Goal: Task Accomplishment & Management: Use online tool/utility

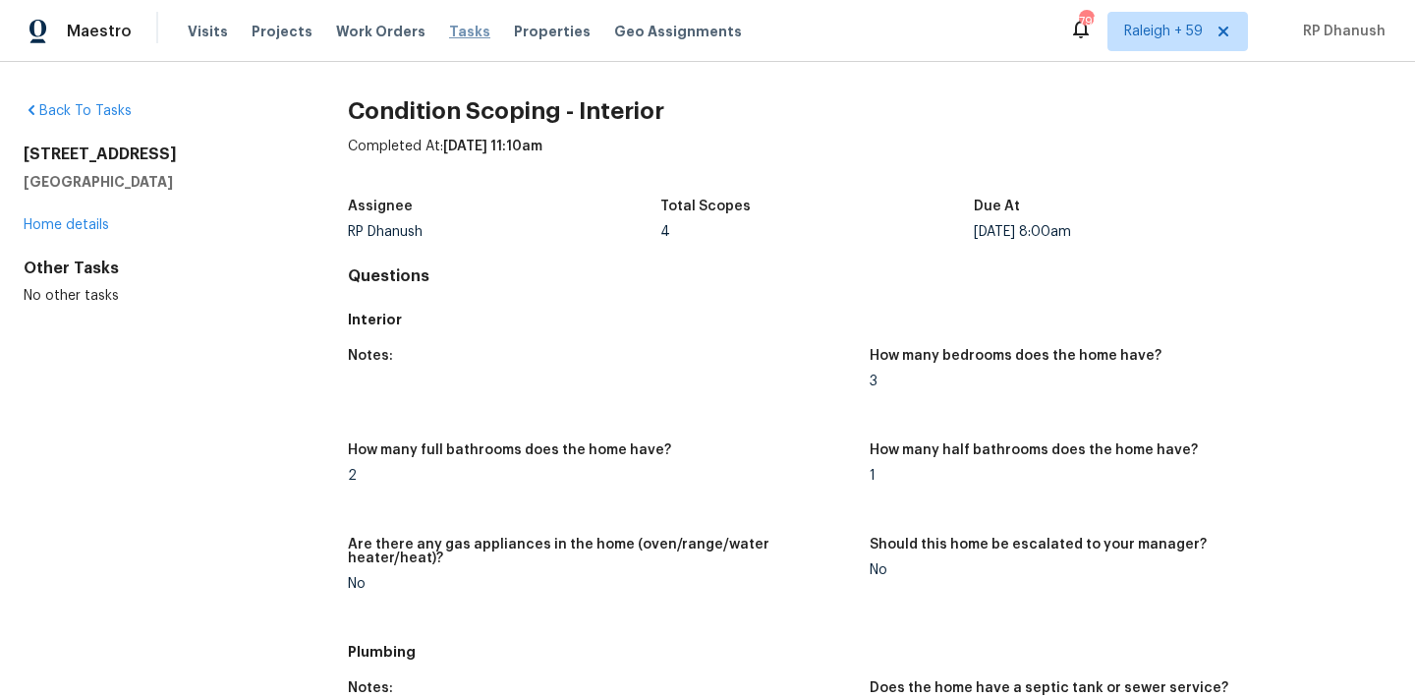
click at [456, 28] on span "Tasks" at bounding box center [469, 32] width 41 height 14
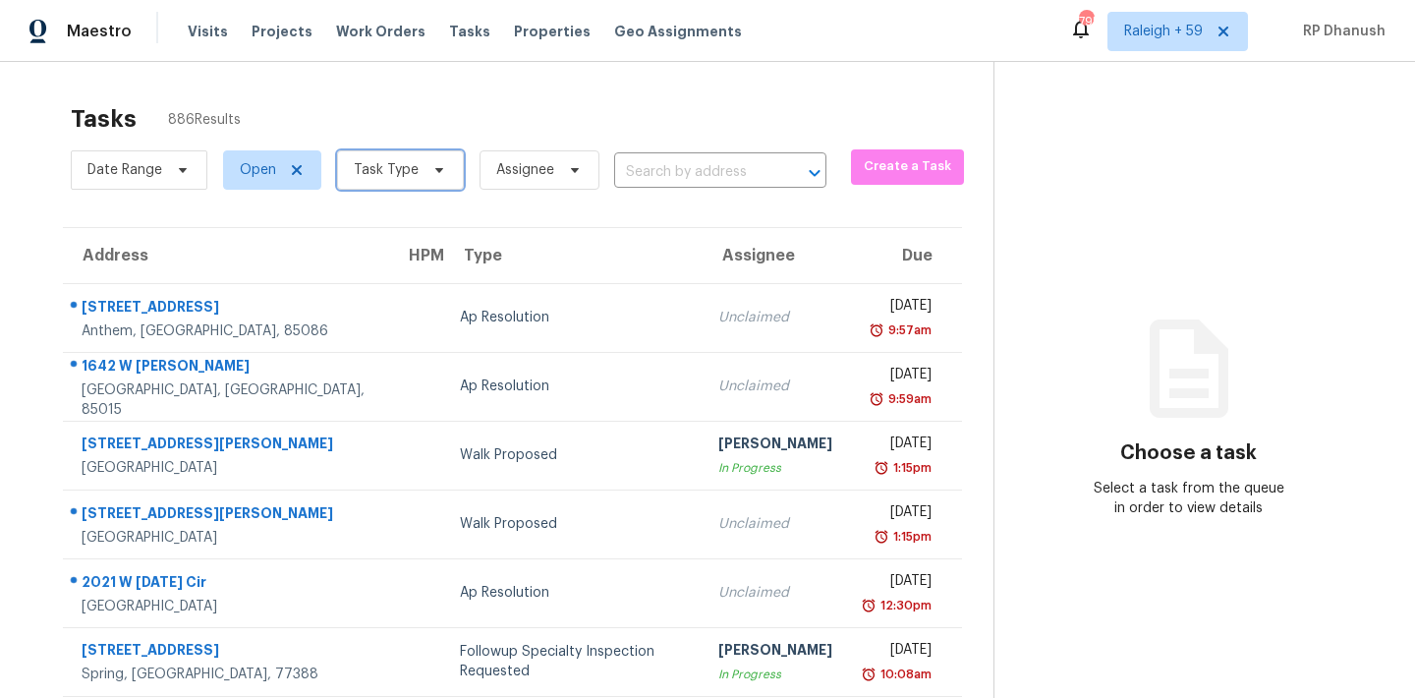
click at [392, 157] on span "Task Type" at bounding box center [400, 169] width 127 height 39
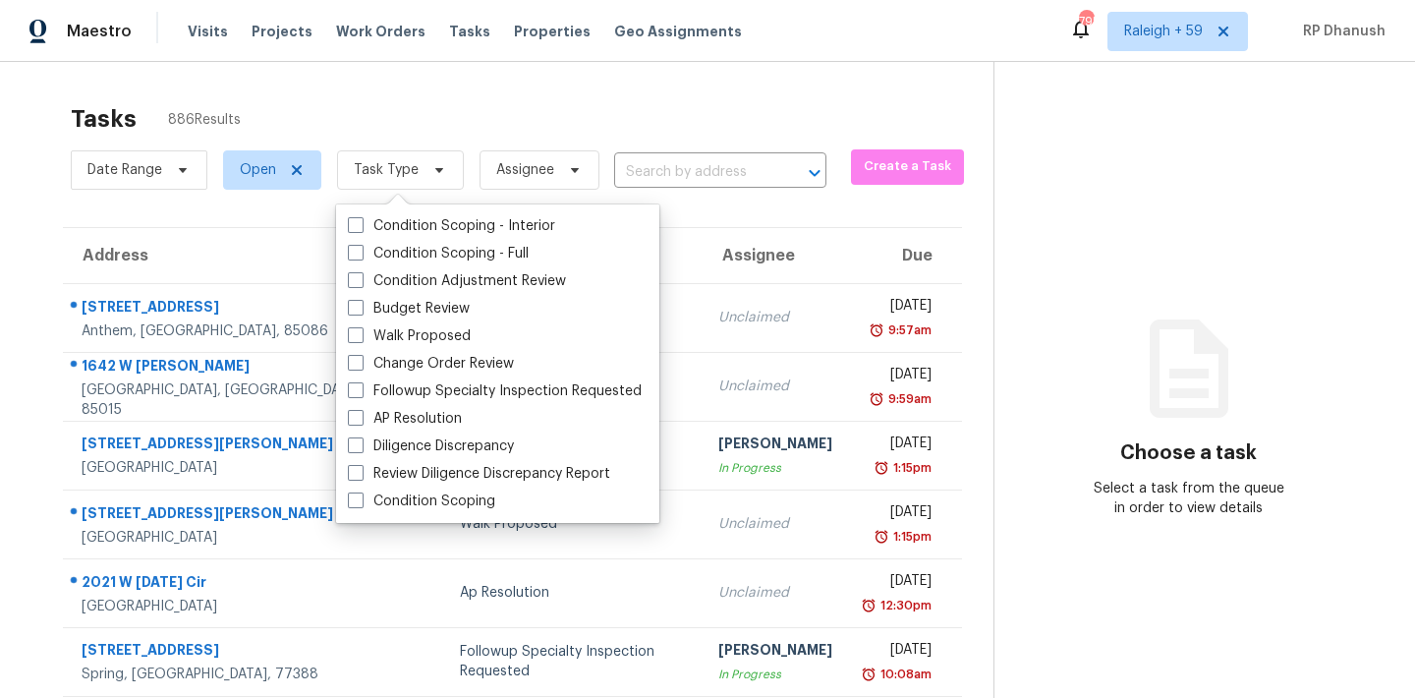
click at [424, 204] on div "Condition Scoping - Interior Condition Scoping - Full Condition Adjustment Revi…" at bounding box center [497, 363] width 323 height 318
click at [424, 215] on div "Condition Scoping - Interior" at bounding box center [498, 226] width 312 height 28
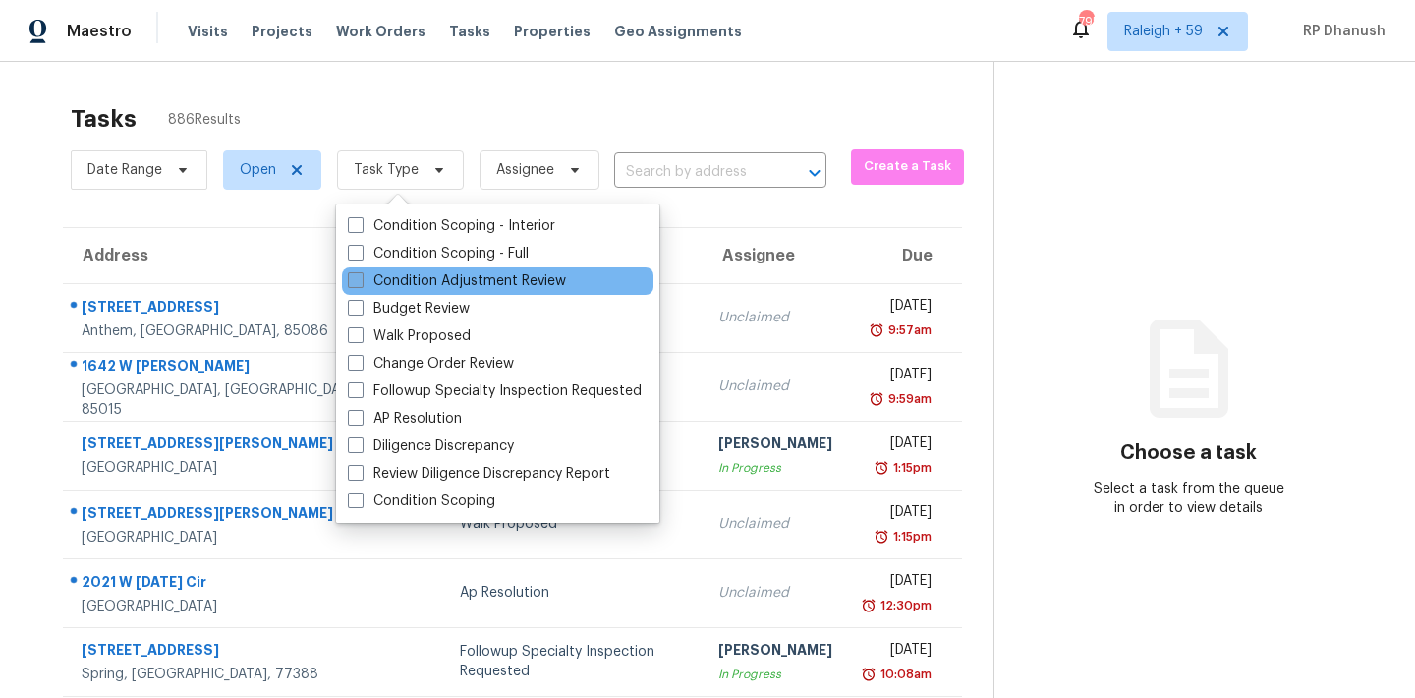
click at [424, 274] on label "Condition Adjustment Review" at bounding box center [457, 281] width 218 height 20
click at [361, 274] on input "Condition Adjustment Review" at bounding box center [354, 277] width 13 height 13
checkbox input "true"
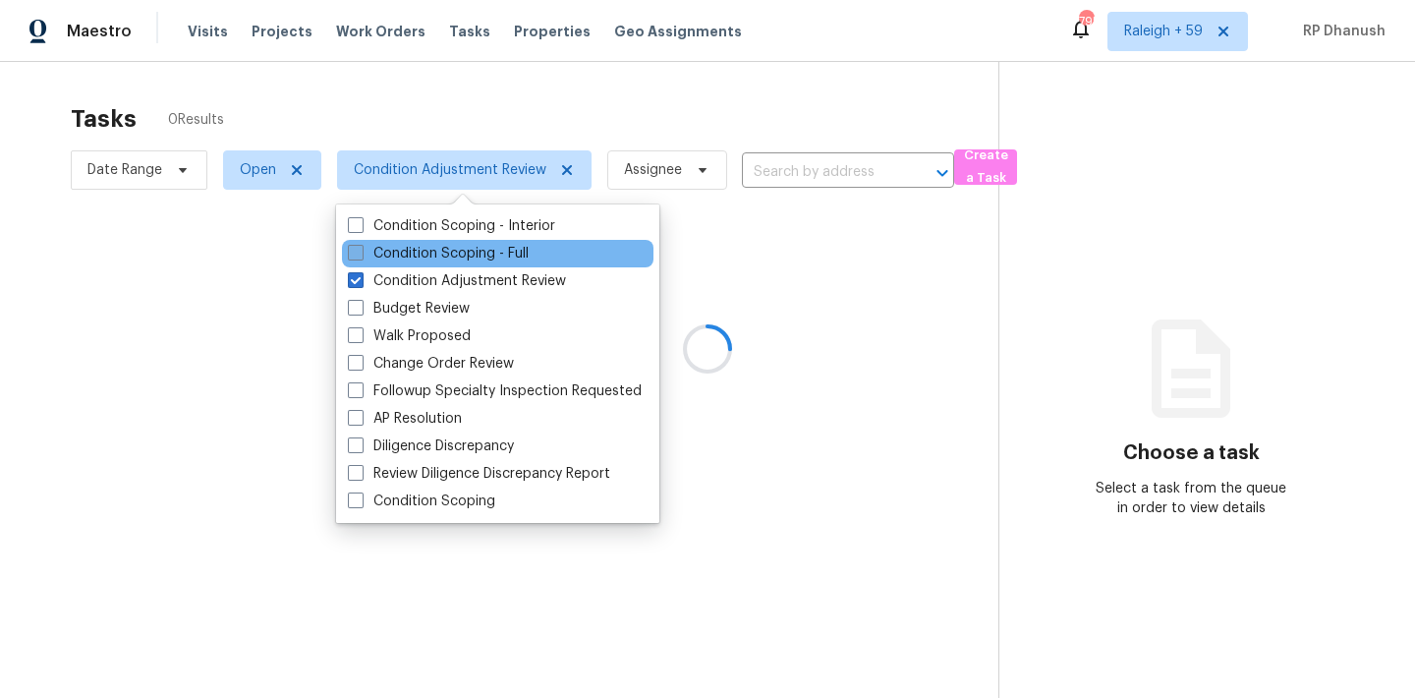
click at [424, 248] on label "Condition Scoping - Full" at bounding box center [438, 254] width 181 height 20
click at [361, 248] on input "Condition Scoping - Full" at bounding box center [354, 250] width 13 height 13
checkbox input "true"
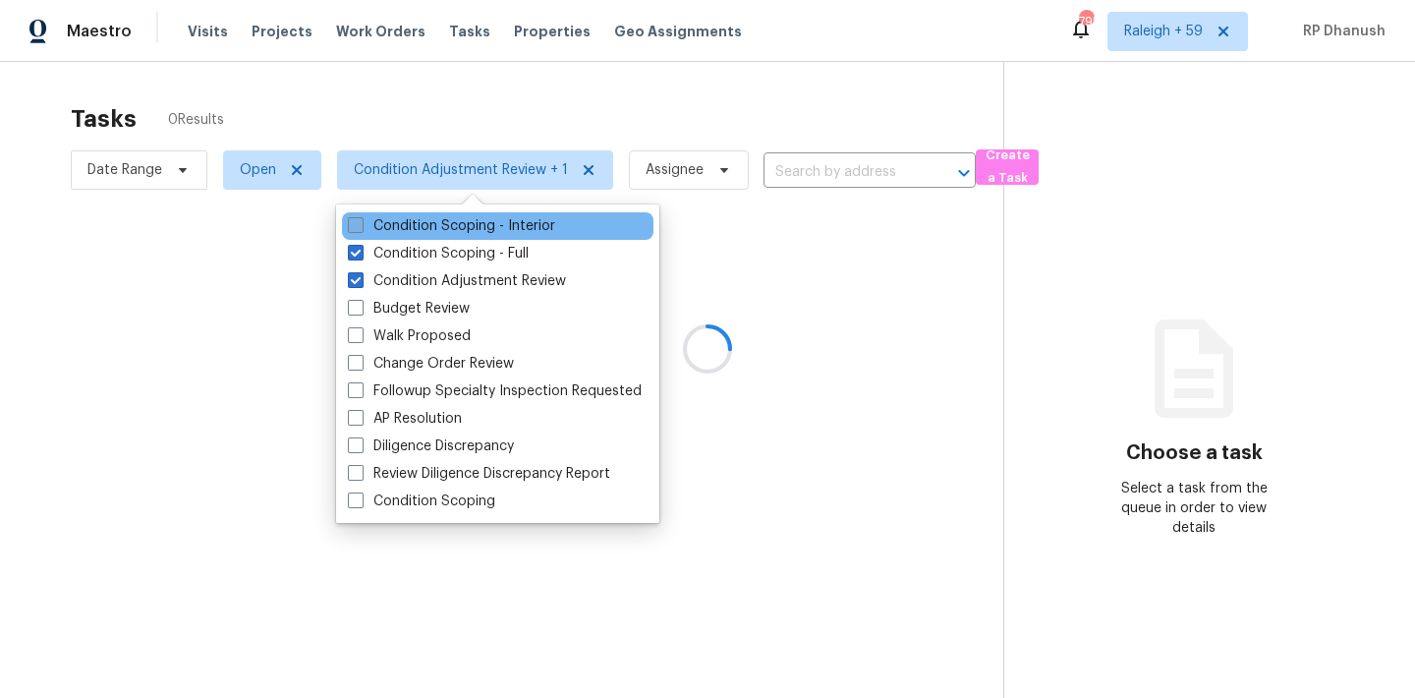
click at [420, 233] on label "Condition Scoping - Interior" at bounding box center [451, 226] width 207 height 20
click at [361, 229] on input "Condition Scoping - Interior" at bounding box center [354, 222] width 13 height 13
checkbox input "true"
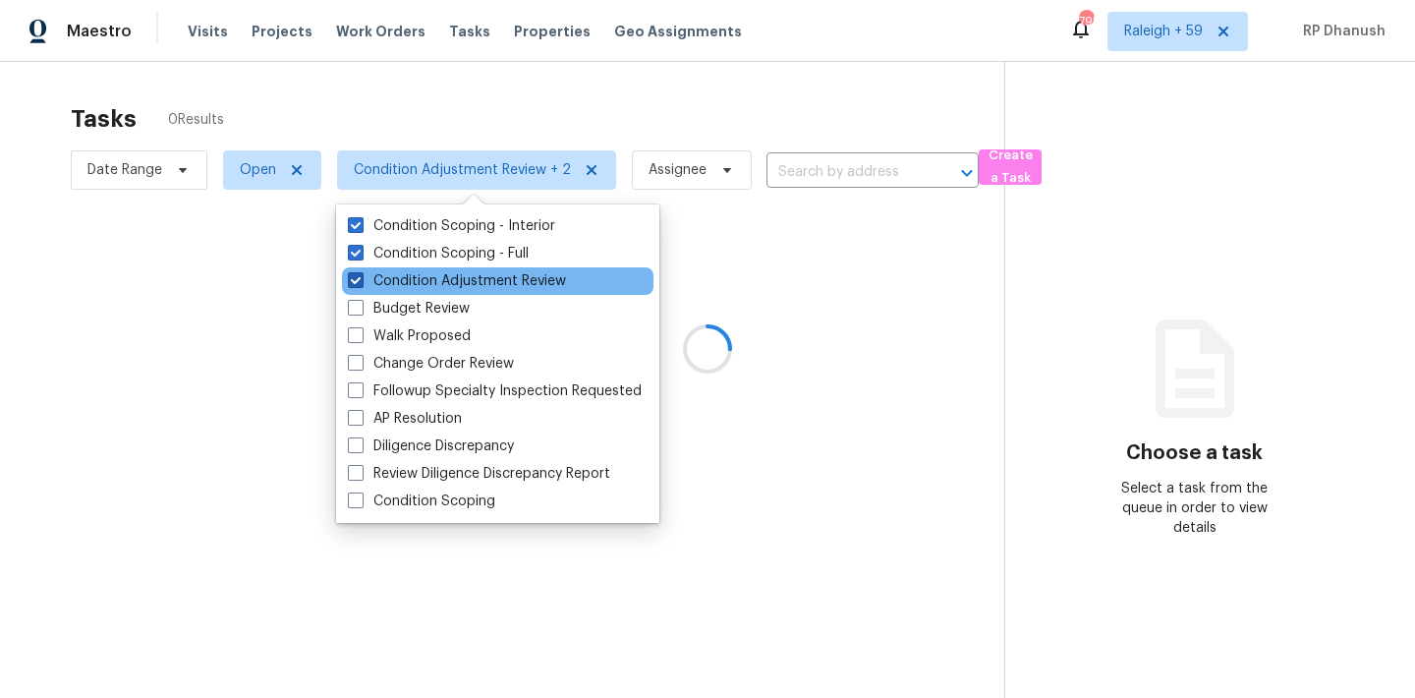
click at [409, 276] on label "Condition Adjustment Review" at bounding box center [457, 281] width 218 height 20
click at [361, 276] on input "Condition Adjustment Review" at bounding box center [354, 277] width 13 height 13
checkbox input "false"
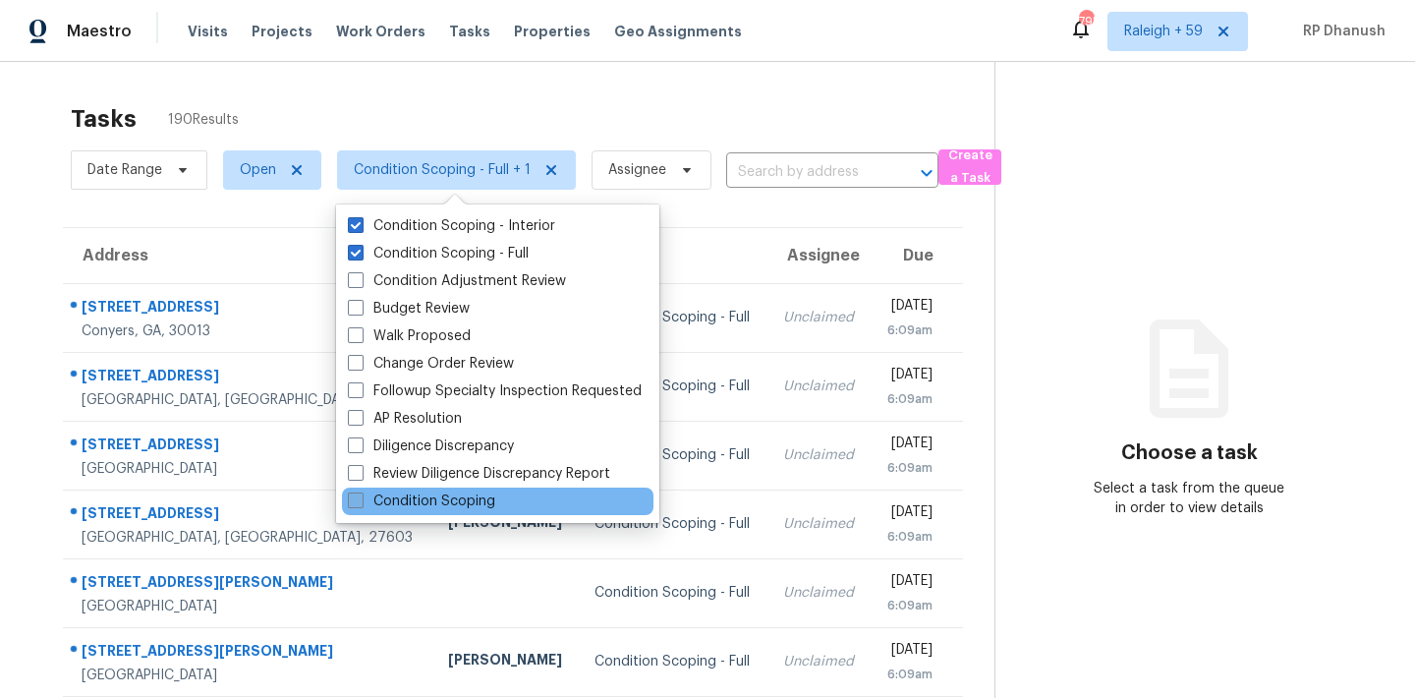
click at [461, 500] on label "Condition Scoping" at bounding box center [421, 501] width 147 height 20
click at [361, 500] on input "Condition Scoping" at bounding box center [354, 497] width 13 height 13
click at [461, 500] on label "Condition Scoping" at bounding box center [421, 501] width 147 height 20
click at [361, 500] on input "Condition Scoping" at bounding box center [354, 497] width 13 height 13
checkbox input "false"
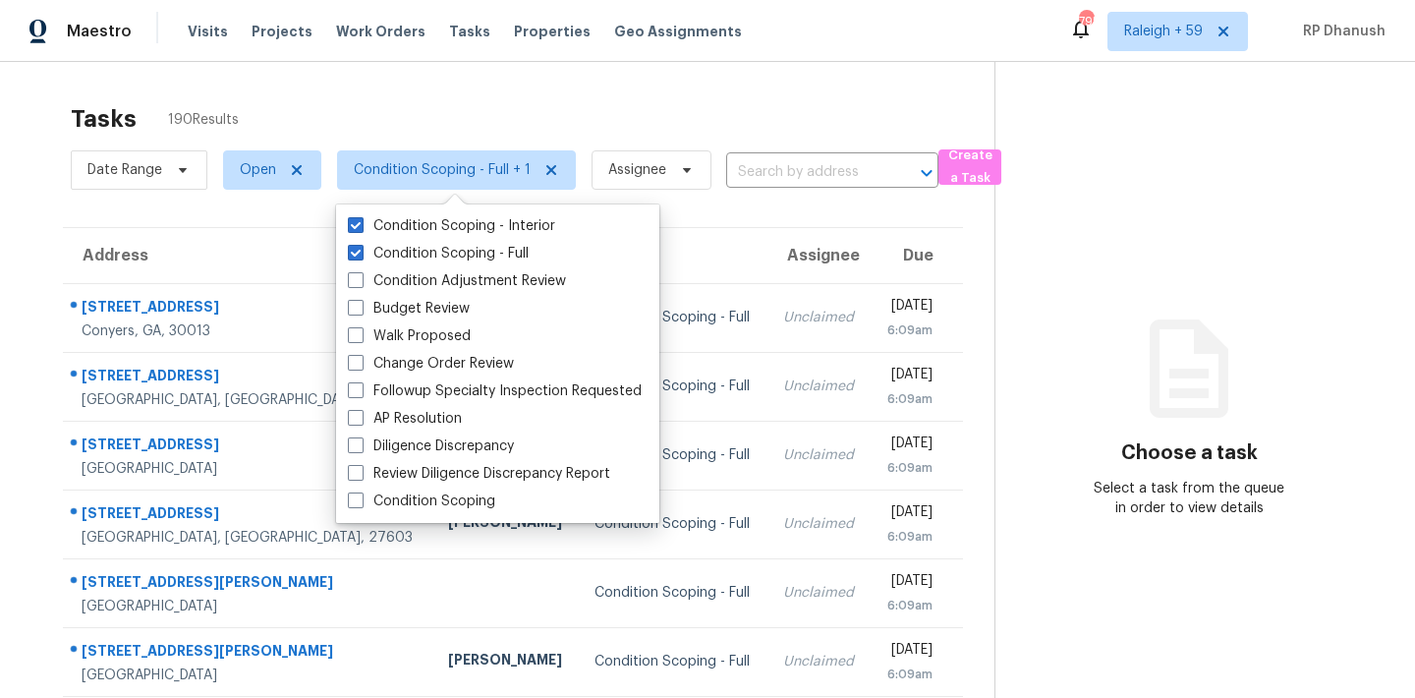
click at [1267, 406] on div "Choose a task Select a task from the queue in order to view details" at bounding box center [1190, 437] width 388 height 161
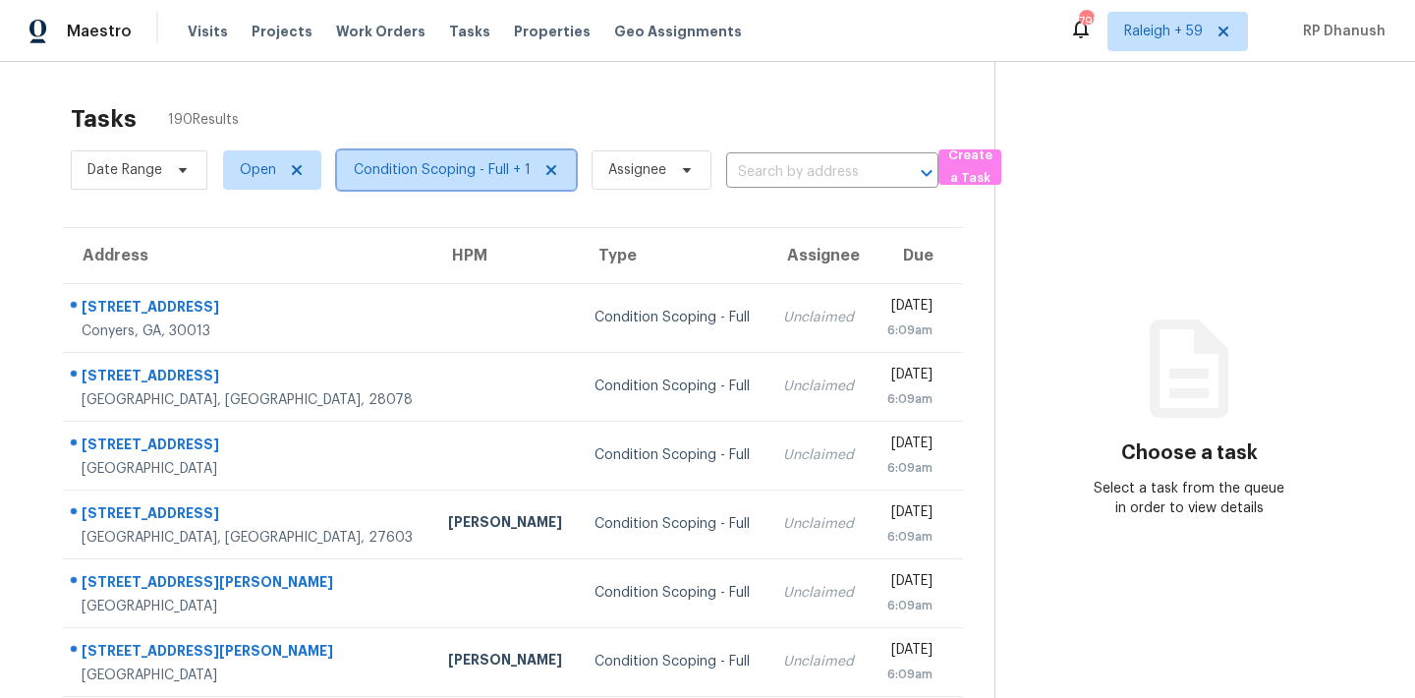
click at [461, 161] on span "Condition Scoping - Full + 1" at bounding box center [442, 170] width 177 height 20
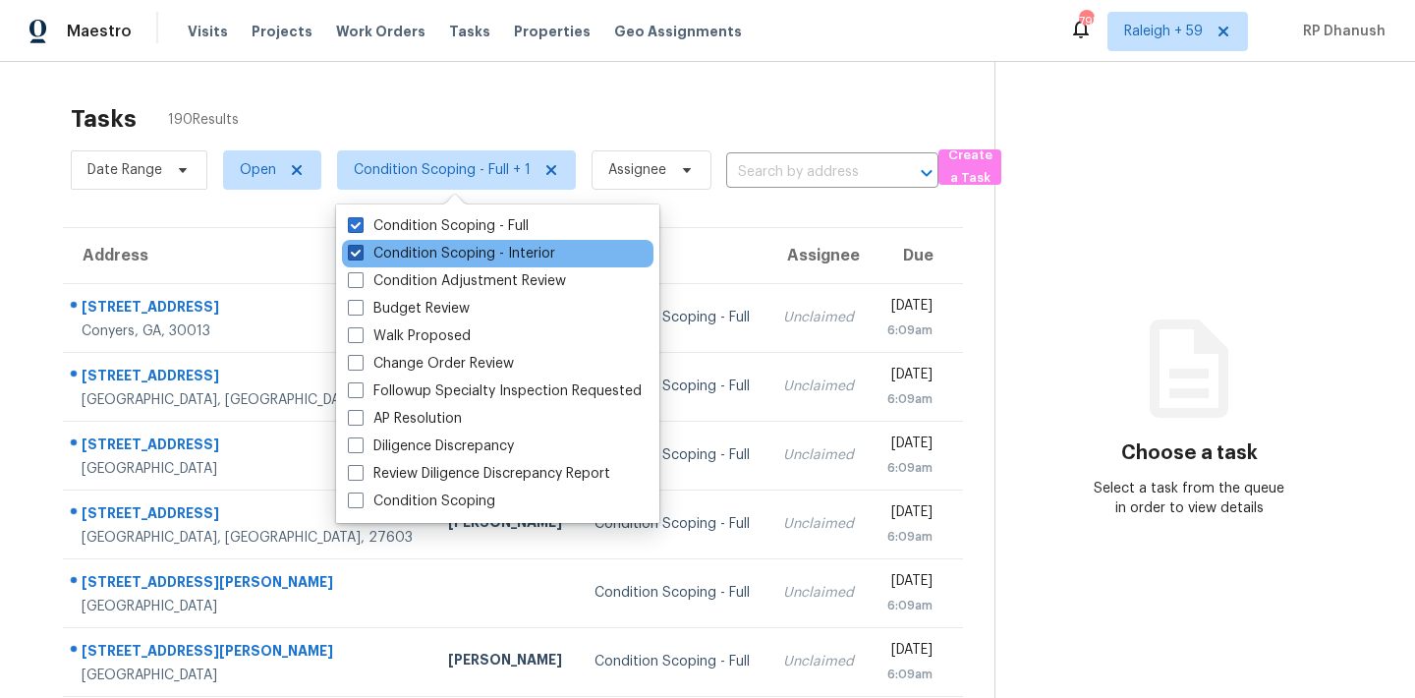
click at [462, 246] on label "Condition Scoping - Interior" at bounding box center [451, 254] width 207 height 20
click at [361, 246] on input "Condition Scoping - Interior" at bounding box center [354, 250] width 13 height 13
click at [462, 246] on label "Condition Scoping - Interior" at bounding box center [451, 254] width 207 height 20
click at [361, 246] on input "Condition Scoping - Interior" at bounding box center [354, 250] width 13 height 13
checkbox input "true"
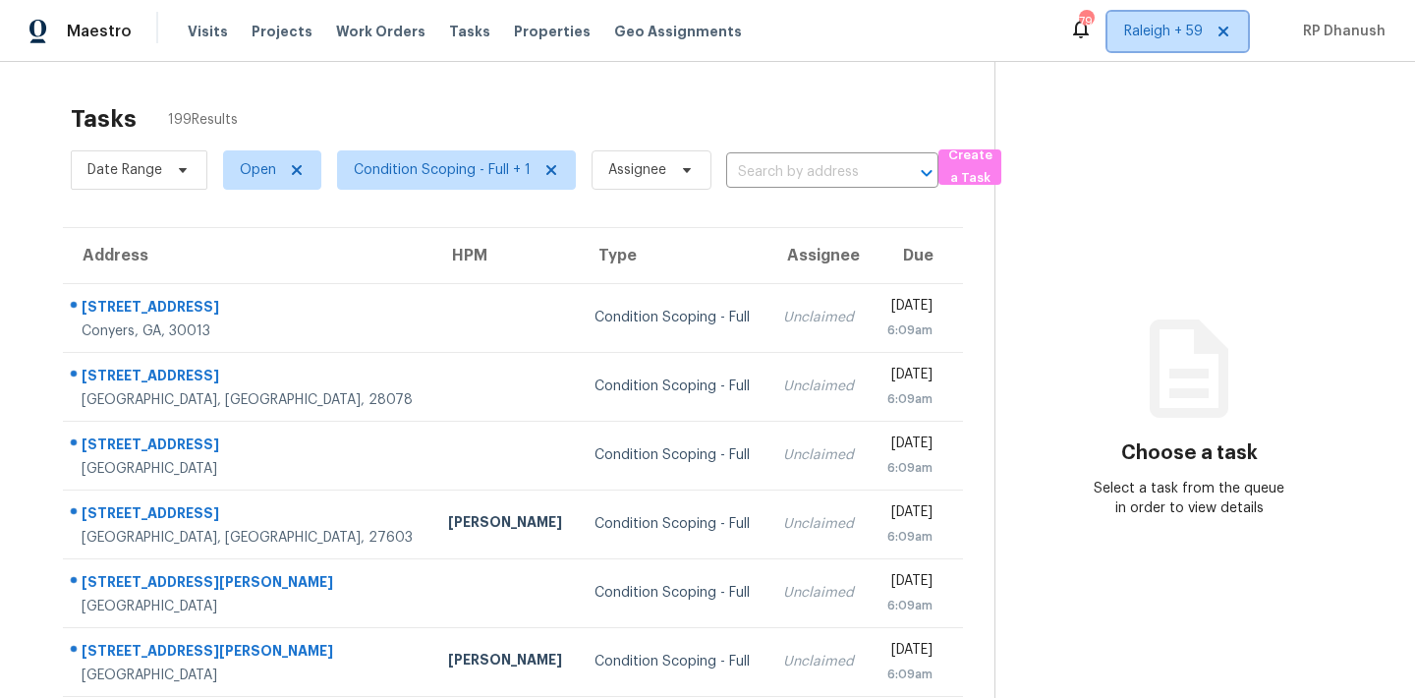
click at [1167, 41] on span "Raleigh + 59" at bounding box center [1178, 31] width 141 height 39
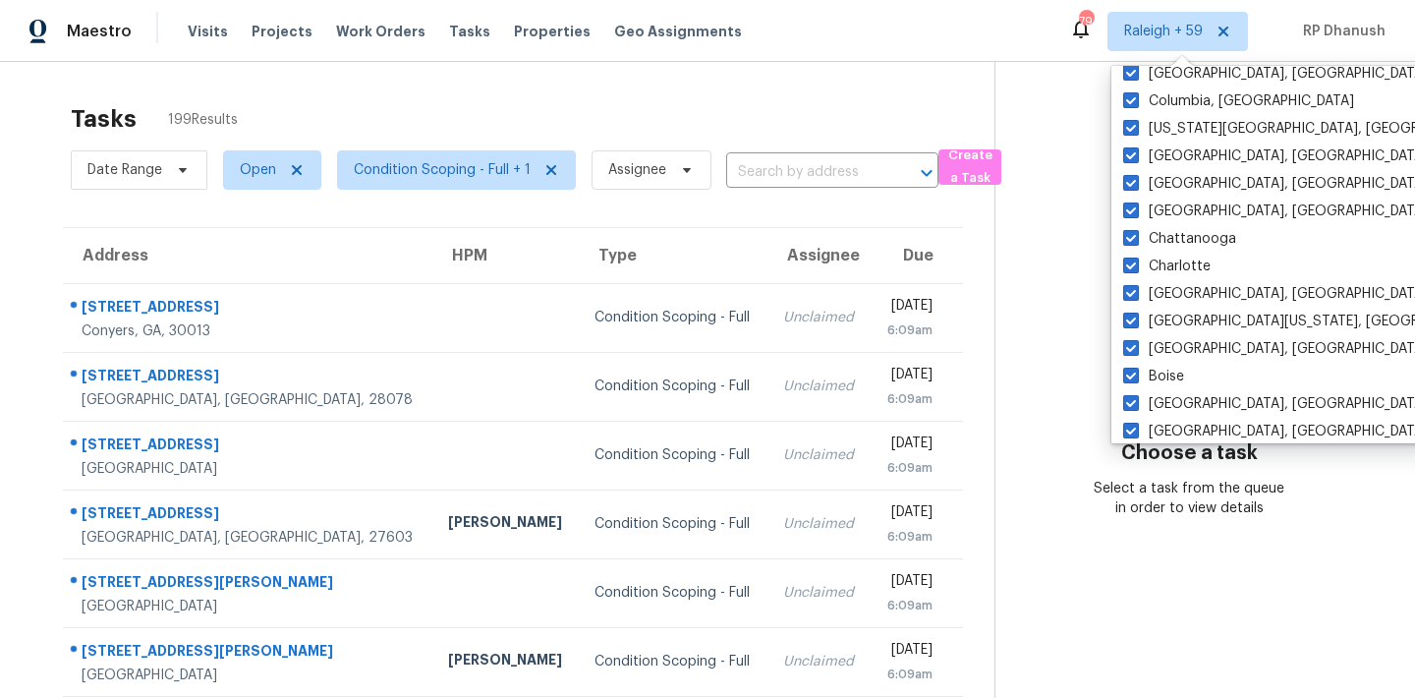
scroll to position [1317, 0]
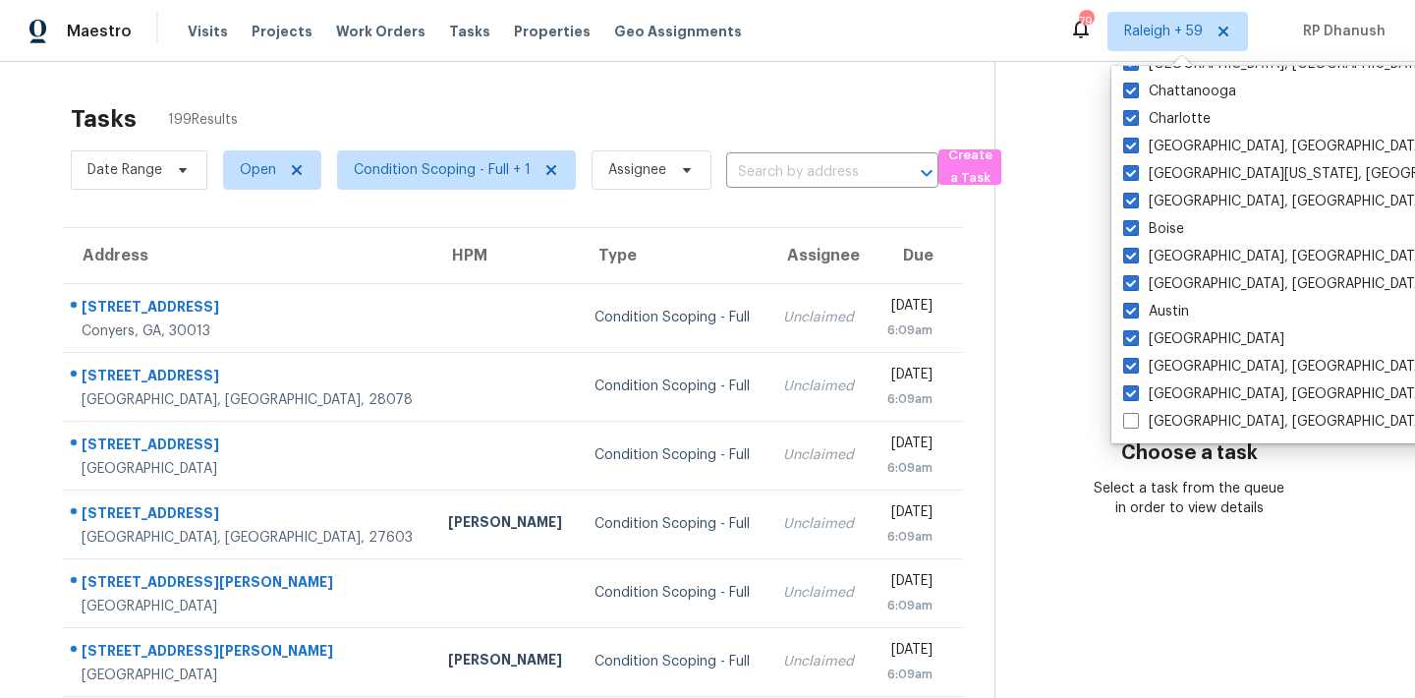
click at [1162, 443] on h3 "Choose a task" at bounding box center [1189, 453] width 137 height 20
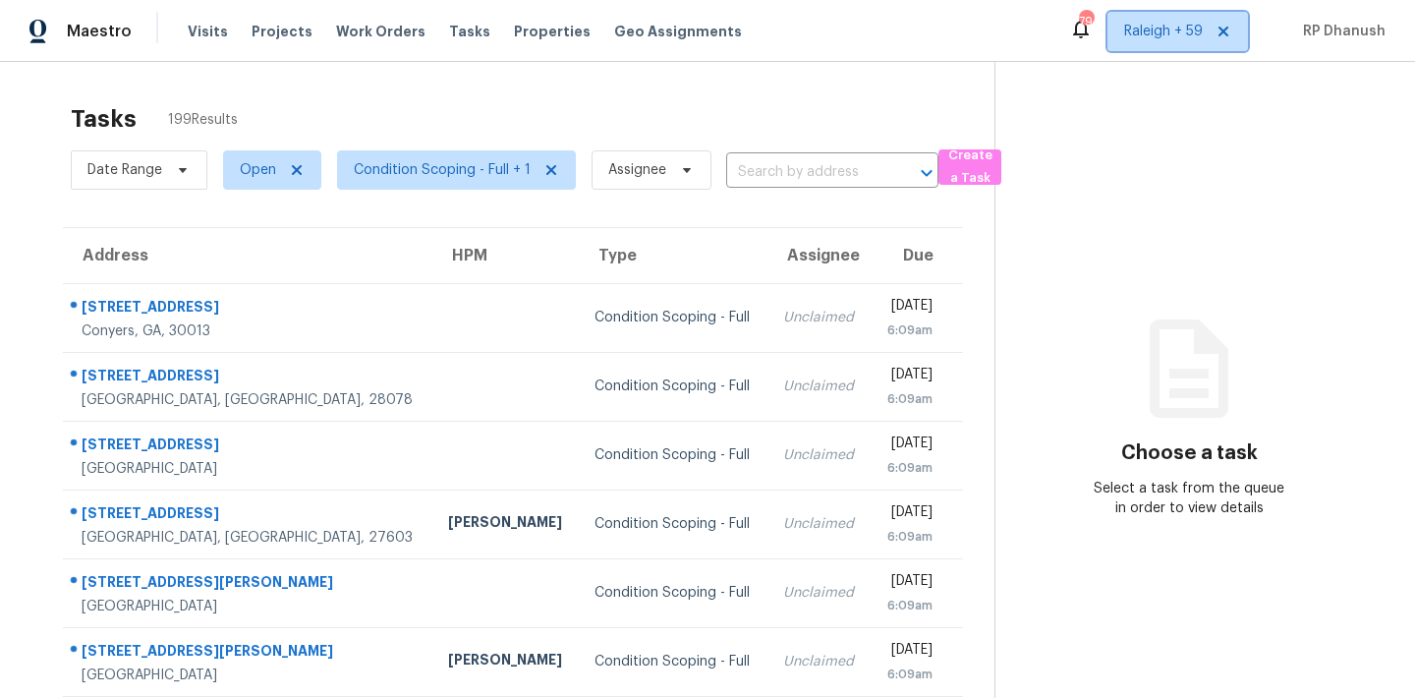
click at [1177, 17] on span "Raleigh + 59" at bounding box center [1178, 31] width 141 height 39
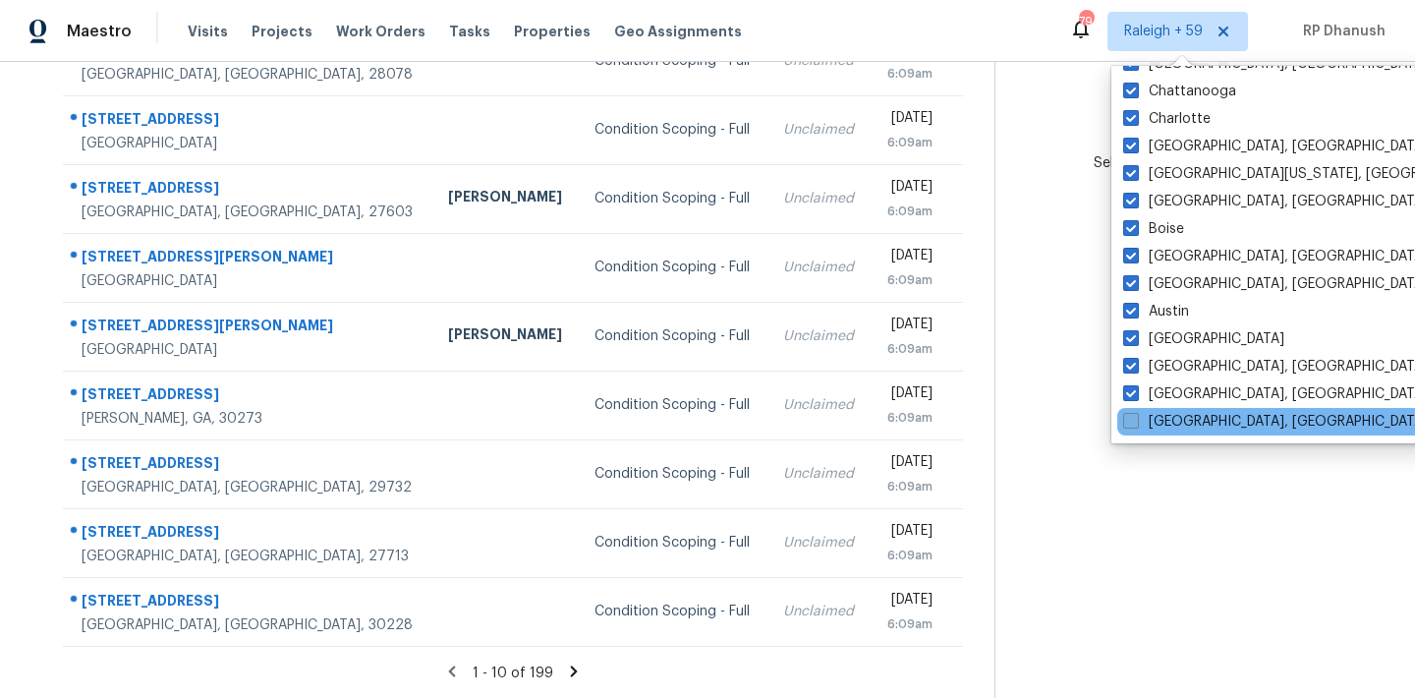
click at [1153, 421] on label "[GEOGRAPHIC_DATA], [GEOGRAPHIC_DATA]" at bounding box center [1275, 422] width 305 height 20
click at [1136, 421] on input "[GEOGRAPHIC_DATA], [GEOGRAPHIC_DATA]" at bounding box center [1129, 418] width 13 height 13
checkbox input "true"
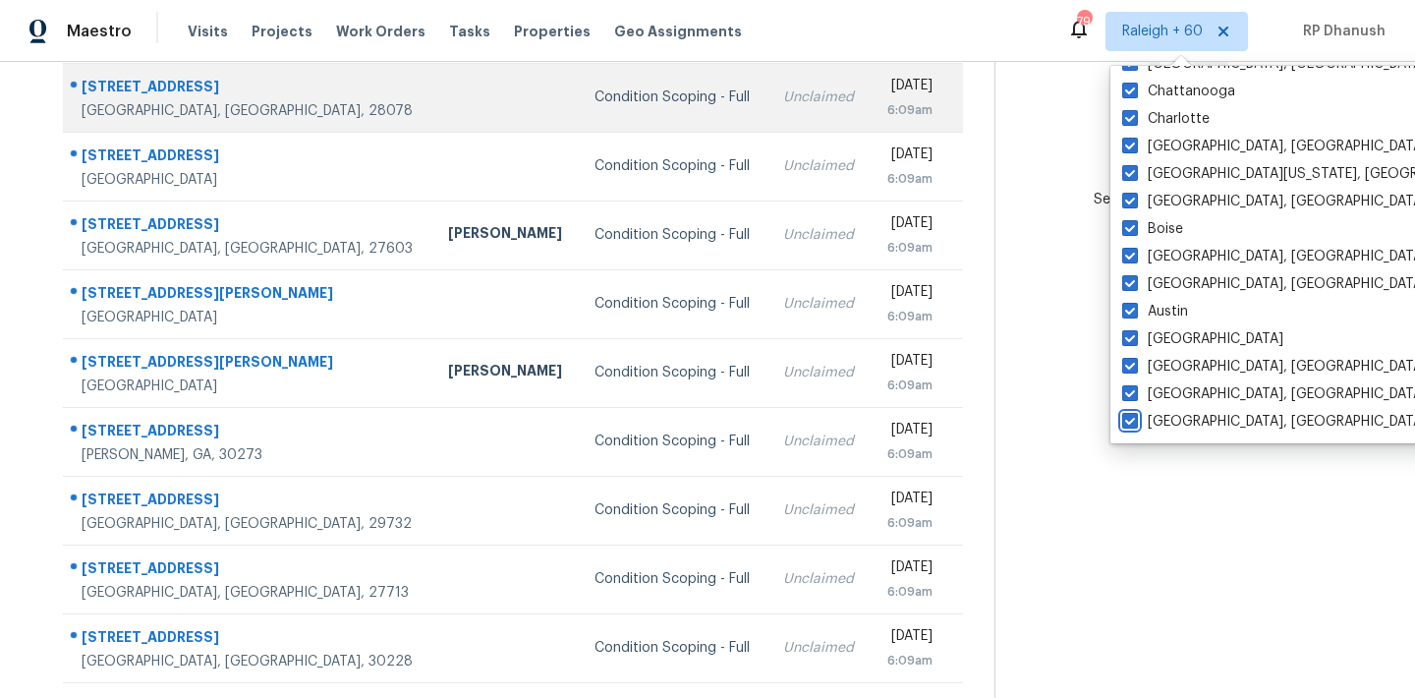
scroll to position [325, 0]
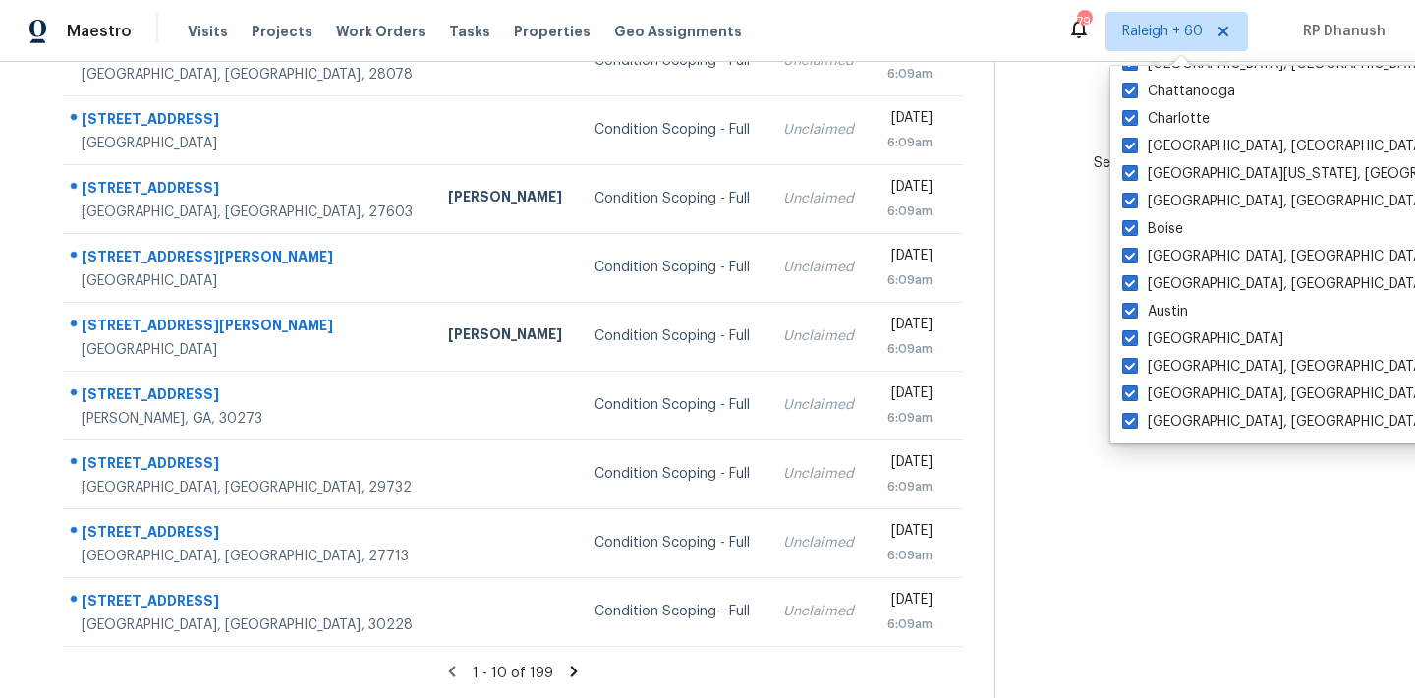
click at [1092, 484] on section "Choose a task Select a task from the queue in order to view details" at bounding box center [1189, 218] width 389 height 962
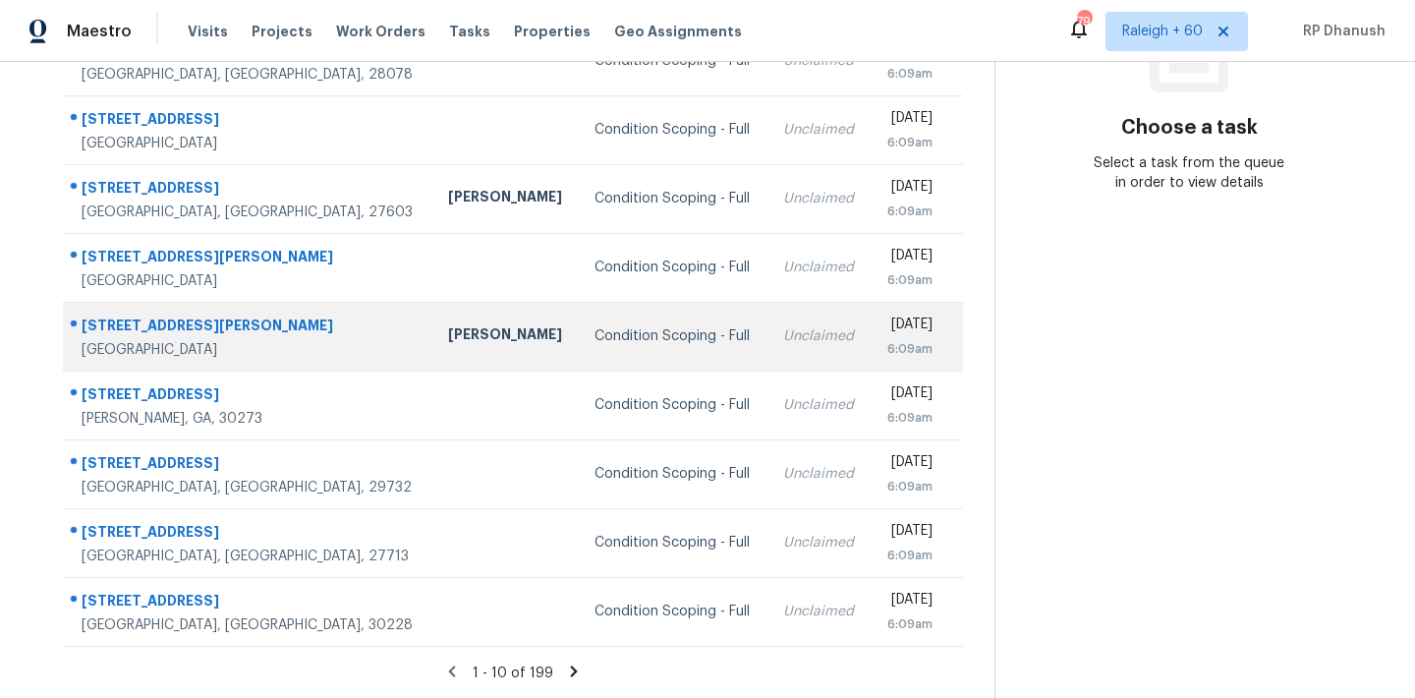
scroll to position [0, 0]
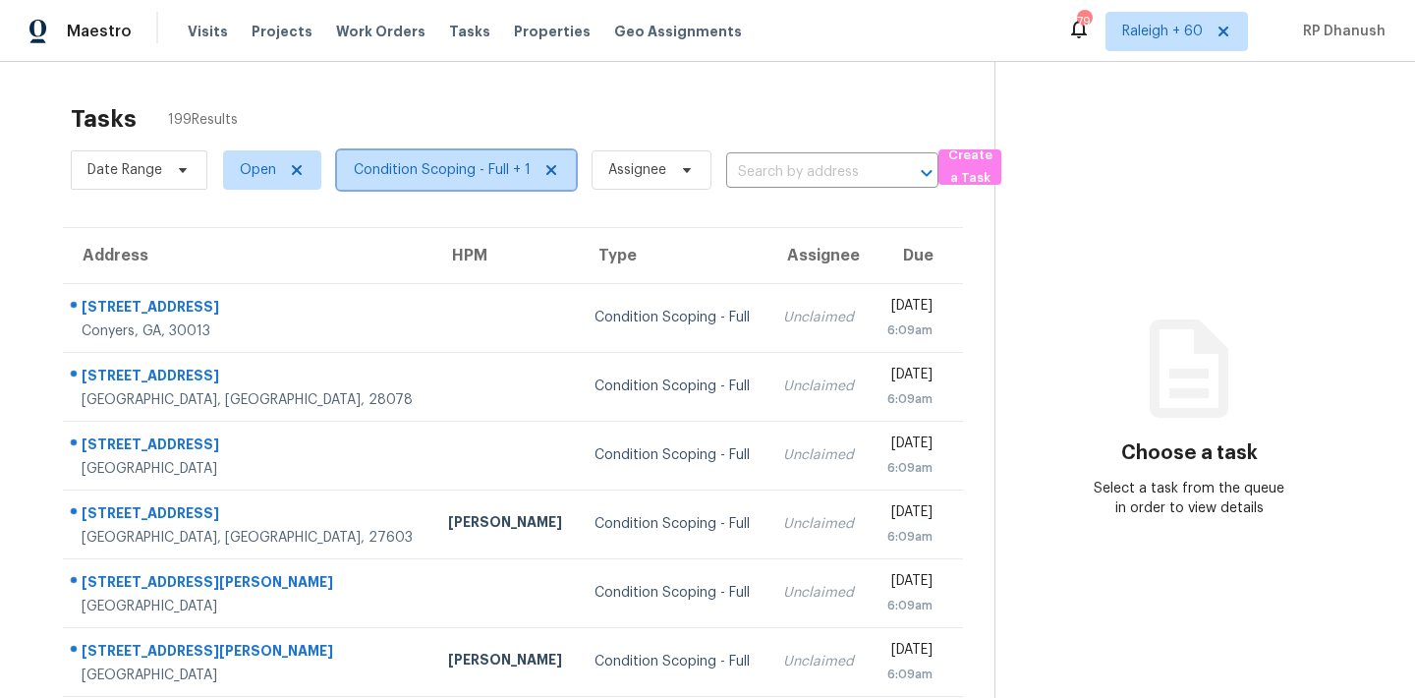
click at [475, 155] on span "Condition Scoping - Full + 1" at bounding box center [456, 169] width 239 height 39
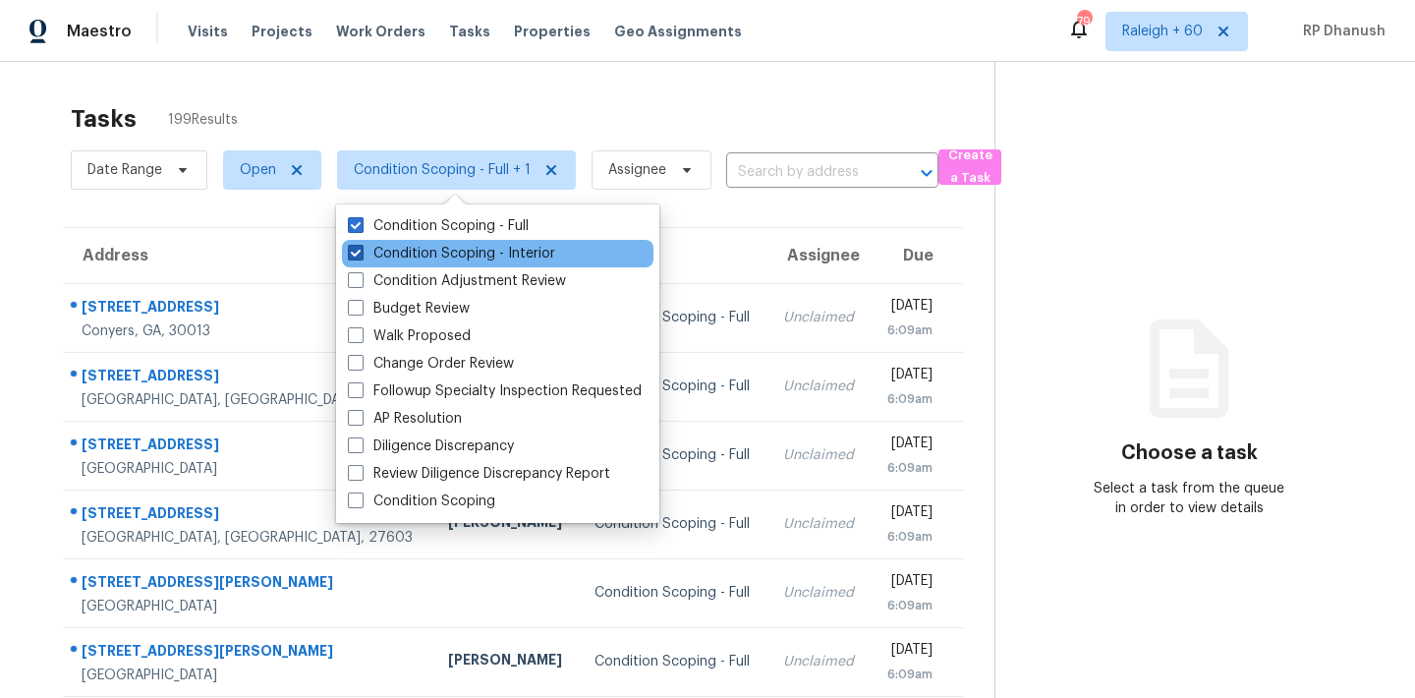
click at [439, 250] on label "Condition Scoping - Interior" at bounding box center [451, 254] width 207 height 20
click at [361, 250] on input "Condition Scoping - Interior" at bounding box center [354, 250] width 13 height 13
click at [474, 254] on label "Condition Scoping - Interior" at bounding box center [451, 254] width 207 height 20
click at [361, 254] on input "Condition Scoping - Interior" at bounding box center [354, 250] width 13 height 13
checkbox input "true"
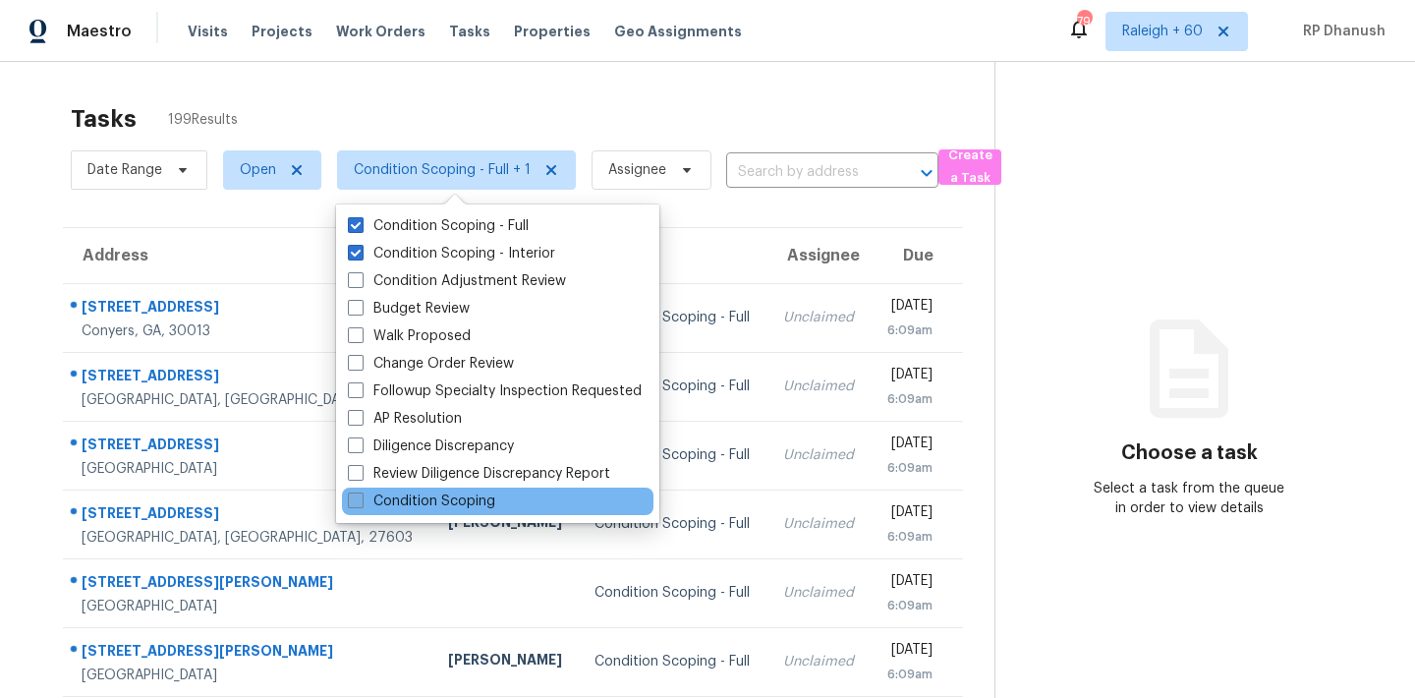
click at [480, 494] on label "Condition Scoping" at bounding box center [421, 501] width 147 height 20
click at [361, 494] on input "Condition Scoping" at bounding box center [354, 497] width 13 height 13
click at [480, 494] on label "Condition Scoping" at bounding box center [421, 501] width 147 height 20
click at [361, 494] on input "Condition Scoping" at bounding box center [354, 497] width 13 height 13
checkbox input "false"
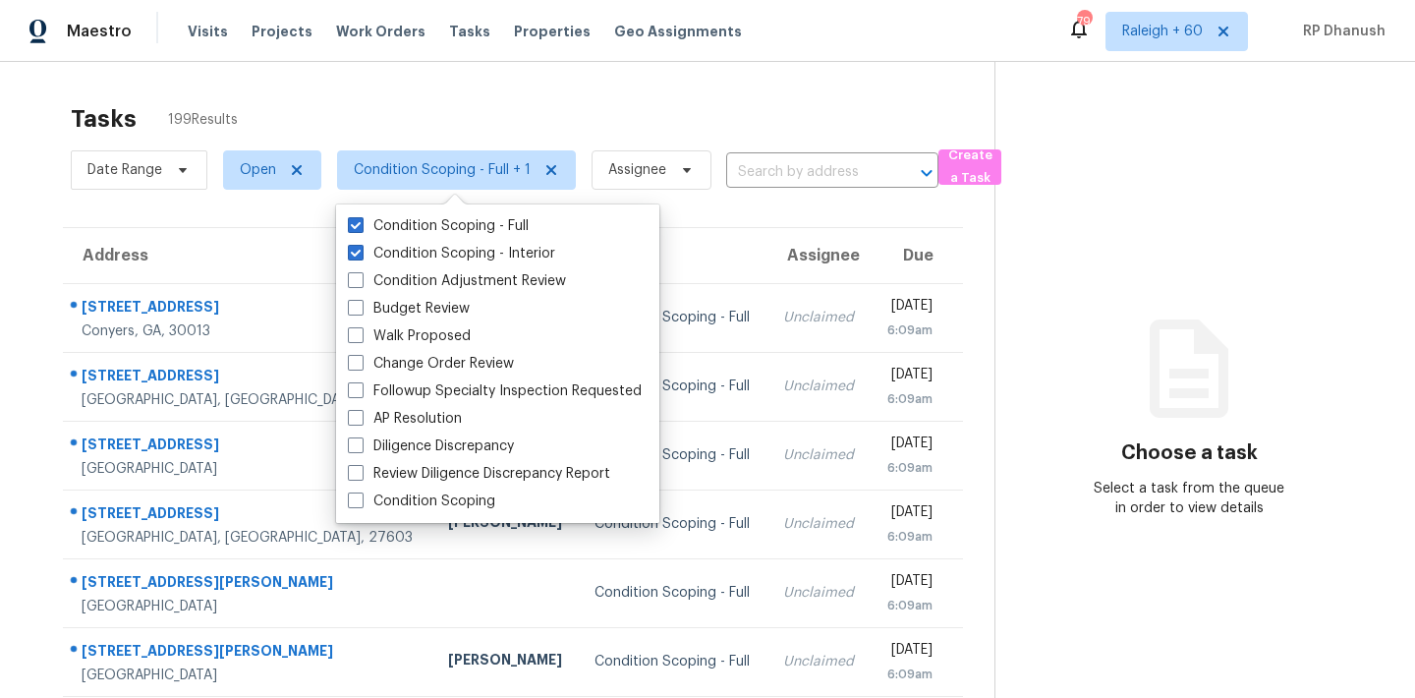
click at [1138, 408] on icon at bounding box center [1189, 369] width 118 height 118
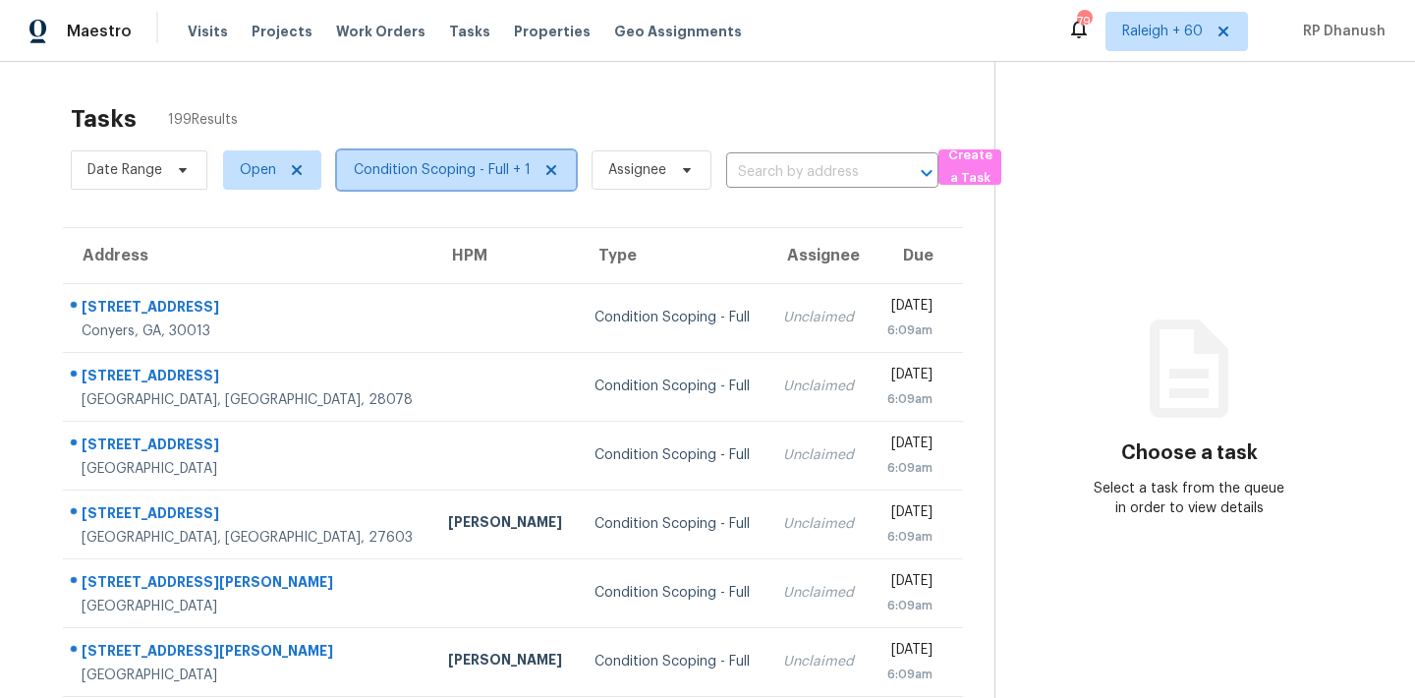
click at [508, 169] on span "Condition Scoping - Full + 1" at bounding box center [442, 170] width 177 height 20
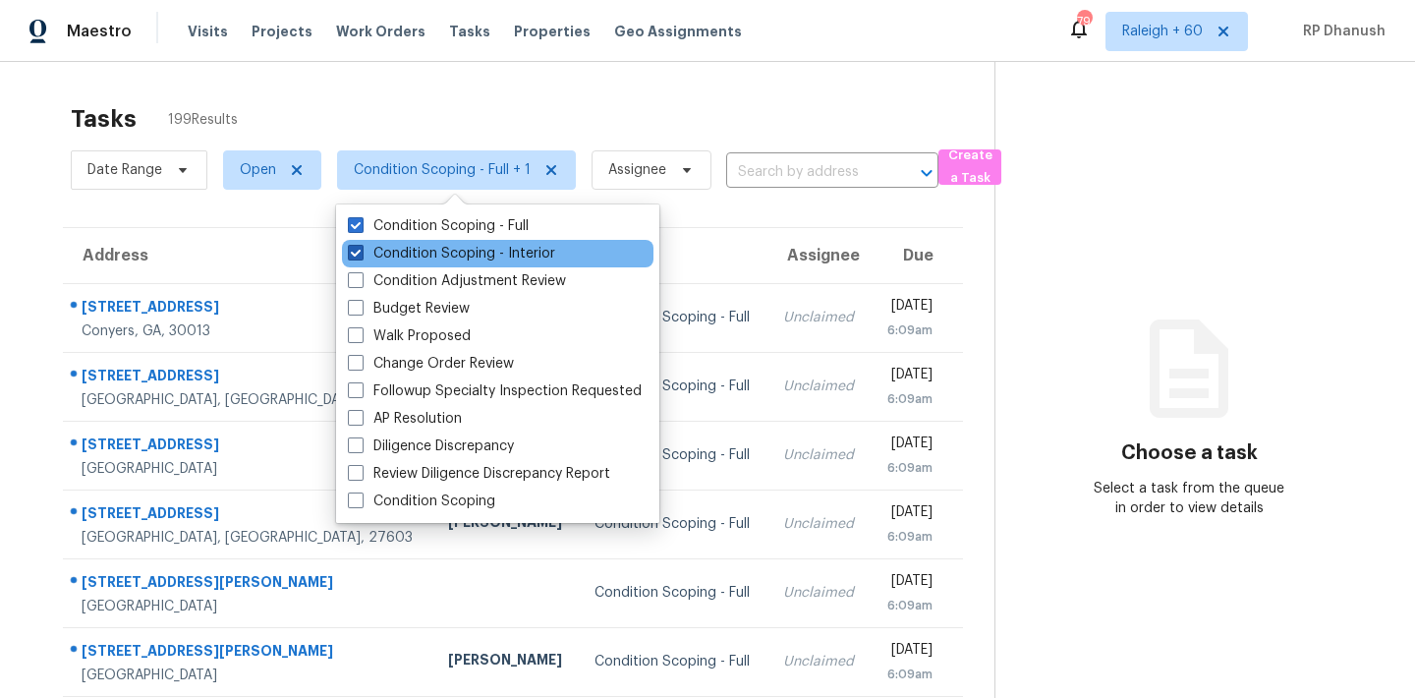
click at [516, 248] on label "Condition Scoping - Interior" at bounding box center [451, 254] width 207 height 20
click at [361, 248] on input "Condition Scoping - Interior" at bounding box center [354, 250] width 13 height 13
checkbox input "false"
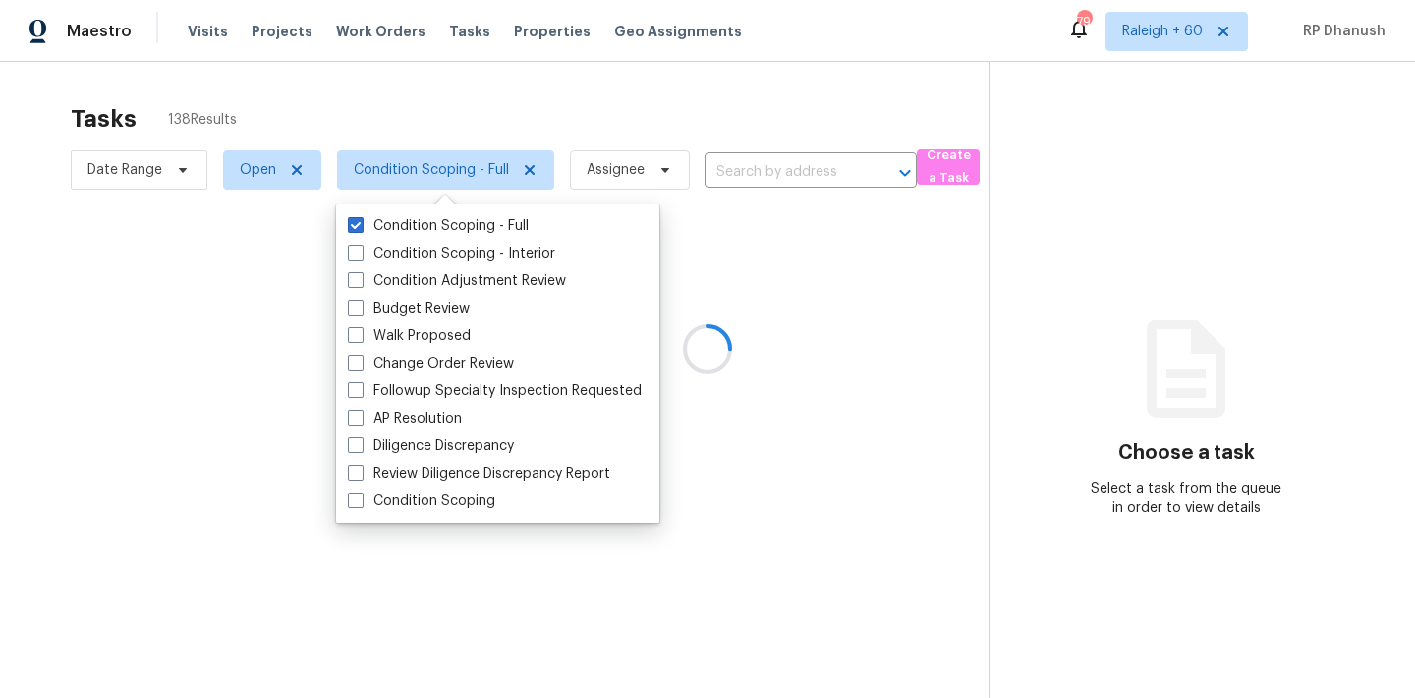
click at [1161, 38] on div at bounding box center [707, 349] width 1415 height 698
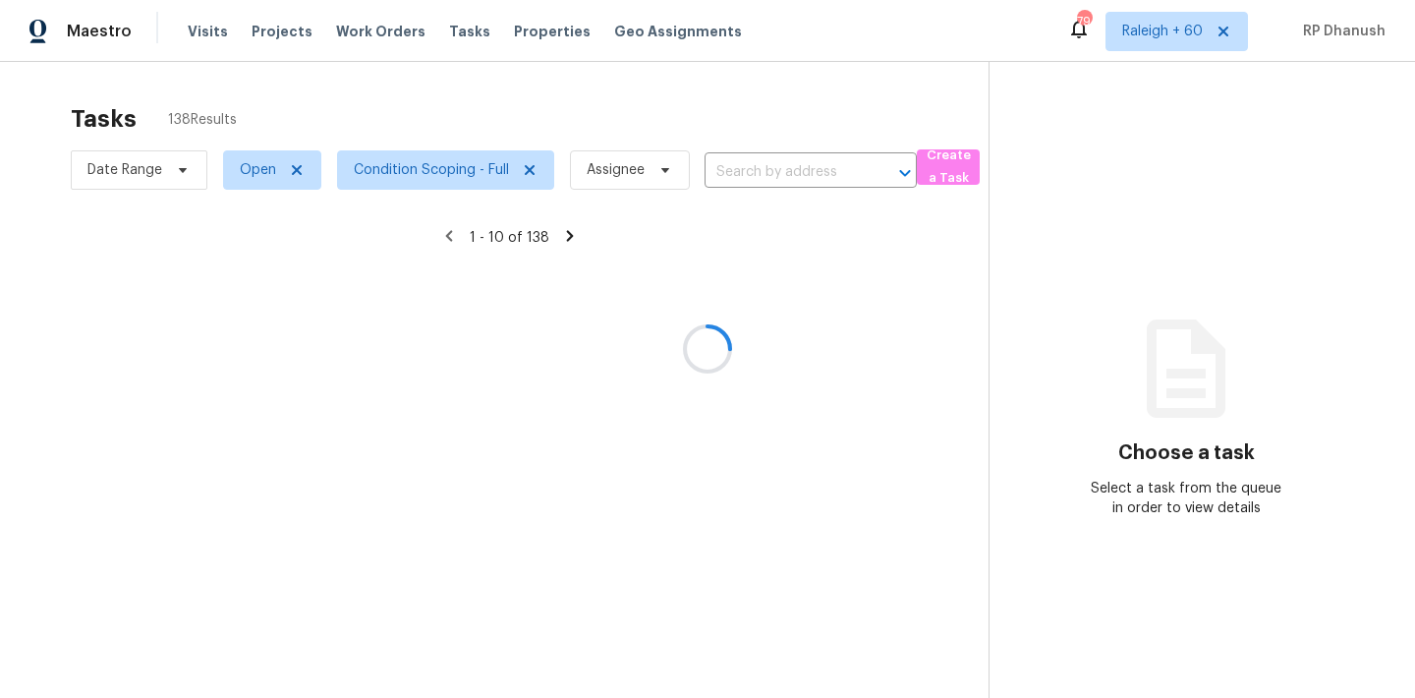
click at [1161, 38] on div at bounding box center [707, 349] width 1415 height 698
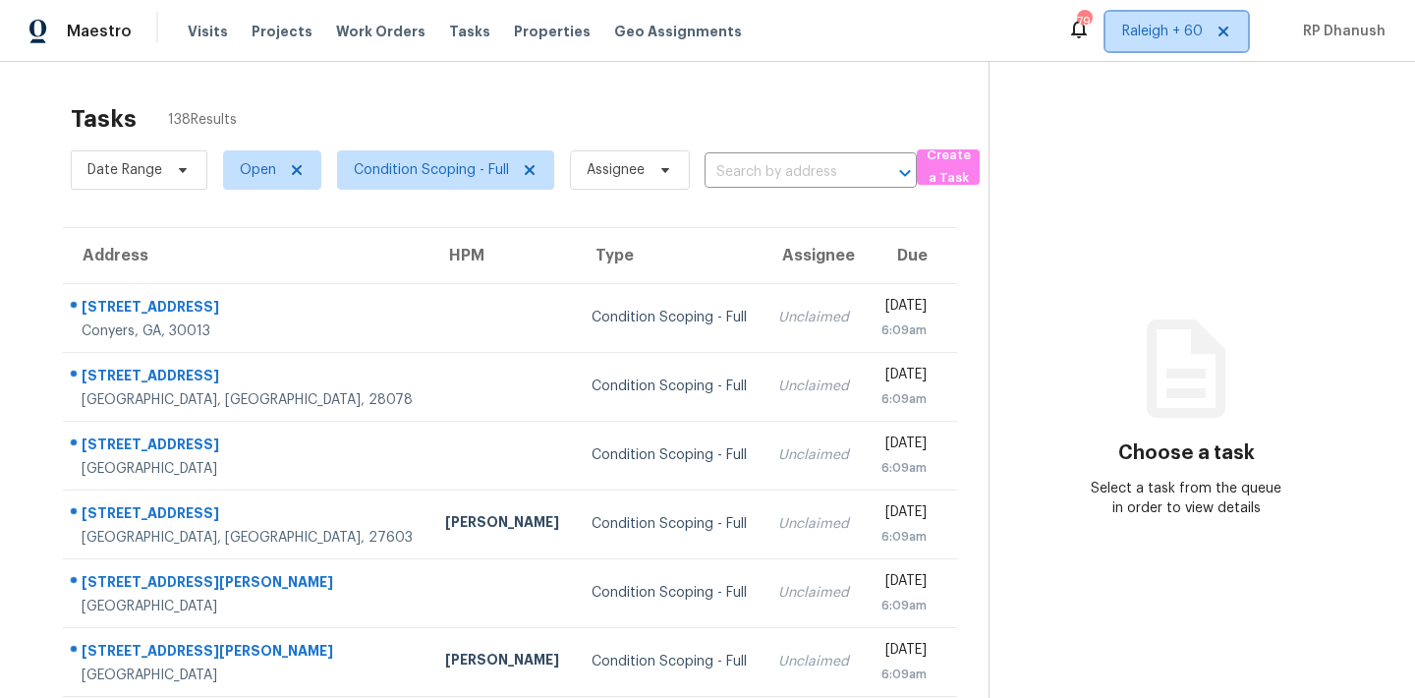
click at [1161, 38] on span "Raleigh + 60" at bounding box center [1162, 32] width 81 height 20
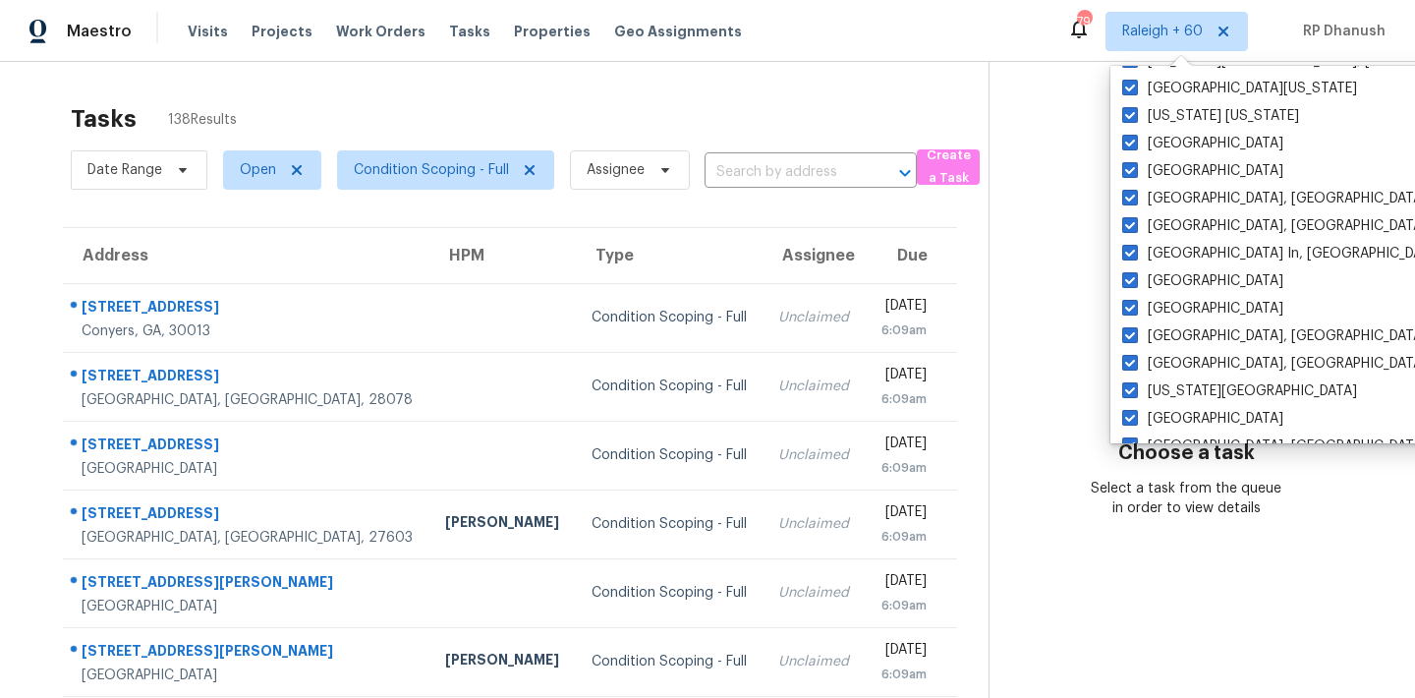
scroll to position [1317, 0]
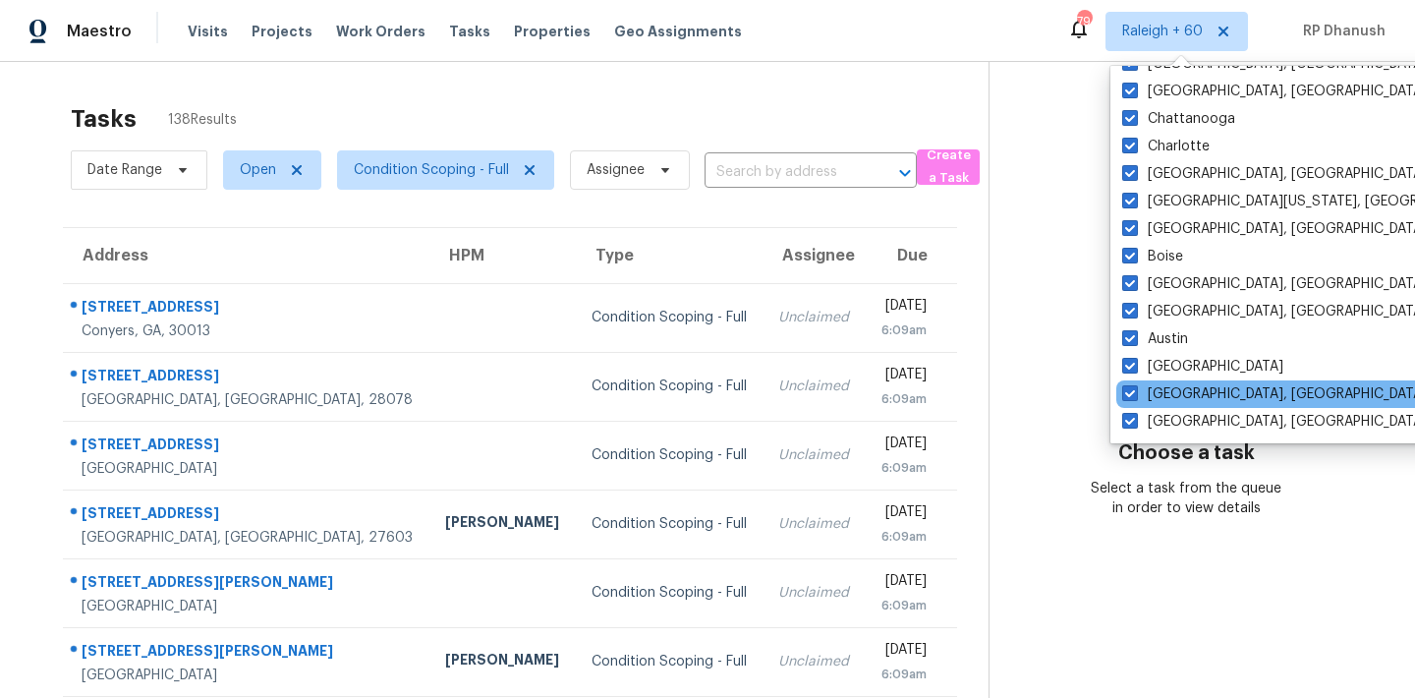
click at [1151, 405] on div "[GEOGRAPHIC_DATA], [GEOGRAPHIC_DATA]" at bounding box center [1314, 394] width 396 height 28
click at [1151, 404] on div "[GEOGRAPHIC_DATA], [GEOGRAPHIC_DATA]" at bounding box center [1314, 394] width 396 height 28
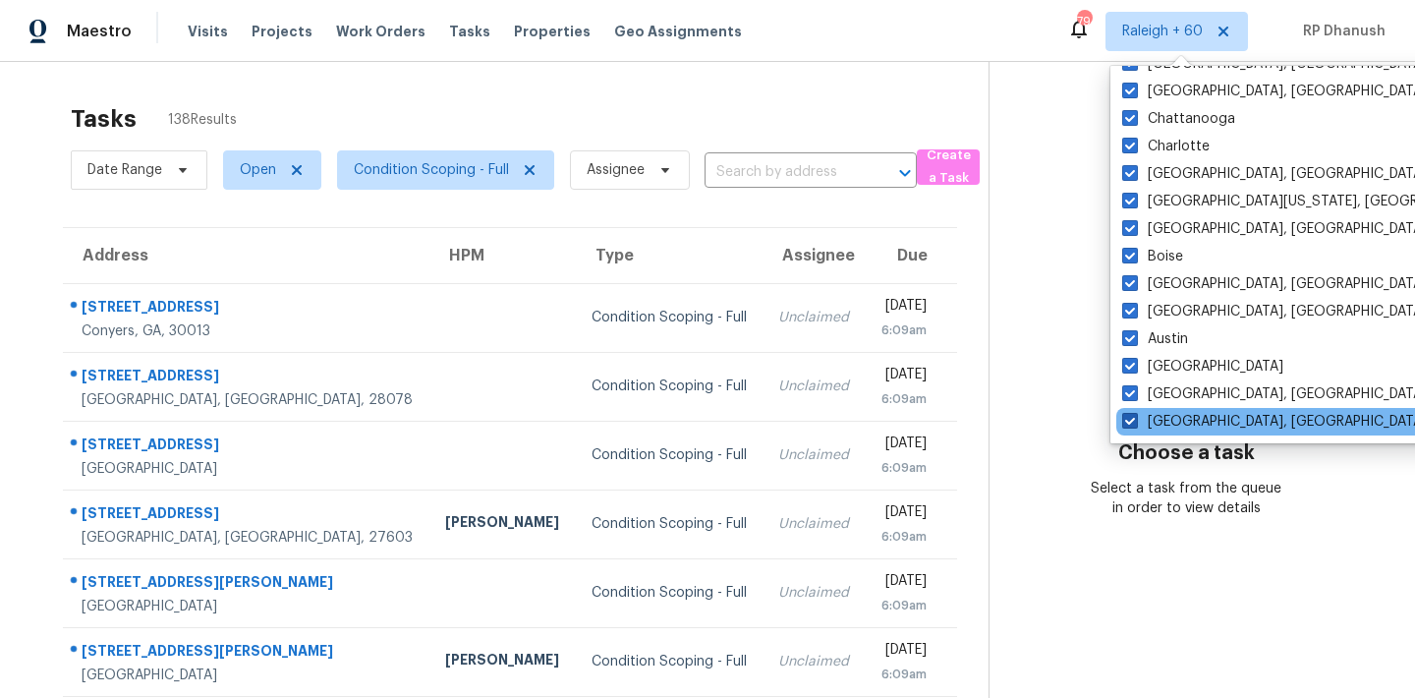
click at [1148, 426] on label "[GEOGRAPHIC_DATA], [GEOGRAPHIC_DATA]" at bounding box center [1274, 422] width 305 height 20
click at [1135, 425] on input "[GEOGRAPHIC_DATA], [GEOGRAPHIC_DATA]" at bounding box center [1128, 418] width 13 height 13
checkbox input "false"
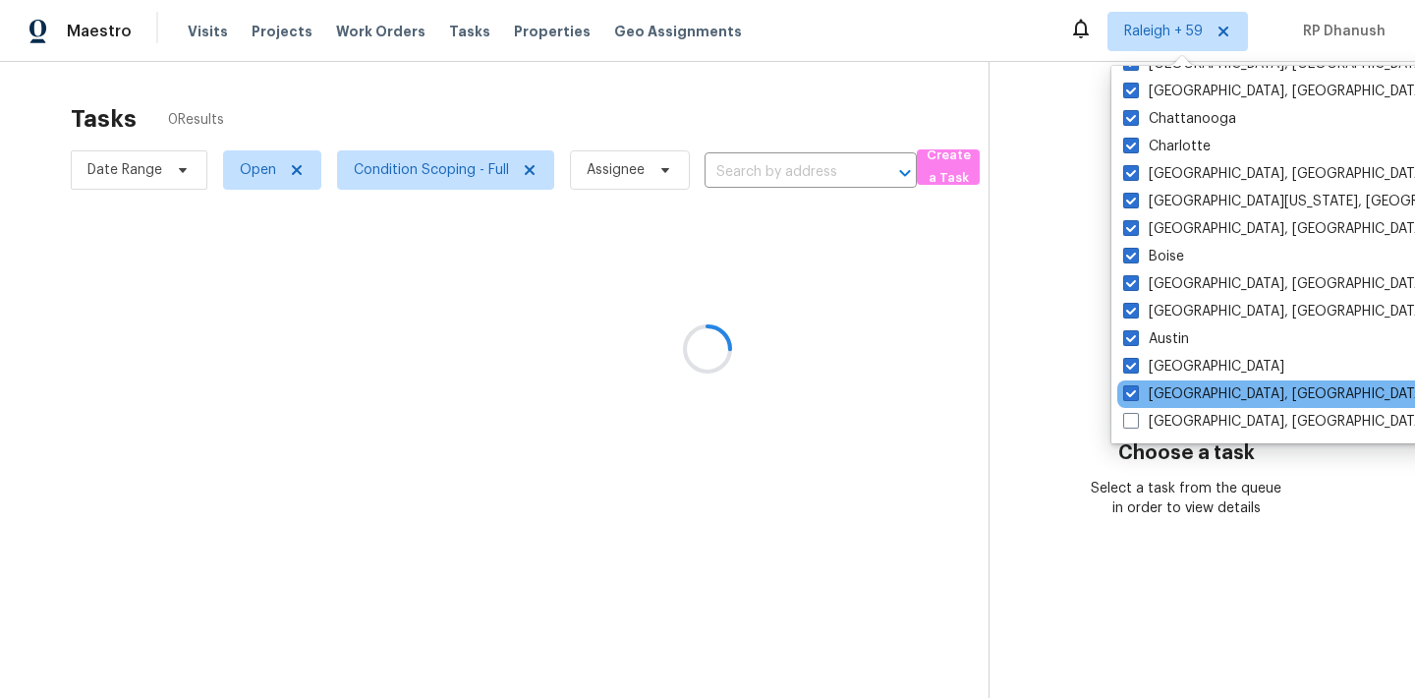
click at [1148, 382] on div "[GEOGRAPHIC_DATA], [GEOGRAPHIC_DATA]" at bounding box center [1315, 394] width 396 height 28
click at [1148, 391] on label "[GEOGRAPHIC_DATA], [GEOGRAPHIC_DATA]" at bounding box center [1275, 394] width 305 height 20
click at [1136, 391] on input "[GEOGRAPHIC_DATA], [GEOGRAPHIC_DATA]" at bounding box center [1129, 390] width 13 height 13
checkbox input "false"
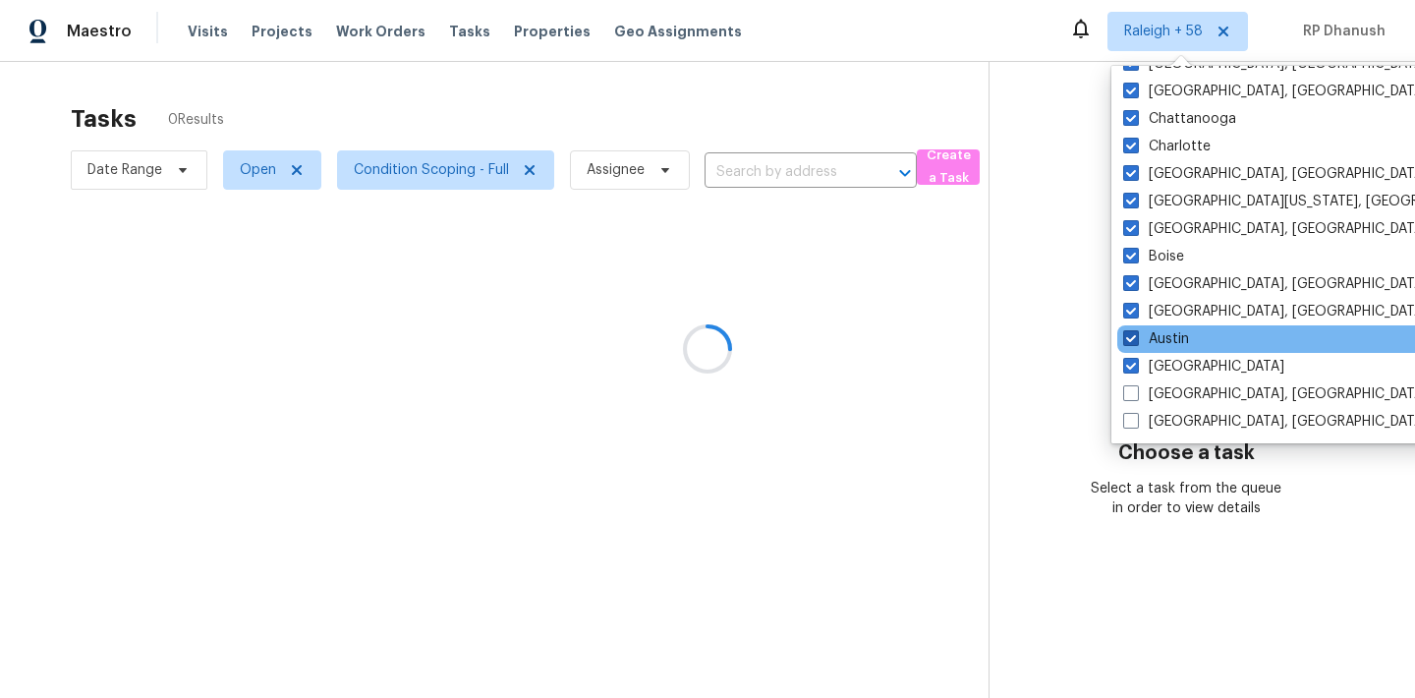
click at [1148, 329] on label "Austin" at bounding box center [1156, 339] width 66 height 20
click at [1136, 329] on input "Austin" at bounding box center [1129, 335] width 13 height 13
checkbox input "false"
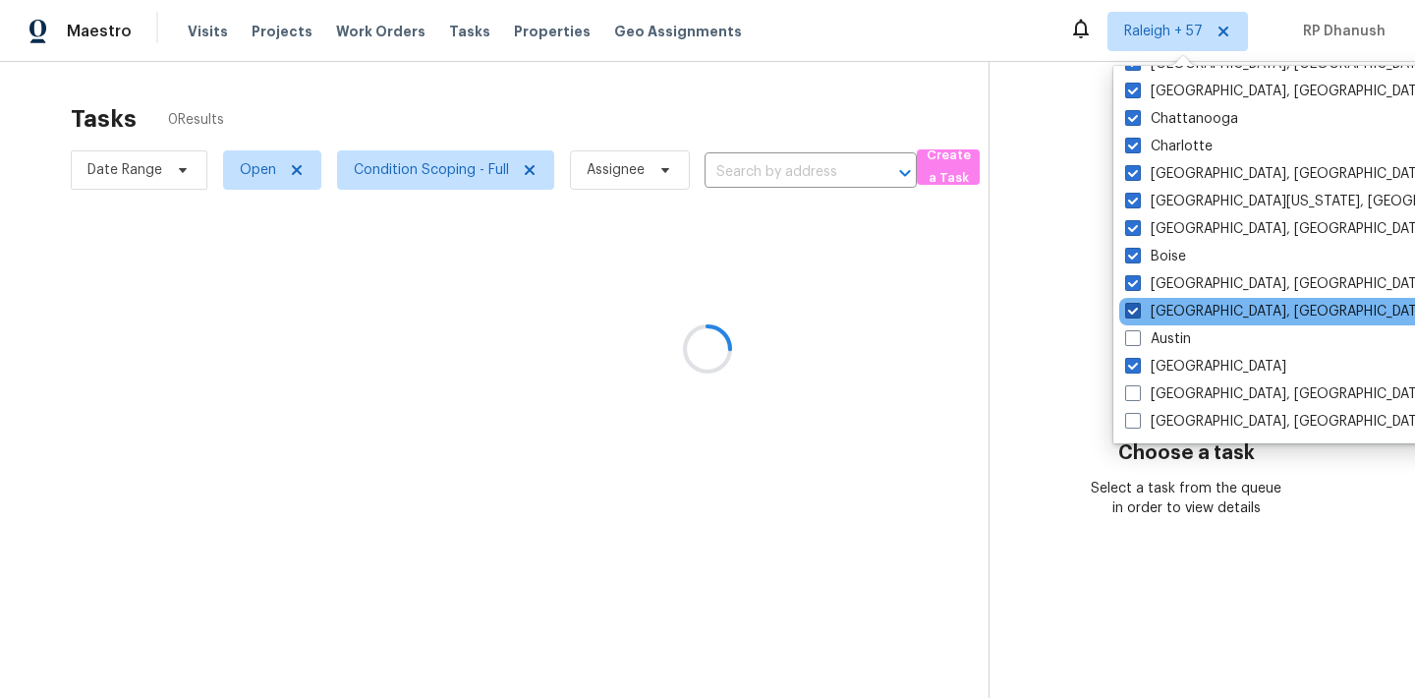
click at [1148, 309] on label "[GEOGRAPHIC_DATA], [GEOGRAPHIC_DATA]" at bounding box center [1277, 312] width 305 height 20
click at [1138, 309] on input "[GEOGRAPHIC_DATA], [GEOGRAPHIC_DATA]" at bounding box center [1131, 308] width 13 height 13
checkbox input "false"
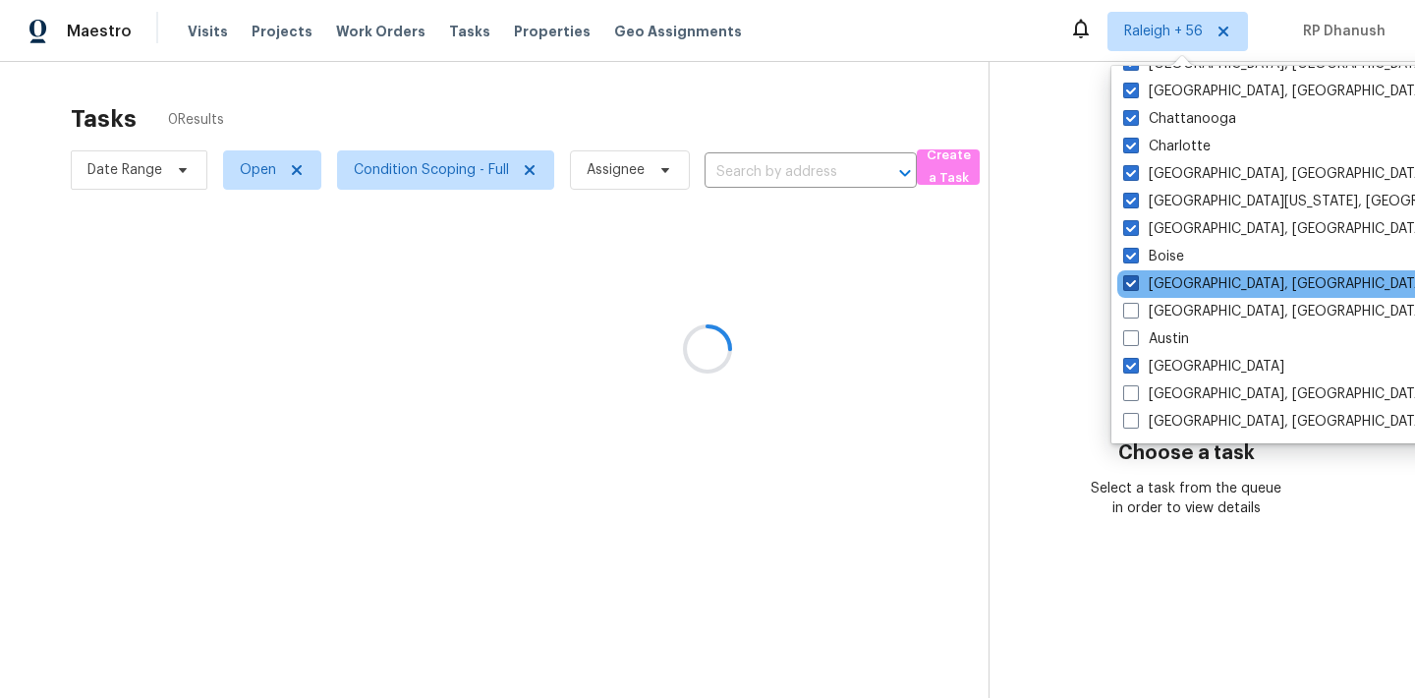
click at [1149, 286] on label "[GEOGRAPHIC_DATA], [GEOGRAPHIC_DATA]" at bounding box center [1275, 284] width 305 height 20
click at [1136, 286] on input "[GEOGRAPHIC_DATA], [GEOGRAPHIC_DATA]" at bounding box center [1129, 280] width 13 height 13
checkbox input "false"
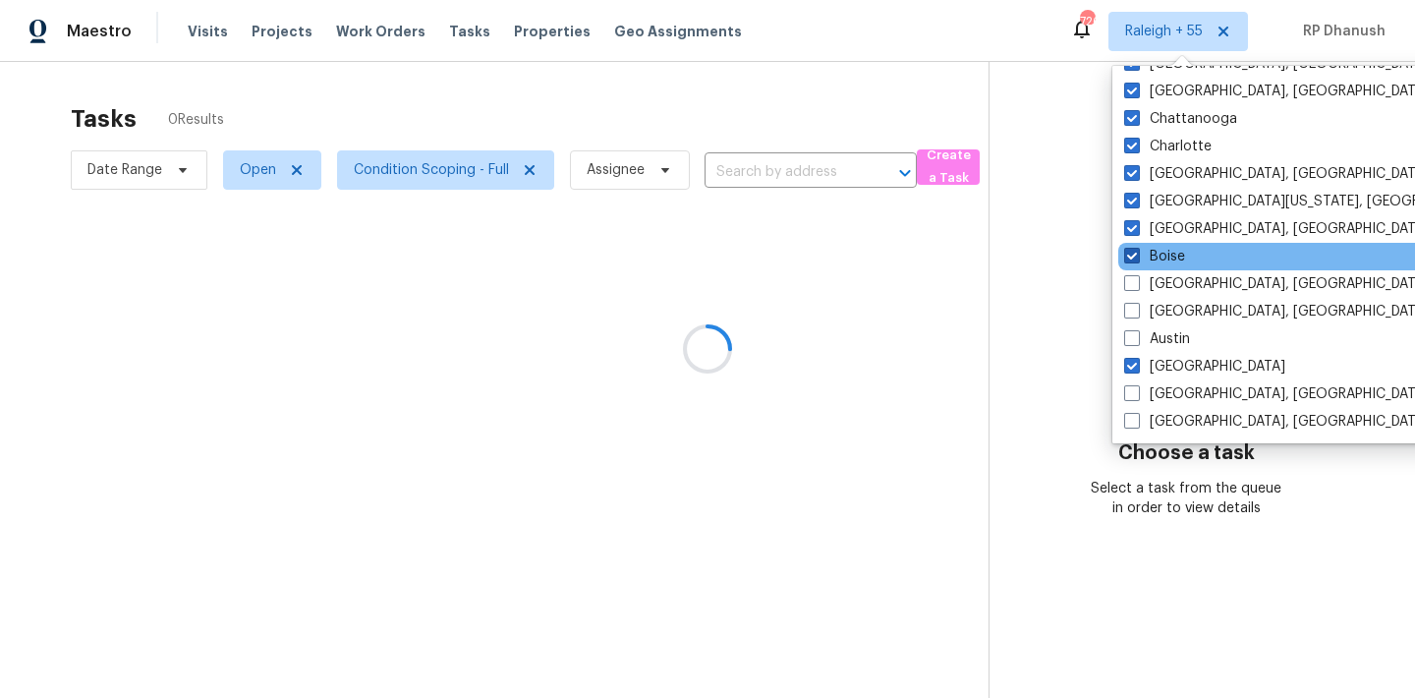
click at [1148, 247] on label "Boise" at bounding box center [1154, 257] width 61 height 20
click at [1137, 247] on input "Boise" at bounding box center [1130, 253] width 13 height 13
checkbox input "false"
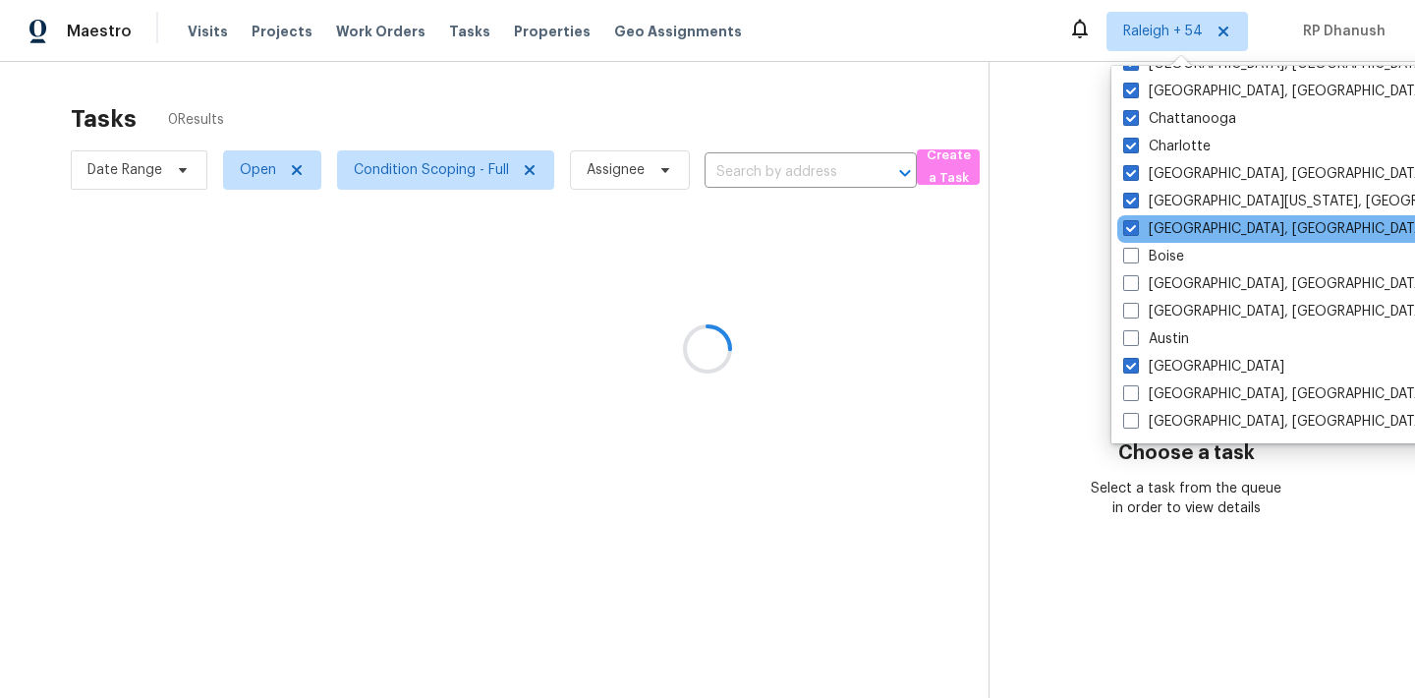
click at [1148, 216] on div "[GEOGRAPHIC_DATA], [GEOGRAPHIC_DATA]" at bounding box center [1315, 229] width 396 height 28
click at [1148, 219] on label "[GEOGRAPHIC_DATA], [GEOGRAPHIC_DATA]" at bounding box center [1275, 229] width 305 height 20
click at [1136, 219] on input "[GEOGRAPHIC_DATA], [GEOGRAPHIC_DATA]" at bounding box center [1129, 225] width 13 height 13
checkbox input "false"
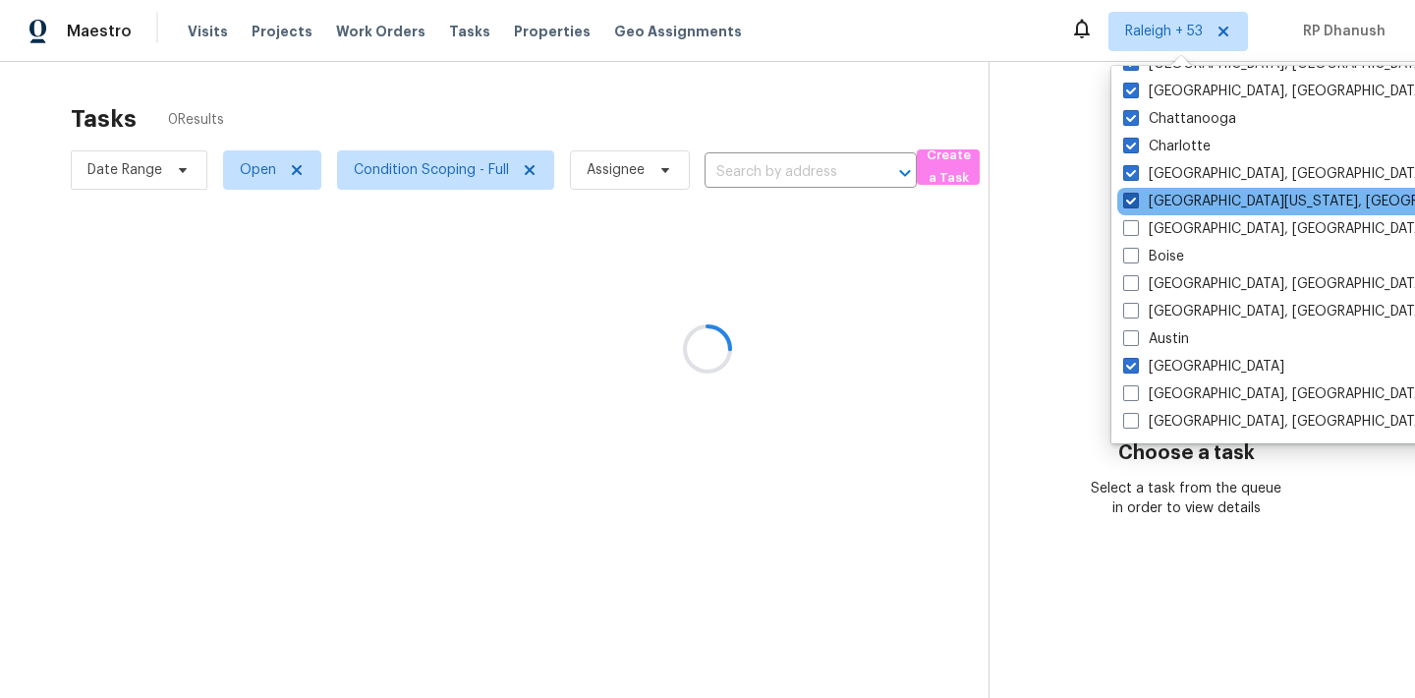
click at [1148, 193] on label "[GEOGRAPHIC_DATA][US_STATE], [GEOGRAPHIC_DATA]" at bounding box center [1312, 202] width 378 height 20
click at [1136, 193] on input "[GEOGRAPHIC_DATA][US_STATE], [GEOGRAPHIC_DATA]" at bounding box center [1129, 198] width 13 height 13
checkbox input "false"
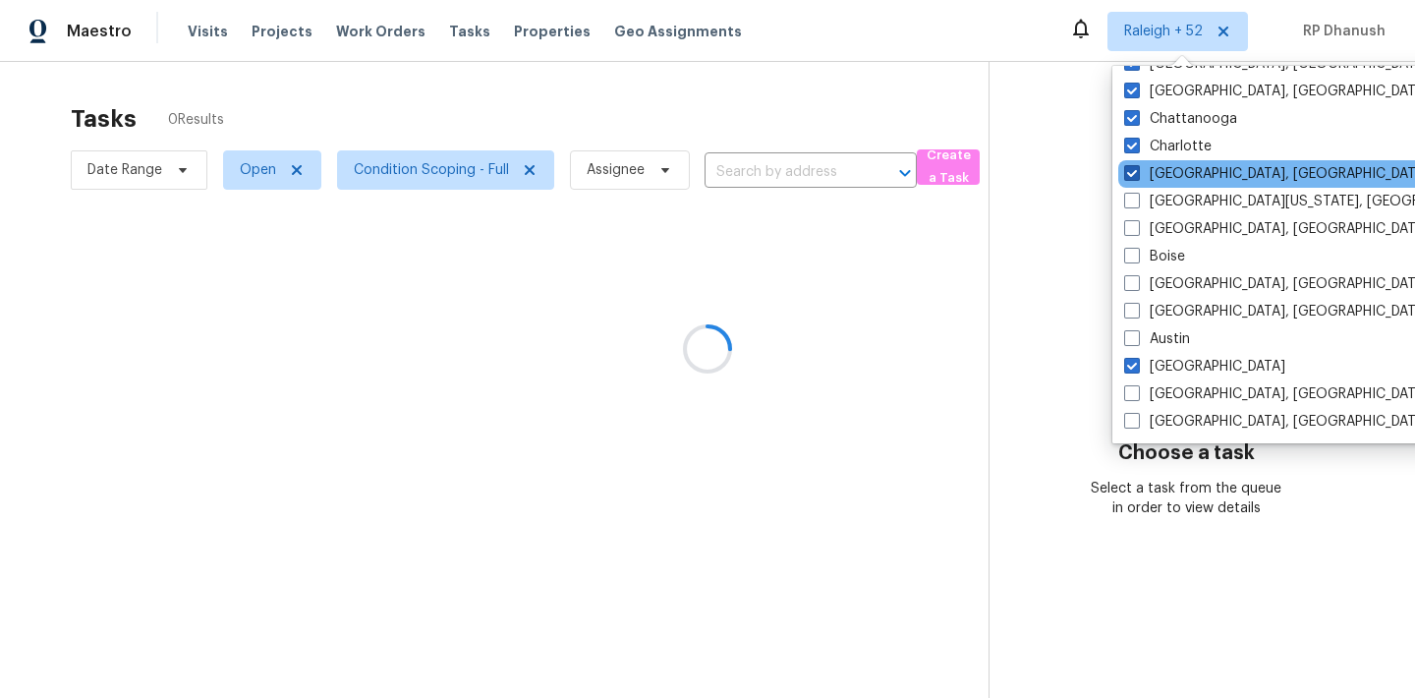
click at [1148, 168] on label "[GEOGRAPHIC_DATA], [GEOGRAPHIC_DATA]" at bounding box center [1276, 174] width 305 height 20
click at [1137, 168] on input "[GEOGRAPHIC_DATA], [GEOGRAPHIC_DATA]" at bounding box center [1130, 170] width 13 height 13
checkbox input "false"
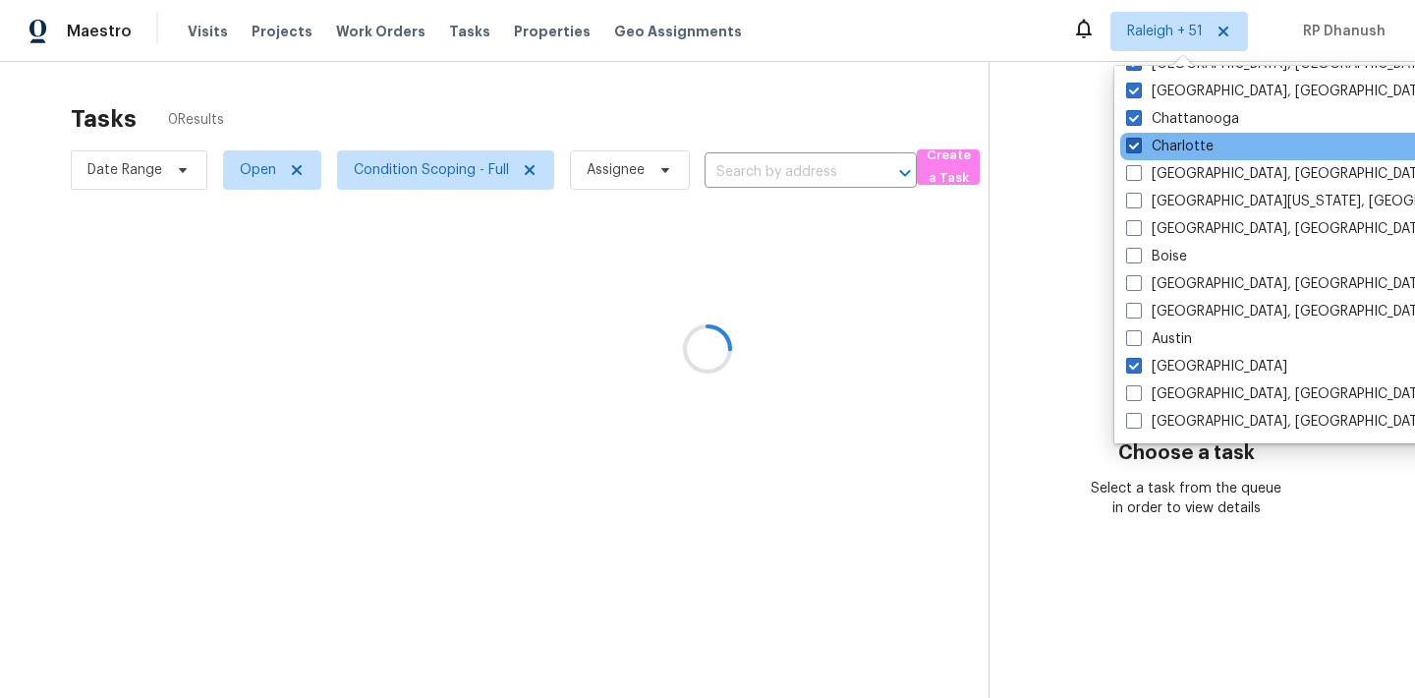
click at [1148, 139] on label "Charlotte" at bounding box center [1169, 147] width 87 height 20
click at [1139, 139] on input "Charlotte" at bounding box center [1132, 143] width 13 height 13
checkbox input "false"
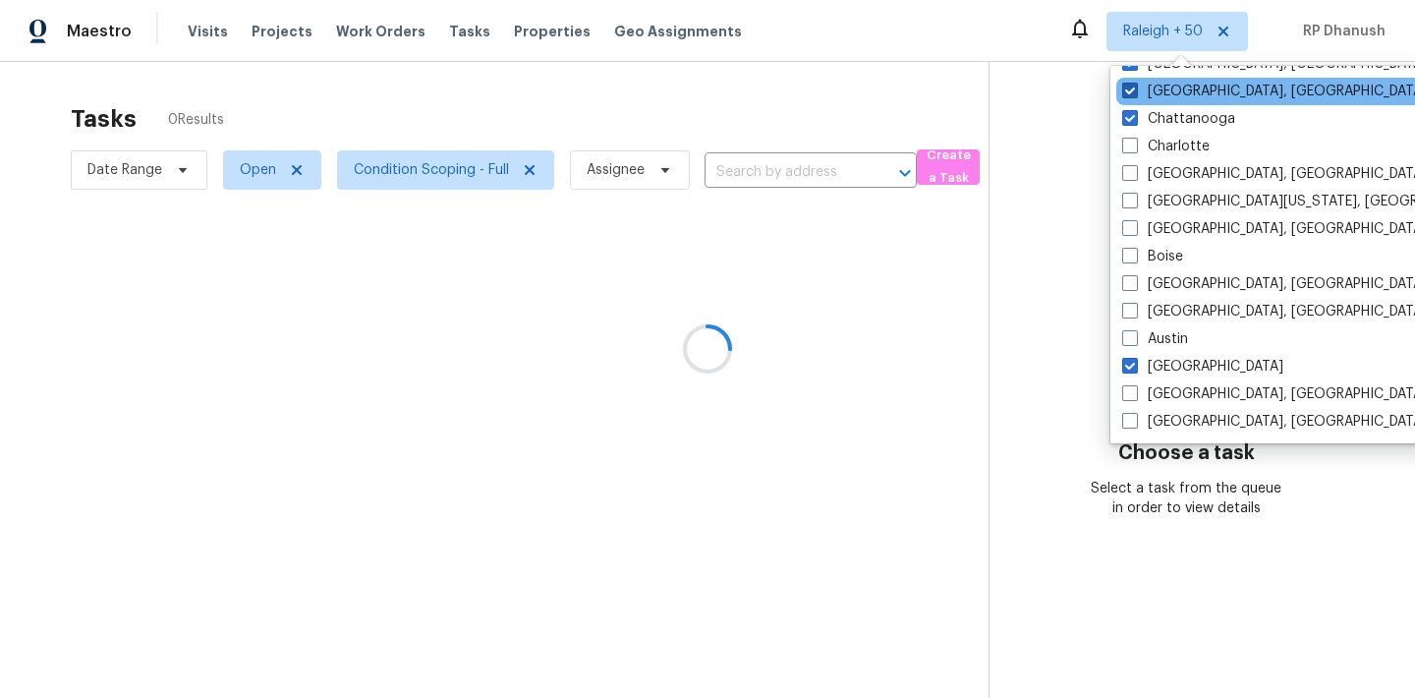
click at [1148, 97] on label "[GEOGRAPHIC_DATA], [GEOGRAPHIC_DATA]" at bounding box center [1274, 92] width 305 height 20
click at [1135, 94] on input "[GEOGRAPHIC_DATA], [GEOGRAPHIC_DATA]" at bounding box center [1128, 88] width 13 height 13
checkbox input "false"
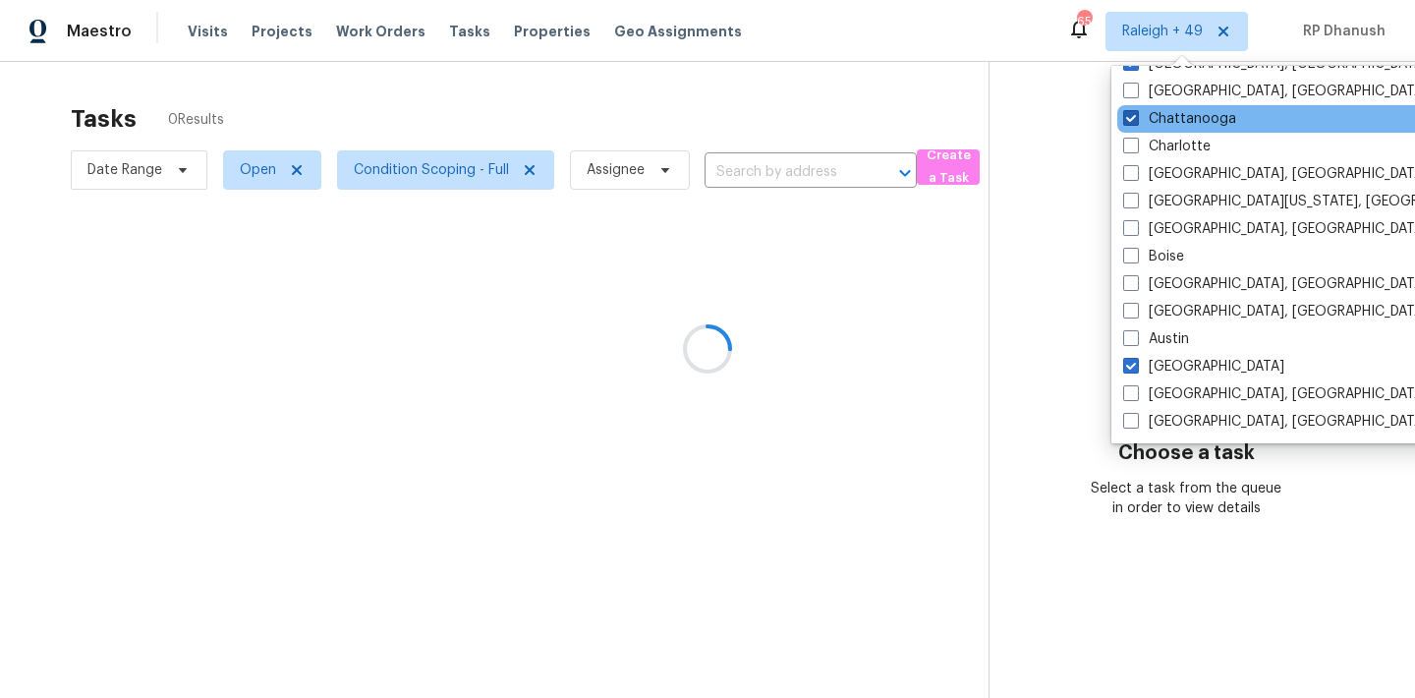
click at [1145, 118] on label "Chattanooga" at bounding box center [1179, 119] width 113 height 20
click at [1136, 118] on input "Chattanooga" at bounding box center [1129, 115] width 13 height 13
checkbox input "false"
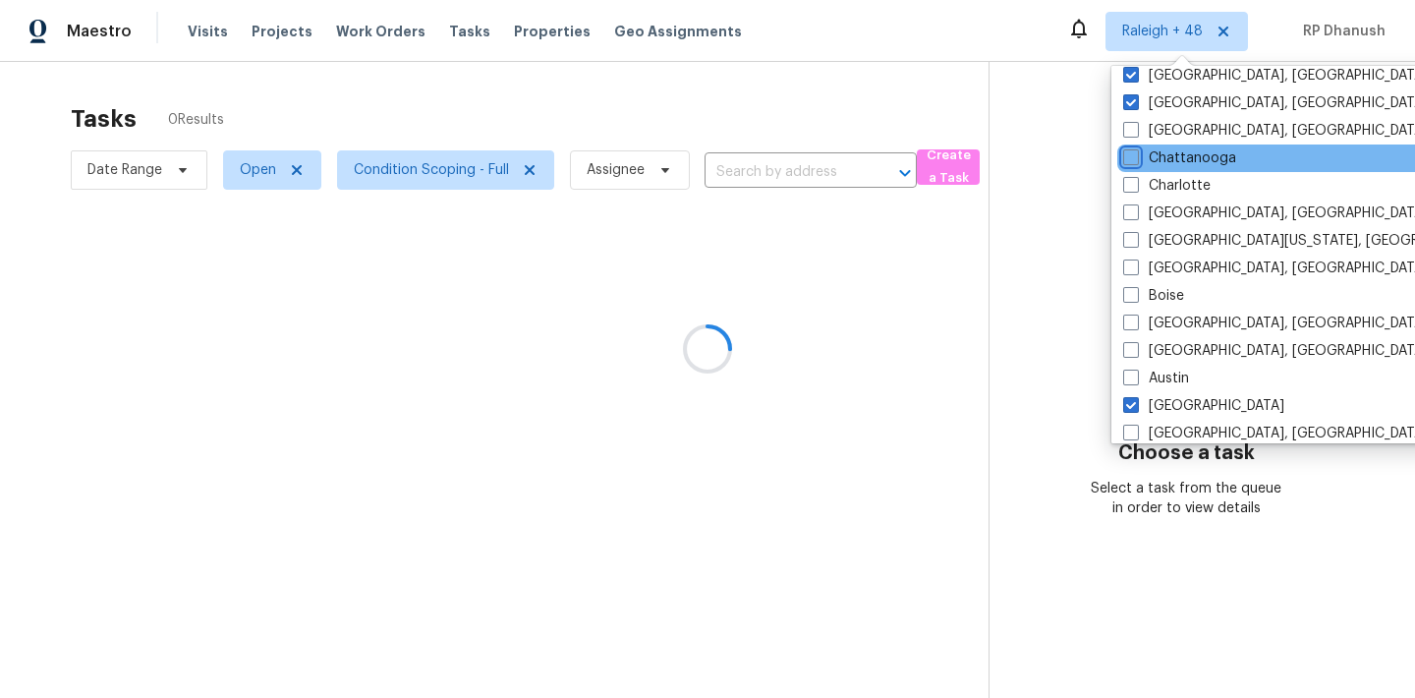
scroll to position [1183, 0]
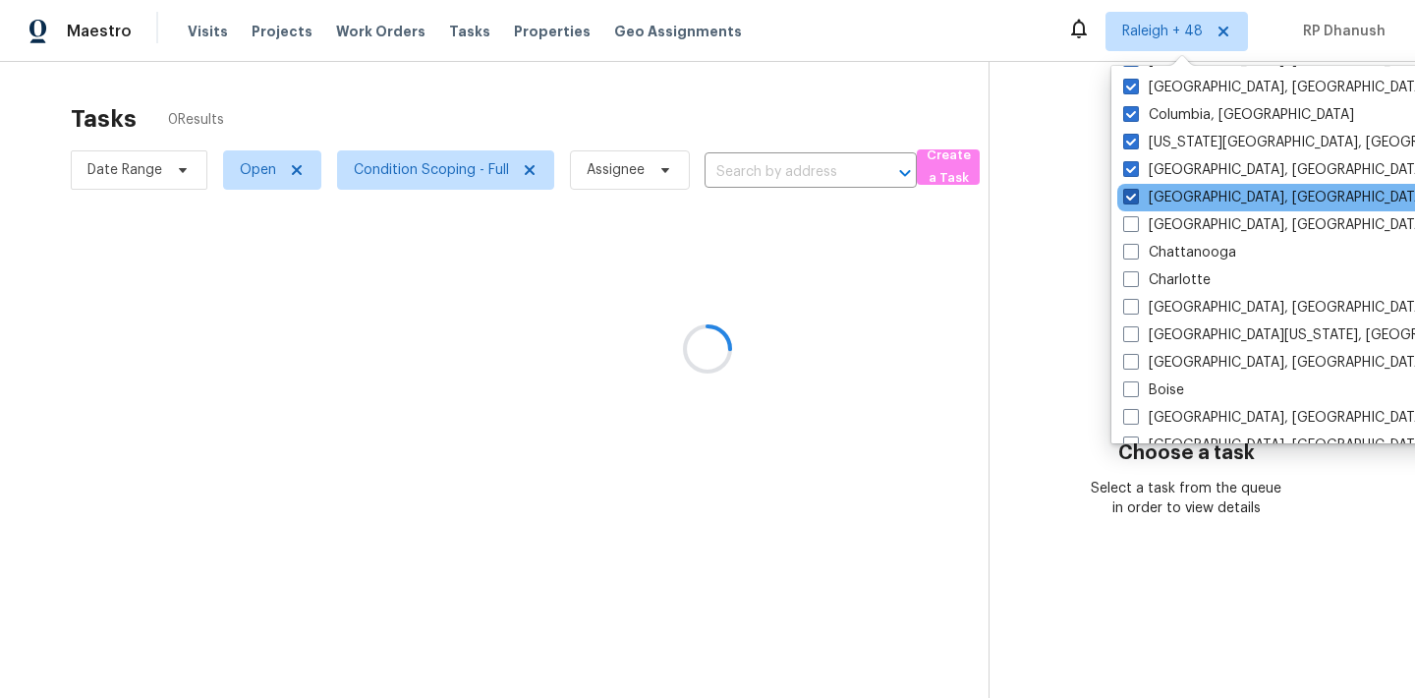
click at [1136, 194] on span at bounding box center [1131, 197] width 16 height 16
click at [1136, 194] on input "[GEOGRAPHIC_DATA], [GEOGRAPHIC_DATA]" at bounding box center [1129, 194] width 13 height 13
checkbox input "false"
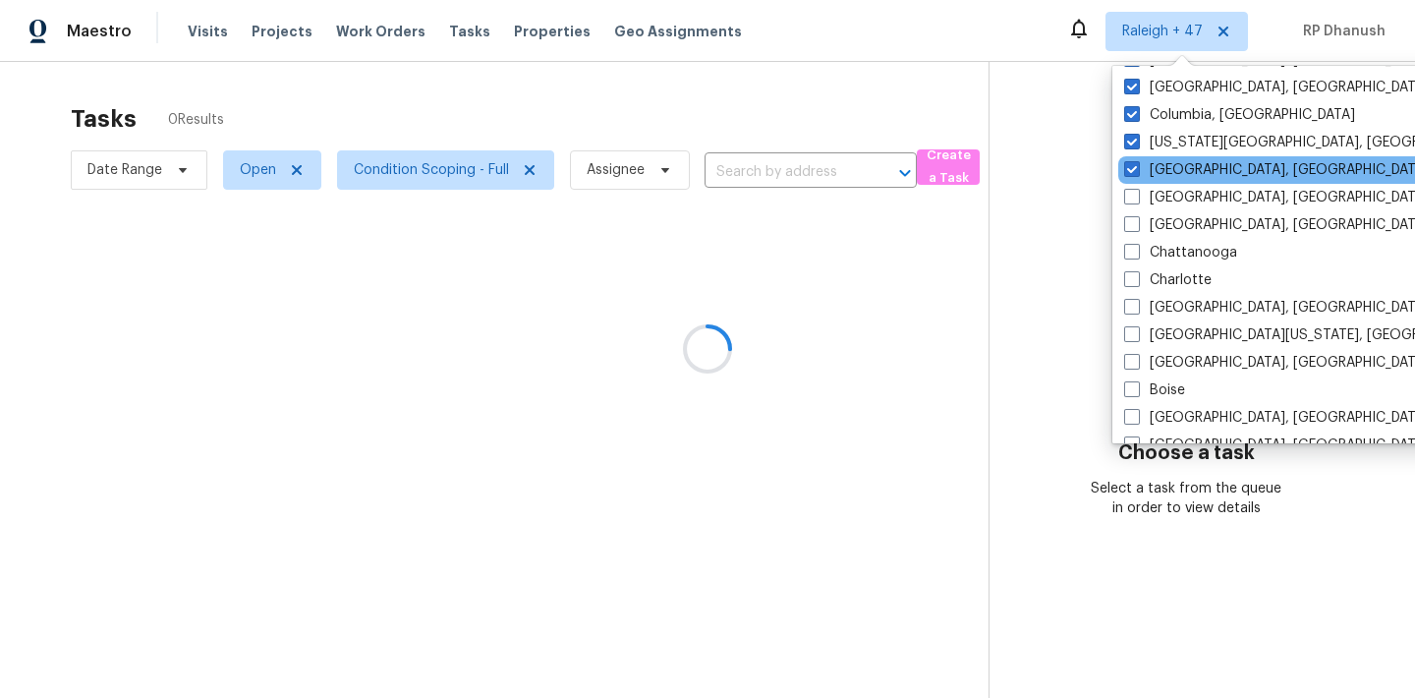
click at [1136, 180] on div "[GEOGRAPHIC_DATA], [GEOGRAPHIC_DATA]" at bounding box center [1316, 170] width 396 height 28
click at [1136, 175] on span at bounding box center [1132, 169] width 16 height 16
click at [1136, 173] on input "[GEOGRAPHIC_DATA], [GEOGRAPHIC_DATA]" at bounding box center [1130, 166] width 13 height 13
checkbox input "false"
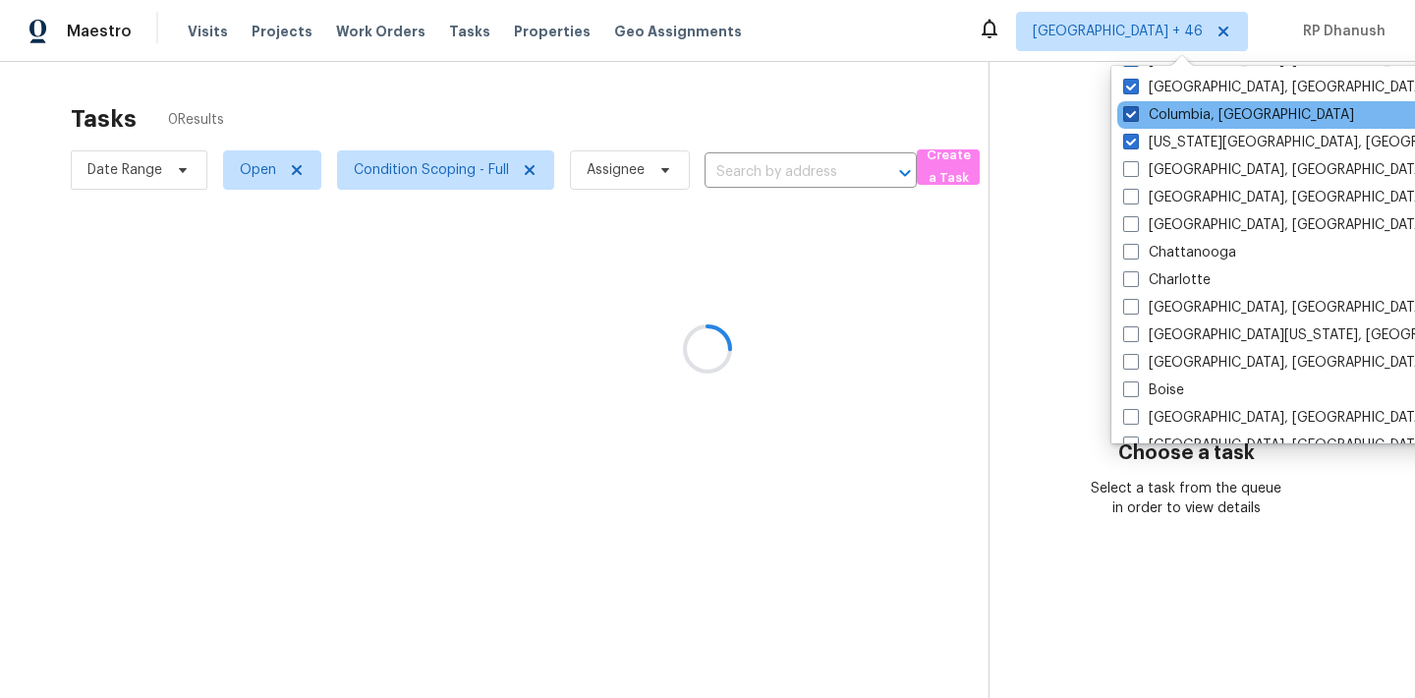
click at [1136, 124] on label "Columbia, [GEOGRAPHIC_DATA]" at bounding box center [1238, 115] width 231 height 20
click at [1136, 118] on input "Columbia, [GEOGRAPHIC_DATA]" at bounding box center [1129, 111] width 13 height 13
checkbox input "false"
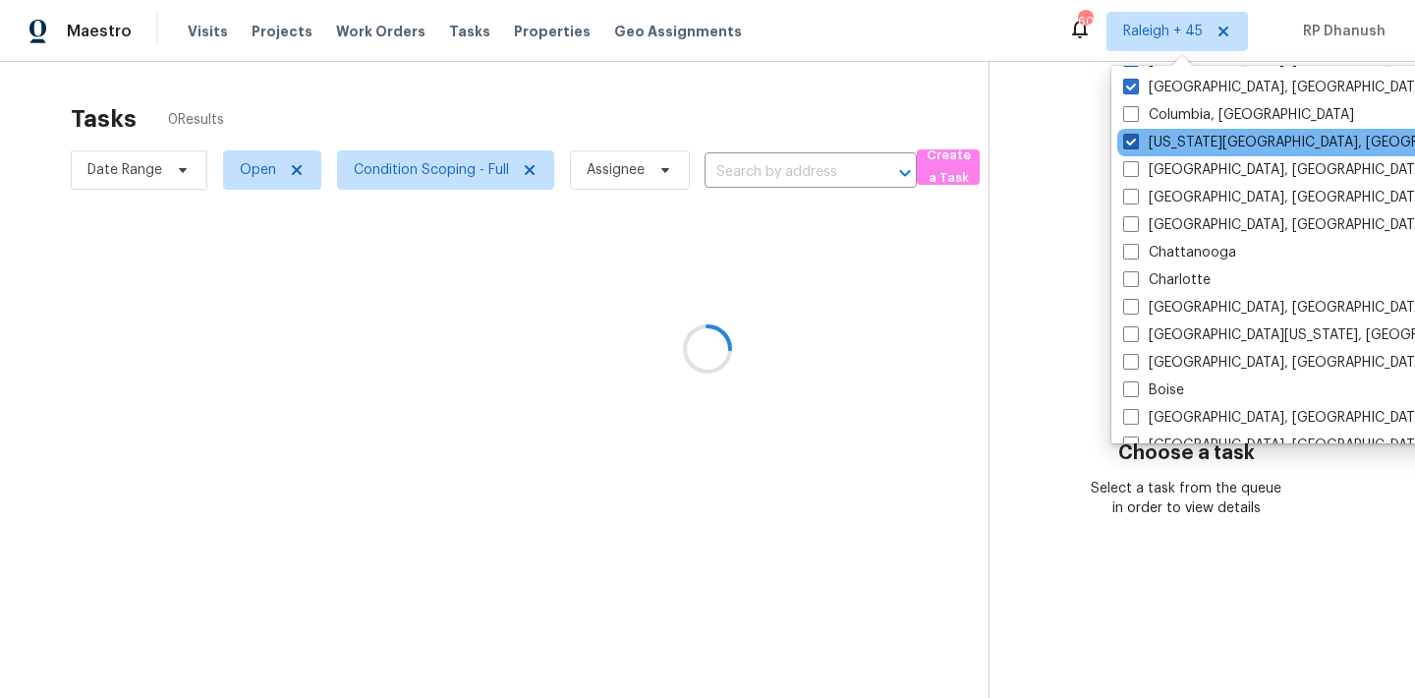
click at [1135, 144] on span at bounding box center [1131, 142] width 16 height 16
click at [1135, 144] on input "[US_STATE][GEOGRAPHIC_DATA], [GEOGRAPHIC_DATA]" at bounding box center [1129, 139] width 13 height 13
checkbox input "false"
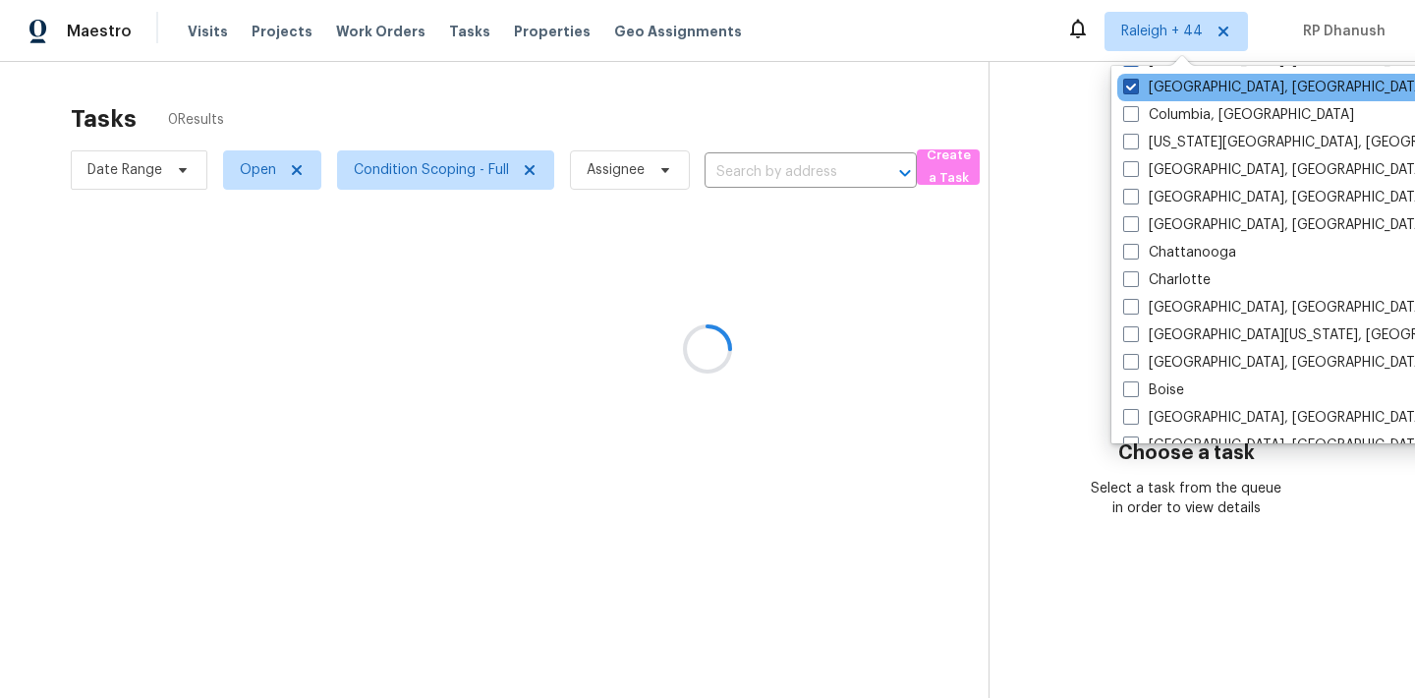
click at [1137, 90] on span at bounding box center [1131, 87] width 16 height 16
click at [1136, 90] on input "[GEOGRAPHIC_DATA], [GEOGRAPHIC_DATA]" at bounding box center [1129, 84] width 13 height 13
checkbox input "false"
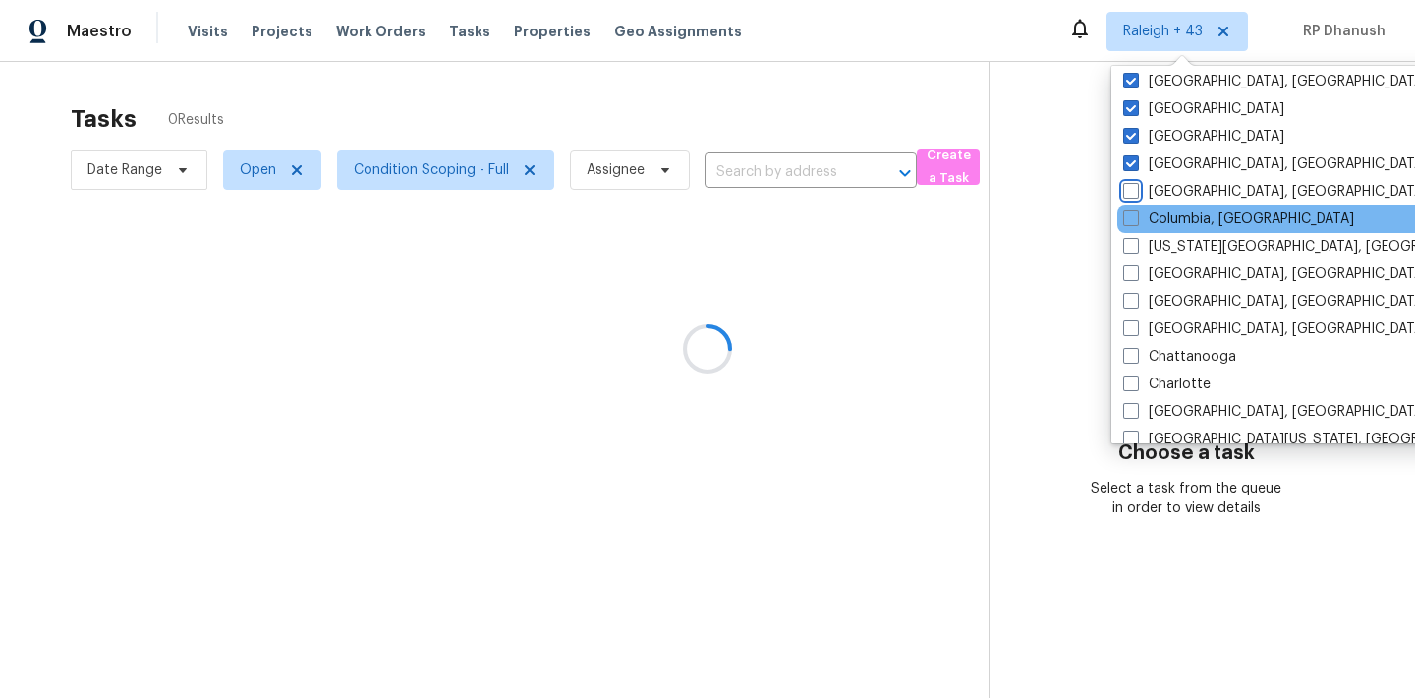
scroll to position [1078, 0]
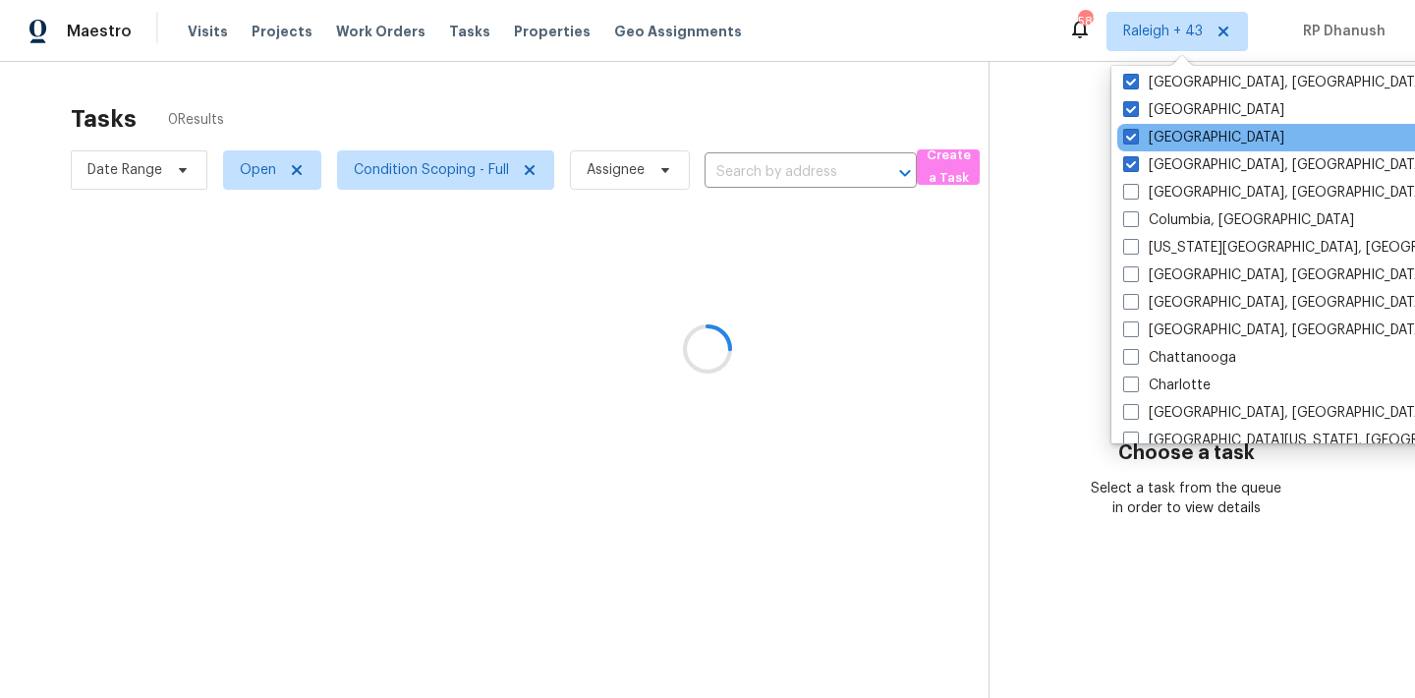
click at [1134, 150] on div "[GEOGRAPHIC_DATA]" at bounding box center [1315, 138] width 396 height 28
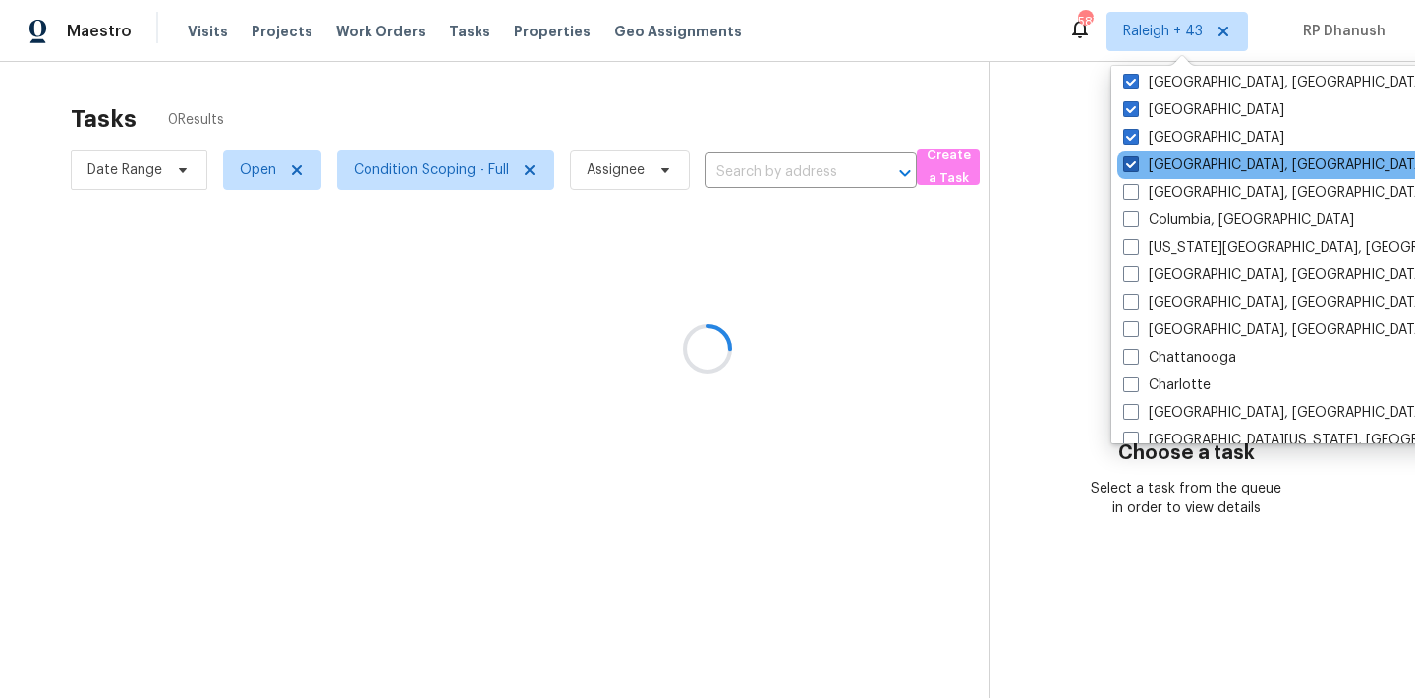
click at [1134, 170] on span at bounding box center [1131, 164] width 16 height 16
click at [1134, 168] on input "[GEOGRAPHIC_DATA], [GEOGRAPHIC_DATA]" at bounding box center [1129, 161] width 13 height 13
checkbox input "false"
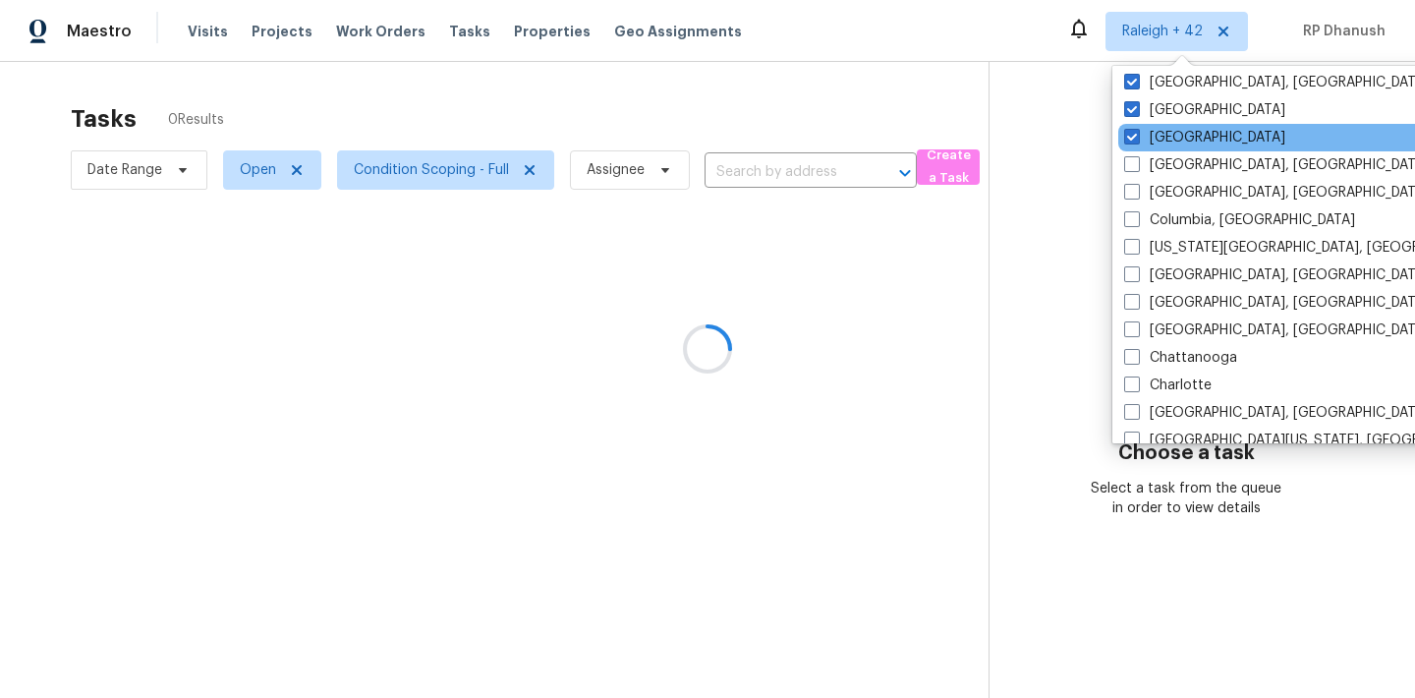
click at [1134, 125] on div "[GEOGRAPHIC_DATA]" at bounding box center [1316, 138] width 396 height 28
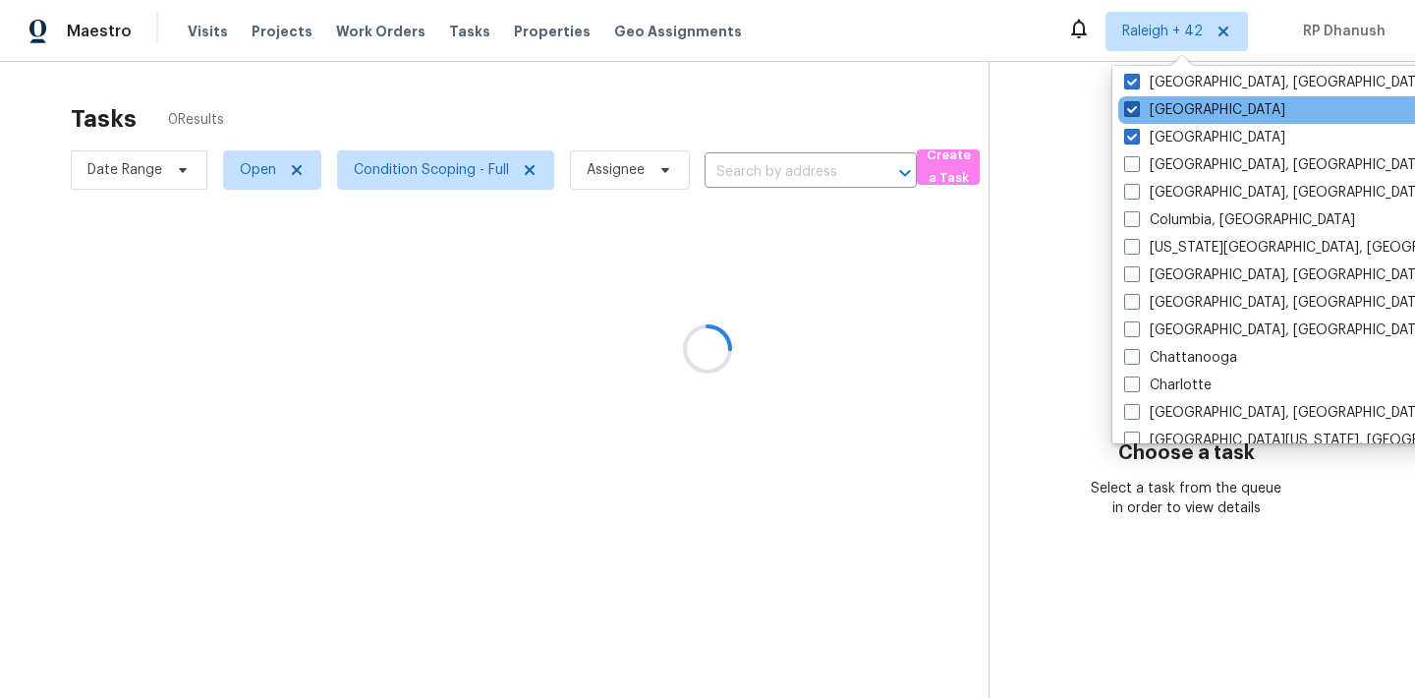
click at [1133, 107] on span at bounding box center [1132, 109] width 16 height 16
click at [1133, 107] on input "[GEOGRAPHIC_DATA]" at bounding box center [1130, 106] width 13 height 13
checkbox input "false"
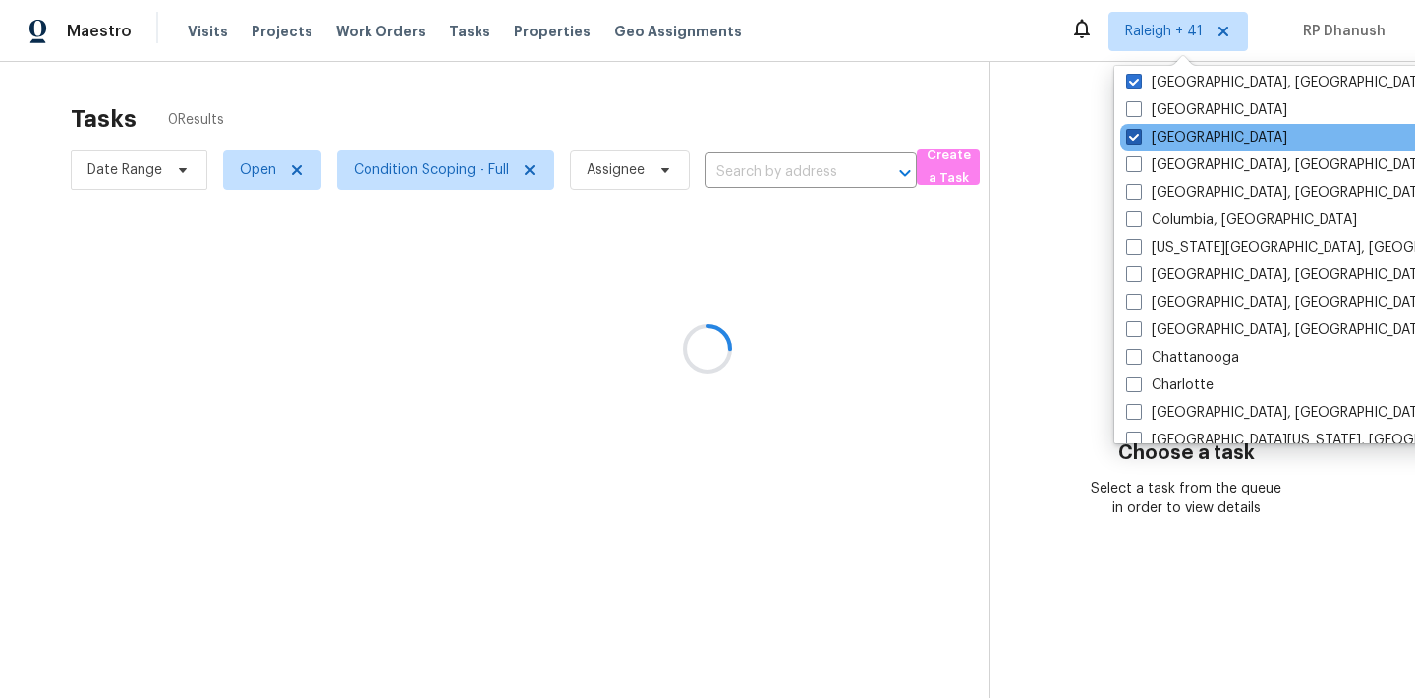
click at [1133, 141] on span at bounding box center [1134, 137] width 16 height 16
click at [1133, 141] on input "[GEOGRAPHIC_DATA]" at bounding box center [1132, 134] width 13 height 13
checkbox input "false"
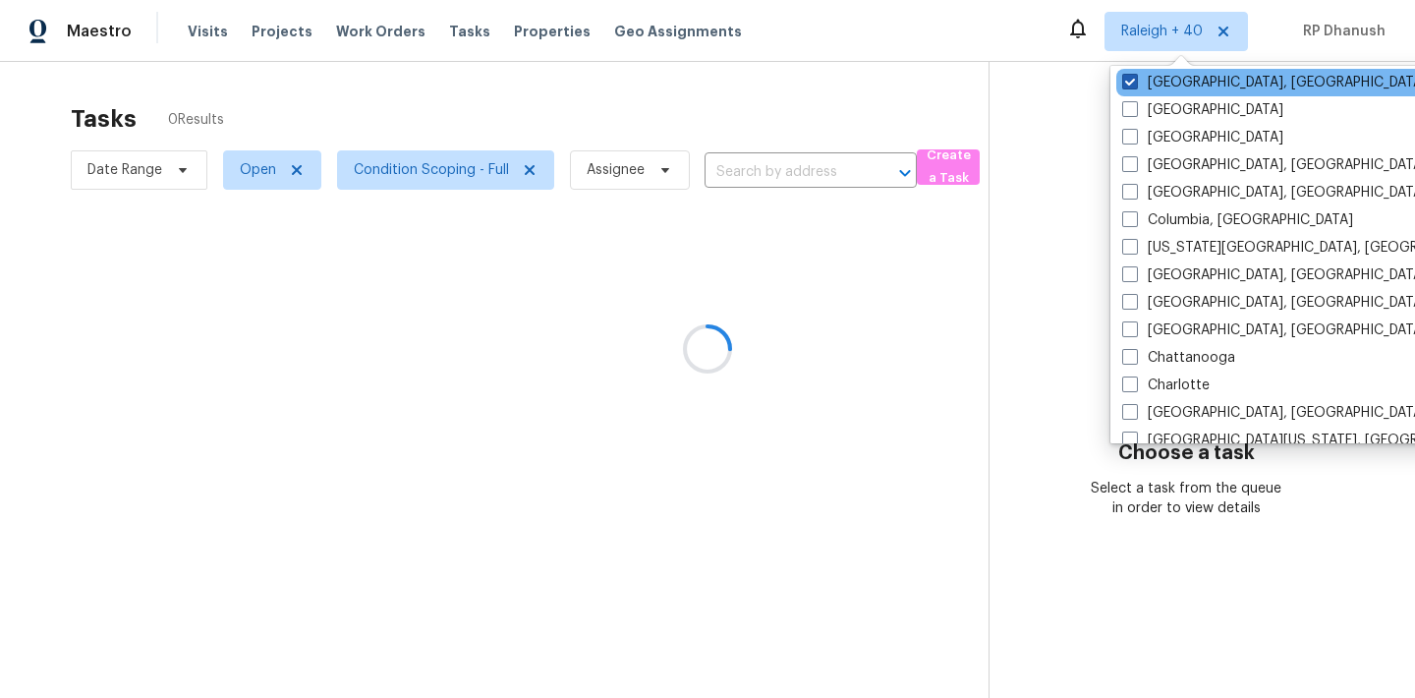
click at [1133, 79] on span at bounding box center [1130, 82] width 16 height 16
click at [1133, 79] on input "[GEOGRAPHIC_DATA], [GEOGRAPHIC_DATA]" at bounding box center [1128, 79] width 13 height 13
checkbox input "false"
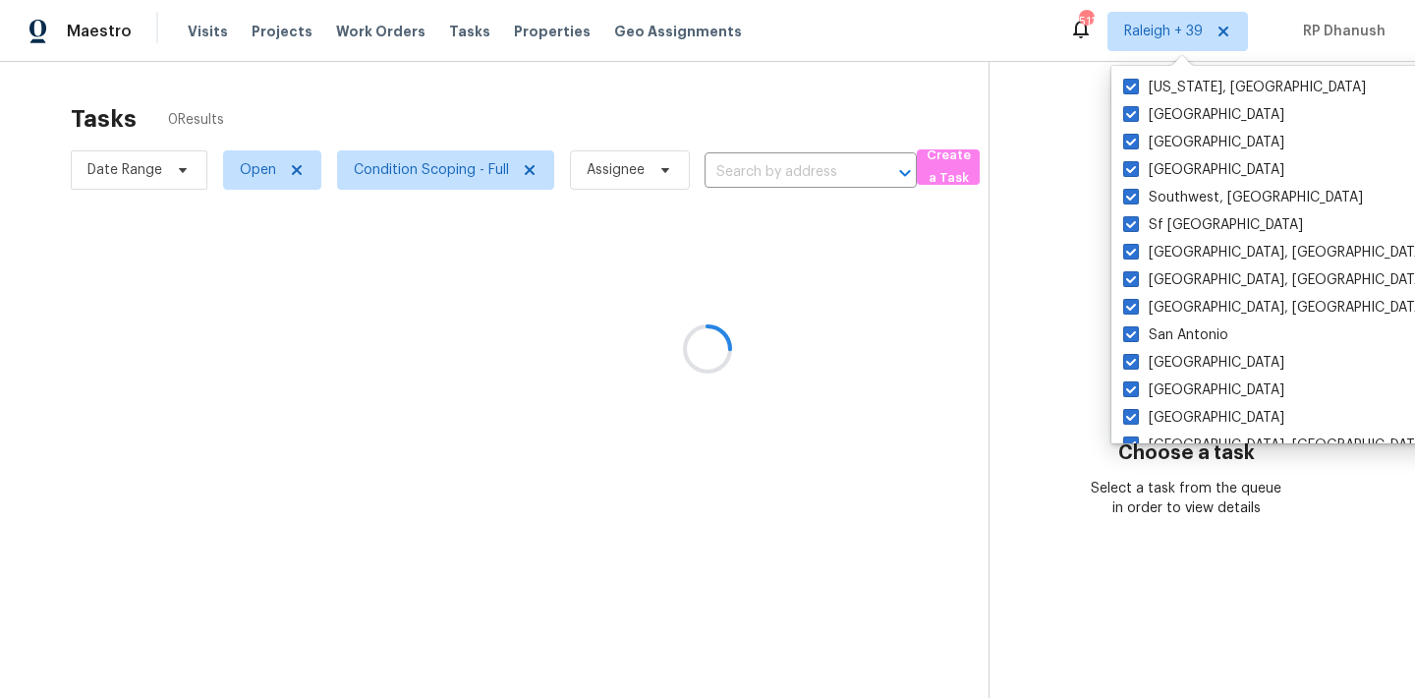
click at [1133, 78] on label "[US_STATE], [GEOGRAPHIC_DATA]" at bounding box center [1244, 88] width 243 height 20
click at [1133, 78] on input "[US_STATE], [GEOGRAPHIC_DATA]" at bounding box center [1129, 84] width 13 height 13
checkbox input "false"
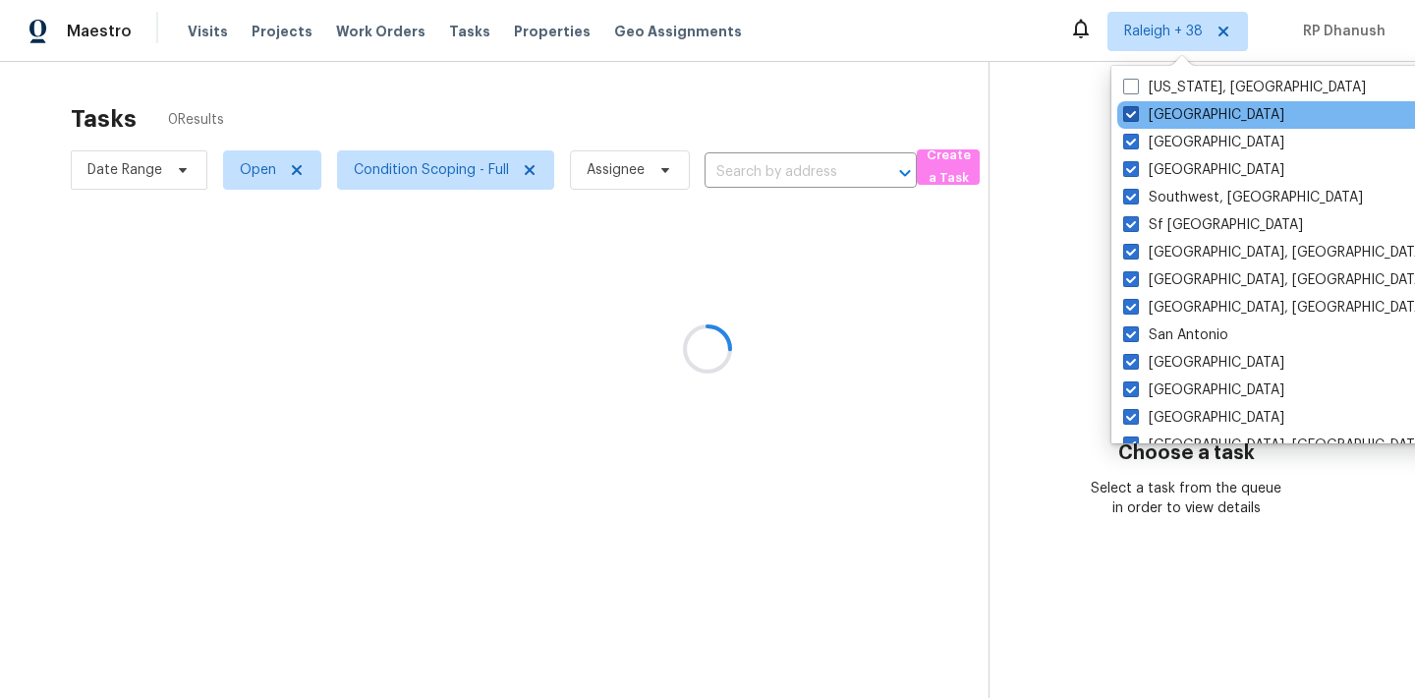
click at [1133, 120] on span at bounding box center [1131, 114] width 16 height 16
click at [1133, 118] on input "[GEOGRAPHIC_DATA]" at bounding box center [1129, 111] width 13 height 13
checkbox input "false"
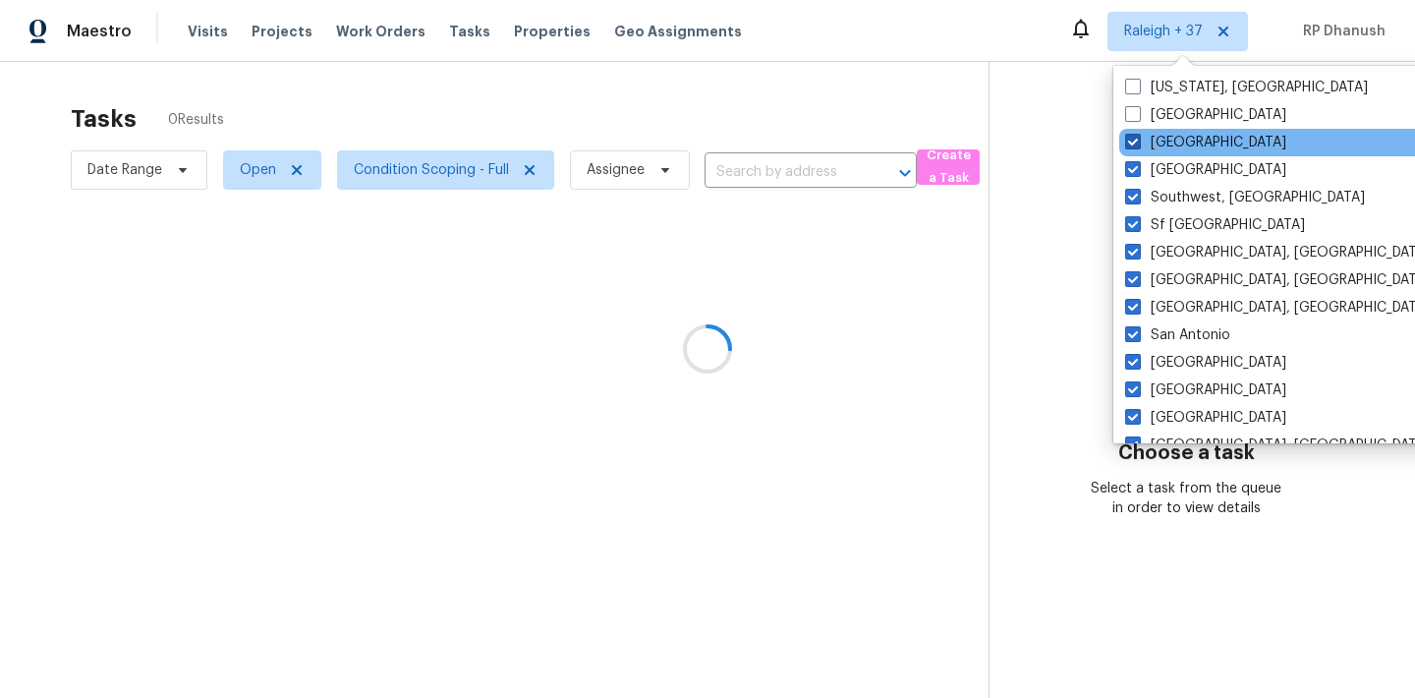
click at [1133, 138] on span at bounding box center [1133, 142] width 16 height 16
click at [1133, 138] on input "[GEOGRAPHIC_DATA]" at bounding box center [1131, 139] width 13 height 13
checkbox input "false"
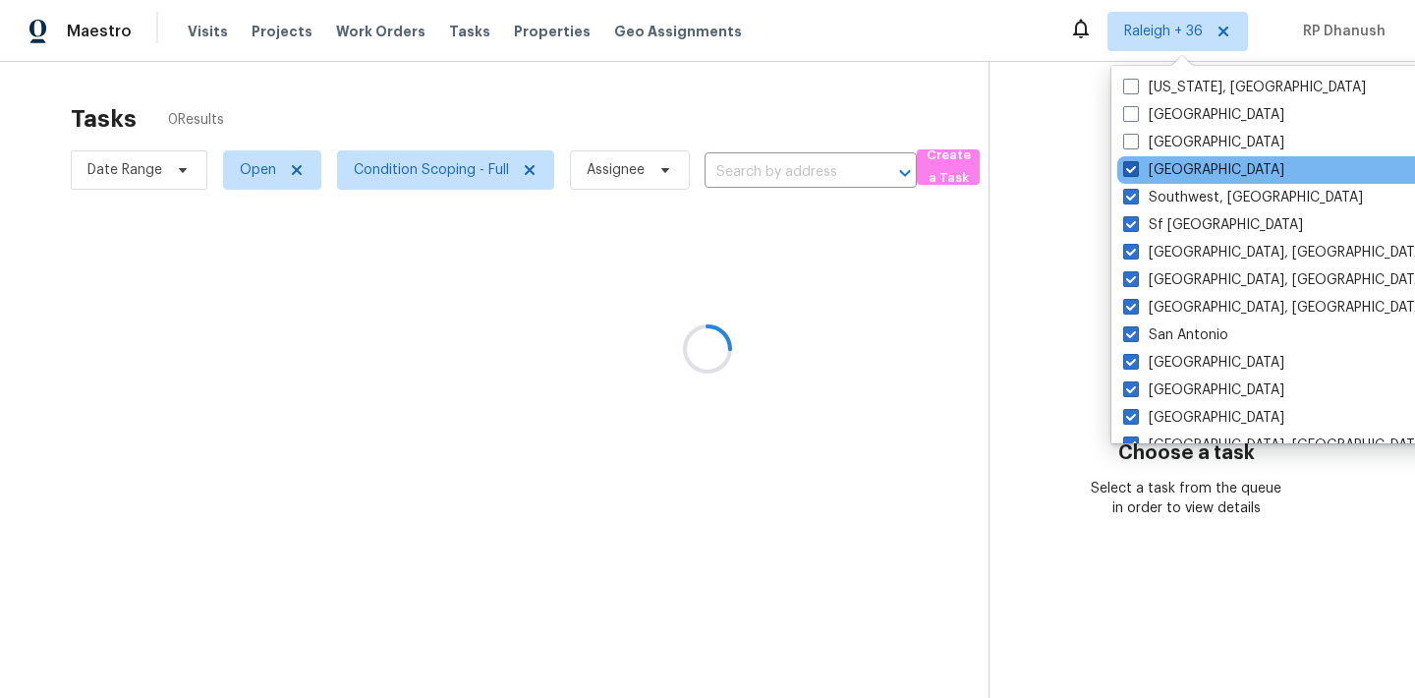
click at [1134, 162] on span at bounding box center [1131, 169] width 16 height 16
click at [1134, 162] on input "[GEOGRAPHIC_DATA]" at bounding box center [1129, 166] width 13 height 13
checkbox input "false"
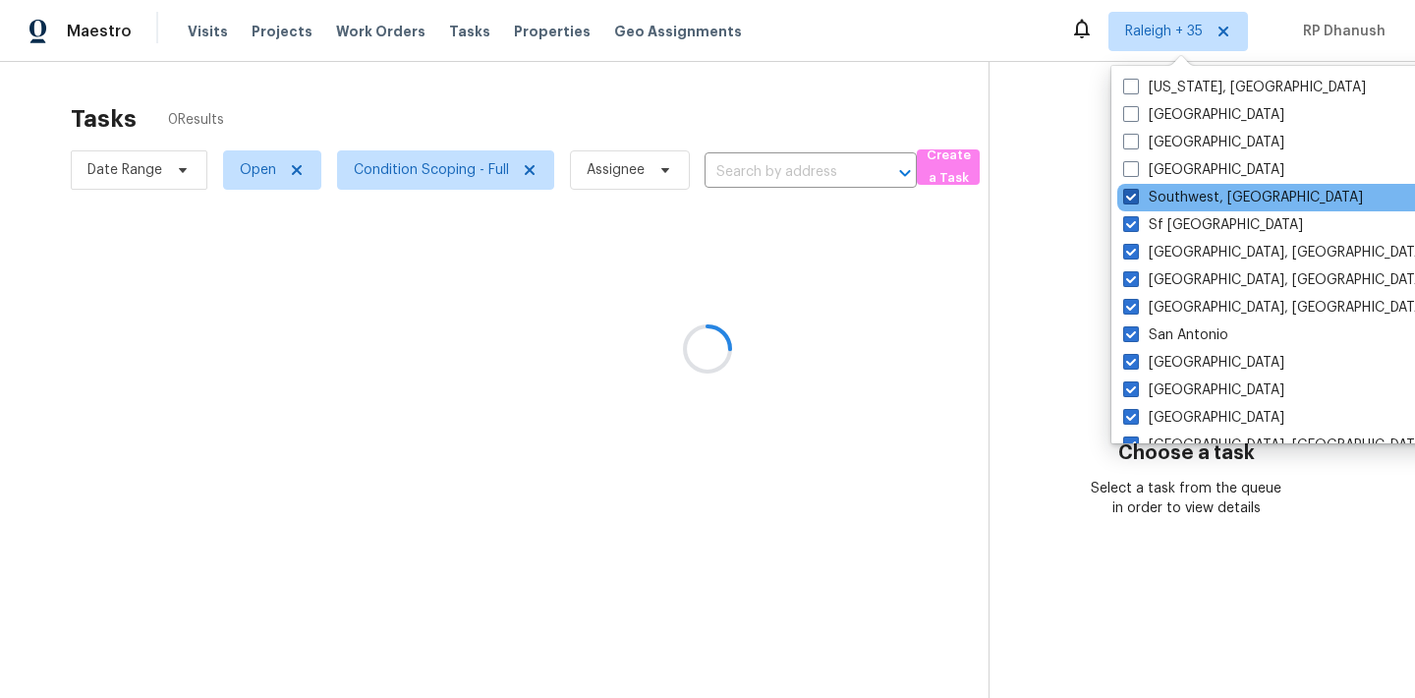
click at [1134, 206] on label "Southwest, [GEOGRAPHIC_DATA]" at bounding box center [1243, 198] width 240 height 20
click at [1134, 200] on input "Southwest, [GEOGRAPHIC_DATA]" at bounding box center [1129, 194] width 13 height 13
checkbox input "false"
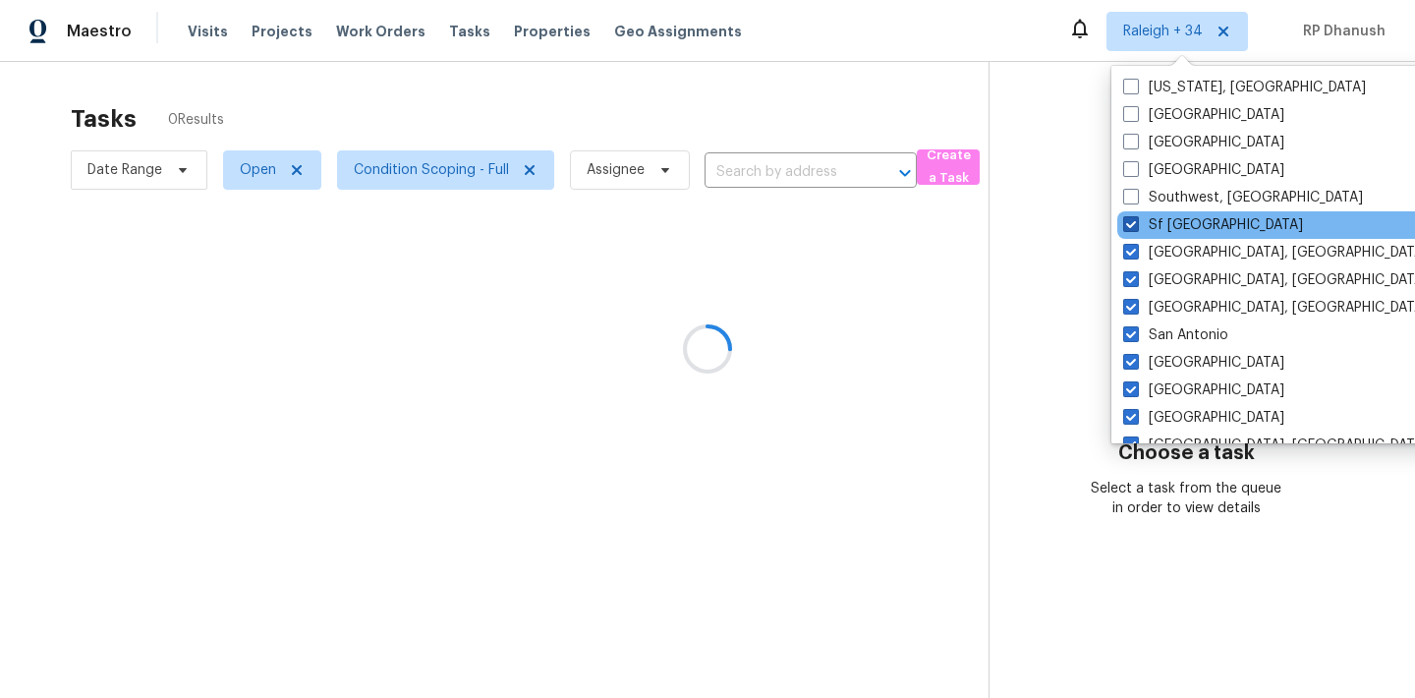
click at [1134, 224] on span at bounding box center [1131, 224] width 16 height 16
click at [1134, 224] on input "Sf [GEOGRAPHIC_DATA]" at bounding box center [1129, 221] width 13 height 13
checkbox input "false"
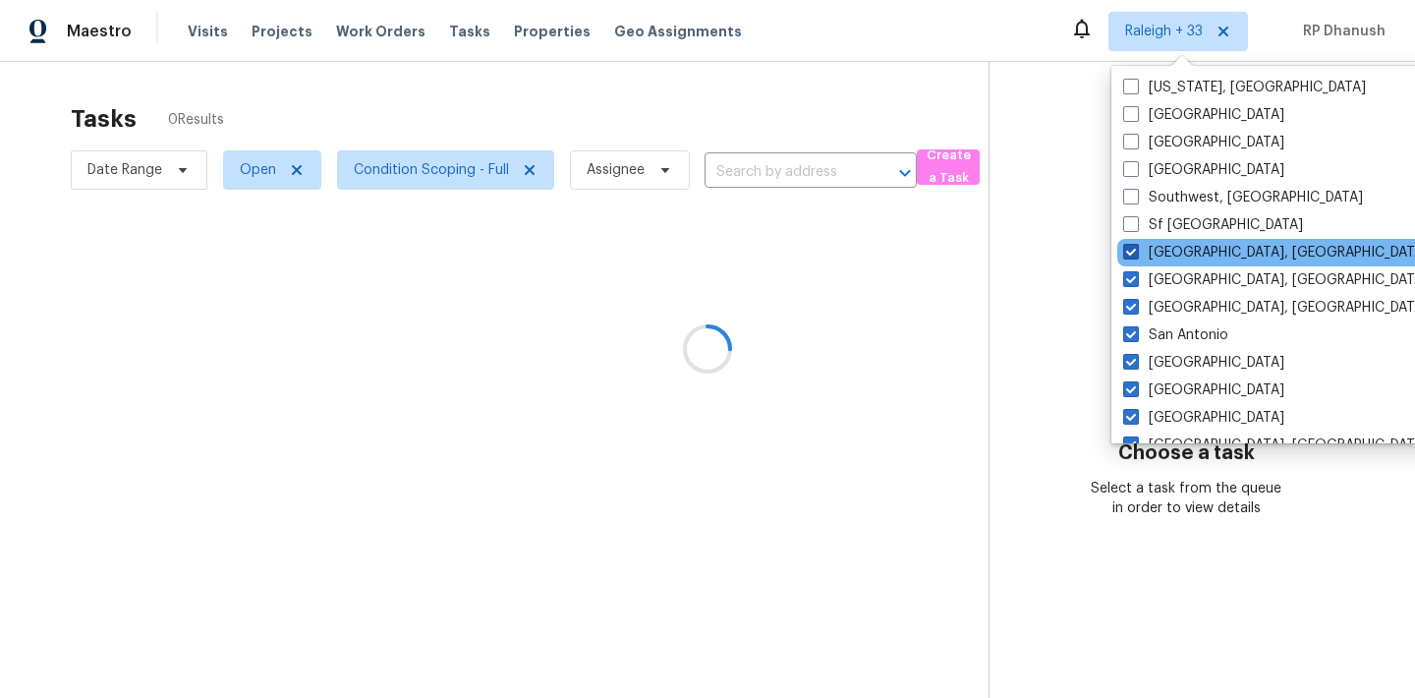
click at [1134, 248] on span at bounding box center [1131, 252] width 16 height 16
click at [1134, 248] on input "[GEOGRAPHIC_DATA], [GEOGRAPHIC_DATA]" at bounding box center [1129, 249] width 13 height 13
checkbox input "false"
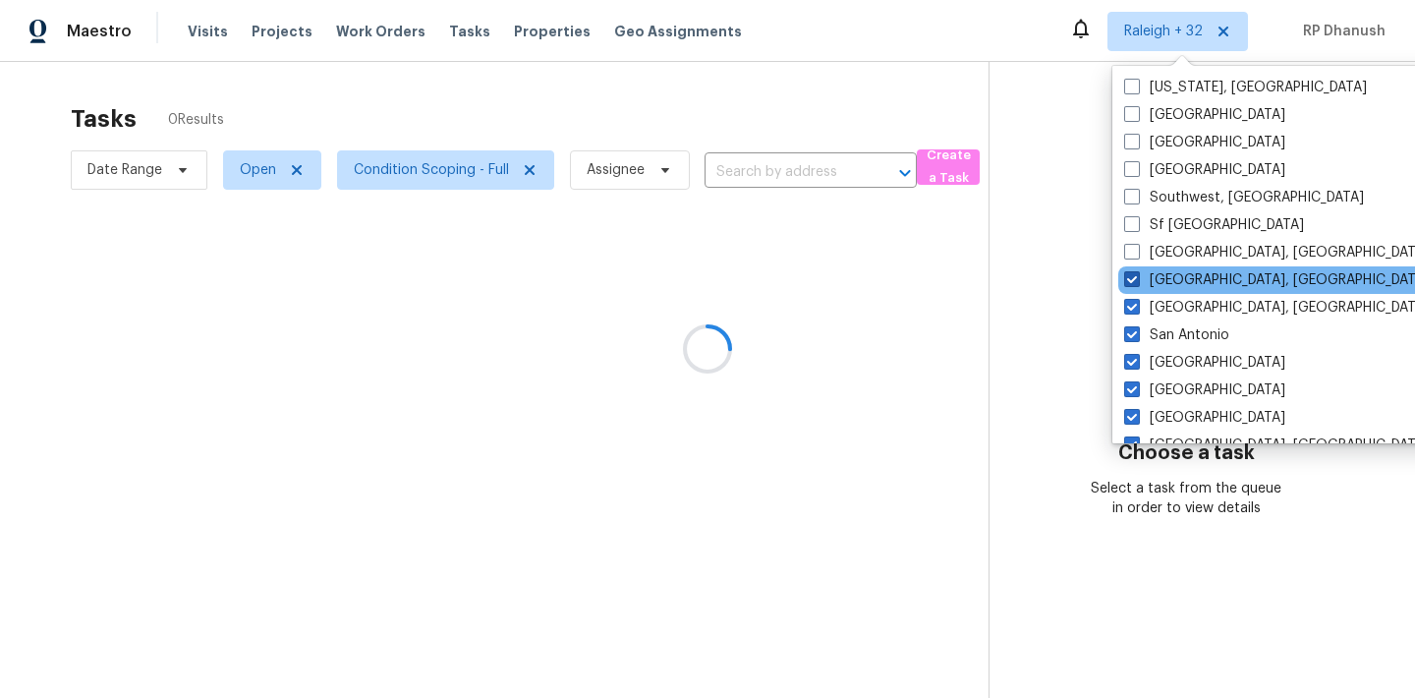
click at [1134, 285] on span at bounding box center [1132, 279] width 16 height 16
click at [1134, 283] on input "[GEOGRAPHIC_DATA], [GEOGRAPHIC_DATA]" at bounding box center [1130, 276] width 13 height 13
checkbox input "false"
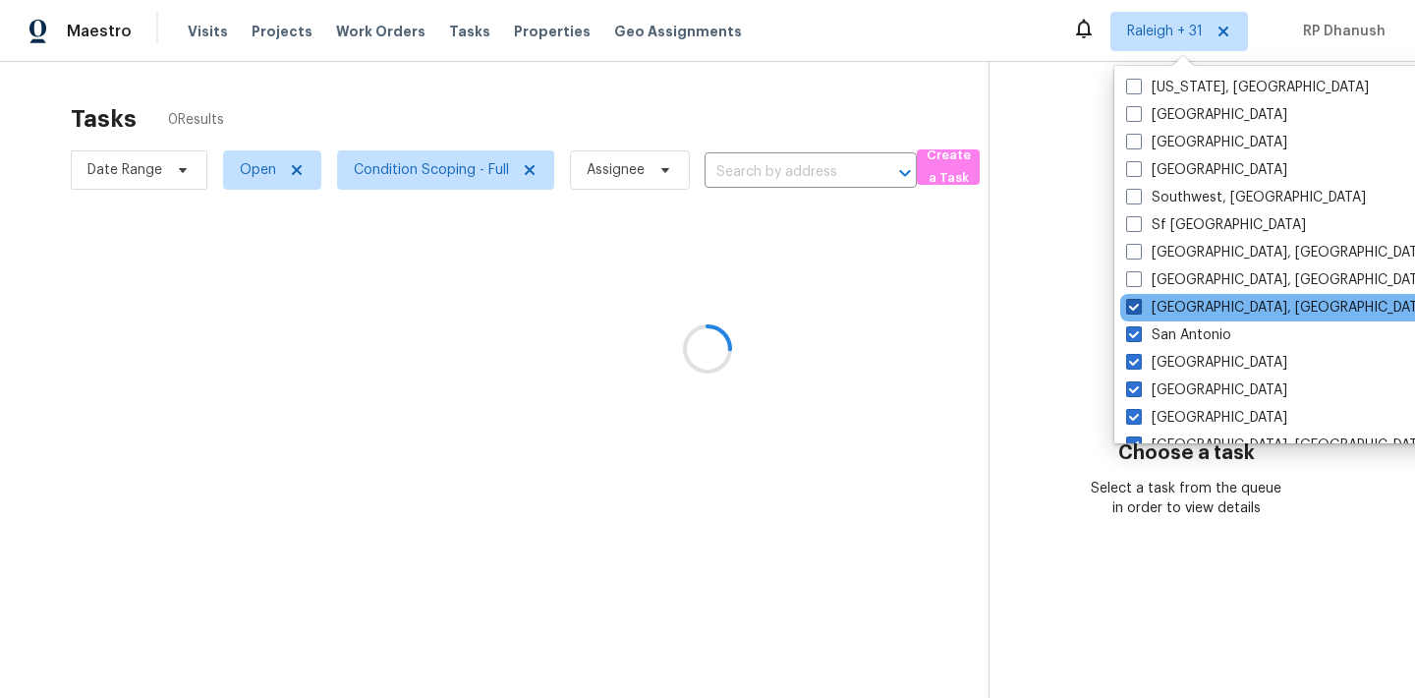
click at [1134, 315] on label "[GEOGRAPHIC_DATA], [GEOGRAPHIC_DATA]" at bounding box center [1278, 308] width 305 height 20
click at [1134, 311] on input "[GEOGRAPHIC_DATA], [GEOGRAPHIC_DATA]" at bounding box center [1132, 304] width 13 height 13
checkbox input "false"
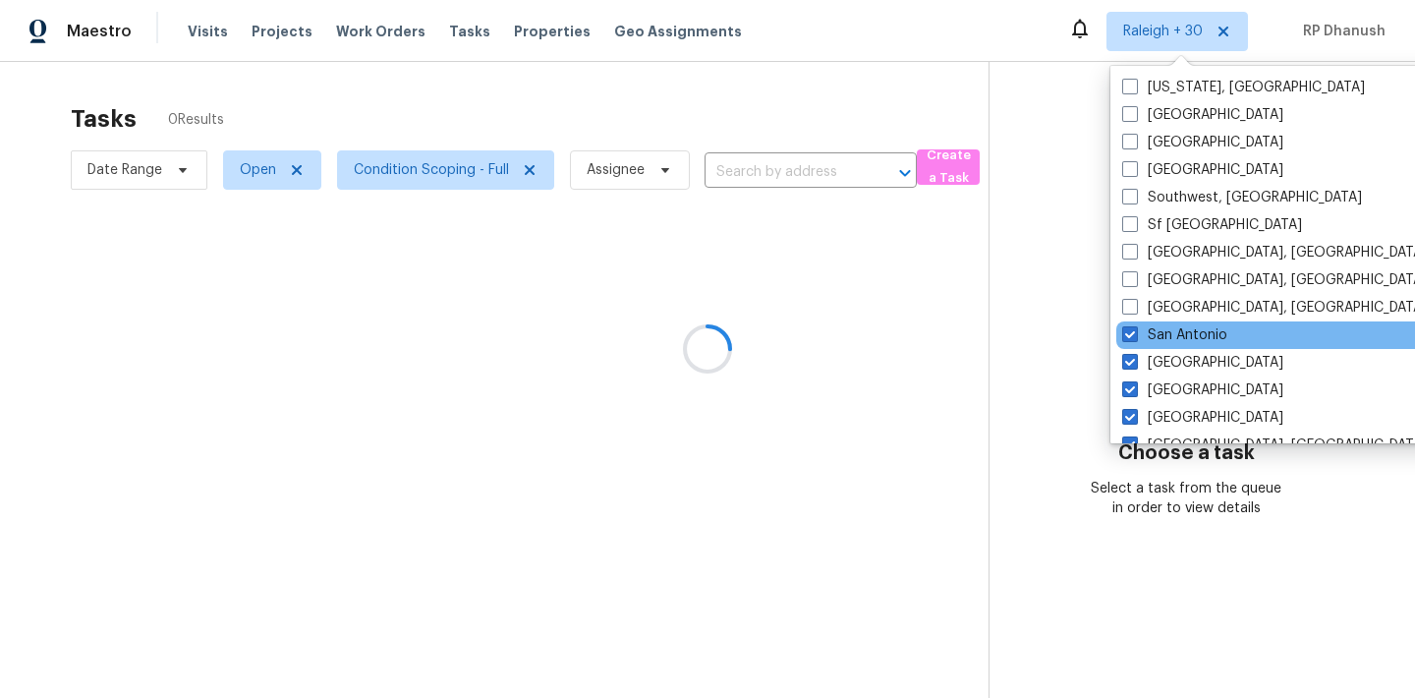
click at [1134, 345] on div "San Antonio" at bounding box center [1314, 335] width 396 height 28
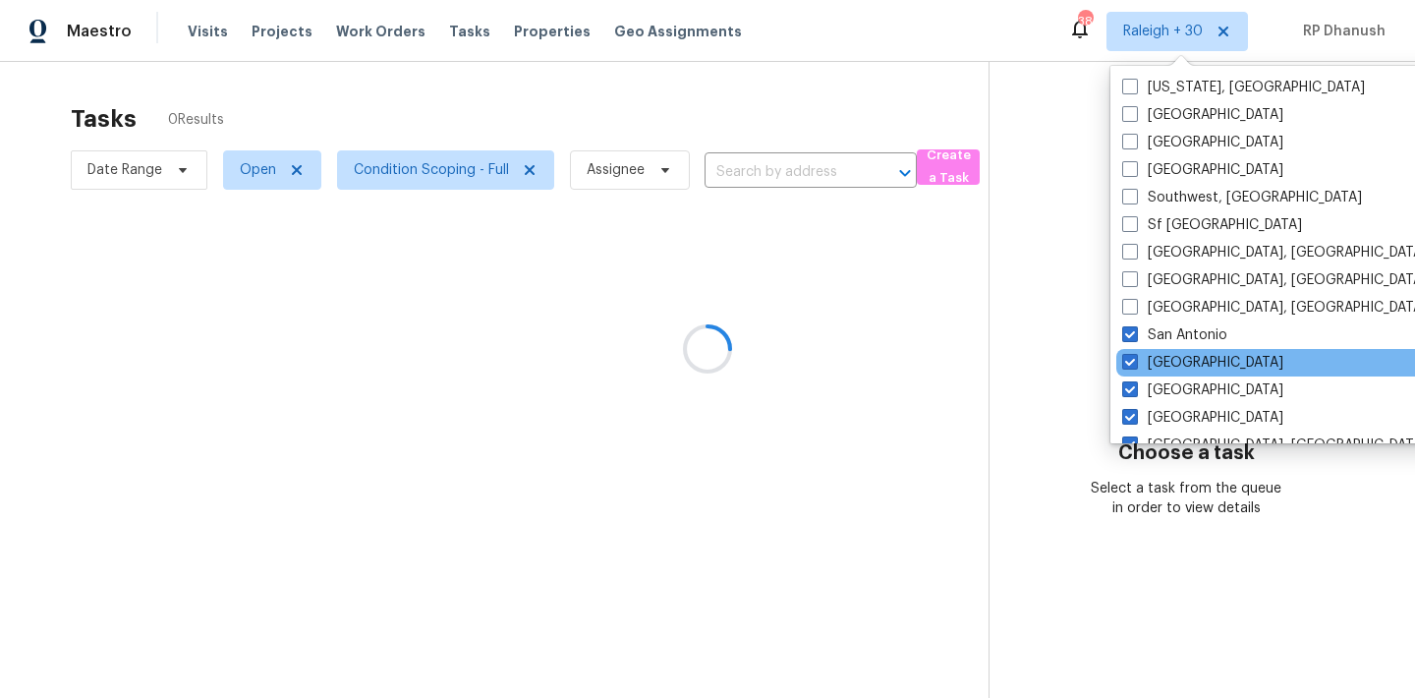
click at [1136, 372] on div "[GEOGRAPHIC_DATA]" at bounding box center [1314, 363] width 396 height 28
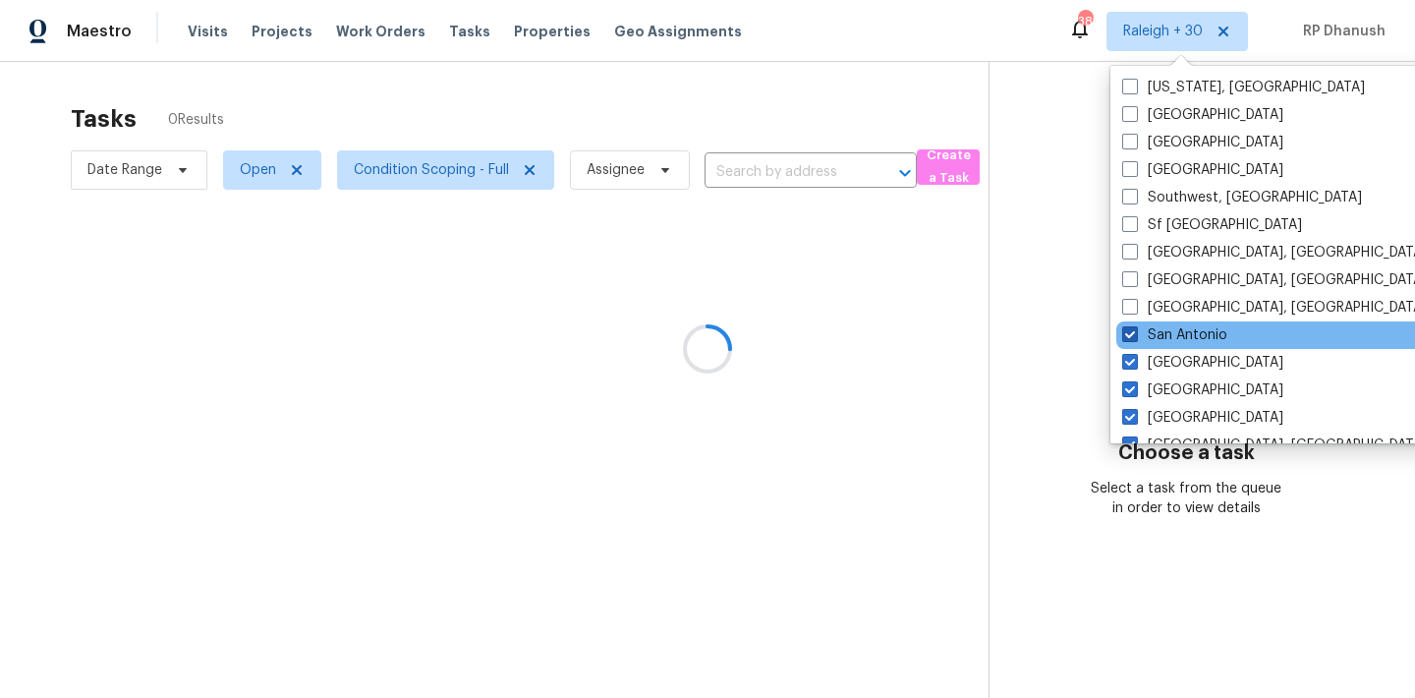
click at [1136, 331] on span at bounding box center [1130, 334] width 16 height 16
click at [1135, 331] on input "San Antonio" at bounding box center [1128, 331] width 13 height 13
checkbox input "false"
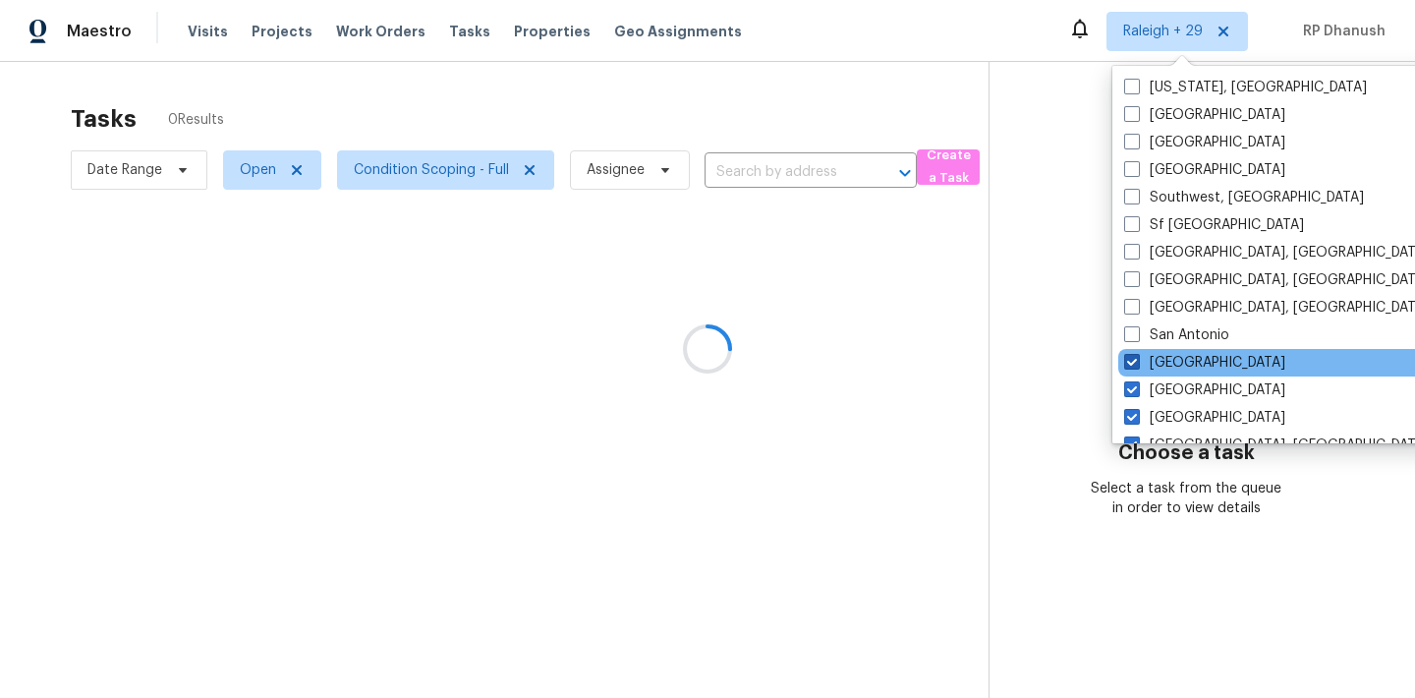
click at [1136, 359] on span at bounding box center [1132, 362] width 16 height 16
click at [1136, 359] on input "[GEOGRAPHIC_DATA]" at bounding box center [1130, 359] width 13 height 13
checkbox input "false"
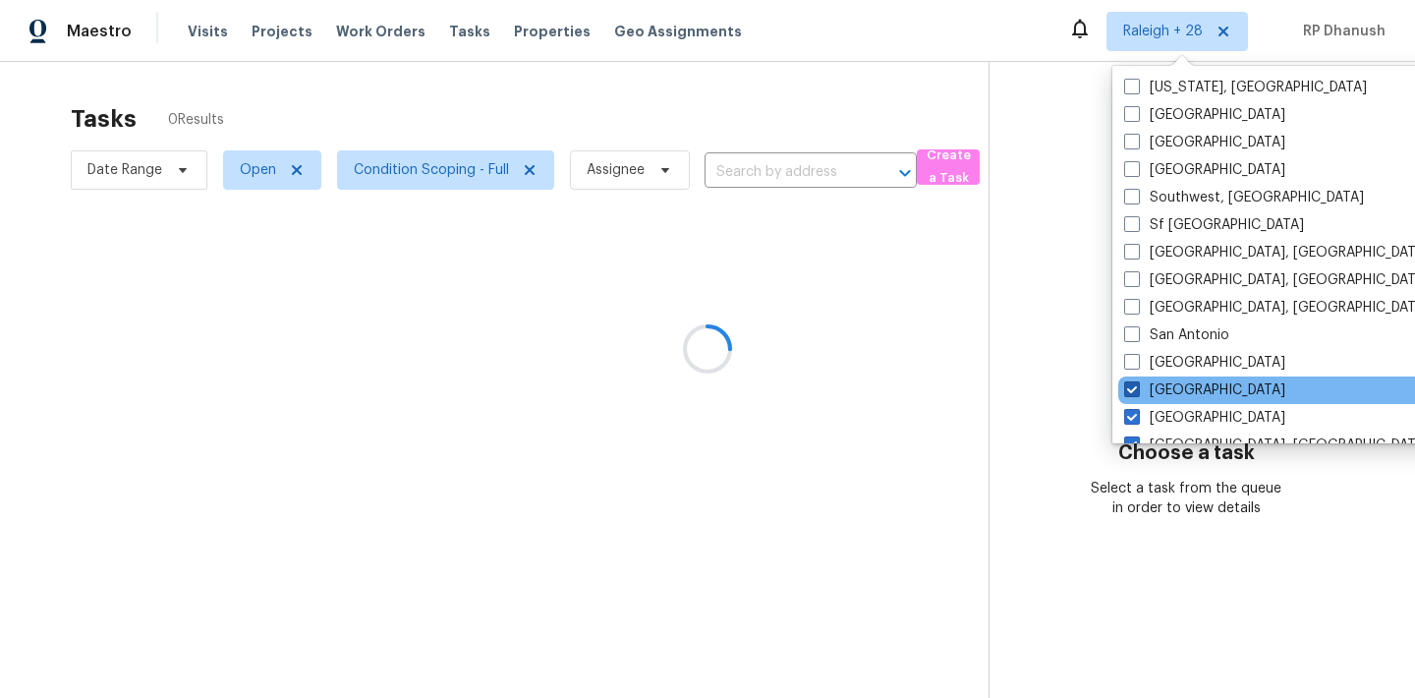
click at [1135, 395] on span at bounding box center [1132, 389] width 16 height 16
click at [1135, 393] on input "[GEOGRAPHIC_DATA]" at bounding box center [1130, 386] width 13 height 13
checkbox input "false"
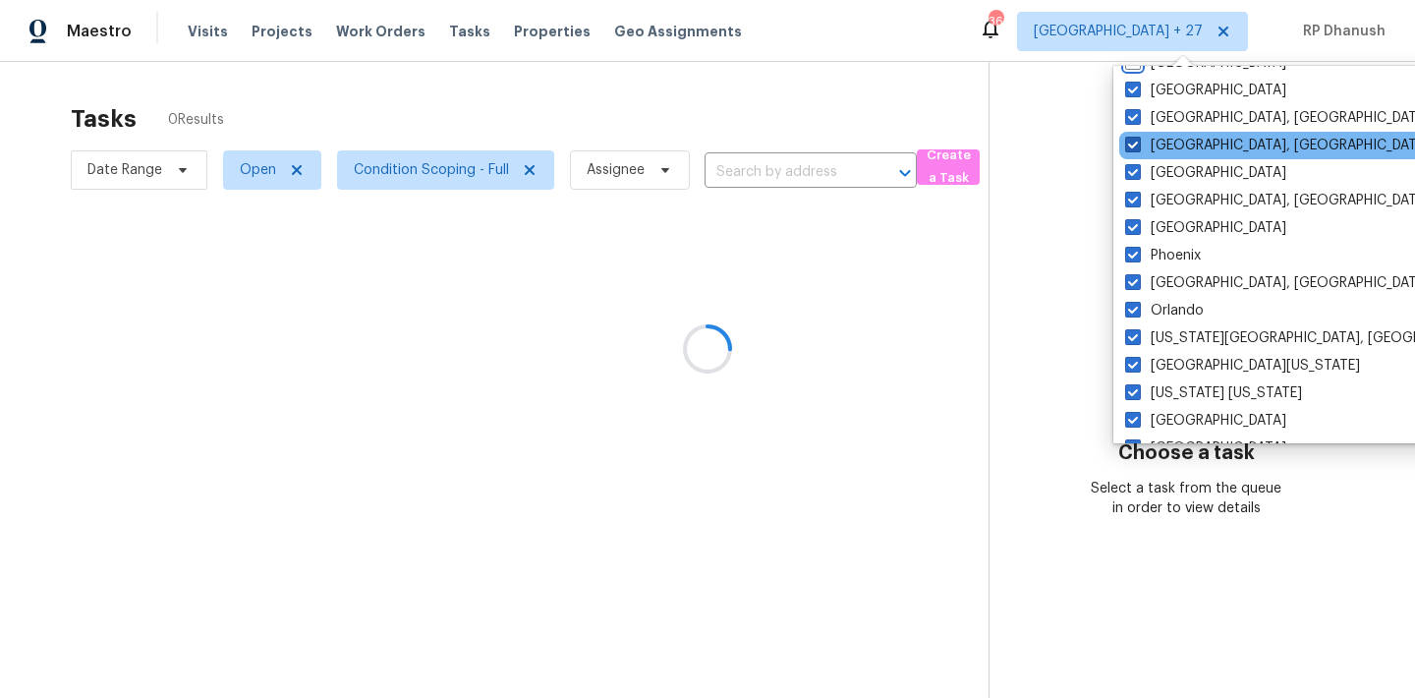
scroll to position [242, 0]
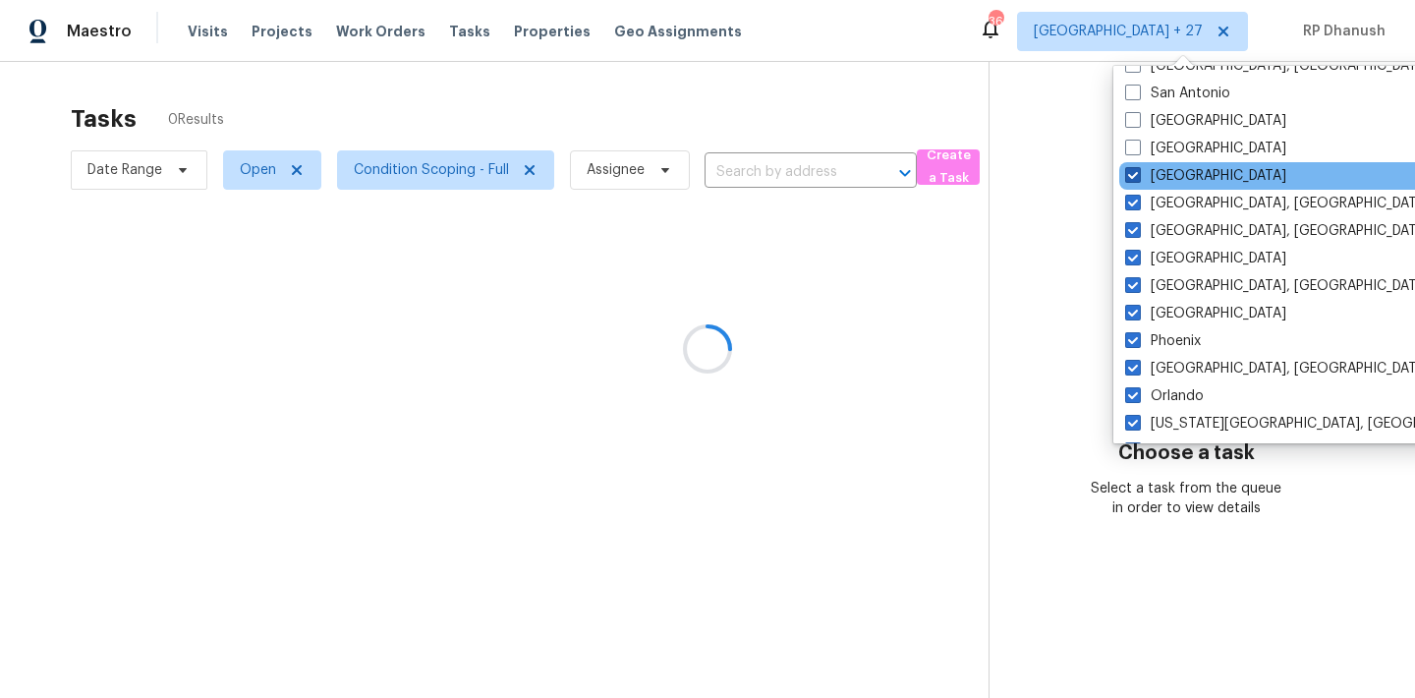
click at [1129, 176] on span at bounding box center [1133, 175] width 16 height 16
click at [1129, 176] on input "[GEOGRAPHIC_DATA]" at bounding box center [1131, 172] width 13 height 13
checkbox input "false"
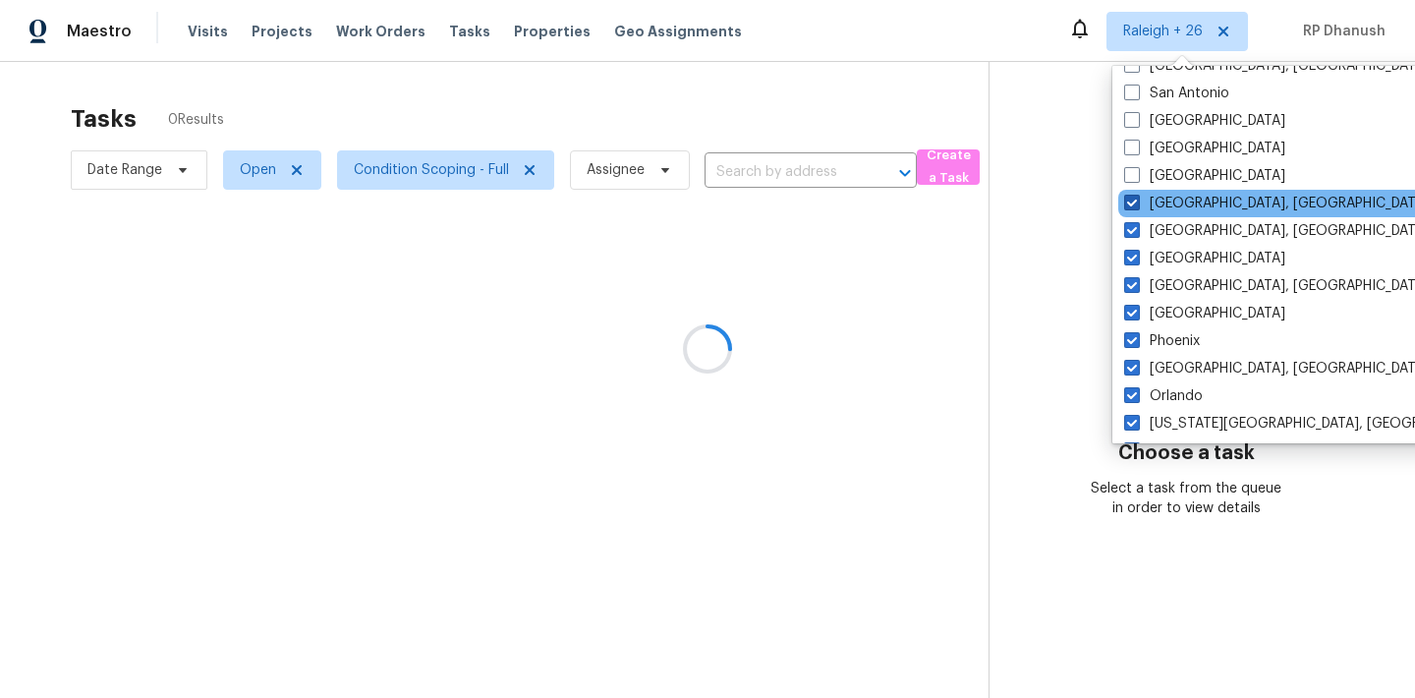
click at [1135, 197] on span at bounding box center [1132, 203] width 16 height 16
click at [1135, 197] on input "[GEOGRAPHIC_DATA], [GEOGRAPHIC_DATA]" at bounding box center [1130, 200] width 13 height 13
checkbox input "false"
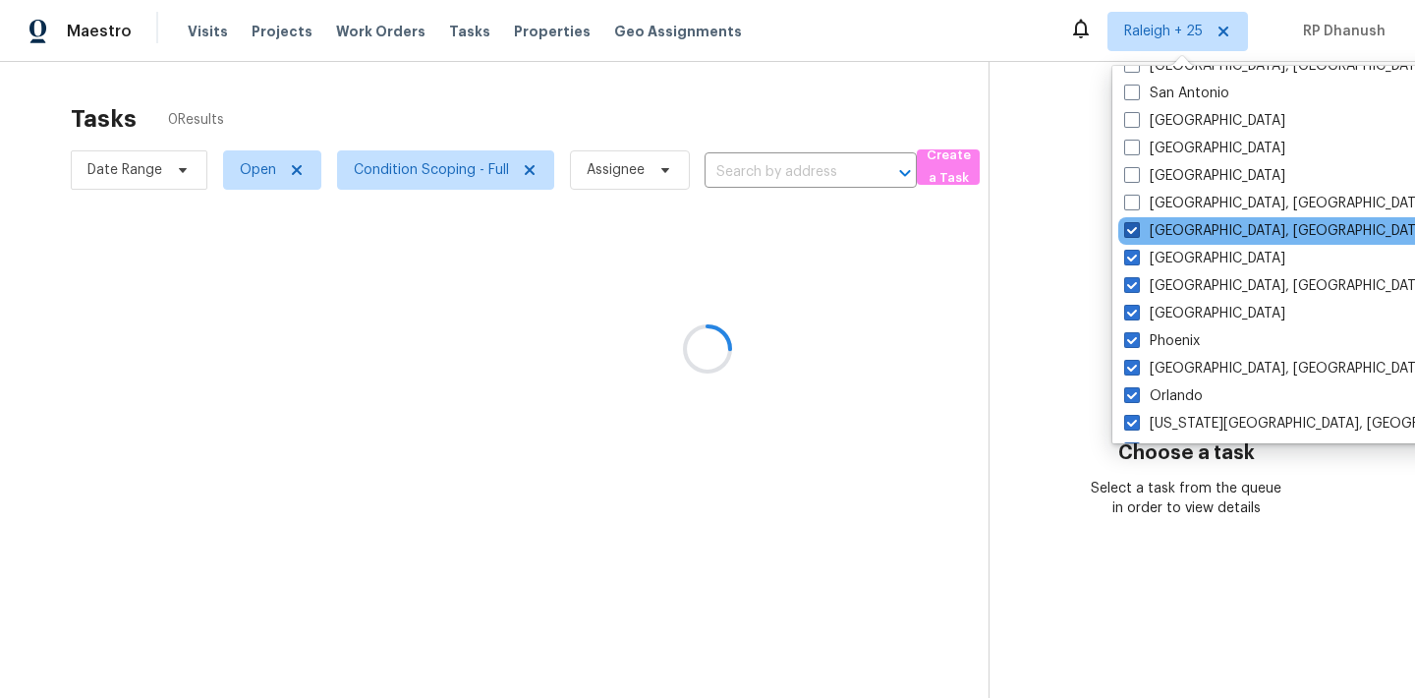
click at [1135, 236] on span at bounding box center [1132, 230] width 16 height 16
click at [1135, 234] on input "[GEOGRAPHIC_DATA], [GEOGRAPHIC_DATA]" at bounding box center [1130, 227] width 13 height 13
checkbox input "false"
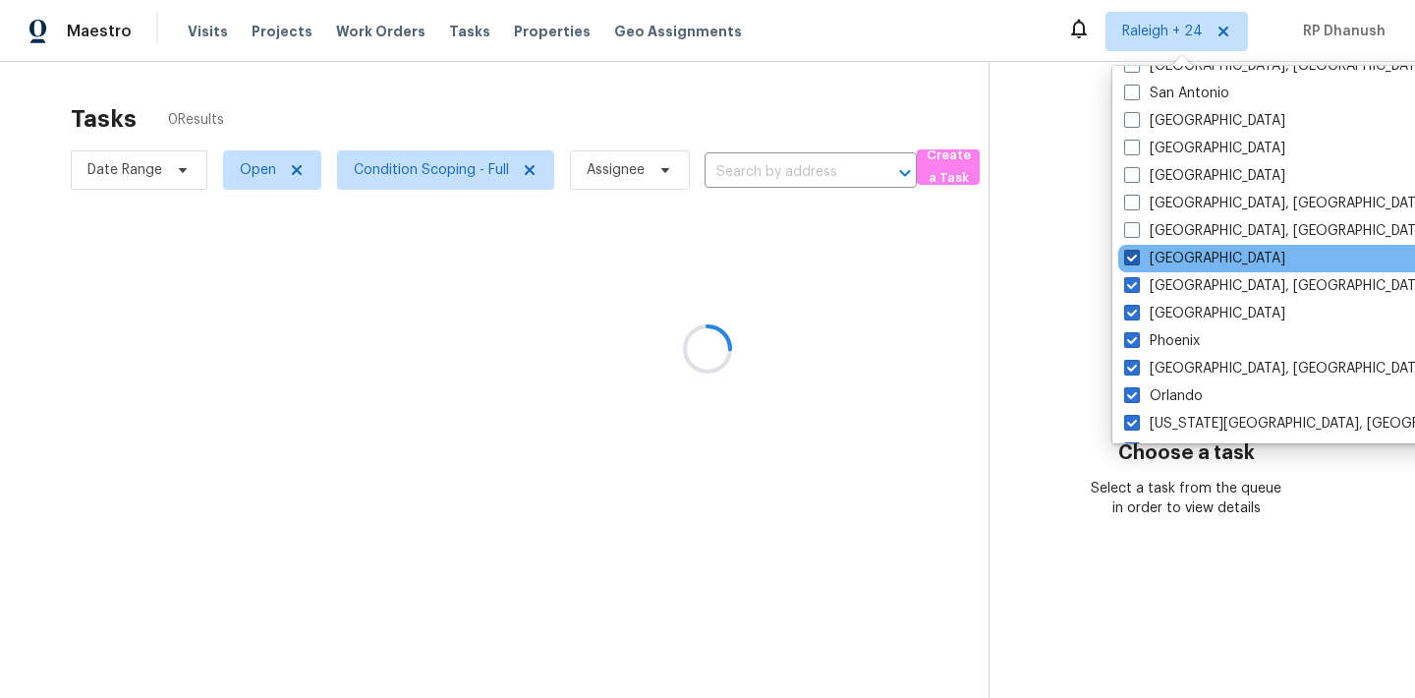
click at [1137, 257] on span at bounding box center [1132, 258] width 16 height 16
click at [1137, 257] on input "[GEOGRAPHIC_DATA]" at bounding box center [1130, 255] width 13 height 13
checkbox input "false"
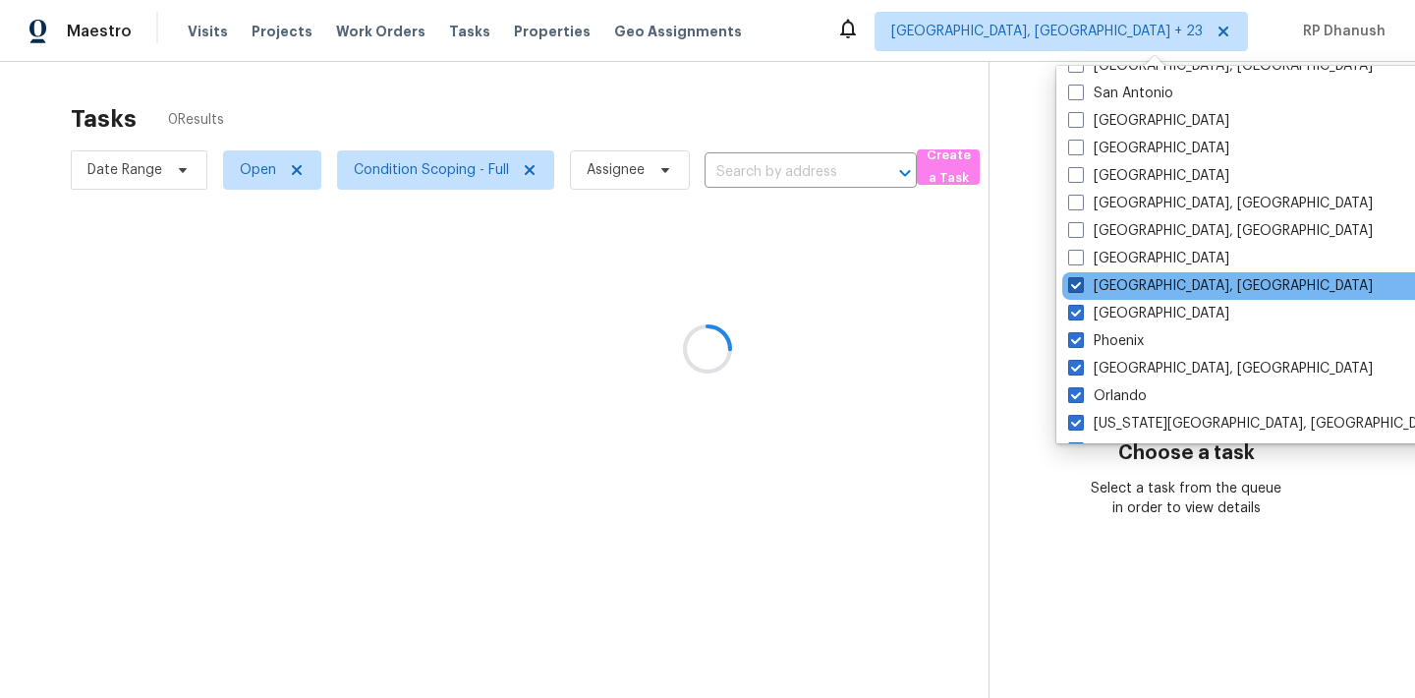
click at [1137, 283] on label "[GEOGRAPHIC_DATA], [GEOGRAPHIC_DATA]" at bounding box center [1220, 286] width 305 height 20
click at [1081, 283] on input "[GEOGRAPHIC_DATA], [GEOGRAPHIC_DATA]" at bounding box center [1074, 282] width 13 height 13
checkbox input "false"
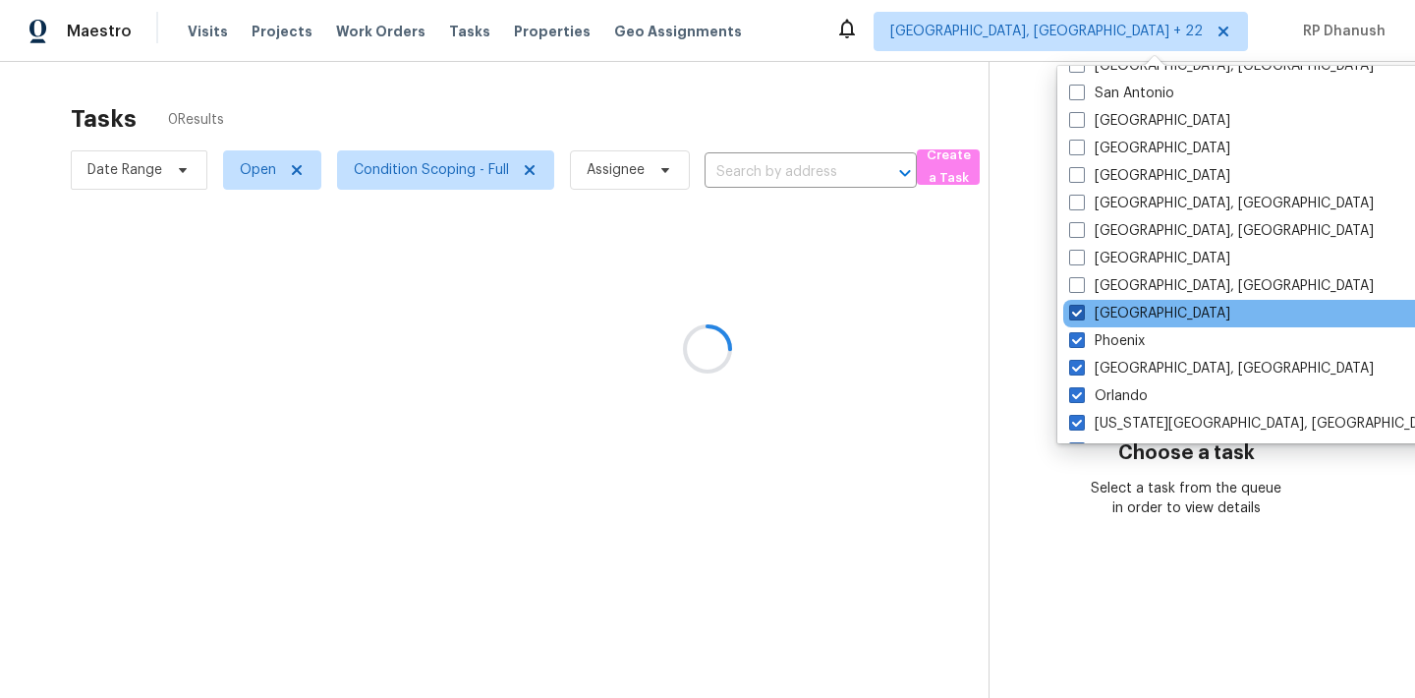
click at [1136, 311] on label "[GEOGRAPHIC_DATA]" at bounding box center [1149, 314] width 161 height 20
click at [1082, 311] on input "[GEOGRAPHIC_DATA]" at bounding box center [1075, 310] width 13 height 13
checkbox input "false"
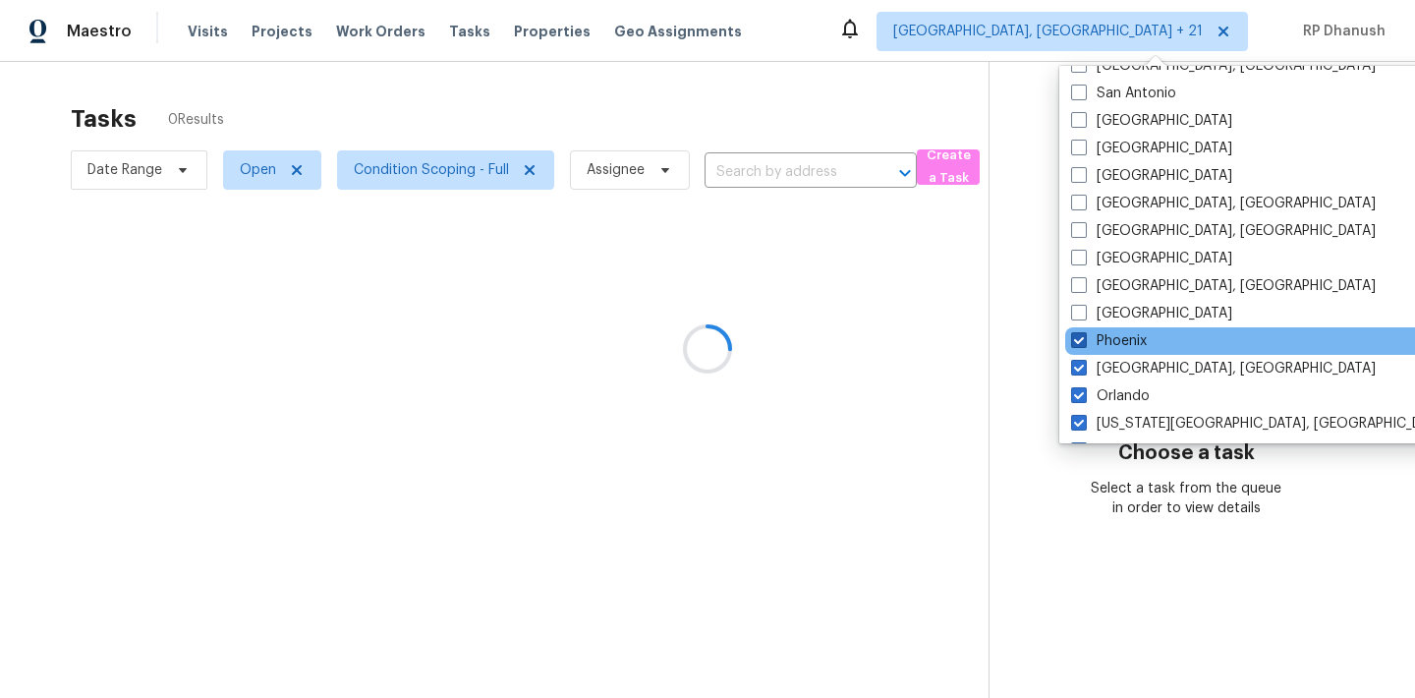
click at [1115, 331] on label "Phoenix" at bounding box center [1109, 341] width 76 height 20
click at [1084, 331] on input "Phoenix" at bounding box center [1077, 337] width 13 height 13
checkbox input "false"
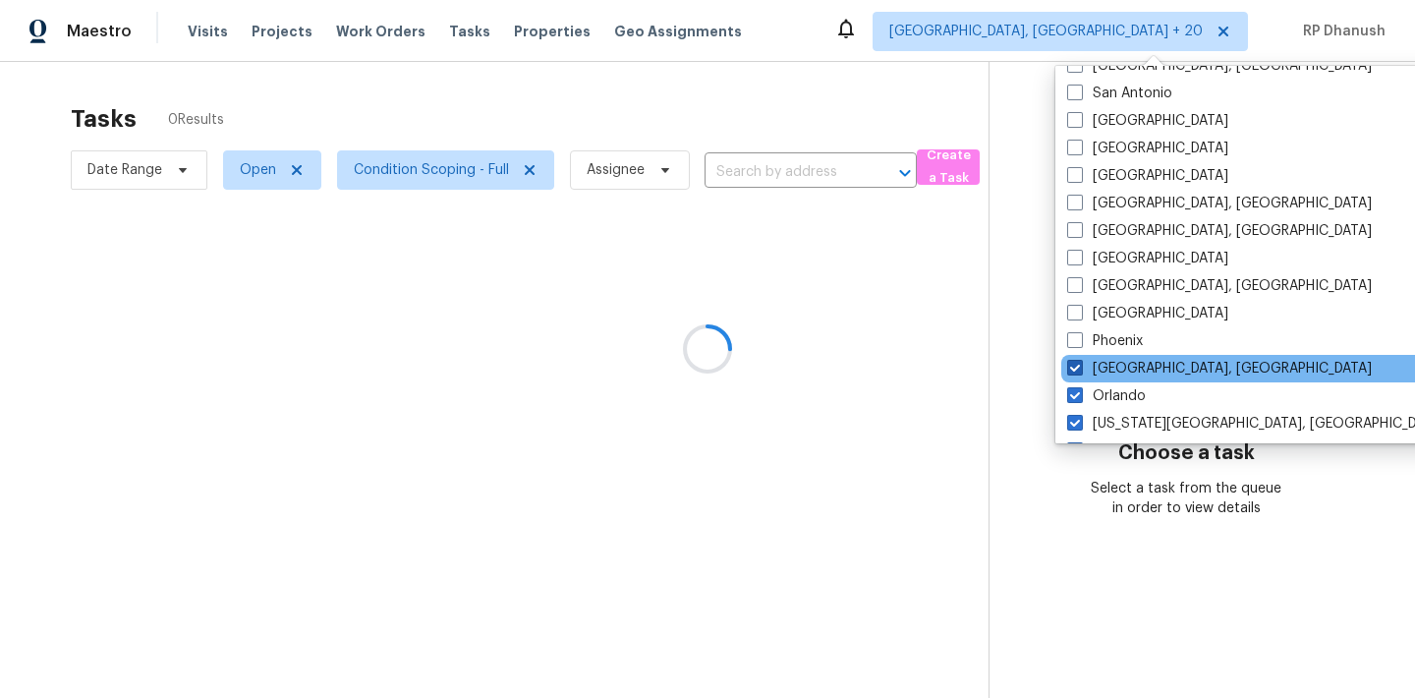
click at [1105, 360] on label "[GEOGRAPHIC_DATA], [GEOGRAPHIC_DATA]" at bounding box center [1219, 369] width 305 height 20
click at [1080, 360] on input "[GEOGRAPHIC_DATA], [GEOGRAPHIC_DATA]" at bounding box center [1073, 365] width 13 height 13
checkbox input "false"
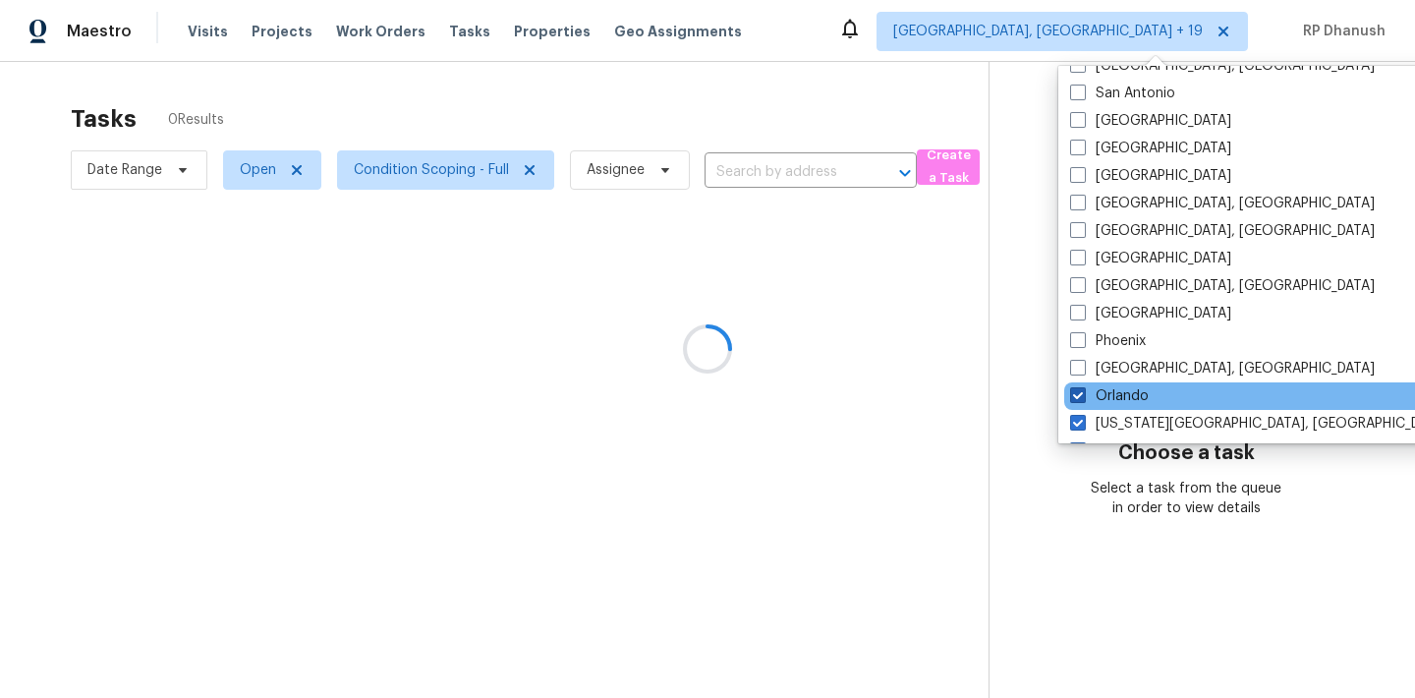
click at [1105, 393] on label "Orlando" at bounding box center [1109, 396] width 79 height 20
click at [1083, 393] on input "Orlando" at bounding box center [1076, 392] width 13 height 13
checkbox input "false"
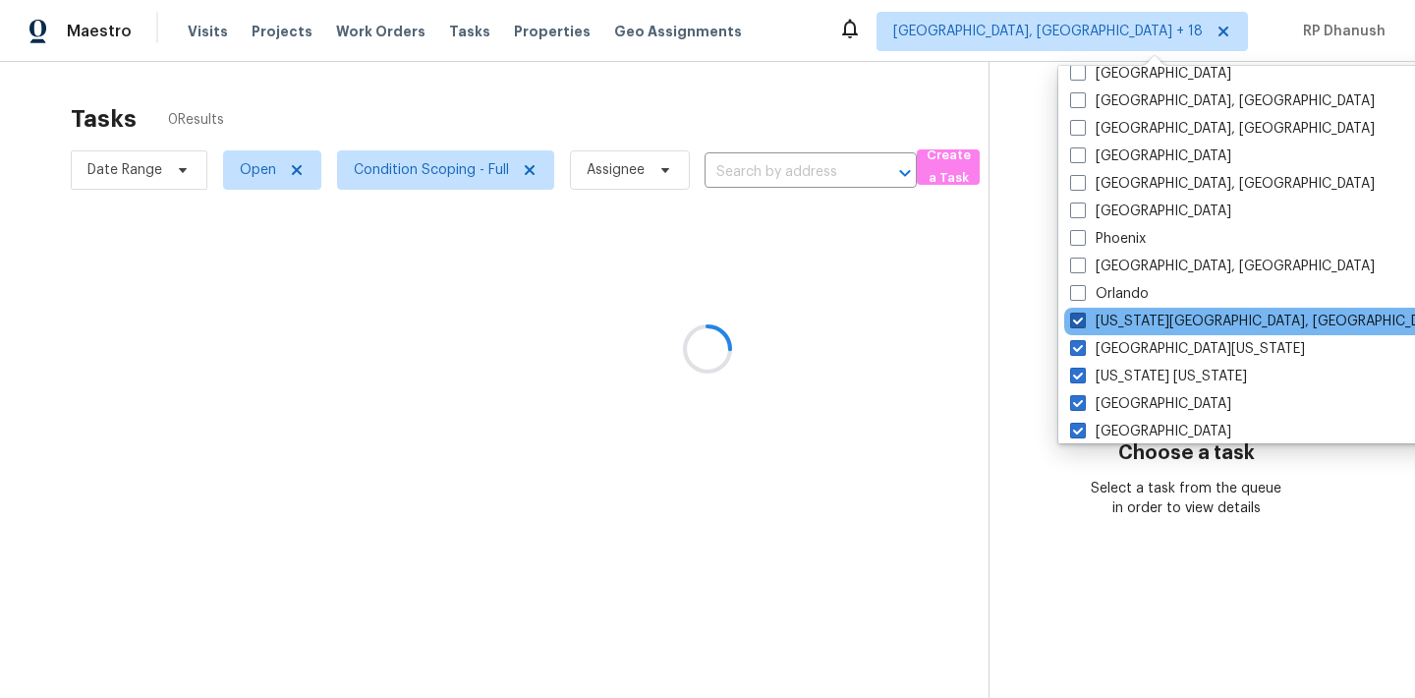
click at [1082, 319] on span at bounding box center [1078, 321] width 16 height 16
click at [1082, 319] on input "[US_STATE][GEOGRAPHIC_DATA], [GEOGRAPHIC_DATA]" at bounding box center [1076, 318] width 13 height 13
checkbox input "false"
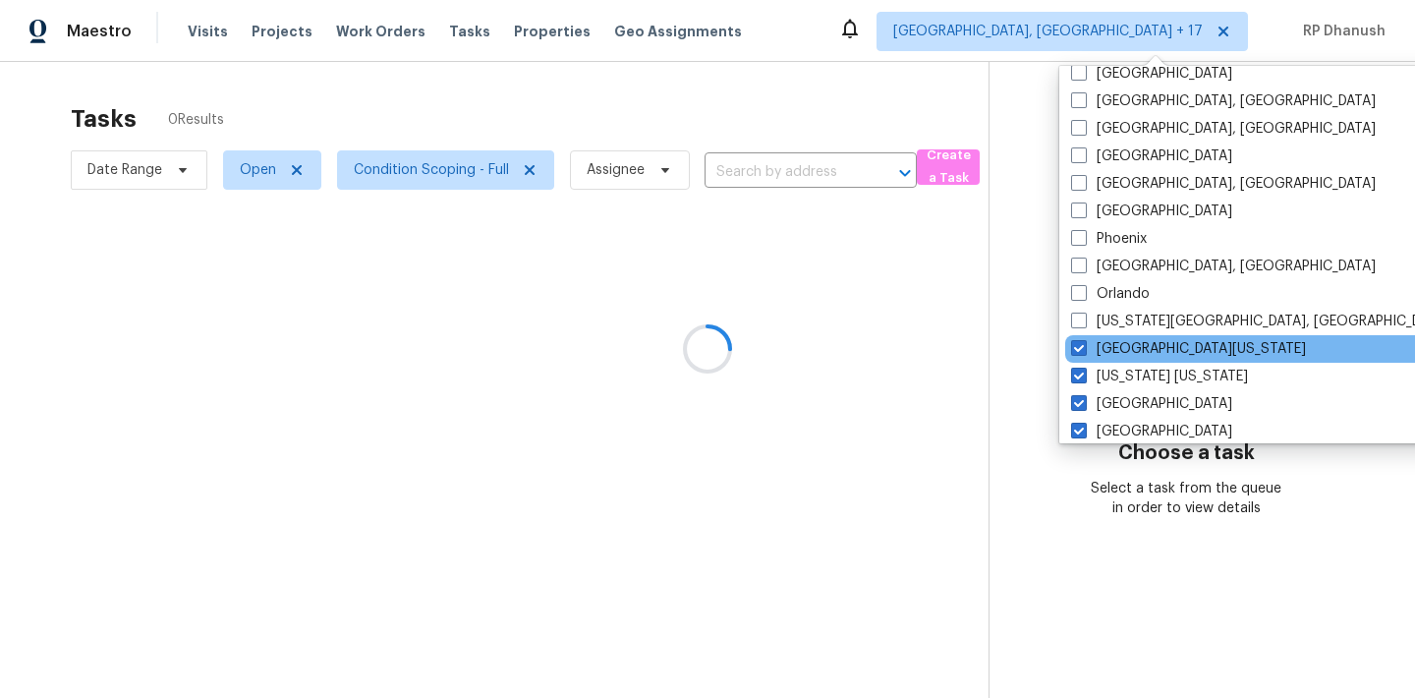
click at [1082, 360] on div "[GEOGRAPHIC_DATA][US_STATE]" at bounding box center [1263, 349] width 396 height 28
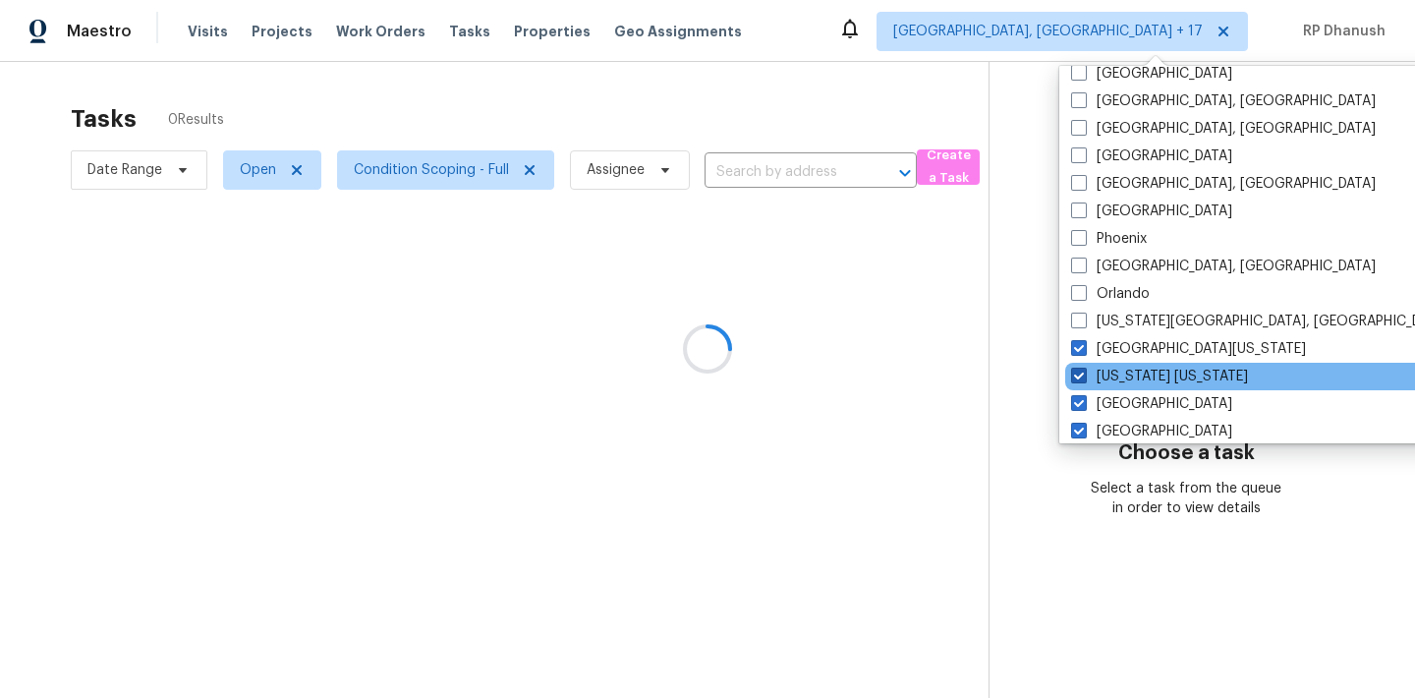
click at [1082, 379] on span at bounding box center [1079, 376] width 16 height 16
click at [1082, 379] on input "[US_STATE] [US_STATE]" at bounding box center [1077, 373] width 13 height 13
checkbox input "false"
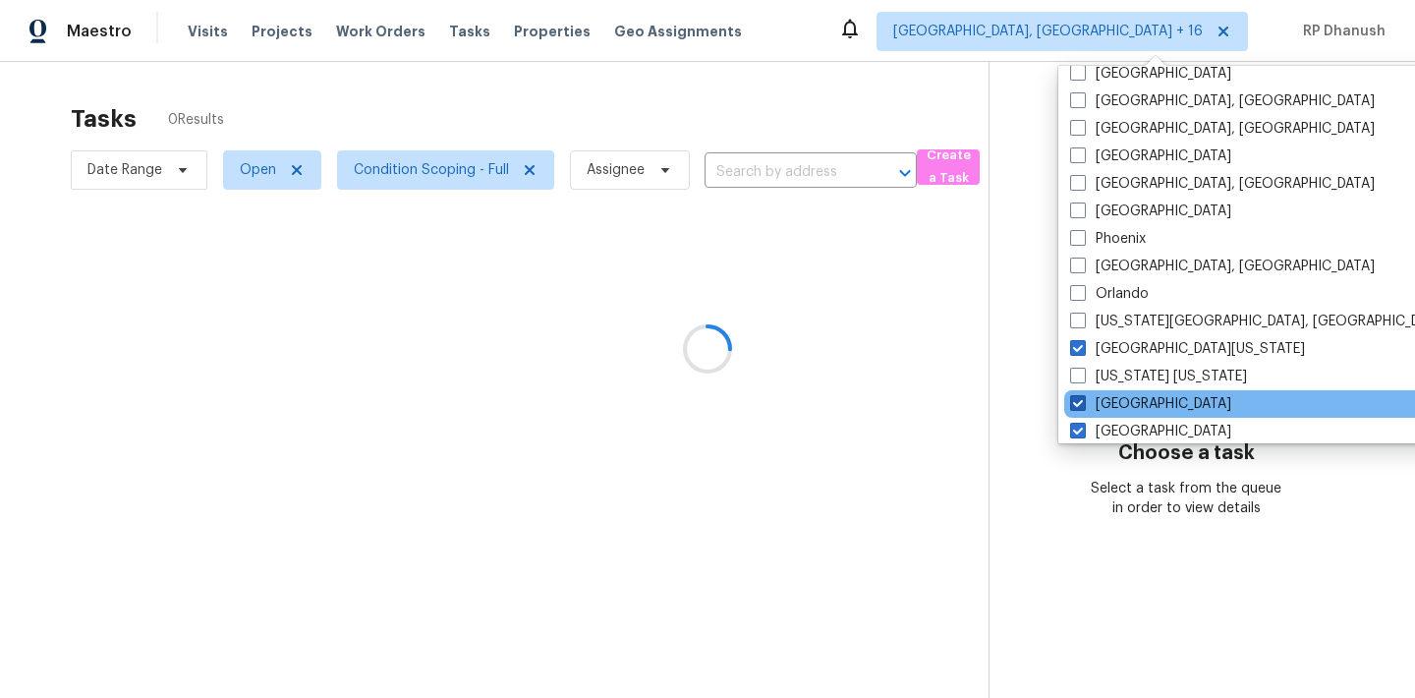
click at [1082, 412] on label "[GEOGRAPHIC_DATA]" at bounding box center [1150, 404] width 161 height 20
click at [1082, 407] on input "[GEOGRAPHIC_DATA]" at bounding box center [1076, 400] width 13 height 13
checkbox input "false"
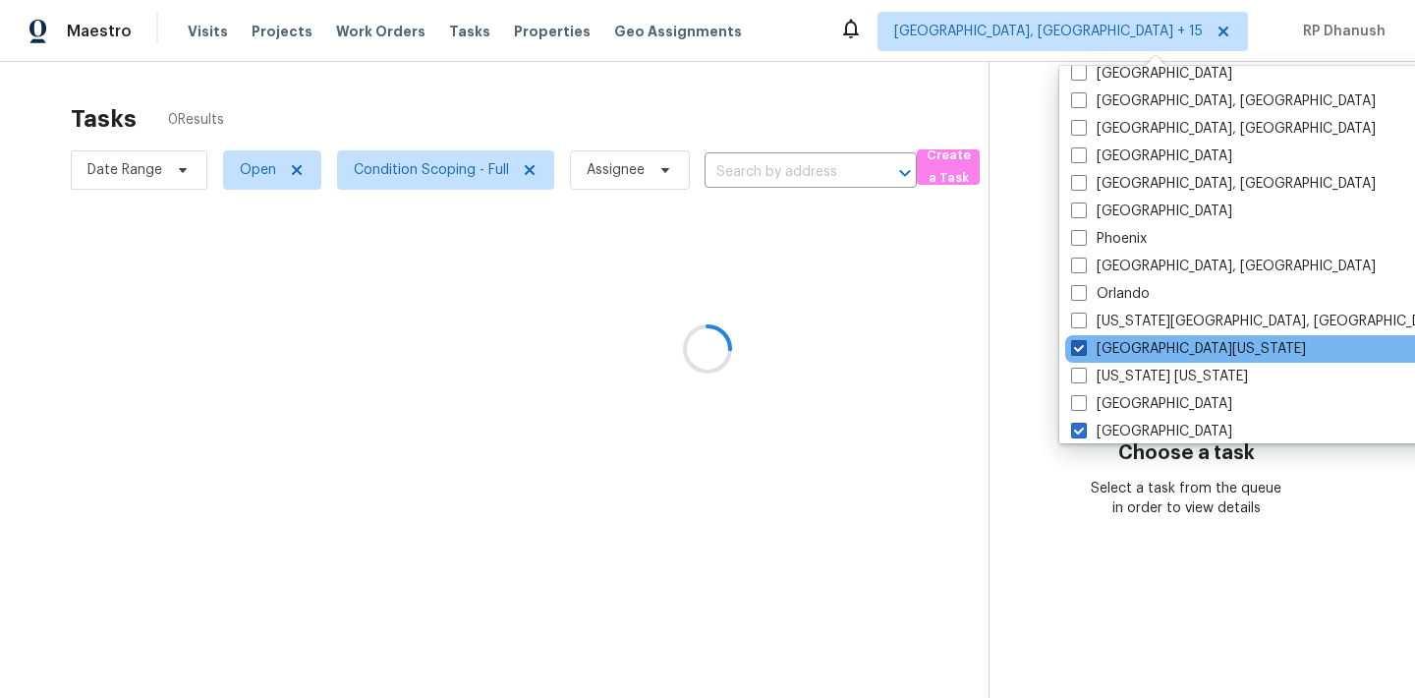
click at [1082, 351] on span at bounding box center [1079, 348] width 16 height 16
click at [1082, 351] on input "[GEOGRAPHIC_DATA][US_STATE]" at bounding box center [1077, 345] width 13 height 13
checkbox input "false"
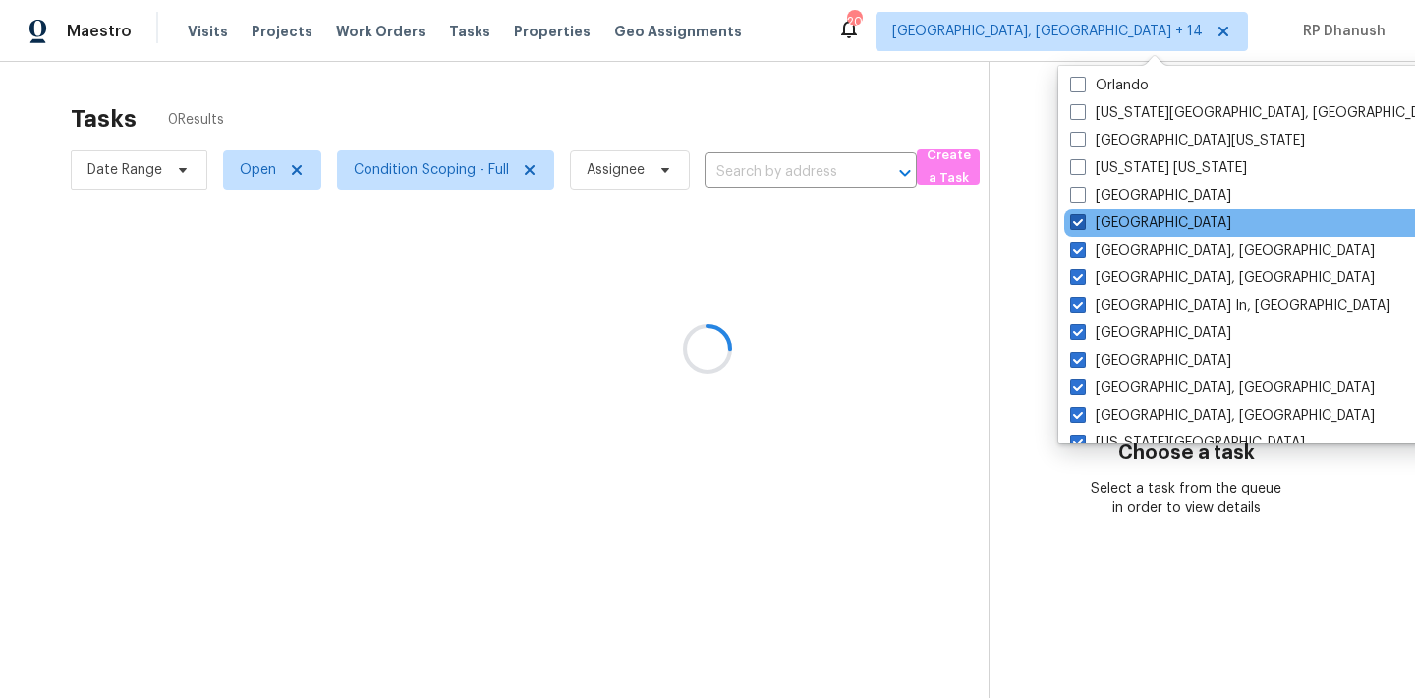
click at [1079, 220] on span at bounding box center [1078, 222] width 16 height 16
click at [1079, 220] on input "[GEOGRAPHIC_DATA]" at bounding box center [1076, 219] width 13 height 13
checkbox input "false"
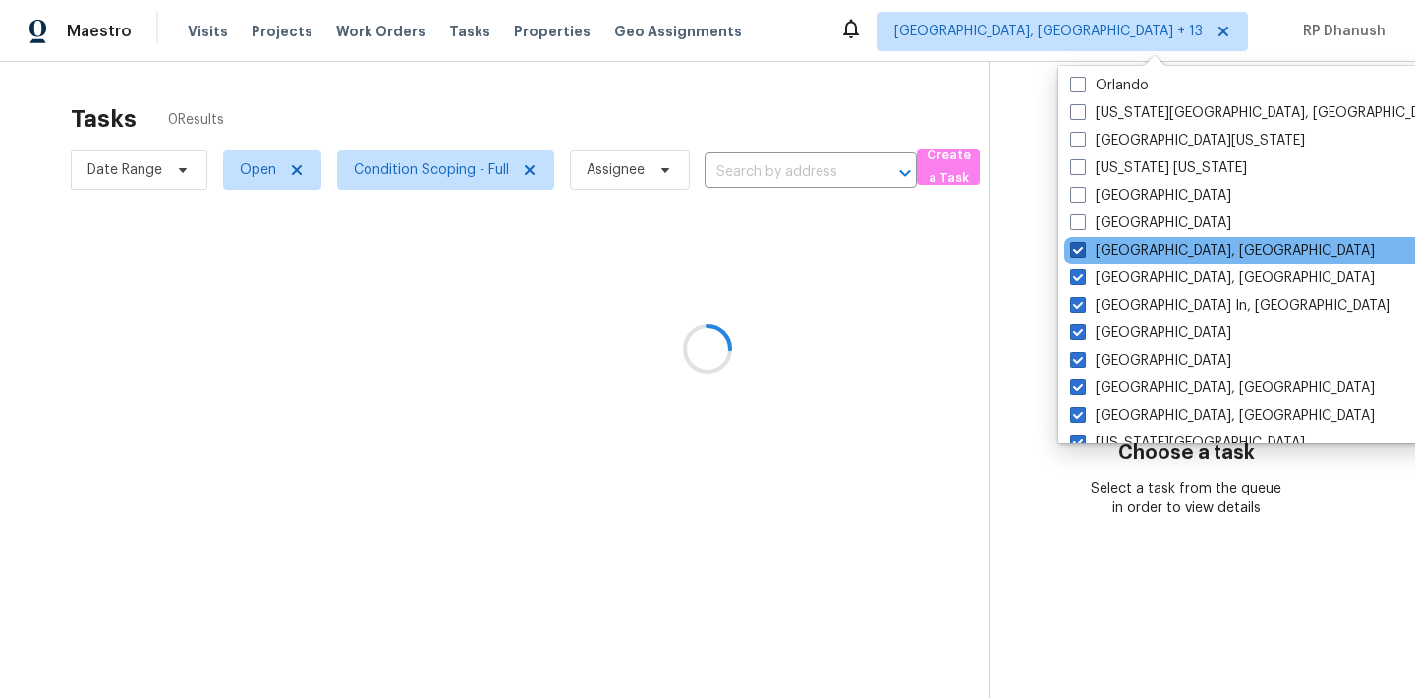
click at [1079, 250] on span at bounding box center [1078, 250] width 16 height 16
click at [1079, 250] on input "[GEOGRAPHIC_DATA], [GEOGRAPHIC_DATA]" at bounding box center [1076, 247] width 13 height 13
checkbox input "false"
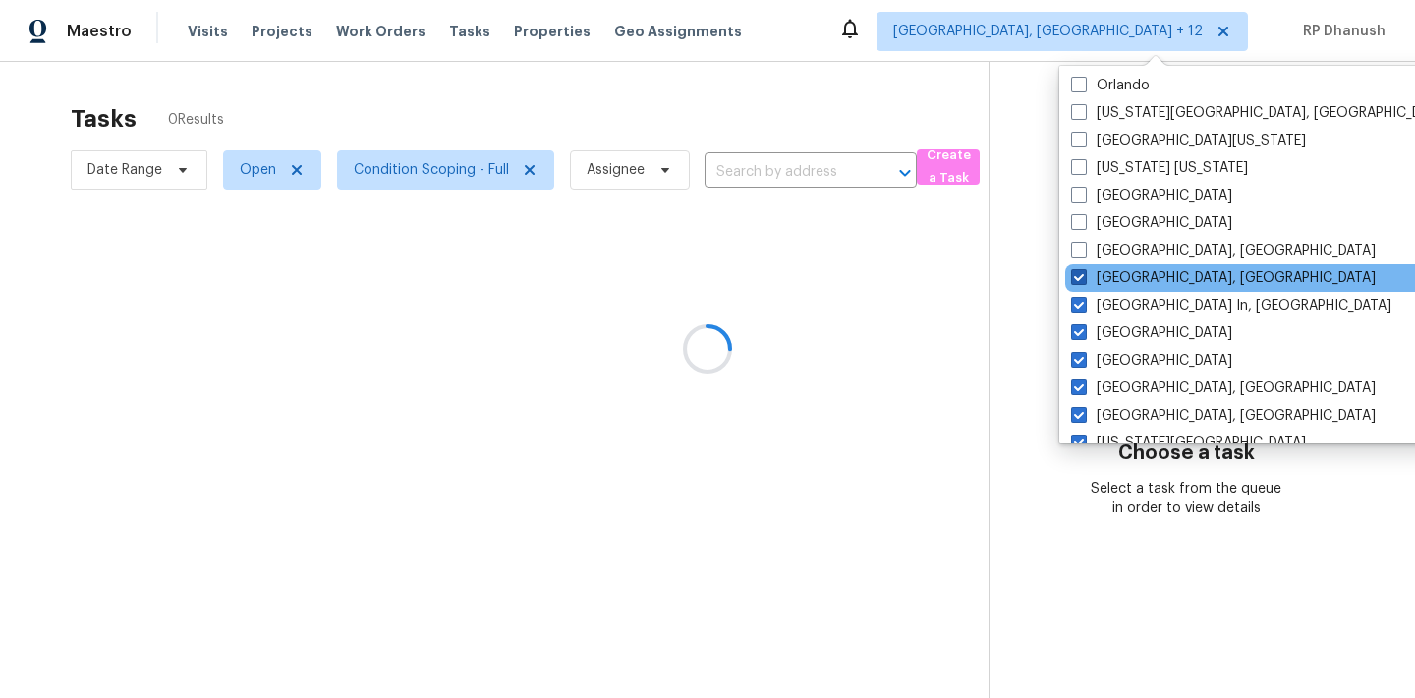
click at [1079, 279] on span at bounding box center [1079, 277] width 16 height 16
click at [1079, 279] on input "[GEOGRAPHIC_DATA], [GEOGRAPHIC_DATA]" at bounding box center [1077, 274] width 13 height 13
checkbox input "false"
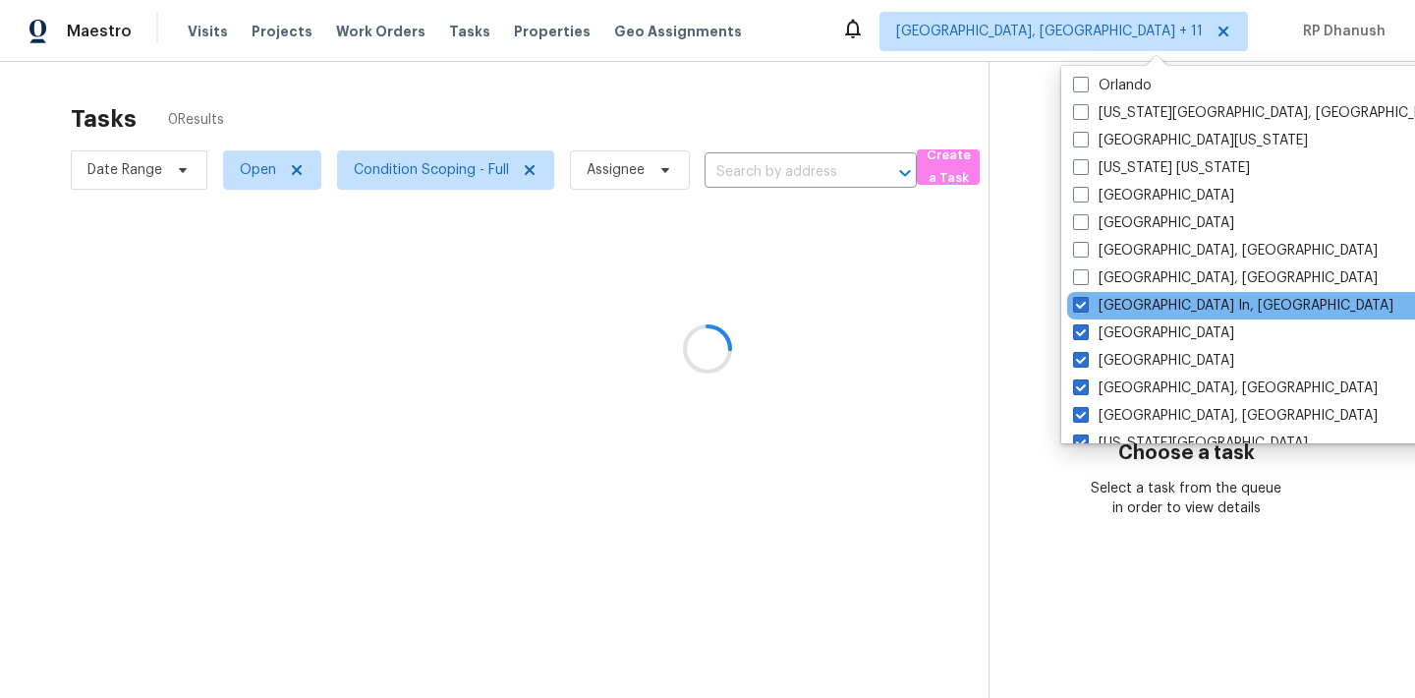
click at [1079, 295] on div "[GEOGRAPHIC_DATA] In, [GEOGRAPHIC_DATA]" at bounding box center [1265, 306] width 396 height 28
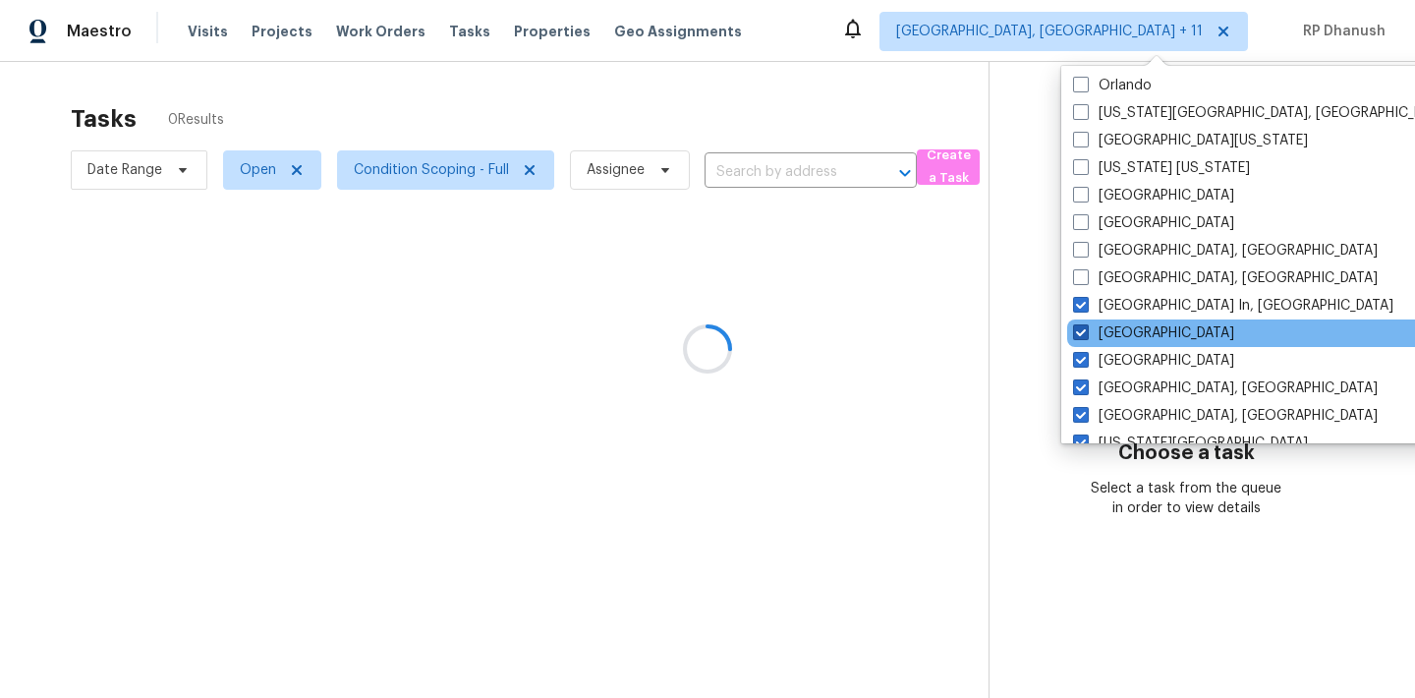
click at [1079, 325] on span at bounding box center [1081, 332] width 16 height 16
click at [1079, 325] on input "[GEOGRAPHIC_DATA]" at bounding box center [1079, 329] width 13 height 13
checkbox input "false"
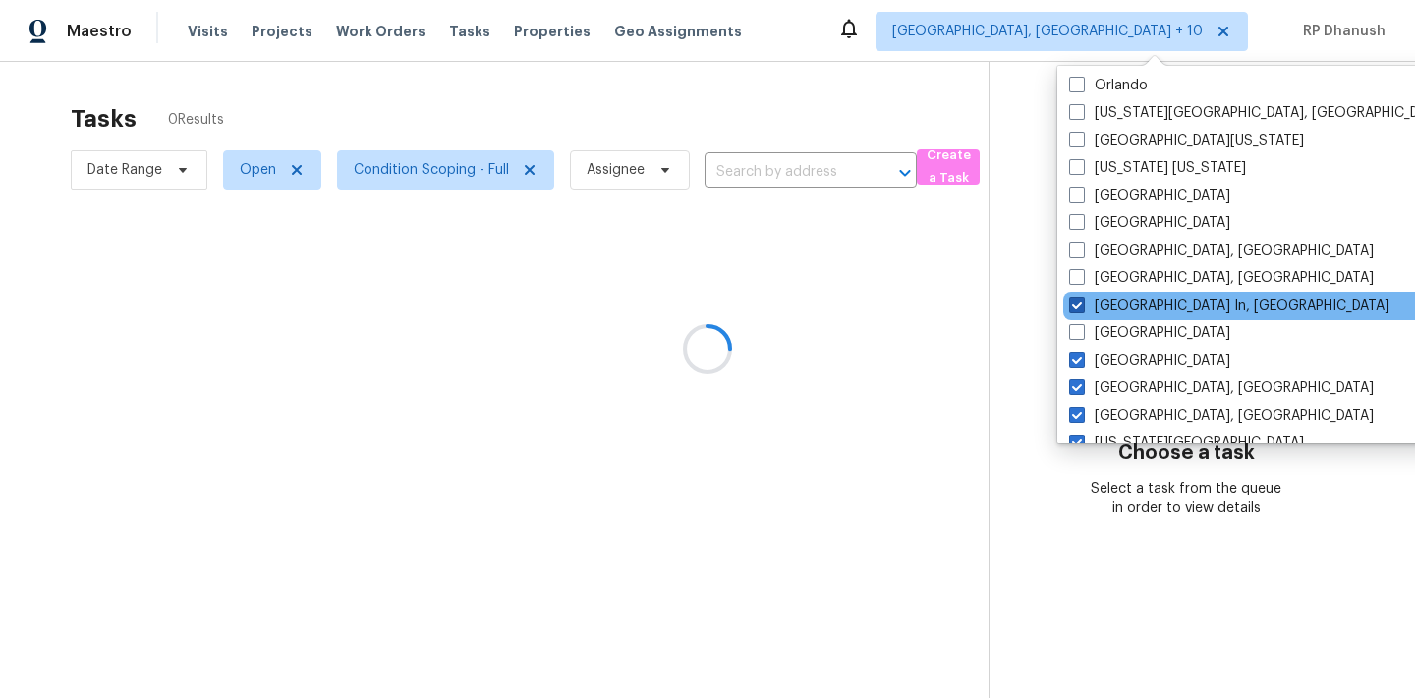
click at [1079, 310] on span at bounding box center [1077, 305] width 16 height 16
click at [1079, 309] on input "[GEOGRAPHIC_DATA] In, [GEOGRAPHIC_DATA]" at bounding box center [1075, 302] width 13 height 13
checkbox input "false"
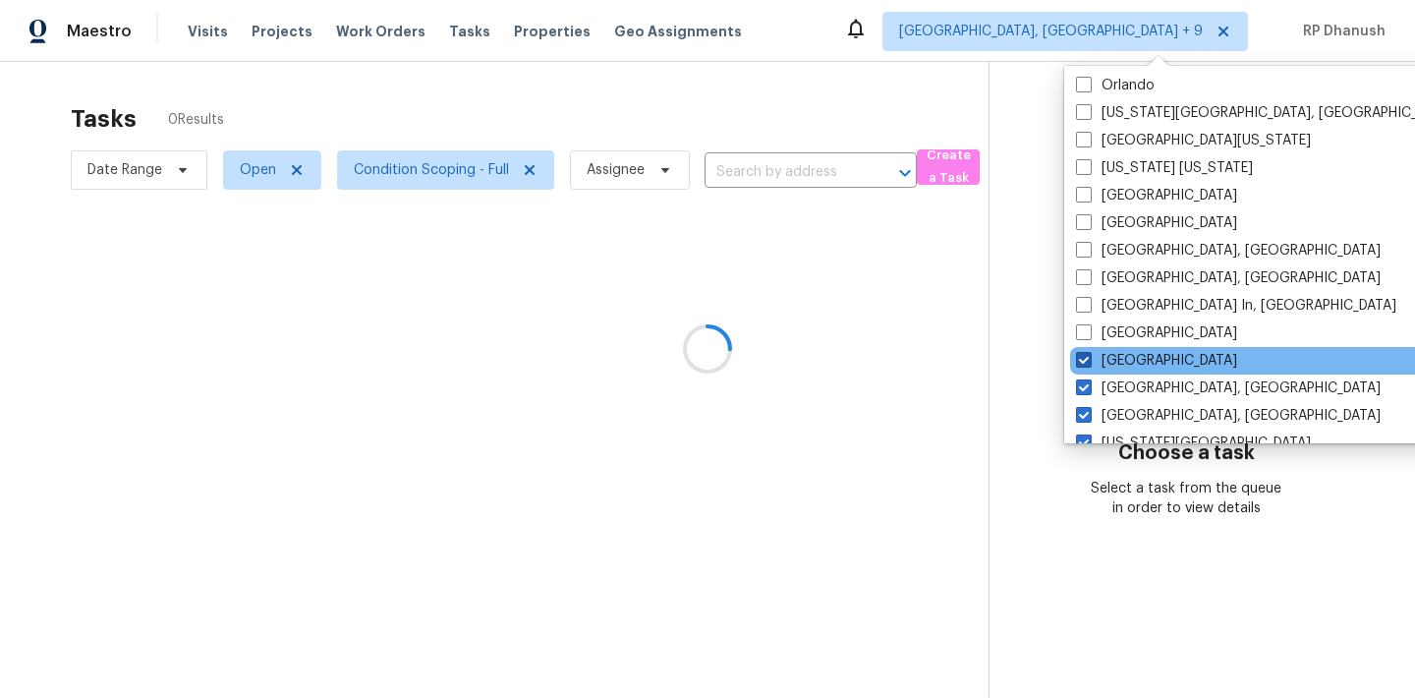
click at [1081, 355] on span at bounding box center [1084, 360] width 16 height 16
click at [1081, 355] on input "[GEOGRAPHIC_DATA]" at bounding box center [1082, 357] width 13 height 13
checkbox input "false"
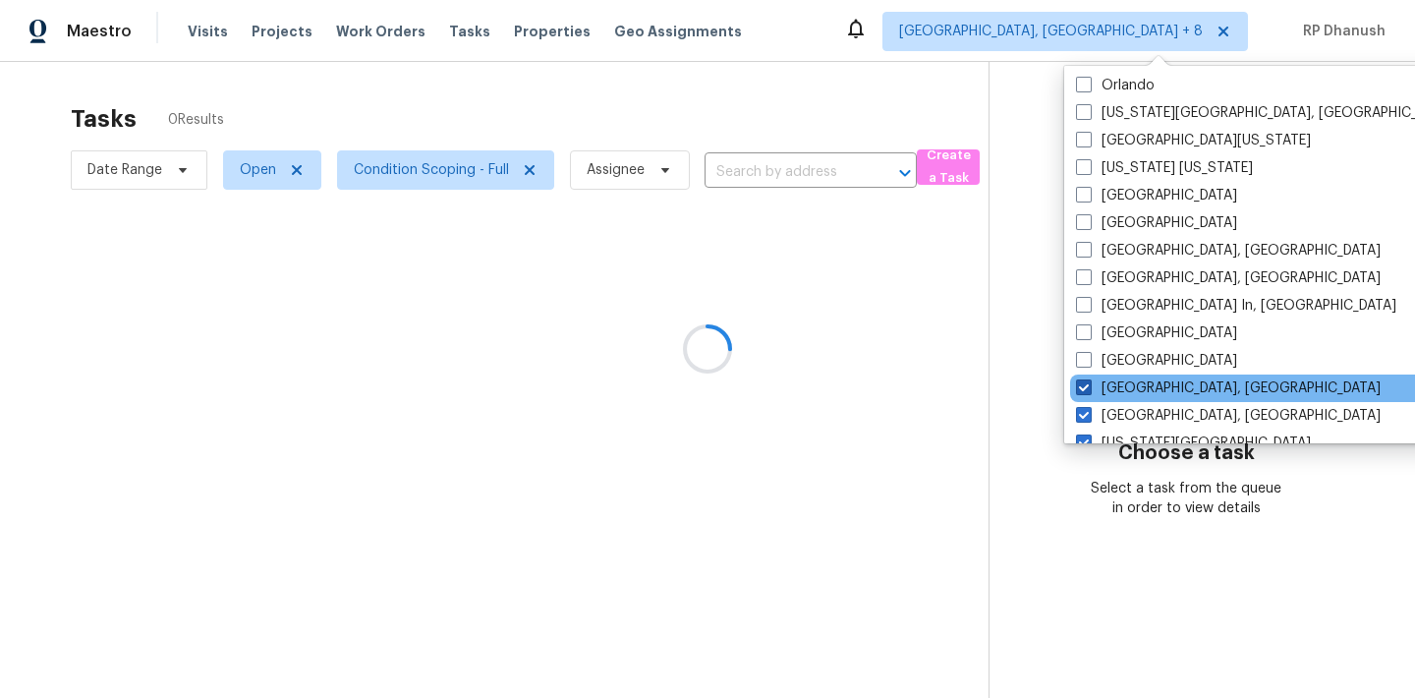
click at [1082, 395] on label "[GEOGRAPHIC_DATA], [GEOGRAPHIC_DATA]" at bounding box center [1228, 388] width 305 height 20
click at [1082, 391] on input "[GEOGRAPHIC_DATA], [GEOGRAPHIC_DATA]" at bounding box center [1082, 384] width 13 height 13
checkbox input "false"
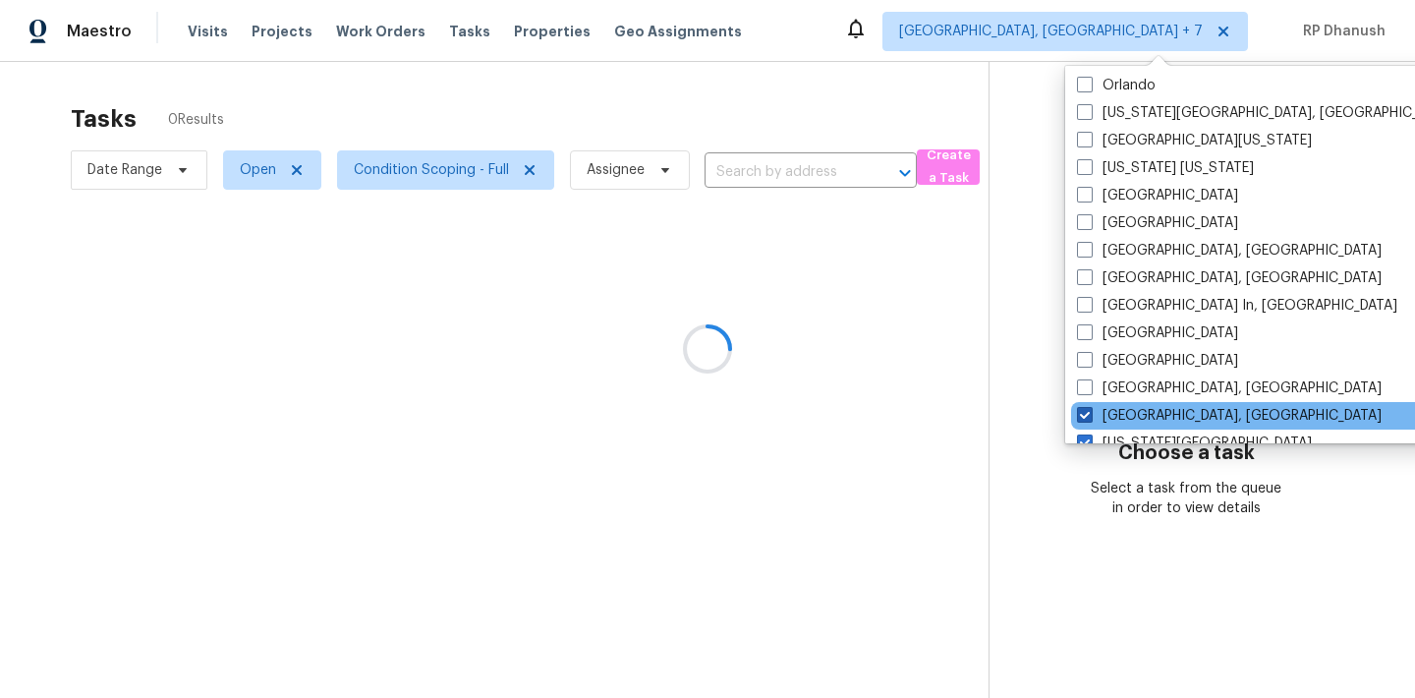
click at [1082, 421] on span at bounding box center [1085, 415] width 16 height 16
click at [1082, 419] on input "[GEOGRAPHIC_DATA], [GEOGRAPHIC_DATA]" at bounding box center [1083, 412] width 13 height 13
checkbox input "false"
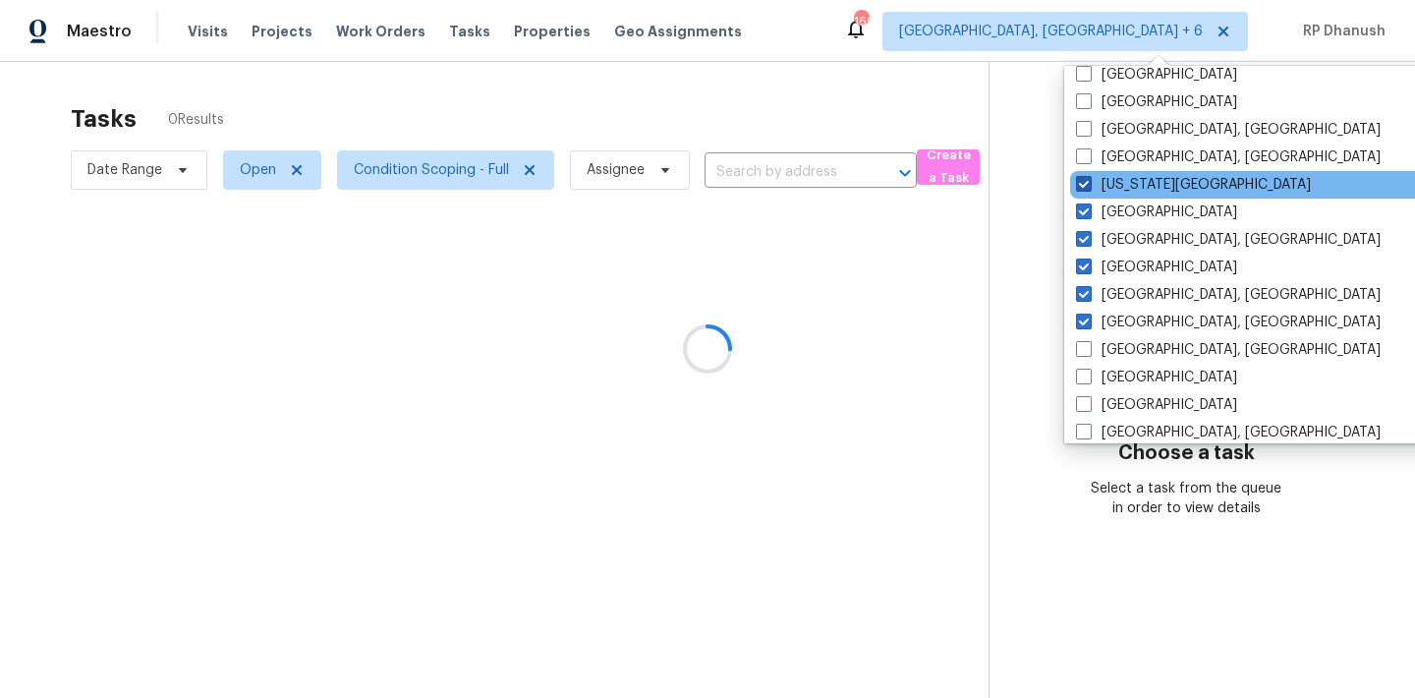
click at [1086, 185] on span at bounding box center [1084, 184] width 16 height 16
click at [1086, 185] on input "[US_STATE][GEOGRAPHIC_DATA]" at bounding box center [1082, 181] width 13 height 13
checkbox input "false"
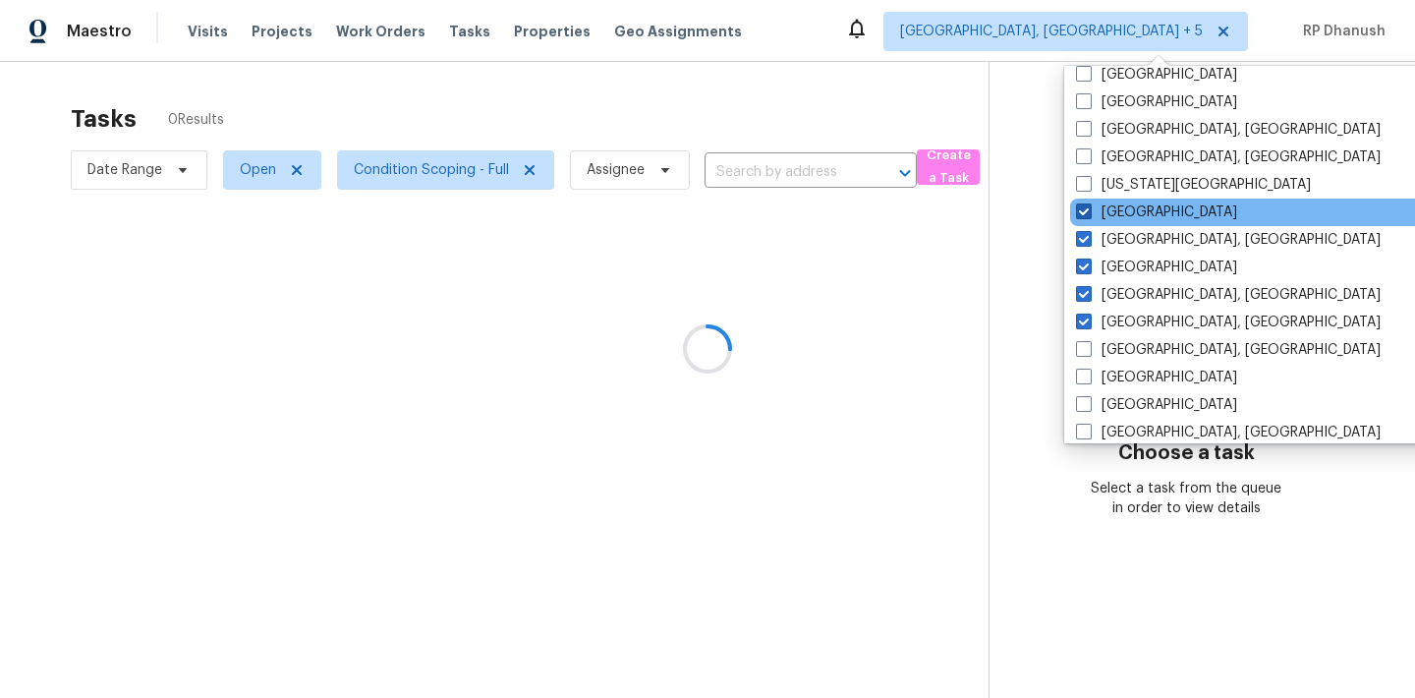
click at [1086, 205] on span at bounding box center [1084, 211] width 16 height 16
click at [1086, 205] on input "[GEOGRAPHIC_DATA]" at bounding box center [1082, 208] width 13 height 13
checkbox input "false"
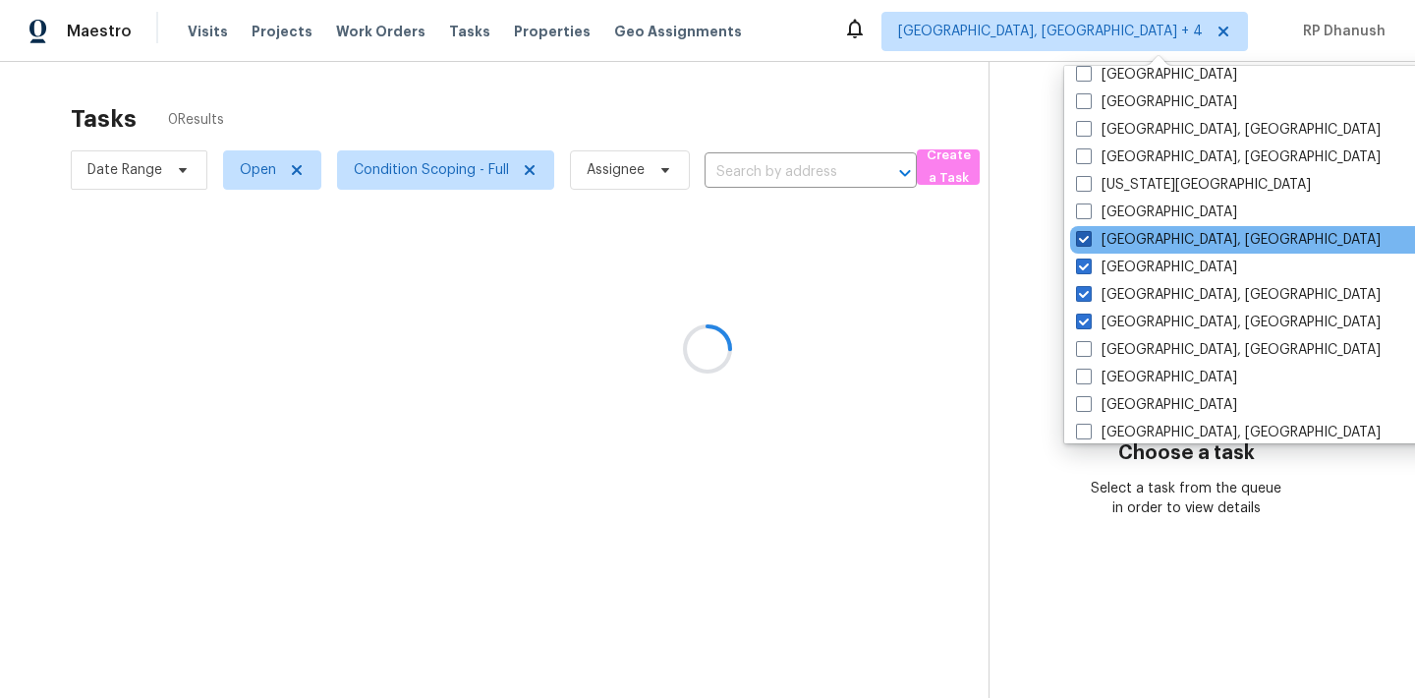
click at [1086, 238] on span at bounding box center [1084, 239] width 16 height 16
click at [1086, 238] on input "[GEOGRAPHIC_DATA], [GEOGRAPHIC_DATA]" at bounding box center [1082, 236] width 13 height 13
checkbox input "false"
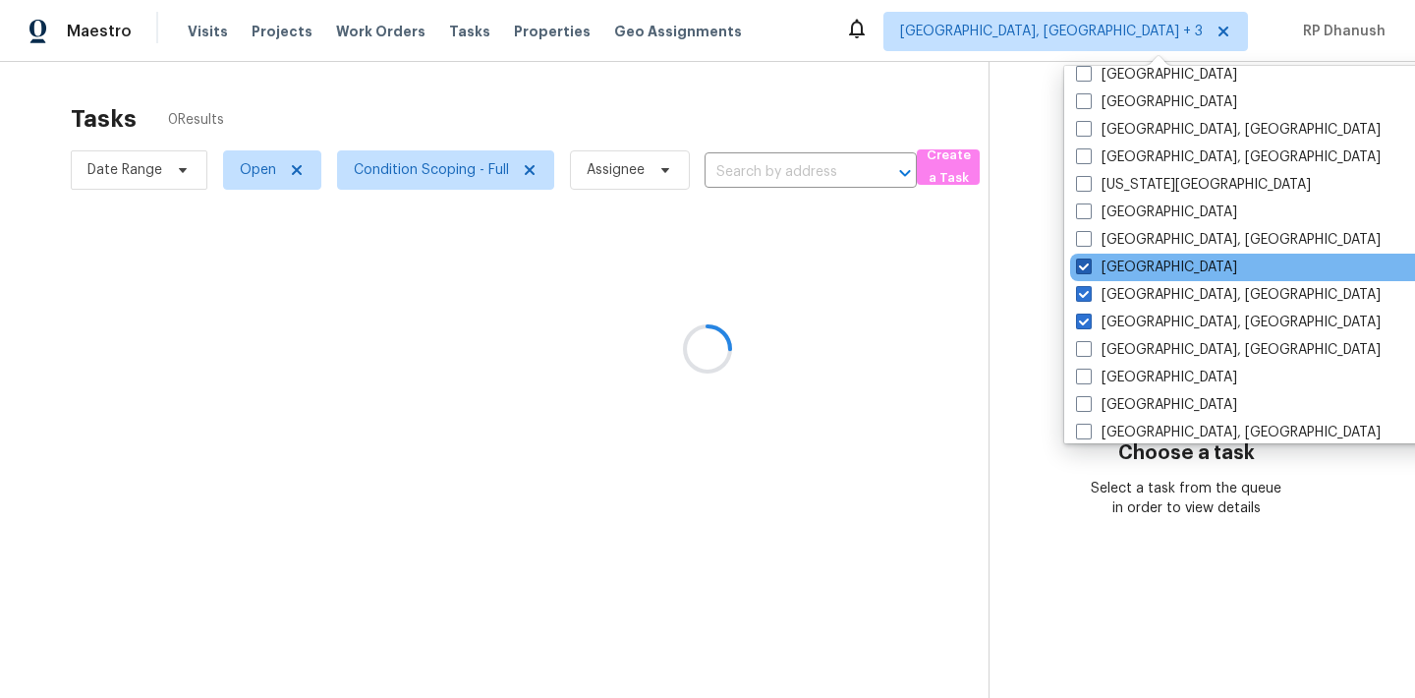
click at [1089, 269] on span at bounding box center [1084, 266] width 16 height 16
click at [1089, 269] on input "[GEOGRAPHIC_DATA]" at bounding box center [1082, 263] width 13 height 13
checkbox input "false"
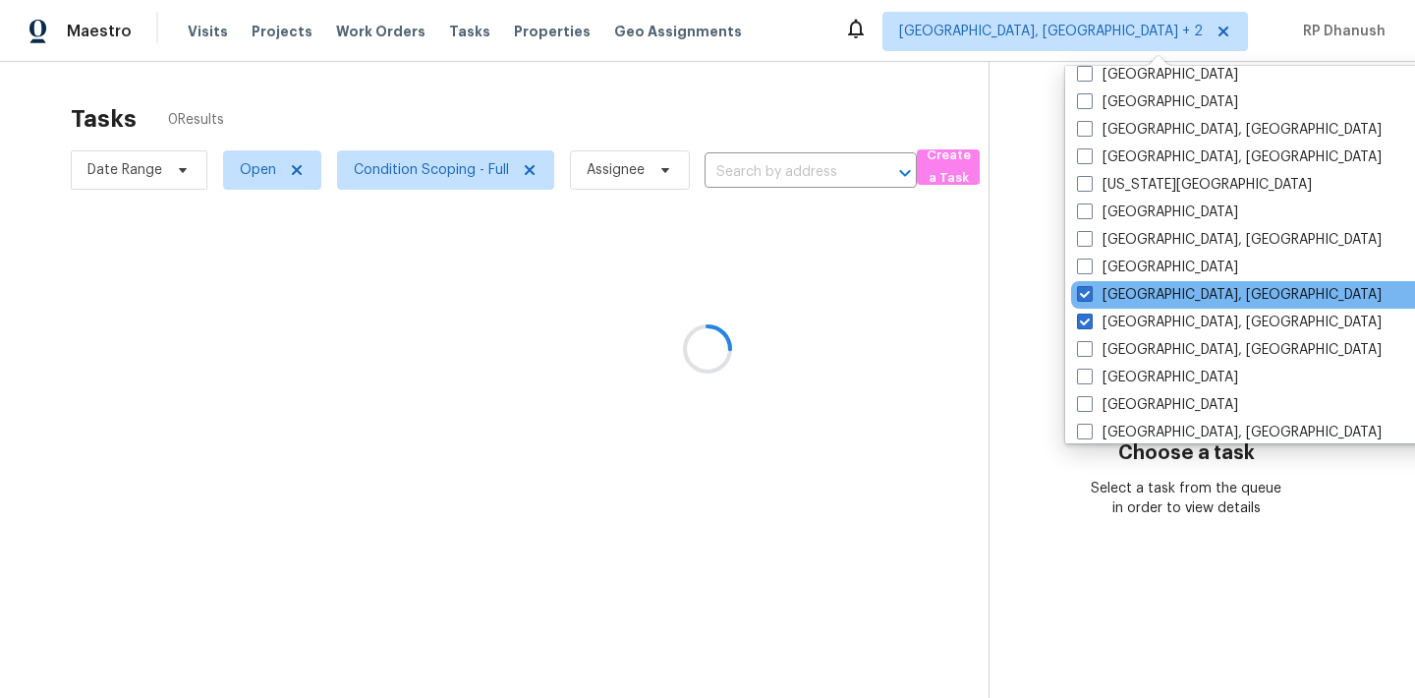
click at [1089, 283] on div "[GEOGRAPHIC_DATA], [GEOGRAPHIC_DATA]" at bounding box center [1269, 295] width 396 height 28
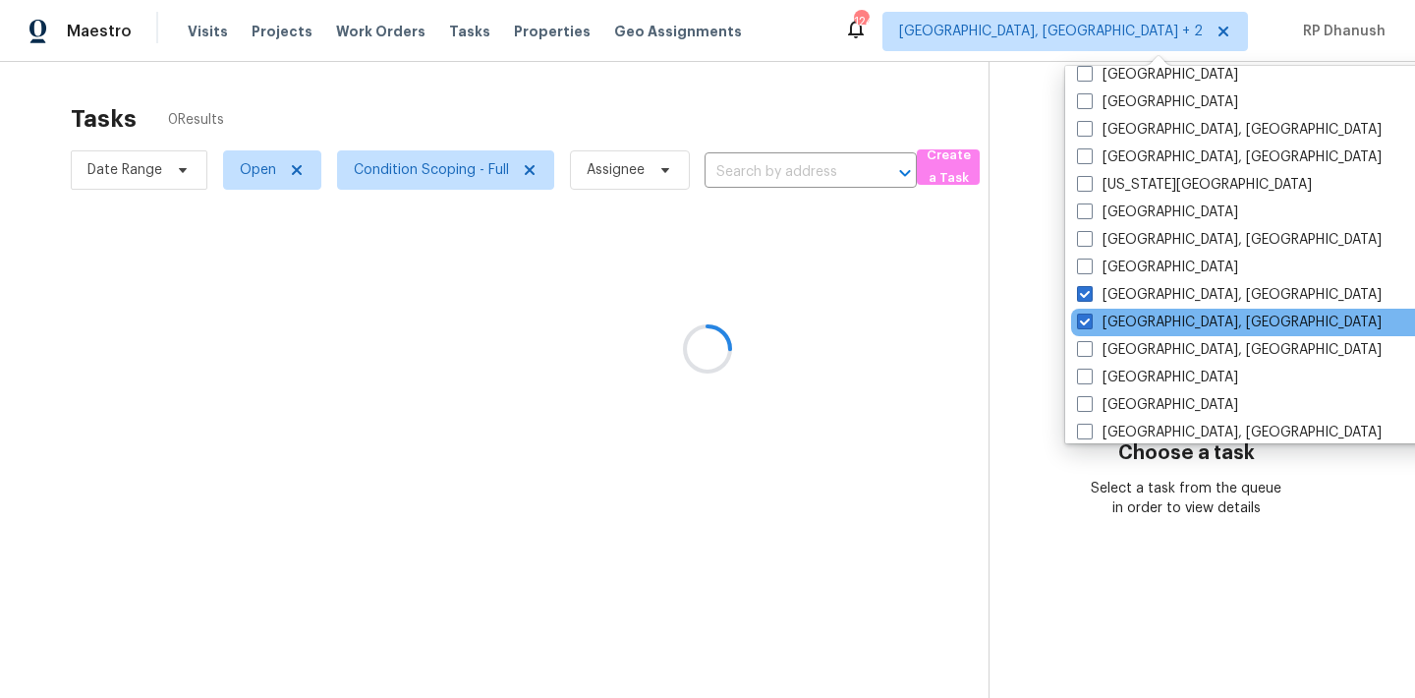
click at [1089, 310] on div "[GEOGRAPHIC_DATA], [GEOGRAPHIC_DATA]" at bounding box center [1269, 323] width 396 height 28
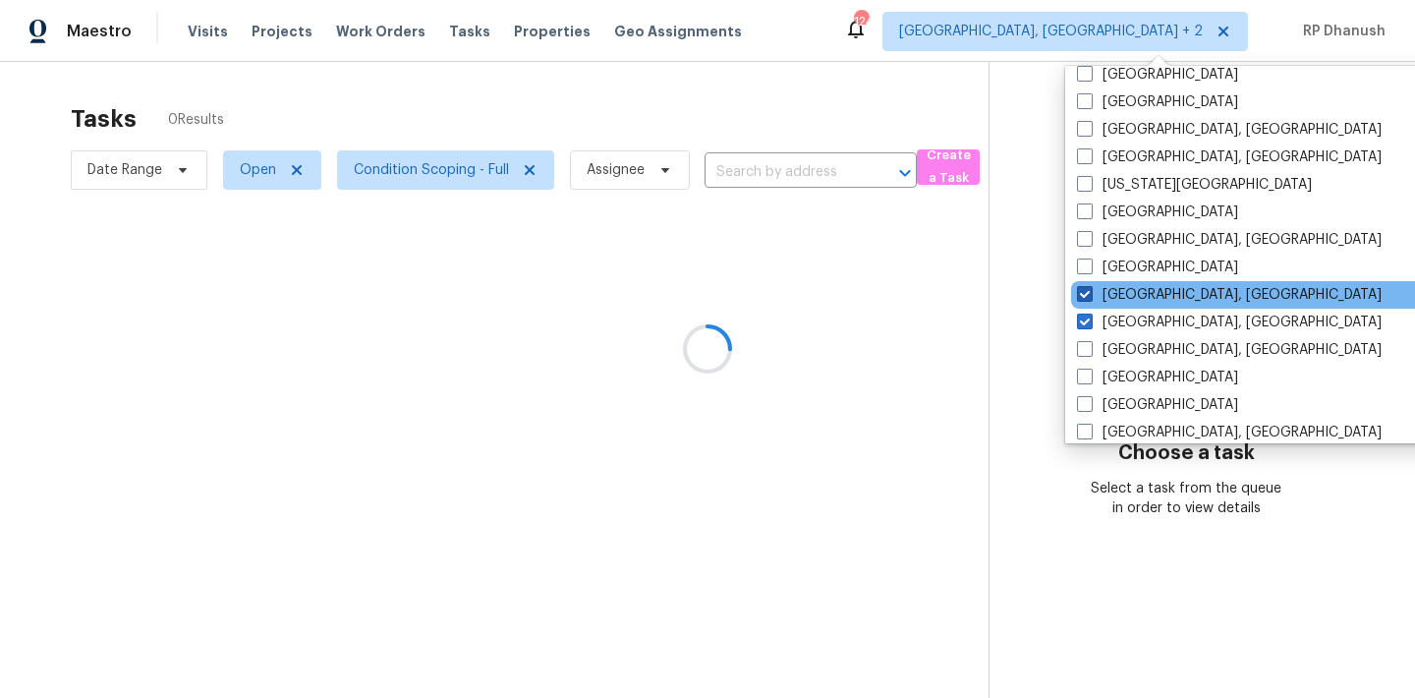
click at [1089, 295] on span at bounding box center [1085, 294] width 16 height 16
click at [1089, 295] on input "[GEOGRAPHIC_DATA], [GEOGRAPHIC_DATA]" at bounding box center [1083, 291] width 13 height 13
checkbox input "false"
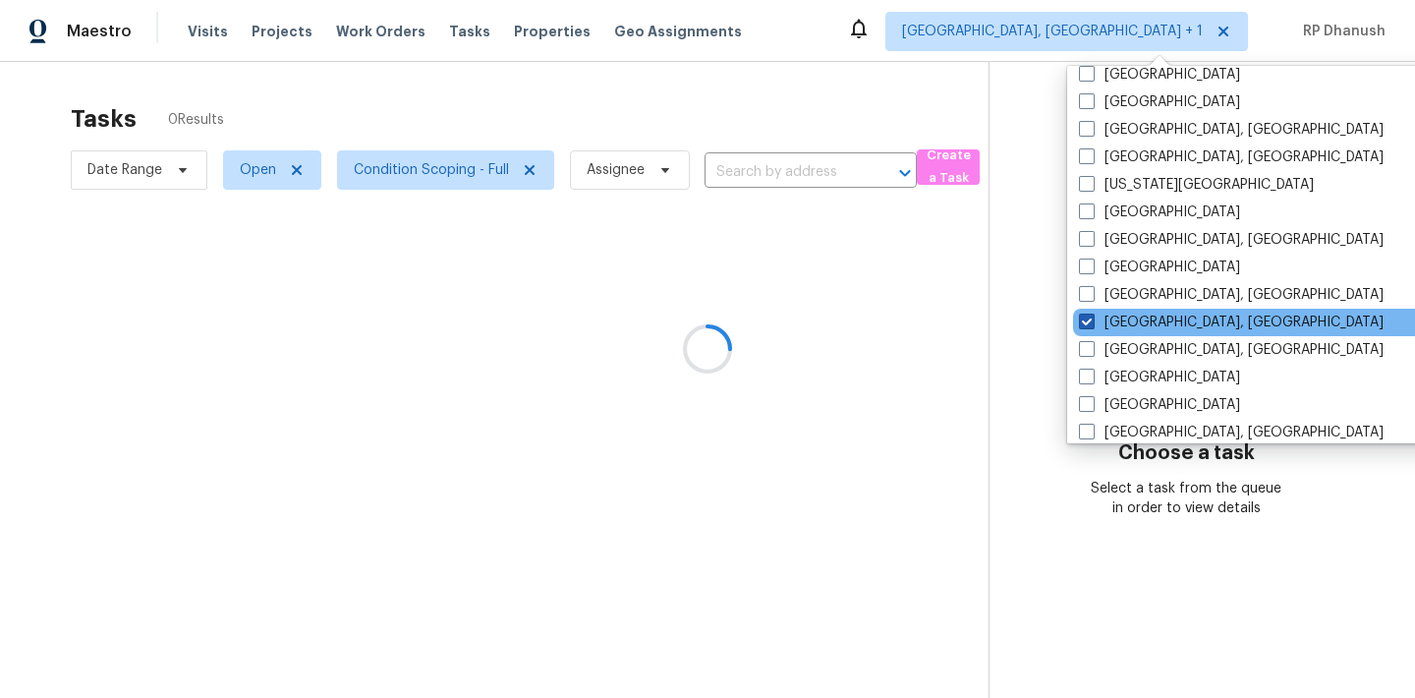
click at [1089, 315] on span at bounding box center [1087, 322] width 16 height 16
click at [1089, 315] on input "[GEOGRAPHIC_DATA], [GEOGRAPHIC_DATA]" at bounding box center [1085, 319] width 13 height 13
checkbox input "false"
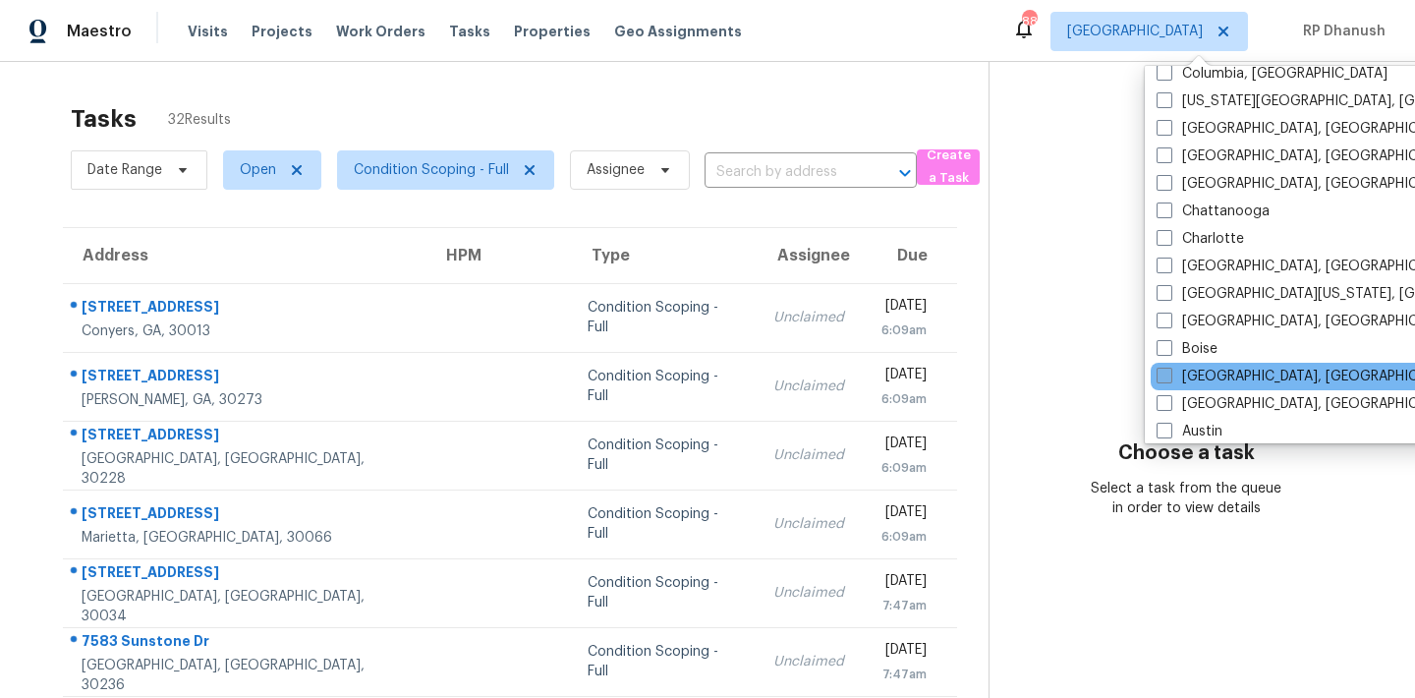
scroll to position [1317, 0]
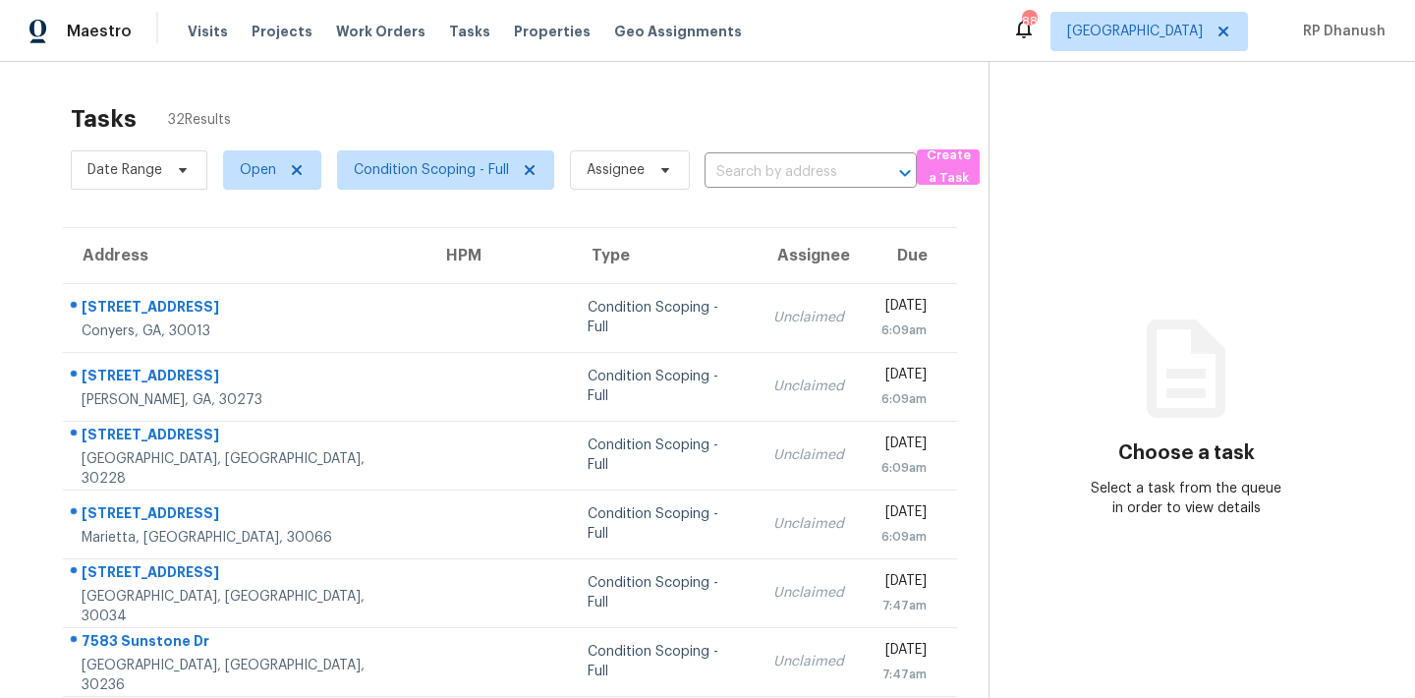
click at [1085, 307] on section "Choose a task Select a task from the queue in order to view details" at bounding box center [1186, 543] width 395 height 962
click at [1200, 21] on span "[GEOGRAPHIC_DATA]" at bounding box center [1150, 31] width 198 height 39
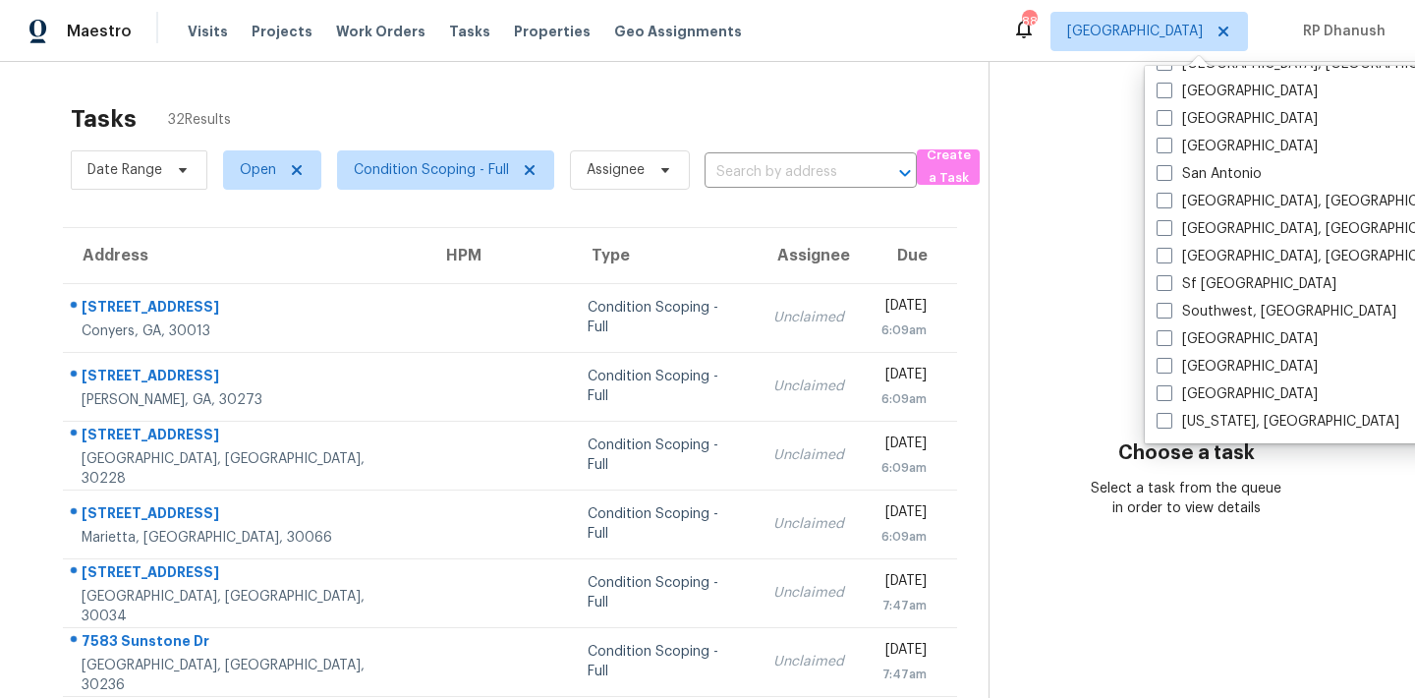
click at [1056, 354] on section "Choose a task Select a task from the queue in order to view details" at bounding box center [1186, 543] width 395 height 962
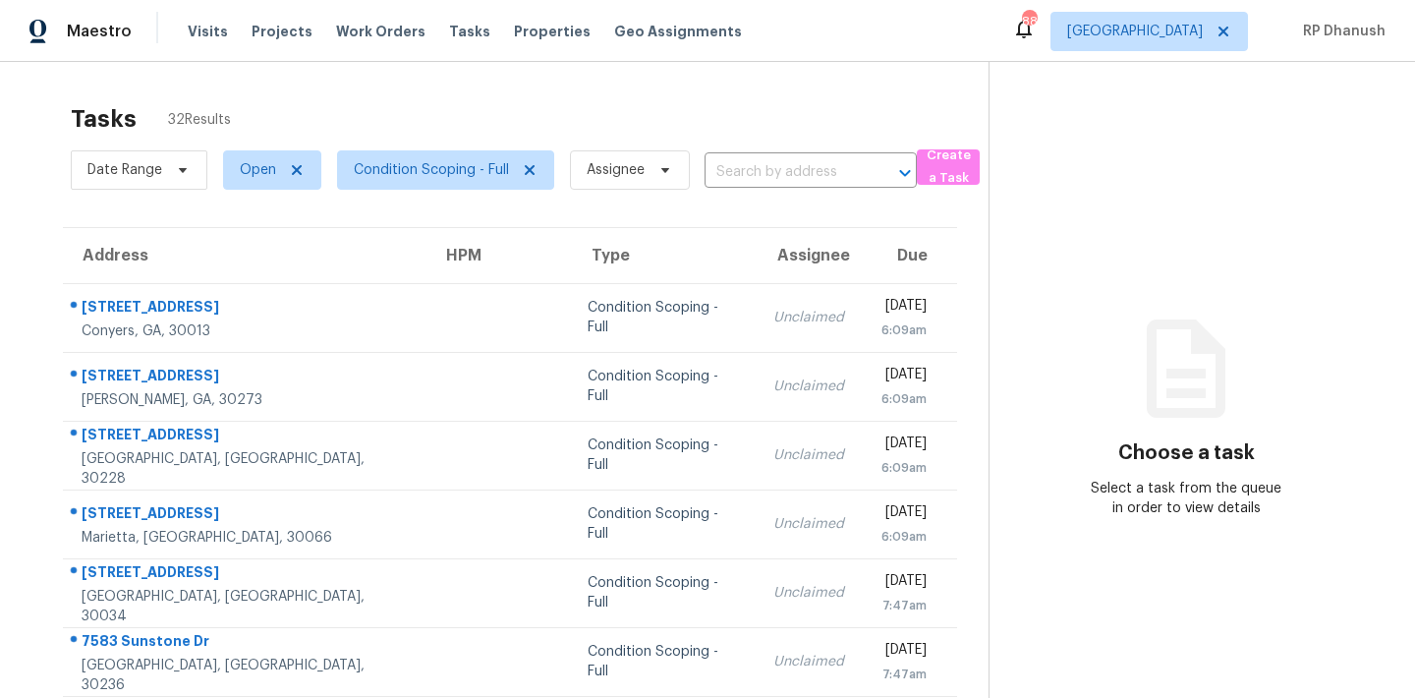
click at [1016, 273] on section "Choose a task Select a task from the queue in order to view details" at bounding box center [1186, 543] width 395 height 962
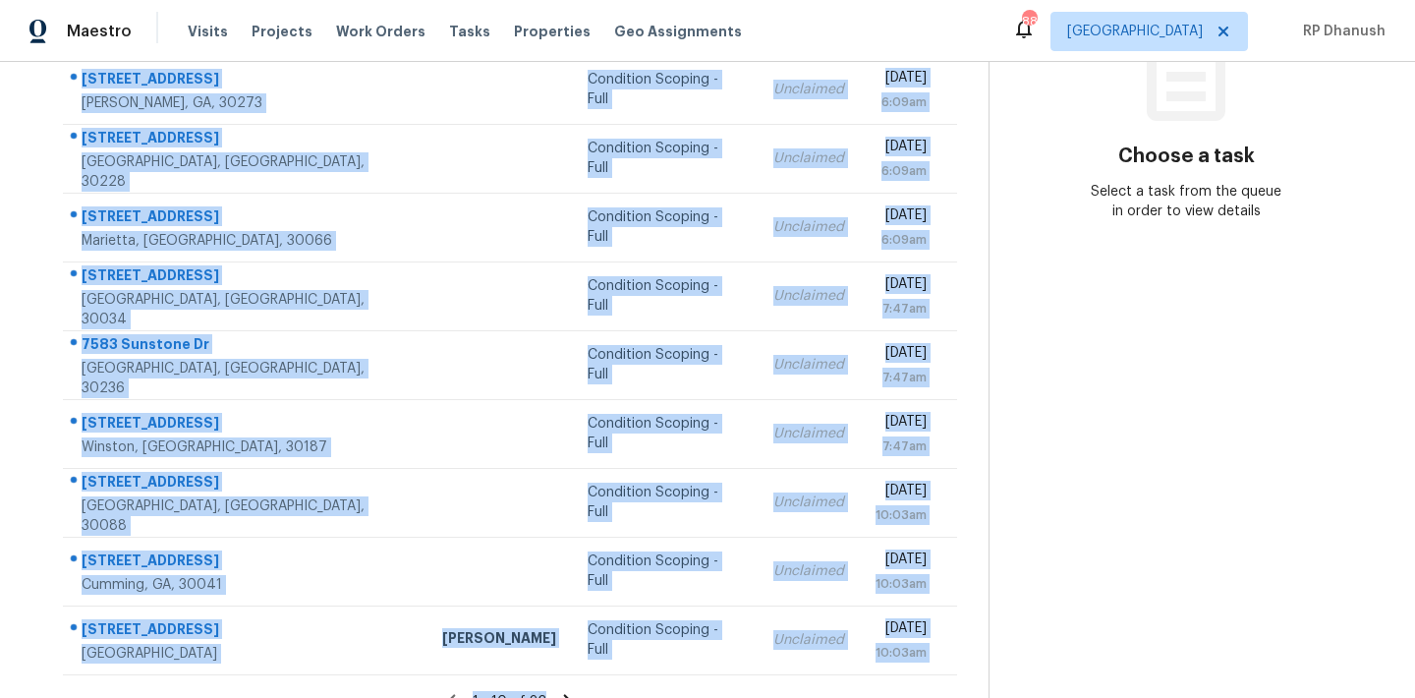
scroll to position [325, 0]
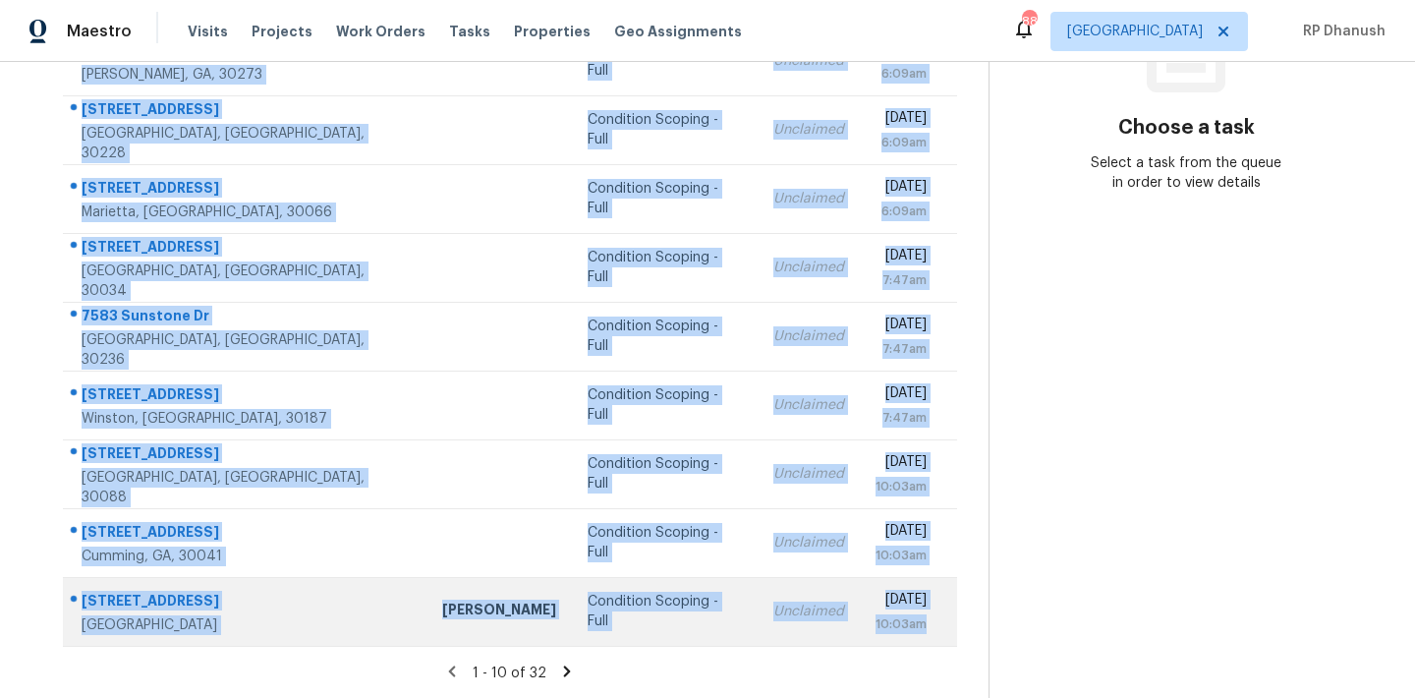
drag, startPoint x: 81, startPoint y: 292, endPoint x: 933, endPoint y: 632, distance: 917.5
click at [933, 632] on tbody "[STREET_ADDRESS] Condition Scoping - Full Unclaimed [DATE] 6:09am [STREET_ADDRE…" at bounding box center [510, 302] width 894 height 688
copy tbody "[STREET_ADDRESS] Condition Scoping - Full Unclaimed [DATE] 6:09am [STREET_ADDRE…"
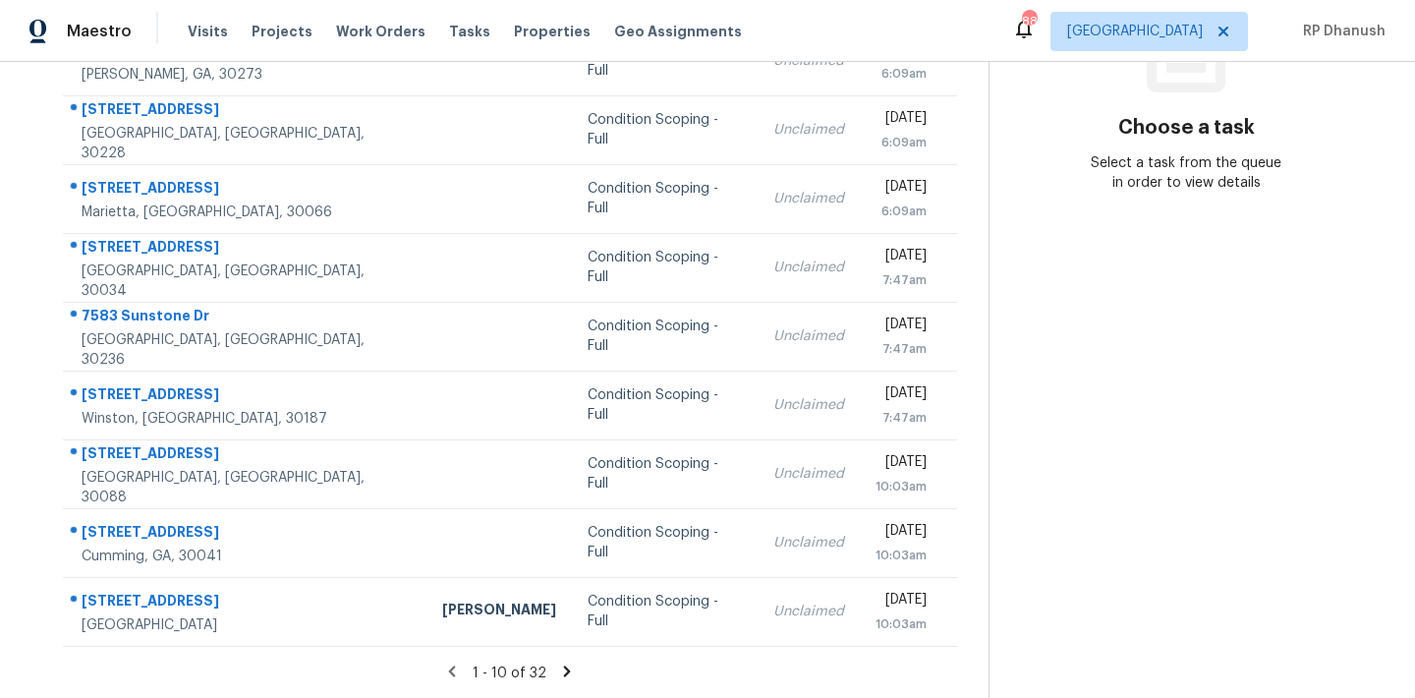
click at [1052, 348] on section "Choose a task Select a task from the queue in order to view details" at bounding box center [1186, 218] width 395 height 962
click at [567, 669] on icon at bounding box center [567, 670] width 7 height 11
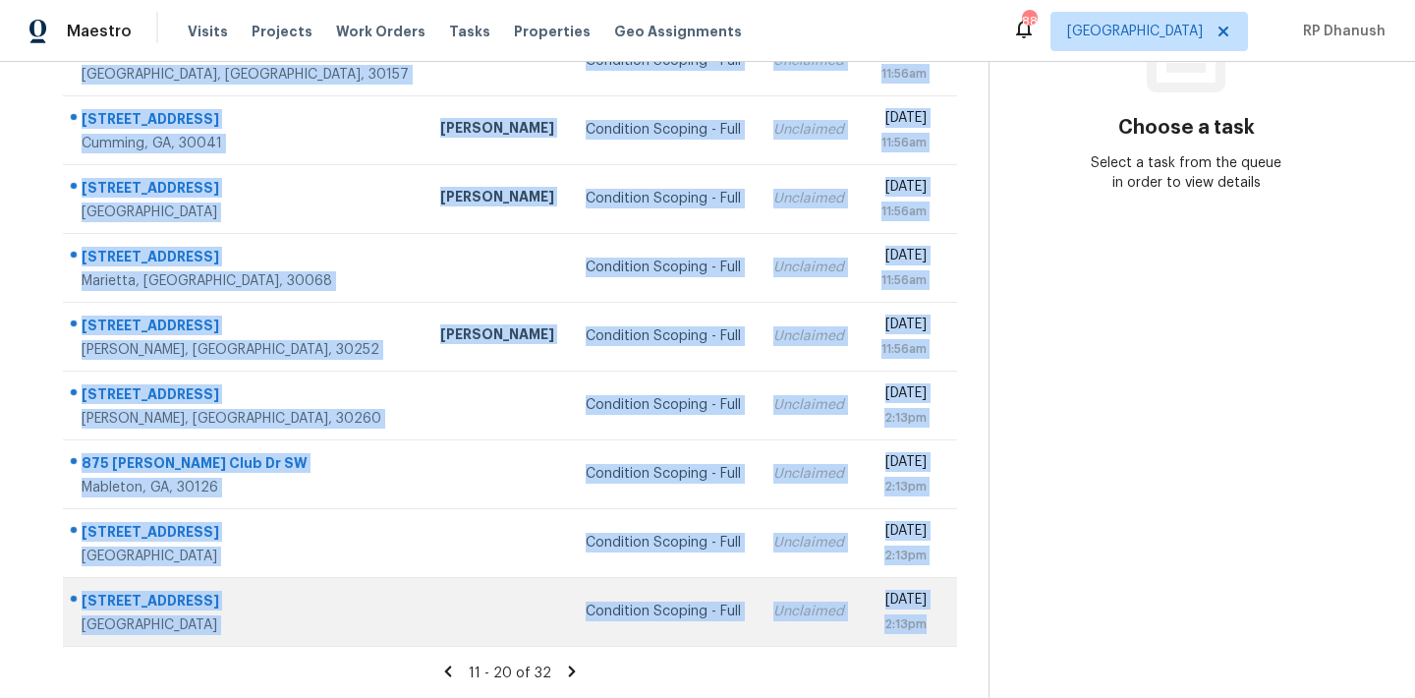
drag, startPoint x: 77, startPoint y: 286, endPoint x: 933, endPoint y: 627, distance: 921.5
click at [933, 627] on tbody "[STREET_ADDRESS][PERSON_NAME][PERSON_NAME] Condition Scoping - Full Unclaimed […" at bounding box center [510, 302] width 894 height 688
copy tbody "[STREET_ADDRESS][PERSON_NAME][PERSON_NAME] Condition Scoping - Full Unclaimed […"
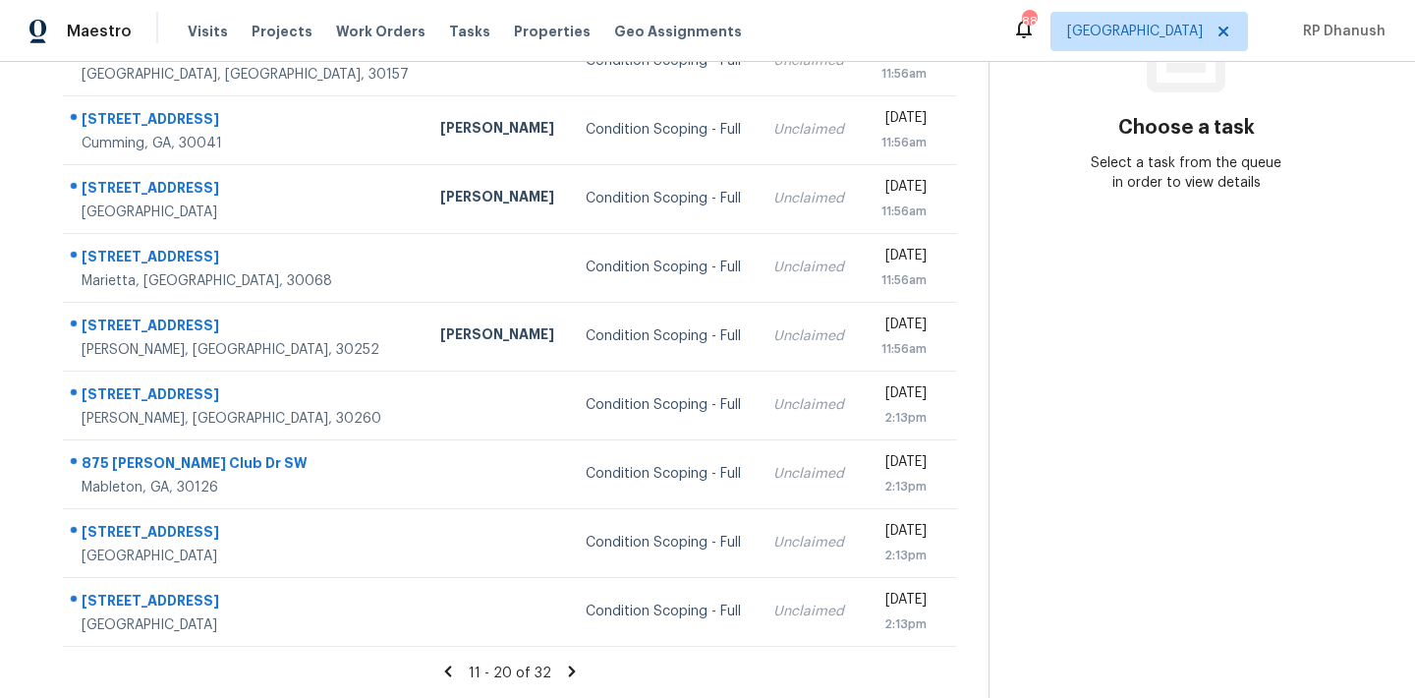
click at [1153, 317] on section "Choose a task Select a task from the queue in order to view details" at bounding box center [1186, 218] width 395 height 962
click at [570, 670] on icon at bounding box center [572, 670] width 7 height 11
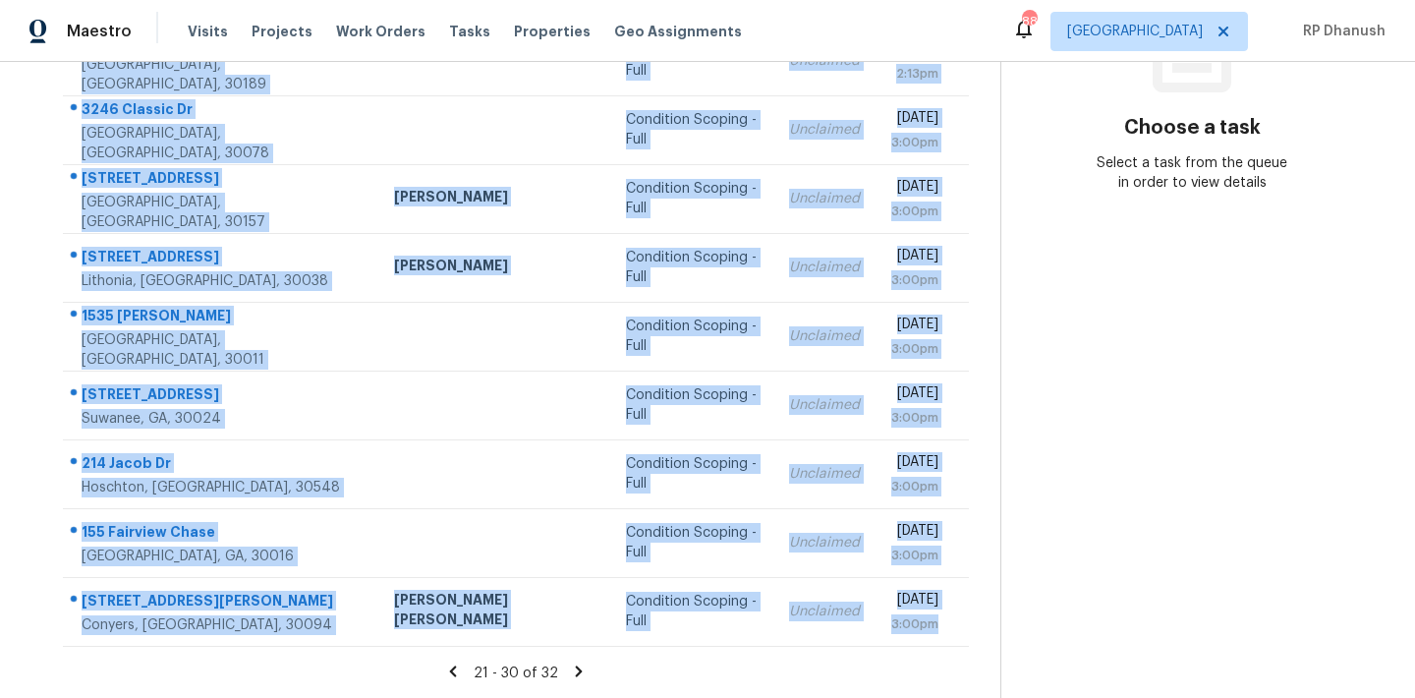
drag, startPoint x: 70, startPoint y: 290, endPoint x: 940, endPoint y: 646, distance: 939.7
click at [940, 646] on section "Tasks 32 Results Date Range Open Condition Scoping - Full Assignee ​ Create a T…" at bounding box center [515, 233] width 969 height 931
copy tbody "[STREET_ADDRESS][PERSON_NAME] Condition Scoping - Full Unclaimed [DATE] 2:13pm …"
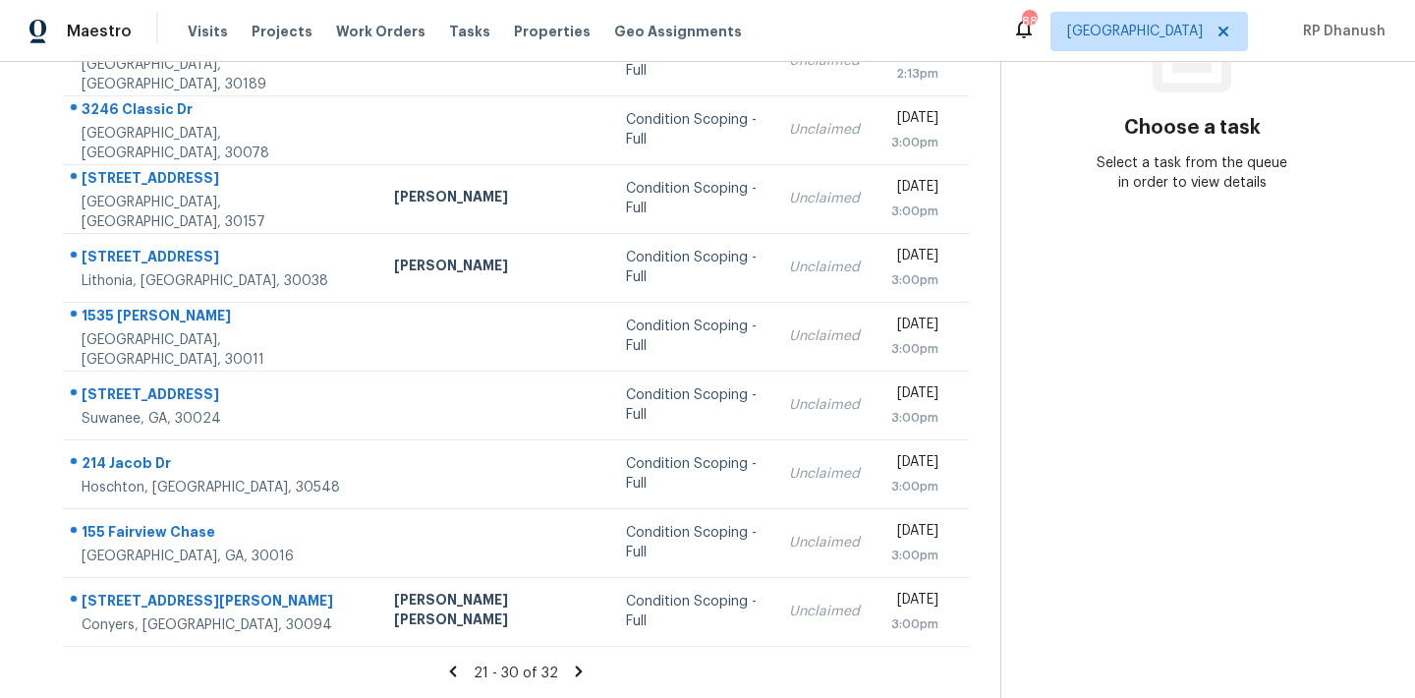
click at [1216, 332] on section "Choose a task Select a task from the queue in order to view details" at bounding box center [1192, 218] width 383 height 962
click at [576, 665] on icon at bounding box center [579, 670] width 7 height 11
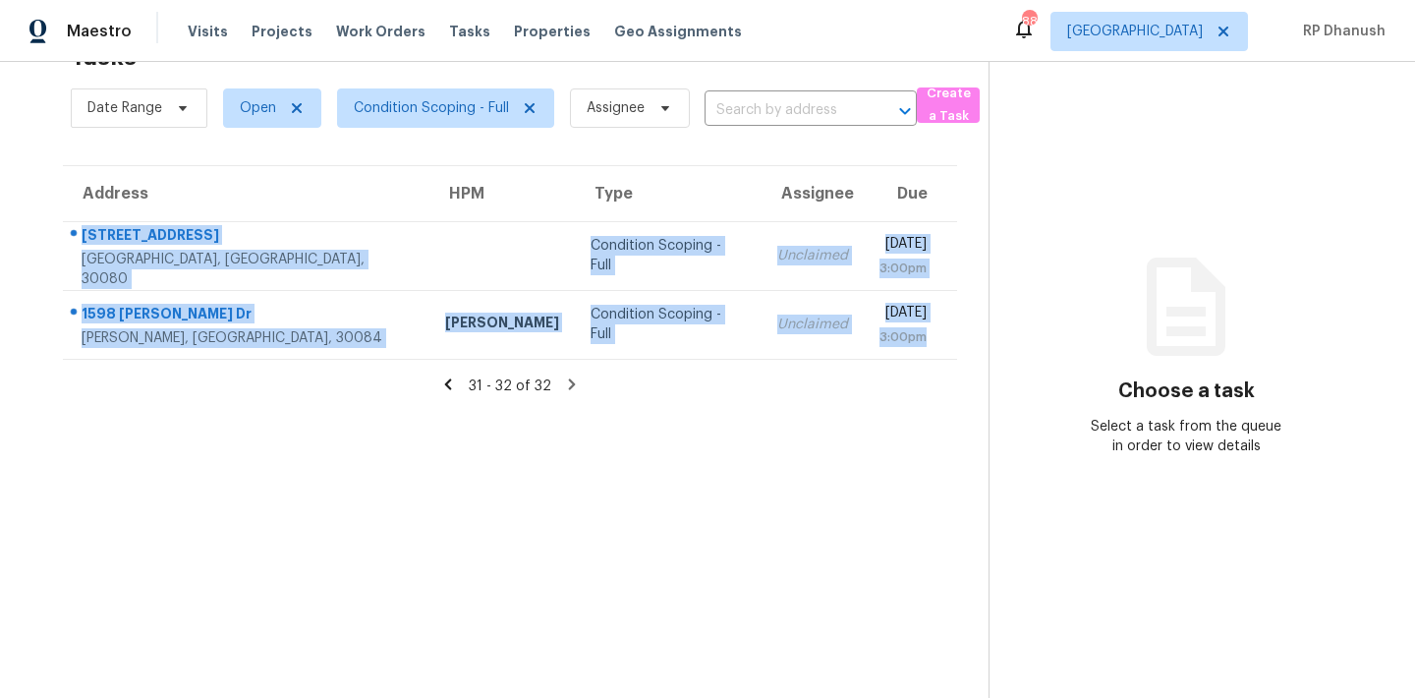
drag, startPoint x: 76, startPoint y: 234, endPoint x: 906, endPoint y: 364, distance: 840.6
click at [906, 364] on section "Tasks 32 Results Date Range Open Condition Scoping - Full Assignee ​ Create a T…" at bounding box center [509, 364] width 957 height 666
copy tbody "4247 Millside Walk SE Smyrna, GA, 30080 Condition Scoping - Full Unclaimed Thu,…"
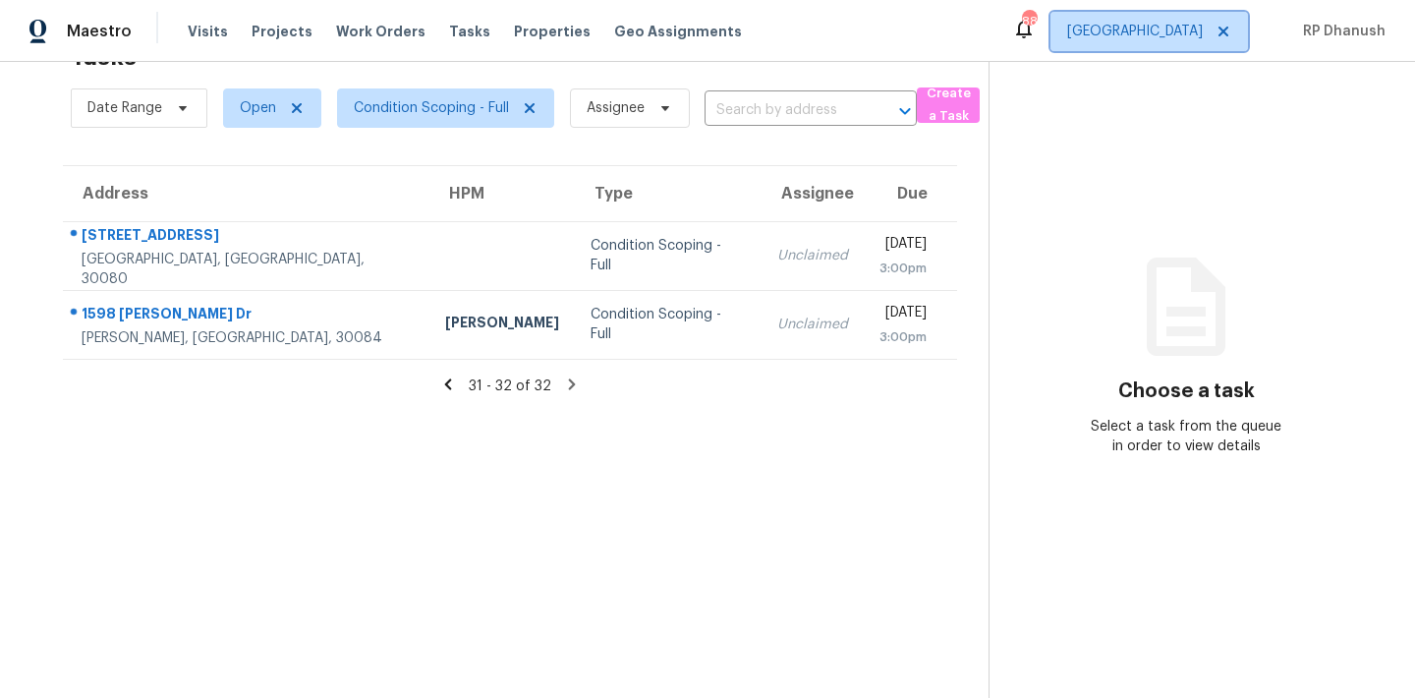
click at [1192, 22] on span "[GEOGRAPHIC_DATA]" at bounding box center [1135, 32] width 136 height 20
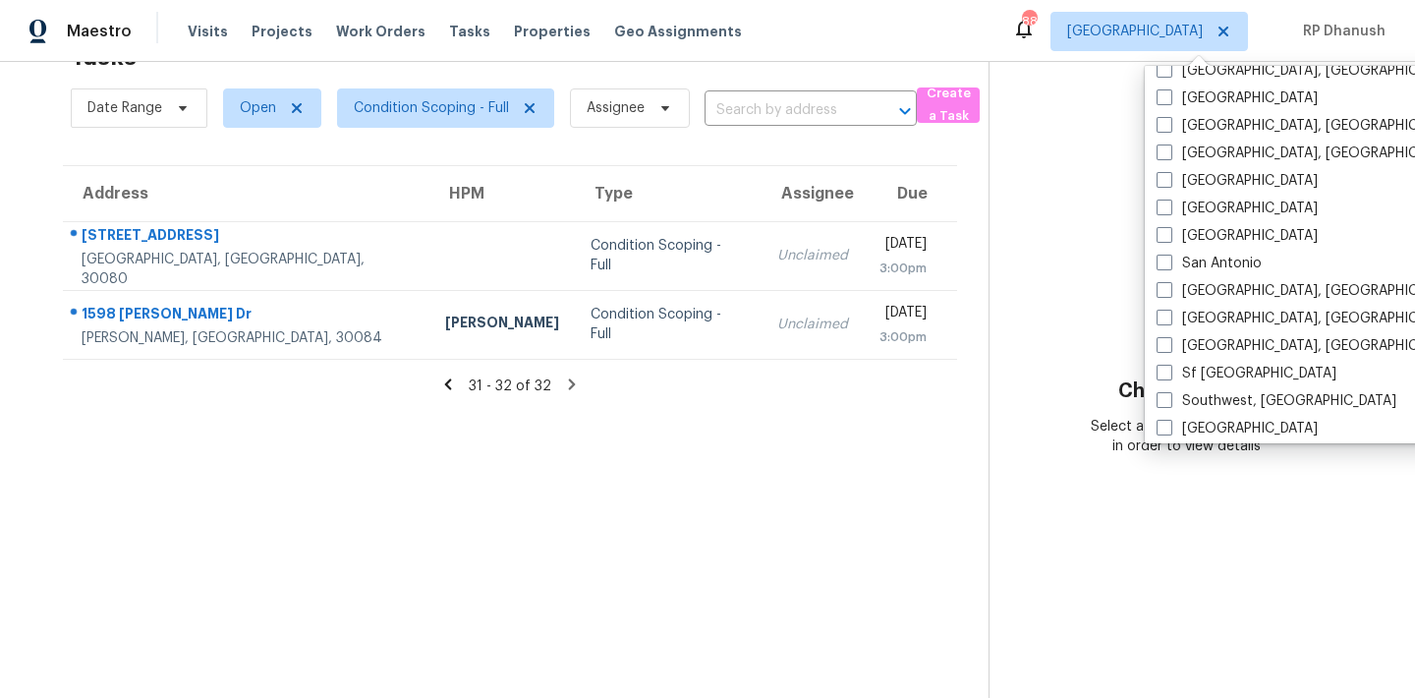
scroll to position [1317, 0]
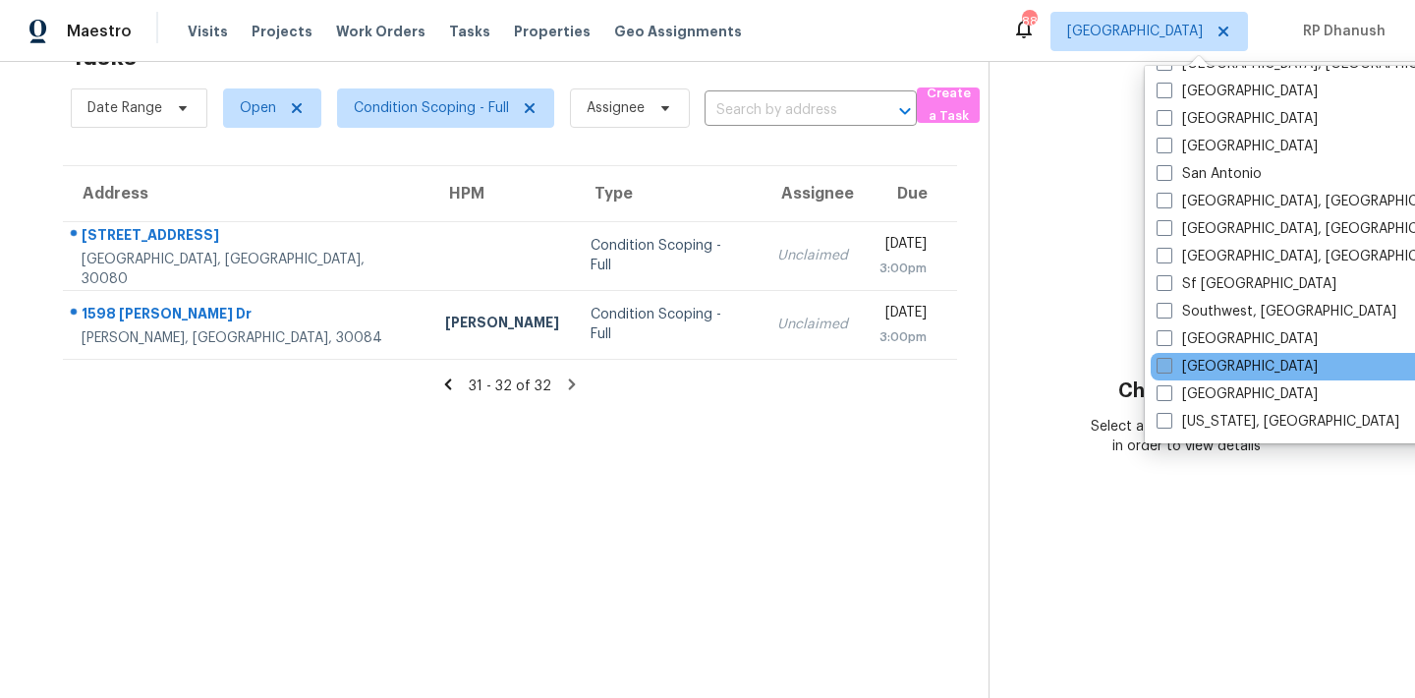
click at [1188, 358] on label "[GEOGRAPHIC_DATA]" at bounding box center [1237, 367] width 161 height 20
click at [1170, 358] on input "[GEOGRAPHIC_DATA]" at bounding box center [1163, 363] width 13 height 13
checkbox input "true"
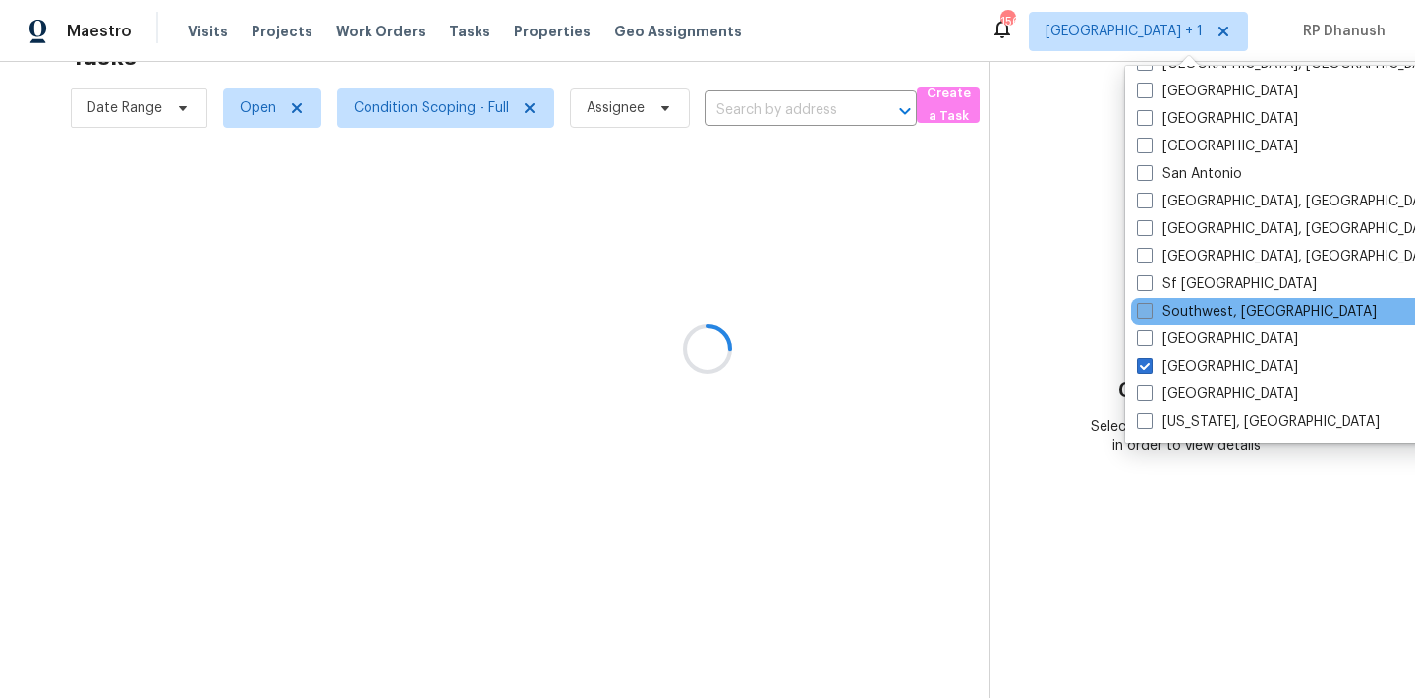
click at [1197, 314] on label "Southwest, [GEOGRAPHIC_DATA]" at bounding box center [1257, 312] width 240 height 20
click at [1150, 314] on input "Southwest, [GEOGRAPHIC_DATA]" at bounding box center [1143, 308] width 13 height 13
checkbox input "true"
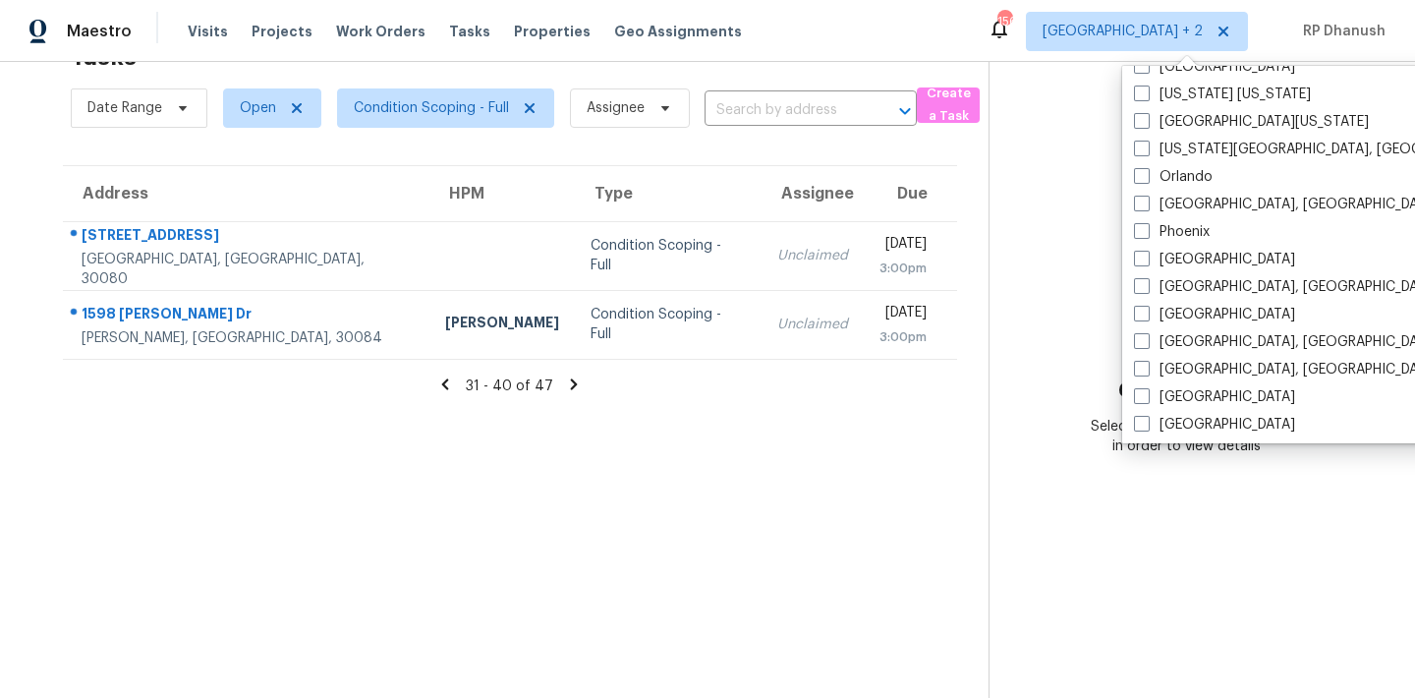
scroll to position [997, 0]
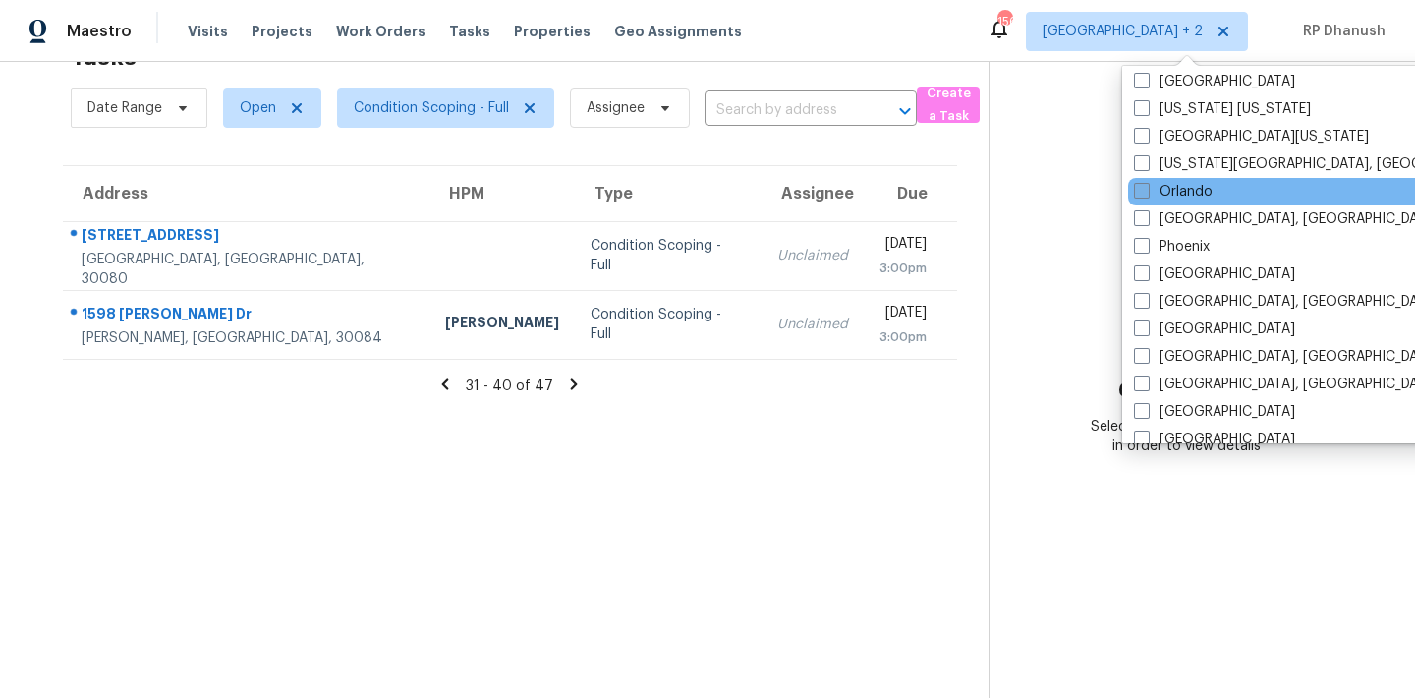
click at [1186, 188] on label "Orlando" at bounding box center [1173, 192] width 79 height 20
click at [1147, 188] on input "Orlando" at bounding box center [1140, 188] width 13 height 13
checkbox input "true"
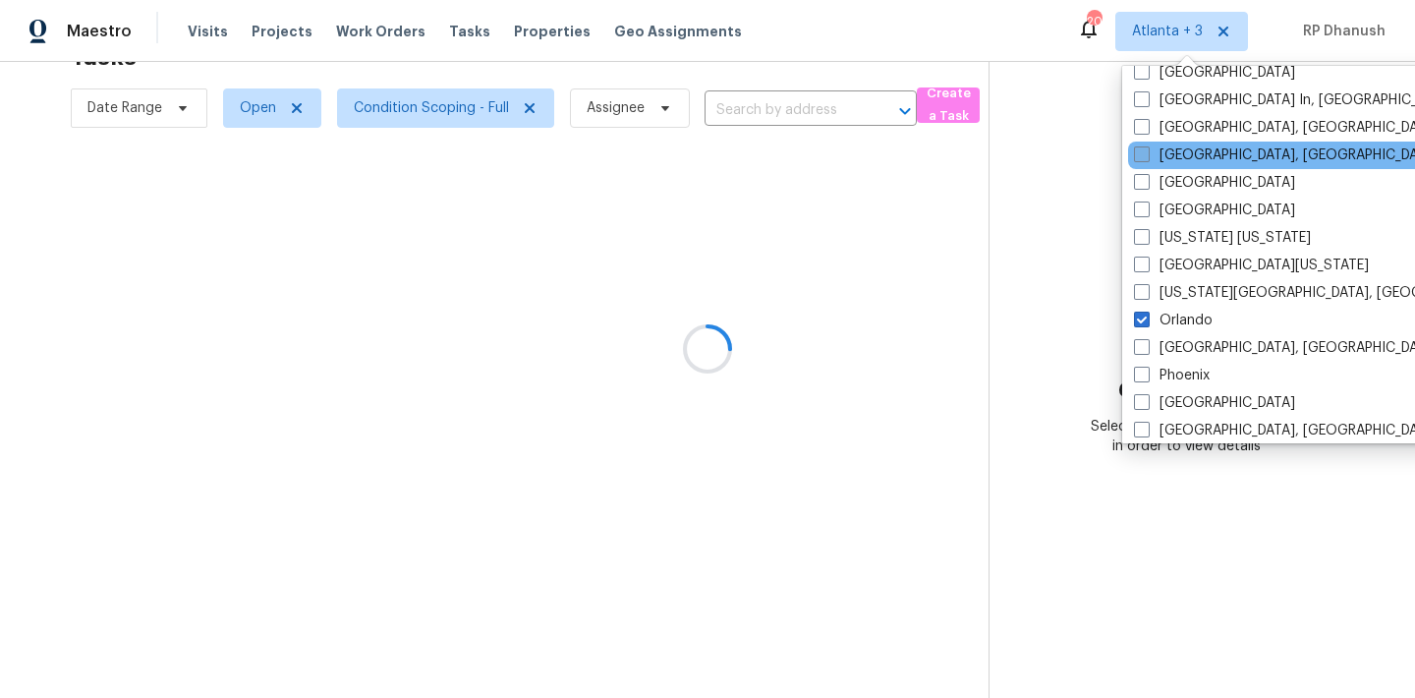
click at [1183, 156] on label "[GEOGRAPHIC_DATA], [GEOGRAPHIC_DATA]" at bounding box center [1286, 155] width 305 height 20
click at [1147, 156] on input "[GEOGRAPHIC_DATA], [GEOGRAPHIC_DATA]" at bounding box center [1140, 151] width 13 height 13
checkbox input "true"
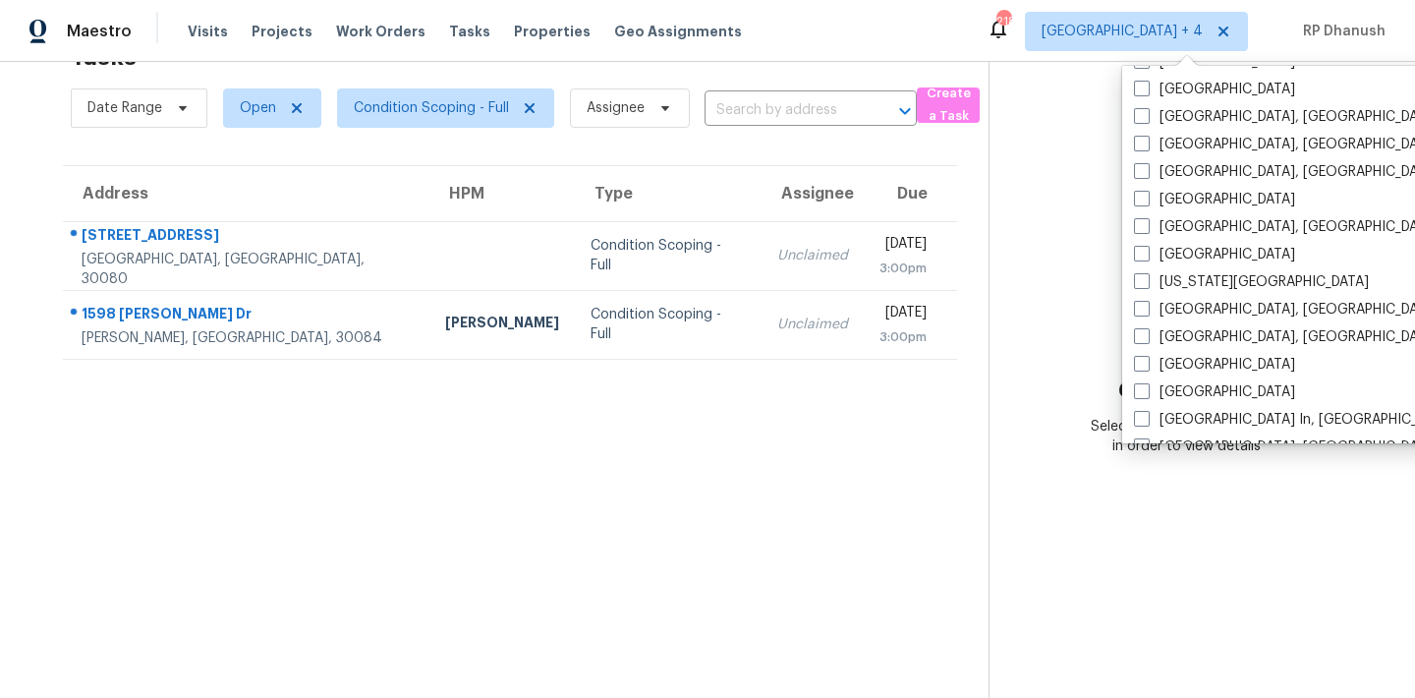
scroll to position [531, 0]
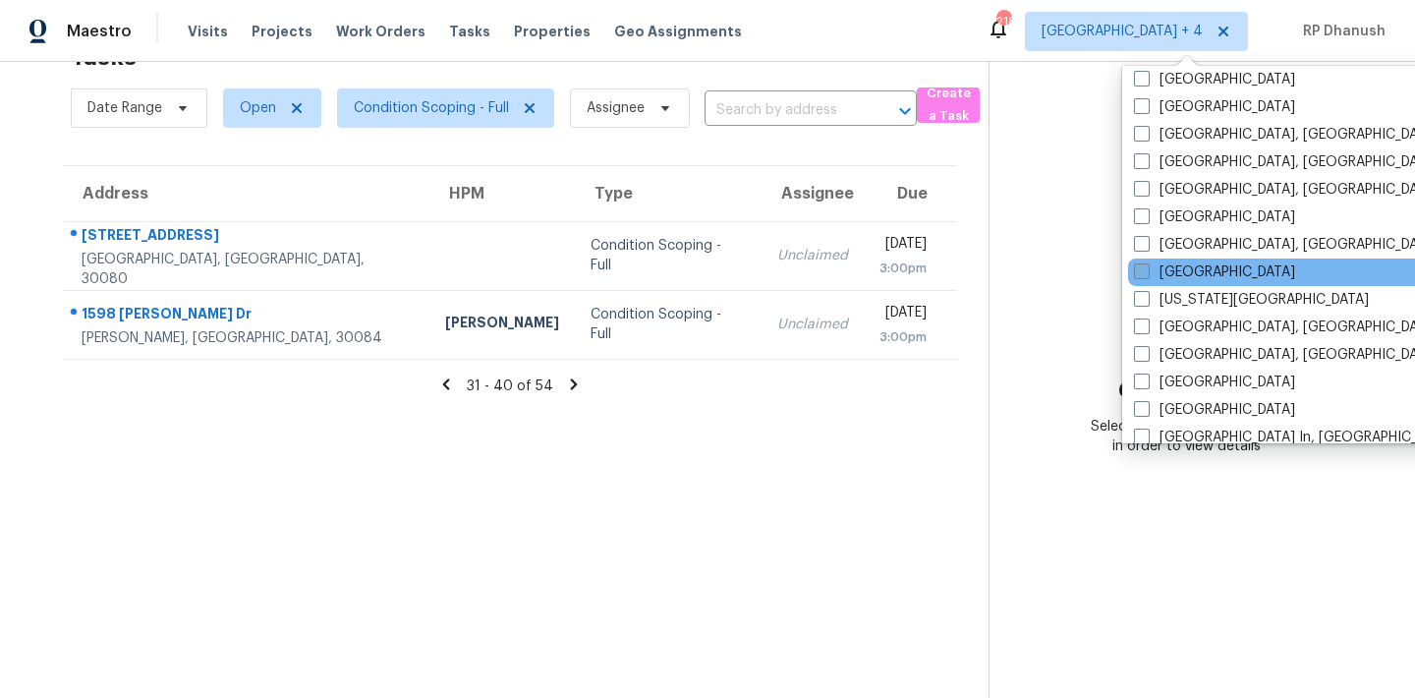
click at [1194, 266] on label "[GEOGRAPHIC_DATA]" at bounding box center [1214, 272] width 161 height 20
click at [1147, 266] on input "[GEOGRAPHIC_DATA]" at bounding box center [1140, 268] width 13 height 13
checkbox input "true"
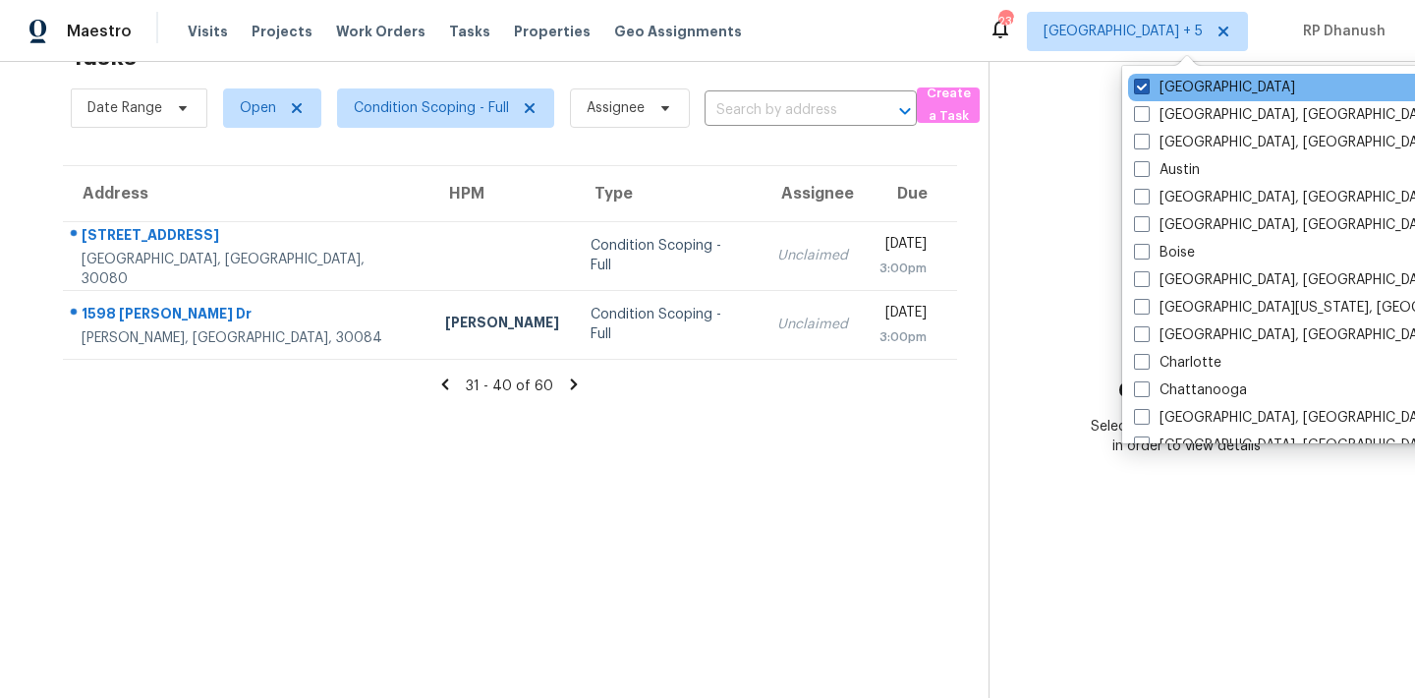
click at [1174, 88] on label "[GEOGRAPHIC_DATA]" at bounding box center [1214, 88] width 161 height 20
click at [1147, 88] on input "[GEOGRAPHIC_DATA]" at bounding box center [1140, 84] width 13 height 13
checkbox input "false"
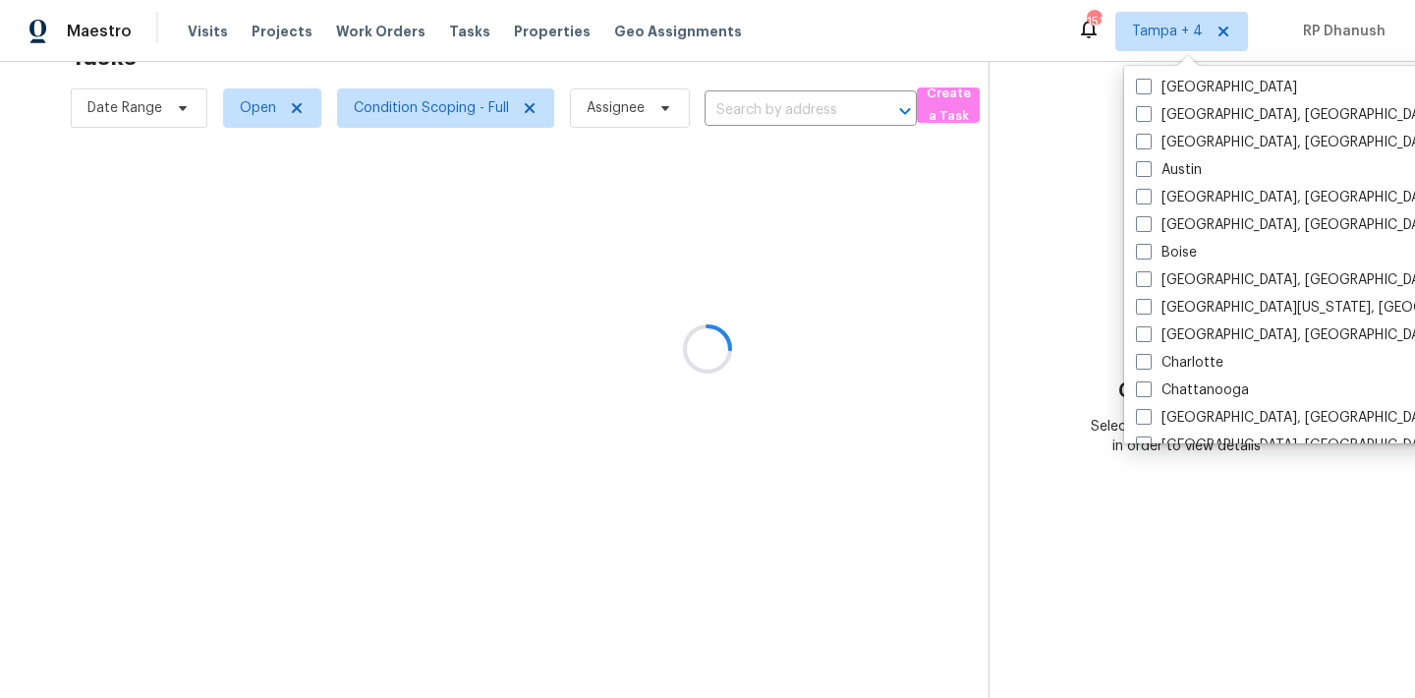
click at [1069, 200] on div at bounding box center [707, 349] width 1415 height 698
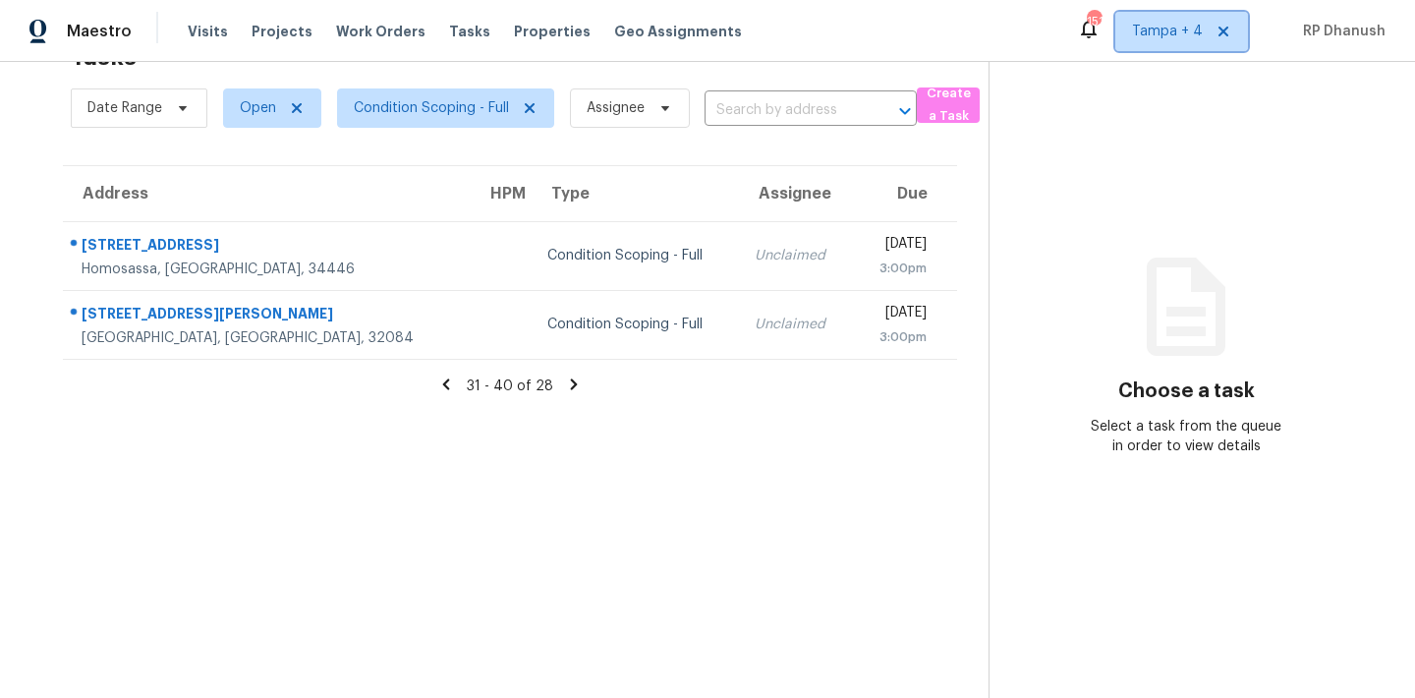
click at [1172, 36] on span "Tampa + 4" at bounding box center [1167, 32] width 71 height 20
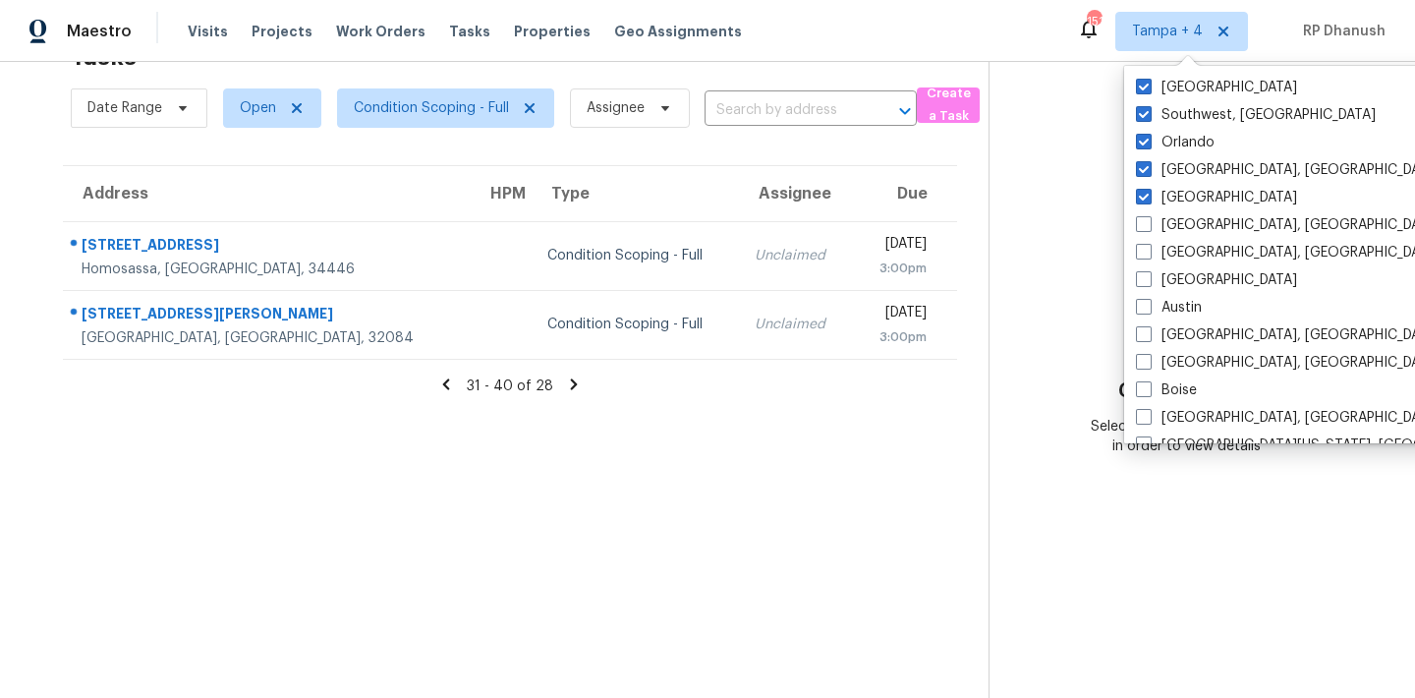
click at [1063, 232] on section "Choose a task Select a task from the queue in order to view details" at bounding box center [1186, 349] width 395 height 698
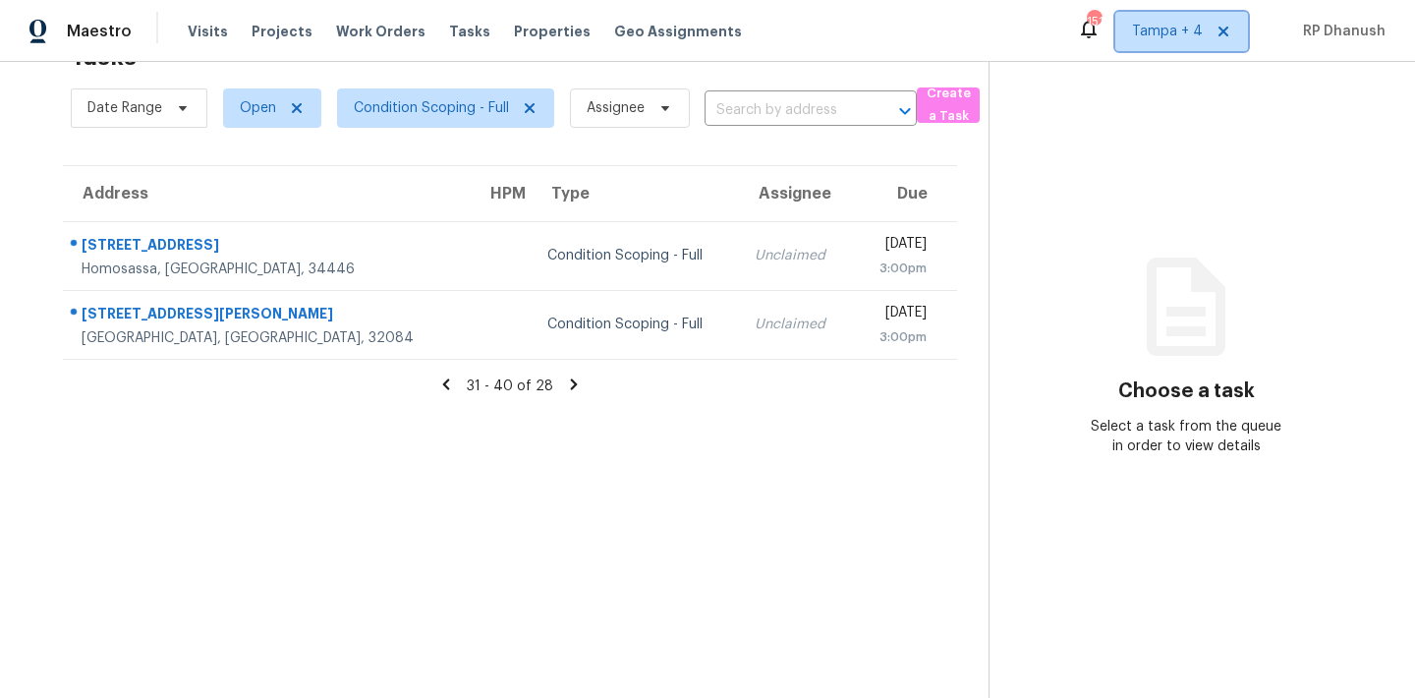
click at [1172, 31] on span "Tampa + 4" at bounding box center [1167, 32] width 71 height 20
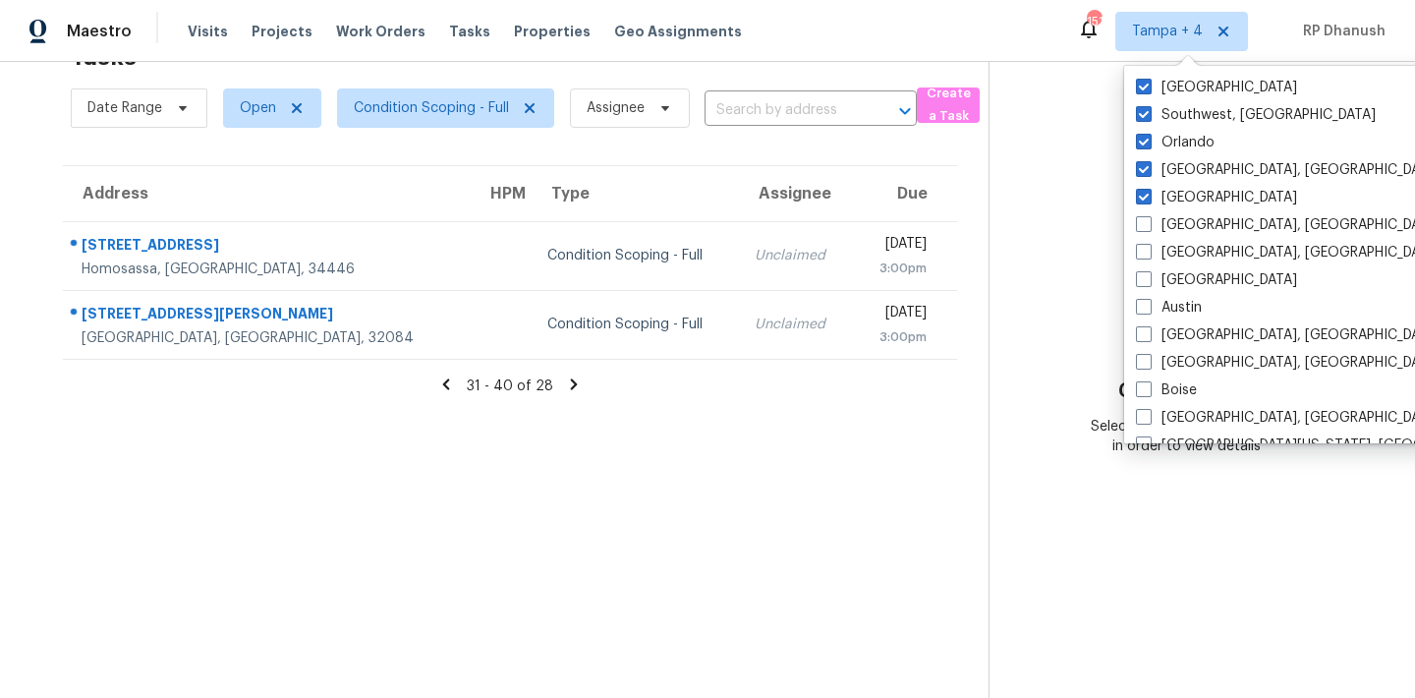
click at [1014, 276] on section "Choose a task Select a task from the queue in order to view details" at bounding box center [1186, 349] width 395 height 698
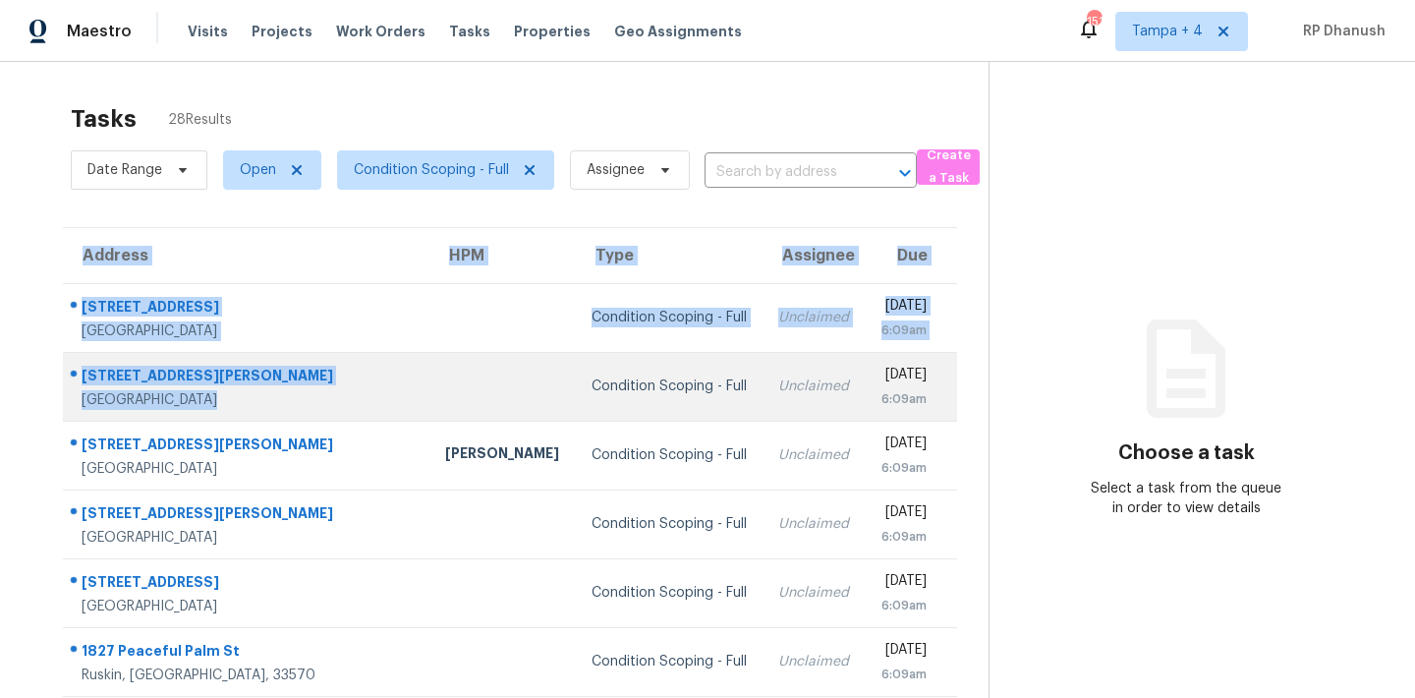
drag, startPoint x: 62, startPoint y: 287, endPoint x: 358, endPoint y: 416, distance: 322.6
click at [358, 416] on div "Address HPM Type Assignee Due 1217 Vista Hills Dr Lakeland, FL, 33813 Condition…" at bounding box center [509, 599] width 957 height 745
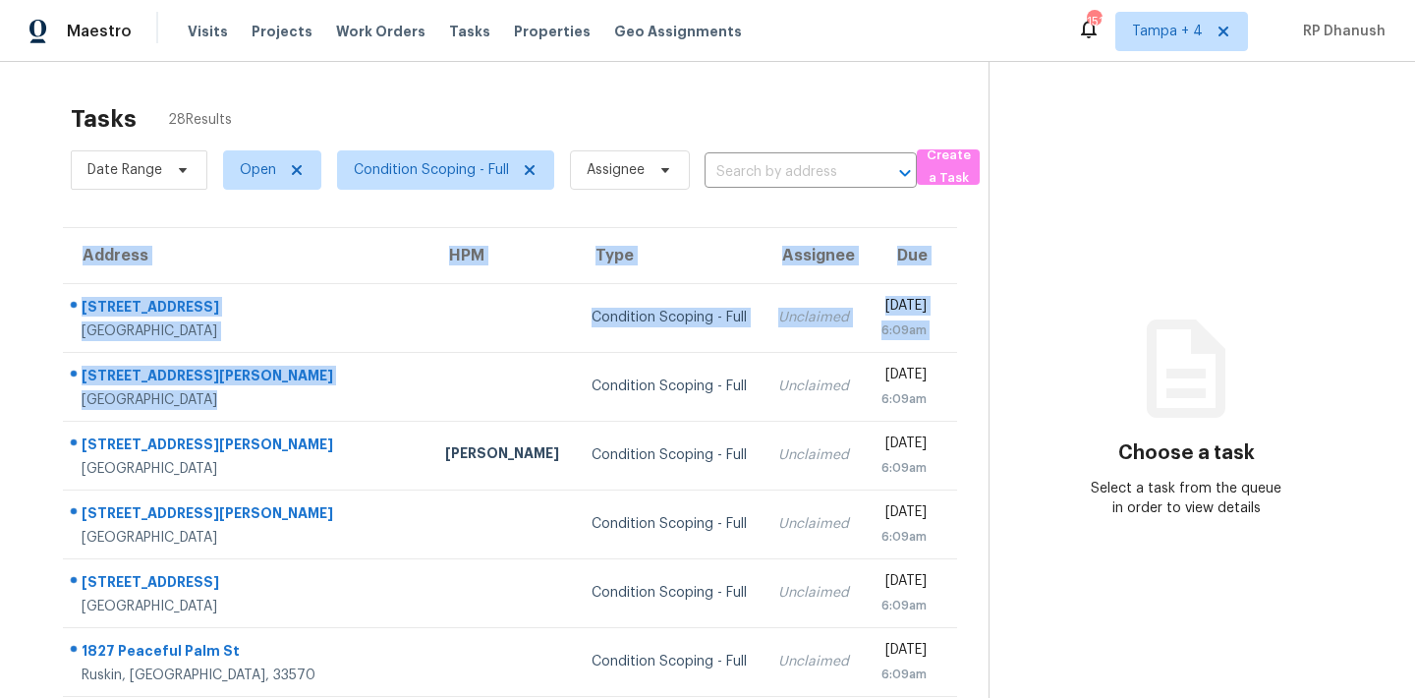
click at [1226, 332] on icon at bounding box center [1186, 369] width 118 height 118
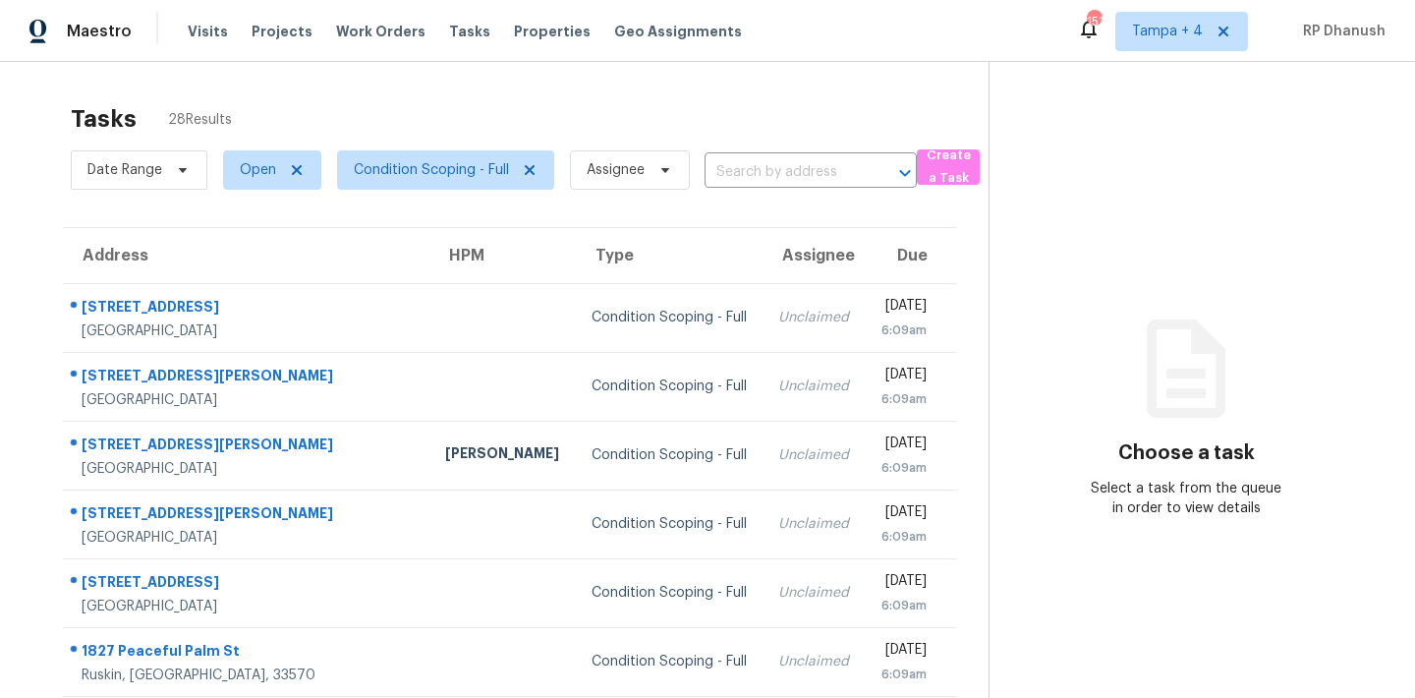
click at [8, 225] on div "Tasks 28 Results Date Range Open Condition Scoping - Full Assignee ​ Create a T…" at bounding box center [707, 543] width 1415 height 962
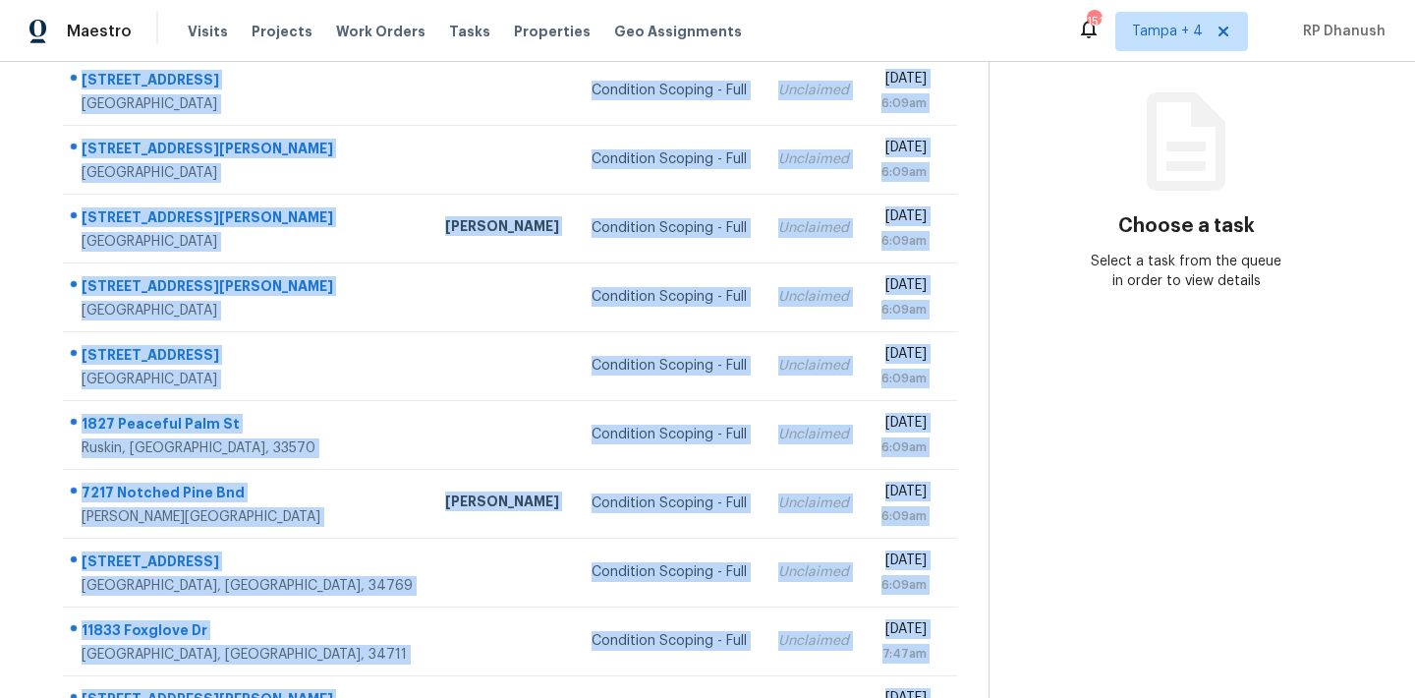
scroll to position [325, 0]
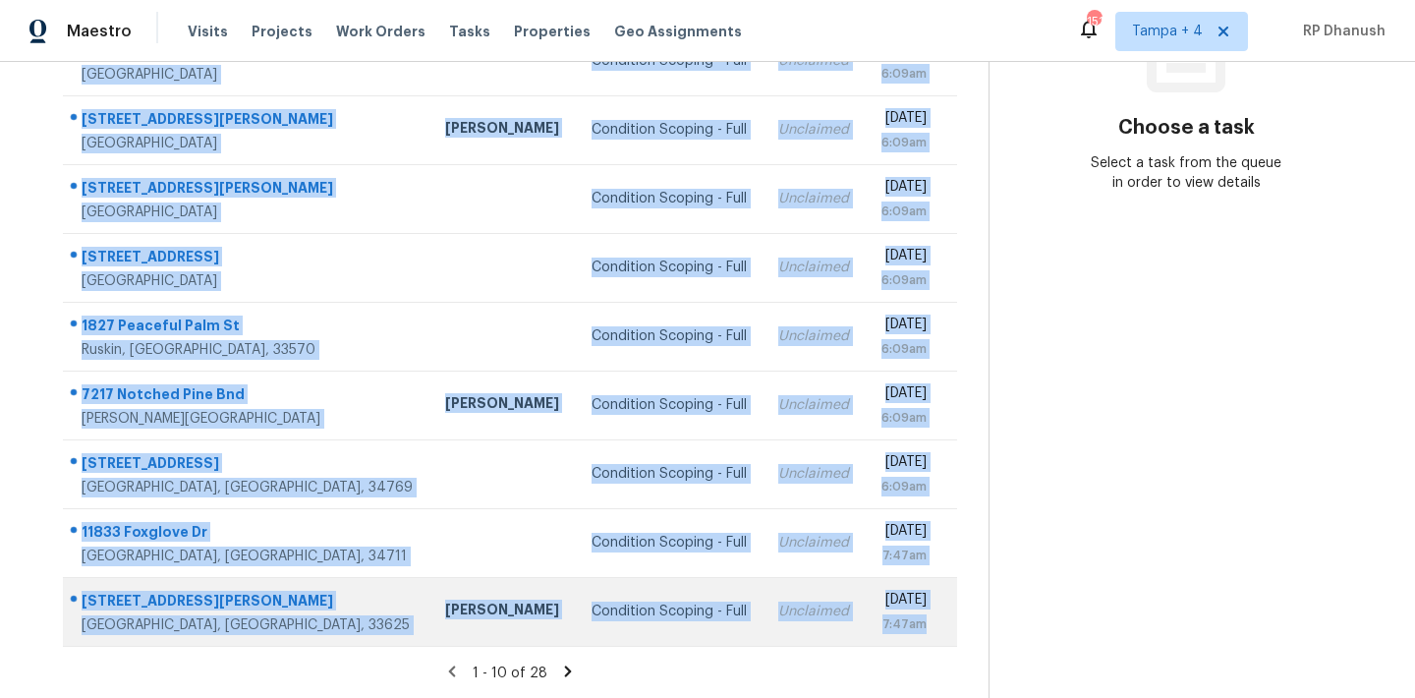
drag, startPoint x: 82, startPoint y: 292, endPoint x: 923, endPoint y: 629, distance: 906.3
click at [923, 629] on tbody "1217 Vista Hills Dr Lakeland, FL, 33813 Condition Scoping - Full Unclaimed Thu,…" at bounding box center [510, 302] width 894 height 688
copy tbody "1217 Vista Hills Dr Lakeland, FL, 33813 Condition Scoping - Full Unclaimed Thu,…"
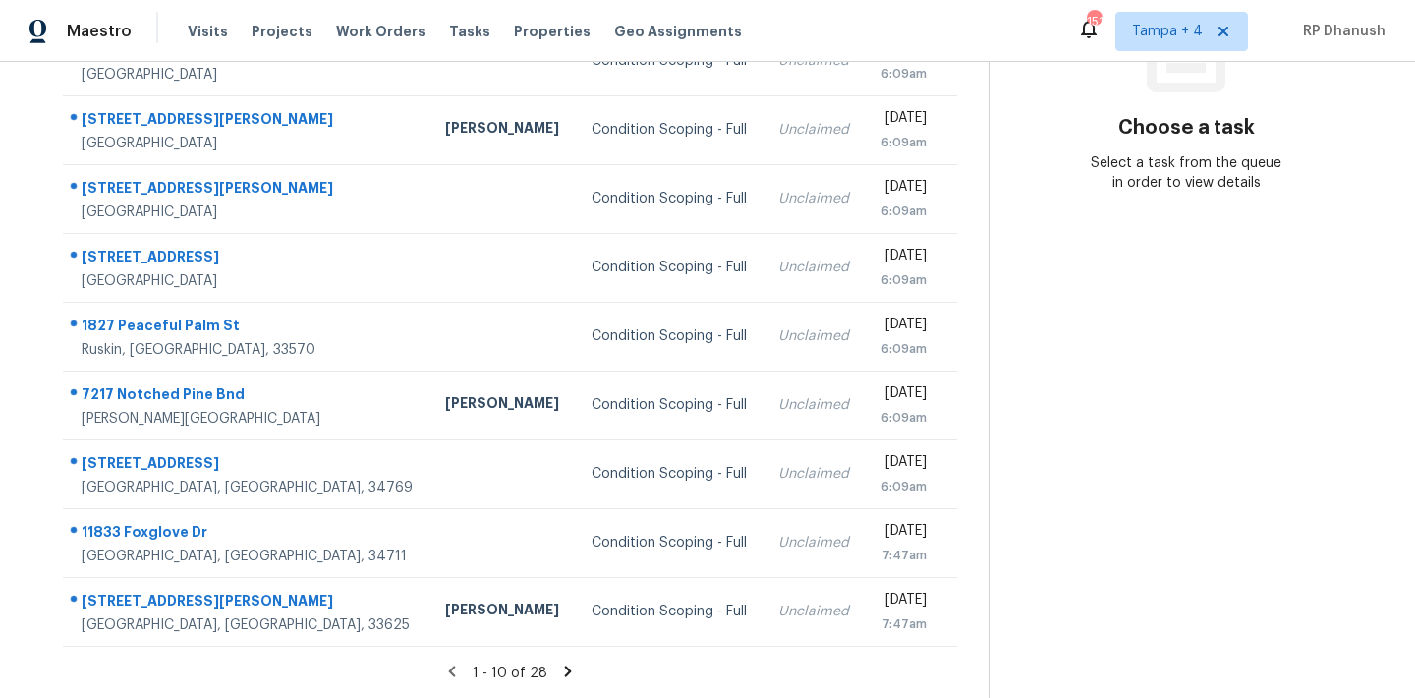
click at [1097, 459] on section "Choose a task Select a task from the queue in order to view details" at bounding box center [1186, 218] width 395 height 962
click at [565, 666] on icon at bounding box center [568, 670] width 7 height 11
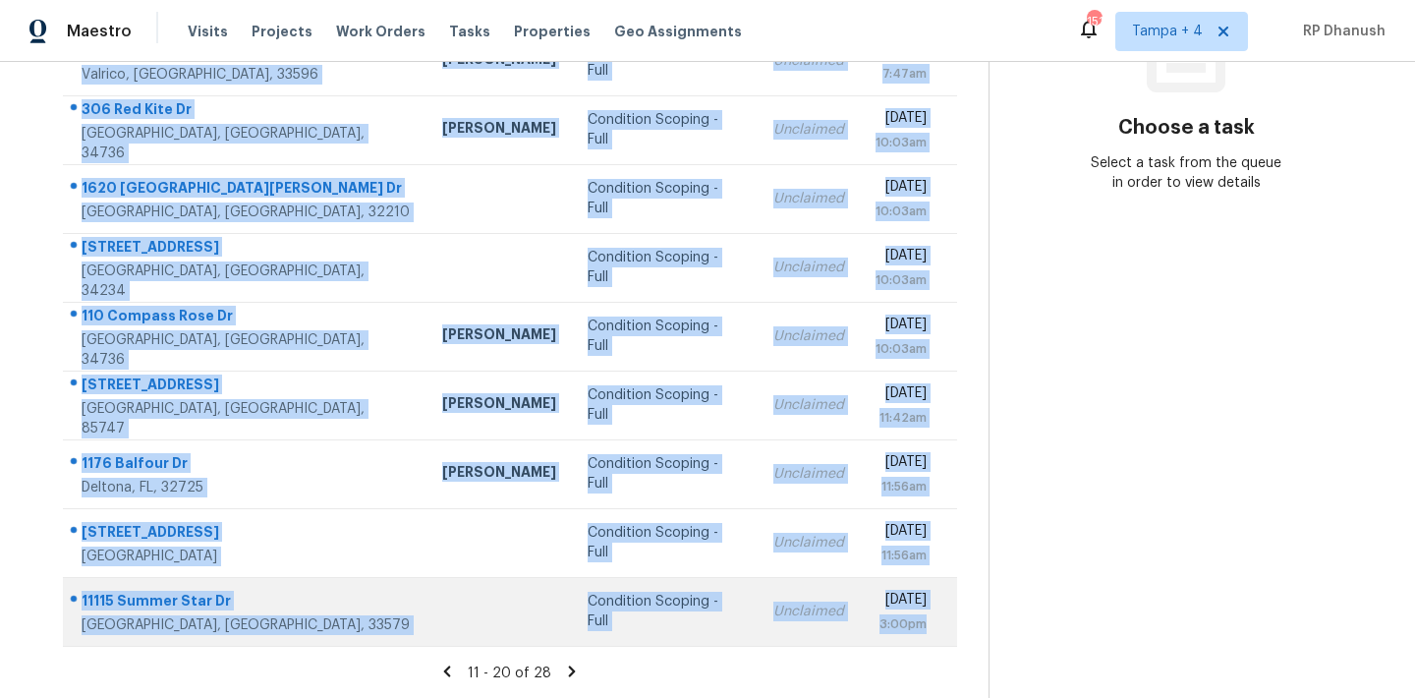
drag, startPoint x: 69, startPoint y: 127, endPoint x: 943, endPoint y: 630, distance: 1008.3
click at [943, 630] on tbody "3500 Westlake Ave Jacksonville, FL, 32206 Jeremy Dykes Condition Scoping - Full…" at bounding box center [510, 302] width 894 height 688
copy tbody "3500 Westlake Ave Jacksonville, FL, 32206 Jeremy Dykes Condition Scoping - Full…"
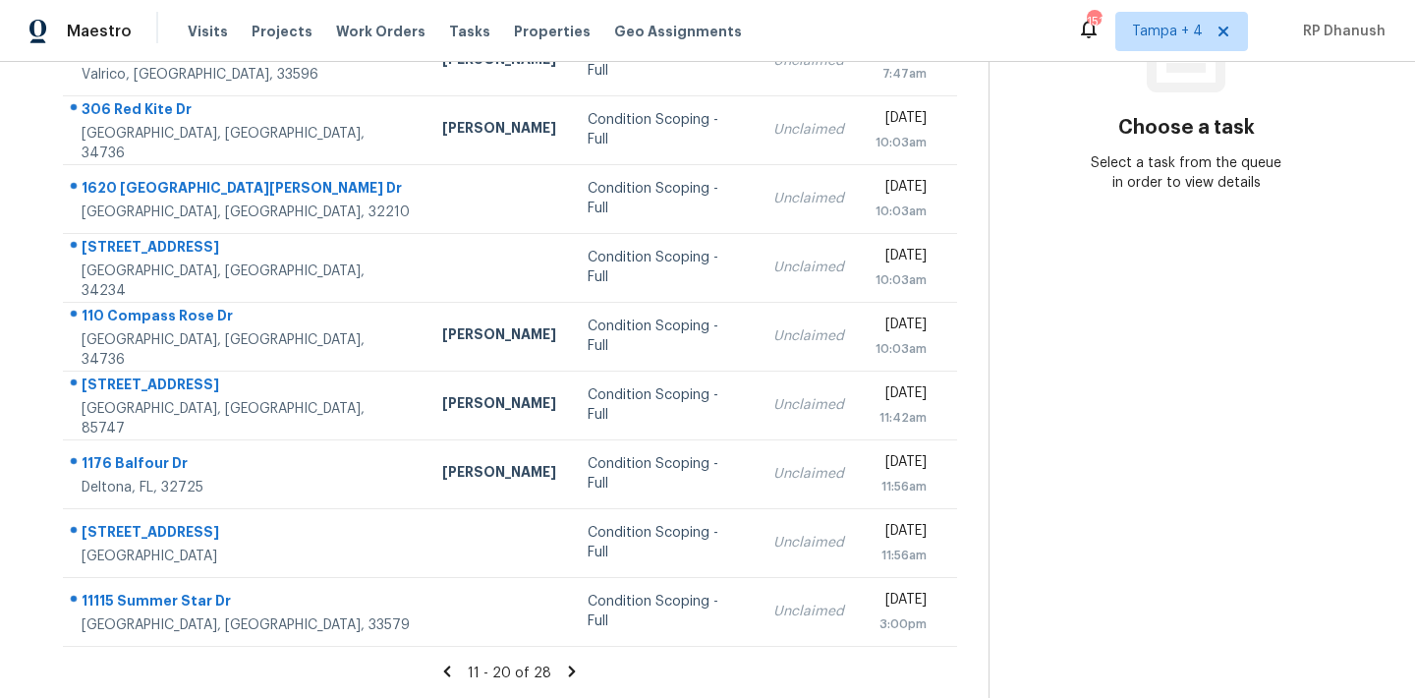
click at [1182, 478] on section "Choose a task Select a task from the queue in order to view details" at bounding box center [1186, 218] width 395 height 962
click at [568, 665] on icon at bounding box center [572, 671] width 18 height 18
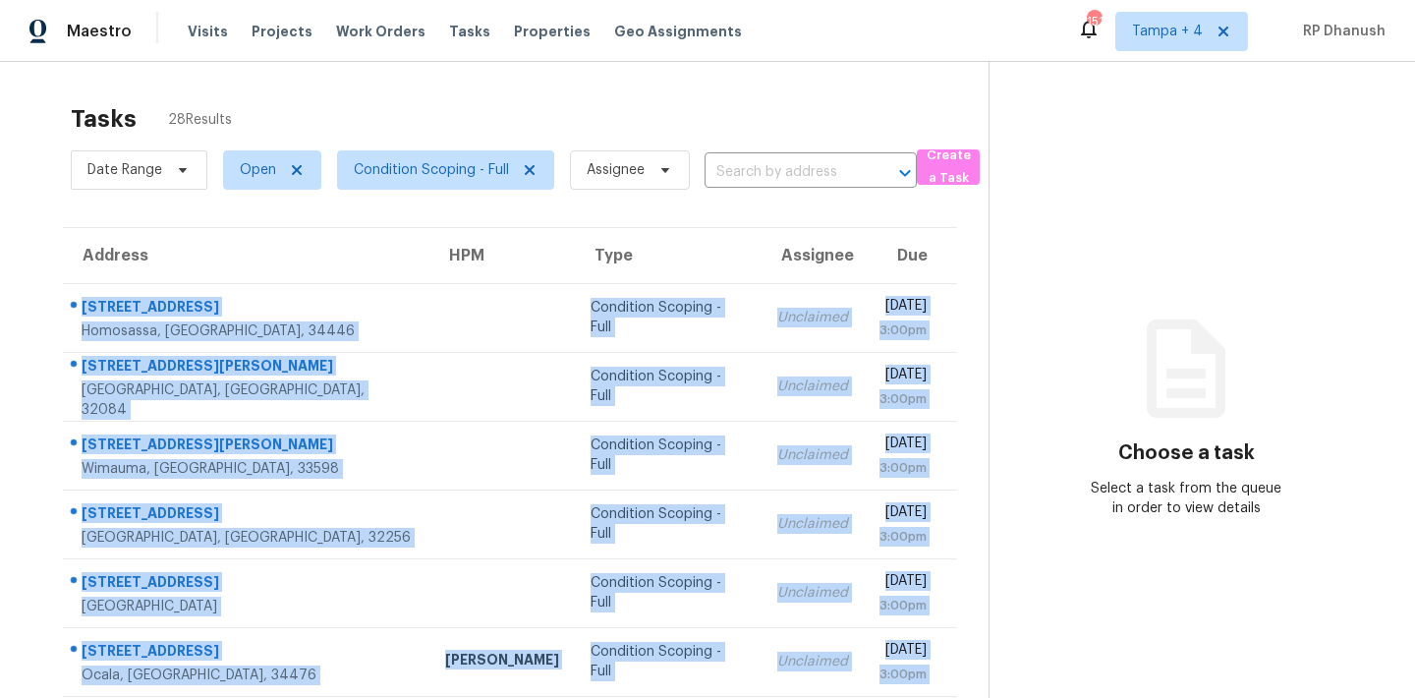
scroll to position [188, 0]
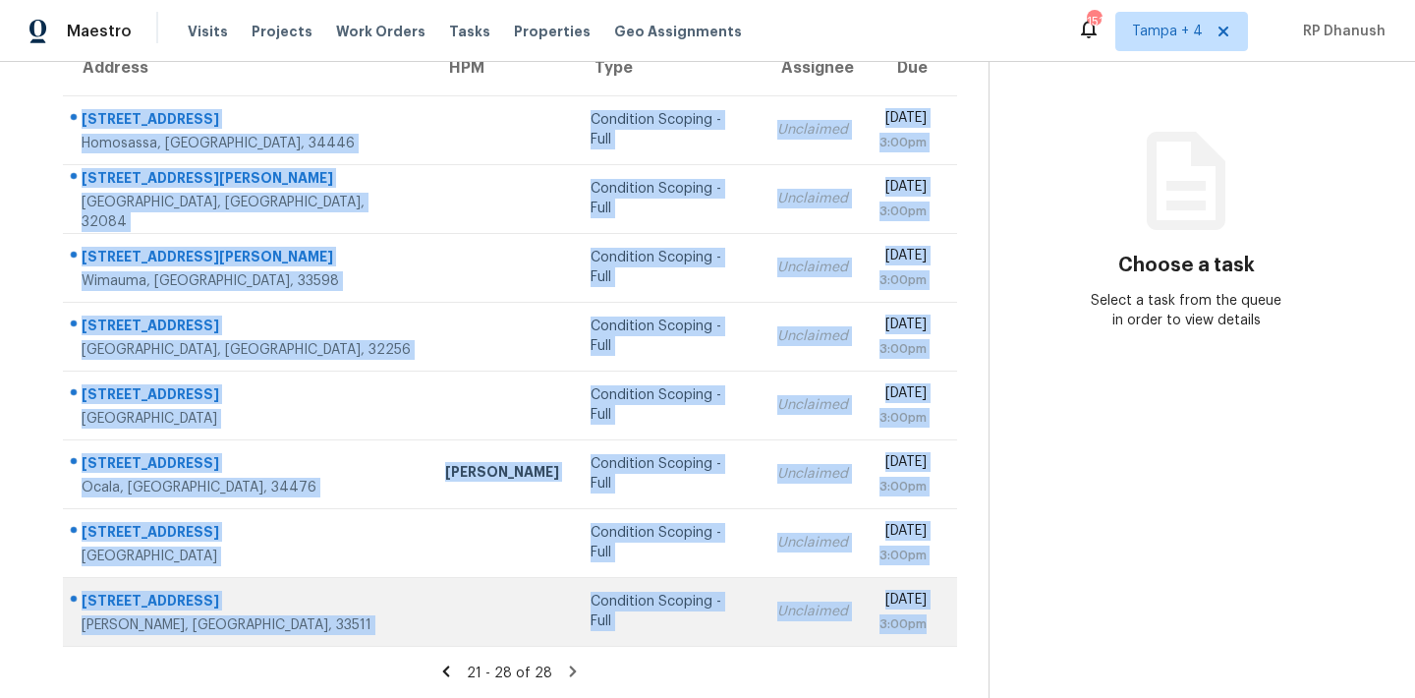
drag, startPoint x: 78, startPoint y: 291, endPoint x: 941, endPoint y: 626, distance: 925.7
click at [941, 626] on tbody "175 Pine St Homosassa, FL, 34446 Condition Scoping - Full Unclaimed Thu, Aug 28…" at bounding box center [510, 370] width 894 height 550
copy tbody "175 Pine St Homosassa, FL, 34446 Condition Scoping - Full Unclaimed Thu, Aug 28…"
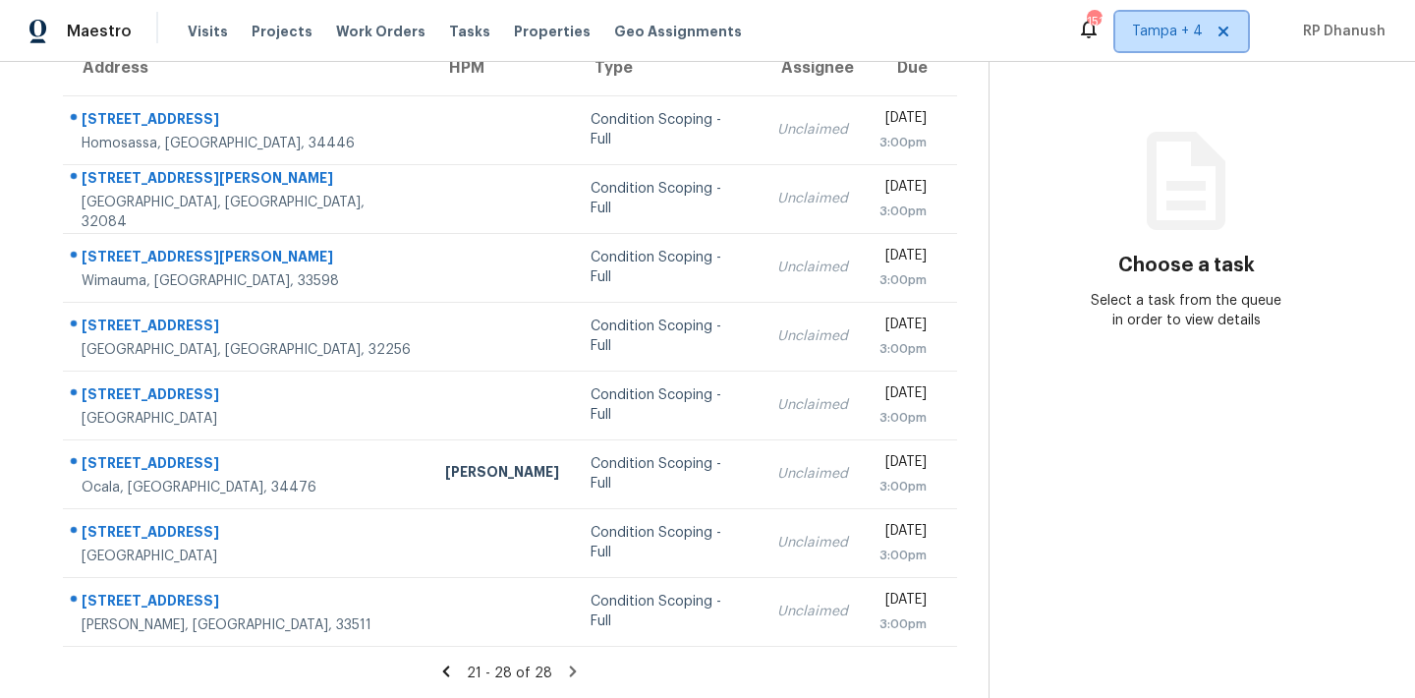
click at [1197, 29] on span "Tampa + 4" at bounding box center [1167, 32] width 71 height 20
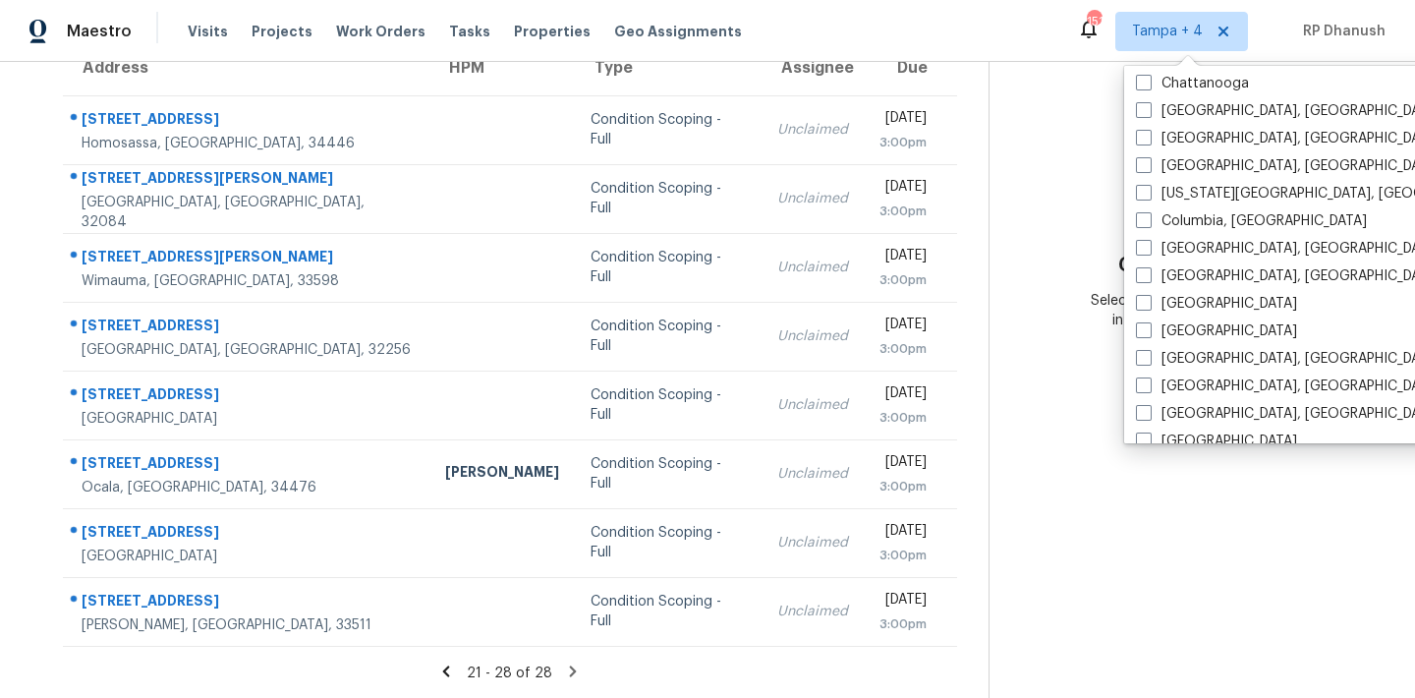
scroll to position [449, 0]
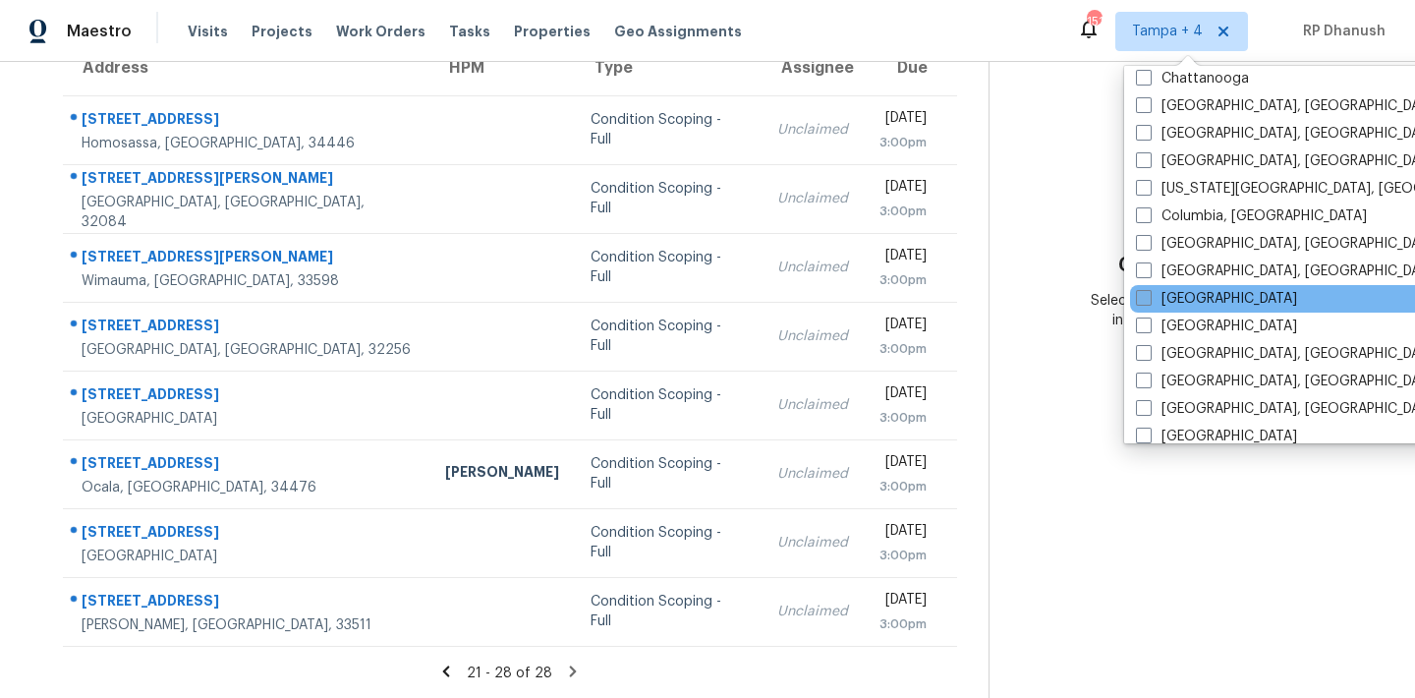
click at [1188, 301] on label "[GEOGRAPHIC_DATA]" at bounding box center [1216, 299] width 161 height 20
click at [1149, 301] on input "[GEOGRAPHIC_DATA]" at bounding box center [1142, 295] width 13 height 13
checkbox input "true"
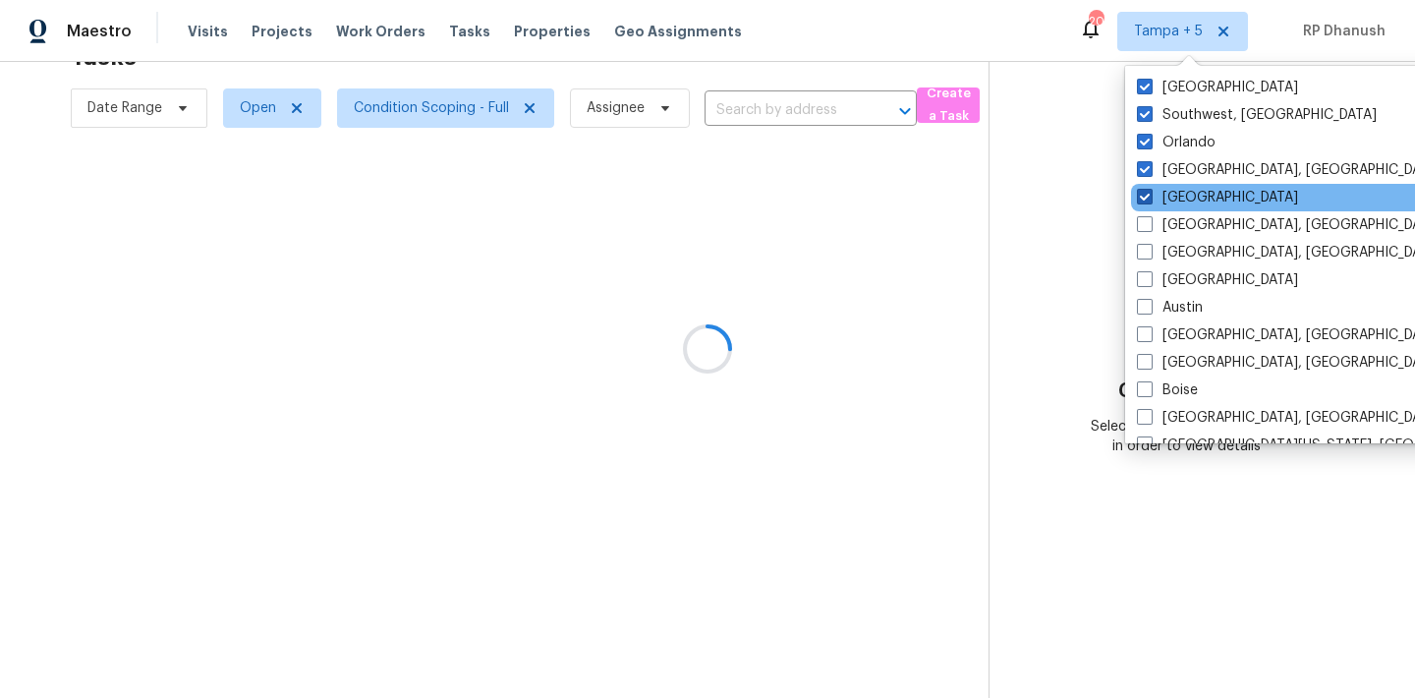
click at [1170, 198] on label "[GEOGRAPHIC_DATA]" at bounding box center [1217, 198] width 161 height 20
click at [1150, 198] on input "[GEOGRAPHIC_DATA]" at bounding box center [1143, 194] width 13 height 13
checkbox input "false"
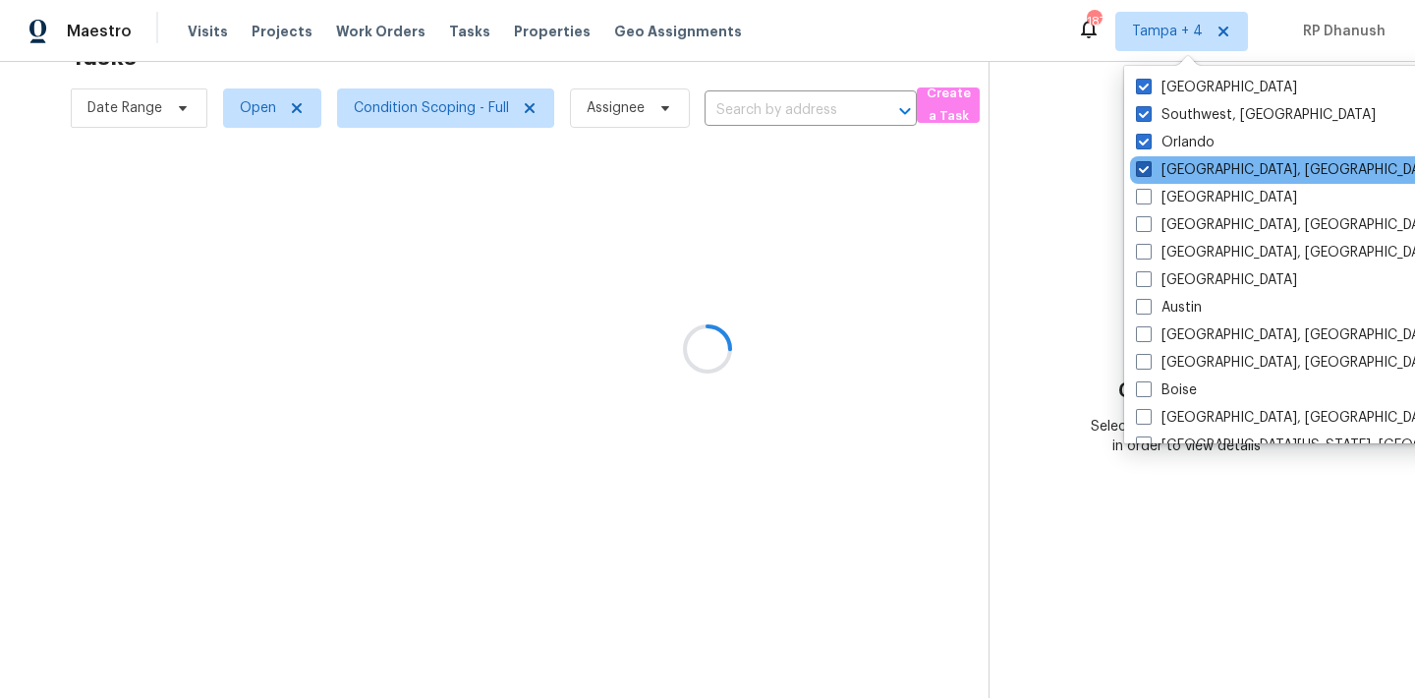
click at [1170, 165] on label "[GEOGRAPHIC_DATA], [GEOGRAPHIC_DATA]" at bounding box center [1288, 170] width 305 height 20
click at [1149, 165] on input "[GEOGRAPHIC_DATA], [GEOGRAPHIC_DATA]" at bounding box center [1142, 166] width 13 height 13
checkbox input "false"
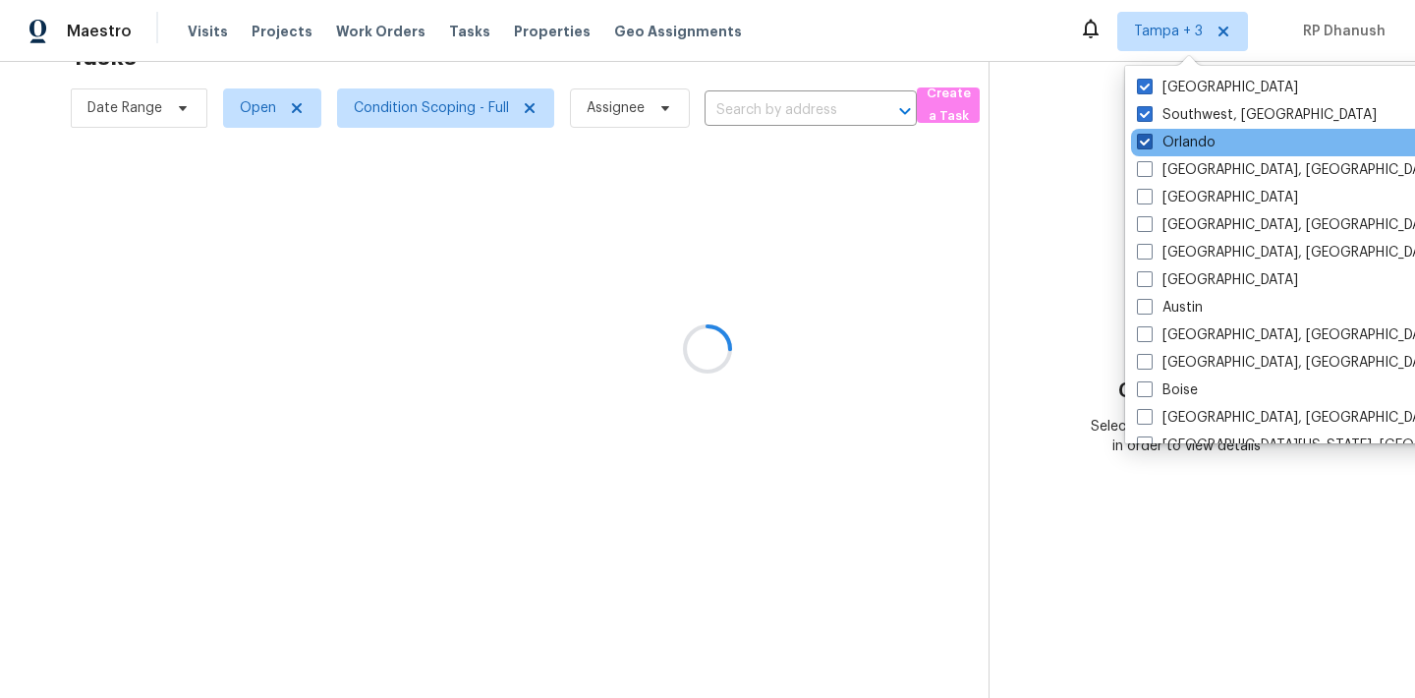
click at [1170, 141] on label "Orlando" at bounding box center [1176, 143] width 79 height 20
click at [1150, 141] on input "Orlando" at bounding box center [1143, 139] width 13 height 13
checkbox input "false"
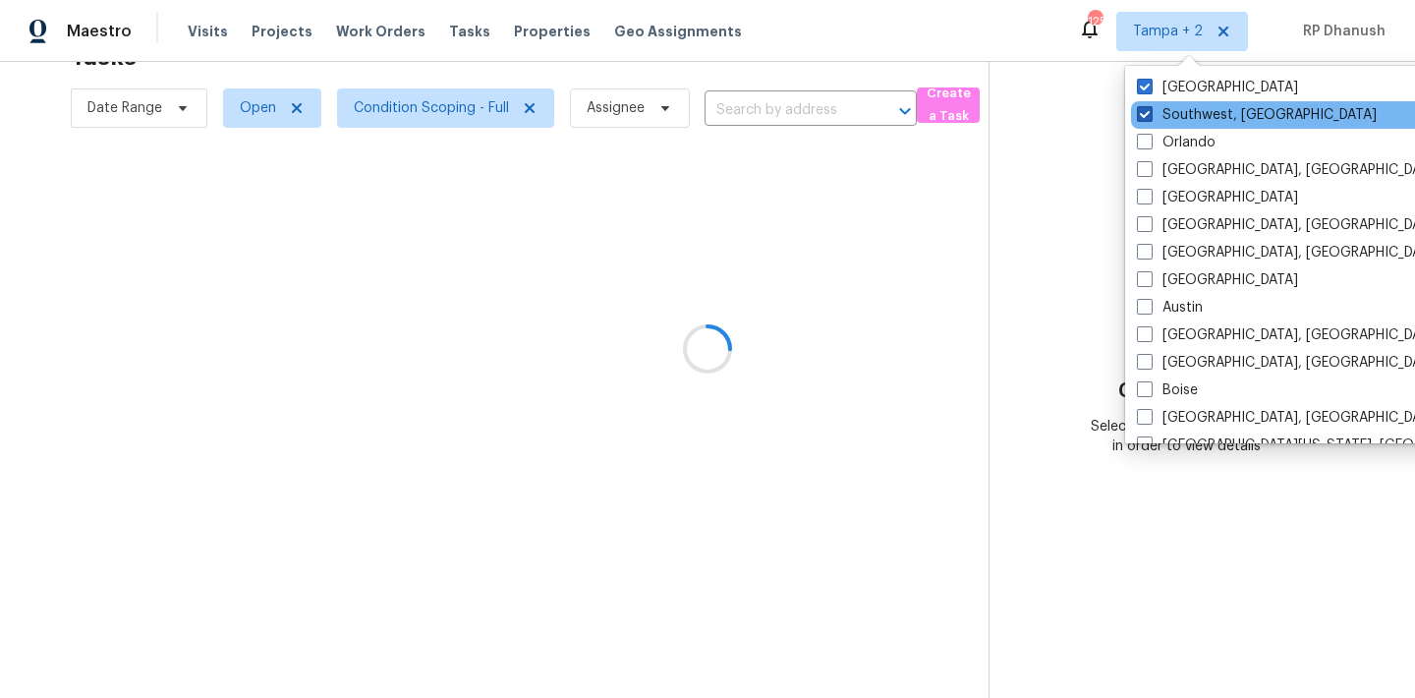
click at [1168, 114] on label "Southwest, [GEOGRAPHIC_DATA]" at bounding box center [1257, 115] width 240 height 20
click at [1150, 114] on input "Southwest, [GEOGRAPHIC_DATA]" at bounding box center [1143, 111] width 13 height 13
checkbox input "false"
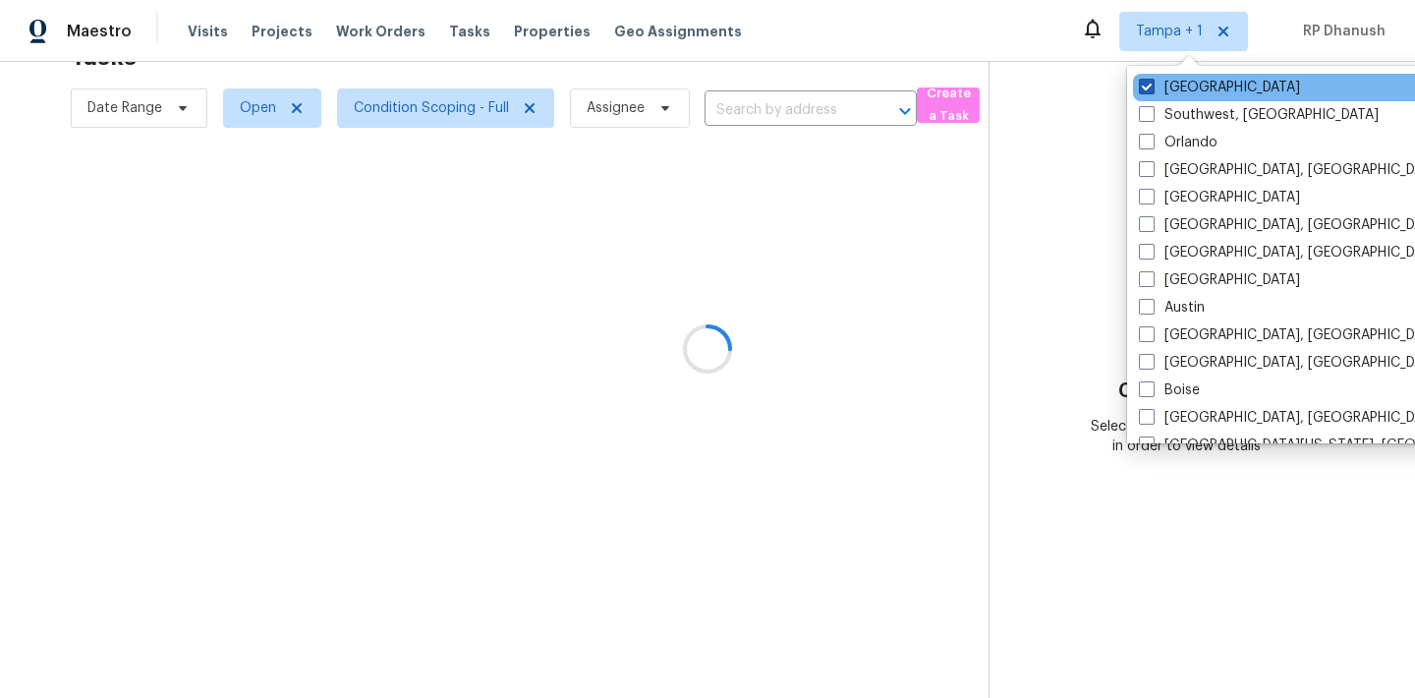
click at [1168, 86] on label "[GEOGRAPHIC_DATA]" at bounding box center [1219, 88] width 161 height 20
click at [1152, 86] on input "[GEOGRAPHIC_DATA]" at bounding box center [1145, 84] width 13 height 13
checkbox input "false"
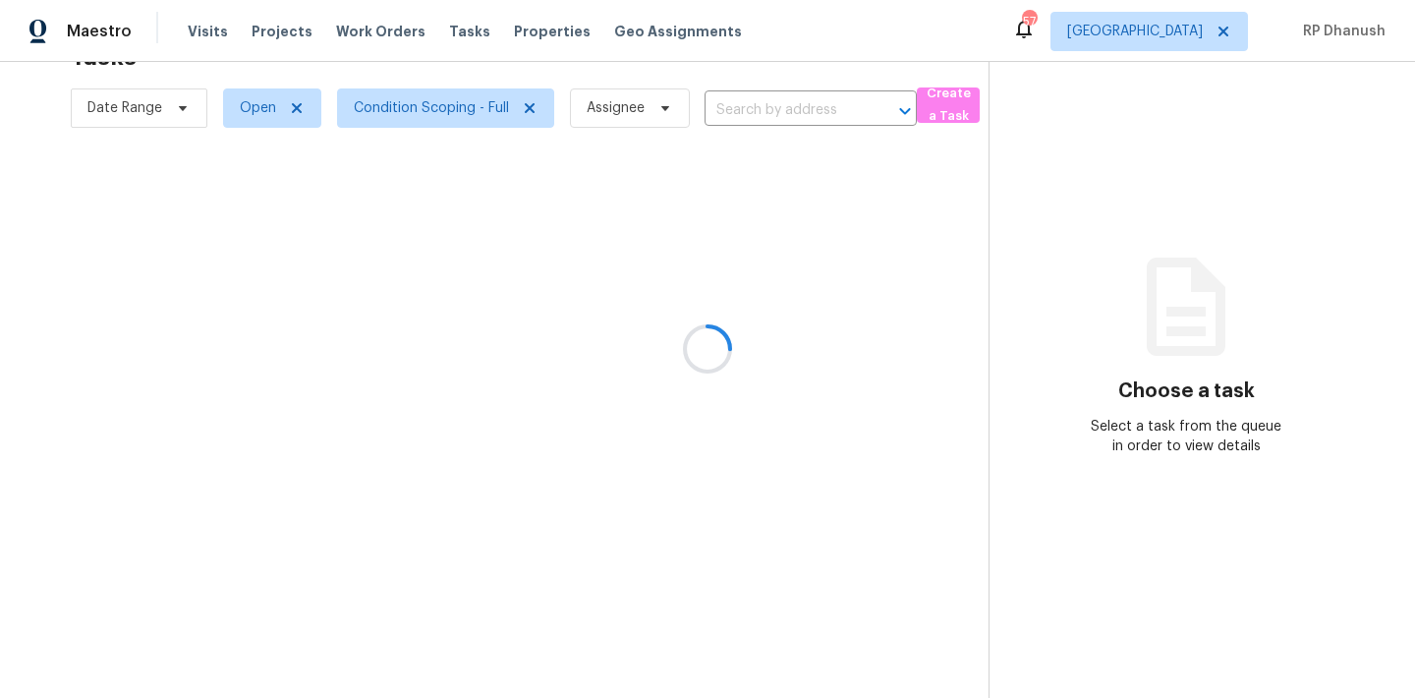
click at [1042, 154] on div at bounding box center [707, 349] width 1415 height 698
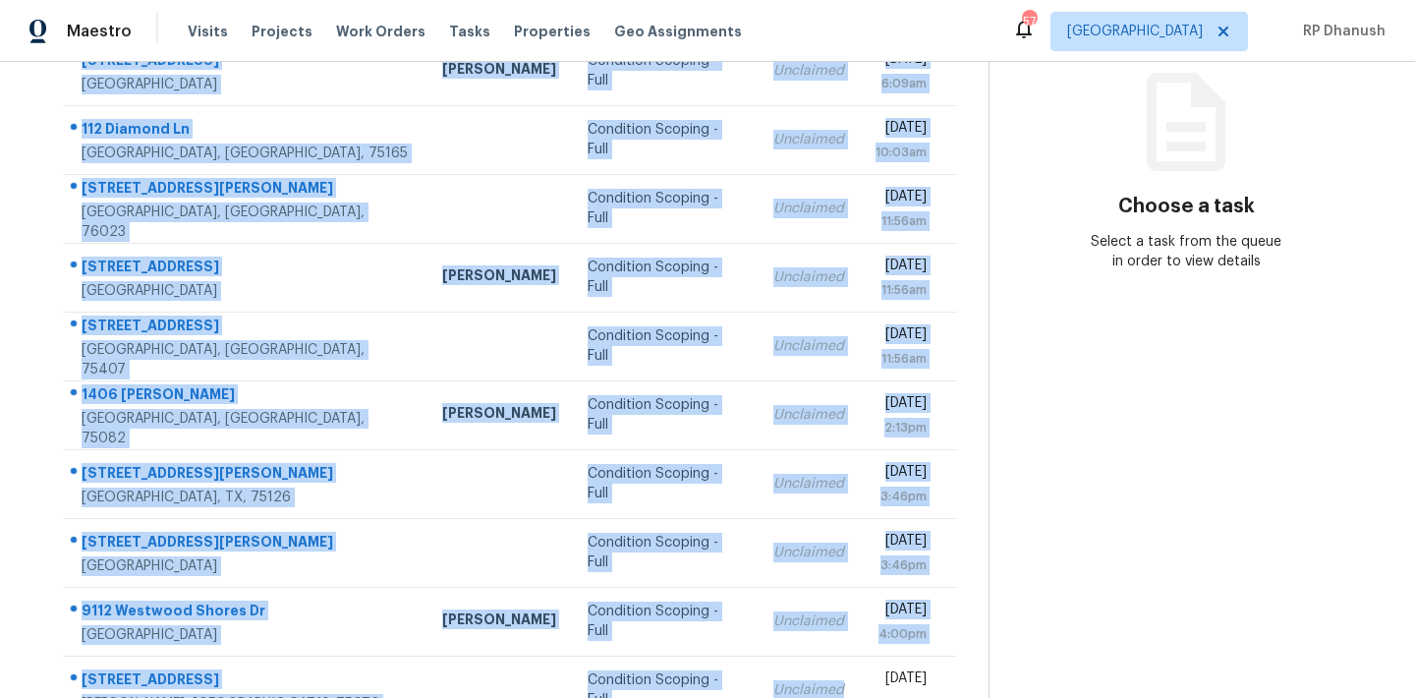
scroll to position [325, 0]
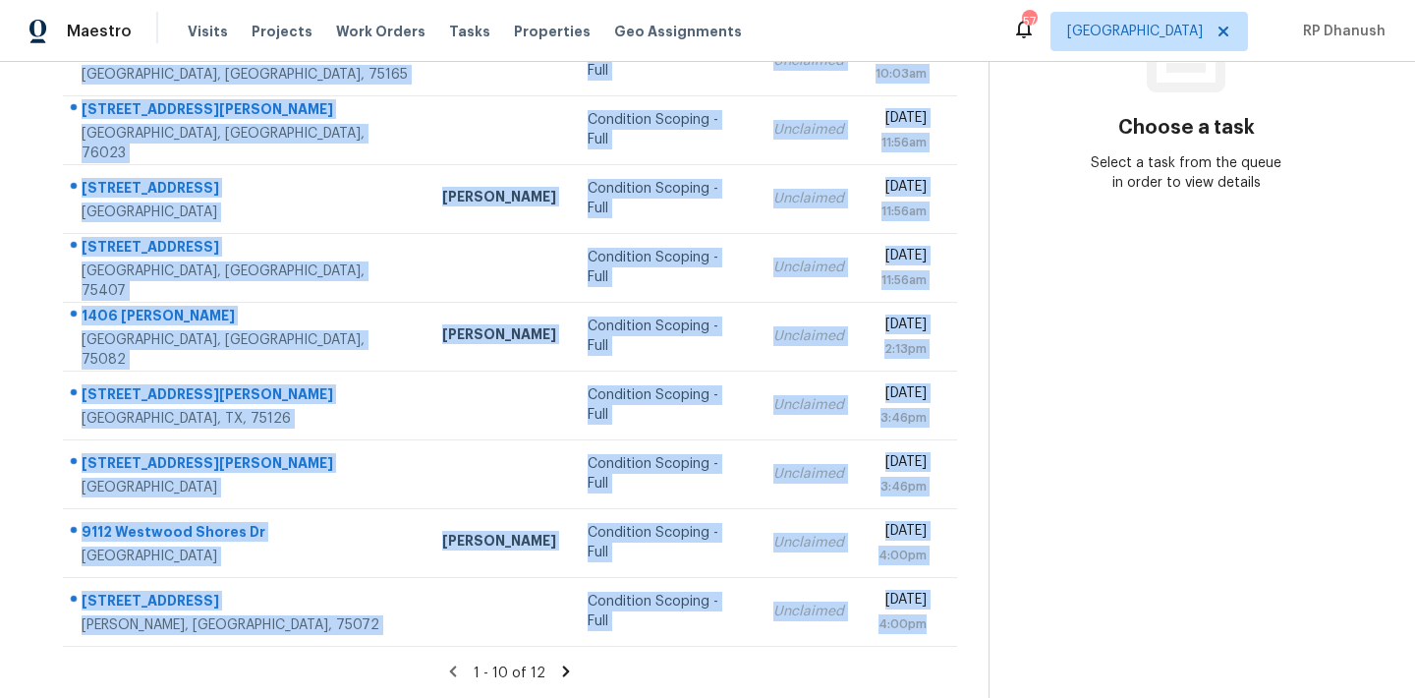
drag, startPoint x: 77, startPoint y: 173, endPoint x: 899, endPoint y: 646, distance: 948.8
click at [899, 646] on section "Tasks 12 Results Date Range Open Condition Scoping - Full Assignee ​ Create a T…" at bounding box center [509, 233] width 957 height 931
copy tbody "[STREET_ADDRESS] [PERSON_NAME] Condition Scoping - Full Unclaimed [DATE] 6:09am…"
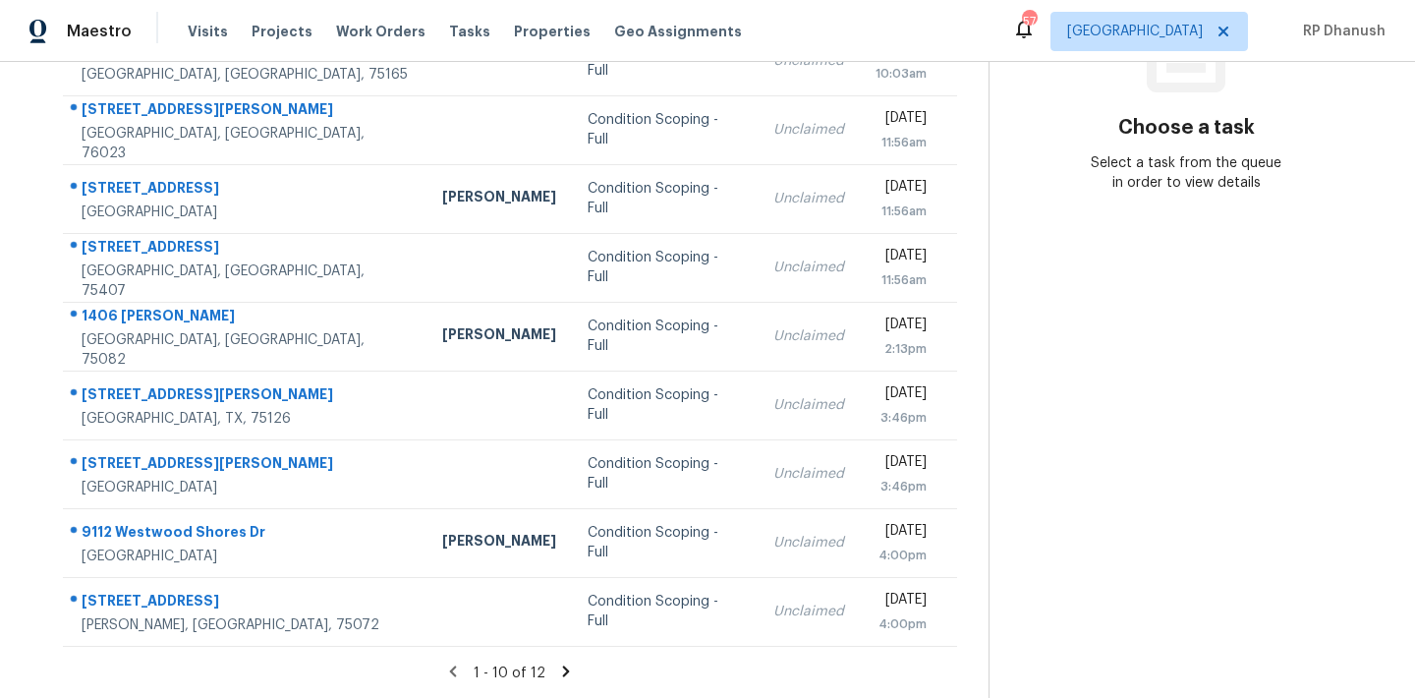
click at [1097, 411] on section "Choose a task Select a task from the queue in order to view details" at bounding box center [1186, 218] width 395 height 962
click at [565, 662] on icon at bounding box center [566, 671] width 18 height 18
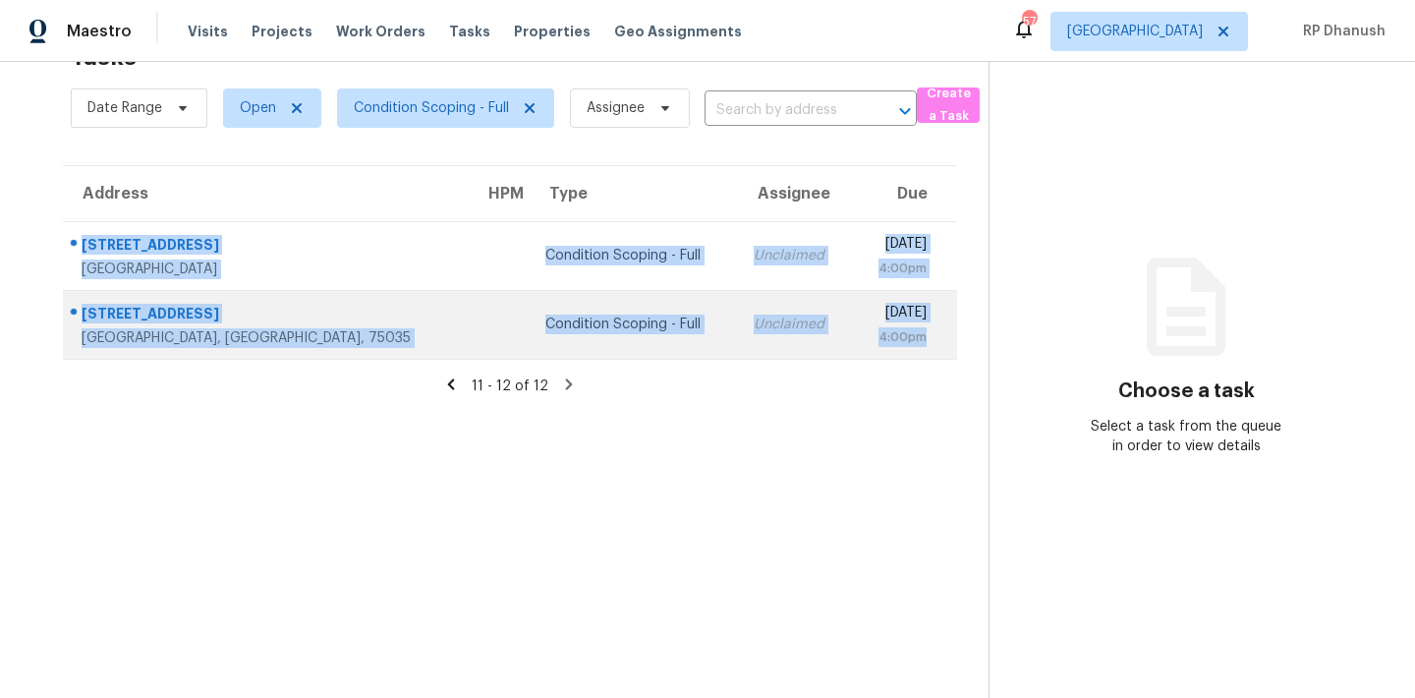
drag, startPoint x: 78, startPoint y: 228, endPoint x: 934, endPoint y: 345, distance: 864.0
click at [934, 345] on tbody "[STREET_ADDRESS][PERSON_NAME] Condition Scoping - Full Unclaimed [DATE] 4:00pm …" at bounding box center [510, 290] width 894 height 138
copy tbody "[STREET_ADDRESS][PERSON_NAME] Condition Scoping - Full Unclaimed [DATE] 4:00pm …"
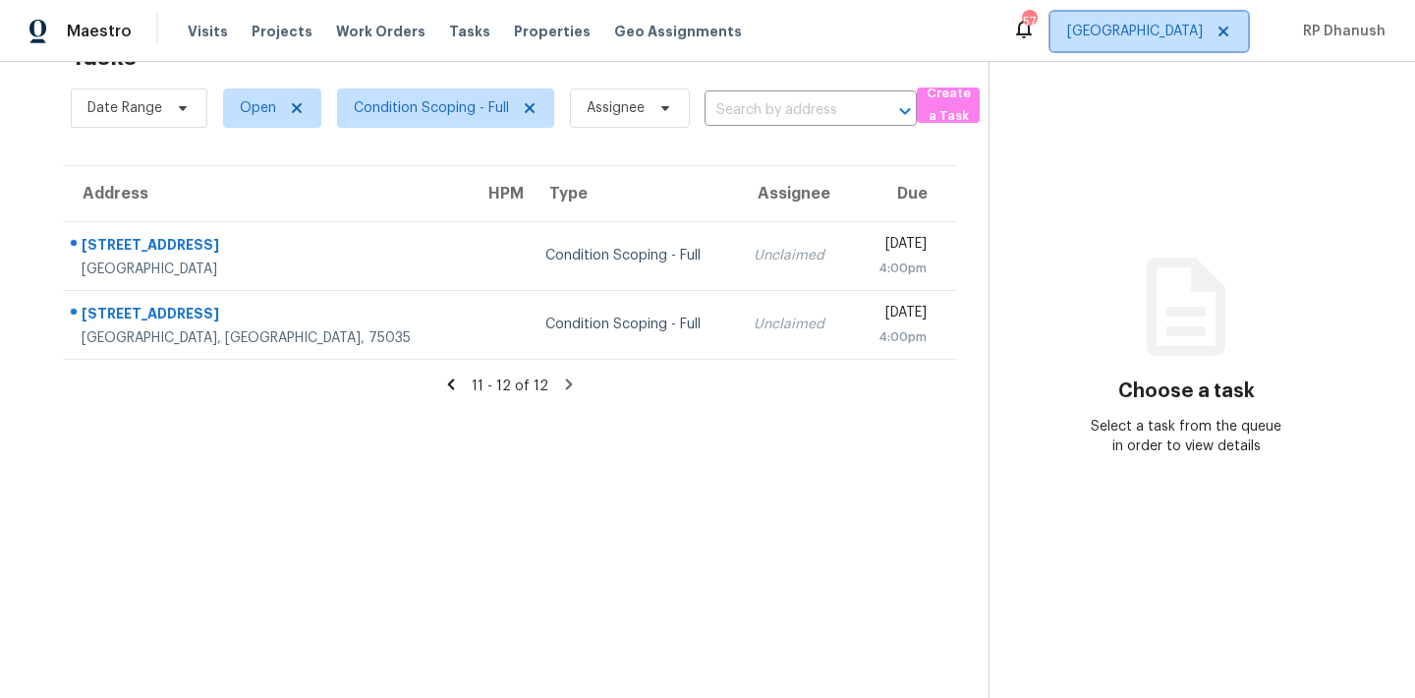
click at [1180, 41] on span "[GEOGRAPHIC_DATA]" at bounding box center [1150, 31] width 198 height 39
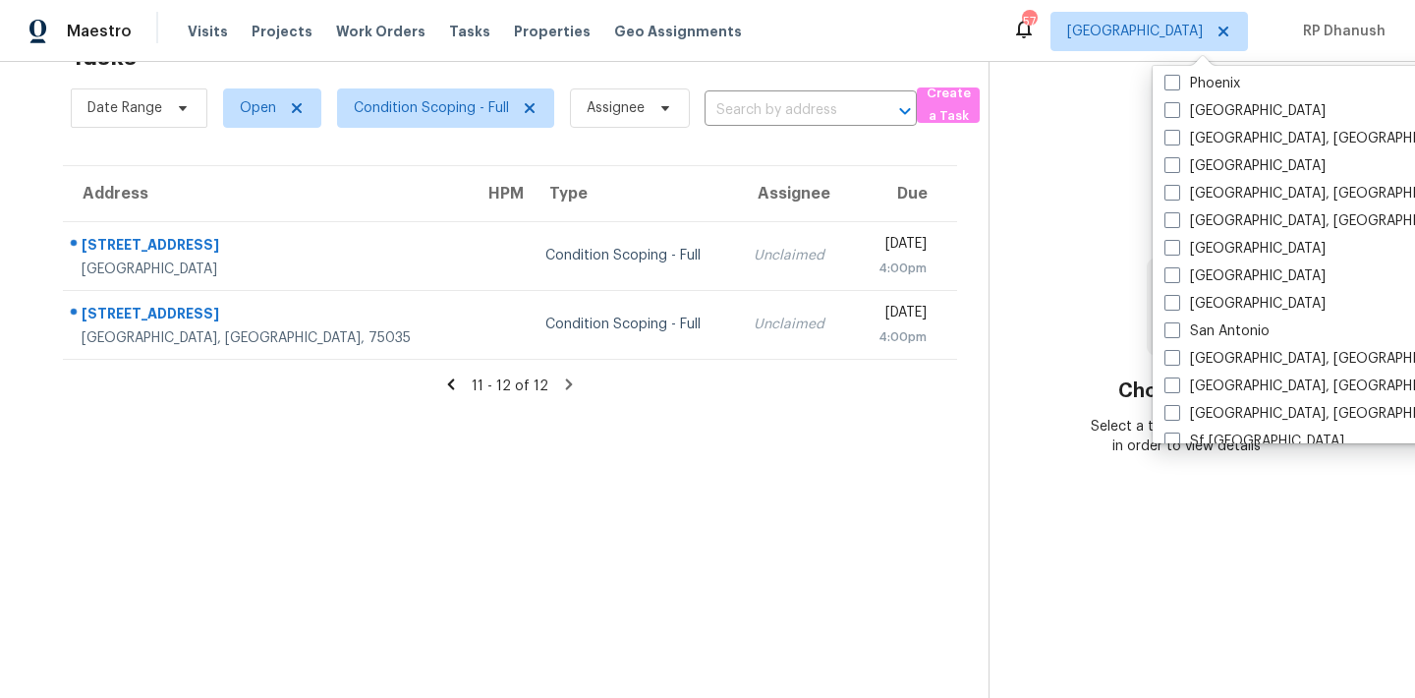
scroll to position [1317, 0]
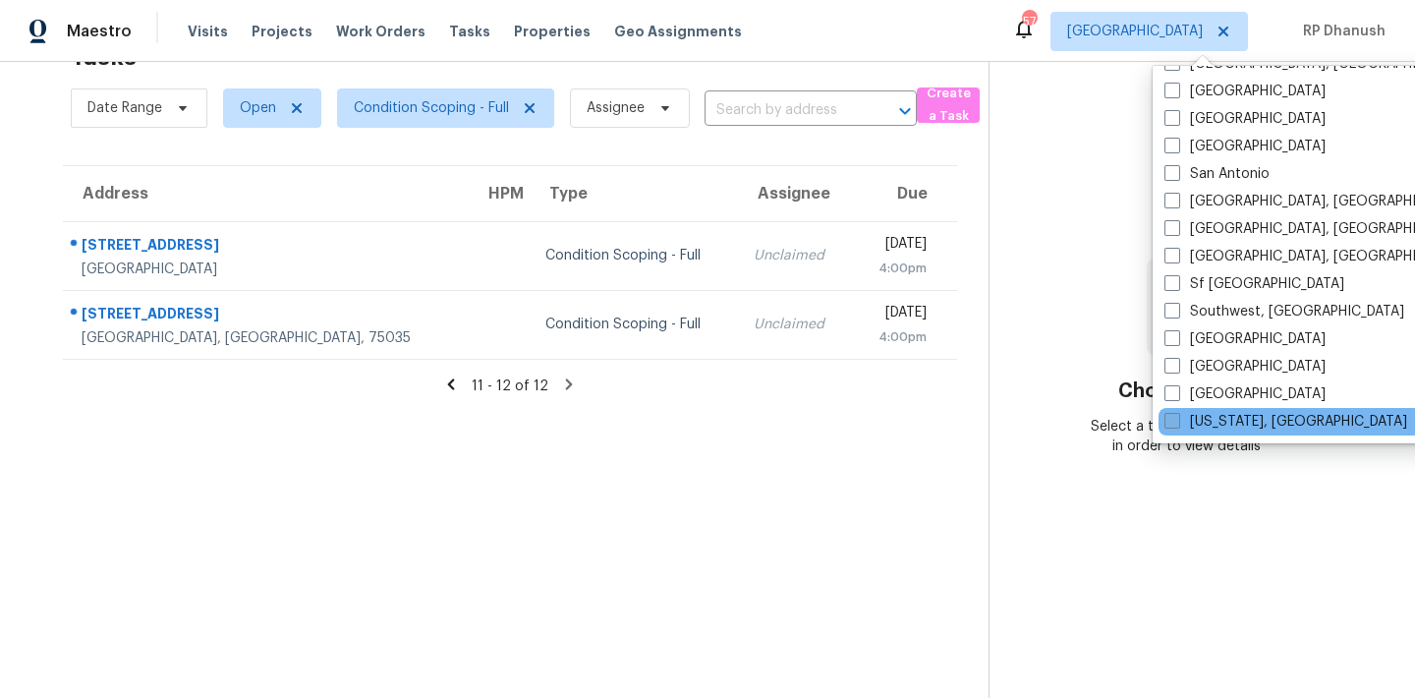
click at [1216, 426] on label "[US_STATE], [GEOGRAPHIC_DATA]" at bounding box center [1286, 422] width 243 height 20
click at [1177, 425] on input "[US_STATE], [GEOGRAPHIC_DATA]" at bounding box center [1171, 418] width 13 height 13
checkbox input "true"
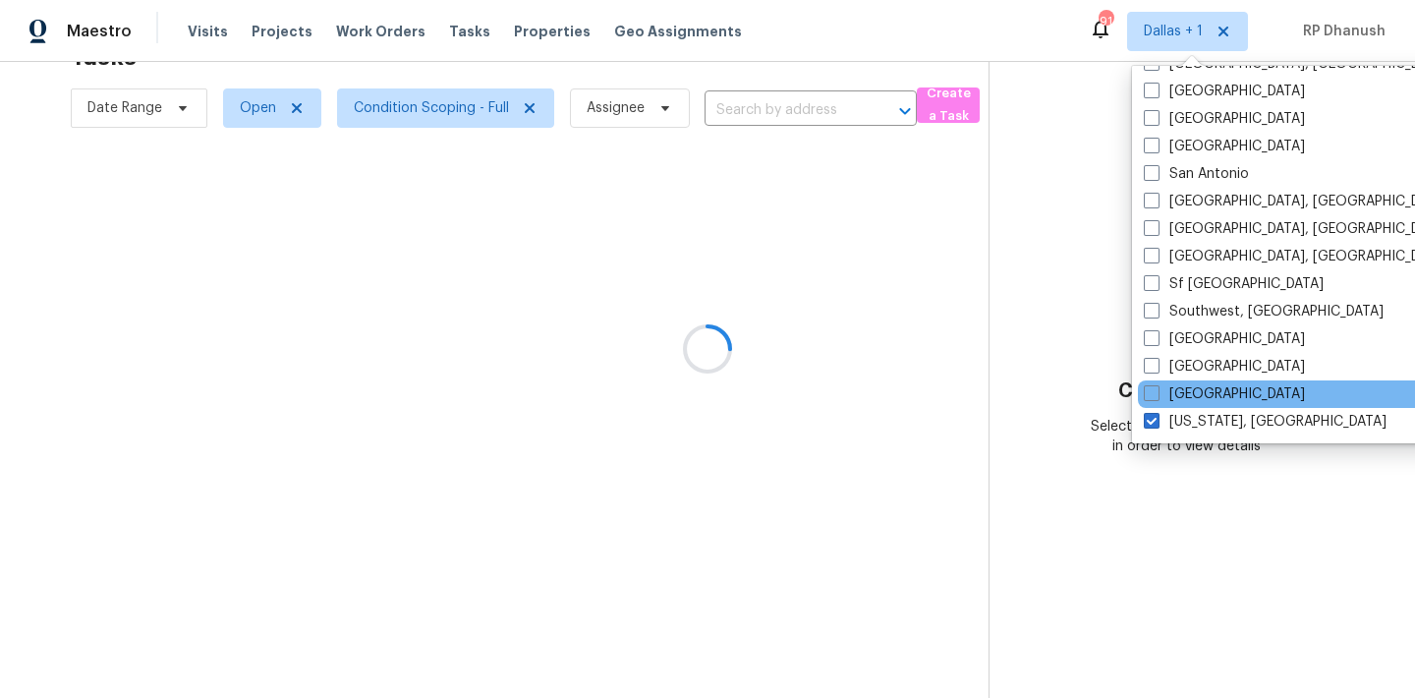
click at [1216, 406] on div "[GEOGRAPHIC_DATA]" at bounding box center [1336, 394] width 396 height 28
click at [1216, 397] on div "[GEOGRAPHIC_DATA]" at bounding box center [1336, 394] width 396 height 28
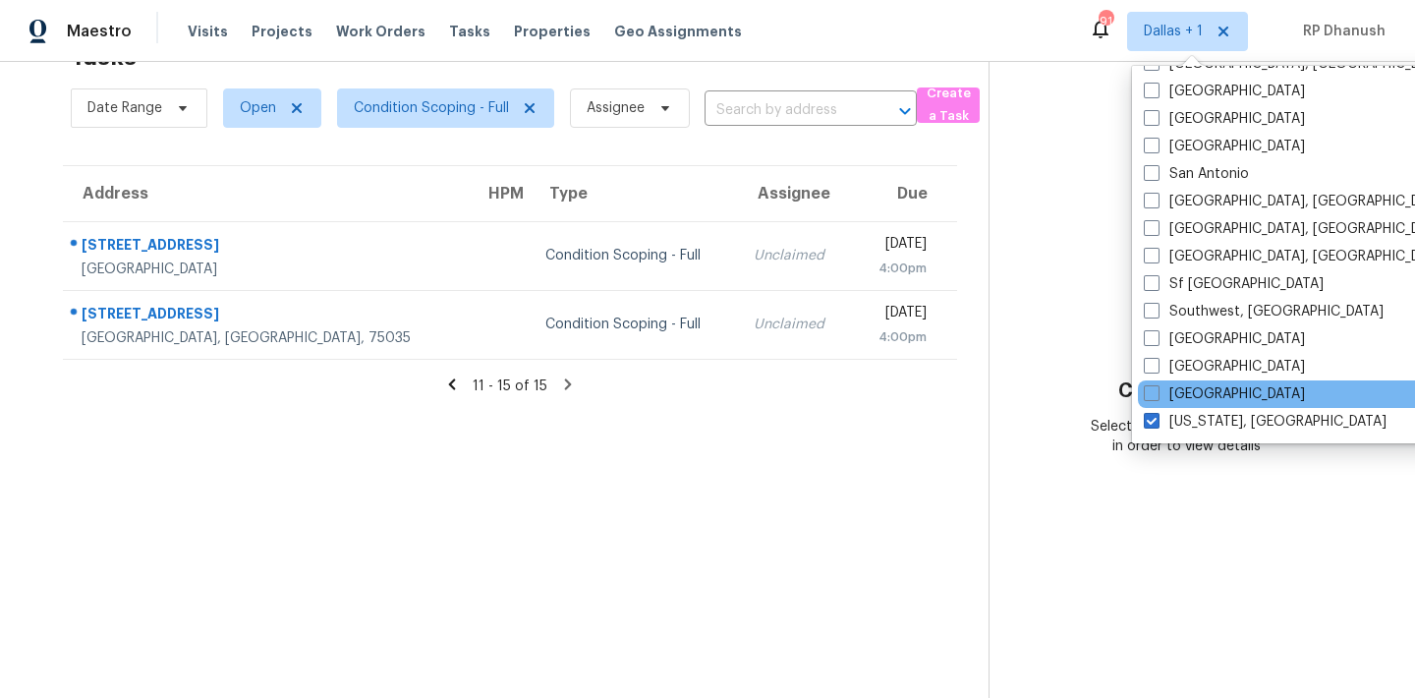
click at [1168, 380] on div "[GEOGRAPHIC_DATA]" at bounding box center [1336, 394] width 396 height 28
click at [1154, 388] on span at bounding box center [1152, 393] width 16 height 16
click at [1154, 388] on input "[GEOGRAPHIC_DATA]" at bounding box center [1150, 390] width 13 height 13
checkbox input "true"
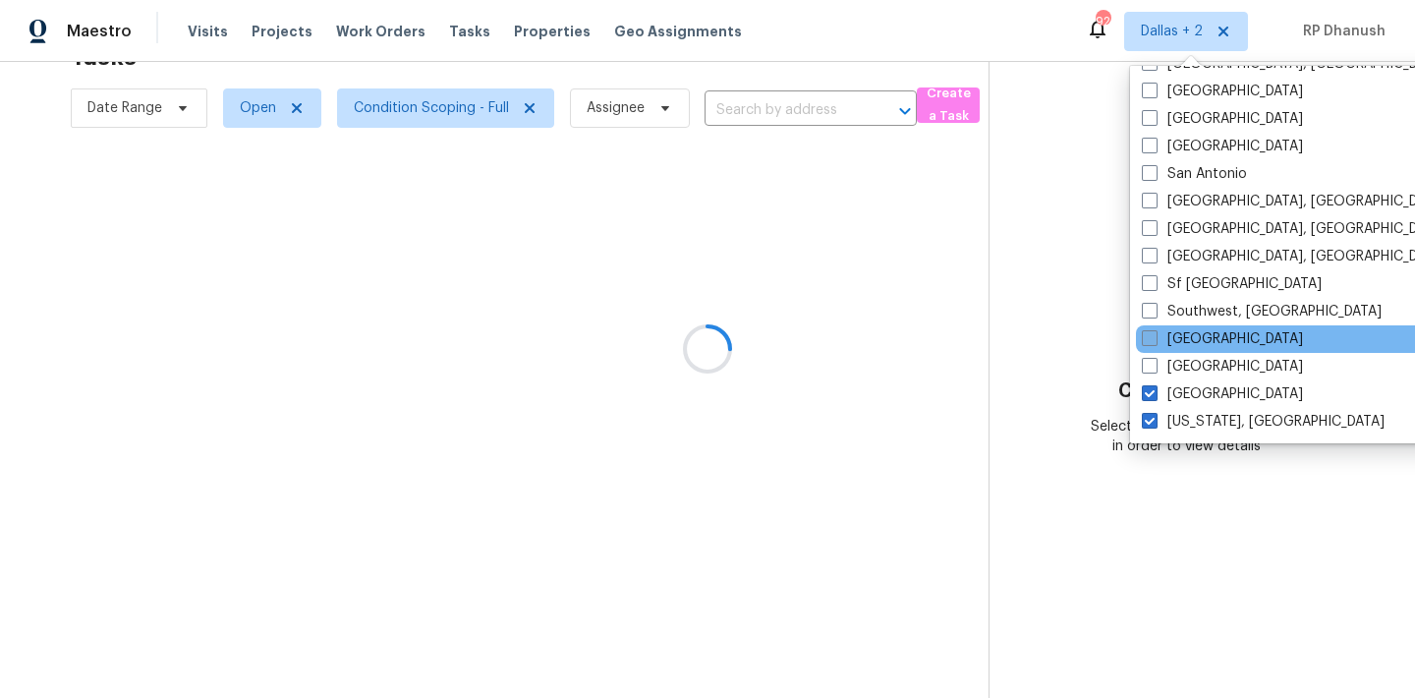
click at [1178, 339] on label "[GEOGRAPHIC_DATA]" at bounding box center [1222, 339] width 161 height 20
click at [1155, 339] on input "[GEOGRAPHIC_DATA]" at bounding box center [1148, 335] width 13 height 13
checkbox input "true"
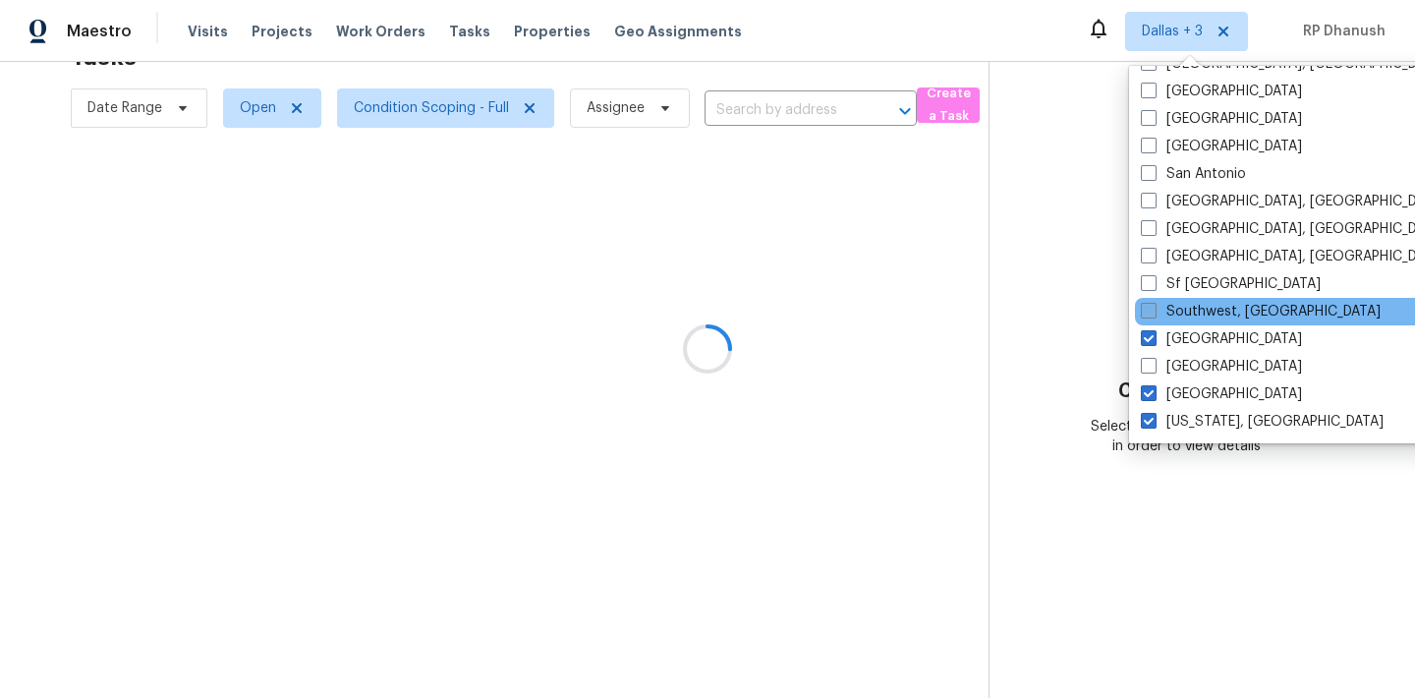
click at [1187, 310] on label "Southwest, [GEOGRAPHIC_DATA]" at bounding box center [1261, 312] width 240 height 20
click at [1154, 310] on input "Southwest, [GEOGRAPHIC_DATA]" at bounding box center [1147, 308] width 13 height 13
checkbox input "true"
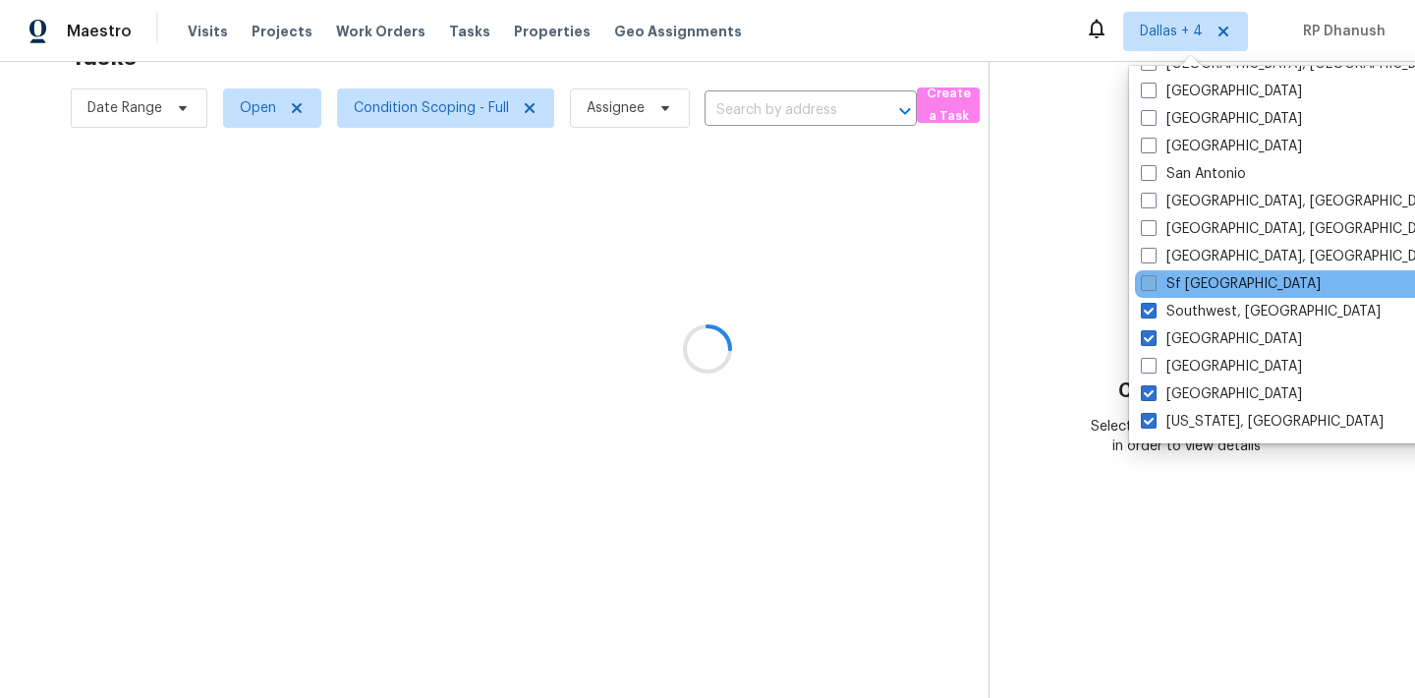
click at [1188, 288] on label "Sf [GEOGRAPHIC_DATA]" at bounding box center [1231, 284] width 180 height 20
click at [1154, 287] on input "Sf [GEOGRAPHIC_DATA]" at bounding box center [1147, 280] width 13 height 13
checkbox input "true"
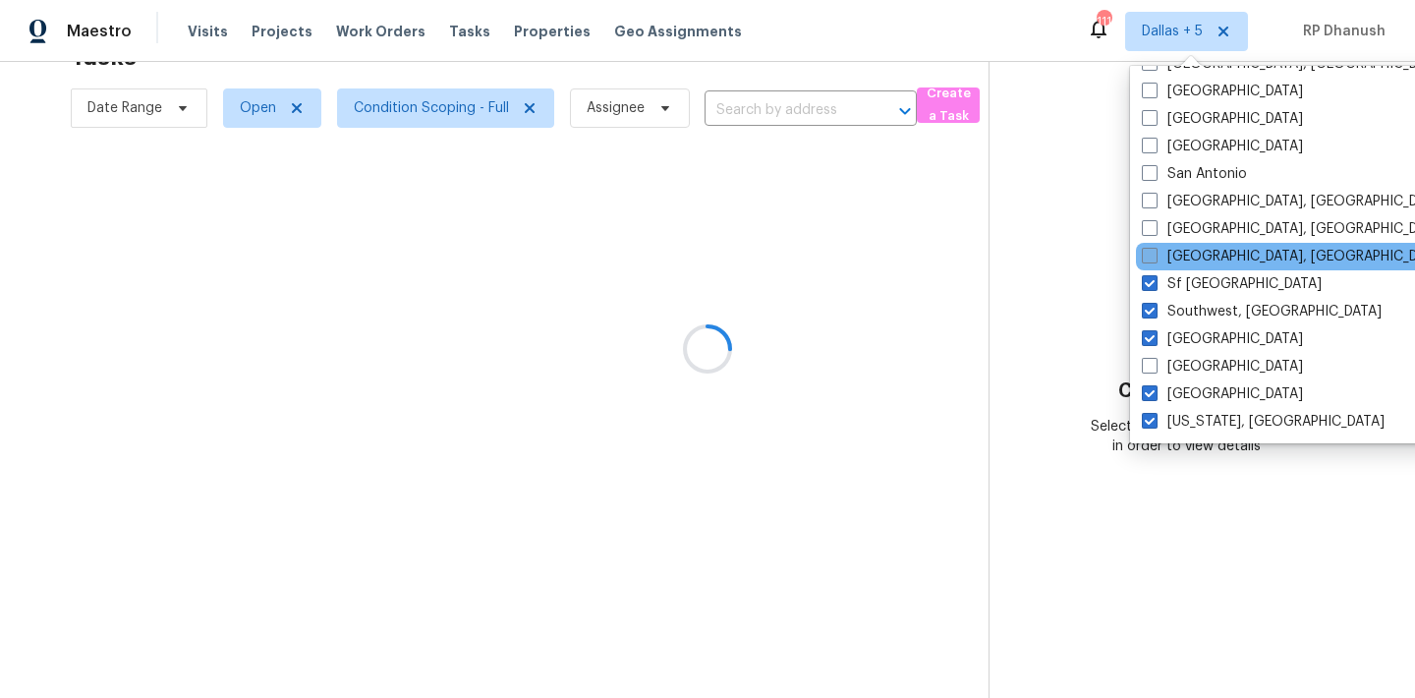
click at [1189, 264] on label "[GEOGRAPHIC_DATA], [GEOGRAPHIC_DATA]" at bounding box center [1294, 257] width 305 height 20
click at [1155, 259] on input "[GEOGRAPHIC_DATA], [GEOGRAPHIC_DATA]" at bounding box center [1148, 253] width 13 height 13
click at [1189, 250] on label "[GEOGRAPHIC_DATA], [GEOGRAPHIC_DATA]" at bounding box center [1293, 257] width 305 height 20
click at [1154, 250] on input "[GEOGRAPHIC_DATA], [GEOGRAPHIC_DATA]" at bounding box center [1147, 253] width 13 height 13
click at [1182, 251] on label "[GEOGRAPHIC_DATA], [GEOGRAPHIC_DATA]" at bounding box center [1294, 257] width 305 height 20
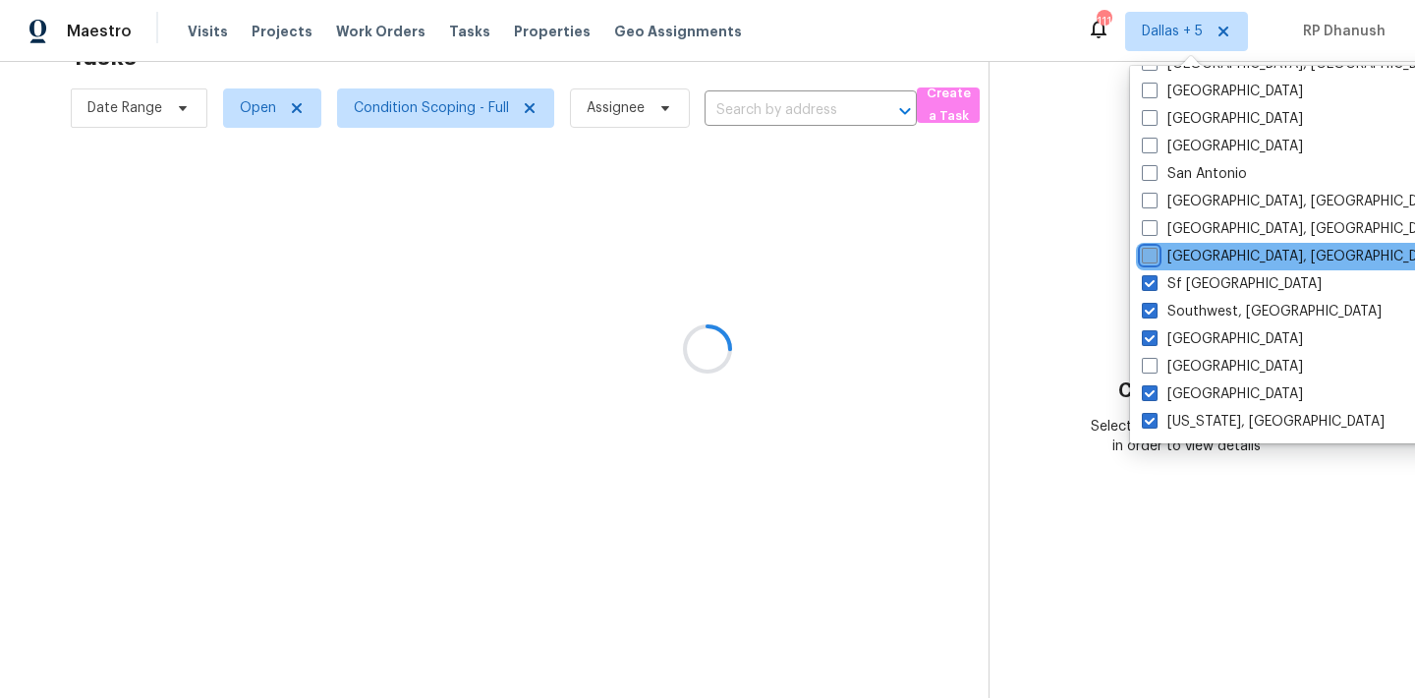
click at [1155, 251] on input "[GEOGRAPHIC_DATA], [GEOGRAPHIC_DATA]" at bounding box center [1148, 253] width 13 height 13
checkbox input "true"
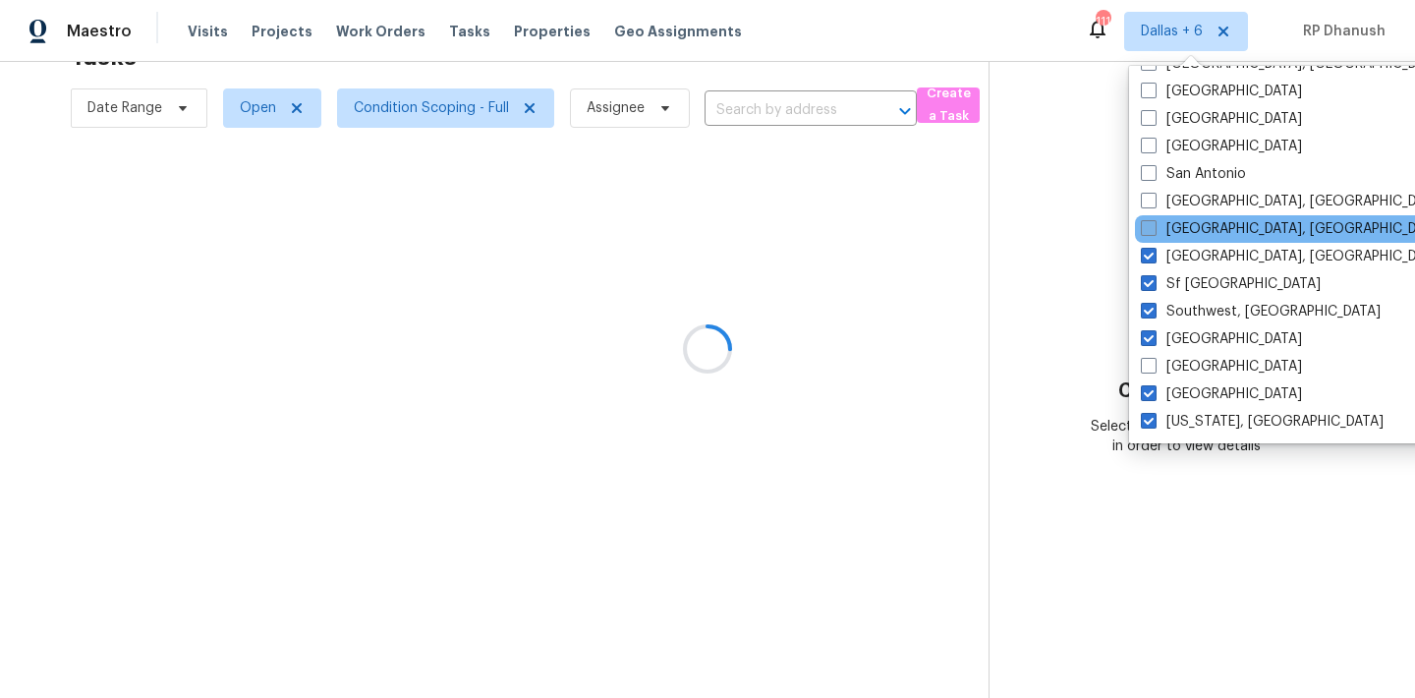
click at [1182, 230] on label "[GEOGRAPHIC_DATA], [GEOGRAPHIC_DATA]" at bounding box center [1293, 229] width 305 height 20
click at [1154, 230] on input "[GEOGRAPHIC_DATA], [GEOGRAPHIC_DATA]" at bounding box center [1147, 225] width 13 height 13
checkbox input "true"
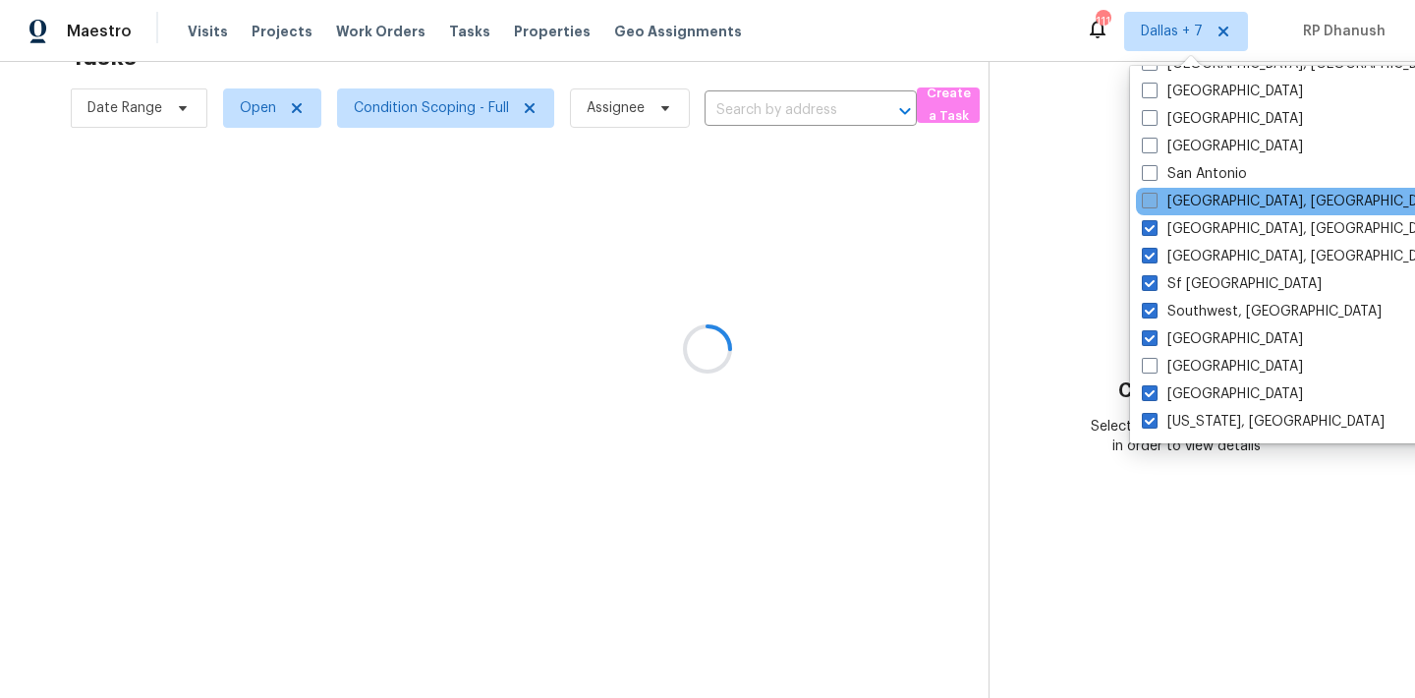
click at [1182, 202] on label "[GEOGRAPHIC_DATA], [GEOGRAPHIC_DATA]" at bounding box center [1294, 202] width 305 height 20
click at [1155, 202] on input "[GEOGRAPHIC_DATA], [GEOGRAPHIC_DATA]" at bounding box center [1148, 198] width 13 height 13
checkbox input "true"
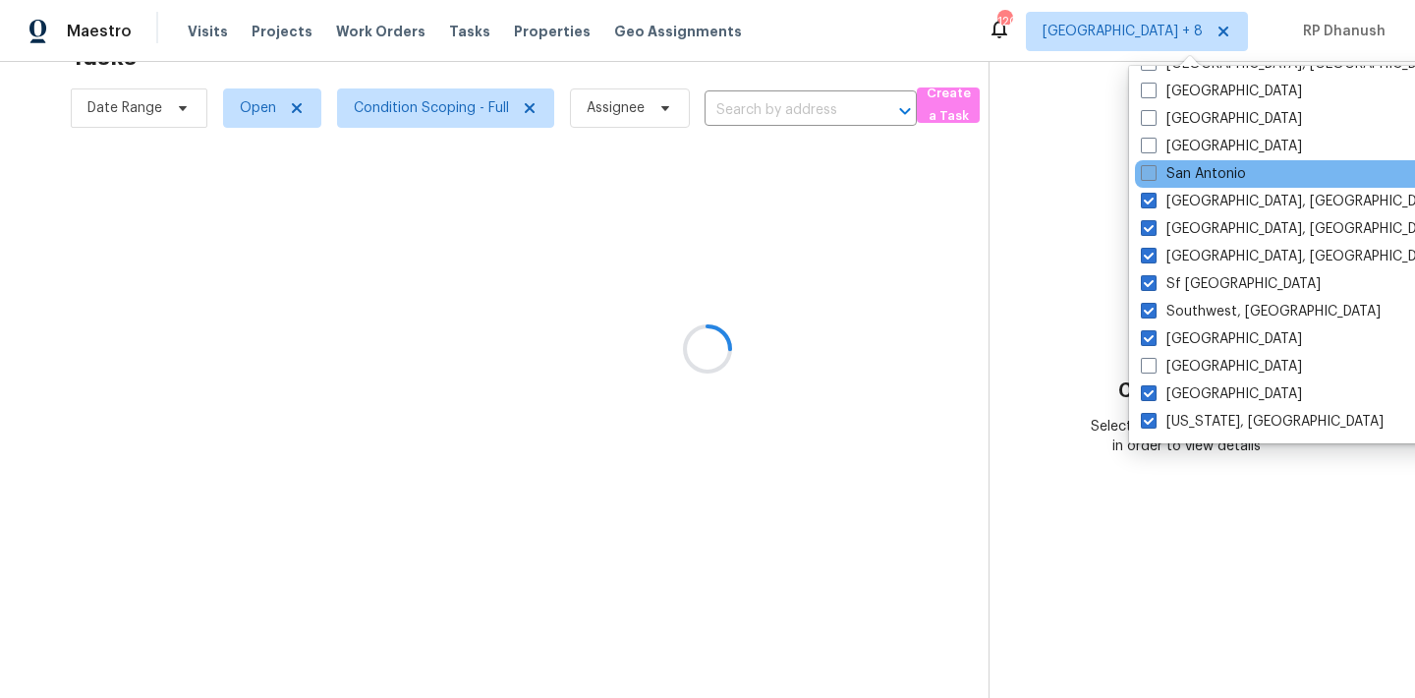
click at [1182, 167] on label "San Antonio" at bounding box center [1193, 174] width 105 height 20
click at [1154, 167] on input "San Antonio" at bounding box center [1147, 170] width 13 height 13
checkbox input "true"
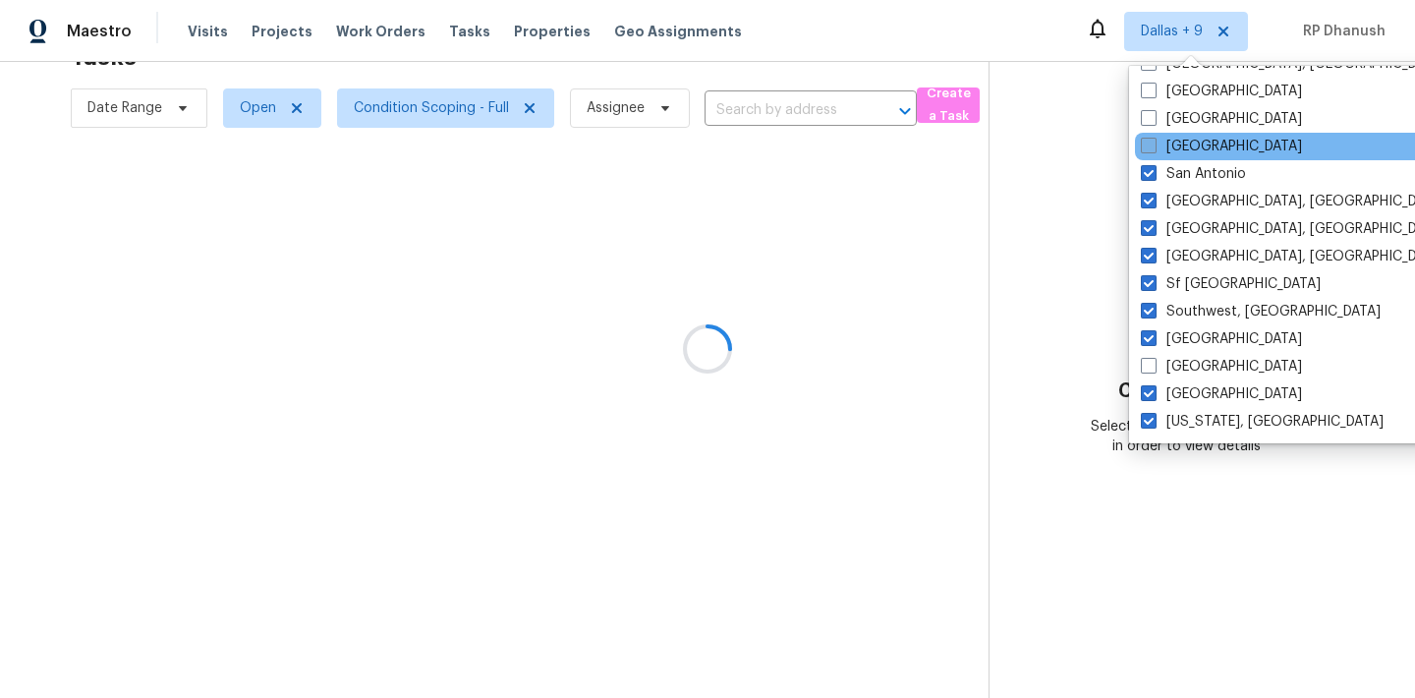
click at [1182, 146] on label "[GEOGRAPHIC_DATA]" at bounding box center [1221, 147] width 161 height 20
click at [1154, 146] on input "[GEOGRAPHIC_DATA]" at bounding box center [1147, 143] width 13 height 13
checkbox input "true"
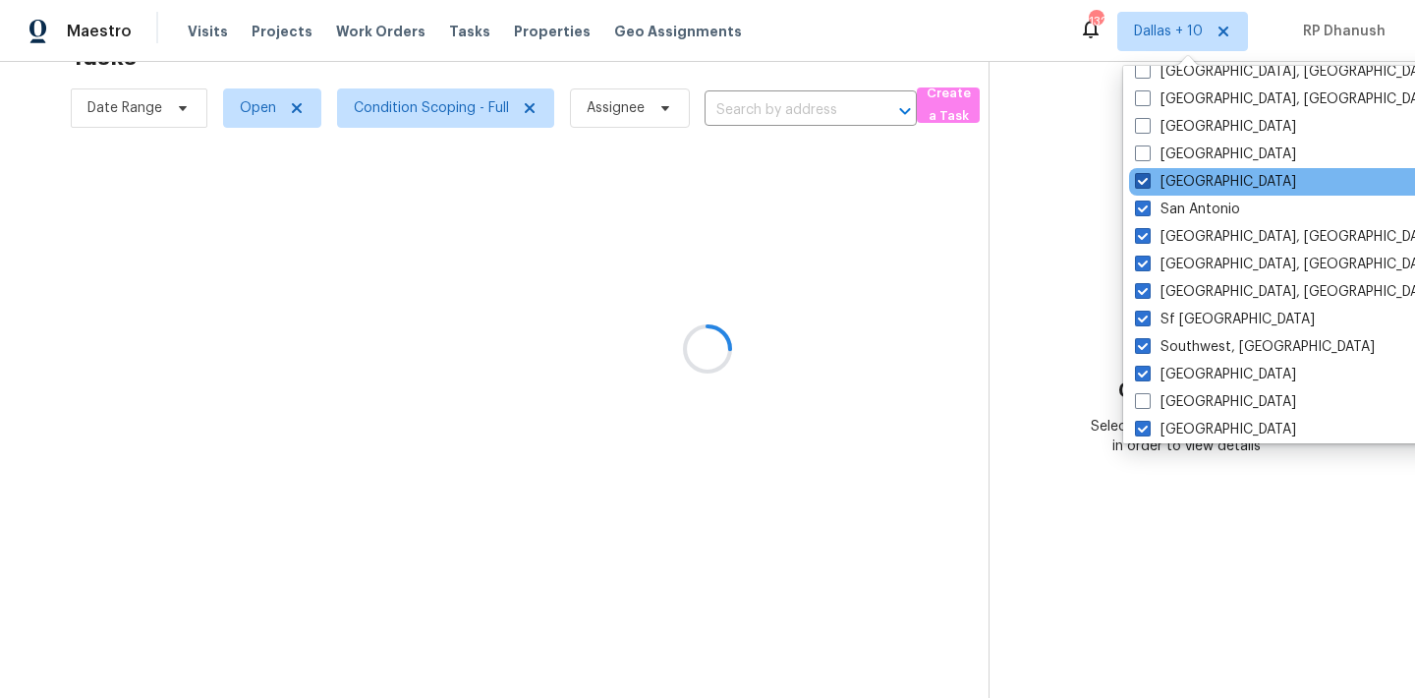
click at [1182, 146] on label "[GEOGRAPHIC_DATA]" at bounding box center [1215, 154] width 161 height 20
click at [1148, 146] on input "[GEOGRAPHIC_DATA]" at bounding box center [1141, 150] width 13 height 13
checkbox input "true"
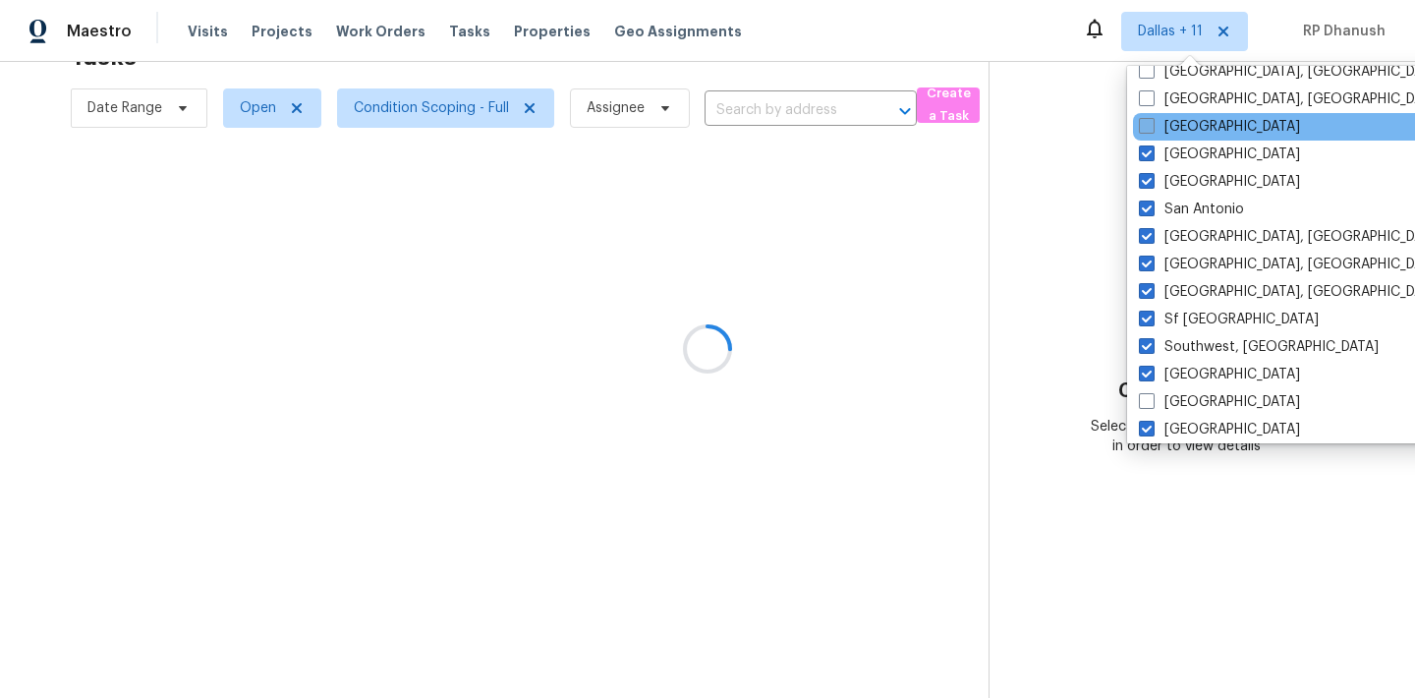
click at [1182, 134] on label "[GEOGRAPHIC_DATA]" at bounding box center [1219, 127] width 161 height 20
click at [1152, 130] on input "[GEOGRAPHIC_DATA]" at bounding box center [1145, 123] width 13 height 13
checkbox input "true"
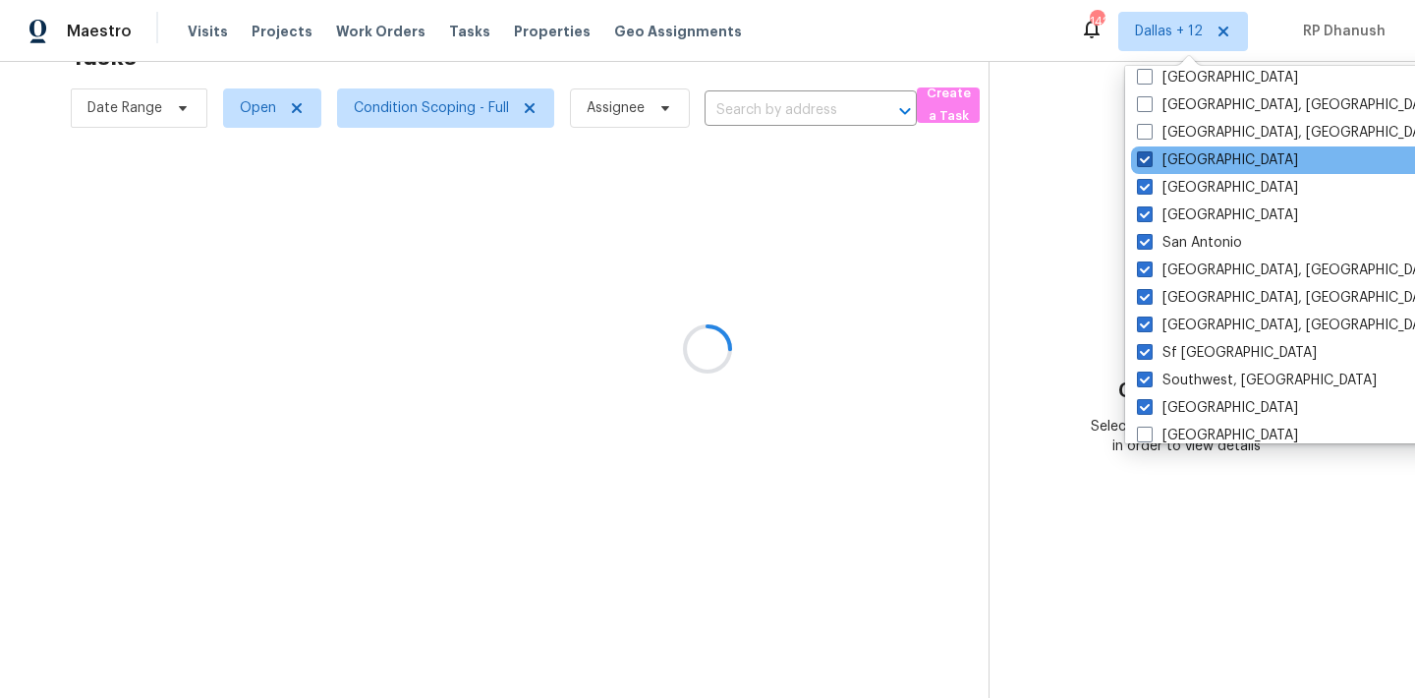
click at [1182, 134] on label "[GEOGRAPHIC_DATA], [GEOGRAPHIC_DATA]" at bounding box center [1289, 133] width 305 height 20
click at [1150, 134] on input "[GEOGRAPHIC_DATA], [GEOGRAPHIC_DATA]" at bounding box center [1143, 129] width 13 height 13
checkbox input "true"
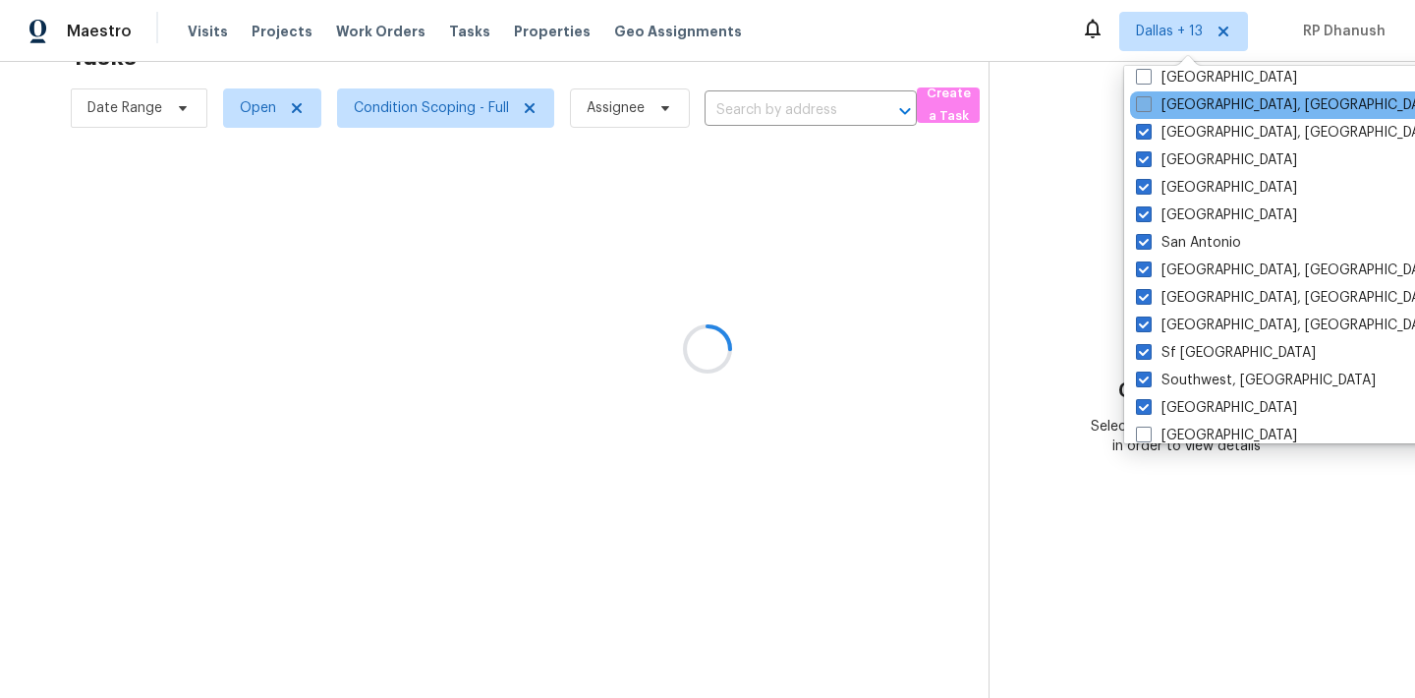
click at [1182, 109] on label "[GEOGRAPHIC_DATA], [GEOGRAPHIC_DATA]" at bounding box center [1288, 105] width 305 height 20
click at [1149, 108] on input "[GEOGRAPHIC_DATA], [GEOGRAPHIC_DATA]" at bounding box center [1142, 101] width 13 height 13
checkbox input "true"
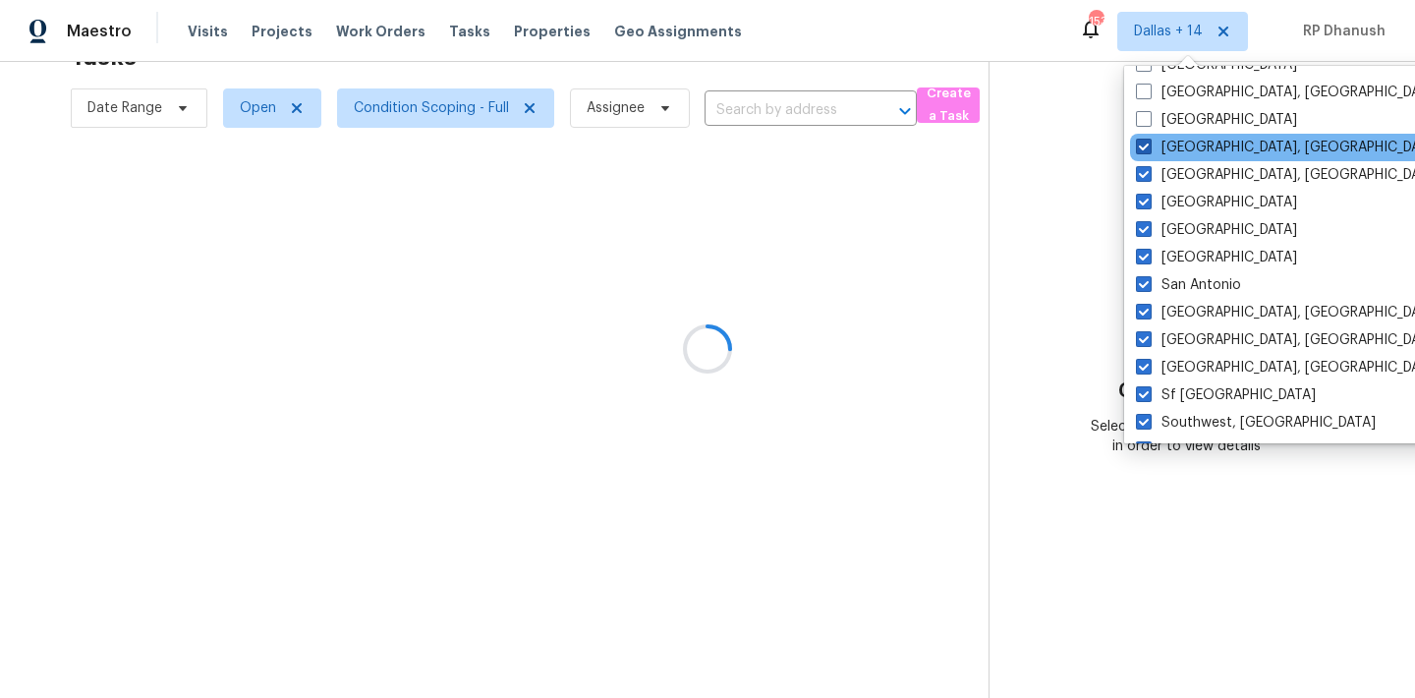
click at [1182, 109] on div "[GEOGRAPHIC_DATA]" at bounding box center [1328, 120] width 396 height 28
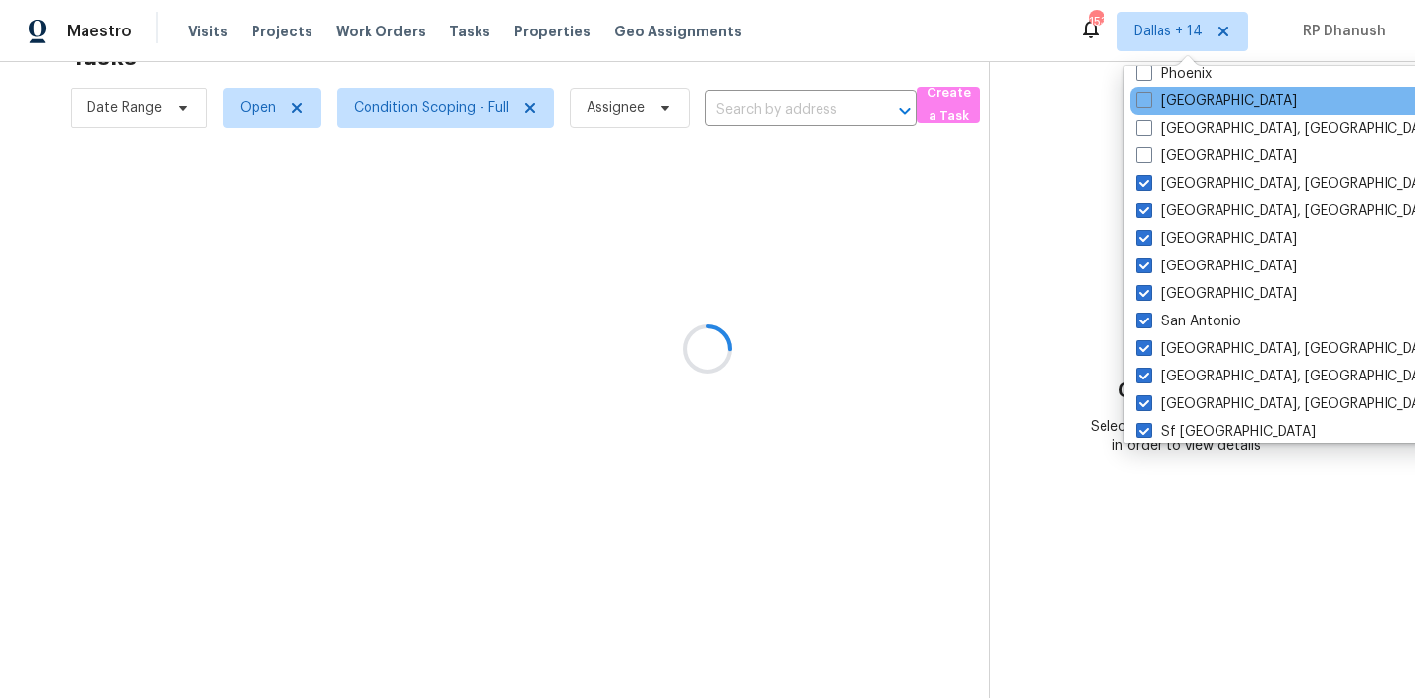
click at [1181, 114] on div "[GEOGRAPHIC_DATA]" at bounding box center [1328, 101] width 396 height 28
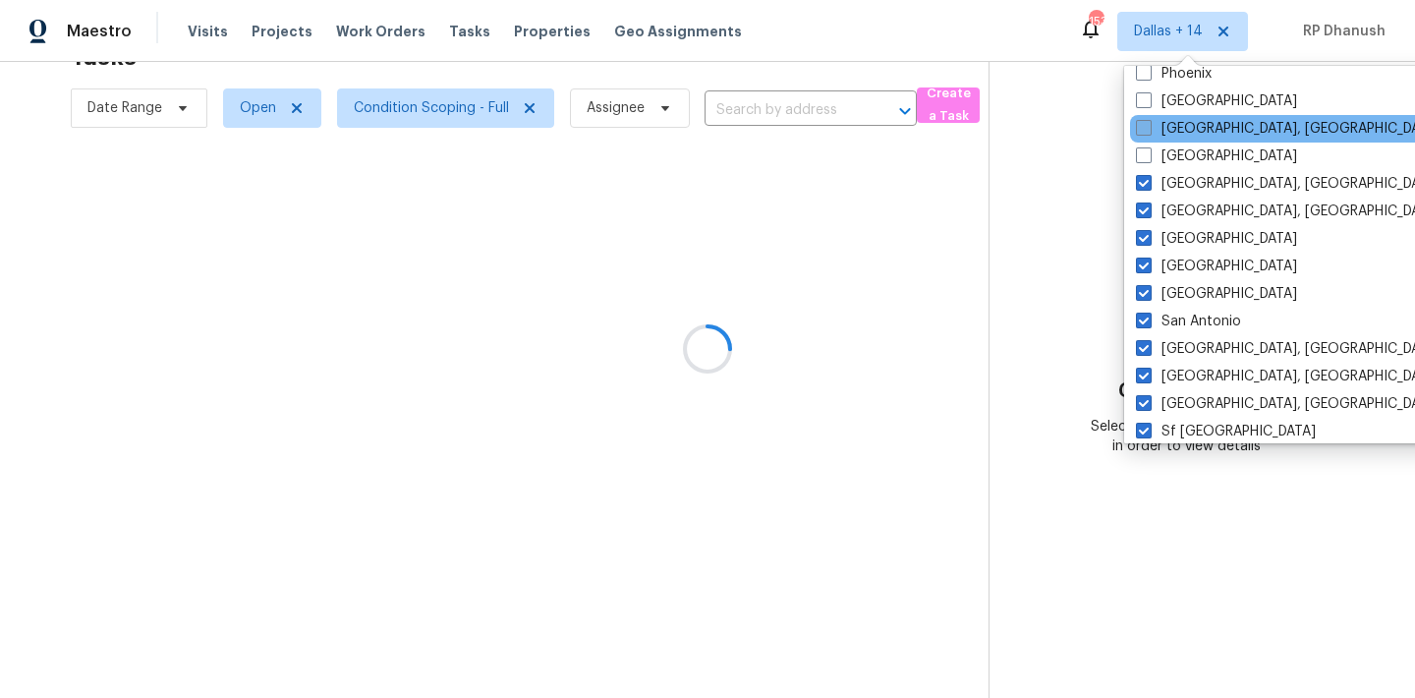
click at [1181, 123] on label "[GEOGRAPHIC_DATA], [GEOGRAPHIC_DATA]" at bounding box center [1288, 129] width 305 height 20
click at [1149, 123] on input "[GEOGRAPHIC_DATA], [GEOGRAPHIC_DATA]" at bounding box center [1142, 125] width 13 height 13
checkbox input "true"
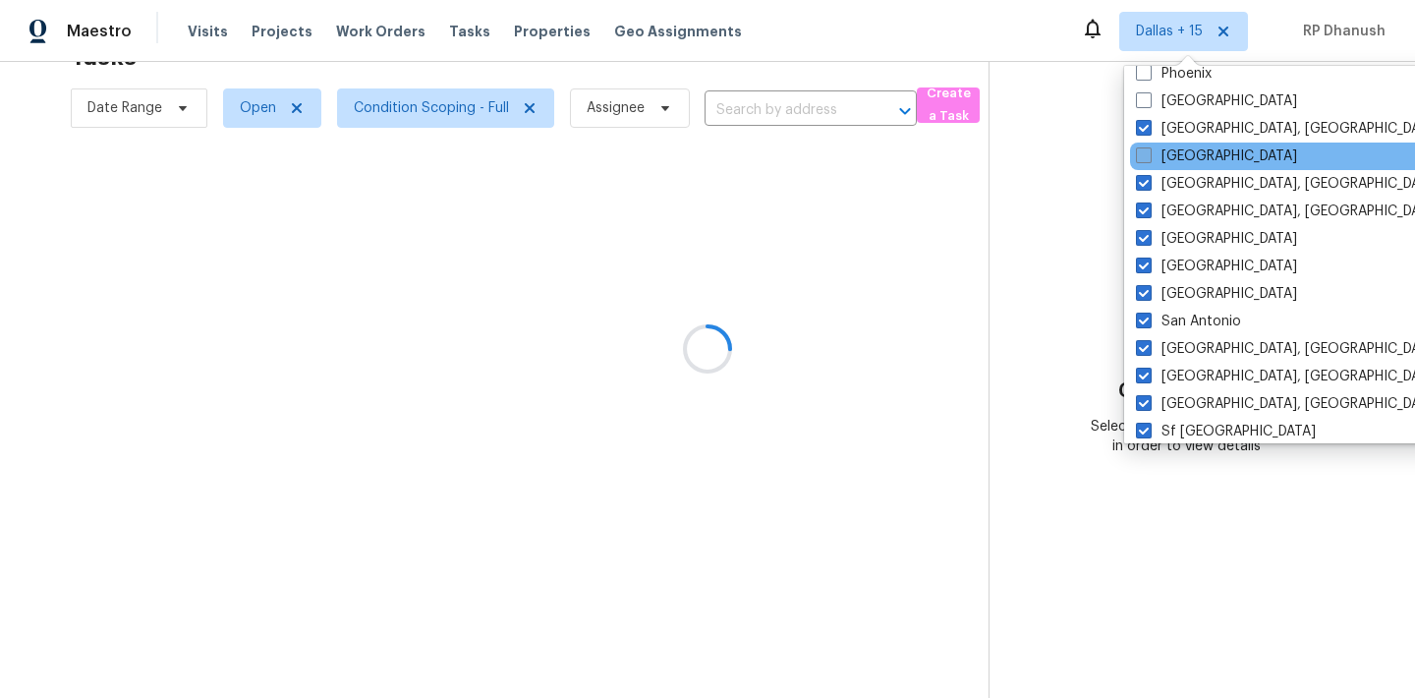
click at [1179, 147] on label "[GEOGRAPHIC_DATA]" at bounding box center [1216, 156] width 161 height 20
click at [1149, 147] on input "[GEOGRAPHIC_DATA]" at bounding box center [1142, 152] width 13 height 13
checkbox input "true"
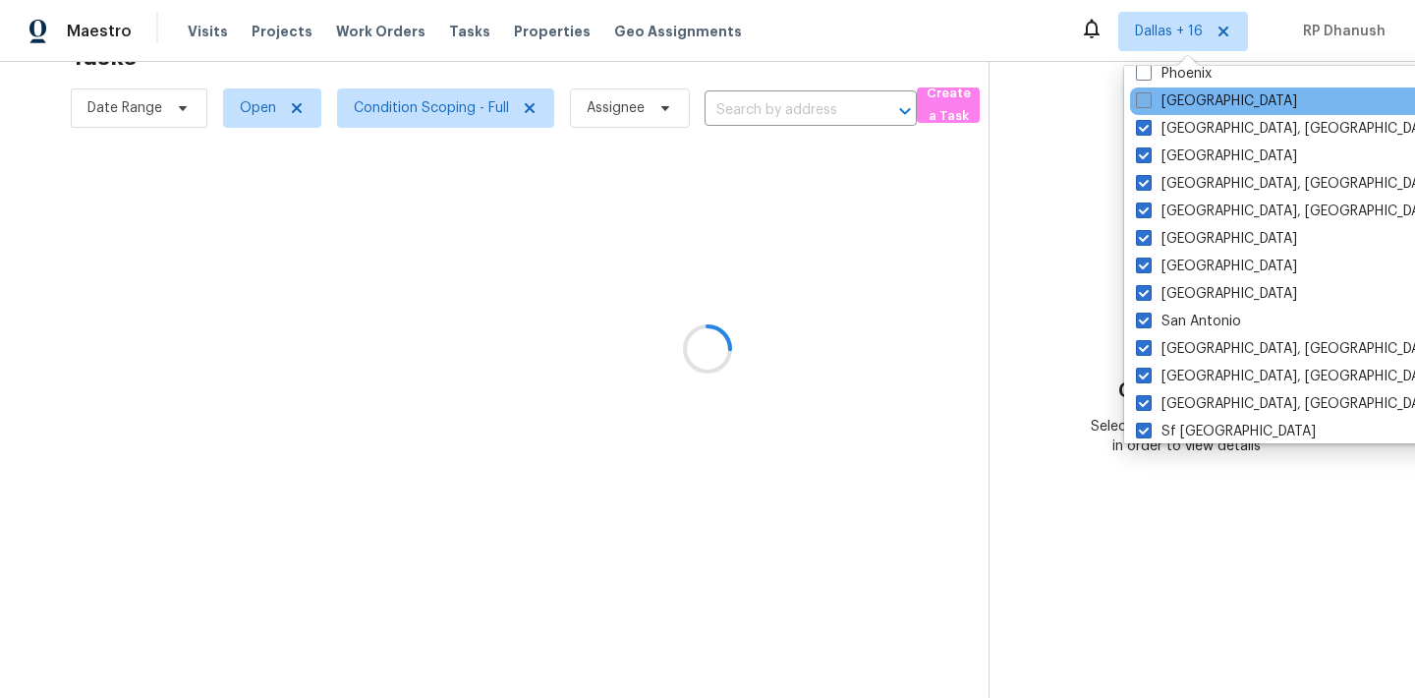
click at [1179, 100] on label "[GEOGRAPHIC_DATA]" at bounding box center [1216, 101] width 161 height 20
click at [1149, 100] on input "[GEOGRAPHIC_DATA]" at bounding box center [1142, 97] width 13 height 13
checkbox input "true"
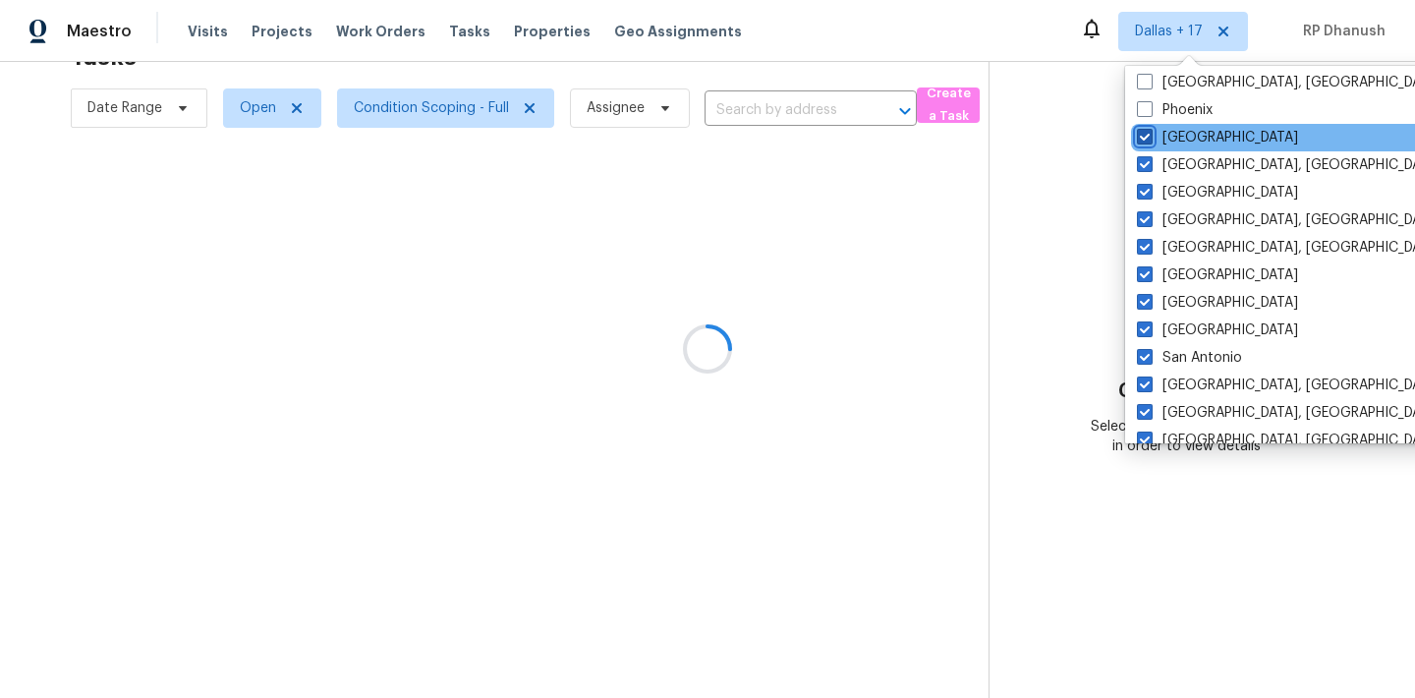
scroll to position [1100, 0]
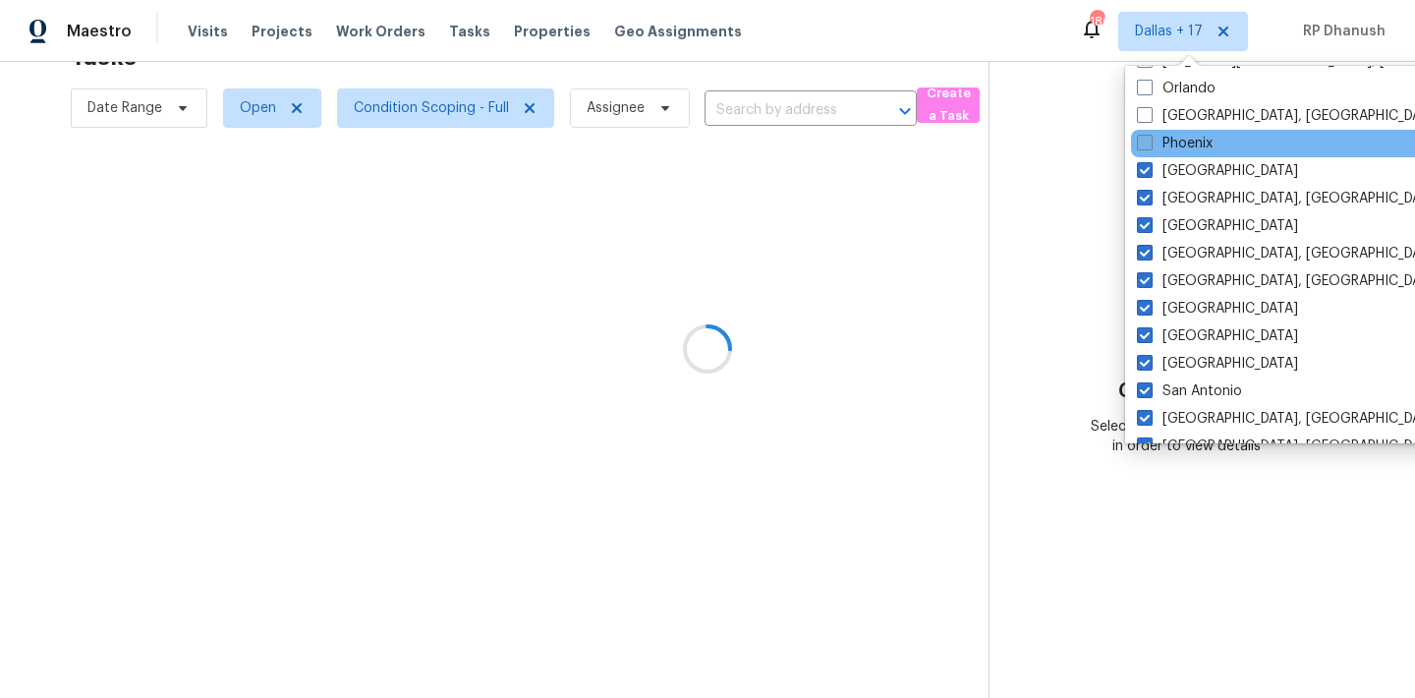
click at [1175, 145] on label "Phoenix" at bounding box center [1175, 144] width 76 height 20
click at [1150, 145] on input "Phoenix" at bounding box center [1143, 140] width 13 height 13
checkbox input "true"
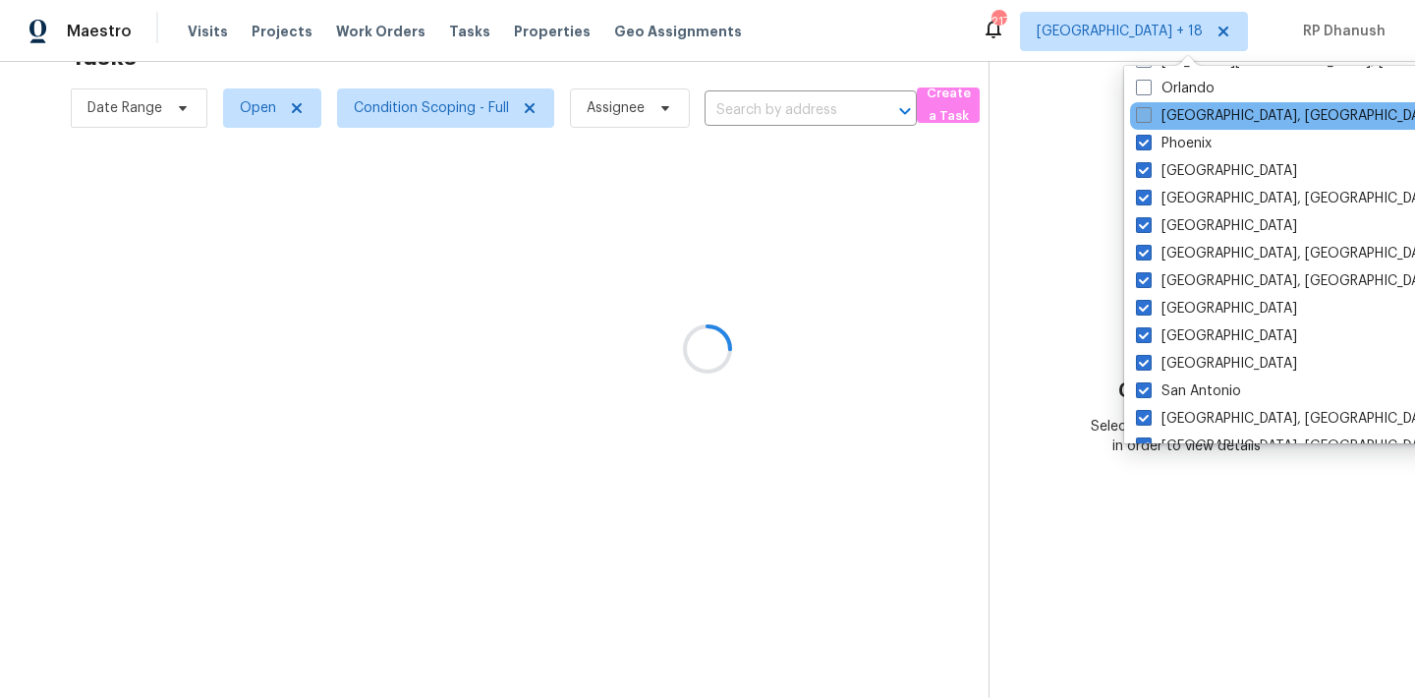
click at [1176, 110] on label "[GEOGRAPHIC_DATA], [GEOGRAPHIC_DATA]" at bounding box center [1288, 116] width 305 height 20
click at [1149, 110] on input "[GEOGRAPHIC_DATA], [GEOGRAPHIC_DATA]" at bounding box center [1142, 112] width 13 height 13
checkbox input "true"
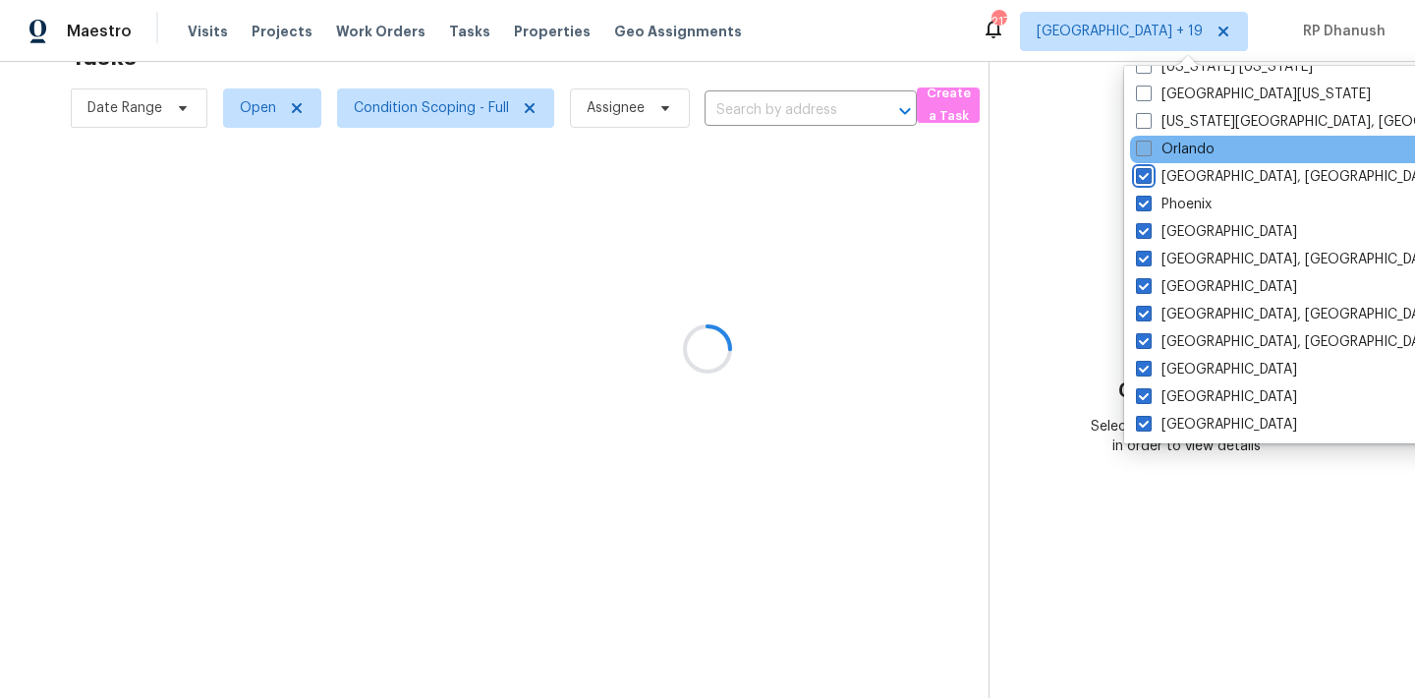
scroll to position [970, 0]
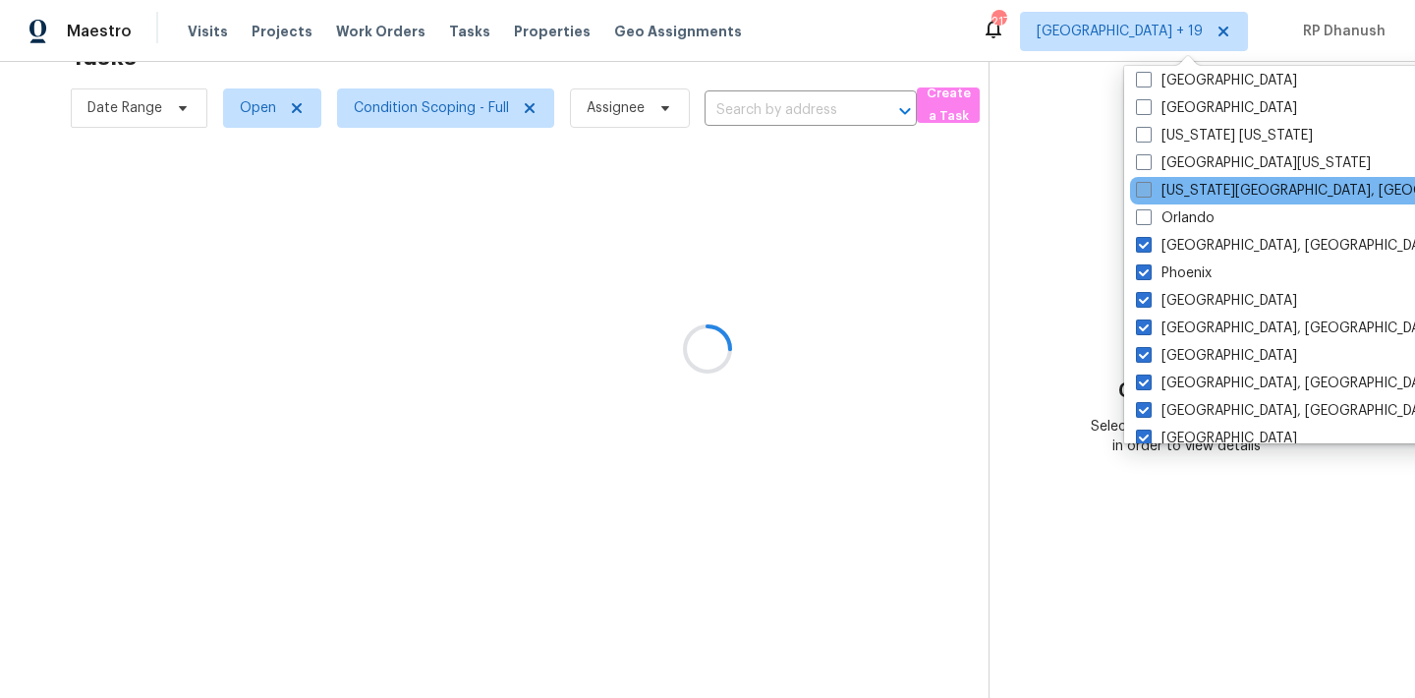
click at [1173, 186] on label "[US_STATE][GEOGRAPHIC_DATA], [GEOGRAPHIC_DATA]" at bounding box center [1325, 191] width 378 height 20
click at [1149, 186] on input "[US_STATE][GEOGRAPHIC_DATA], [GEOGRAPHIC_DATA]" at bounding box center [1142, 187] width 13 height 13
checkbox input "true"
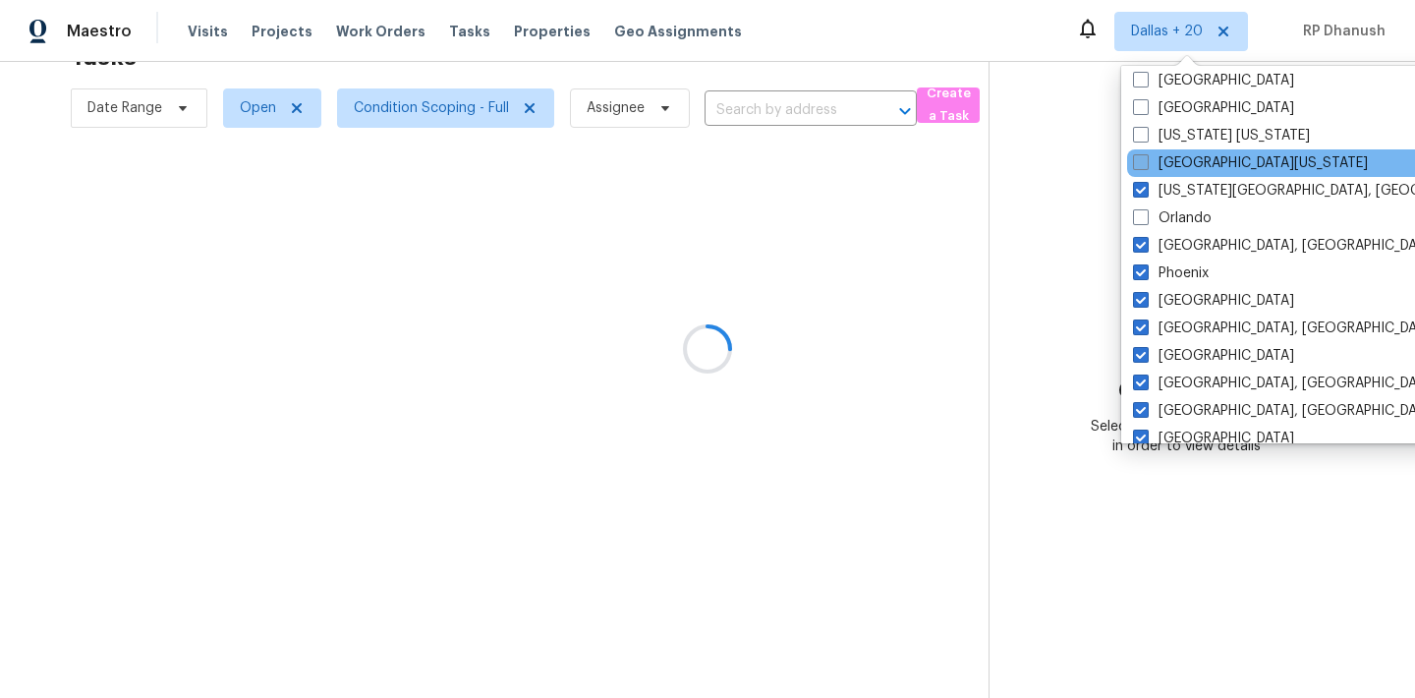
click at [1173, 161] on label "[GEOGRAPHIC_DATA][US_STATE]" at bounding box center [1250, 163] width 235 height 20
click at [1146, 161] on input "[GEOGRAPHIC_DATA][US_STATE]" at bounding box center [1139, 159] width 13 height 13
checkbox input "true"
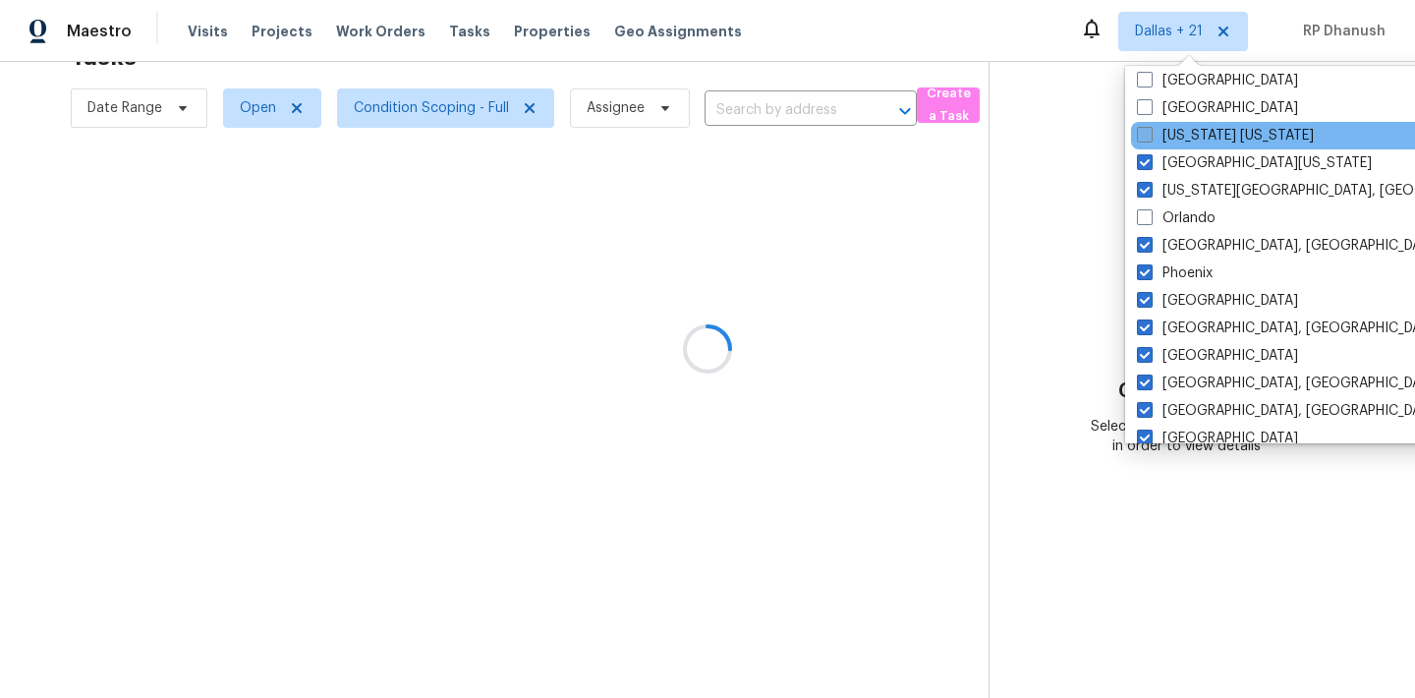
click at [1173, 143] on label "[US_STATE] [US_STATE]" at bounding box center [1225, 136] width 177 height 20
click at [1150, 139] on input "[US_STATE] [US_STATE]" at bounding box center [1143, 132] width 13 height 13
checkbox input "true"
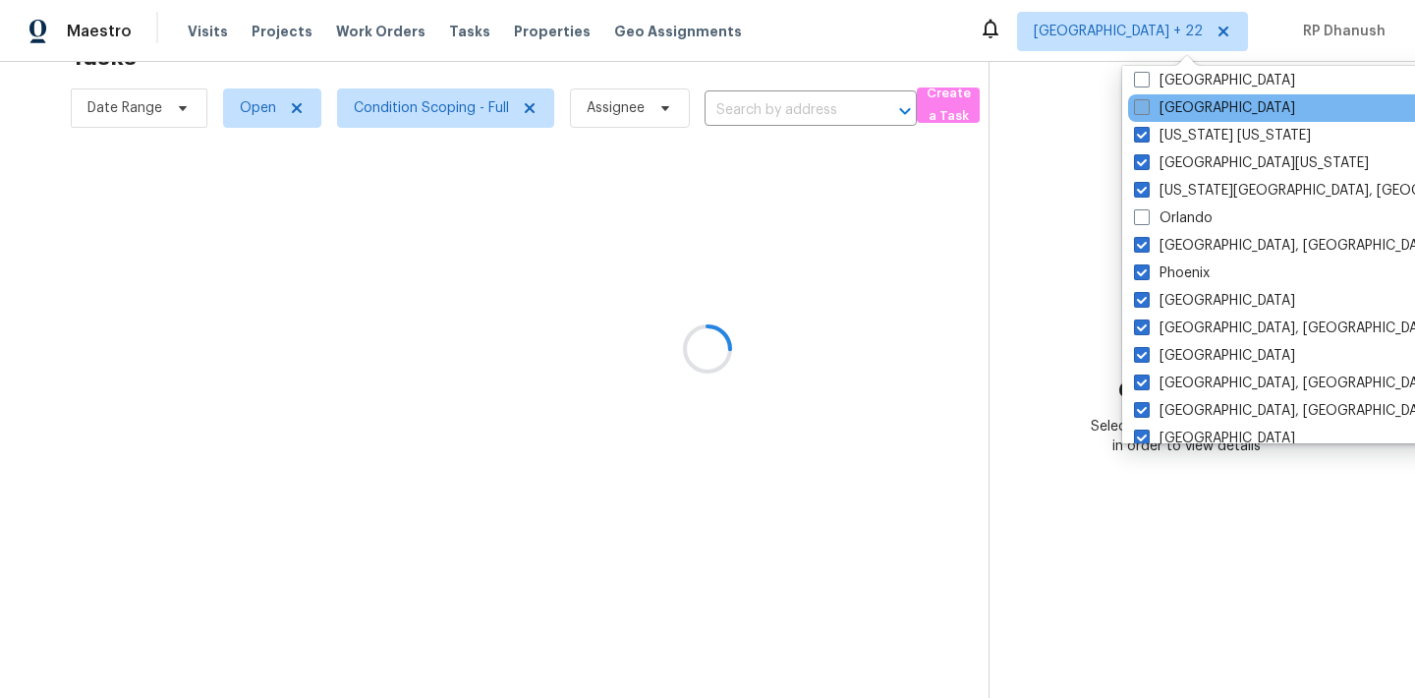
click at [1173, 108] on label "[GEOGRAPHIC_DATA]" at bounding box center [1214, 108] width 161 height 20
click at [1147, 108] on input "[GEOGRAPHIC_DATA]" at bounding box center [1140, 104] width 13 height 13
checkbox input "true"
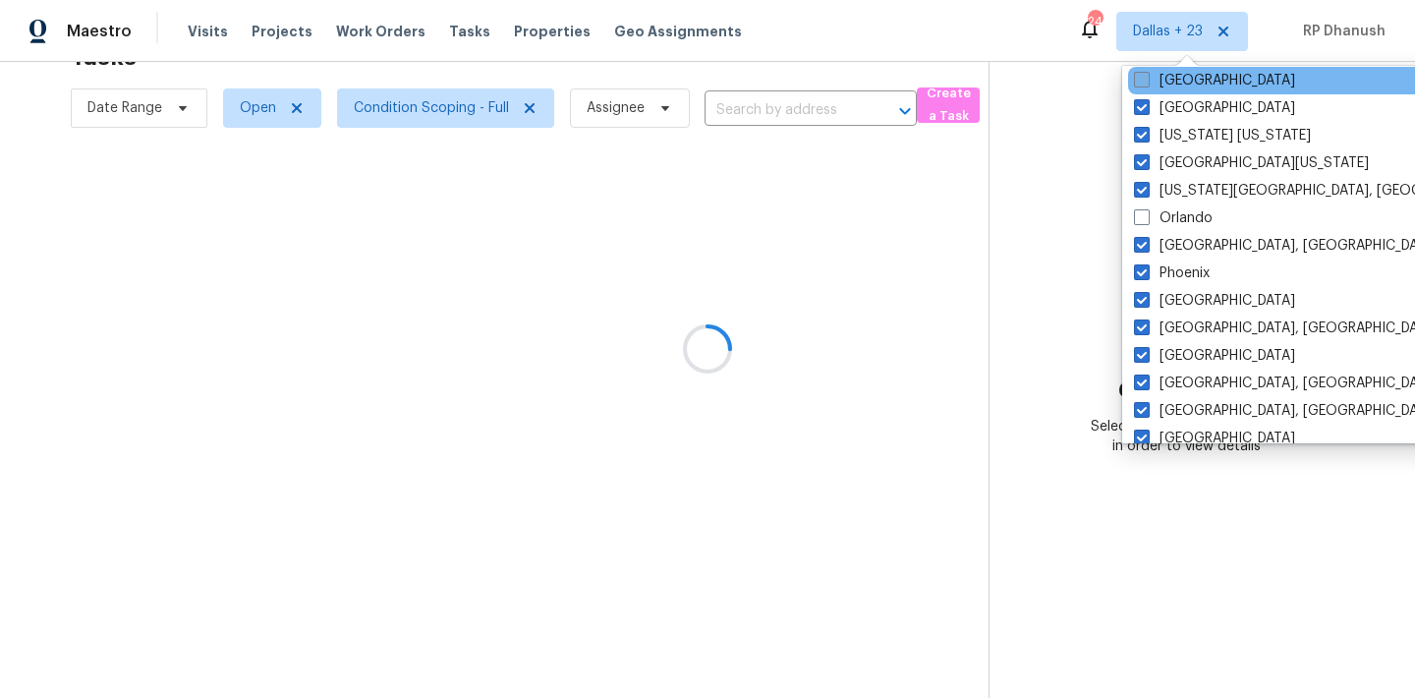
click at [1176, 83] on label "[GEOGRAPHIC_DATA]" at bounding box center [1214, 81] width 161 height 20
click at [1147, 83] on input "[GEOGRAPHIC_DATA]" at bounding box center [1140, 77] width 13 height 13
checkbox input "true"
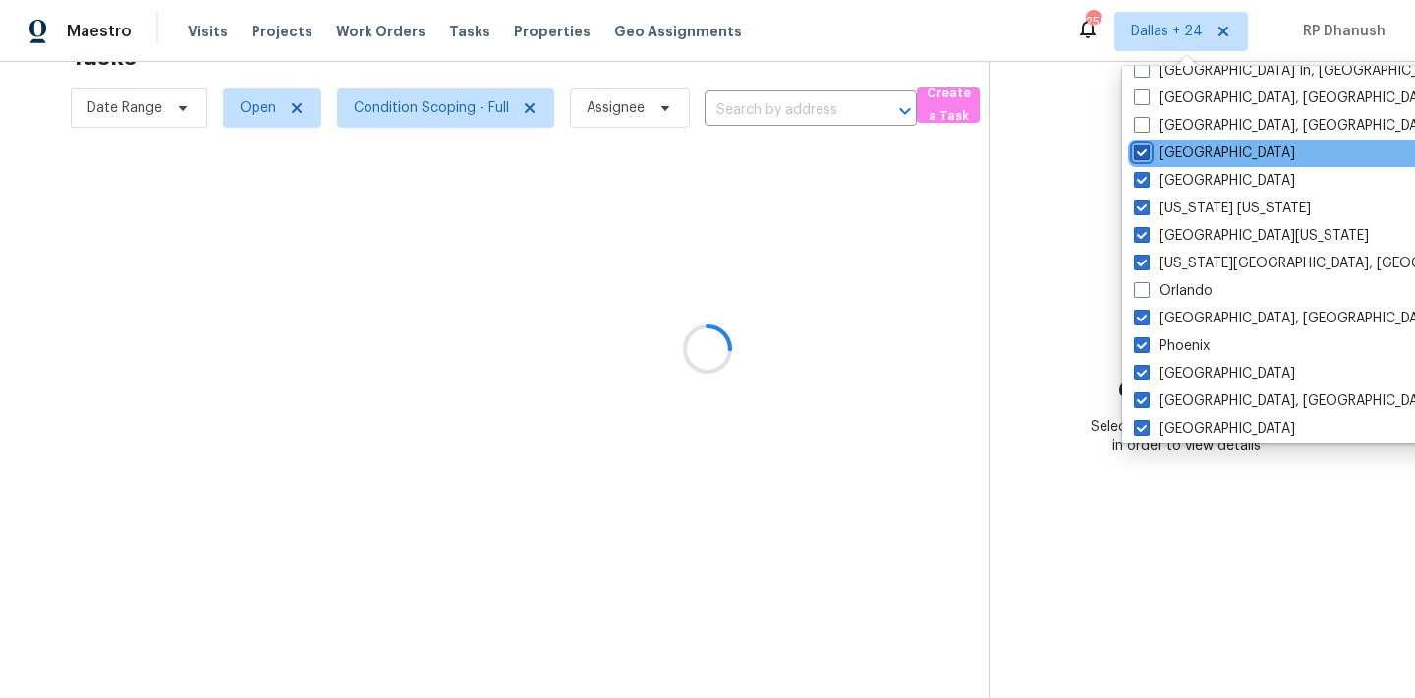
scroll to position [846, 0]
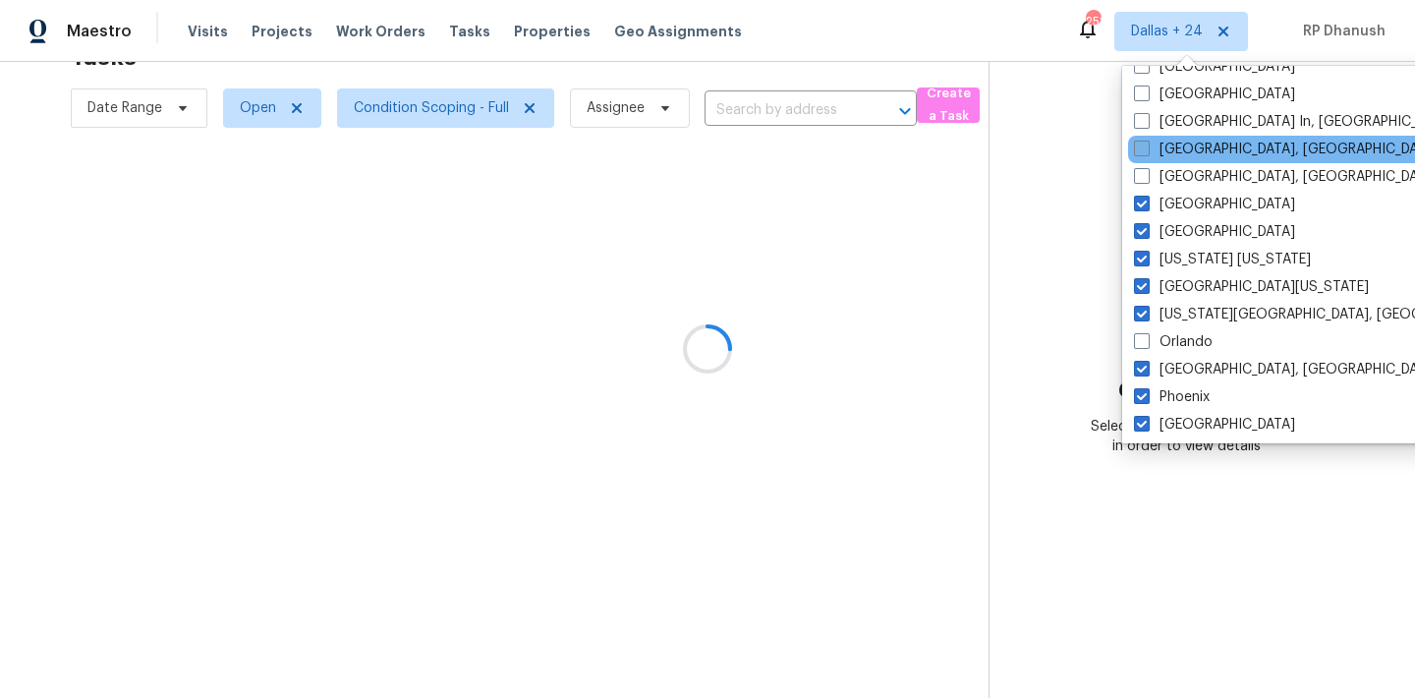
click at [1171, 145] on label "[GEOGRAPHIC_DATA], [GEOGRAPHIC_DATA]" at bounding box center [1286, 150] width 305 height 20
click at [1147, 145] on input "[GEOGRAPHIC_DATA], [GEOGRAPHIC_DATA]" at bounding box center [1140, 146] width 13 height 13
checkbox input "true"
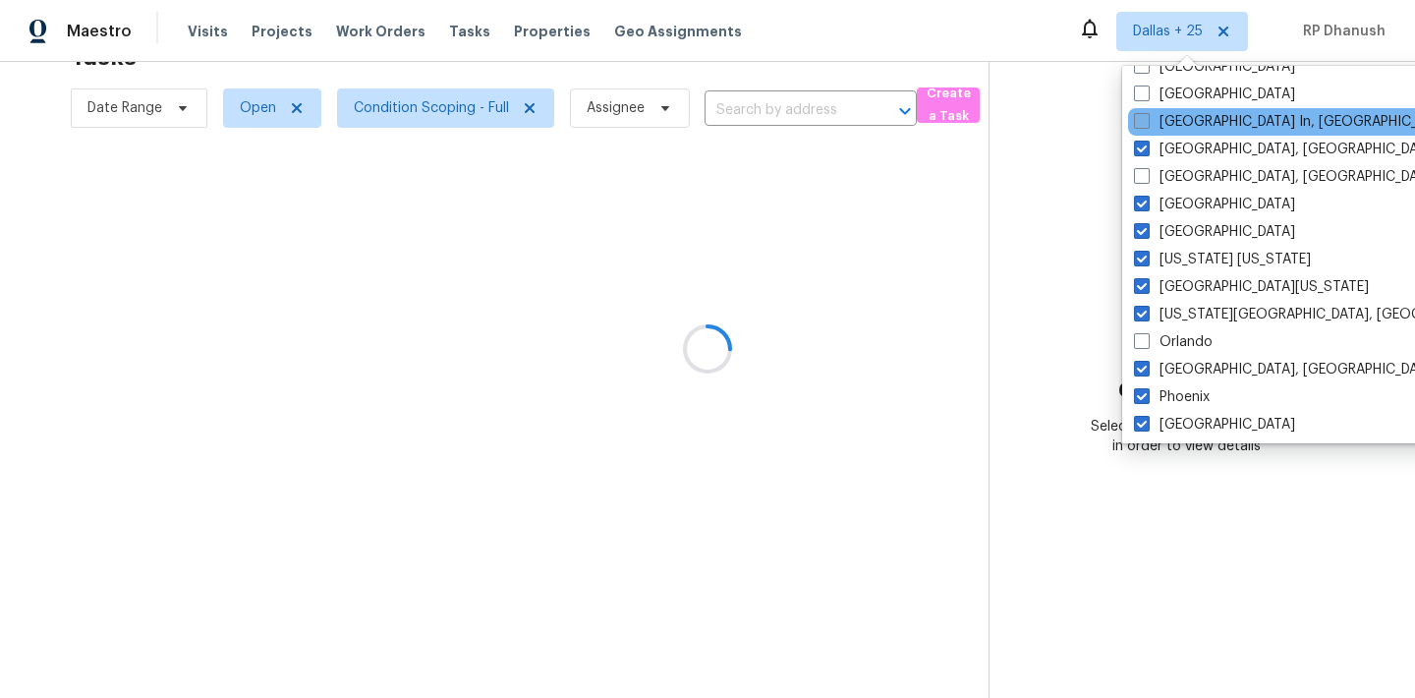
click at [1172, 122] on label "[GEOGRAPHIC_DATA] In, [GEOGRAPHIC_DATA]" at bounding box center [1294, 122] width 320 height 20
click at [1147, 122] on input "[GEOGRAPHIC_DATA] In, [GEOGRAPHIC_DATA]" at bounding box center [1140, 118] width 13 height 13
checkbox input "true"
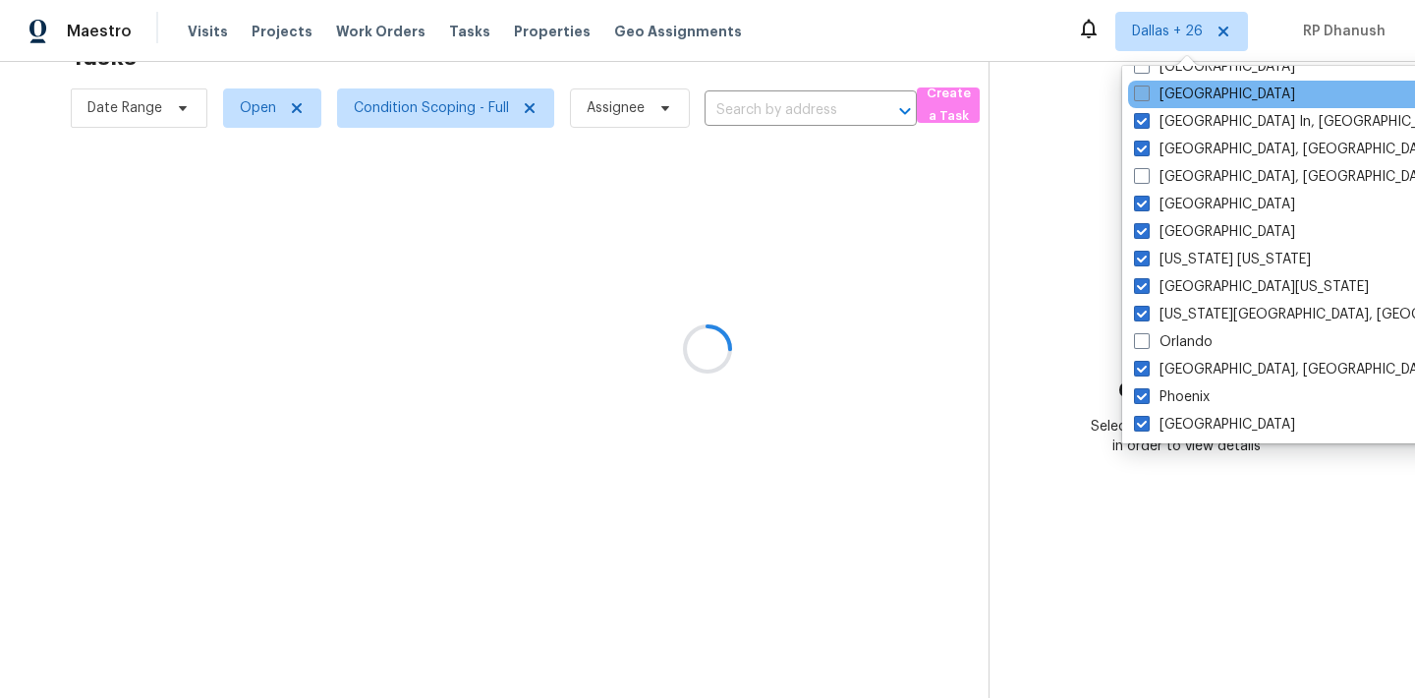
click at [1172, 95] on label "[GEOGRAPHIC_DATA]" at bounding box center [1214, 95] width 161 height 20
click at [1147, 95] on input "[GEOGRAPHIC_DATA]" at bounding box center [1140, 91] width 13 height 13
checkbox input "true"
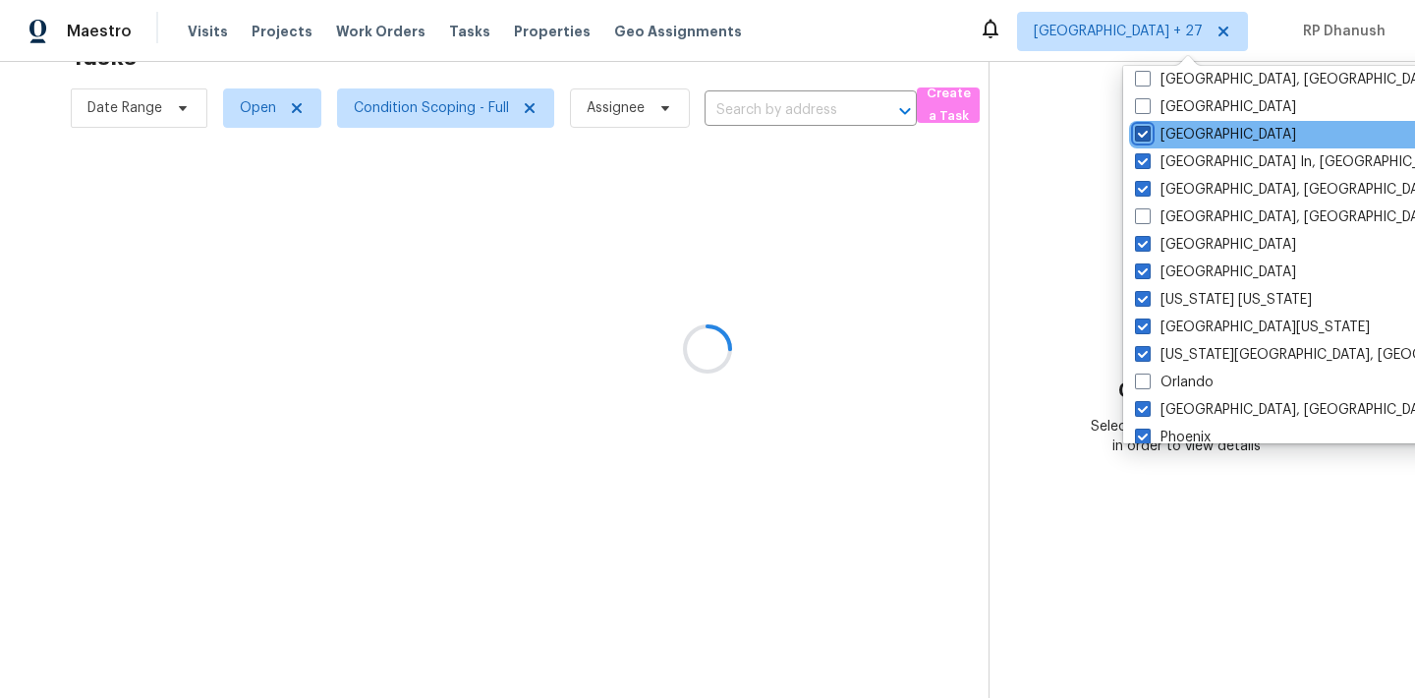
scroll to position [772, 0]
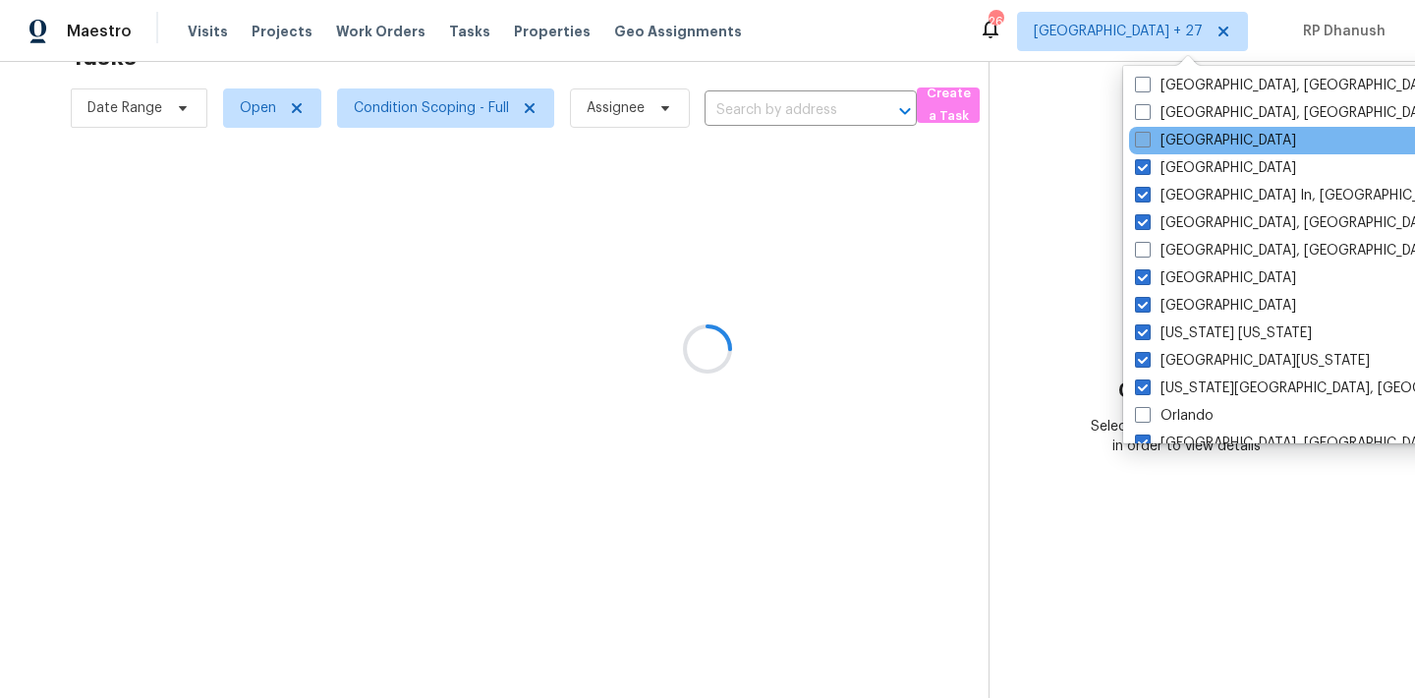
click at [1173, 139] on label "[GEOGRAPHIC_DATA]" at bounding box center [1215, 141] width 161 height 20
click at [1148, 139] on input "[GEOGRAPHIC_DATA]" at bounding box center [1141, 137] width 13 height 13
checkbox input "true"
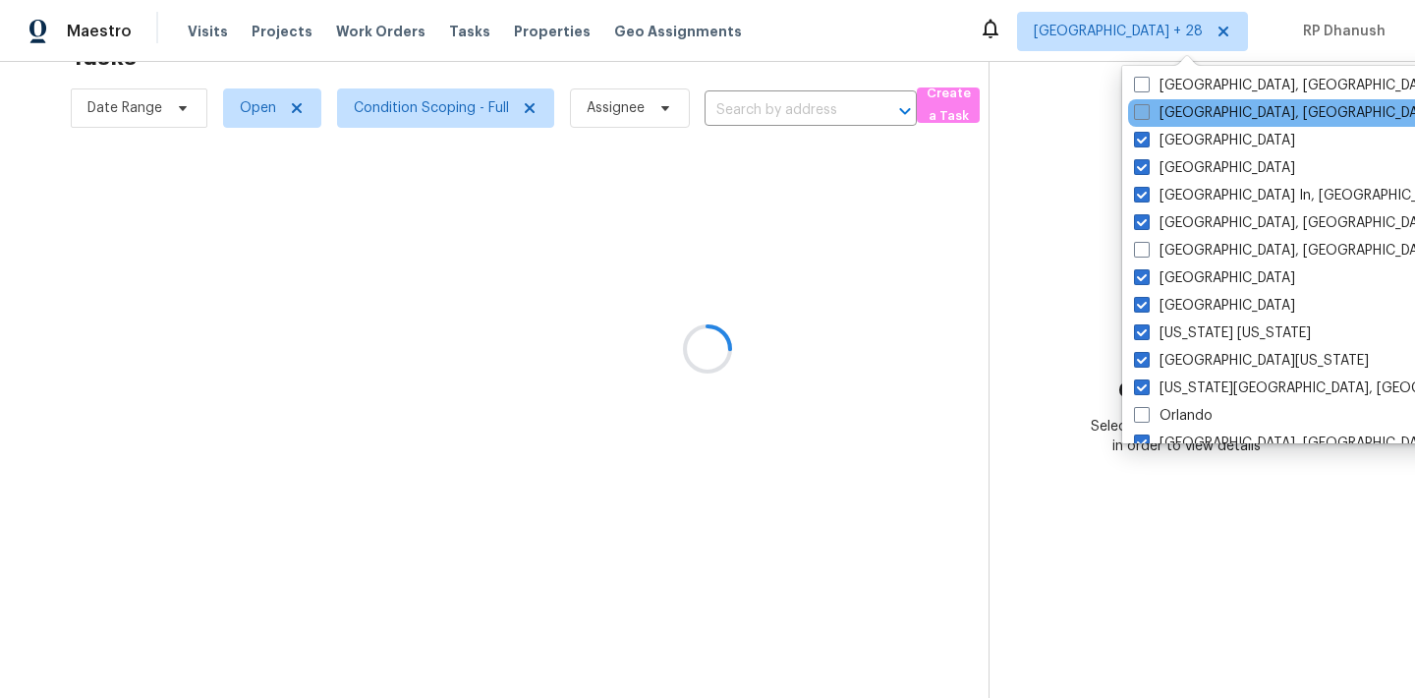
click at [1173, 116] on label "[GEOGRAPHIC_DATA], [GEOGRAPHIC_DATA]" at bounding box center [1286, 113] width 305 height 20
click at [1147, 116] on input "[GEOGRAPHIC_DATA], [GEOGRAPHIC_DATA]" at bounding box center [1140, 109] width 13 height 13
checkbox input "true"
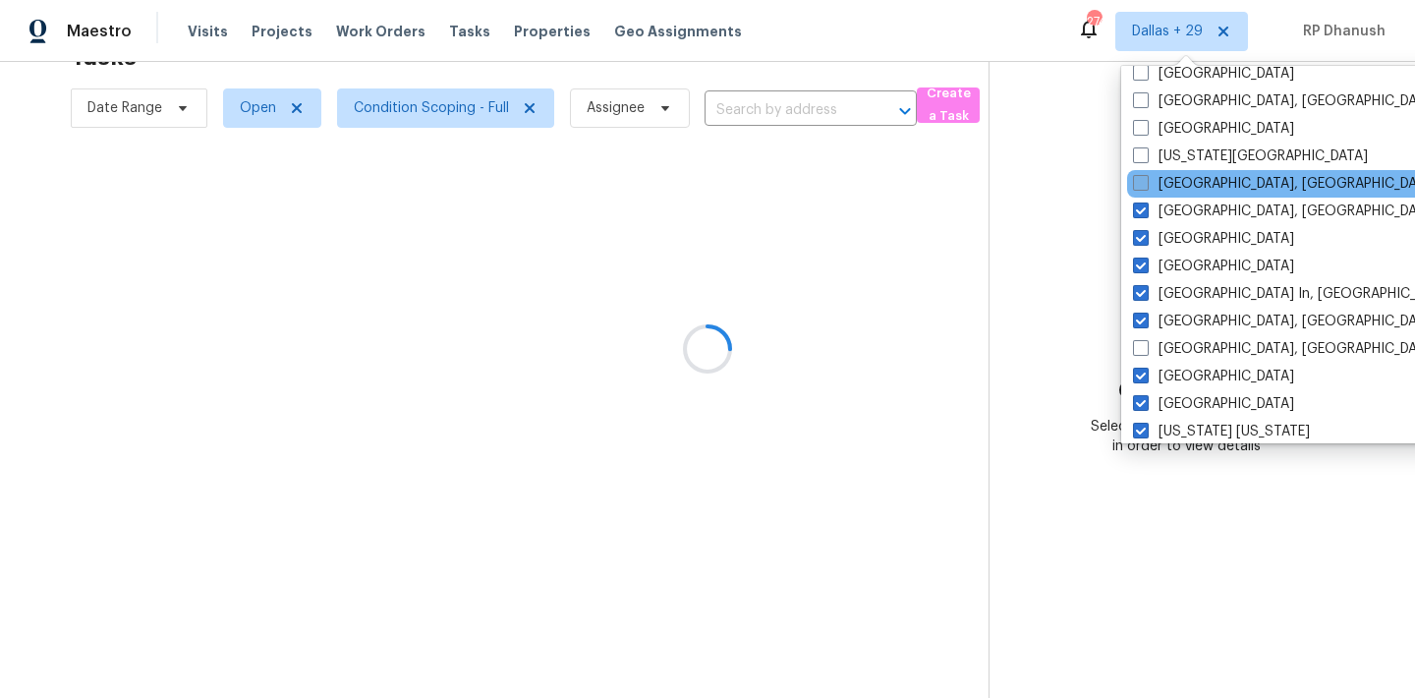
click at [1175, 180] on label "[GEOGRAPHIC_DATA], [GEOGRAPHIC_DATA]" at bounding box center [1285, 184] width 305 height 20
click at [1146, 180] on input "[GEOGRAPHIC_DATA], [GEOGRAPHIC_DATA]" at bounding box center [1139, 180] width 13 height 13
checkbox input "true"
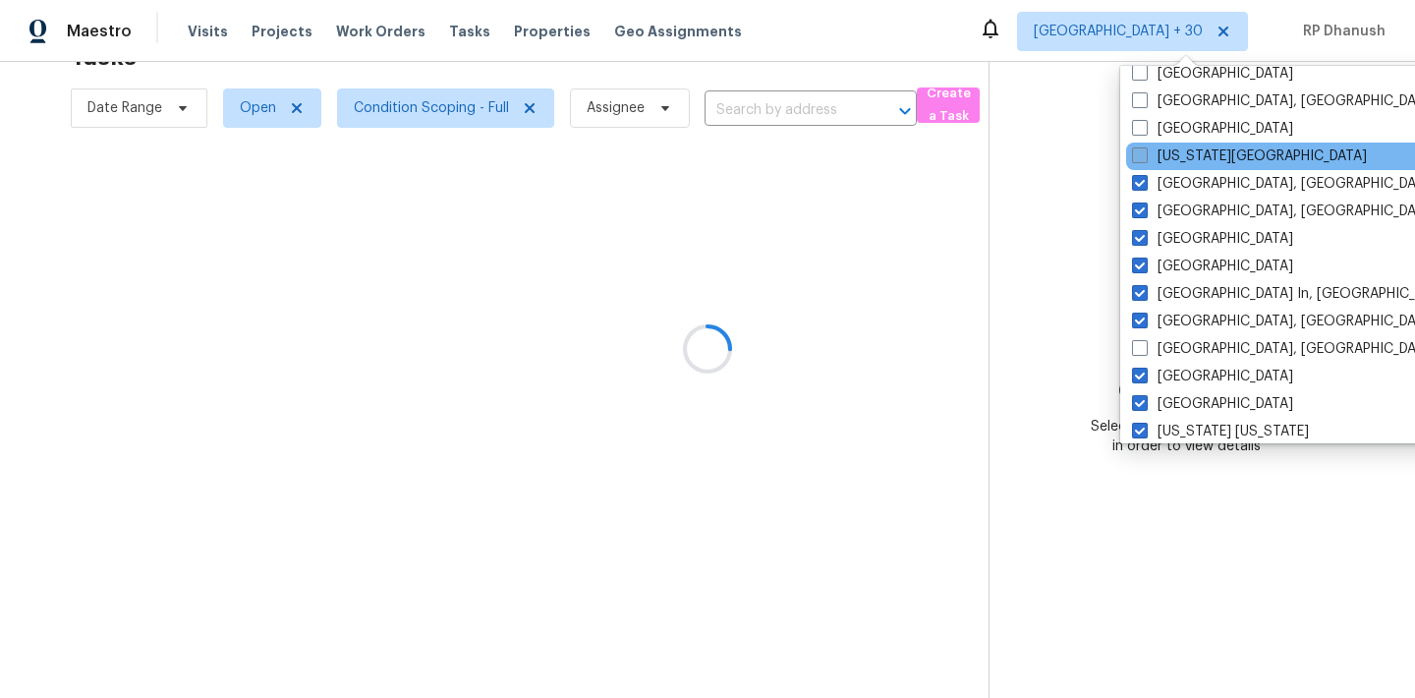
click at [1175, 161] on label "[US_STATE][GEOGRAPHIC_DATA]" at bounding box center [1249, 156] width 235 height 20
click at [1145, 159] on input "[US_STATE][GEOGRAPHIC_DATA]" at bounding box center [1138, 152] width 13 height 13
checkbox input "true"
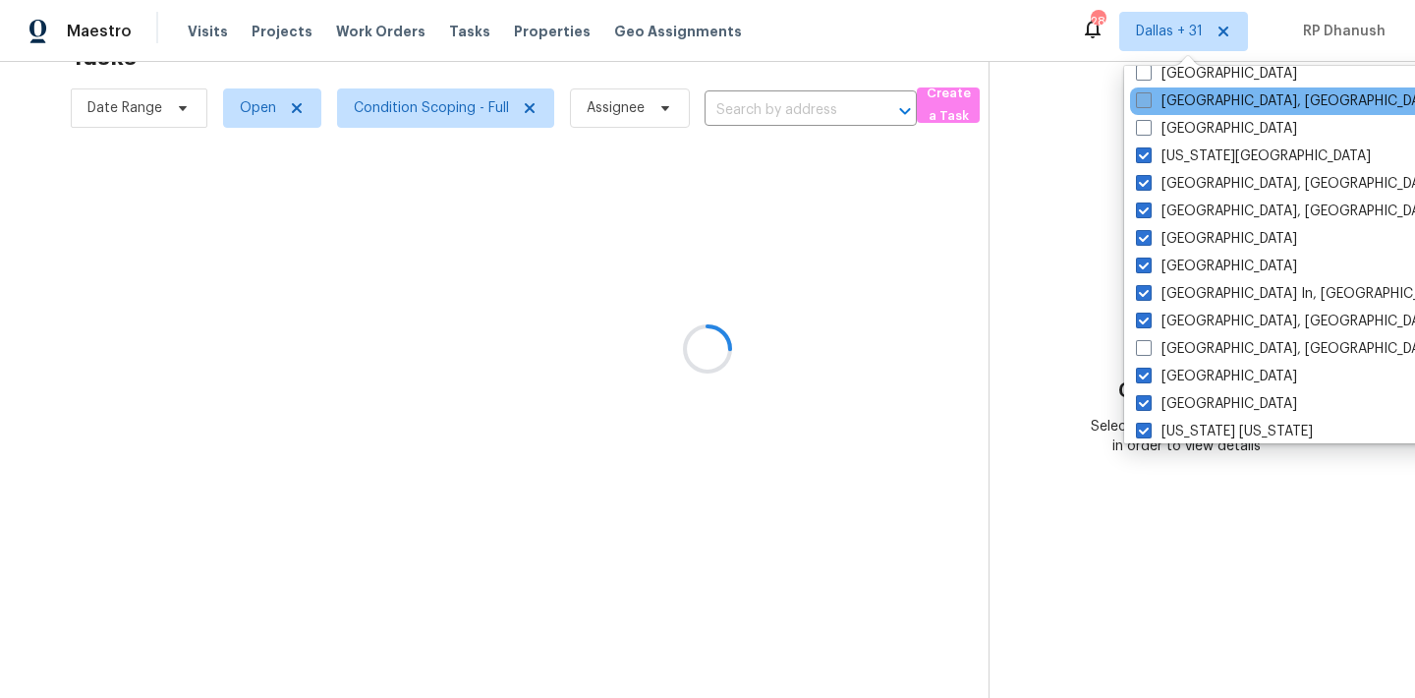
click at [1183, 102] on label "[GEOGRAPHIC_DATA], [GEOGRAPHIC_DATA]" at bounding box center [1288, 101] width 305 height 20
click at [1149, 102] on input "[GEOGRAPHIC_DATA], [GEOGRAPHIC_DATA]" at bounding box center [1142, 97] width 13 height 13
checkbox input "true"
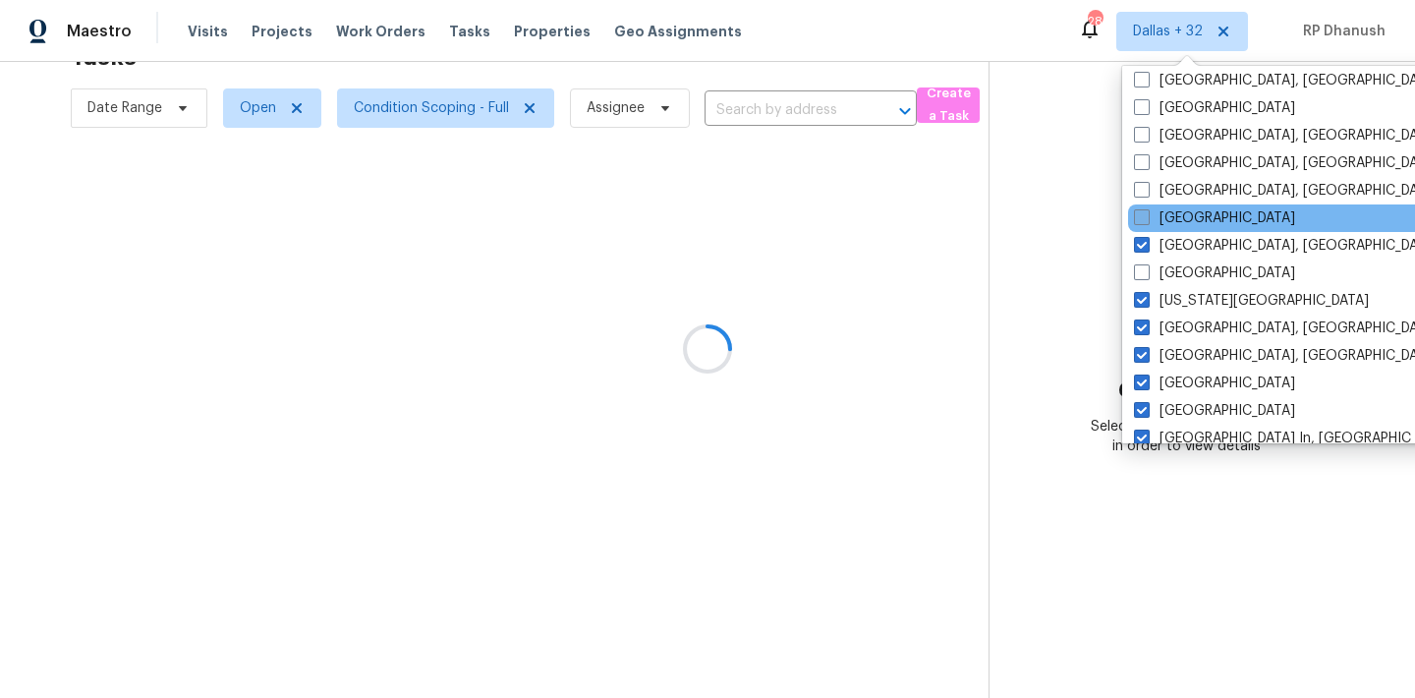
click at [1187, 214] on label "[GEOGRAPHIC_DATA]" at bounding box center [1214, 218] width 161 height 20
click at [1147, 214] on input "[GEOGRAPHIC_DATA]" at bounding box center [1140, 214] width 13 height 13
checkbox input "true"
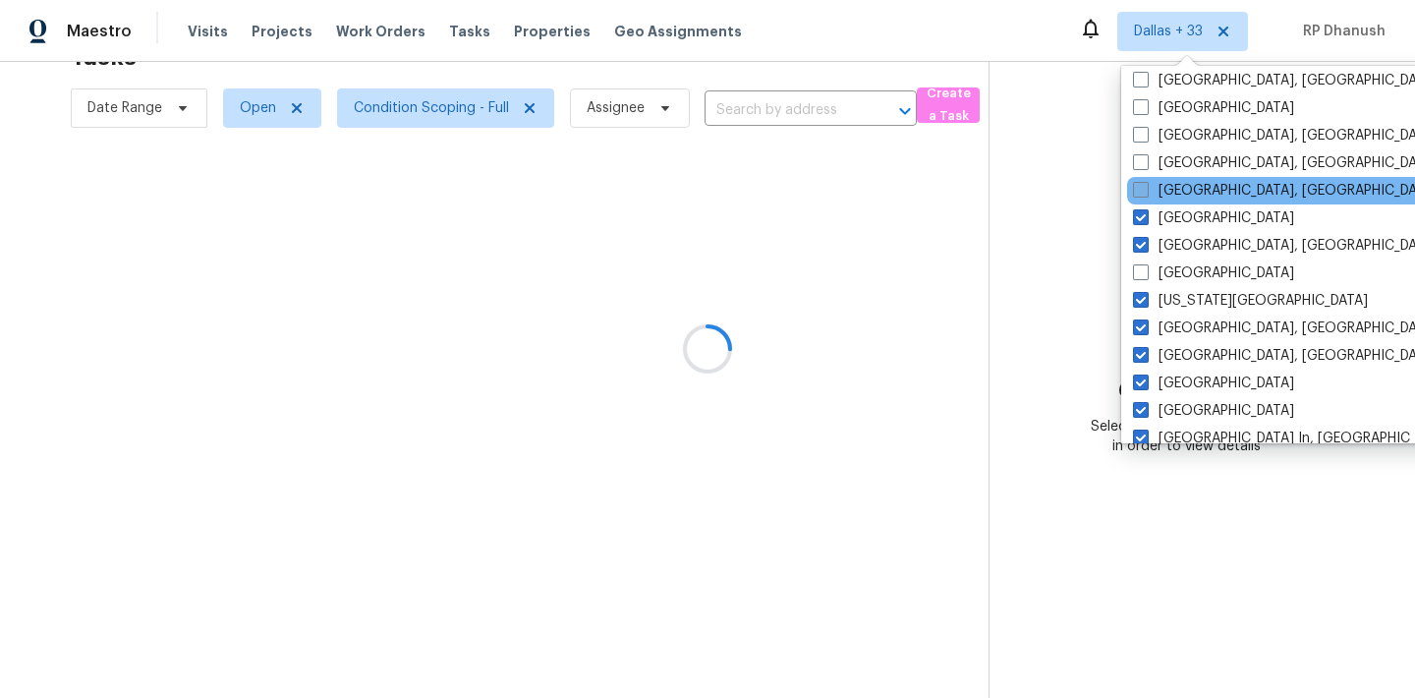
click at [1187, 195] on label "[GEOGRAPHIC_DATA], [GEOGRAPHIC_DATA]" at bounding box center [1285, 191] width 305 height 20
click at [1146, 194] on input "[GEOGRAPHIC_DATA], [GEOGRAPHIC_DATA]" at bounding box center [1139, 187] width 13 height 13
checkbox input "true"
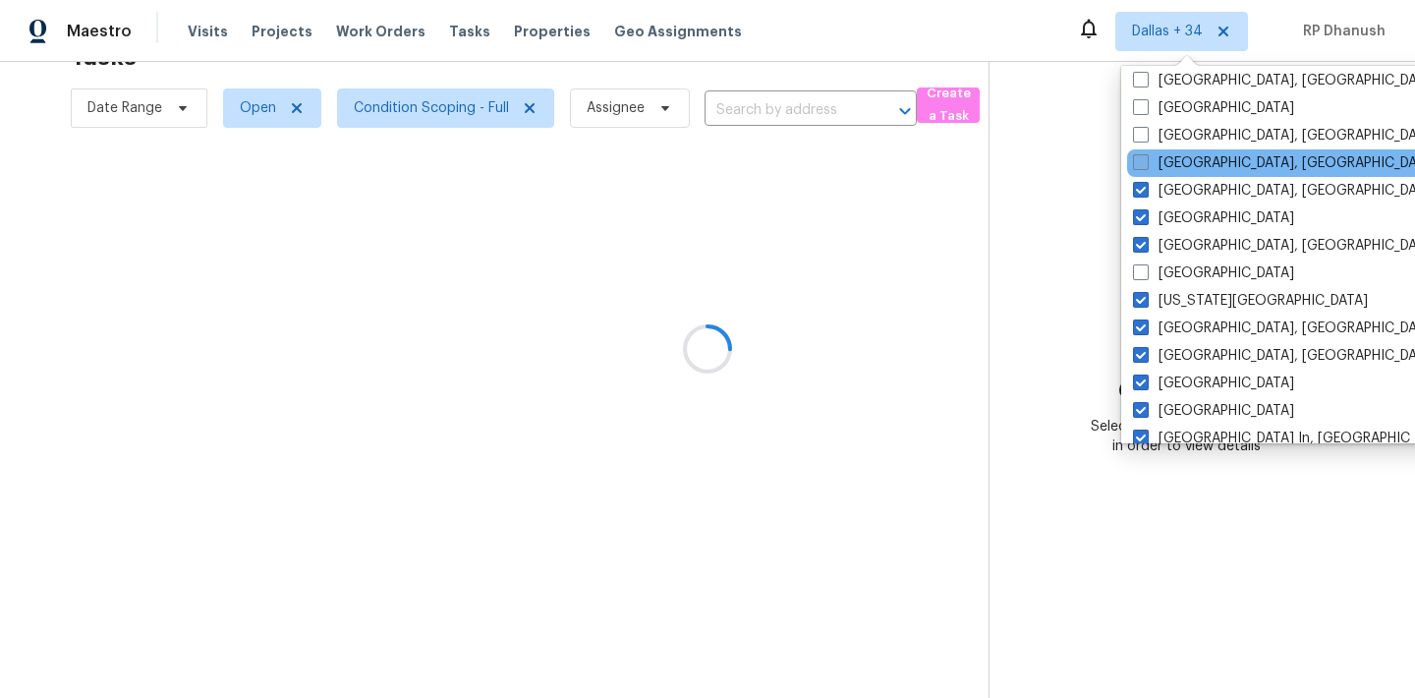
click at [1187, 162] on label "[GEOGRAPHIC_DATA], [GEOGRAPHIC_DATA]" at bounding box center [1285, 163] width 305 height 20
click at [1146, 162] on input "[GEOGRAPHIC_DATA], [GEOGRAPHIC_DATA]" at bounding box center [1139, 159] width 13 height 13
checkbox input "true"
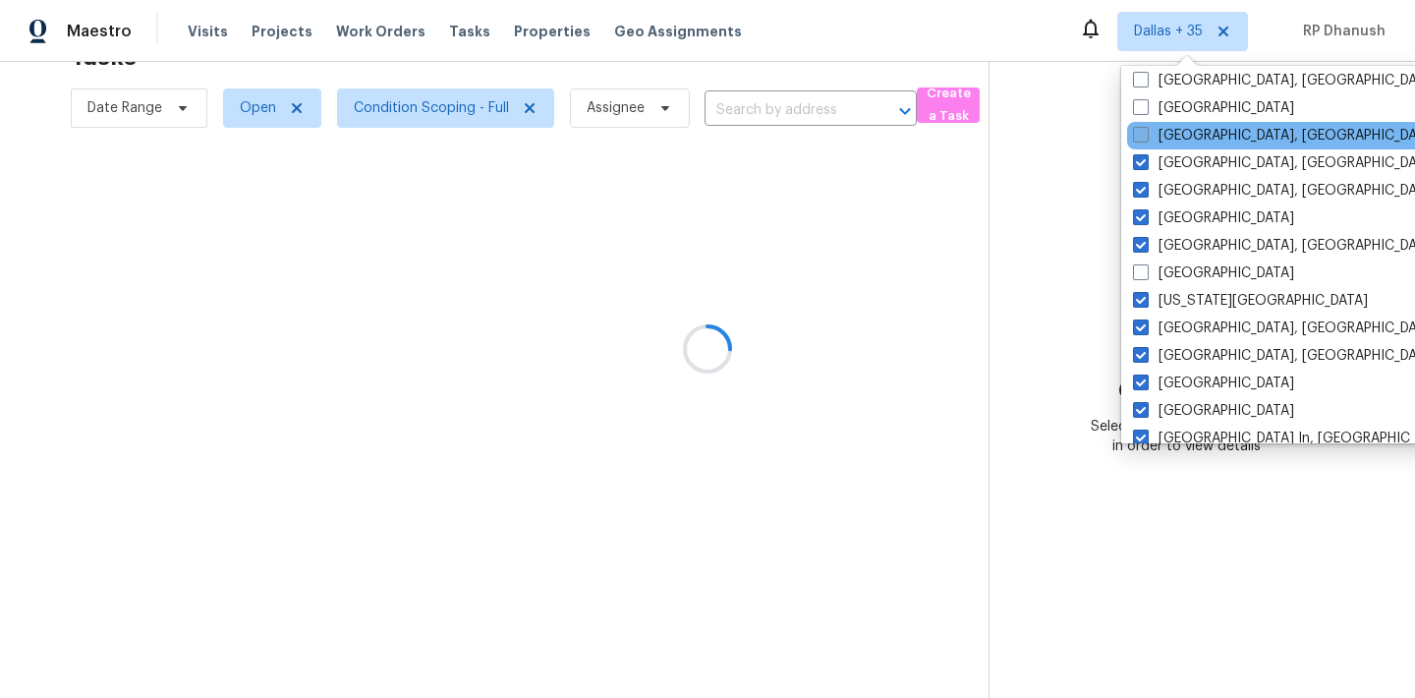
click at [1187, 129] on label "[GEOGRAPHIC_DATA], [GEOGRAPHIC_DATA]" at bounding box center [1285, 136] width 305 height 20
click at [1146, 129] on input "[GEOGRAPHIC_DATA], [GEOGRAPHIC_DATA]" at bounding box center [1139, 132] width 13 height 13
checkbox input "true"
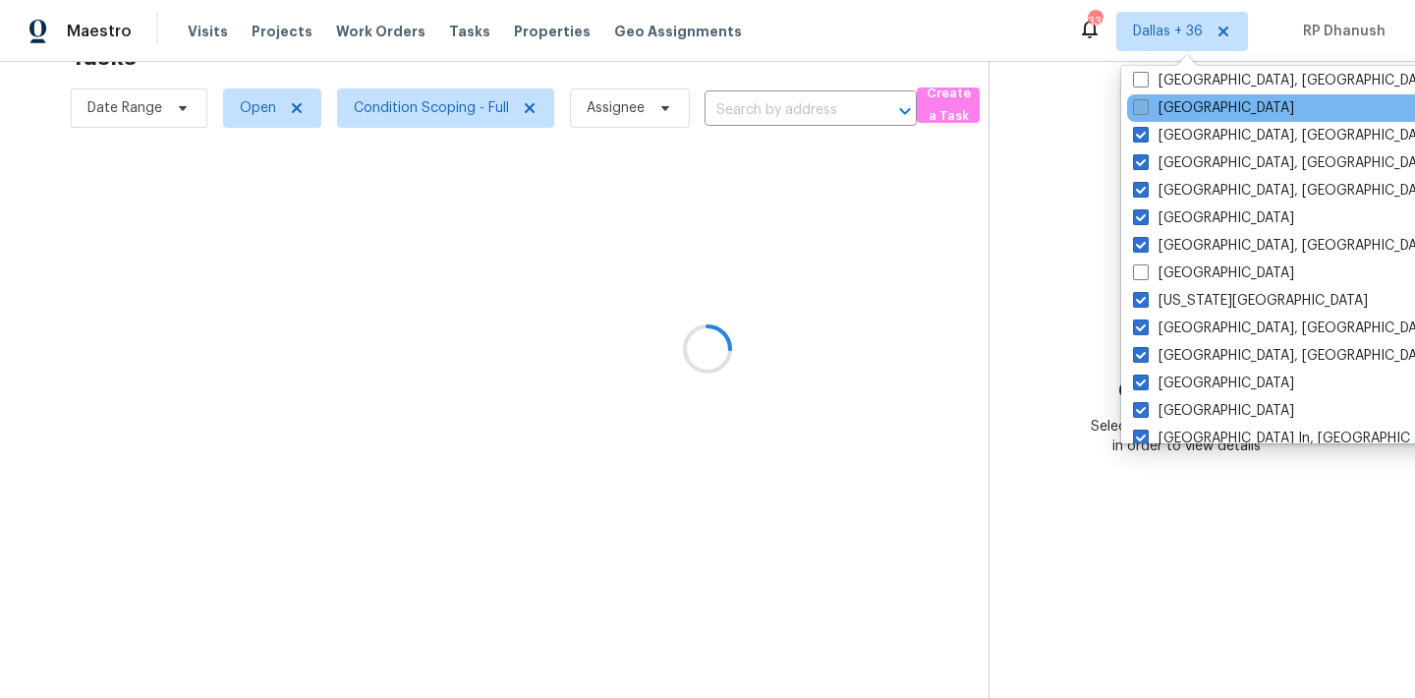
click at [1187, 111] on label "[GEOGRAPHIC_DATA]" at bounding box center [1213, 108] width 161 height 20
click at [1146, 111] on input "[GEOGRAPHIC_DATA]" at bounding box center [1139, 104] width 13 height 13
checkbox input "true"
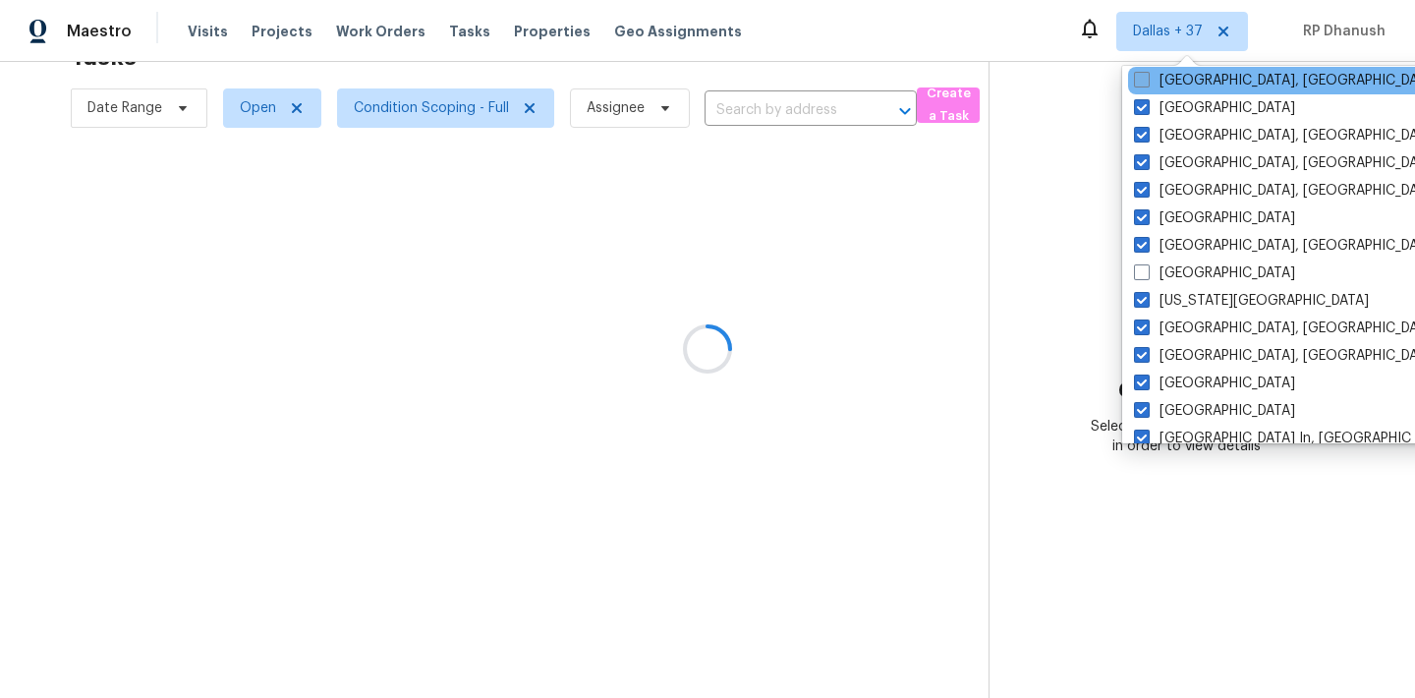
click at [1187, 84] on label "[GEOGRAPHIC_DATA], [GEOGRAPHIC_DATA]" at bounding box center [1286, 81] width 305 height 20
click at [1147, 84] on input "[GEOGRAPHIC_DATA], [GEOGRAPHIC_DATA]" at bounding box center [1140, 77] width 13 height 13
checkbox input "true"
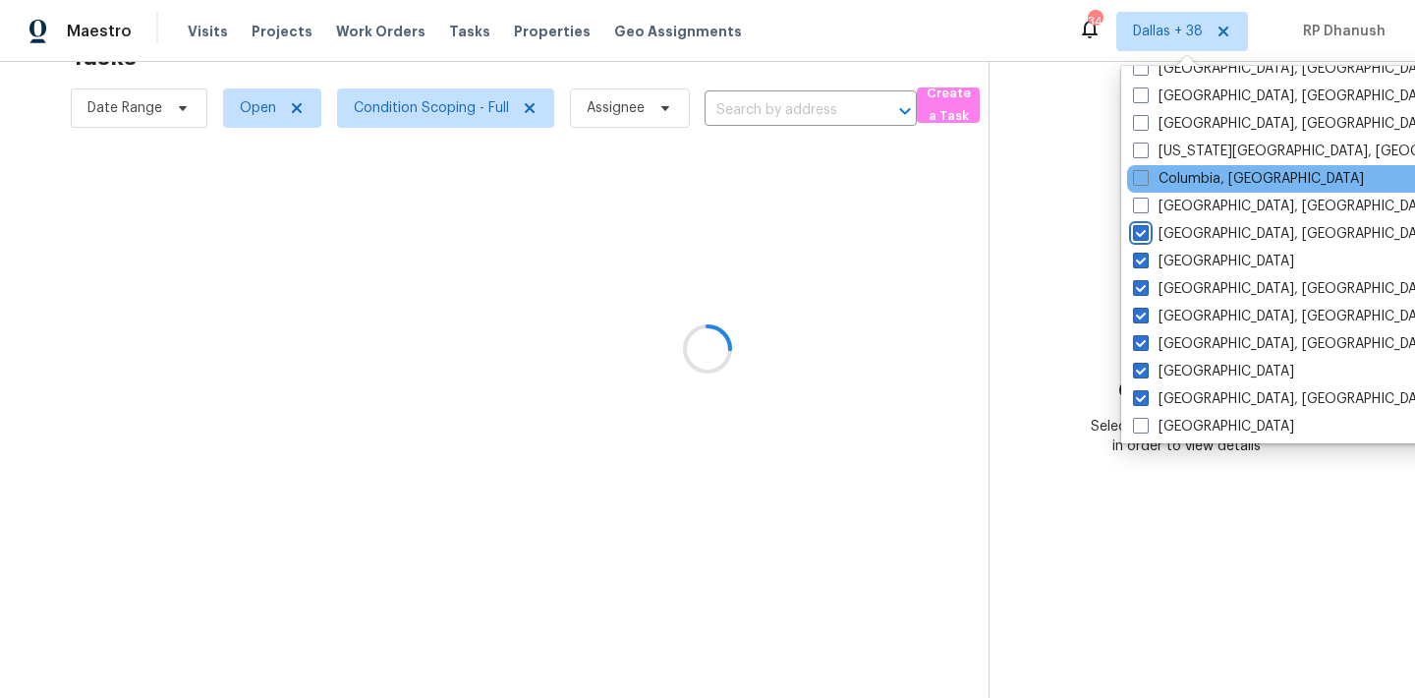
scroll to position [338, 0]
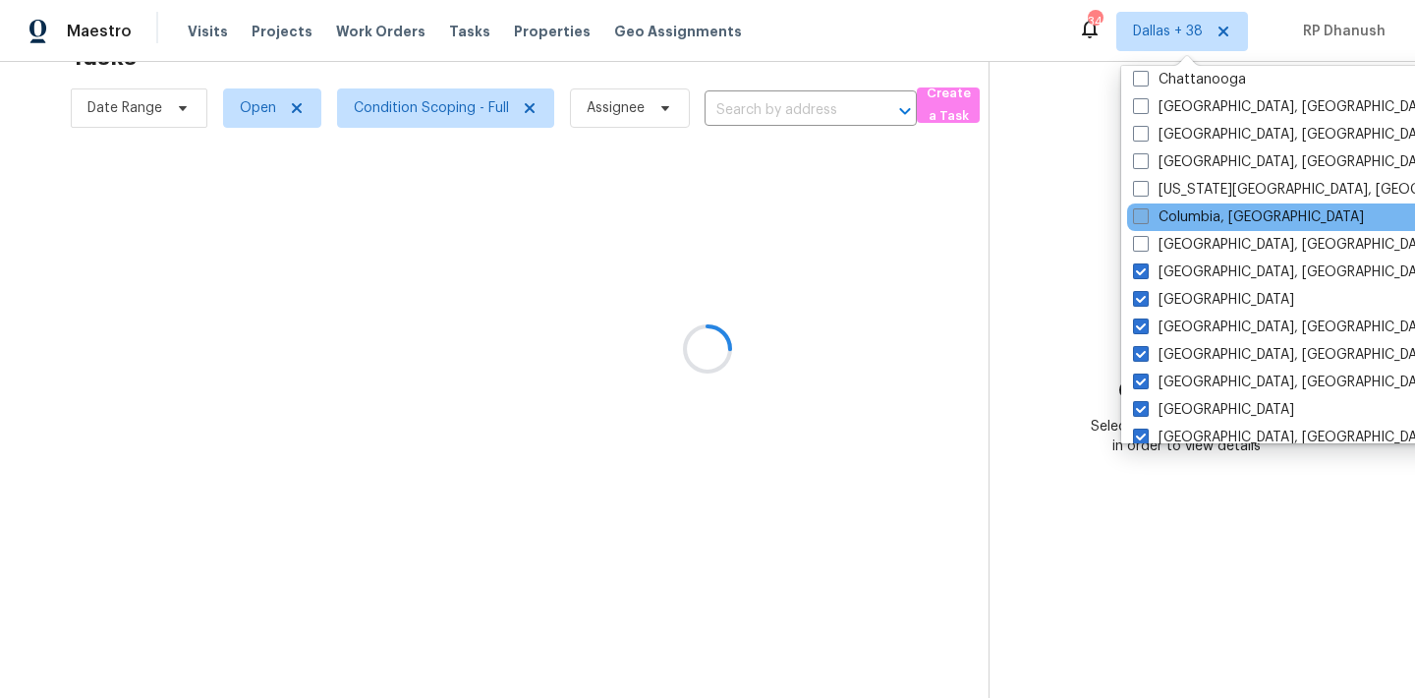
click at [1181, 214] on label "Columbia, [GEOGRAPHIC_DATA]" at bounding box center [1248, 217] width 231 height 20
click at [1146, 214] on input "Columbia, [GEOGRAPHIC_DATA]" at bounding box center [1139, 213] width 13 height 13
checkbox input "true"
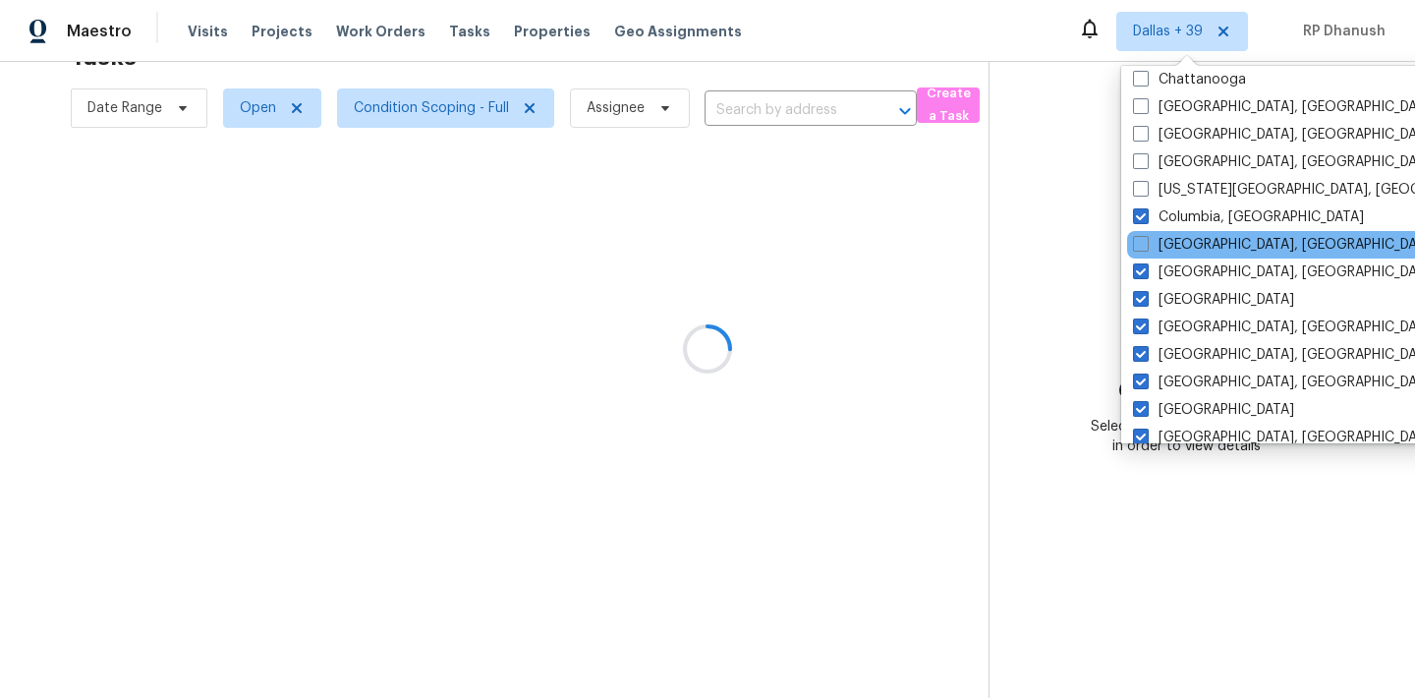
click at [1176, 234] on div "[GEOGRAPHIC_DATA], [GEOGRAPHIC_DATA]" at bounding box center [1325, 245] width 396 height 28
click at [1169, 241] on label "[GEOGRAPHIC_DATA], [GEOGRAPHIC_DATA]" at bounding box center [1285, 245] width 305 height 20
click at [1146, 241] on input "[GEOGRAPHIC_DATA], [GEOGRAPHIC_DATA]" at bounding box center [1139, 241] width 13 height 13
checkbox input "true"
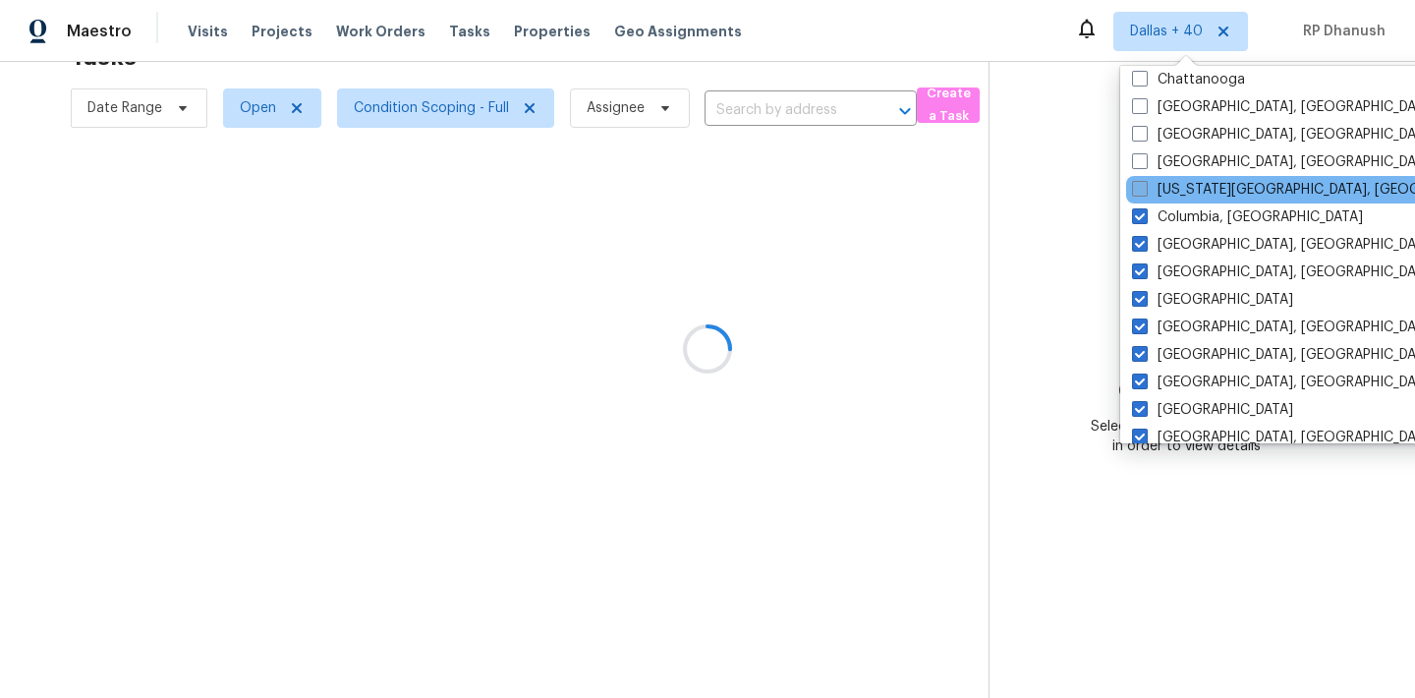
click at [1172, 195] on label "[US_STATE][GEOGRAPHIC_DATA], [GEOGRAPHIC_DATA]" at bounding box center [1321, 190] width 378 height 20
click at [1145, 193] on input "[US_STATE][GEOGRAPHIC_DATA], [GEOGRAPHIC_DATA]" at bounding box center [1138, 186] width 13 height 13
checkbox input "true"
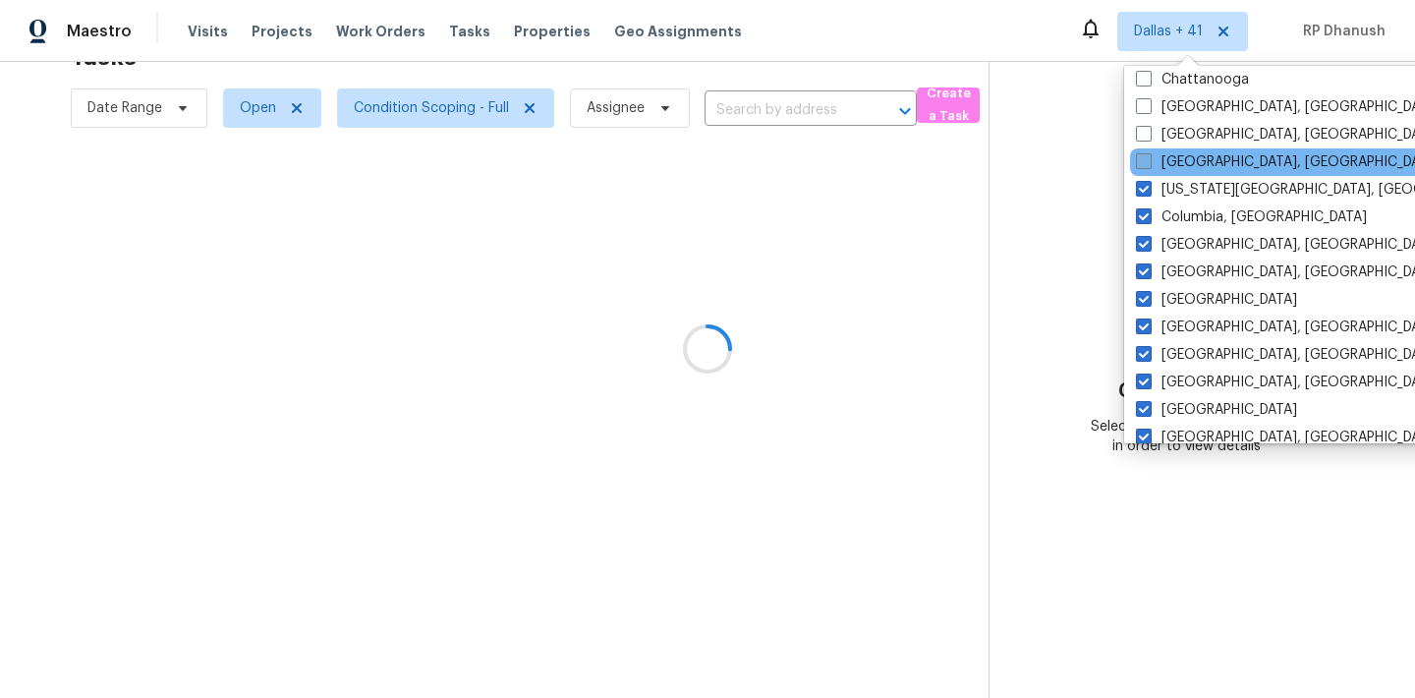
click at [1172, 157] on label "[GEOGRAPHIC_DATA], [GEOGRAPHIC_DATA]" at bounding box center [1288, 162] width 305 height 20
click at [1149, 157] on input "[GEOGRAPHIC_DATA], [GEOGRAPHIC_DATA]" at bounding box center [1142, 158] width 13 height 13
checkbox input "true"
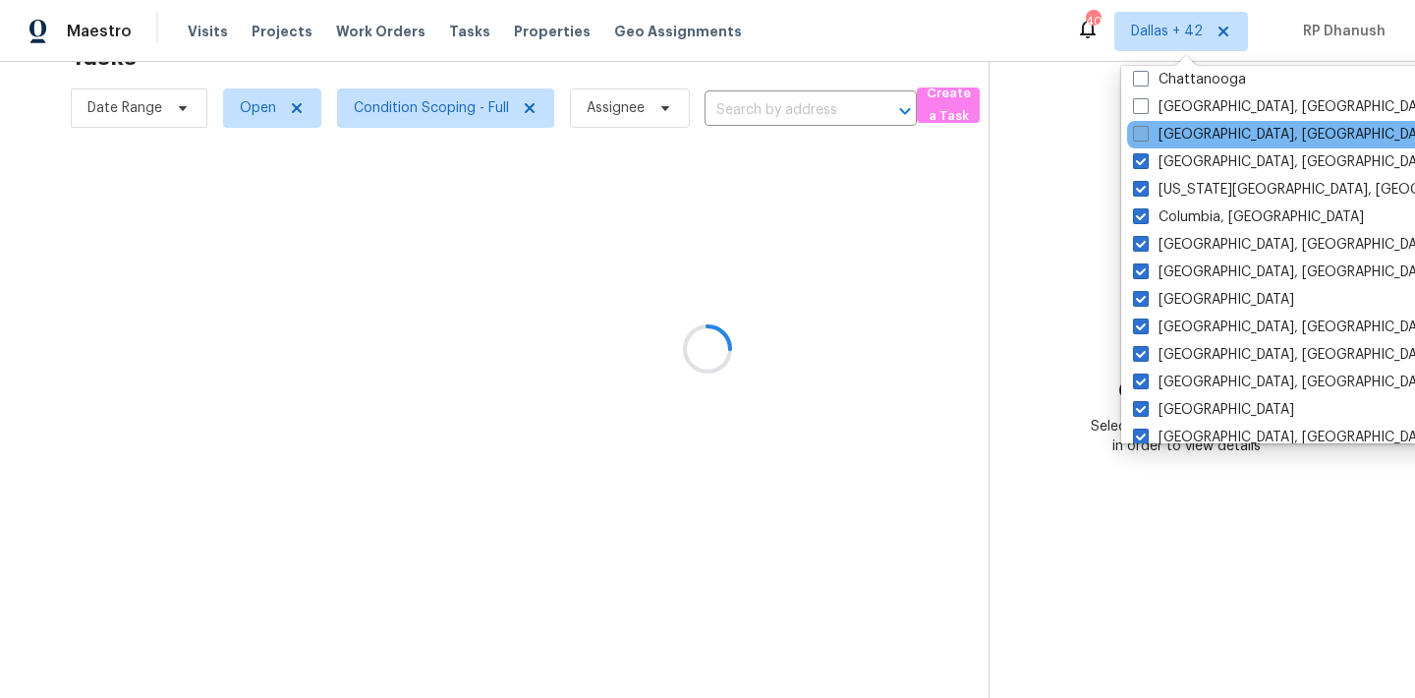
click at [1173, 130] on label "[GEOGRAPHIC_DATA], [GEOGRAPHIC_DATA]" at bounding box center [1285, 135] width 305 height 20
click at [1146, 130] on input "[GEOGRAPHIC_DATA], [GEOGRAPHIC_DATA]" at bounding box center [1139, 131] width 13 height 13
checkbox input "true"
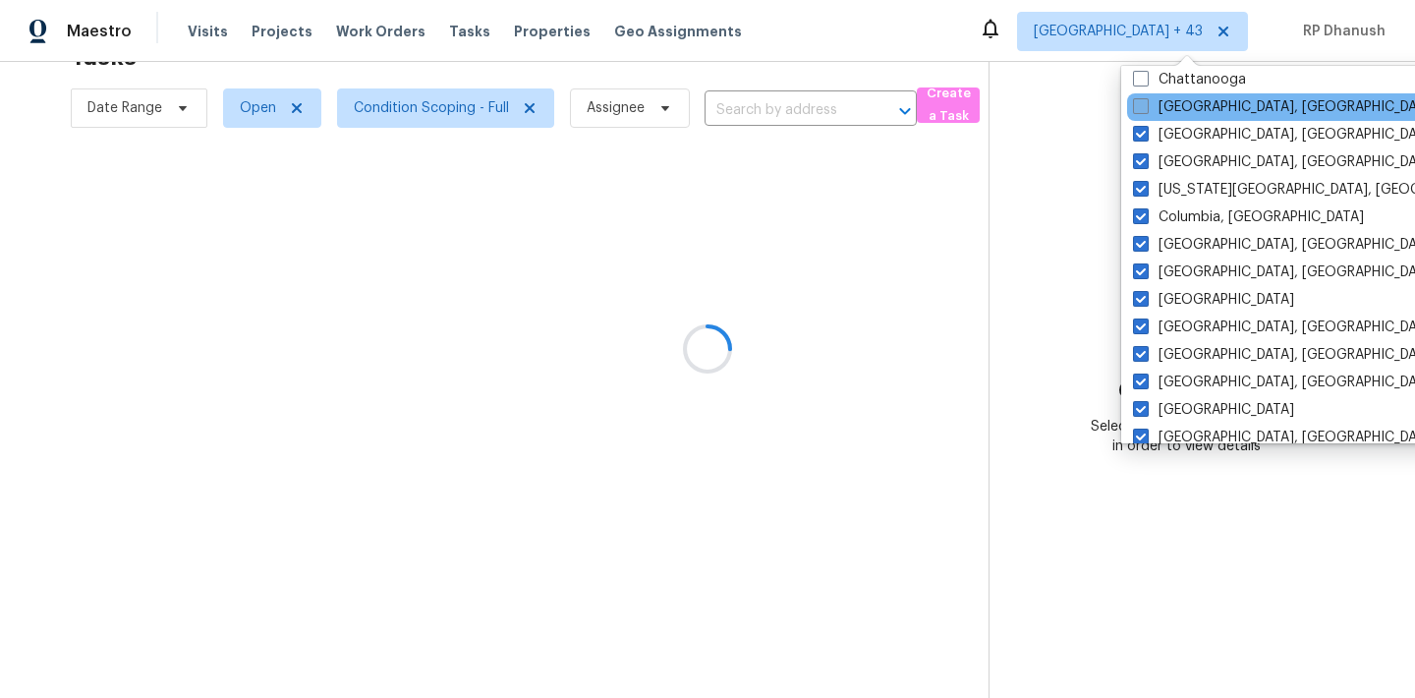
click at [1173, 110] on label "[GEOGRAPHIC_DATA], [GEOGRAPHIC_DATA]" at bounding box center [1285, 107] width 305 height 20
click at [1146, 110] on input "[GEOGRAPHIC_DATA], [GEOGRAPHIC_DATA]" at bounding box center [1139, 103] width 13 height 13
checkbox input "true"
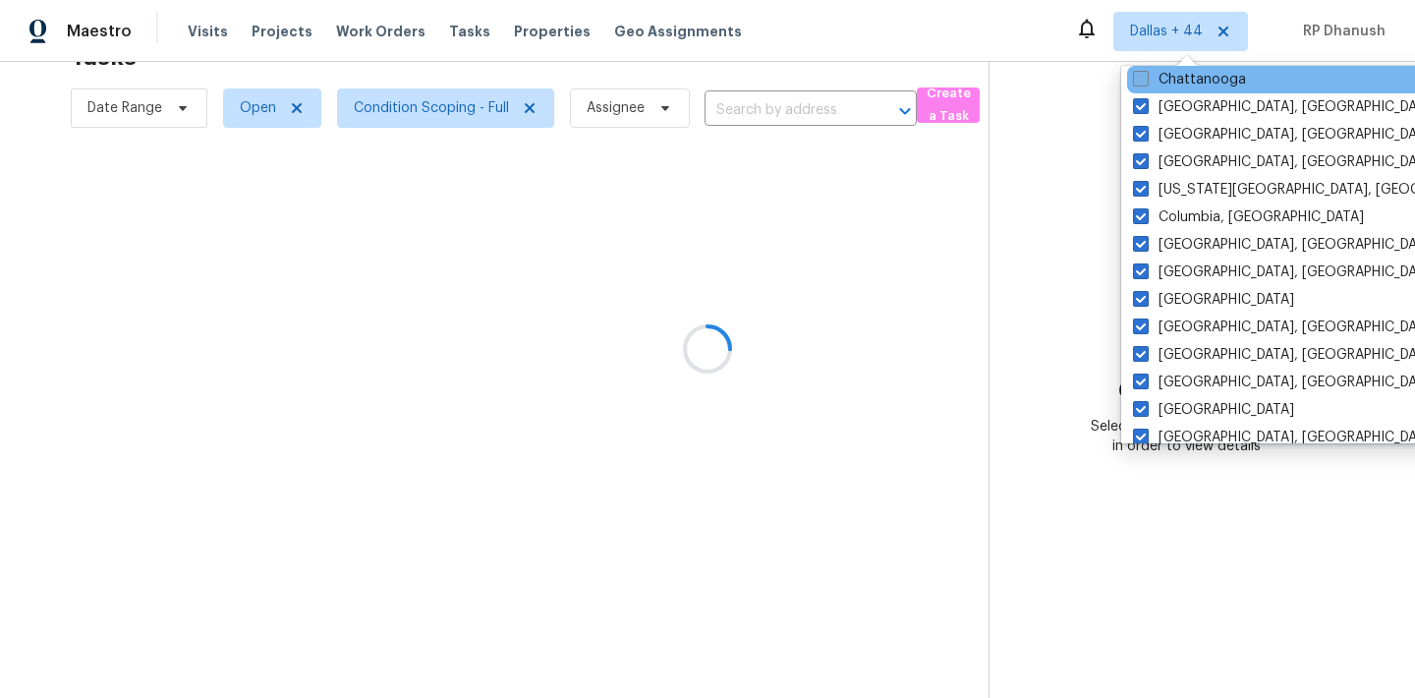
click at [1173, 85] on label "Chattanooga" at bounding box center [1189, 80] width 113 height 20
click at [1146, 83] on input "Chattanooga" at bounding box center [1139, 76] width 13 height 13
checkbox input "true"
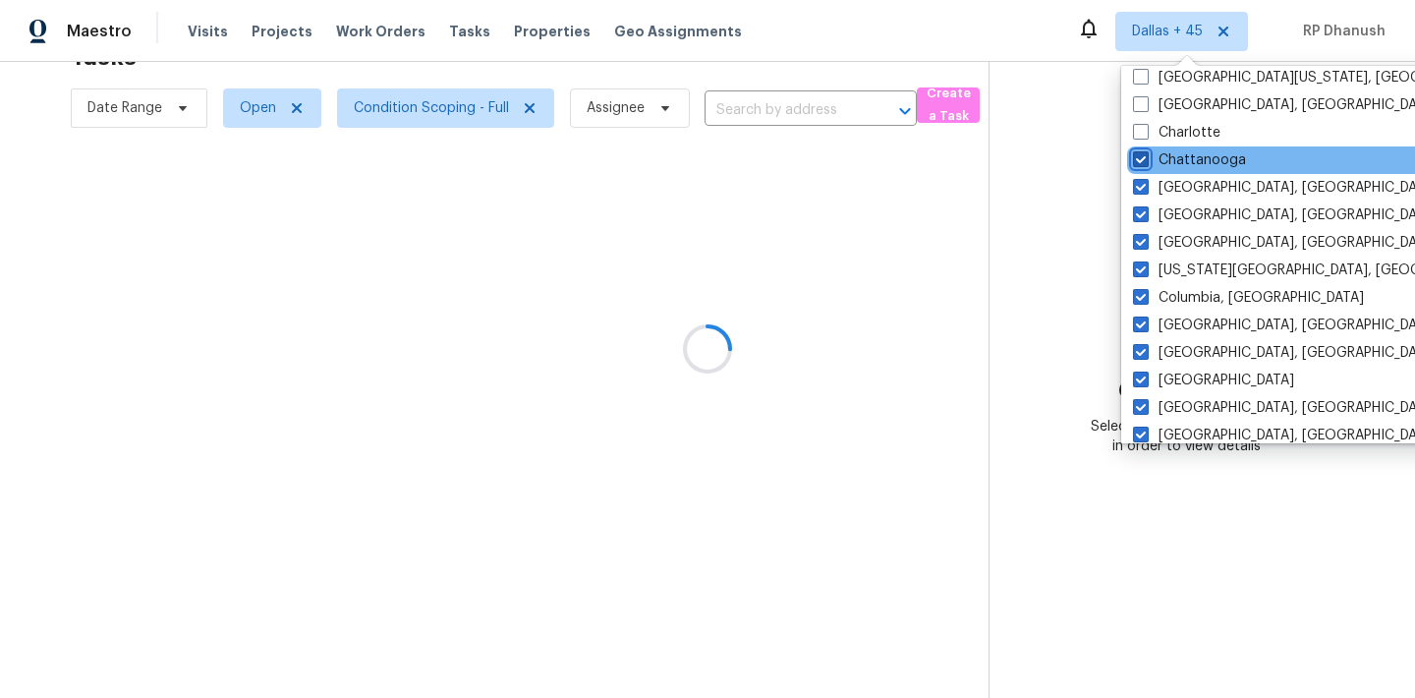
scroll to position [168, 0]
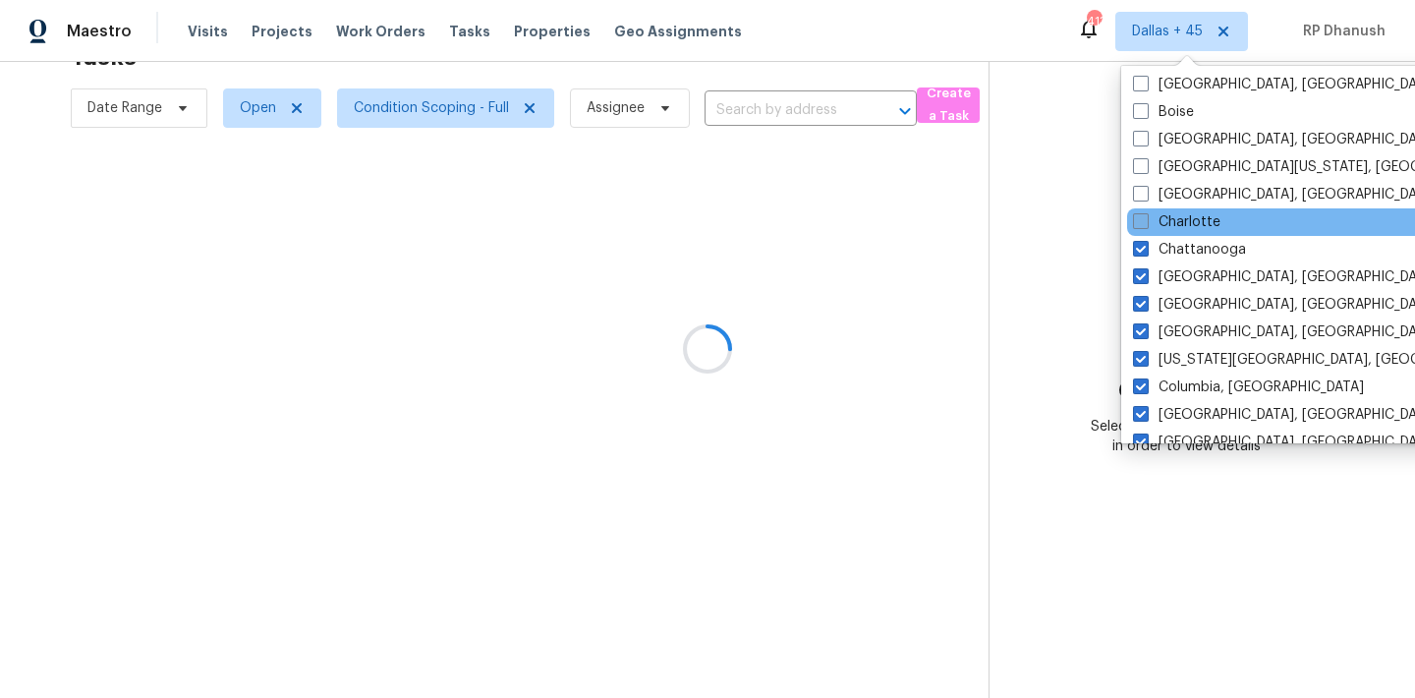
click at [1171, 220] on label "Charlotte" at bounding box center [1176, 222] width 87 height 20
click at [1146, 220] on input "Charlotte" at bounding box center [1139, 218] width 13 height 13
checkbox input "true"
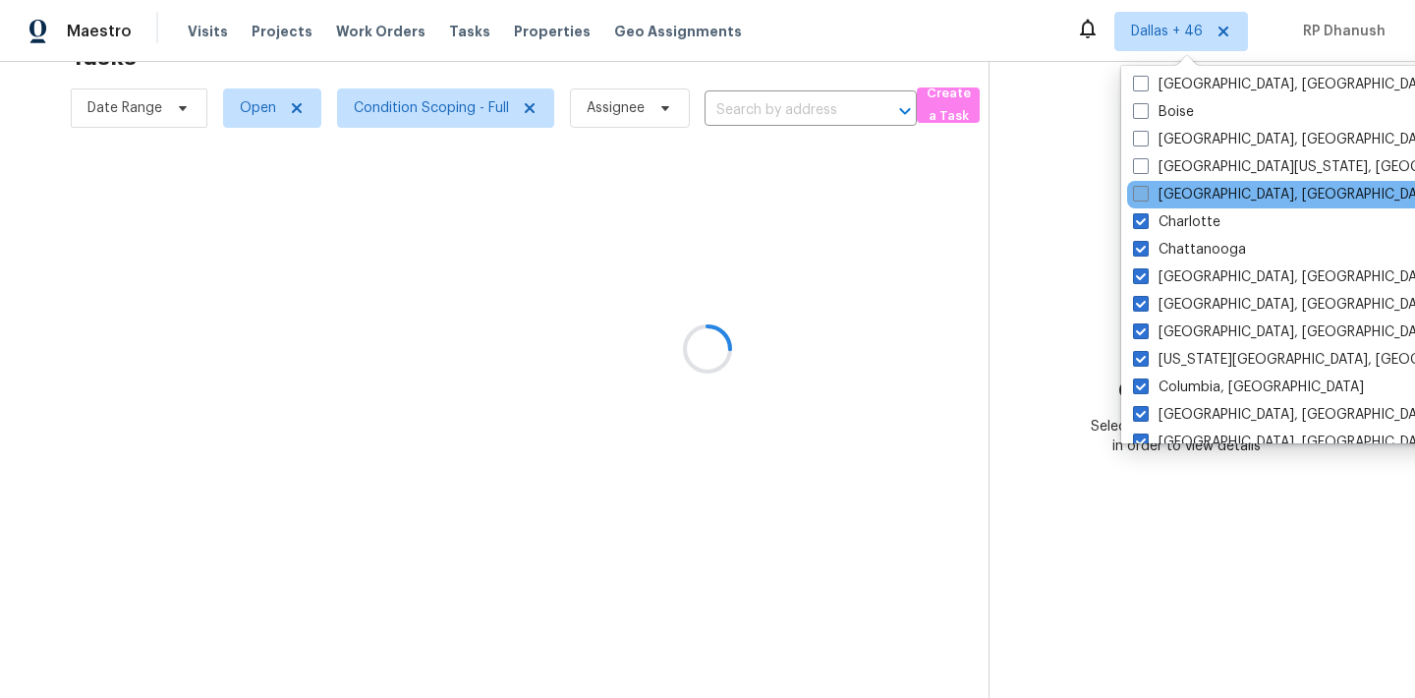
click at [1171, 203] on label "[GEOGRAPHIC_DATA], [GEOGRAPHIC_DATA]" at bounding box center [1285, 195] width 305 height 20
click at [1146, 198] on input "[GEOGRAPHIC_DATA], [GEOGRAPHIC_DATA]" at bounding box center [1139, 191] width 13 height 13
checkbox input "true"
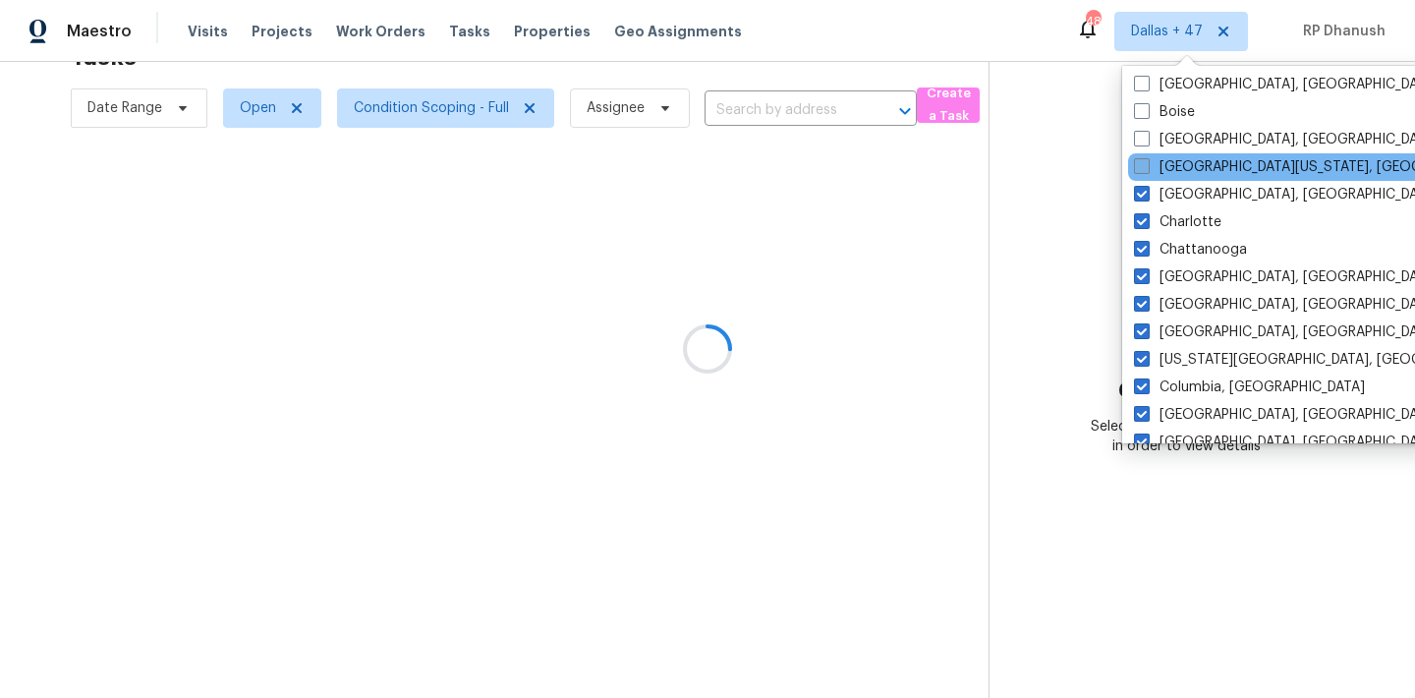
click at [1172, 174] on label "[GEOGRAPHIC_DATA][US_STATE], [GEOGRAPHIC_DATA]" at bounding box center [1323, 167] width 378 height 20
click at [1147, 170] on input "[GEOGRAPHIC_DATA][US_STATE], [GEOGRAPHIC_DATA]" at bounding box center [1140, 163] width 13 height 13
checkbox input "true"
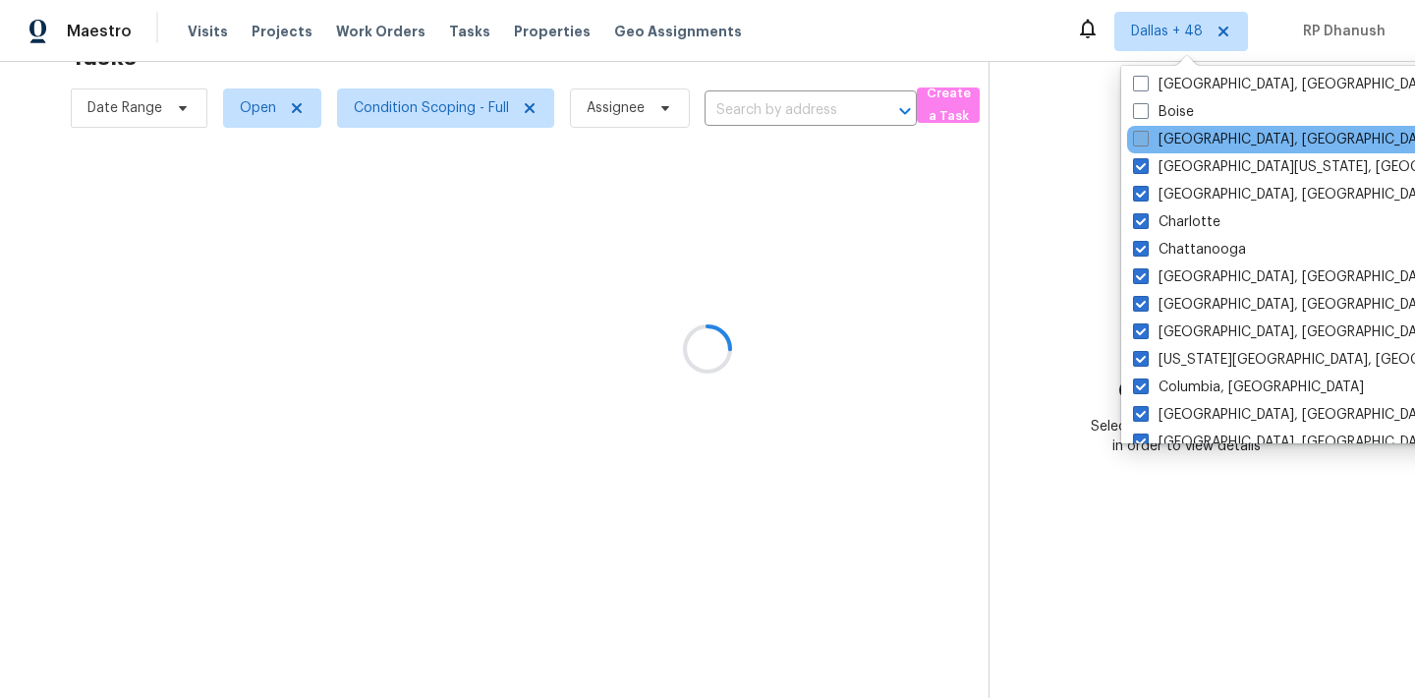
click at [1172, 143] on label "[GEOGRAPHIC_DATA], [GEOGRAPHIC_DATA]" at bounding box center [1285, 140] width 305 height 20
click at [1146, 143] on input "[GEOGRAPHIC_DATA], [GEOGRAPHIC_DATA]" at bounding box center [1139, 136] width 13 height 13
checkbox input "true"
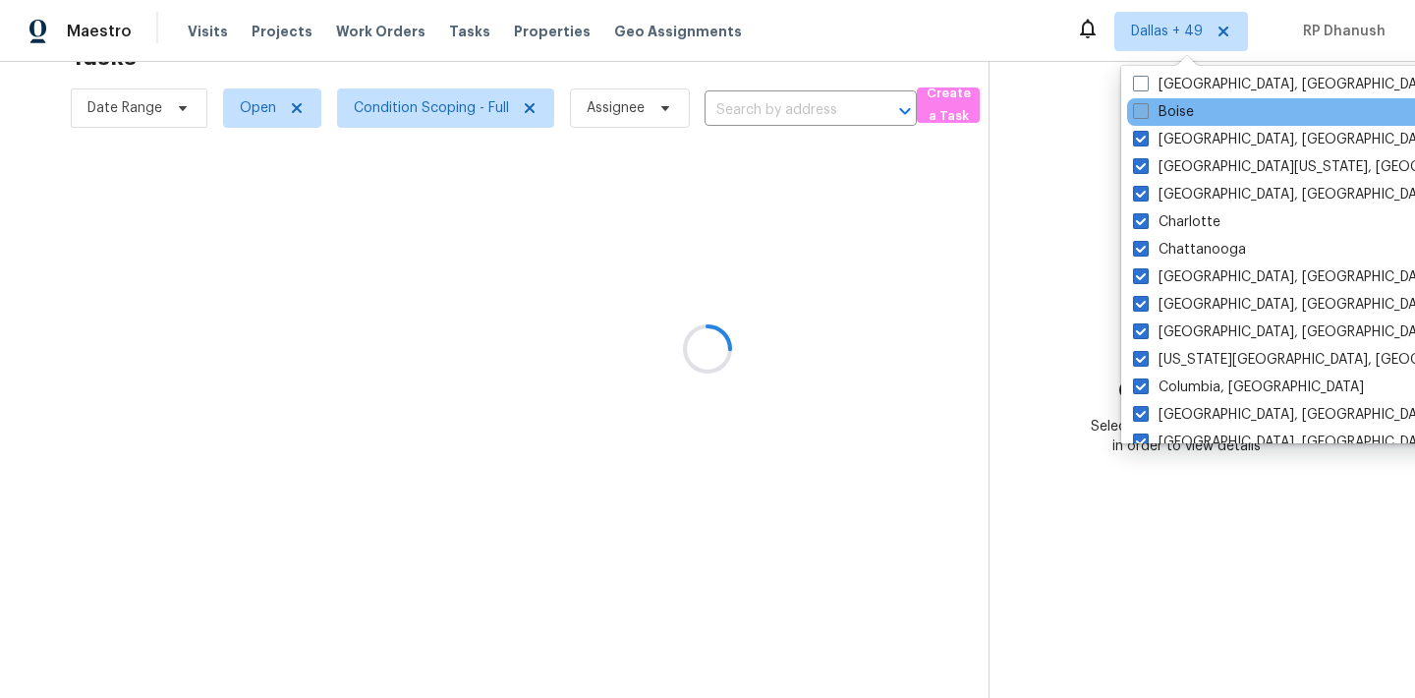
click at [1172, 116] on label "Boise" at bounding box center [1163, 112] width 61 height 20
click at [1146, 115] on input "Boise" at bounding box center [1139, 108] width 13 height 13
checkbox input "true"
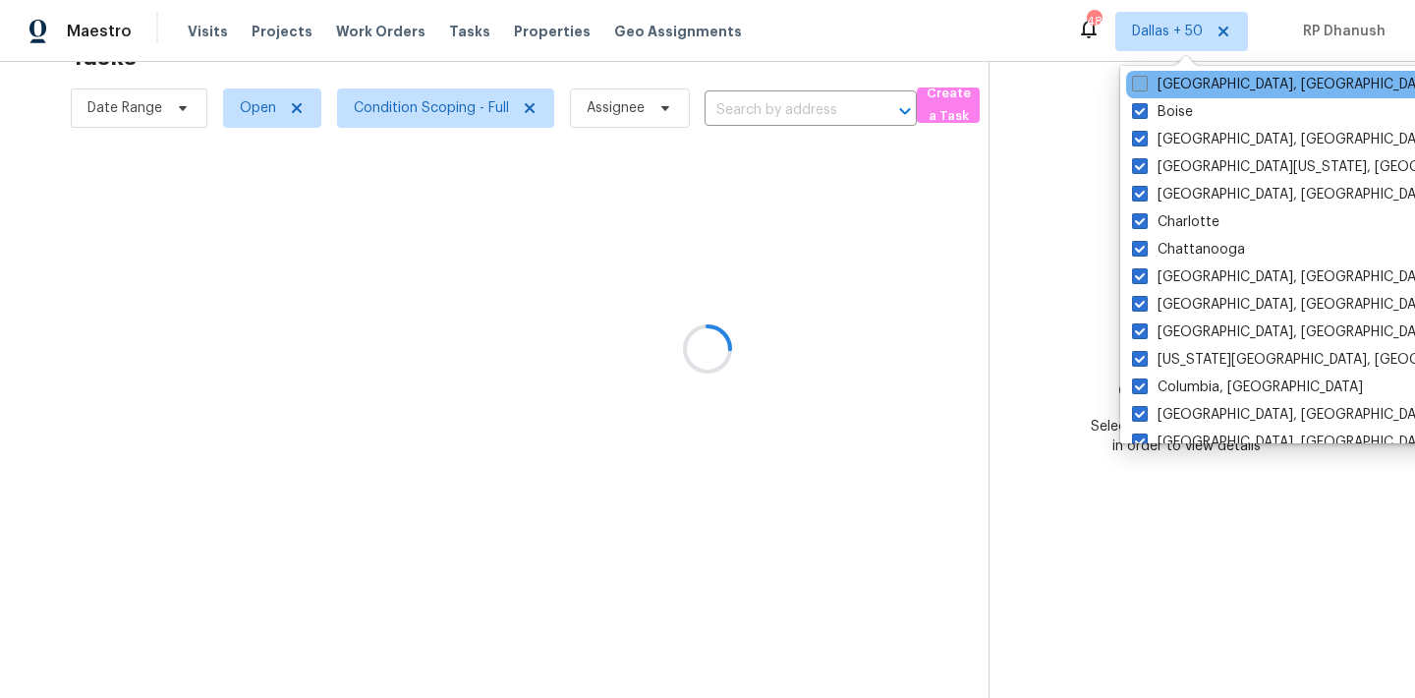
click at [1172, 85] on label "[GEOGRAPHIC_DATA], [GEOGRAPHIC_DATA]" at bounding box center [1284, 85] width 305 height 20
click at [1145, 85] on input "[GEOGRAPHIC_DATA], [GEOGRAPHIC_DATA]" at bounding box center [1138, 81] width 13 height 13
checkbox input "true"
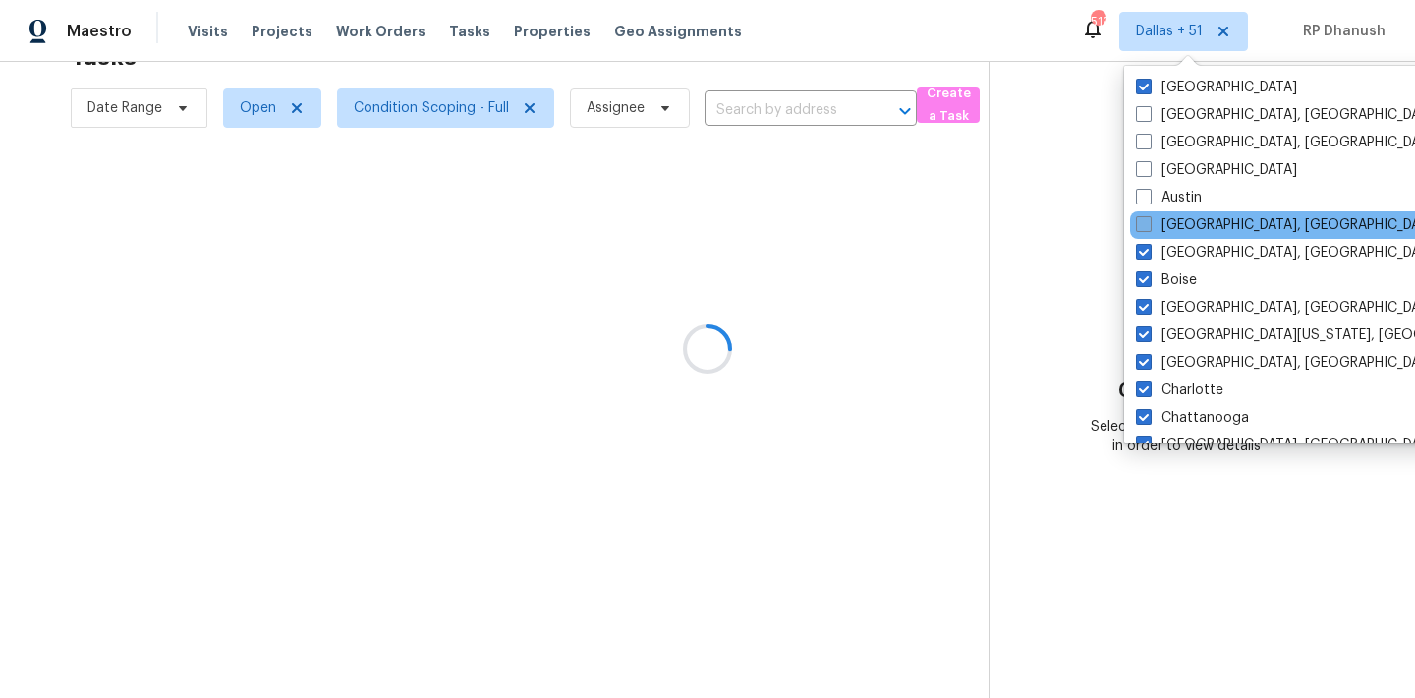
click at [1174, 218] on label "[GEOGRAPHIC_DATA], [GEOGRAPHIC_DATA]" at bounding box center [1288, 225] width 305 height 20
click at [1149, 218] on input "[GEOGRAPHIC_DATA], [GEOGRAPHIC_DATA]" at bounding box center [1142, 221] width 13 height 13
checkbox input "true"
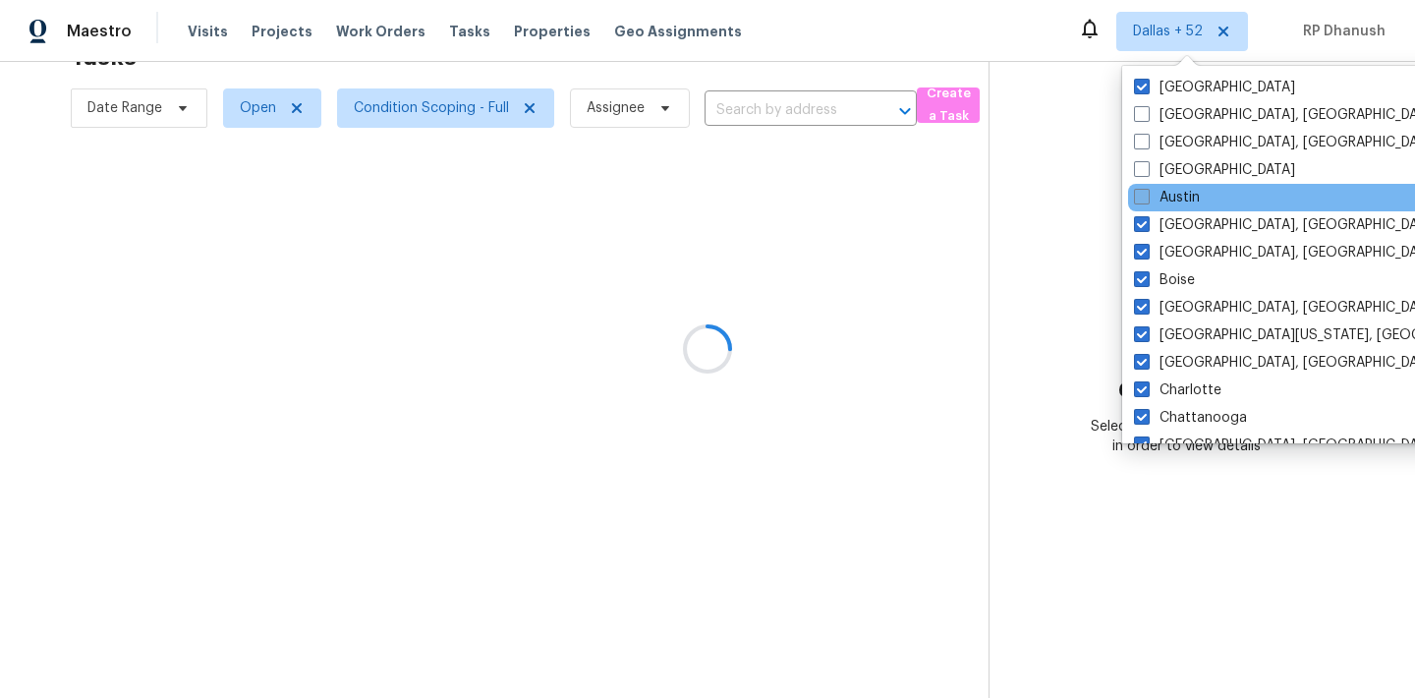
click at [1174, 194] on label "Austin" at bounding box center [1167, 198] width 66 height 20
click at [1147, 194] on input "Austin" at bounding box center [1140, 194] width 13 height 13
checkbox input "true"
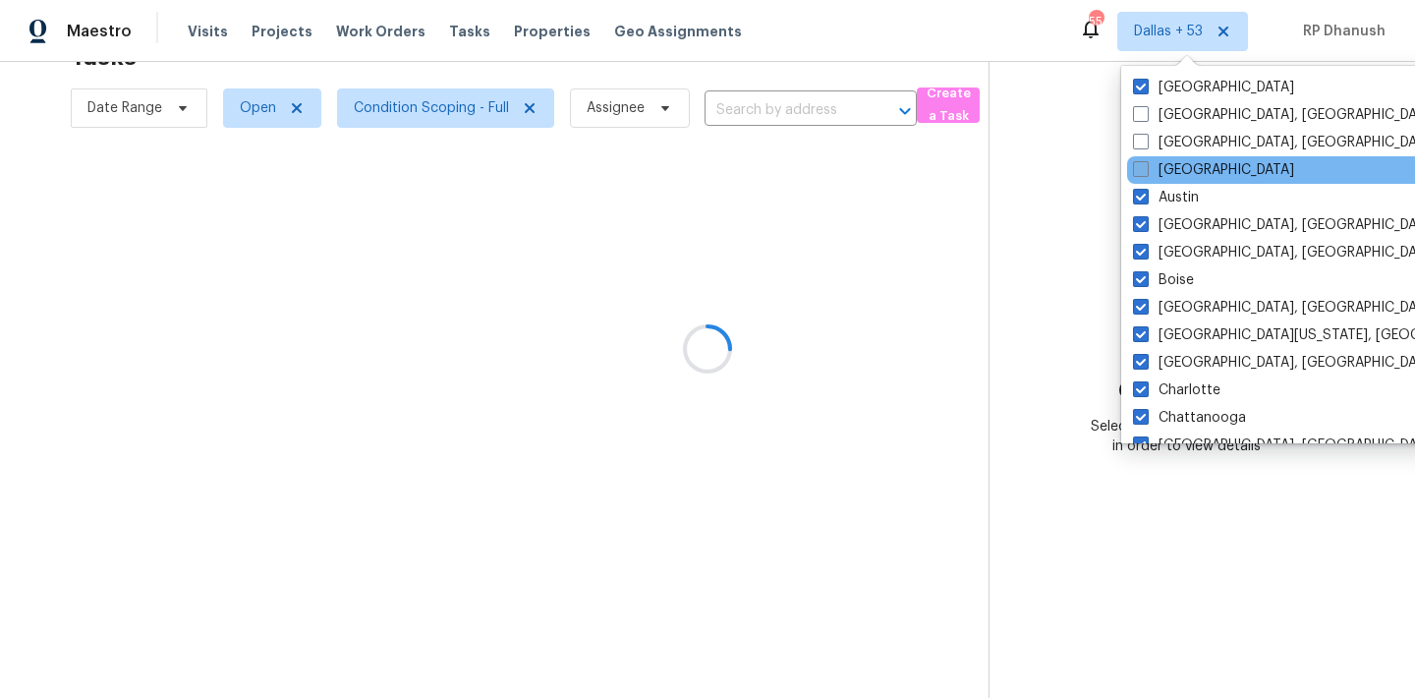
click at [1174, 160] on label "[GEOGRAPHIC_DATA]" at bounding box center [1213, 170] width 161 height 20
click at [1146, 160] on input "[GEOGRAPHIC_DATA]" at bounding box center [1139, 166] width 13 height 13
click at [1171, 169] on label "[GEOGRAPHIC_DATA]" at bounding box center [1213, 170] width 161 height 20
click at [1146, 169] on input "[GEOGRAPHIC_DATA]" at bounding box center [1139, 166] width 13 height 13
checkbox input "false"
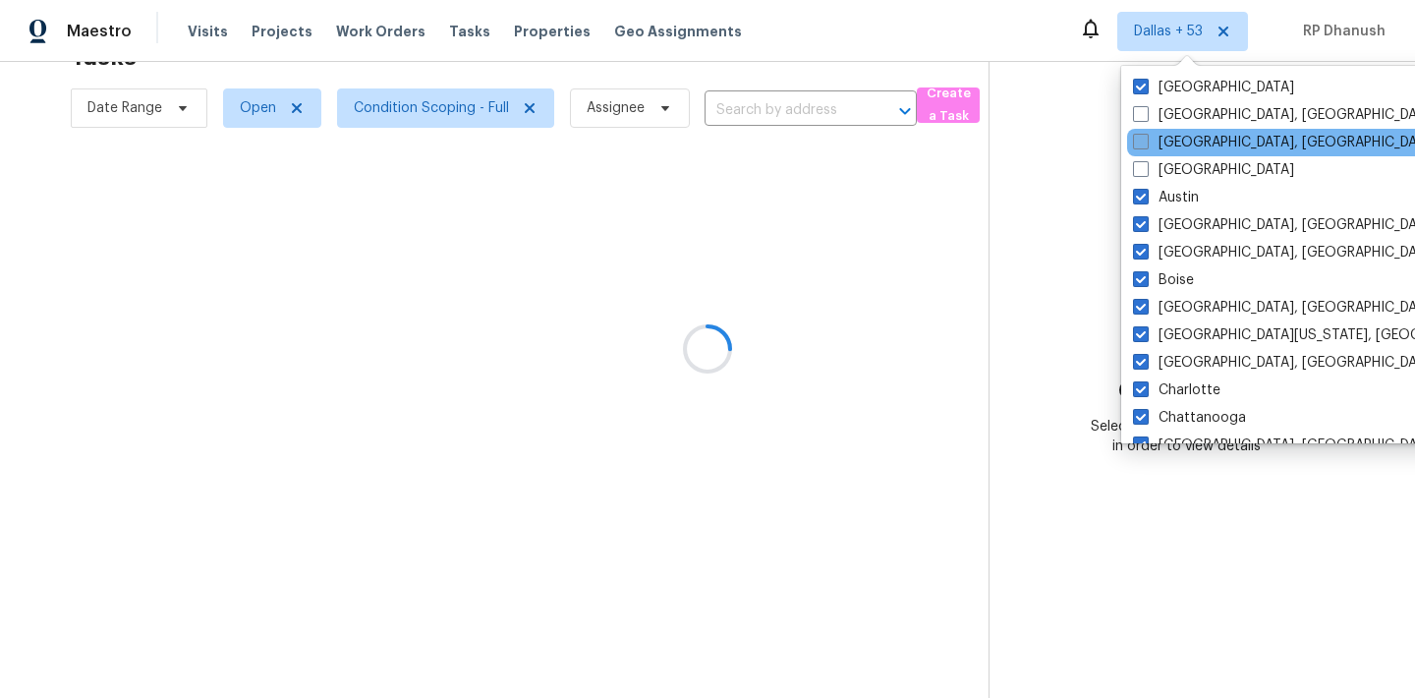
click at [1171, 149] on label "[GEOGRAPHIC_DATA], [GEOGRAPHIC_DATA]" at bounding box center [1285, 143] width 305 height 20
click at [1146, 145] on input "[GEOGRAPHIC_DATA], [GEOGRAPHIC_DATA]" at bounding box center [1139, 139] width 13 height 13
checkbox input "true"
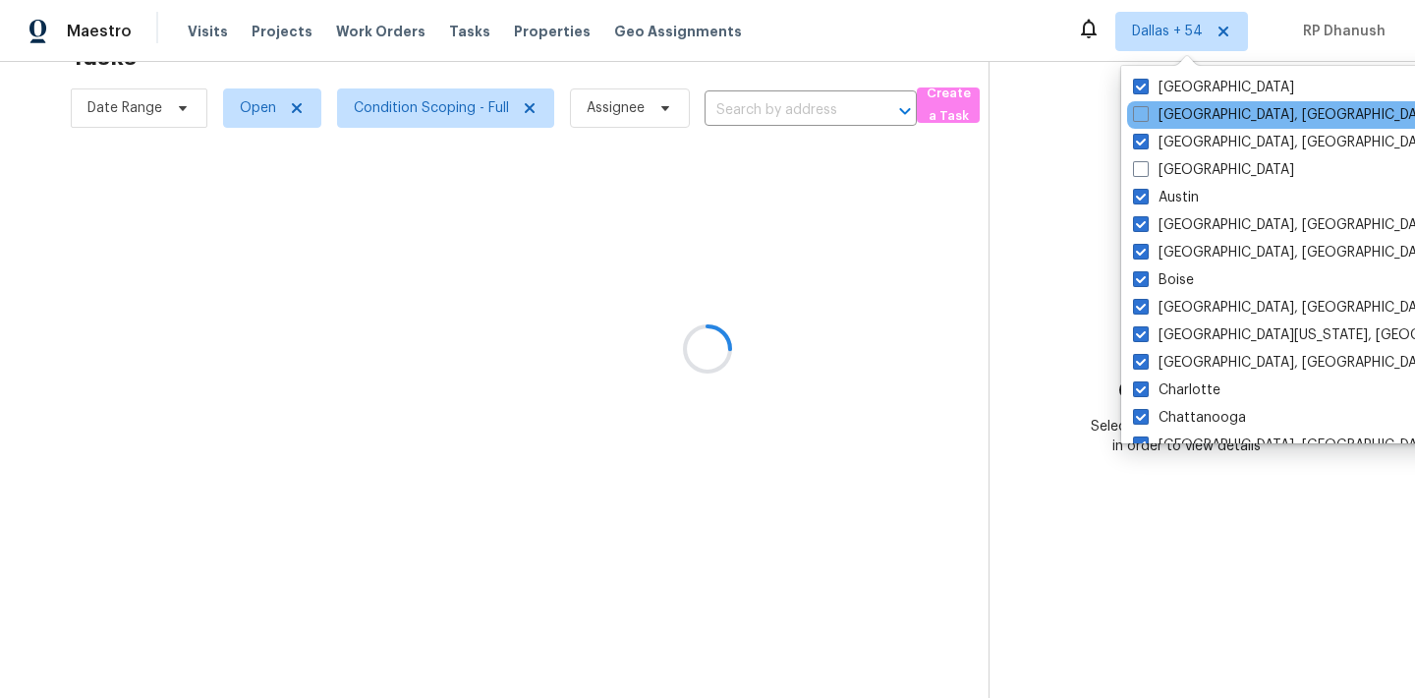
click at [1171, 126] on div "[GEOGRAPHIC_DATA], [GEOGRAPHIC_DATA]" at bounding box center [1325, 115] width 396 height 28
click at [1166, 110] on label "[GEOGRAPHIC_DATA], [GEOGRAPHIC_DATA]" at bounding box center [1285, 115] width 305 height 20
click at [1146, 110] on input "[GEOGRAPHIC_DATA], [GEOGRAPHIC_DATA]" at bounding box center [1139, 111] width 13 height 13
checkbox input "true"
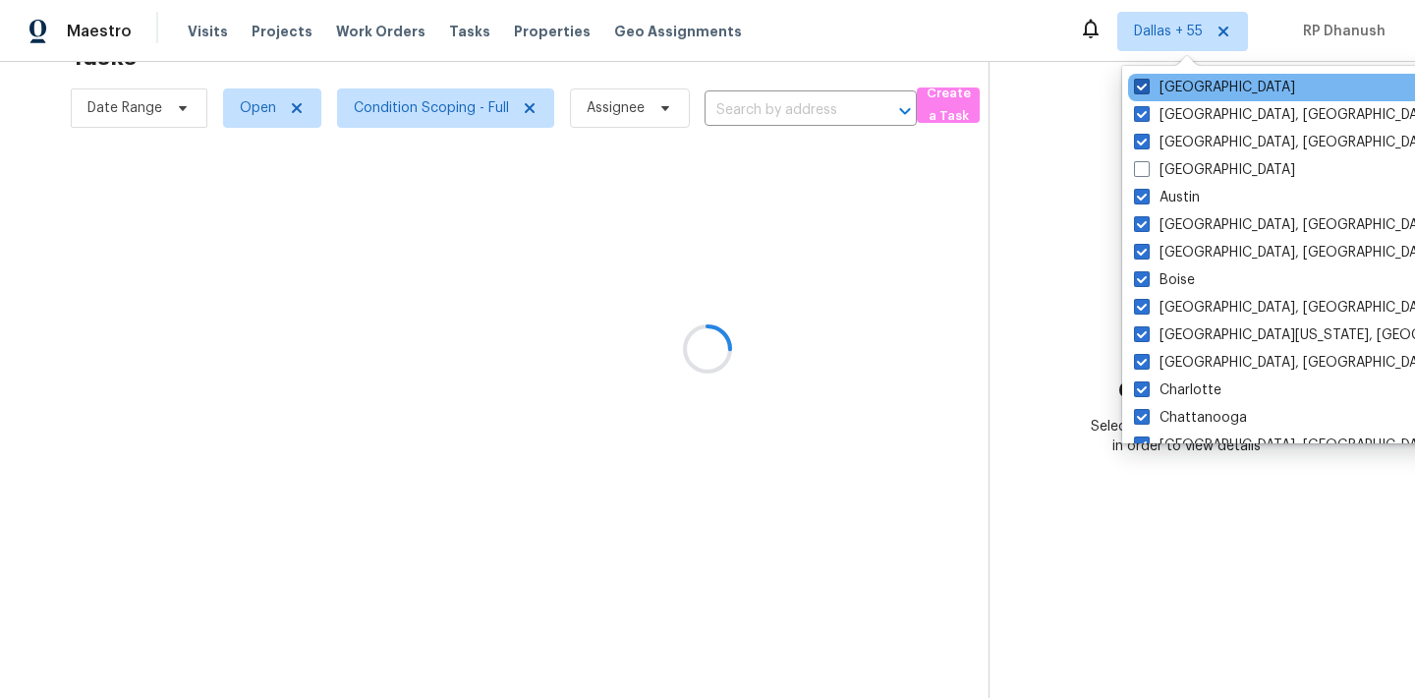
click at [1166, 87] on label "[GEOGRAPHIC_DATA]" at bounding box center [1214, 88] width 161 height 20
click at [1147, 87] on input "[GEOGRAPHIC_DATA]" at bounding box center [1140, 84] width 13 height 13
checkbox input "false"
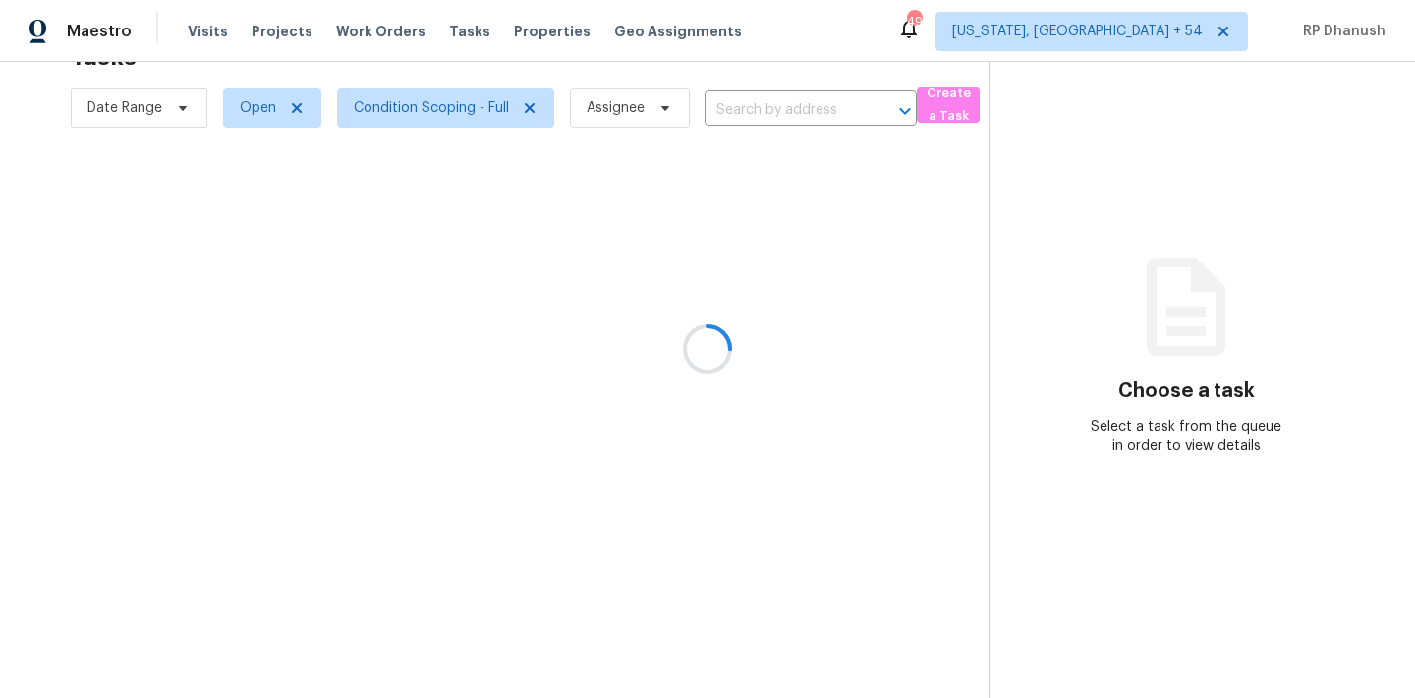
click at [1297, 173] on div at bounding box center [707, 349] width 1415 height 698
click at [1155, 20] on div at bounding box center [707, 349] width 1415 height 698
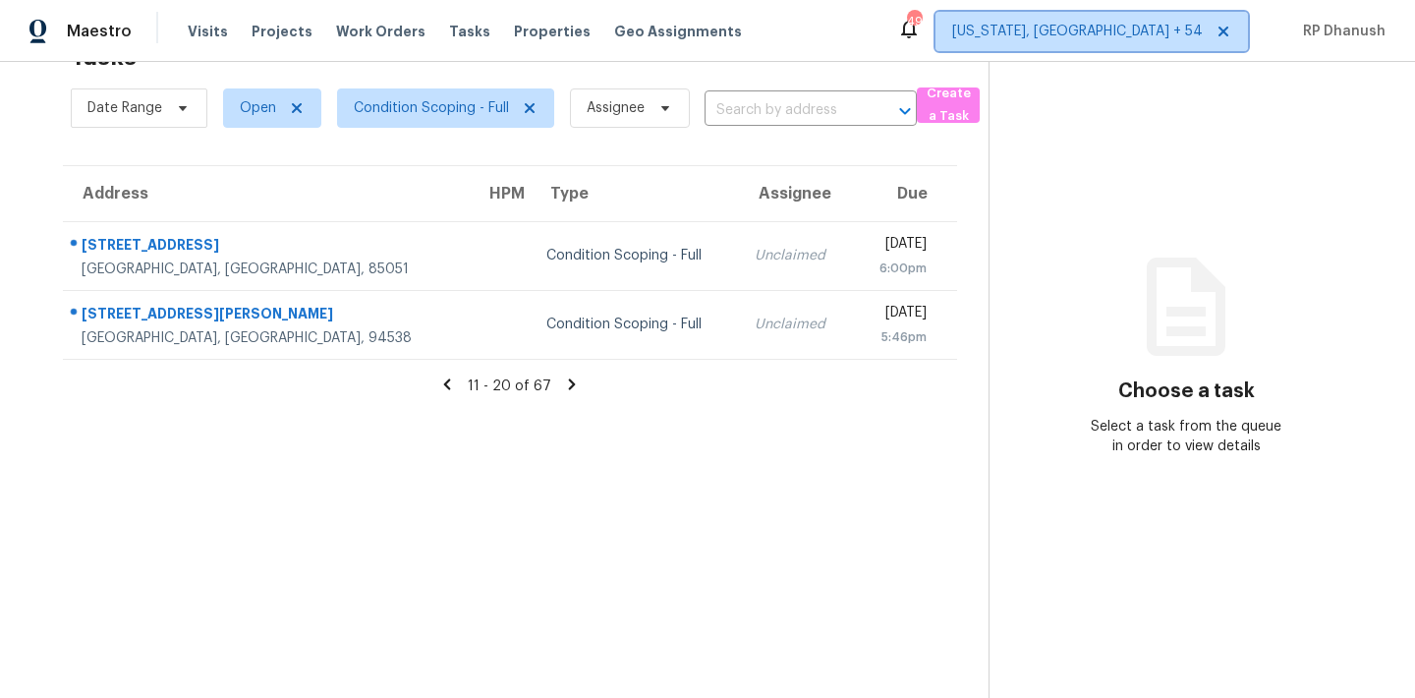
click at [1125, 29] on span "[US_STATE], [GEOGRAPHIC_DATA] + 54" at bounding box center [1077, 32] width 251 height 20
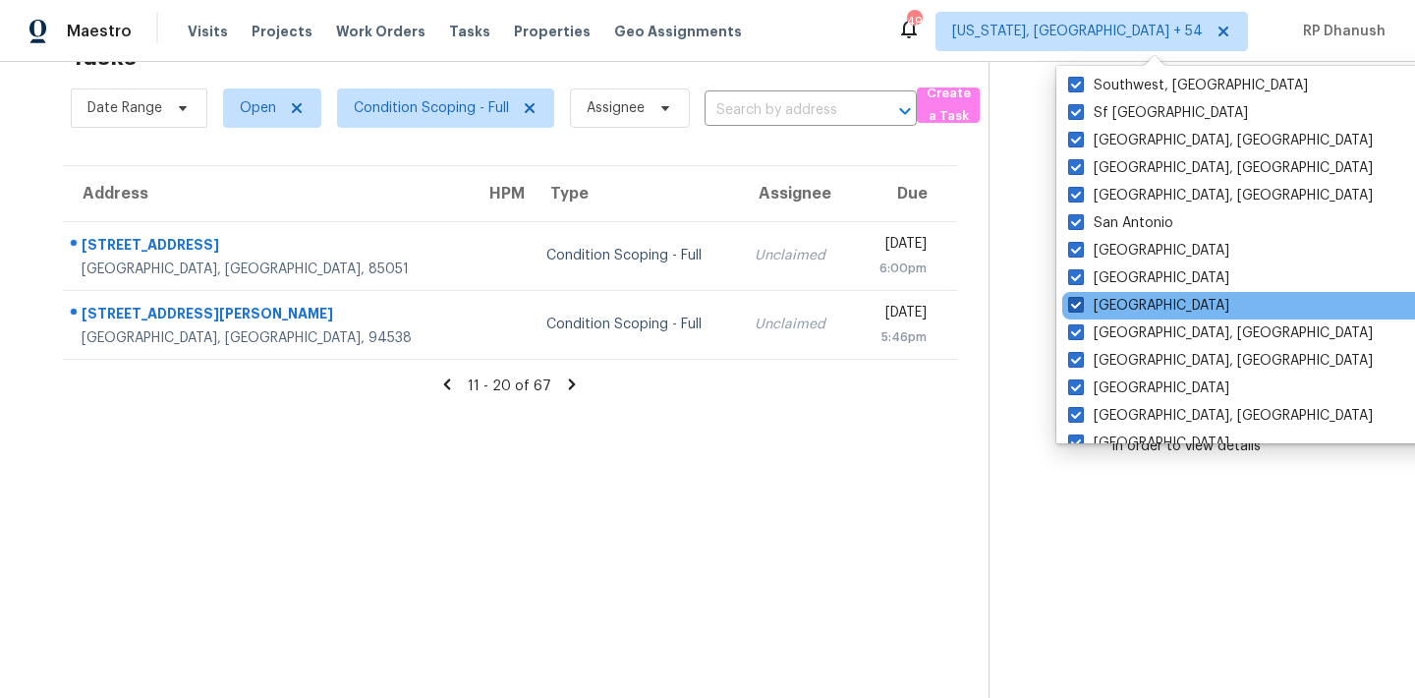
scroll to position [38, 0]
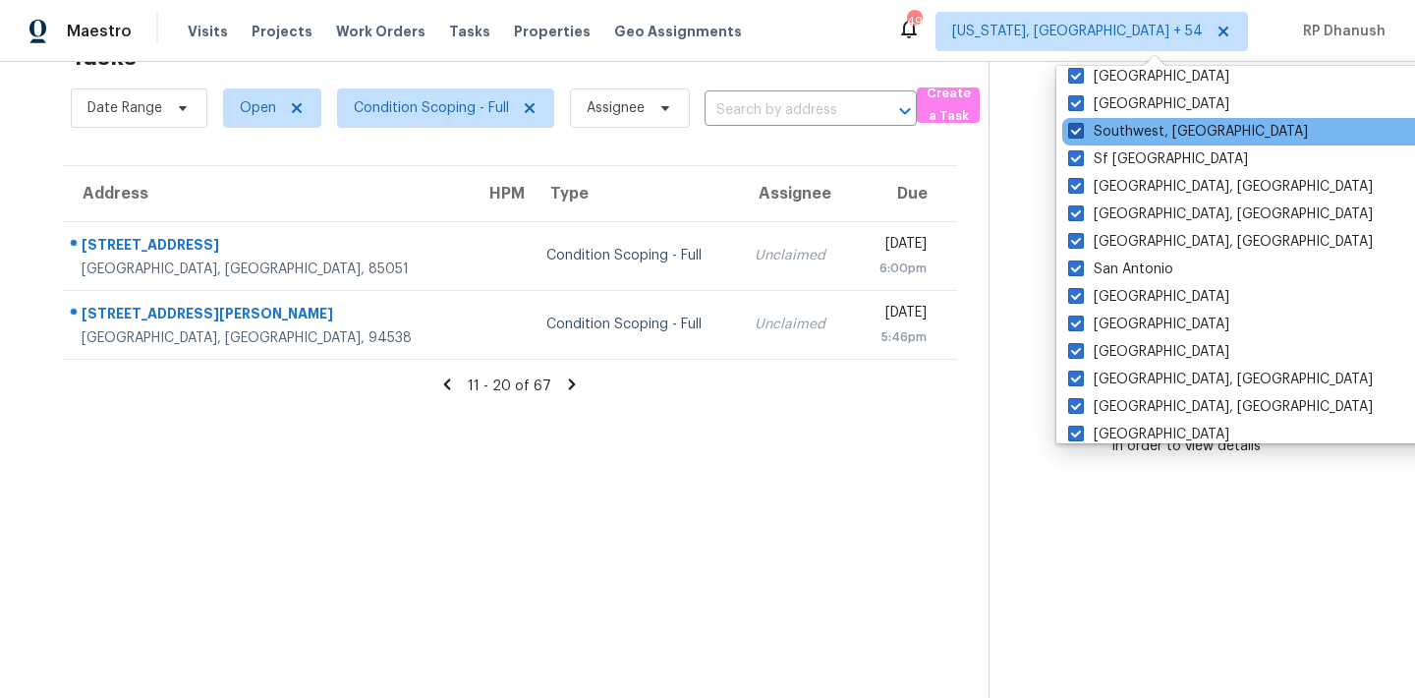
click at [1114, 140] on label "Southwest, [GEOGRAPHIC_DATA]" at bounding box center [1188, 132] width 240 height 20
click at [1081, 135] on input "Southwest, [GEOGRAPHIC_DATA]" at bounding box center [1074, 128] width 13 height 13
checkbox input "false"
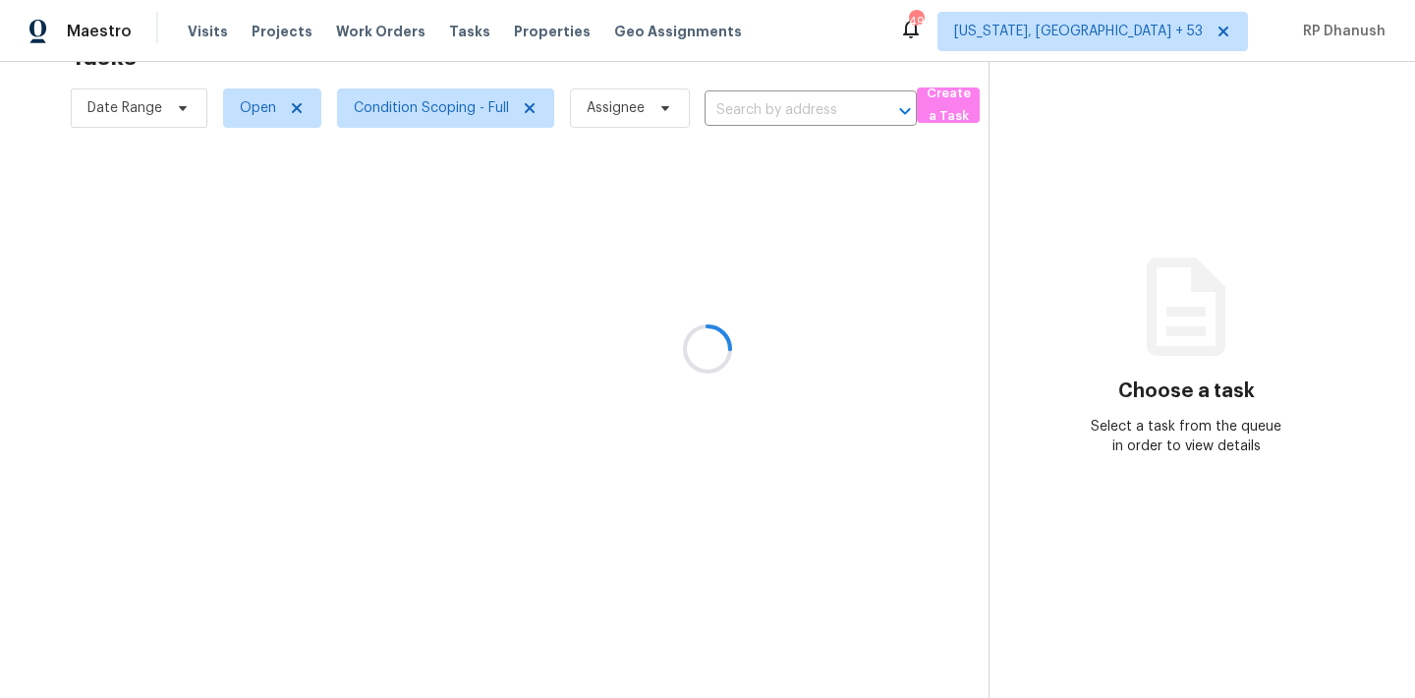
click at [1271, 163] on div at bounding box center [707, 349] width 1415 height 698
click at [1188, 27] on div at bounding box center [707, 349] width 1415 height 698
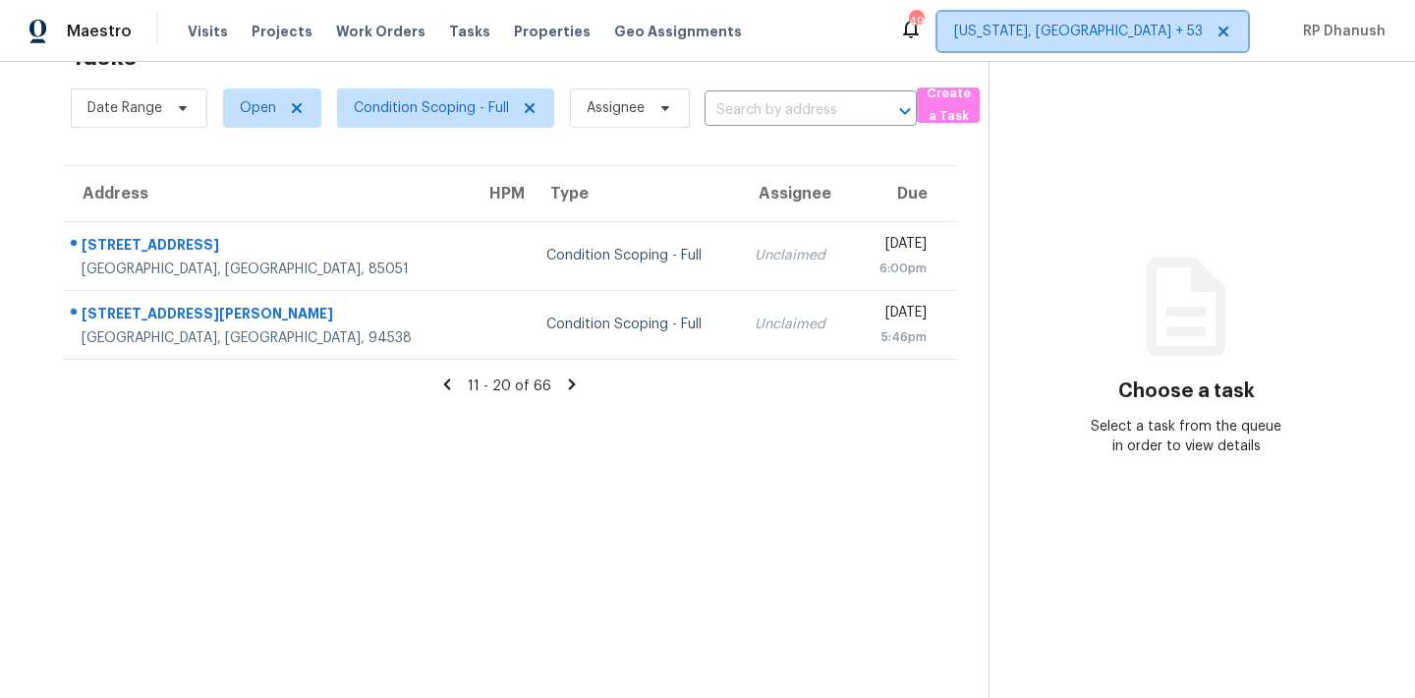
click at [1174, 29] on span "[US_STATE], [GEOGRAPHIC_DATA] + 53" at bounding box center [1078, 32] width 249 height 20
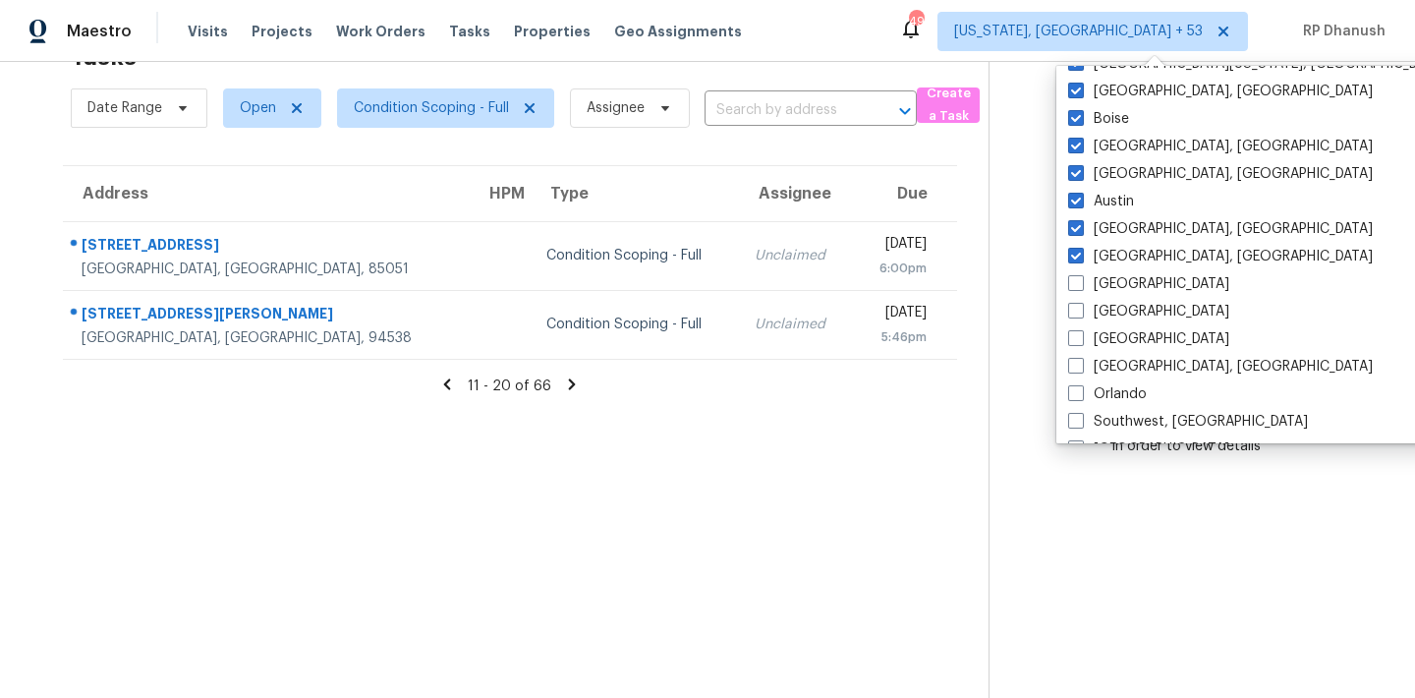
scroll to position [1317, 0]
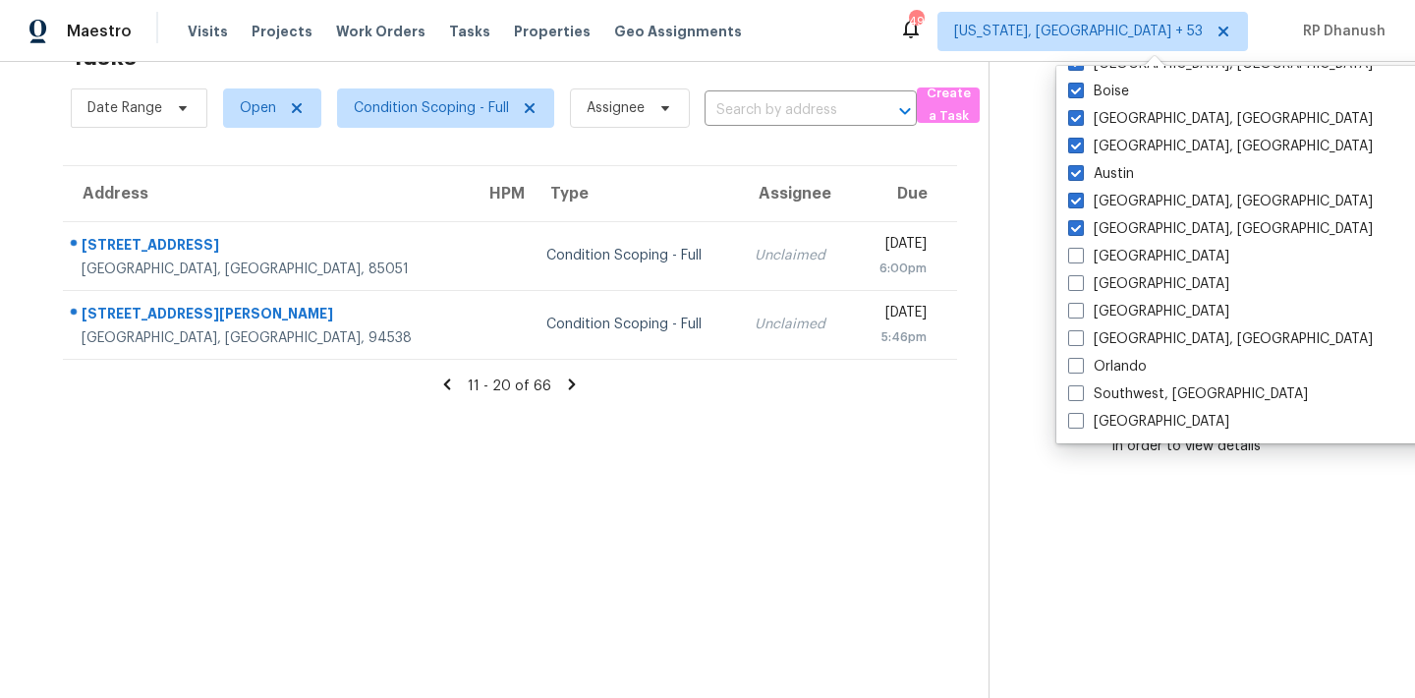
click at [1168, 500] on section "Choose a task Select a task from the queue in order to view details" at bounding box center [1186, 349] width 395 height 698
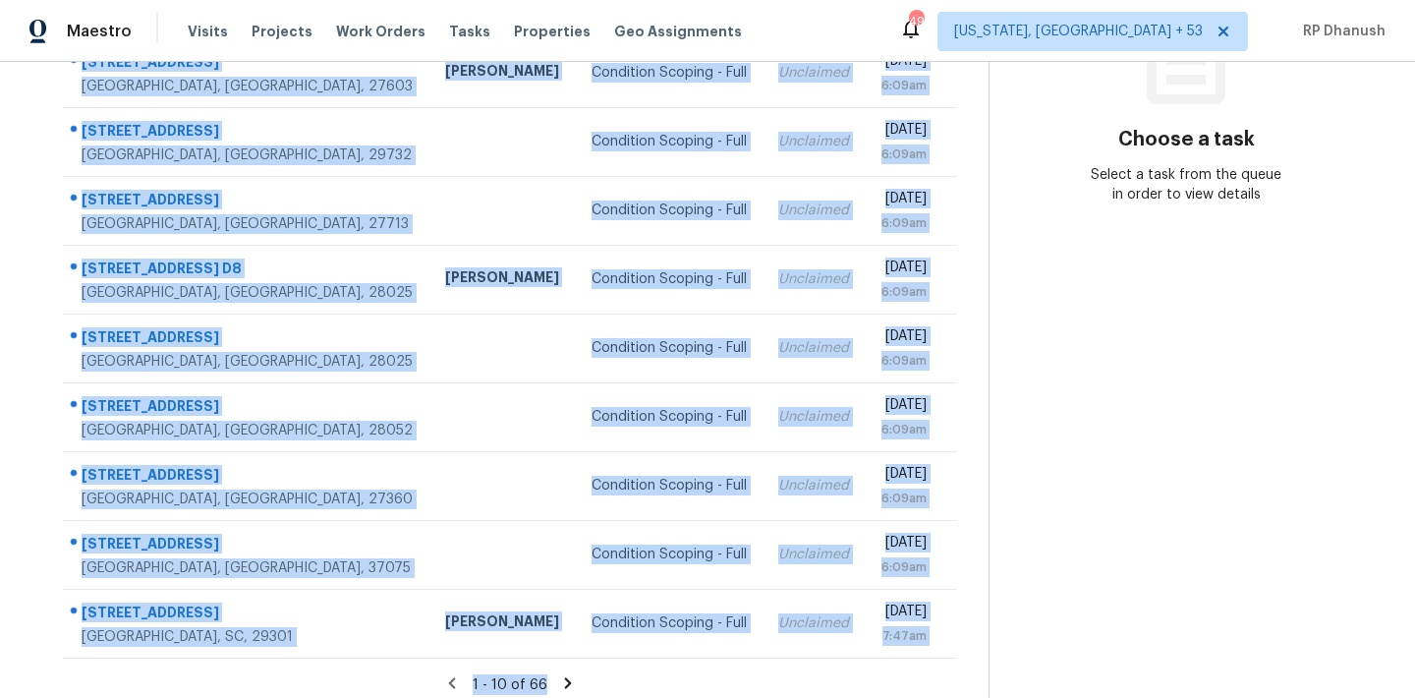
scroll to position [325, 0]
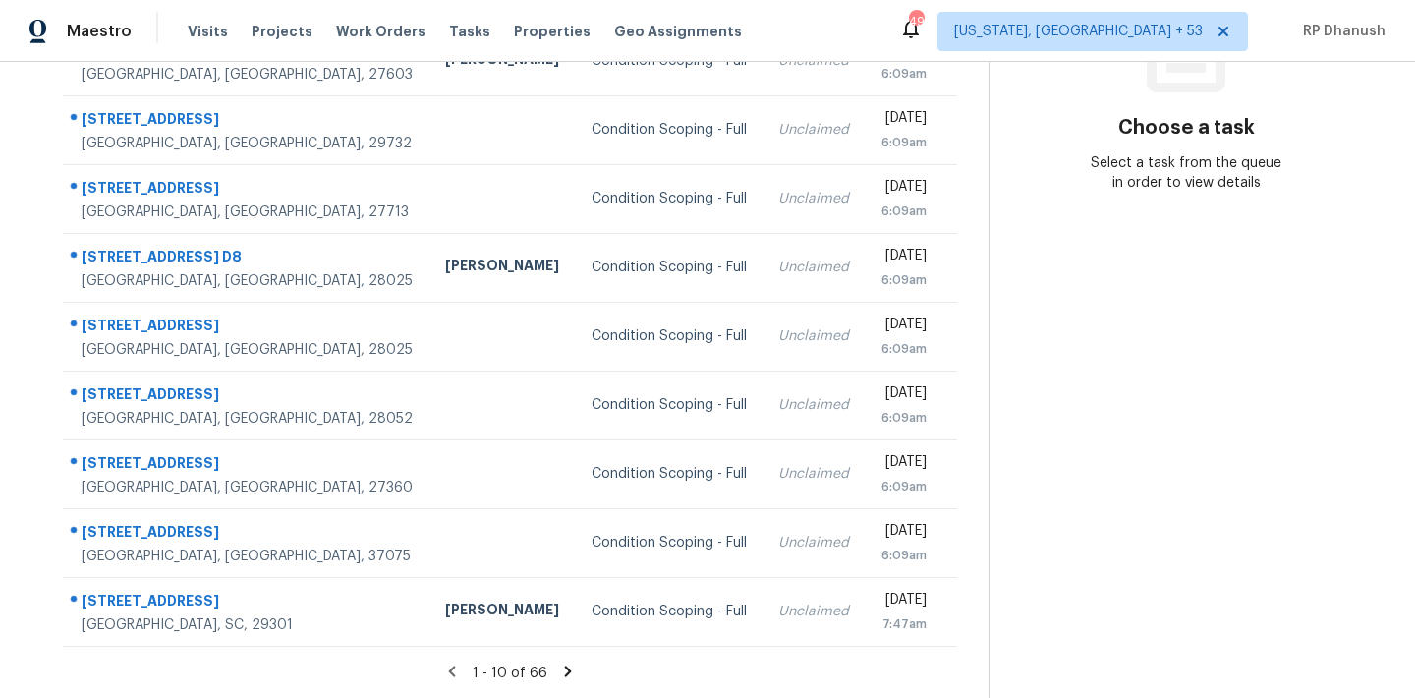
drag, startPoint x: 77, startPoint y: 247, endPoint x: 961, endPoint y: 619, distance: 959.8
click at [961, 619] on div "Address HPM Type Assignee Due [STREET_ADDRESS] Condition Scoping - Full Unclaim…" at bounding box center [509, 274] width 957 height 745
copy table "Address HPM Type Assignee Due"
click at [1224, 468] on section "Choose a task Select a task from the queue in order to view details" at bounding box center [1186, 218] width 395 height 962
click at [562, 668] on icon at bounding box center [568, 671] width 18 height 18
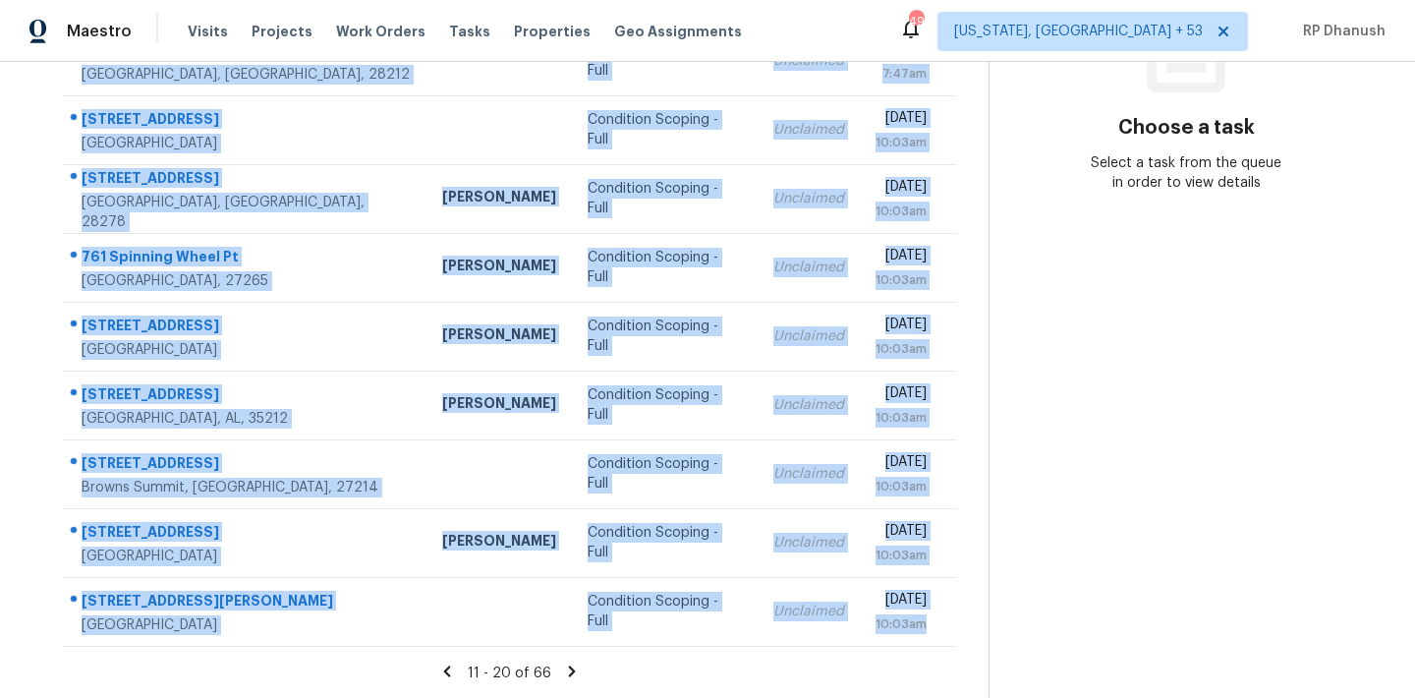
drag, startPoint x: 72, startPoint y: 293, endPoint x: 961, endPoint y: 656, distance: 960.5
click at [961, 656] on section "Tasks 66 Results Date Range Open Condition Scoping - Full Assignee ​ Create a T…" at bounding box center [509, 233] width 957 height 931
copy tbody "1018 [GEOGRAPHIC_DATA] Condition Scoping - Full Unclaimed [DATE] 7:47am [STREET…"
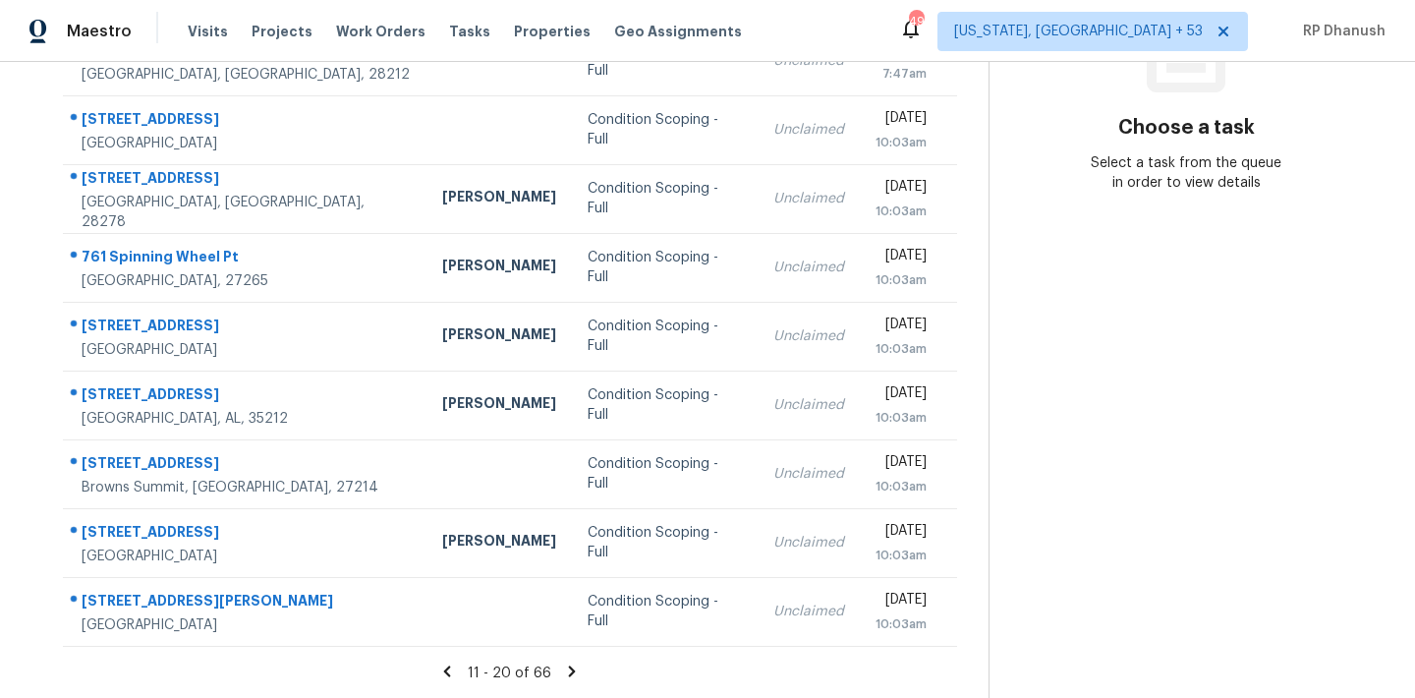
click at [1211, 387] on section "Choose a task Select a task from the queue in order to view details" at bounding box center [1186, 218] width 395 height 962
click at [565, 667] on icon at bounding box center [572, 671] width 18 height 18
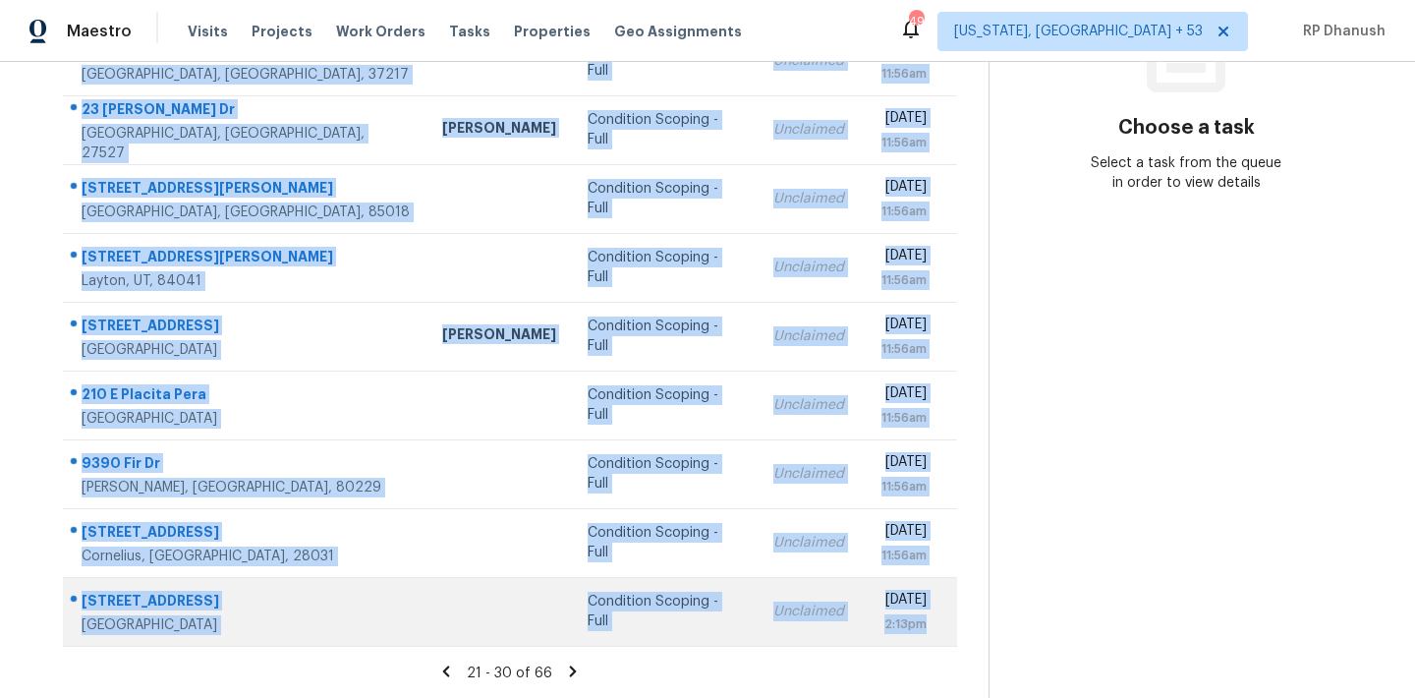
drag, startPoint x: 72, startPoint y: 170, endPoint x: 945, endPoint y: 641, distance: 992.5
click at [945, 641] on tbody "[STREET_ADDRESS][PERSON_NAME] [PERSON_NAME] Condition Scoping - Full Unclaimed …" at bounding box center [510, 302] width 894 height 688
copy tbody "[STREET_ADDRESS][PERSON_NAME] [PERSON_NAME] Condition Scoping - Full Unclaimed …"
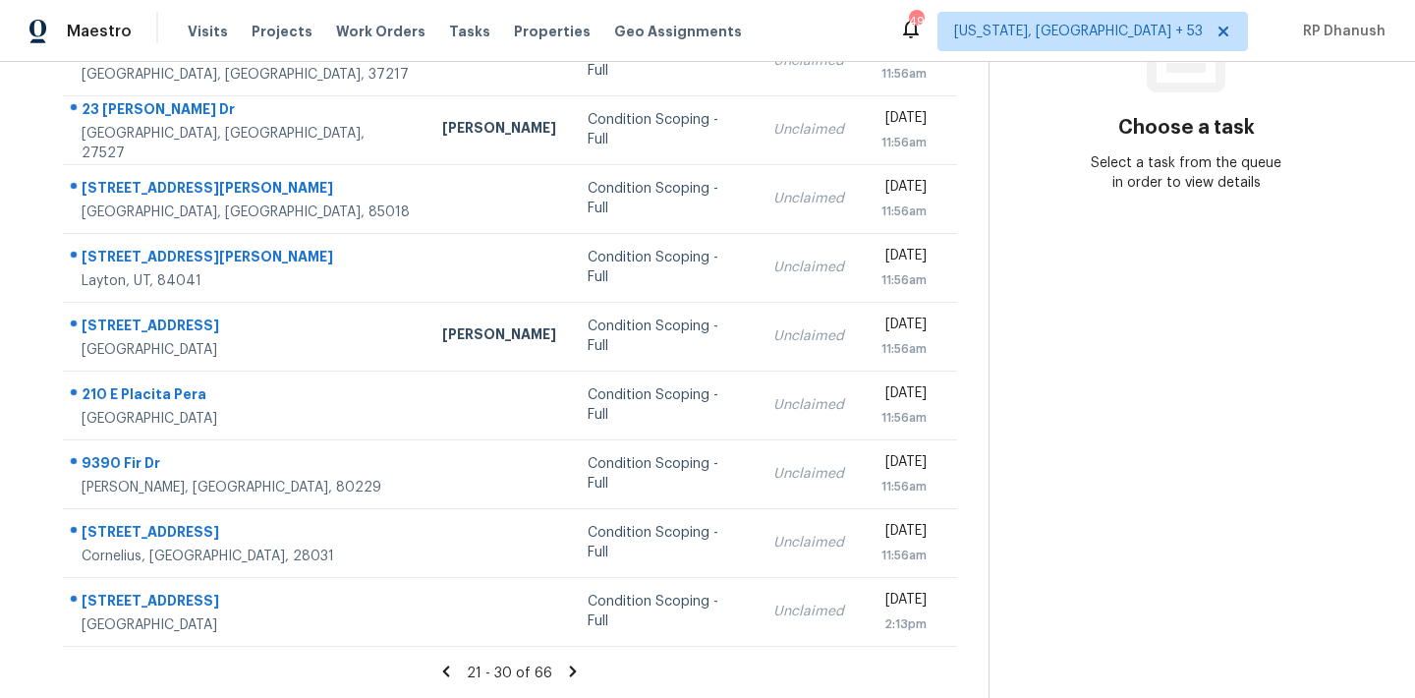
click at [1095, 417] on section "Choose a task Select a task from the queue in order to view details" at bounding box center [1186, 218] width 395 height 962
click at [570, 665] on icon at bounding box center [573, 670] width 7 height 11
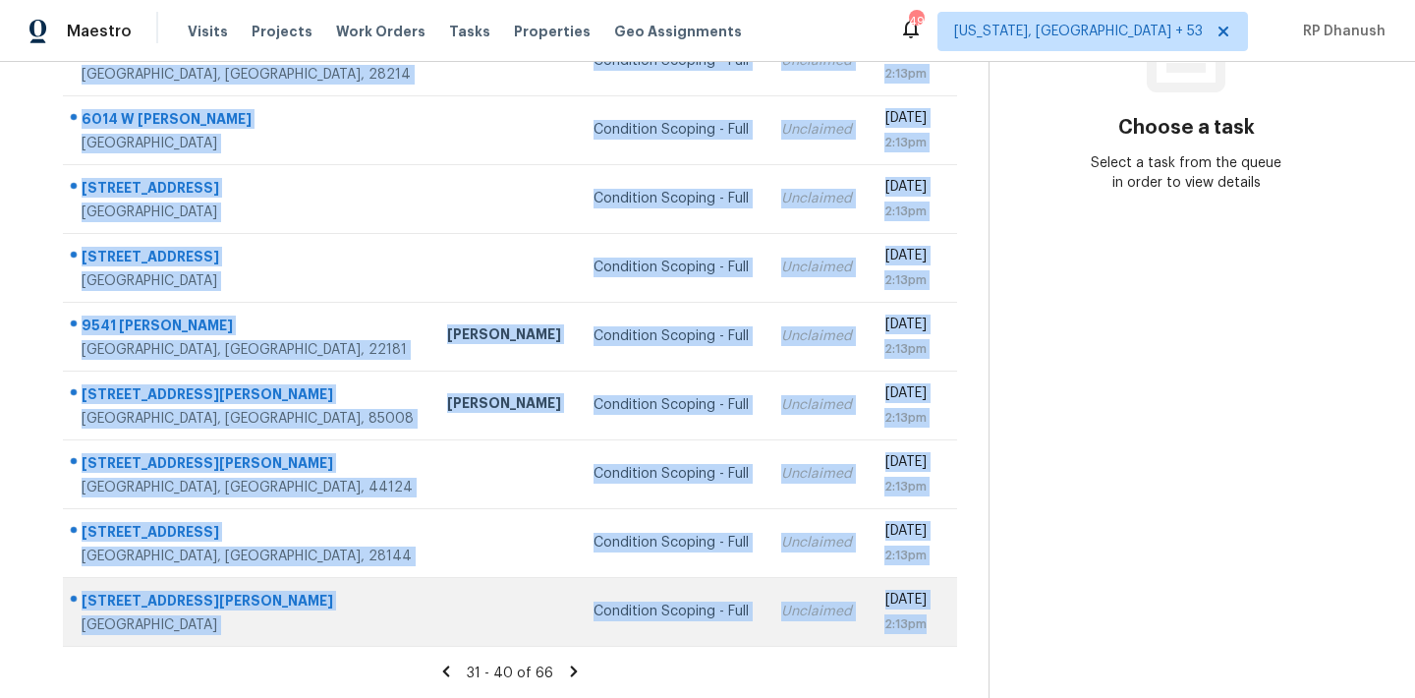
drag, startPoint x: 77, startPoint y: 150, endPoint x: 917, endPoint y: 643, distance: 973.9
click at [917, 643] on tbody "[GEOGRAPHIC_DATA][PERSON_NAME] Condition Scoping - Full Unclaimed [DATE] 2:13pm…" at bounding box center [510, 302] width 894 height 688
copy tbody "[GEOGRAPHIC_DATA][PERSON_NAME] Condition Scoping - Full Unclaimed [DATE] 2:13pm…"
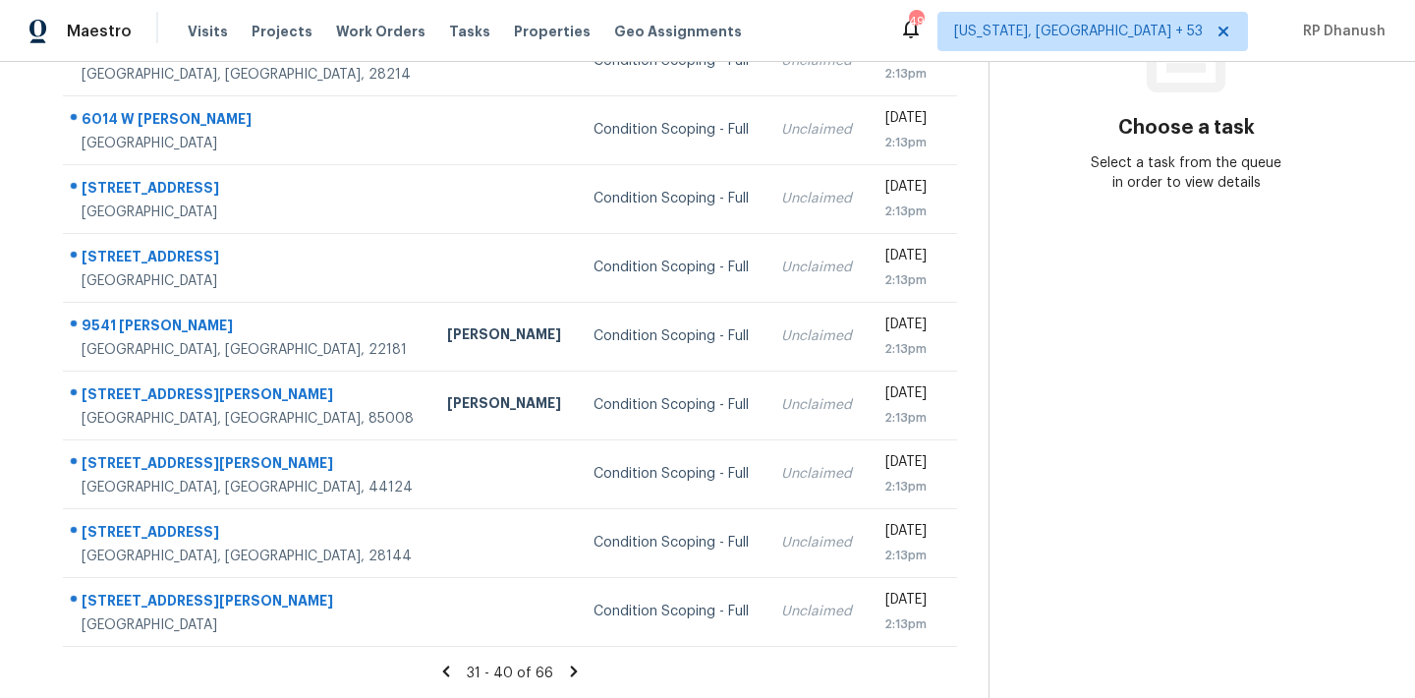
click at [1074, 255] on section "Choose a task Select a task from the queue in order to view details" at bounding box center [1186, 218] width 395 height 962
click at [566, 670] on icon at bounding box center [574, 671] width 18 height 18
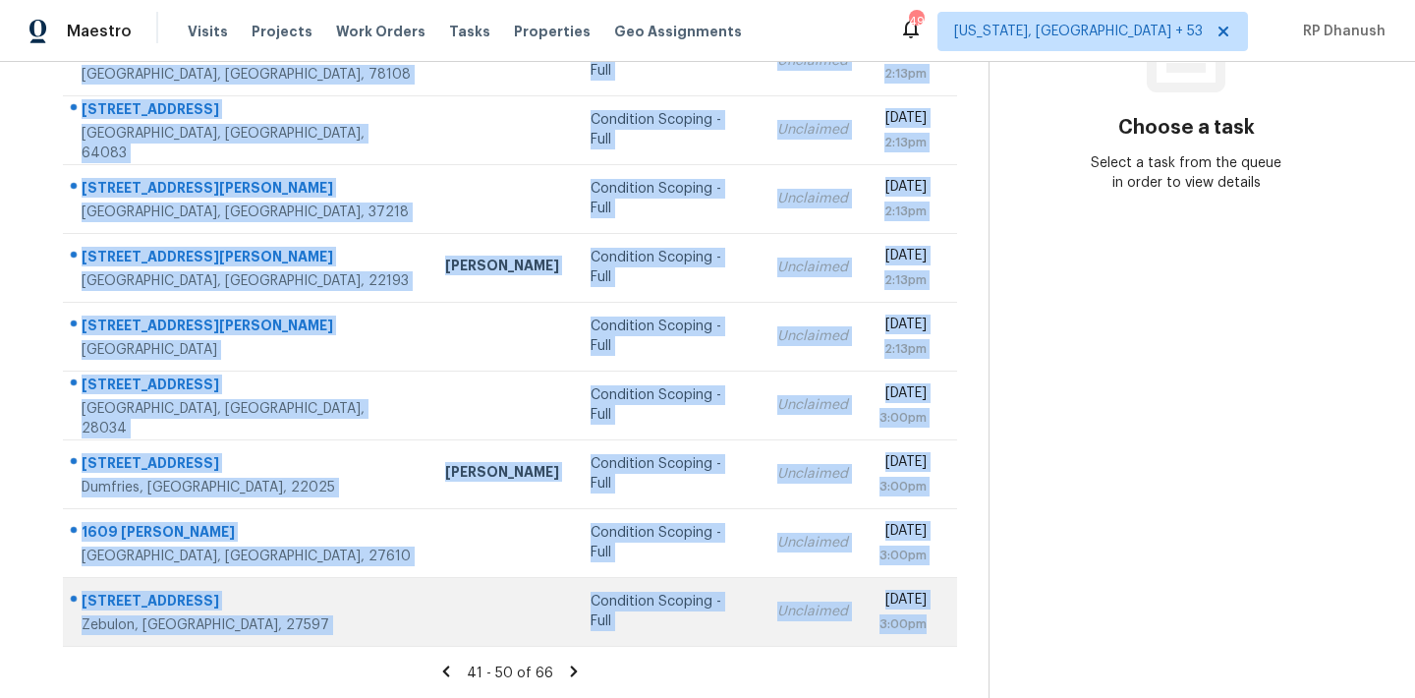
drag, startPoint x: 75, startPoint y: 164, endPoint x: 927, endPoint y: 625, distance: 968.8
click at [927, 625] on tbody "[STREET_ADDRESS] Condition Scoping - Full Unclaimed [DATE] 2:13pm [STREET_ADDRE…" at bounding box center [510, 302] width 894 height 688
copy tbody "[STREET_ADDRESS] Condition Scoping - Full Unclaimed [DATE] 2:13pm [STREET_ADDRE…"
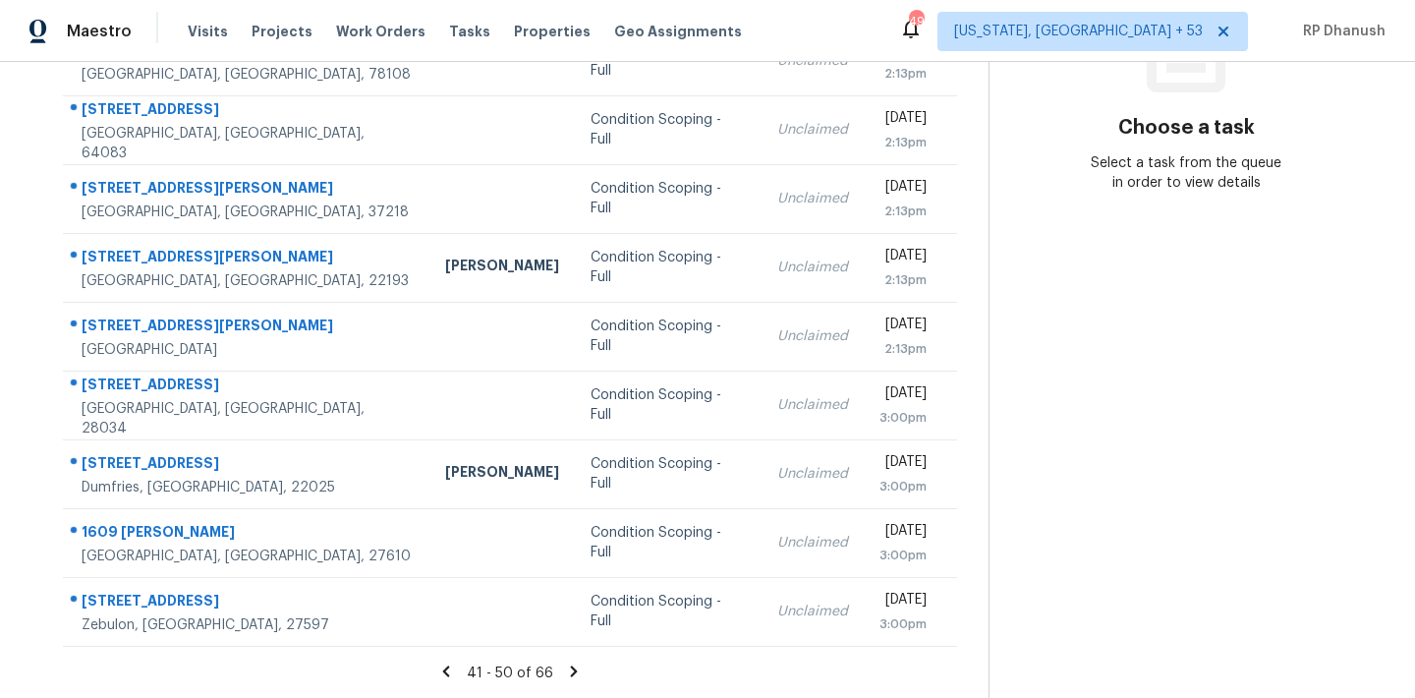
click at [1335, 468] on section "Choose a task Select a task from the queue in order to view details" at bounding box center [1186, 218] width 395 height 962
click at [573, 666] on icon at bounding box center [574, 671] width 18 height 18
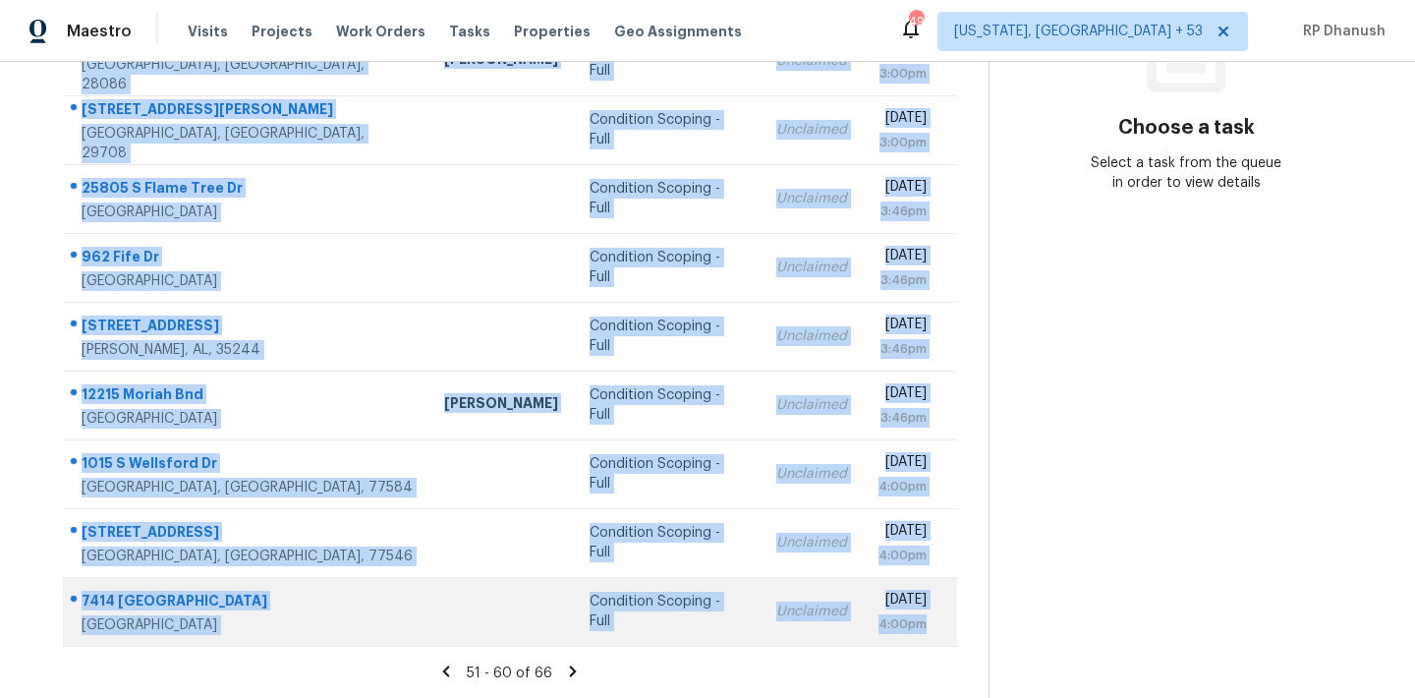
drag, startPoint x: 82, startPoint y: 198, endPoint x: 946, endPoint y: 632, distance: 967.8
click at [946, 632] on tbody "[STREET_ADDRESS] Condition Scoping - Full Unclaimed [DATE] 3:00pm [STREET_ADDRE…" at bounding box center [510, 302] width 894 height 688
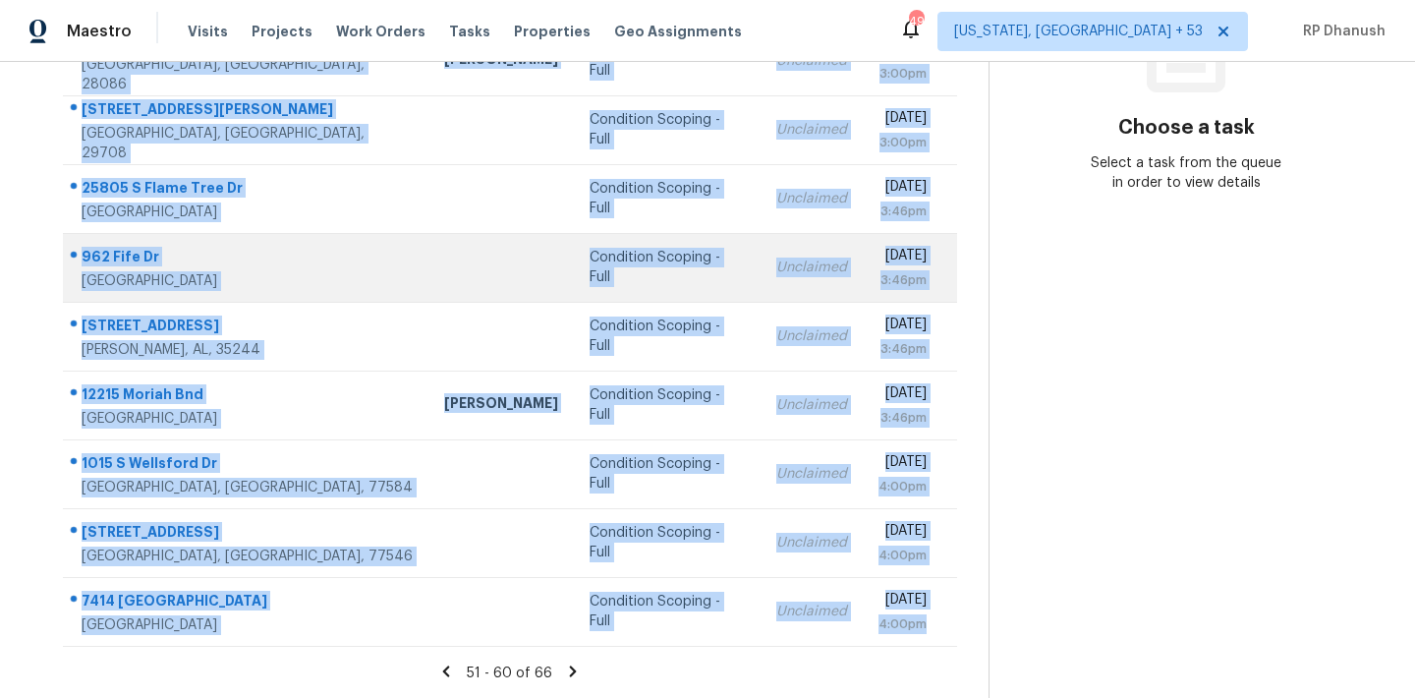
copy tbody "[STREET_ADDRESS] Condition Scoping - Full Unclaimed [DATE] 3:00pm [STREET_ADDRE…"
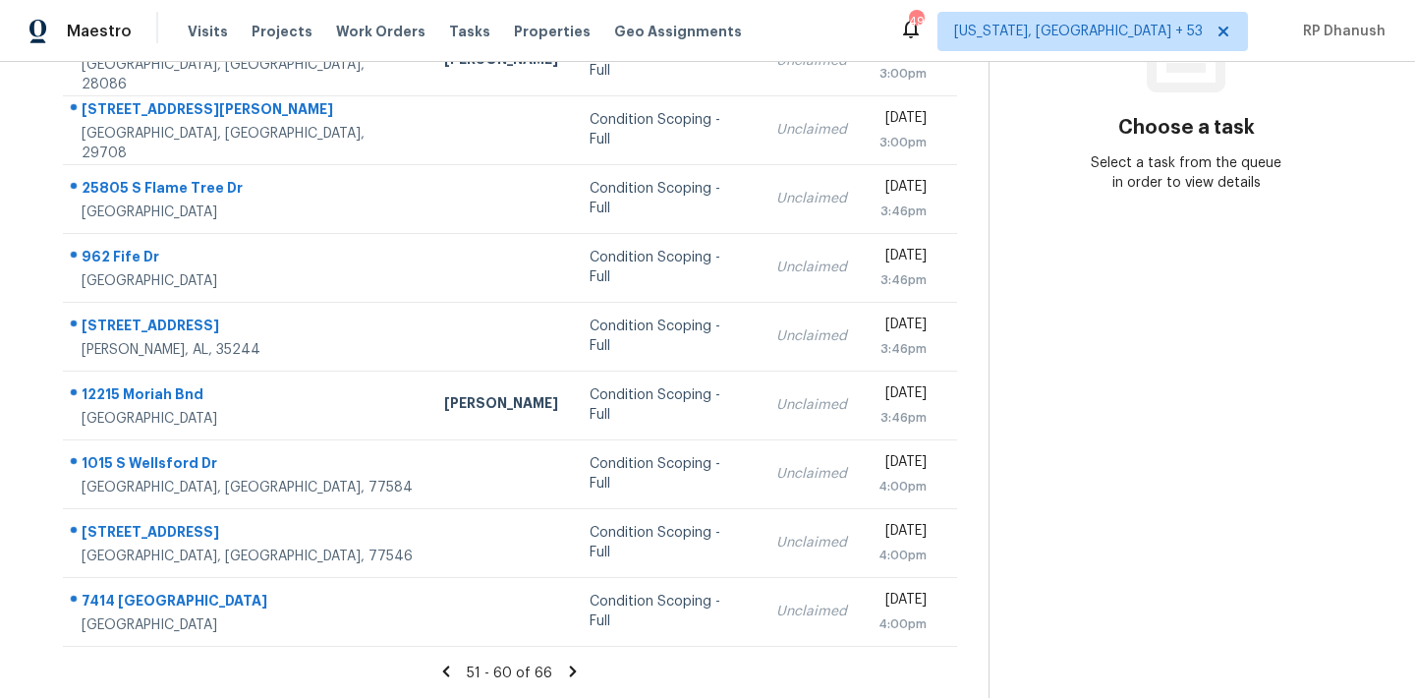
click at [1127, 408] on section "Choose a task Select a task from the queue in order to view details" at bounding box center [1186, 218] width 395 height 962
click at [569, 670] on icon at bounding box center [573, 671] width 18 height 18
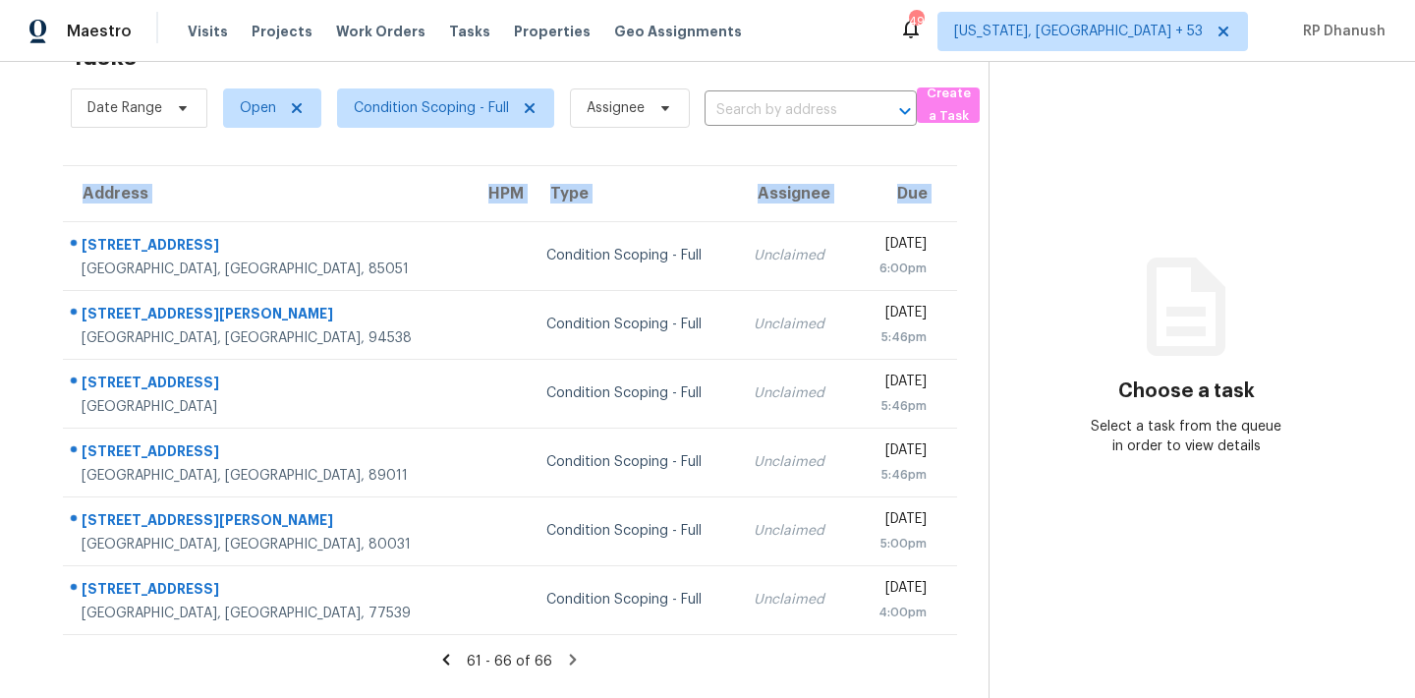
drag, startPoint x: 75, startPoint y: 227, endPoint x: 956, endPoint y: 543, distance: 936.3
click at [956, 543] on div "Address HPM Type Assignee Due [STREET_ADDRESS][PERSON_NAME] Condition Scoping -…" at bounding box center [509, 400] width 957 height 470
copy table "Address HPM Type Assignee Due"
click at [1064, 306] on div "Choose a task Select a task from the queue in order to view details" at bounding box center [1187, 375] width 394 height 161
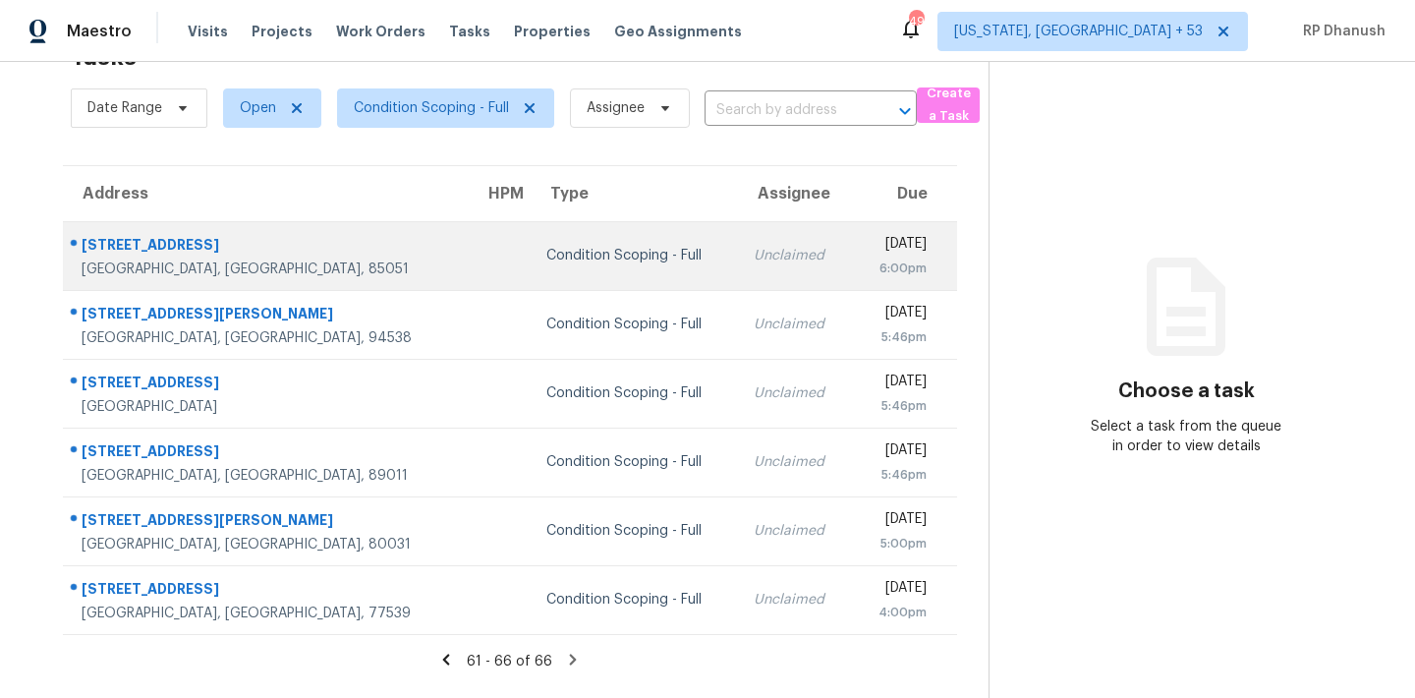
scroll to position [0, 0]
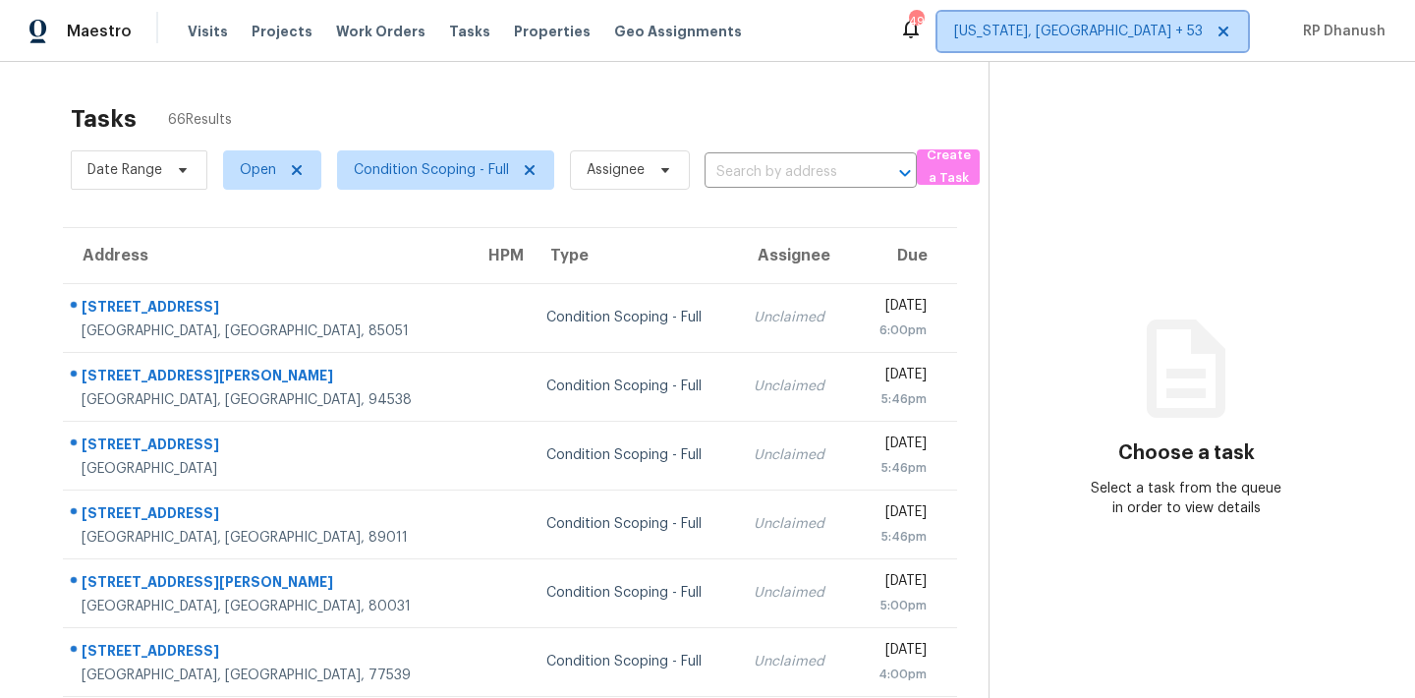
click at [1165, 32] on span "[US_STATE], [GEOGRAPHIC_DATA] + 53" at bounding box center [1078, 32] width 249 height 20
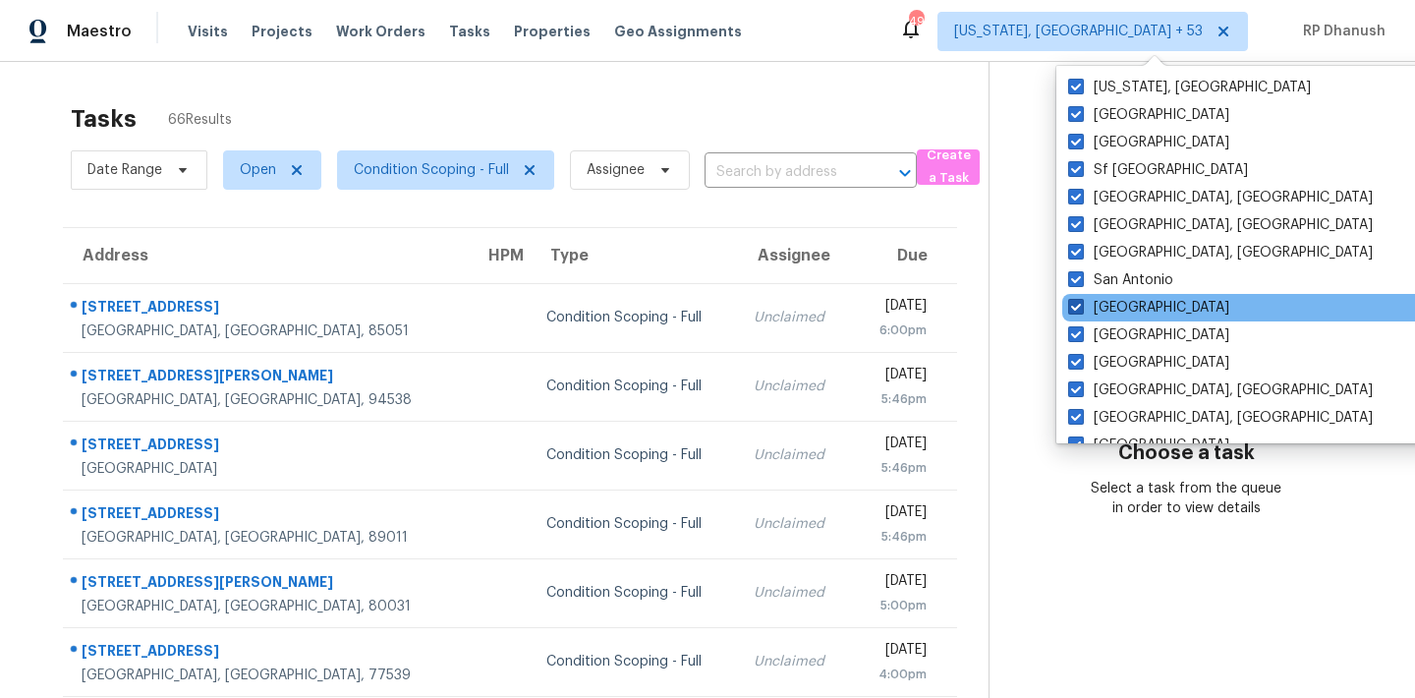
scroll to position [1317, 0]
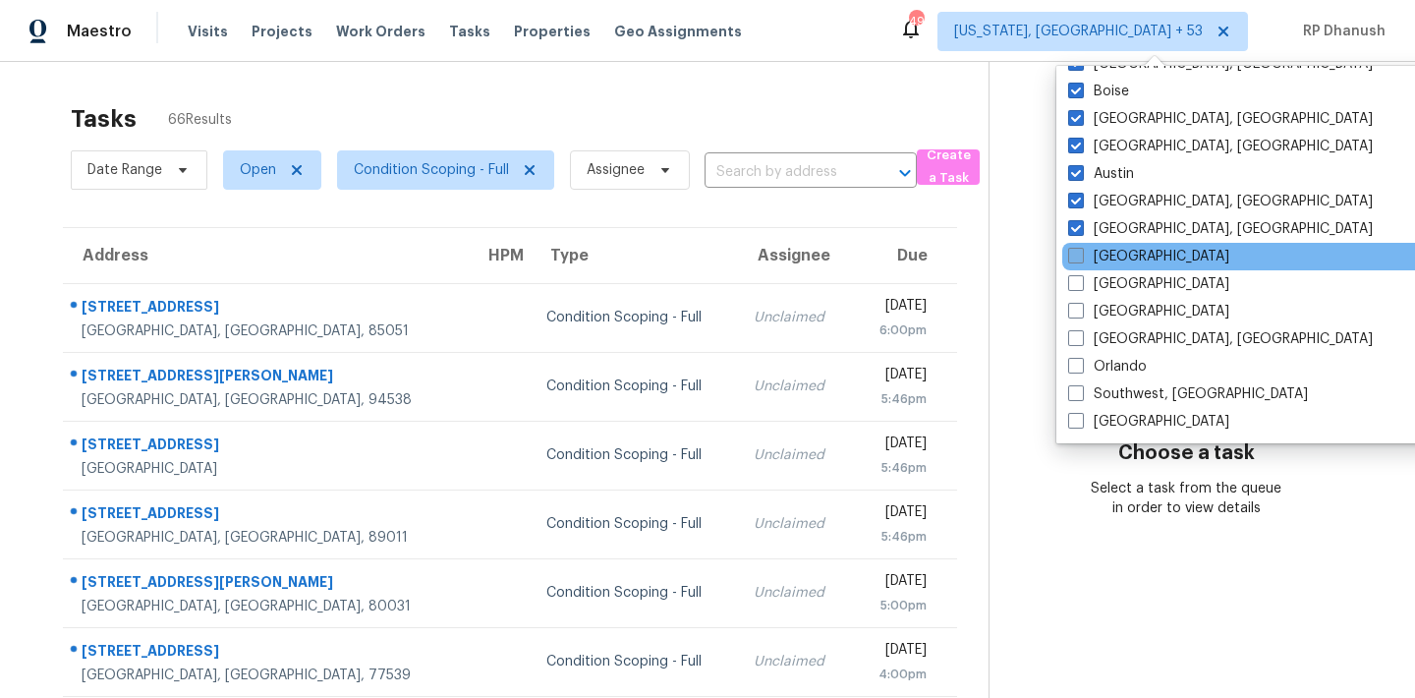
click at [1112, 262] on label "[GEOGRAPHIC_DATA]" at bounding box center [1148, 257] width 161 height 20
click at [1081, 259] on input "[GEOGRAPHIC_DATA]" at bounding box center [1074, 253] width 13 height 13
checkbox input "true"
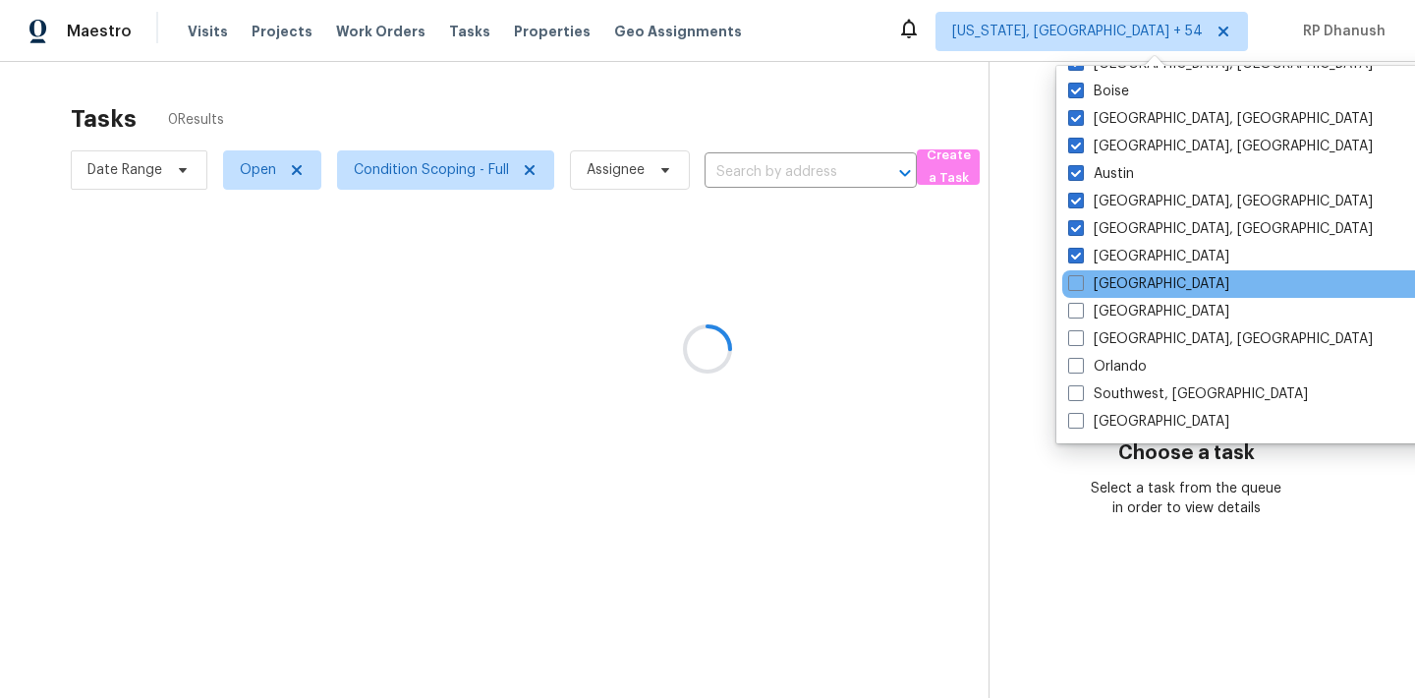
click at [1090, 296] on div "[GEOGRAPHIC_DATA]" at bounding box center [1260, 284] width 396 height 28
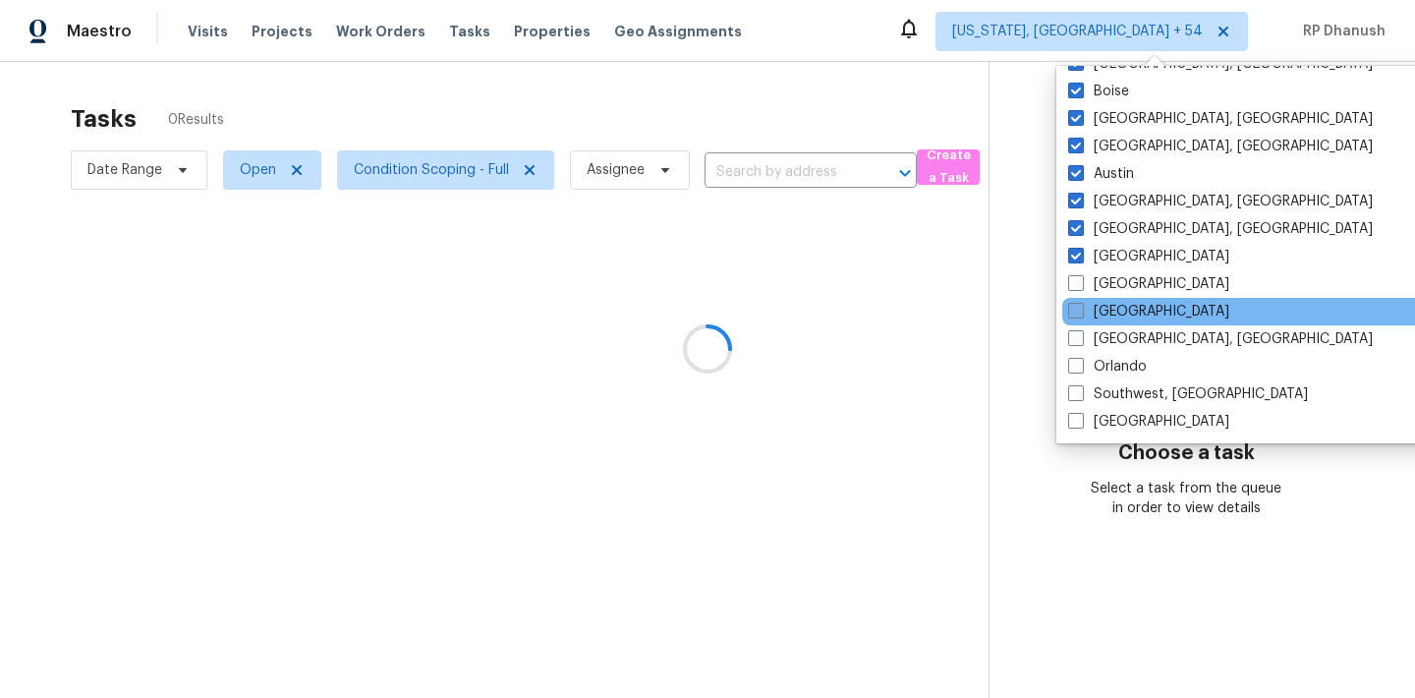
click at [1081, 316] on span at bounding box center [1076, 311] width 16 height 16
click at [1081, 315] on input "[GEOGRAPHIC_DATA]" at bounding box center [1074, 308] width 13 height 13
checkbox input "true"
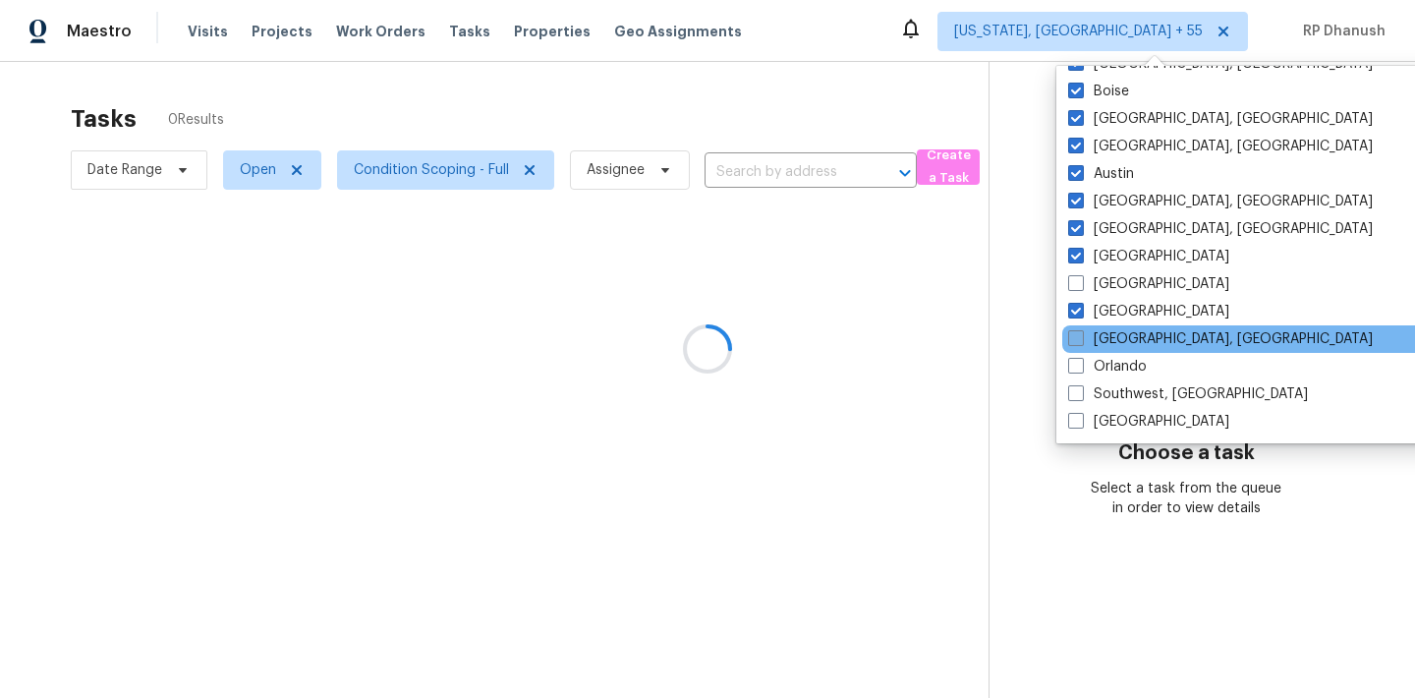
click at [1080, 336] on span at bounding box center [1076, 338] width 16 height 16
click at [1080, 336] on input "[GEOGRAPHIC_DATA], [GEOGRAPHIC_DATA]" at bounding box center [1074, 335] width 13 height 13
checkbox input "true"
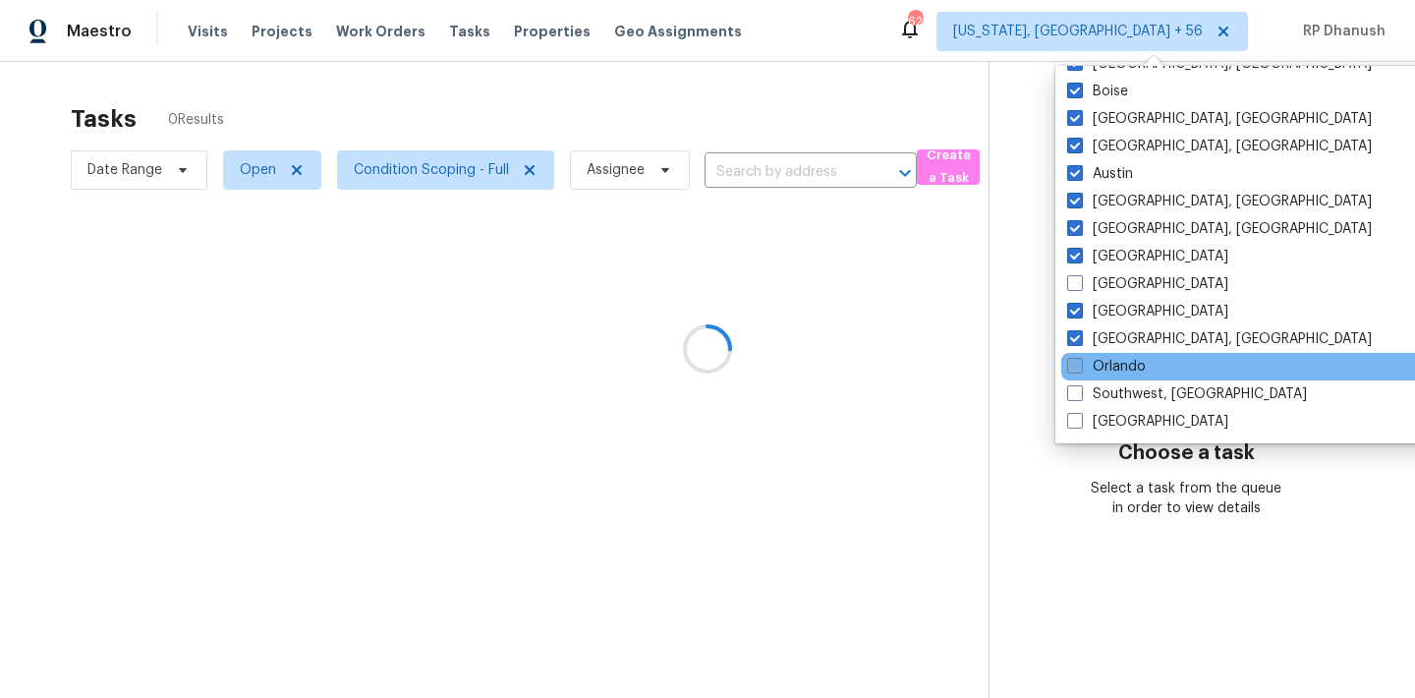
click at [1075, 360] on span at bounding box center [1075, 366] width 16 height 16
click at [1075, 360] on input "Orlando" at bounding box center [1073, 363] width 13 height 13
checkbox input "true"
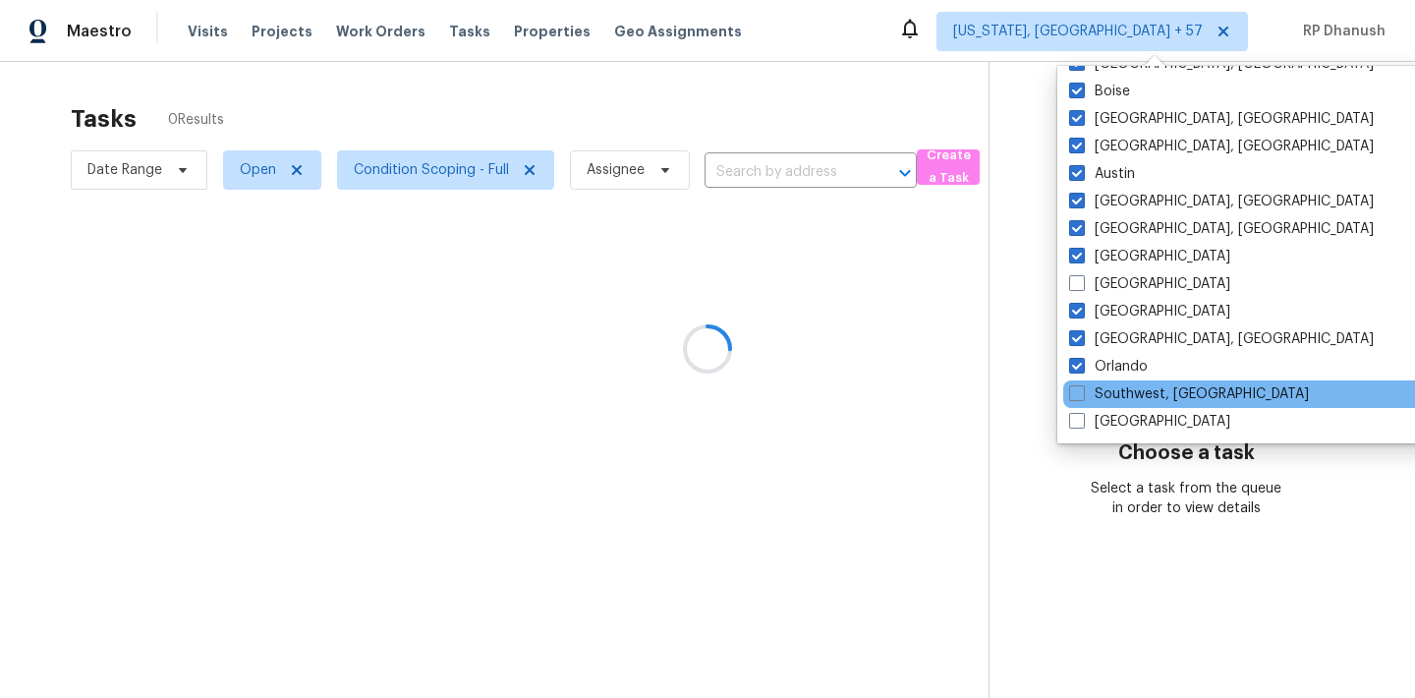
click at [1075, 382] on div "Southwest, [GEOGRAPHIC_DATA]" at bounding box center [1261, 394] width 396 height 28
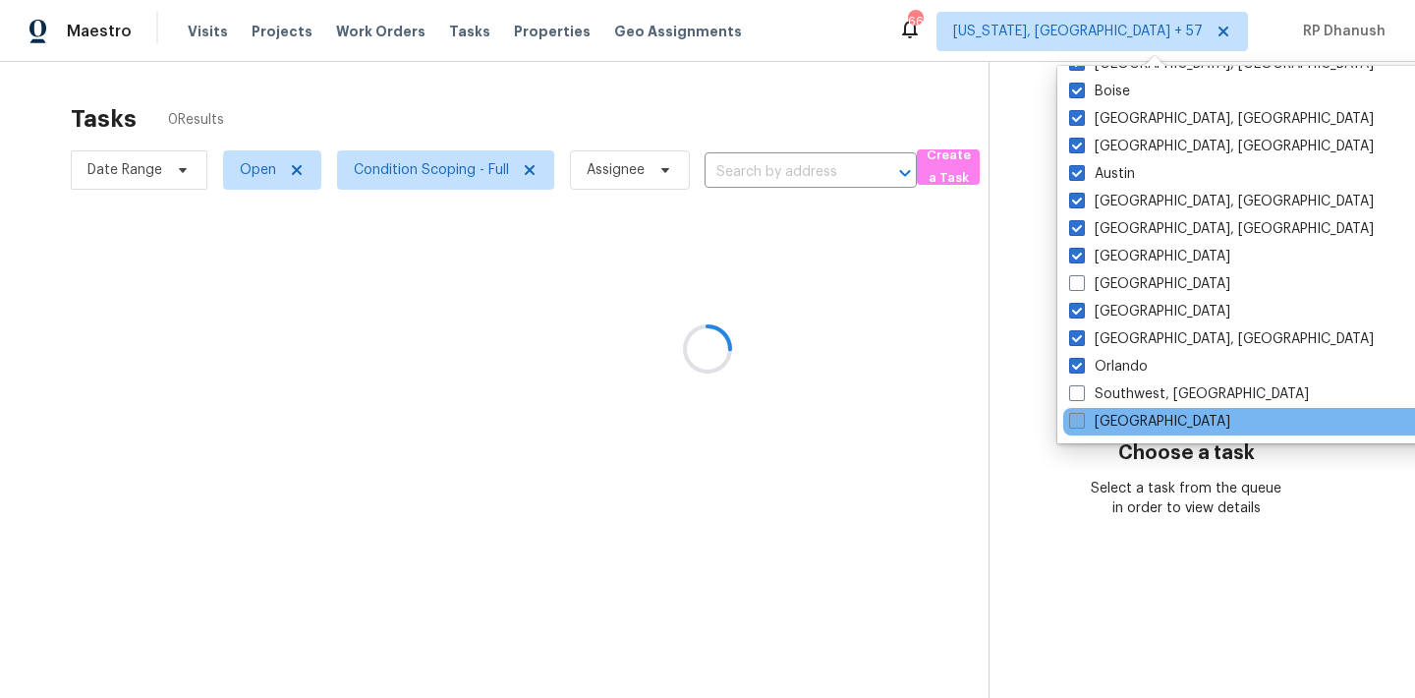
click at [1075, 416] on span at bounding box center [1077, 421] width 16 height 16
click at [1075, 416] on input "[GEOGRAPHIC_DATA]" at bounding box center [1075, 418] width 13 height 13
checkbox input "true"
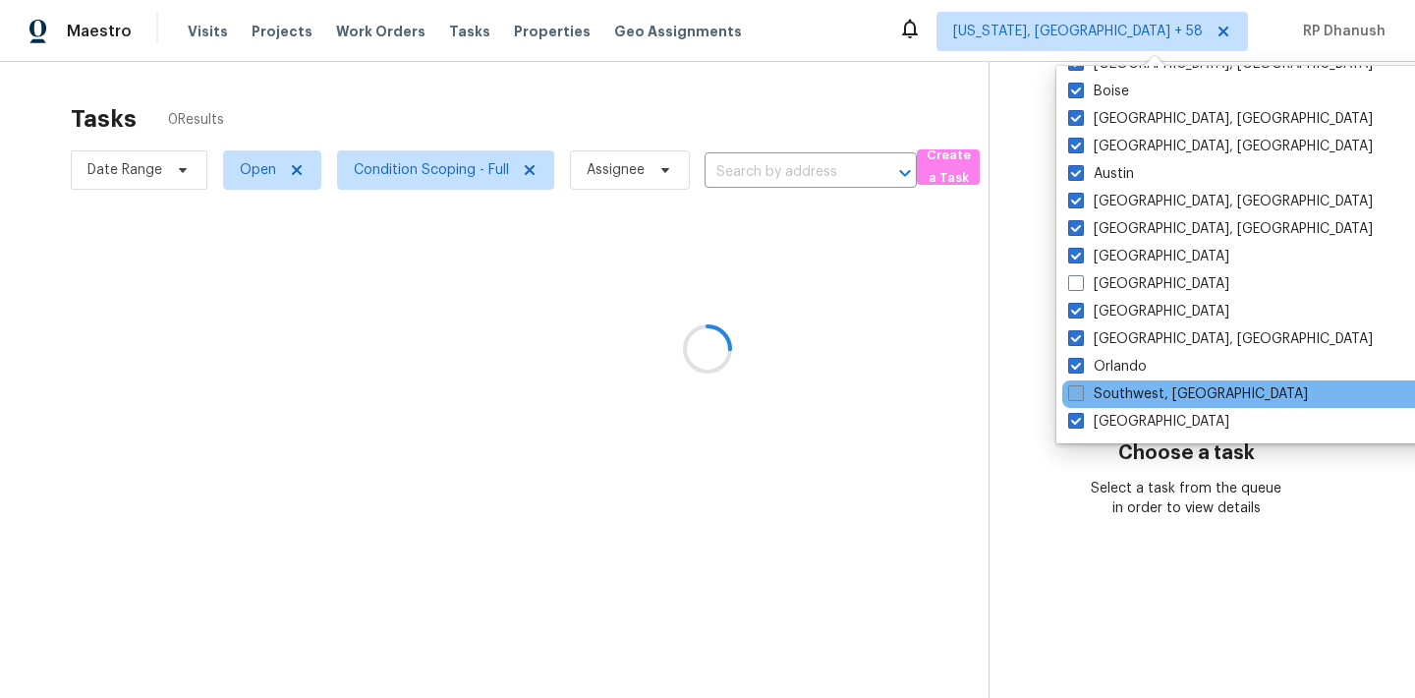
click at [1075, 384] on label "Southwest, [GEOGRAPHIC_DATA]" at bounding box center [1188, 394] width 240 height 20
click at [1075, 384] on input "Southwest, [GEOGRAPHIC_DATA]" at bounding box center [1074, 390] width 13 height 13
checkbox input "true"
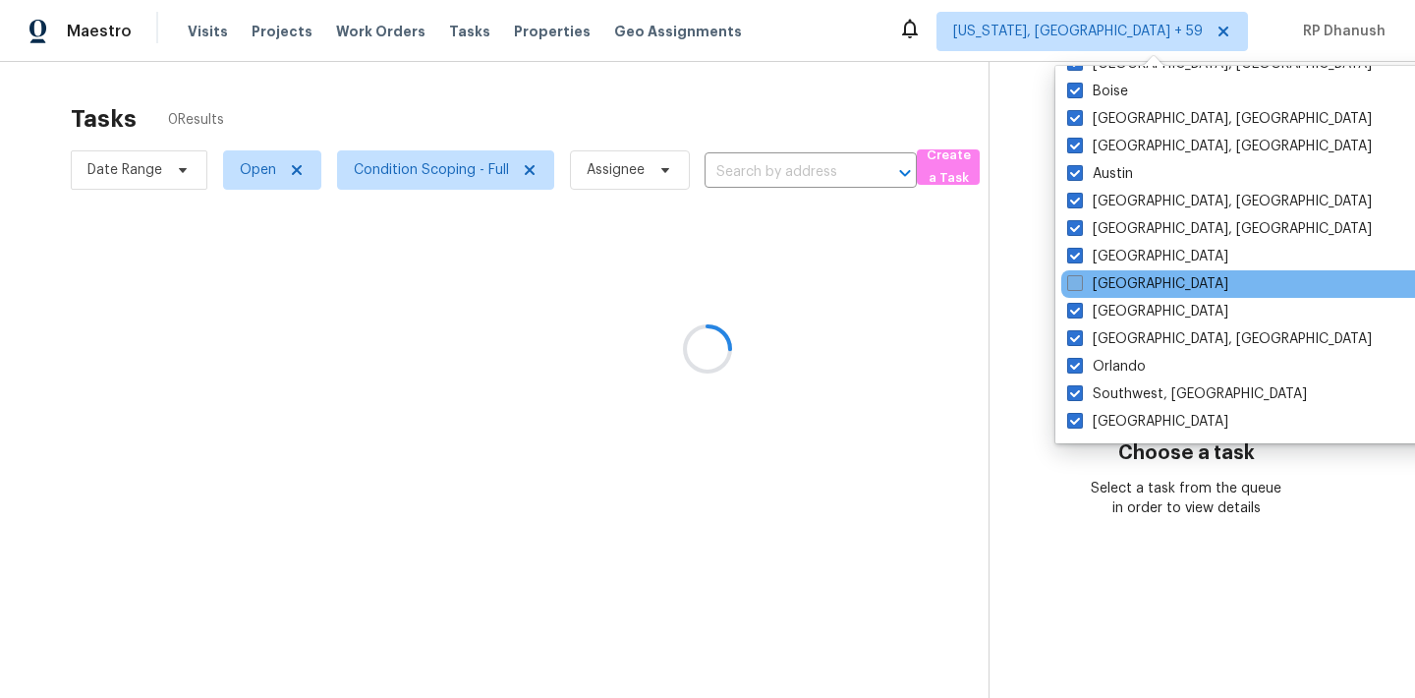
click at [1079, 281] on span at bounding box center [1075, 283] width 16 height 16
click at [1079, 281] on input "[GEOGRAPHIC_DATA]" at bounding box center [1073, 280] width 13 height 13
checkbox input "true"
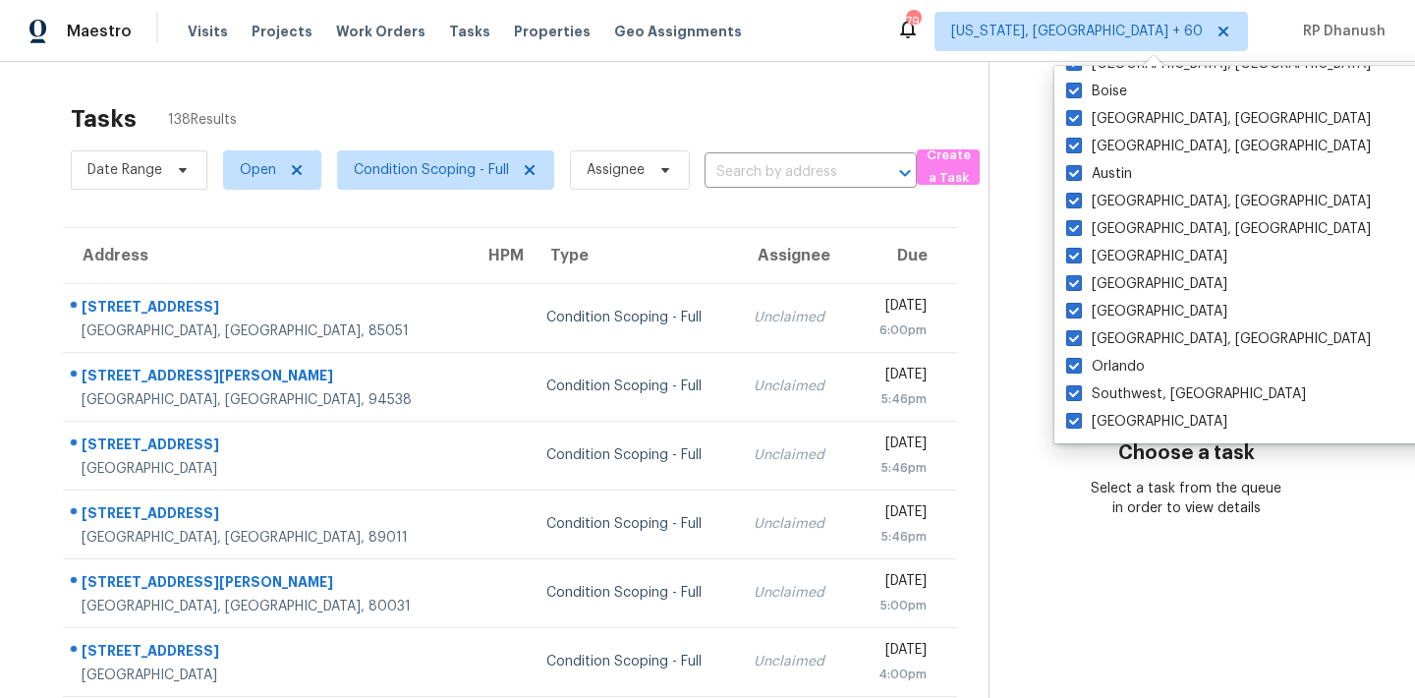
click at [589, 94] on div "Tasks 138 Results" at bounding box center [530, 118] width 918 height 51
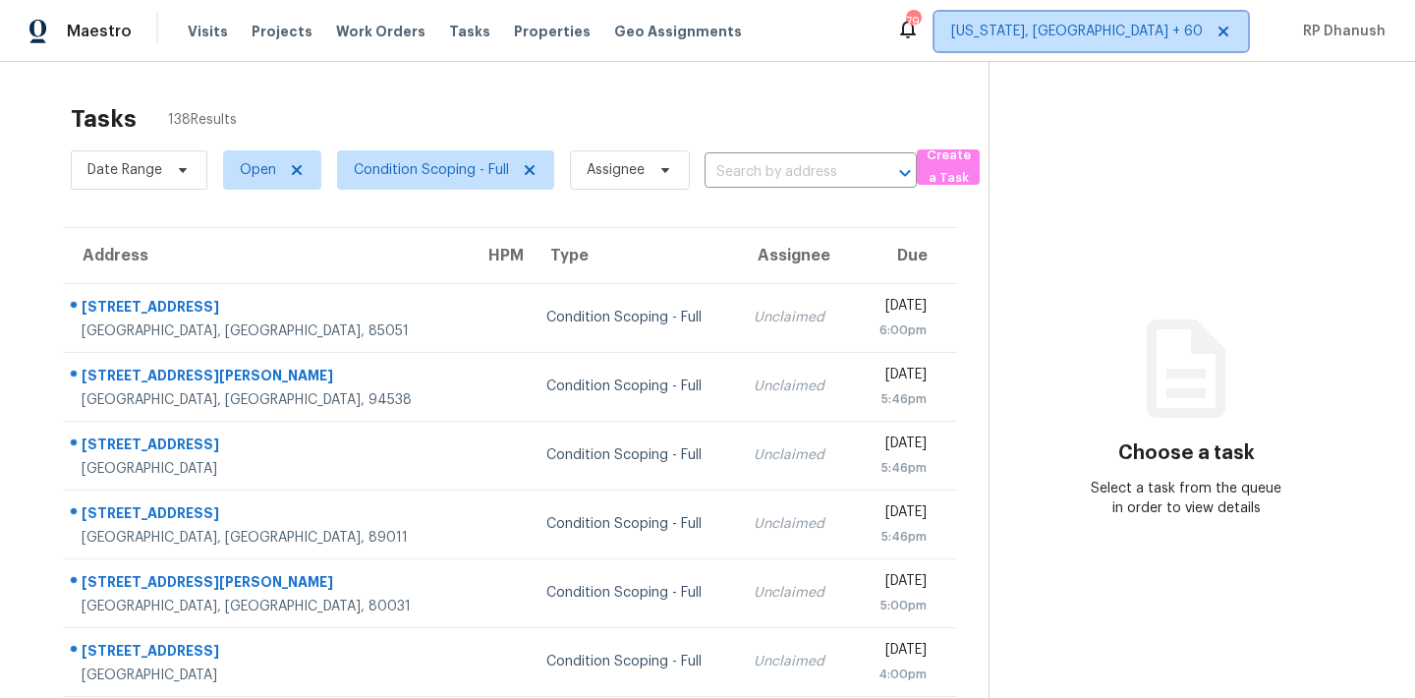
click at [1132, 25] on span "[US_STATE], [GEOGRAPHIC_DATA] + 60" at bounding box center [1077, 32] width 252 height 20
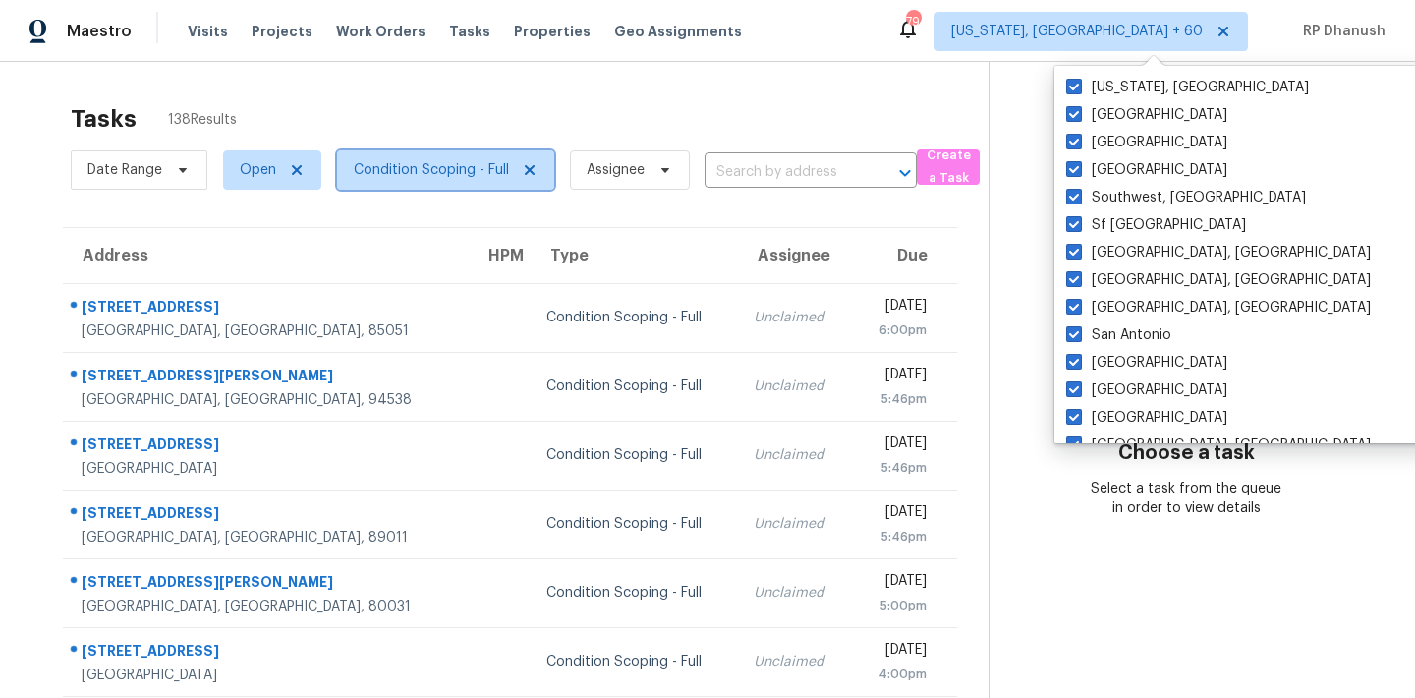
click at [486, 177] on span "Condition Scoping - Full" at bounding box center [431, 170] width 155 height 20
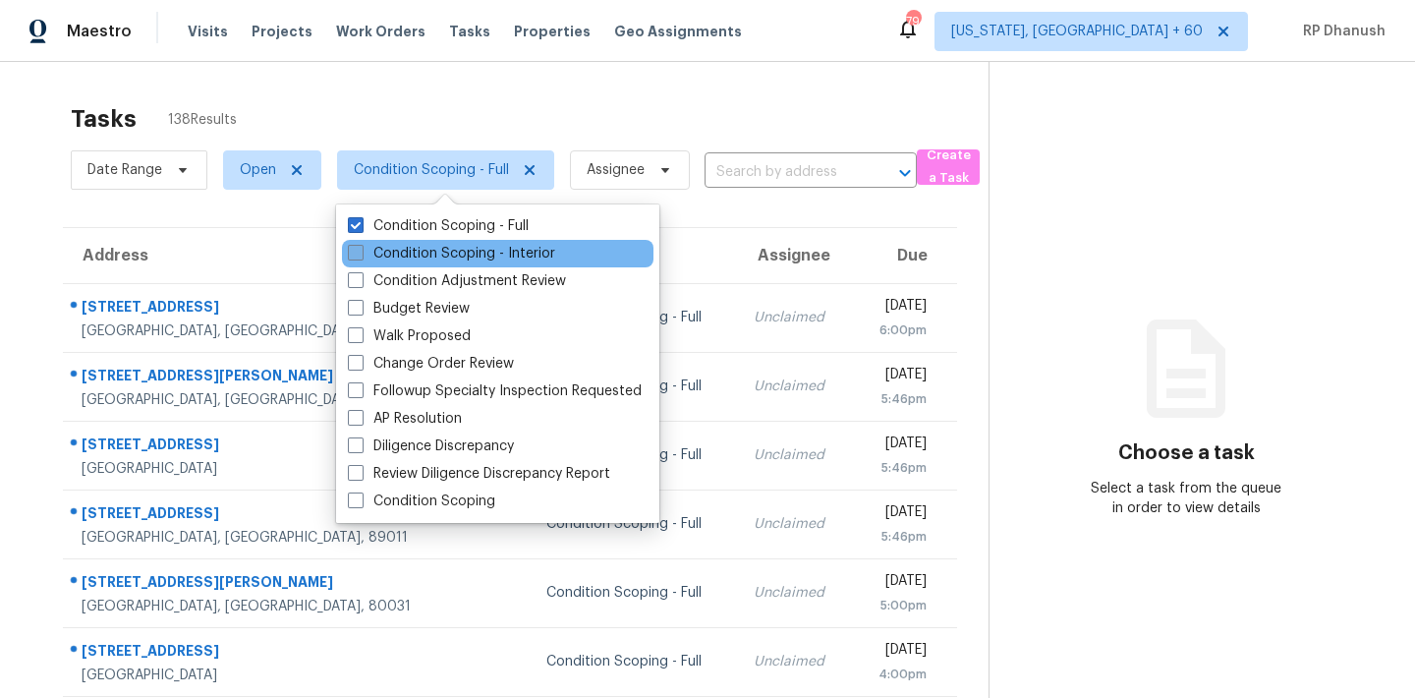
click at [451, 246] on label "Condition Scoping - Interior" at bounding box center [451, 254] width 207 height 20
click at [361, 246] on input "Condition Scoping - Interior" at bounding box center [354, 250] width 13 height 13
checkbox input "true"
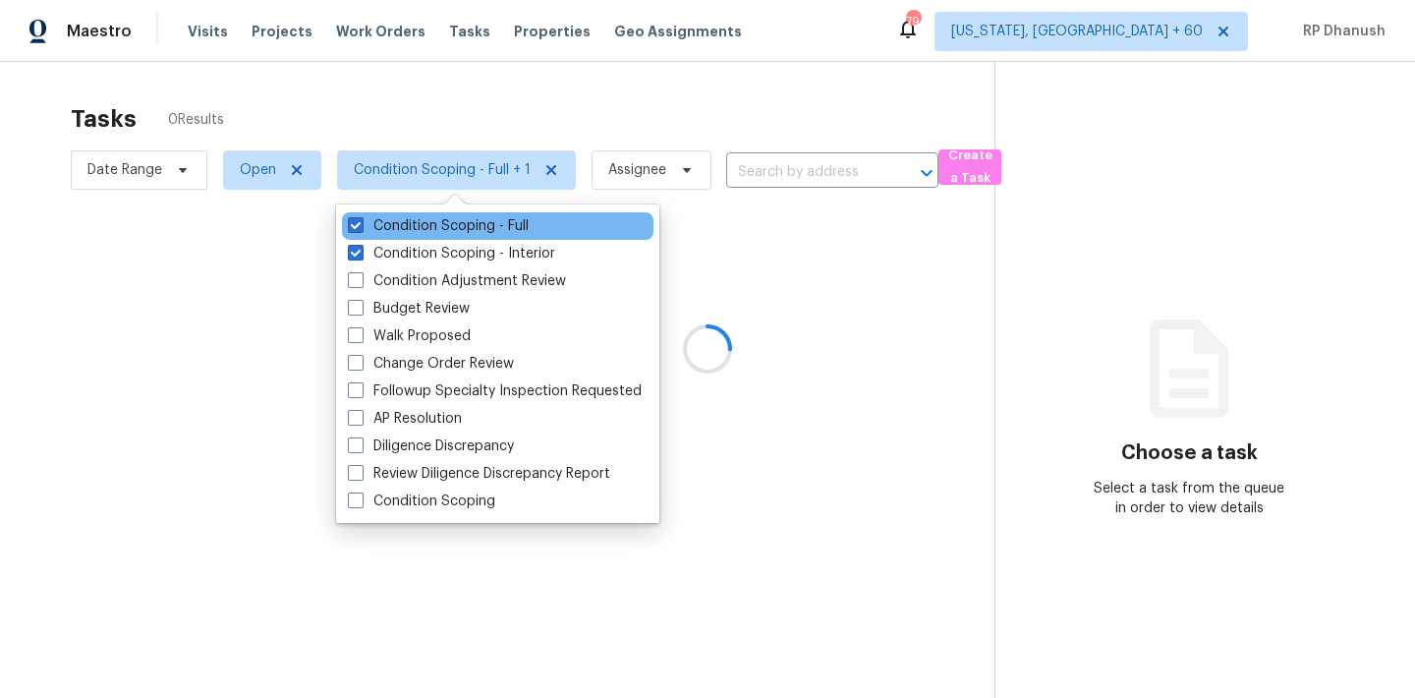
click at [455, 215] on div "Condition Scoping - Full" at bounding box center [498, 226] width 312 height 28
click at [449, 224] on label "Condition Scoping - Full" at bounding box center [438, 226] width 181 height 20
click at [361, 224] on input "Condition Scoping - Full" at bounding box center [354, 222] width 13 height 13
checkbox input "false"
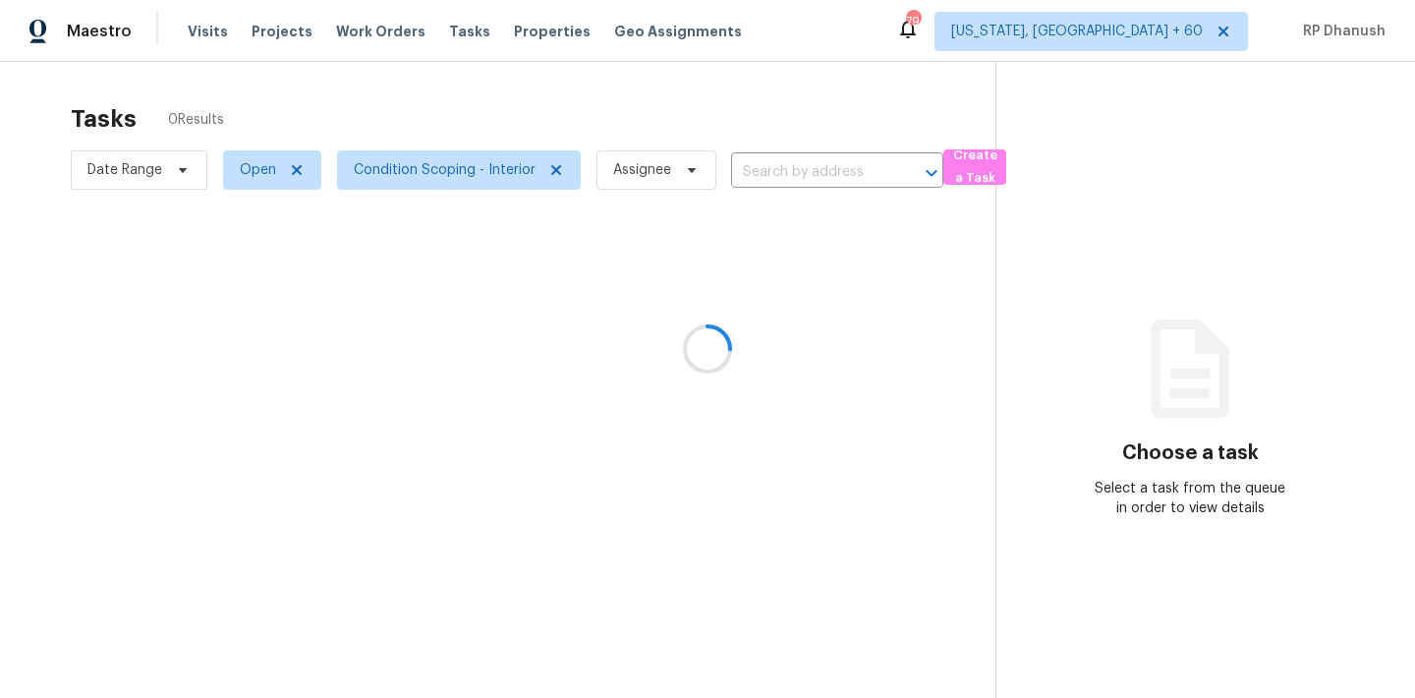
click at [590, 89] on div at bounding box center [707, 349] width 1415 height 698
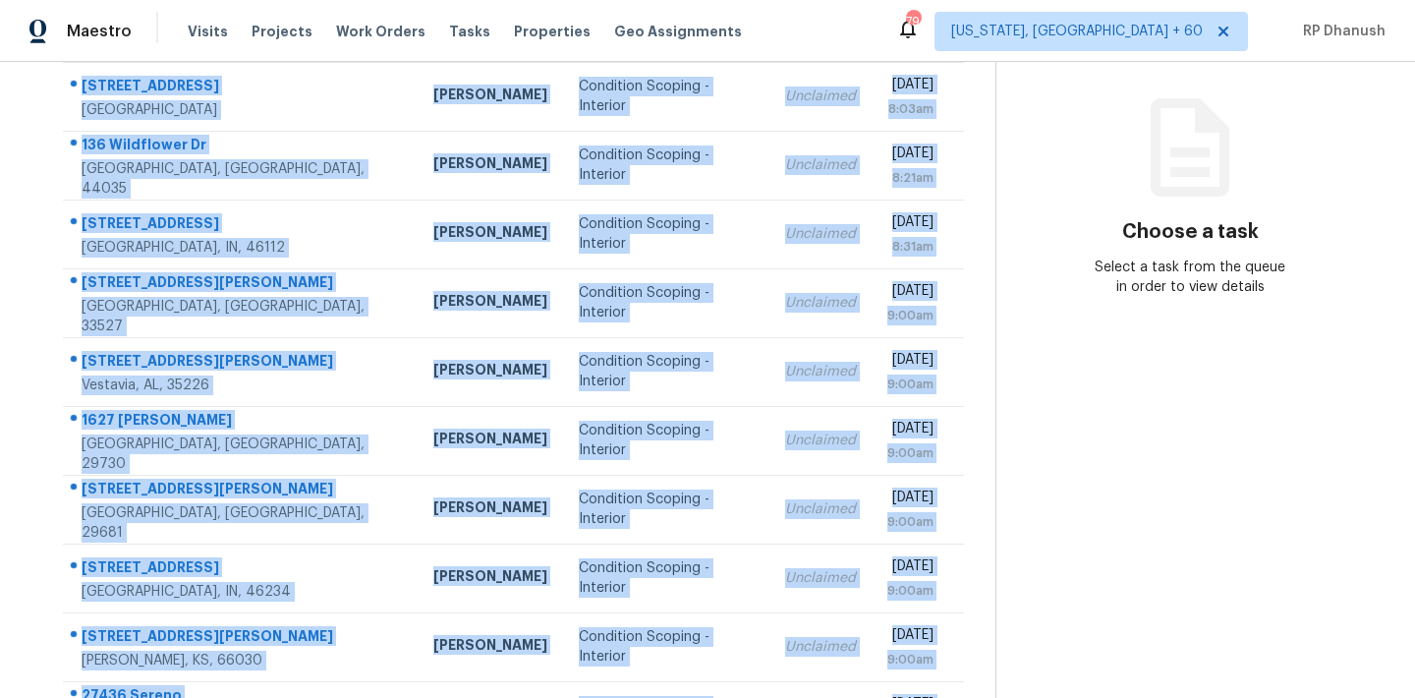
scroll to position [325, 0]
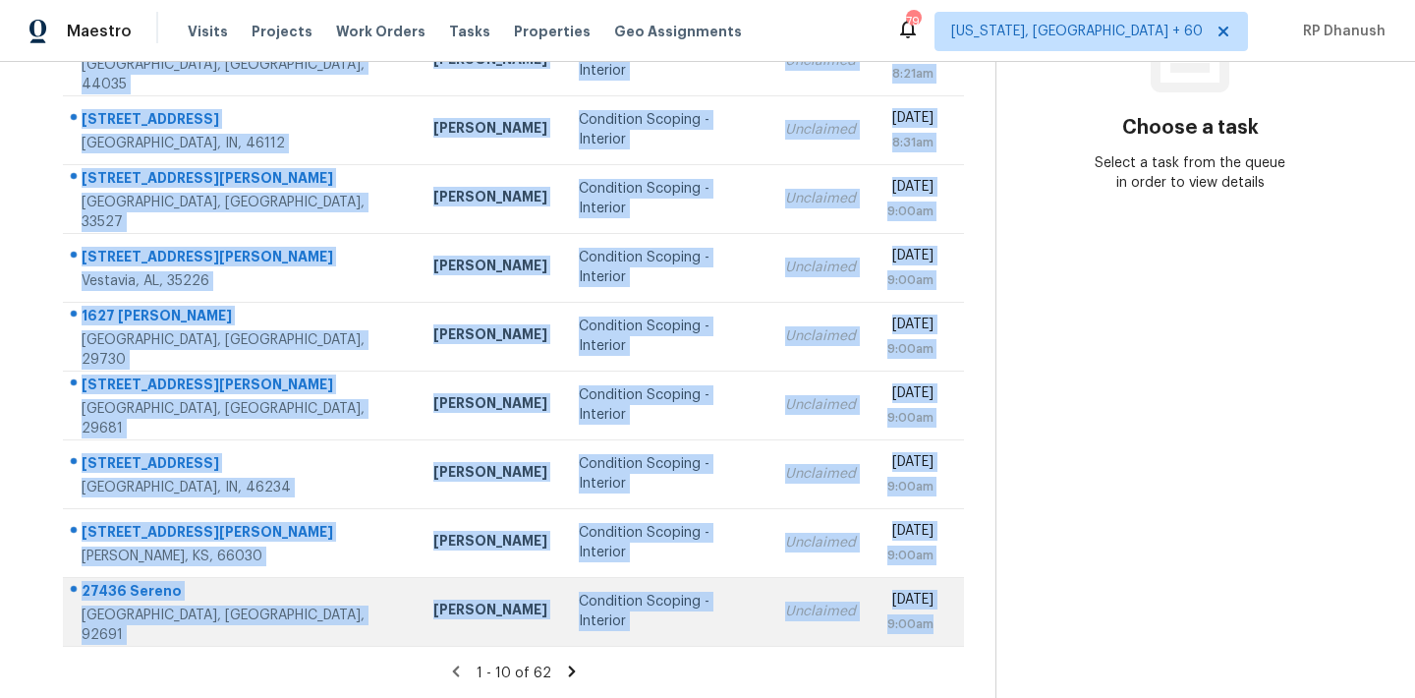
drag, startPoint x: 82, startPoint y: 295, endPoint x: 941, endPoint y: 629, distance: 921.7
click at [941, 629] on tbody "[STREET_ADDRESS] [PERSON_NAME] Condition Scoping - Interior Unclaimed [DATE] 8:…" at bounding box center [513, 302] width 901 height 688
copy tbody "[STREET_ADDRESS] [PERSON_NAME] Condition Scoping - Interior Unclaimed [DATE] 8:…"
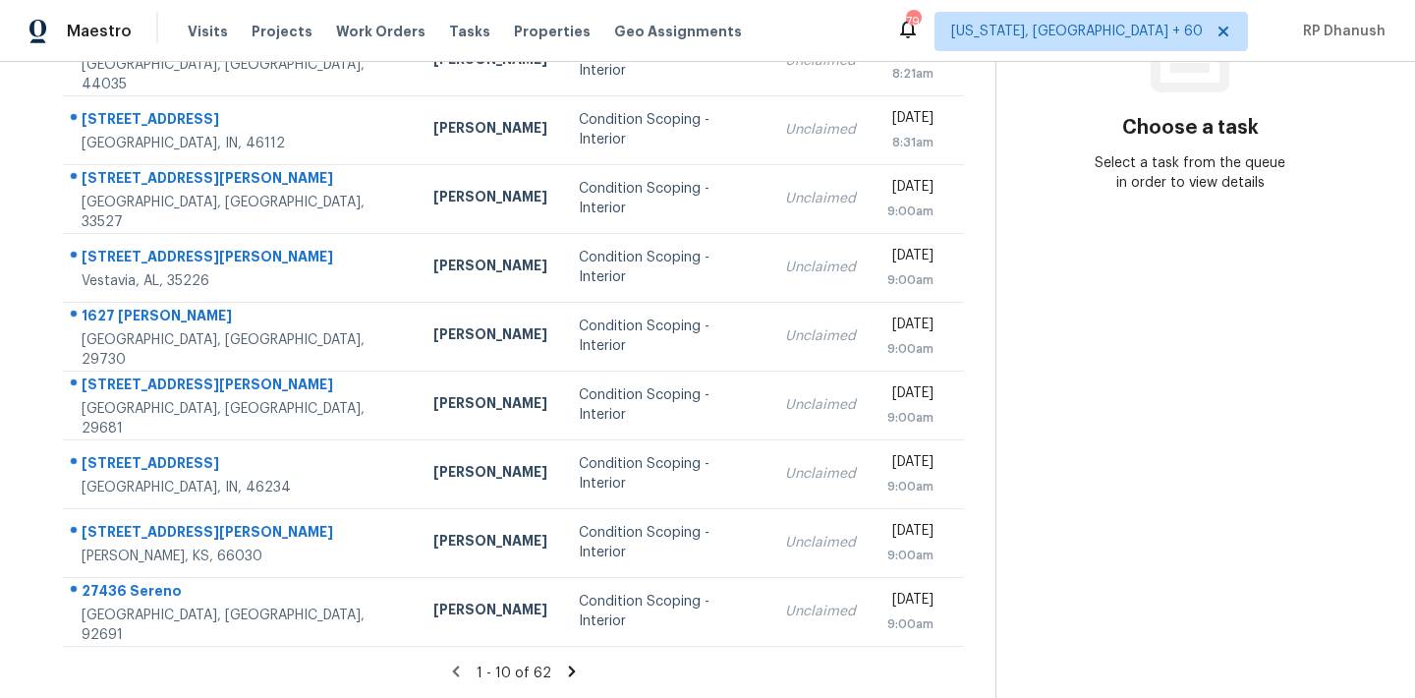
drag, startPoint x: 1210, startPoint y: 557, endPoint x: 1131, endPoint y: 557, distance: 78.6
click at [1200, 557] on section "Choose a task Select a task from the queue in order to view details" at bounding box center [1190, 218] width 388 height 962
click at [563, 669] on icon at bounding box center [572, 671] width 18 height 18
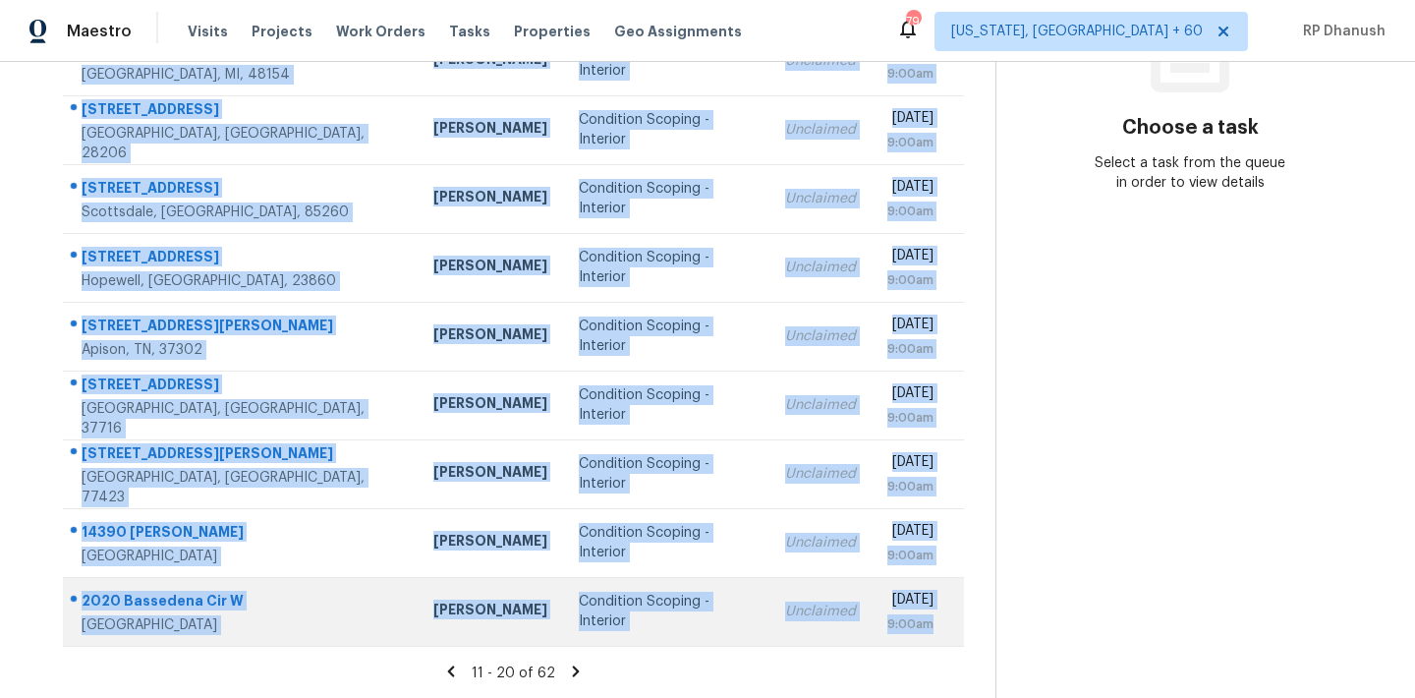
drag, startPoint x: 81, startPoint y: 293, endPoint x: 949, endPoint y: 638, distance: 934.8
click at [949, 638] on tbody "[STREET_ADDRESS] [PERSON_NAME] Condition Scoping - Interior Unclaimed [DATE] 9:…" at bounding box center [513, 302] width 901 height 688
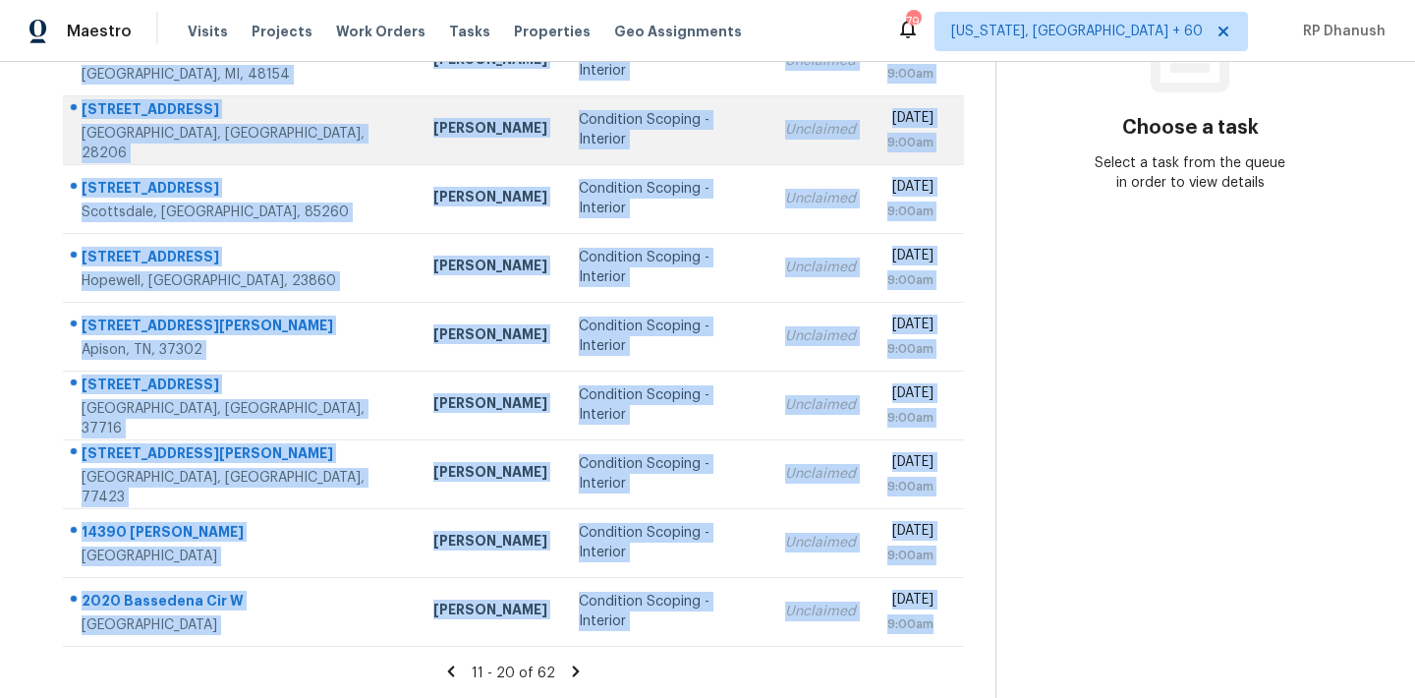
copy tbody "[STREET_ADDRESS] [PERSON_NAME] Condition Scoping - Interior Unclaimed [DATE] 9:…"
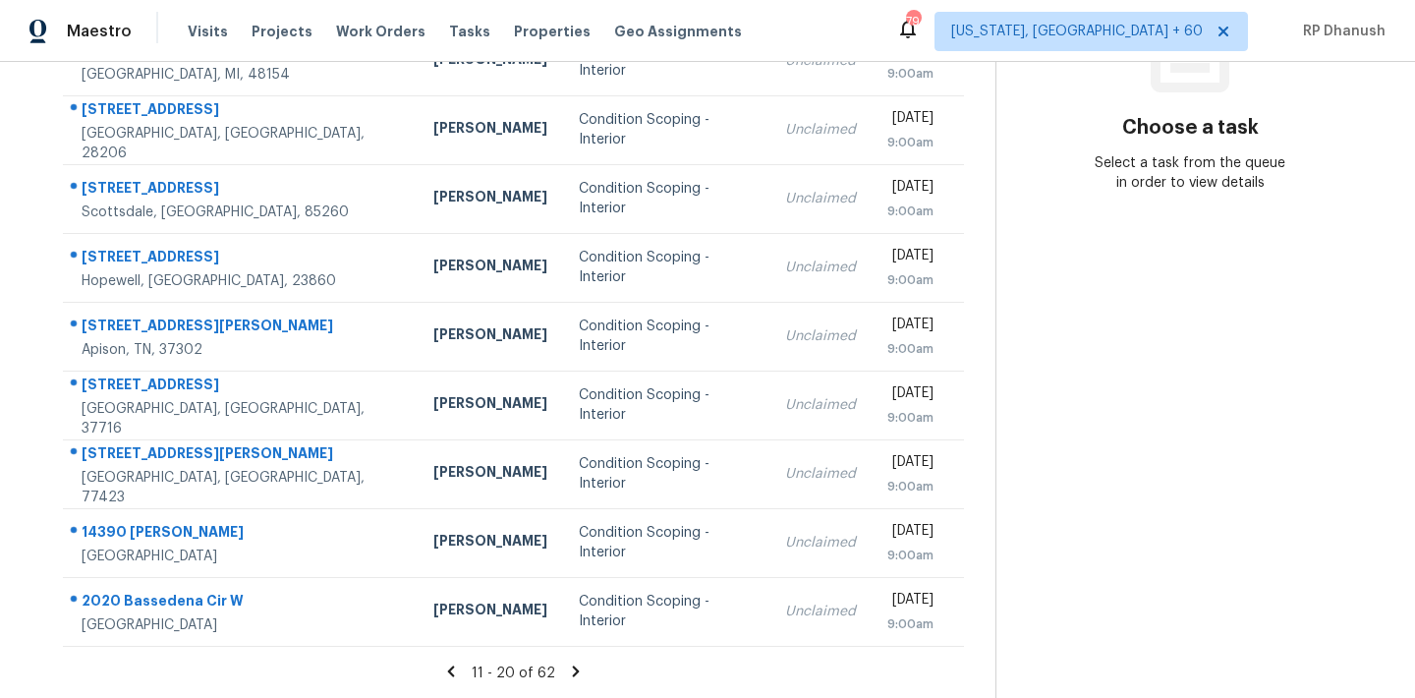
click at [1045, 308] on section "Choose a task Select a task from the queue in order to view details" at bounding box center [1190, 218] width 388 height 962
click at [571, 663] on icon at bounding box center [576, 671] width 18 height 18
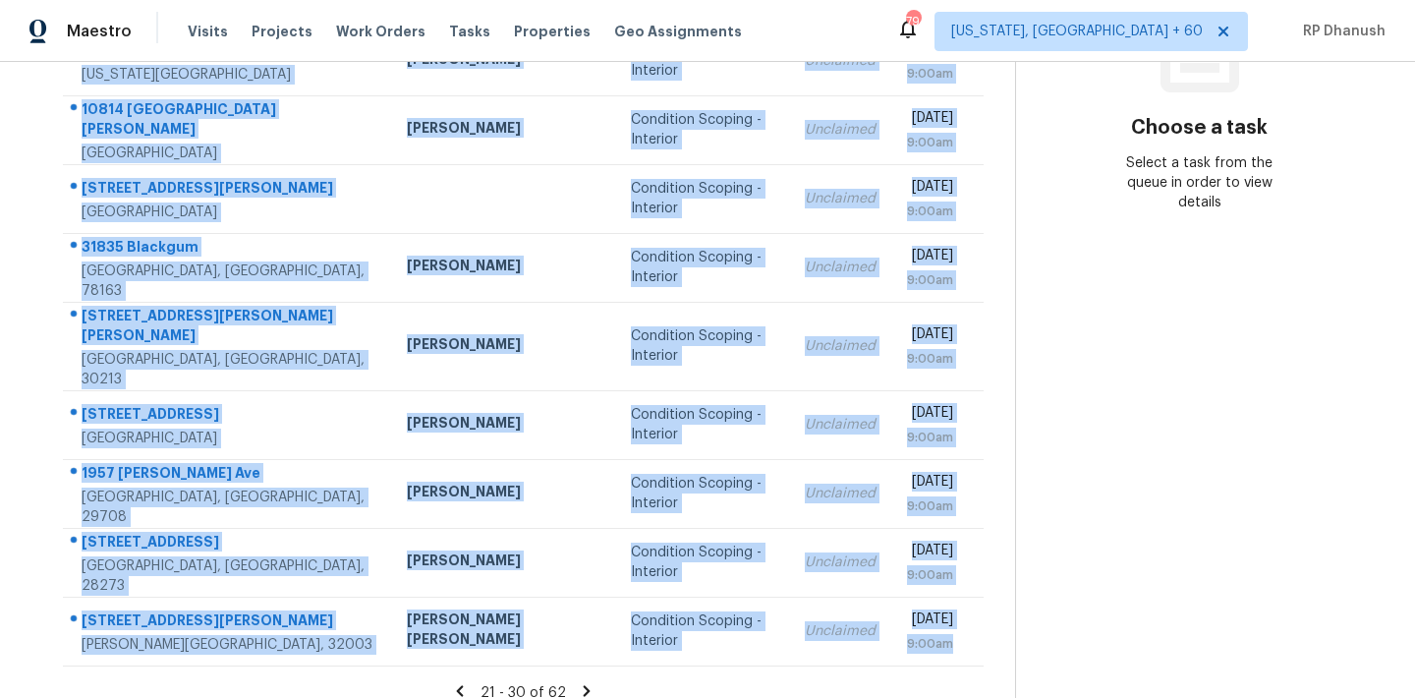
drag, startPoint x: 82, startPoint y: 163, endPoint x: 959, endPoint y: 649, distance: 1003.0
click at [959, 649] on section "Tasks 62 Results Date Range Open Condition Scoping - Interior Assignee ​ Create…" at bounding box center [523, 243] width 984 height 950
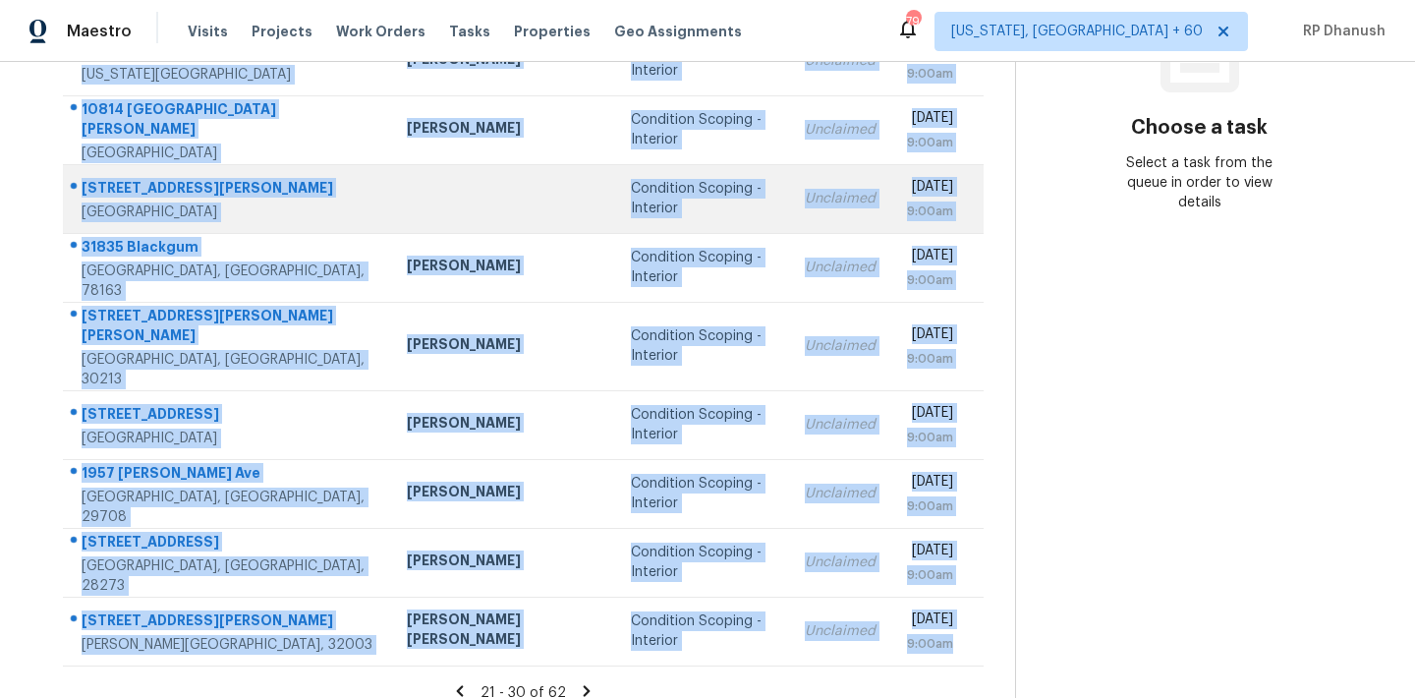
copy tbody "[STREET_ADDRESS] [PERSON_NAME] Condition Scoping - Interior Unclaimed [DATE] 9:…"
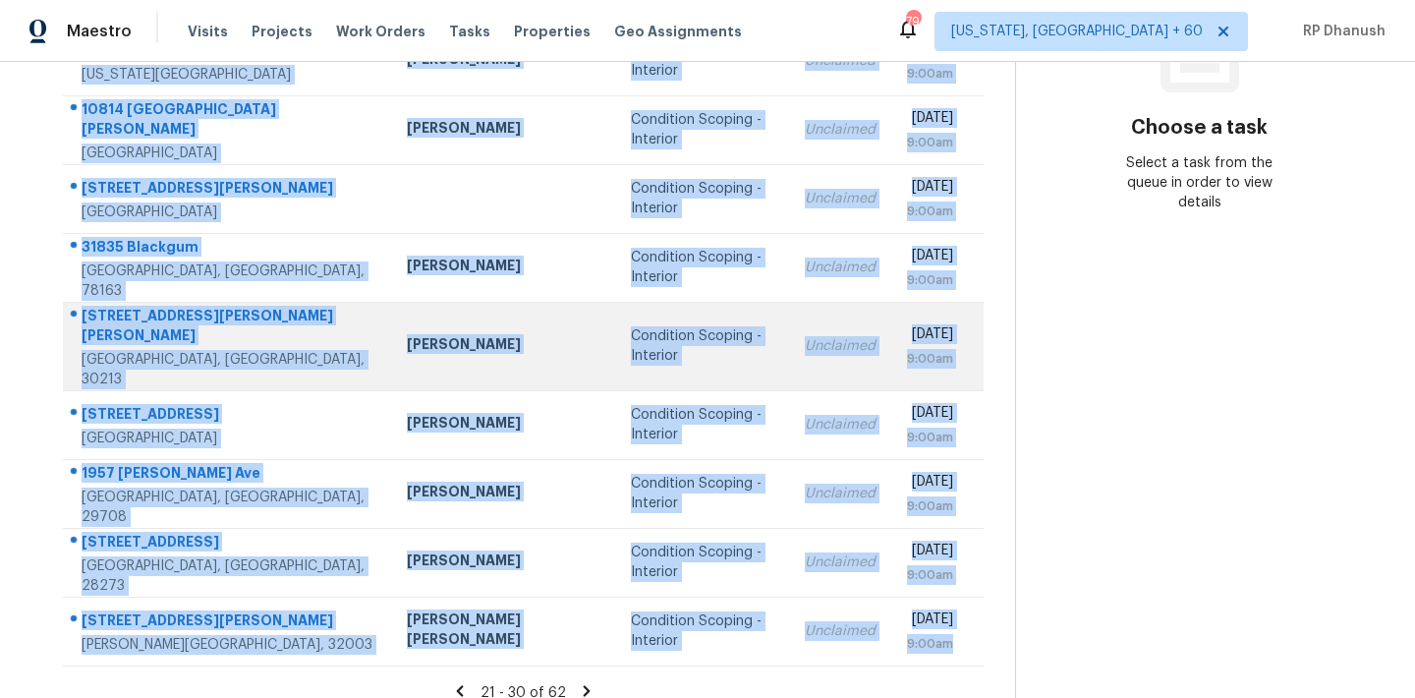
scroll to position [0, 0]
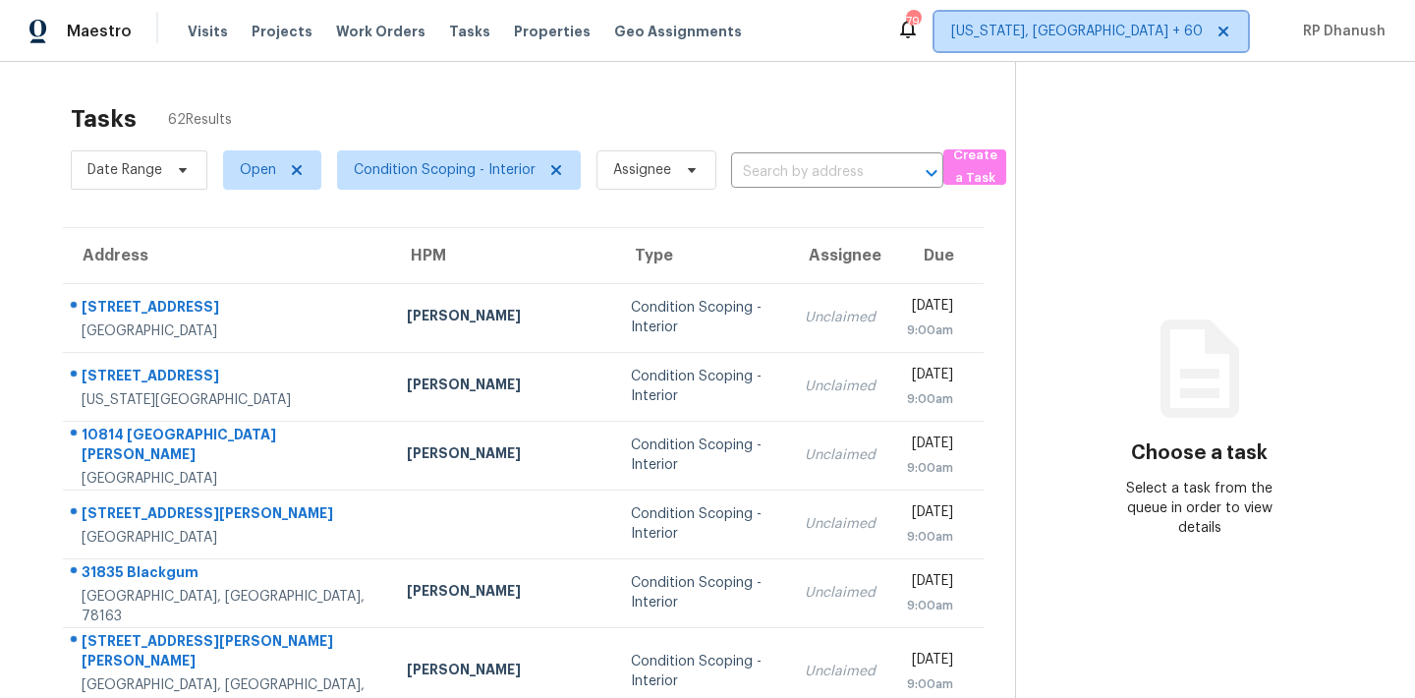
click at [1188, 31] on span "[US_STATE], [GEOGRAPHIC_DATA] + 60" at bounding box center [1077, 32] width 252 height 20
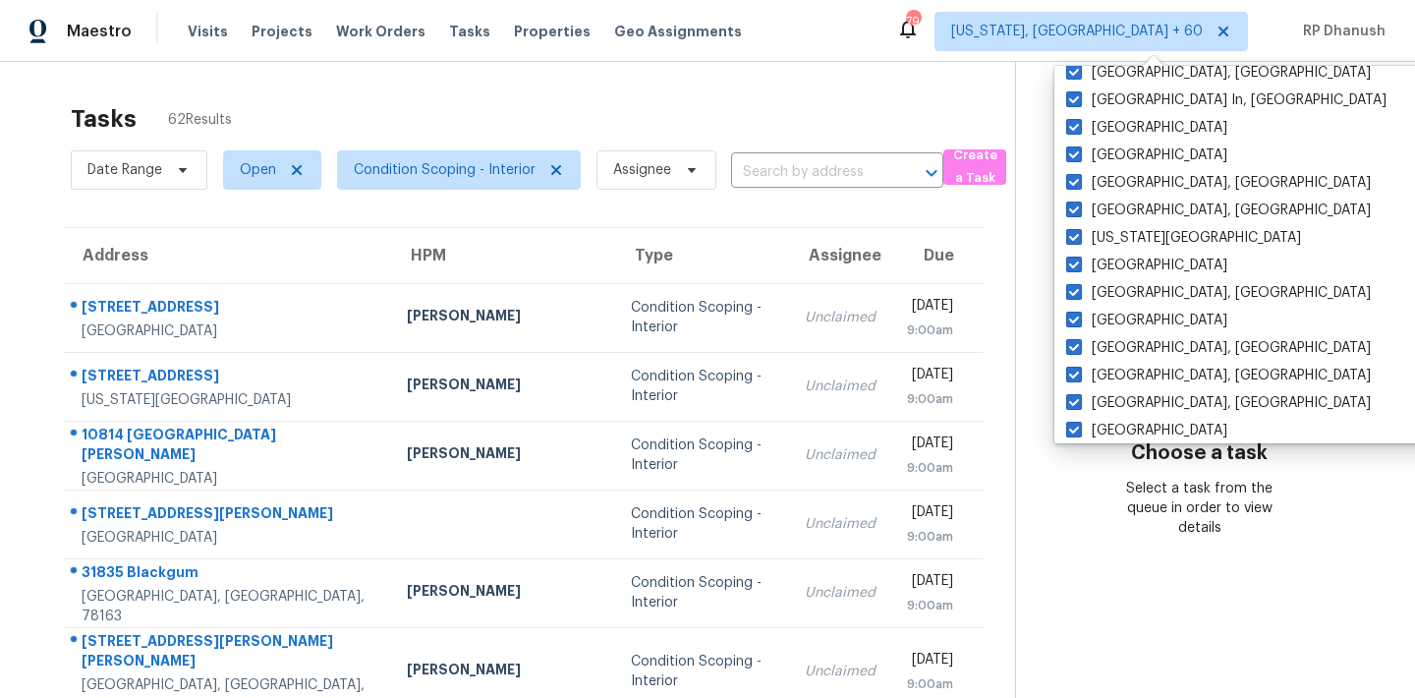
scroll to position [1317, 0]
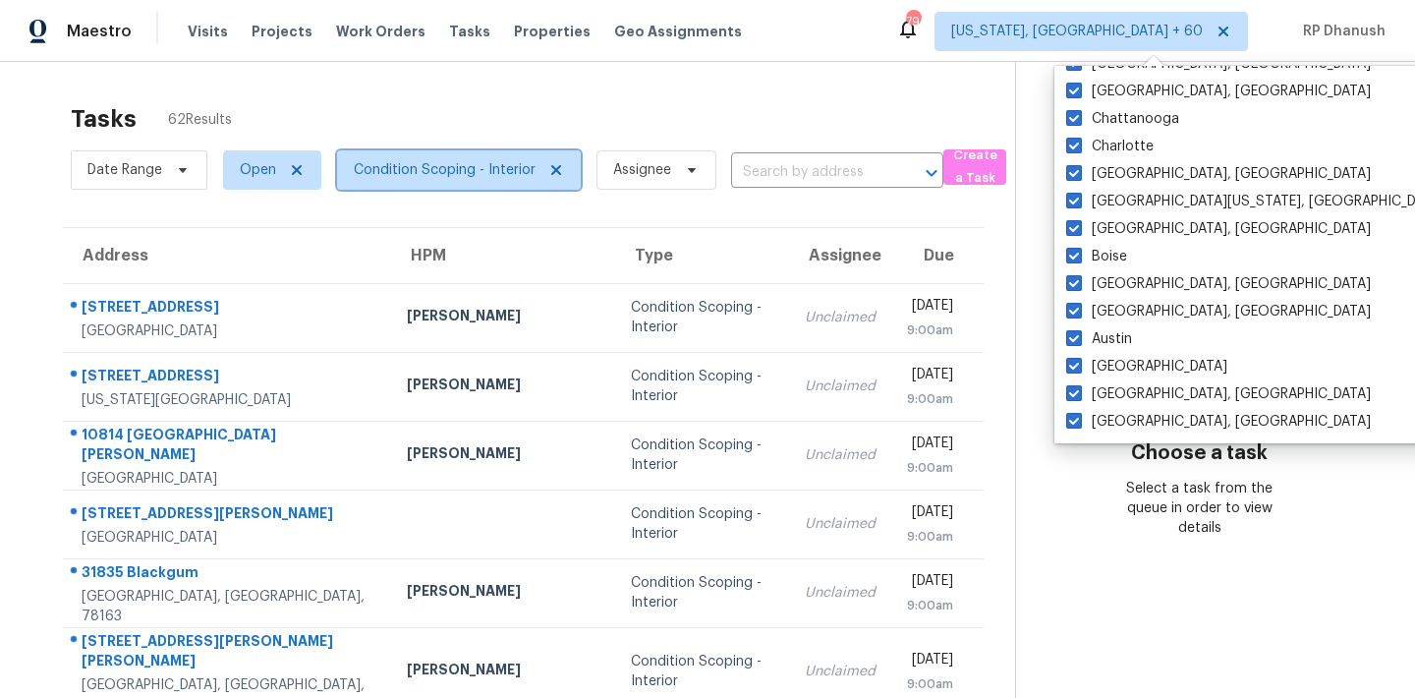
click at [445, 162] on span "Condition Scoping - Interior" at bounding box center [445, 170] width 182 height 20
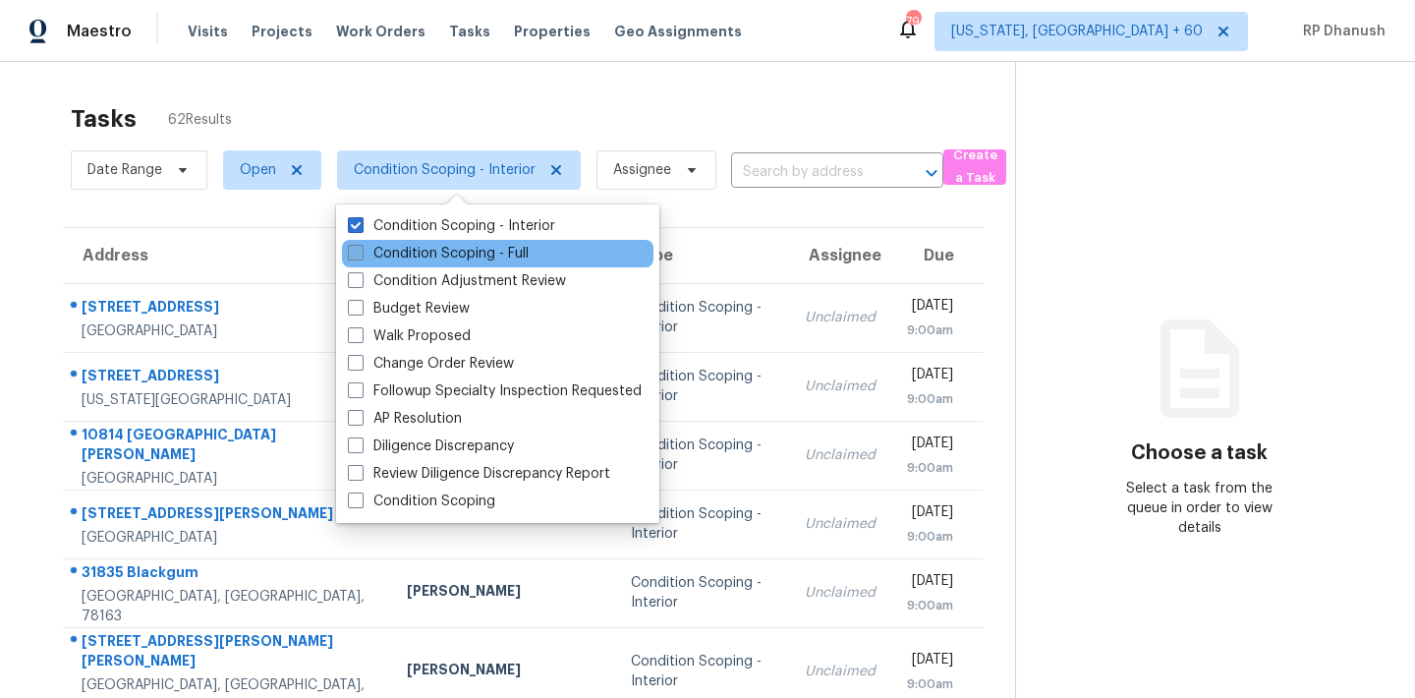
click at [520, 247] on label "Condition Scoping - Full" at bounding box center [438, 254] width 181 height 20
click at [361, 247] on input "Condition Scoping - Full" at bounding box center [354, 250] width 13 height 13
checkbox input "true"
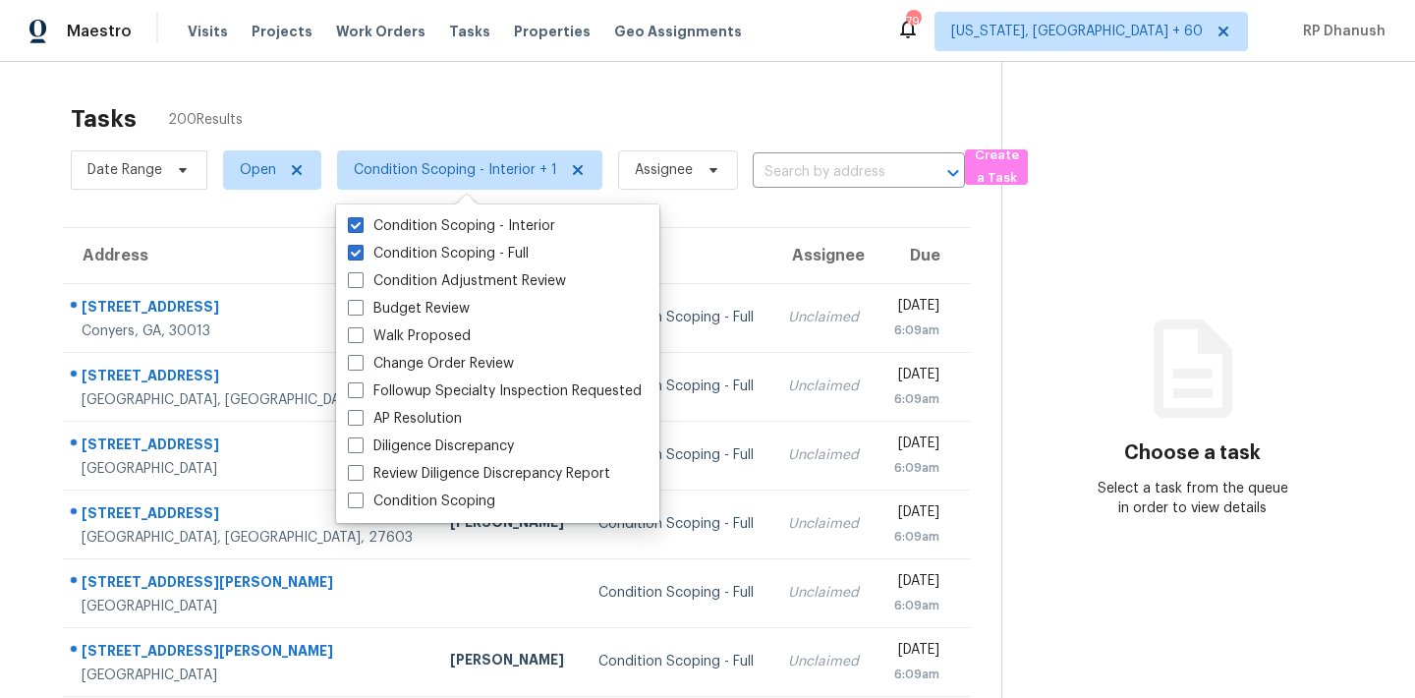
click at [1080, 372] on div "Choose a task Select a task from the queue in order to view details" at bounding box center [1192, 437] width 381 height 161
